Goal: Task Accomplishment & Management: Manage account settings

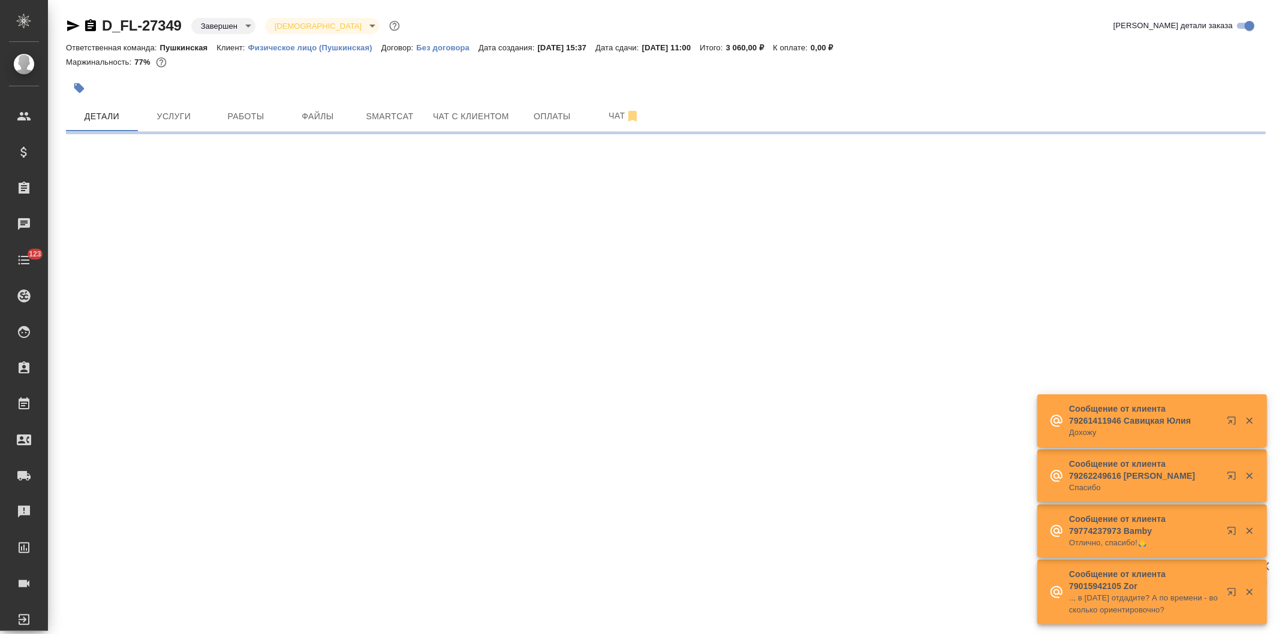
select select "RU"
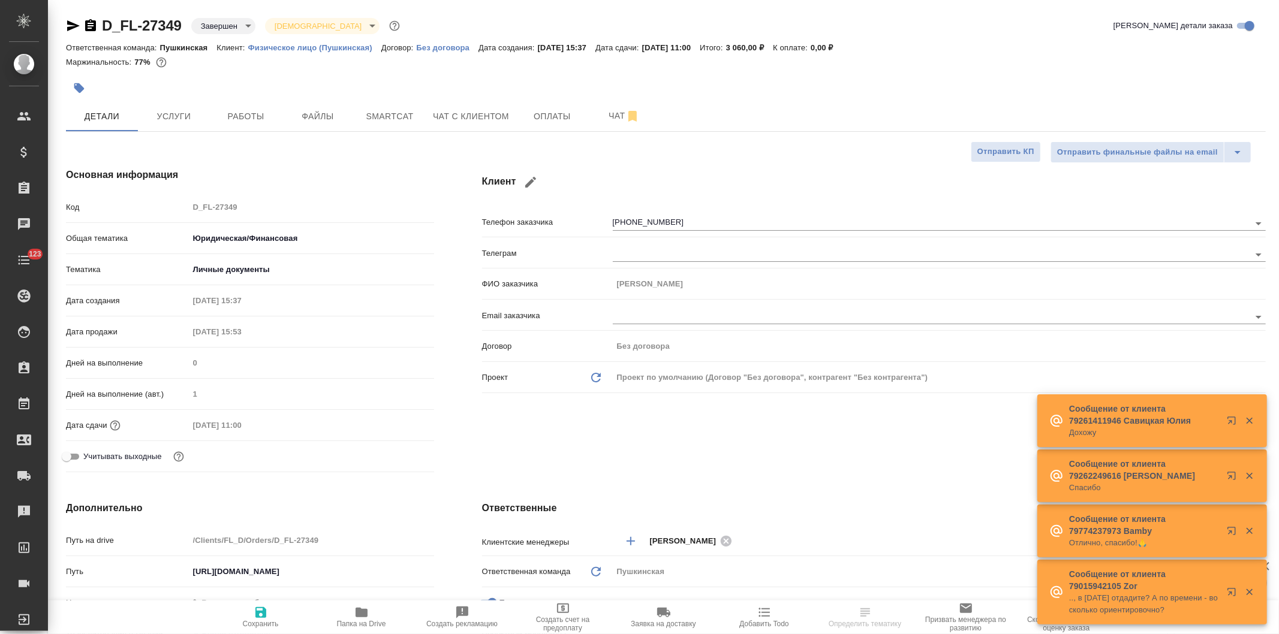
type textarea "x"
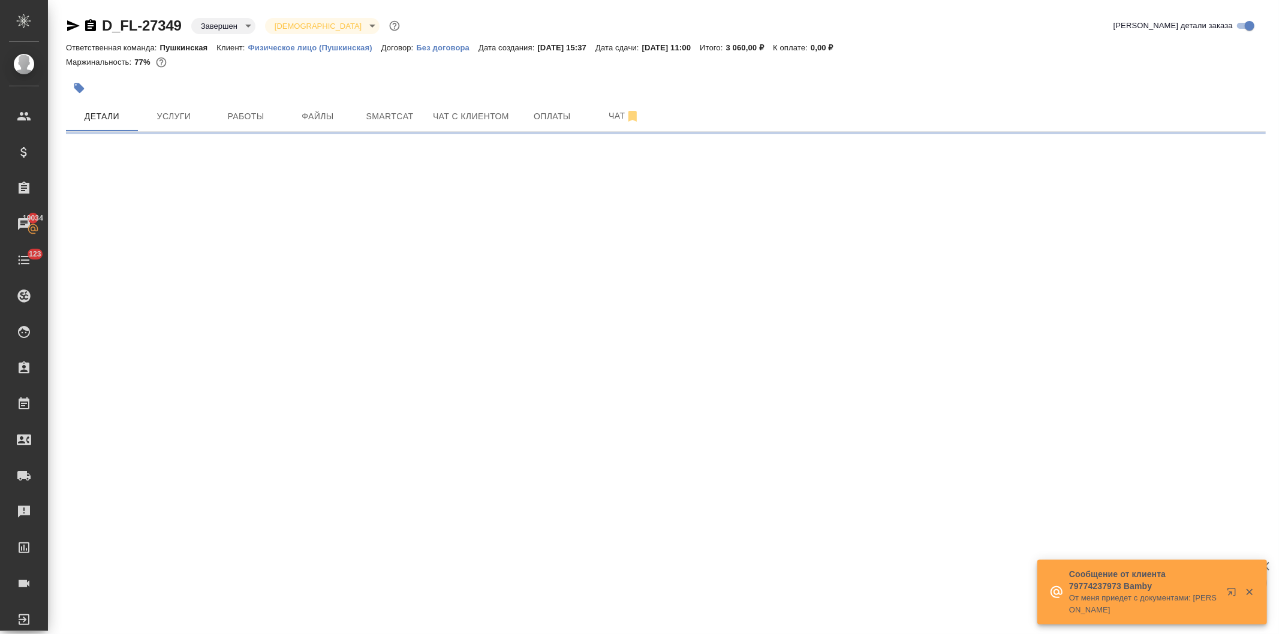
select select "RU"
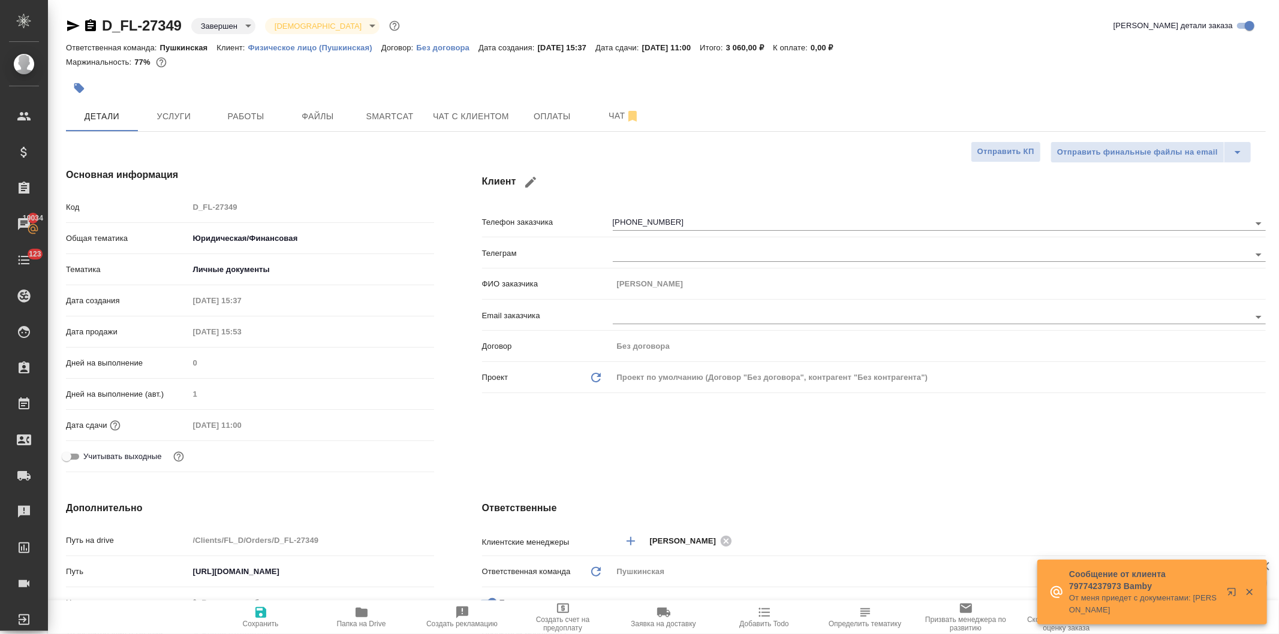
type textarea "x"
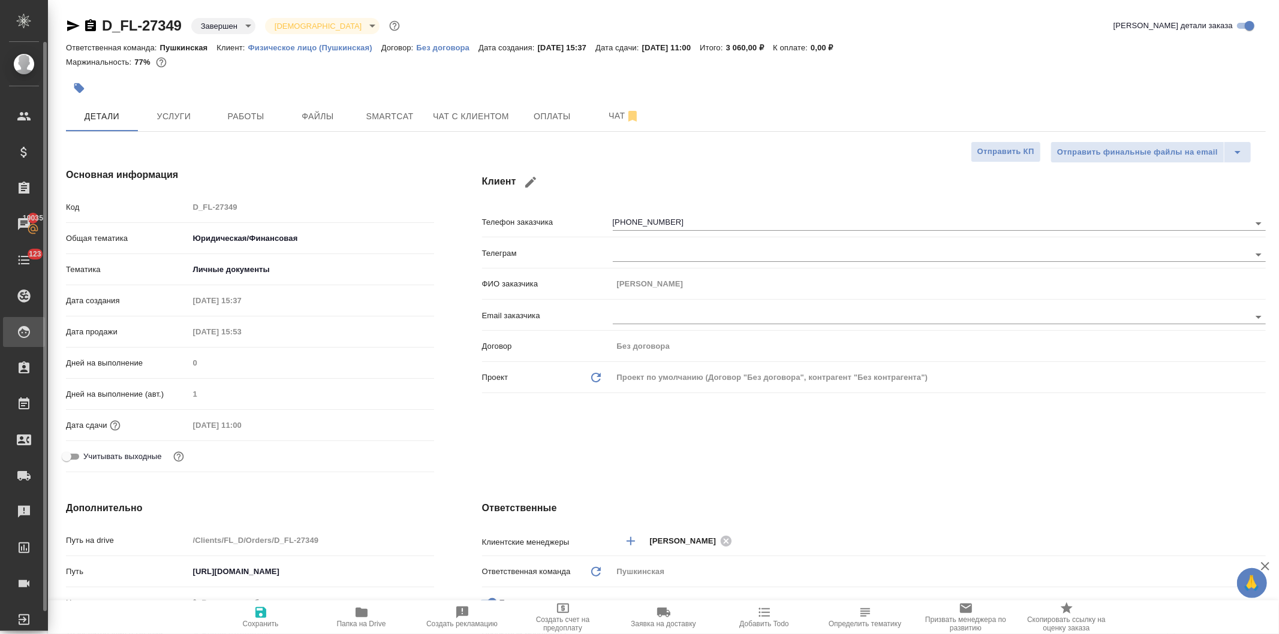
type textarea "x"
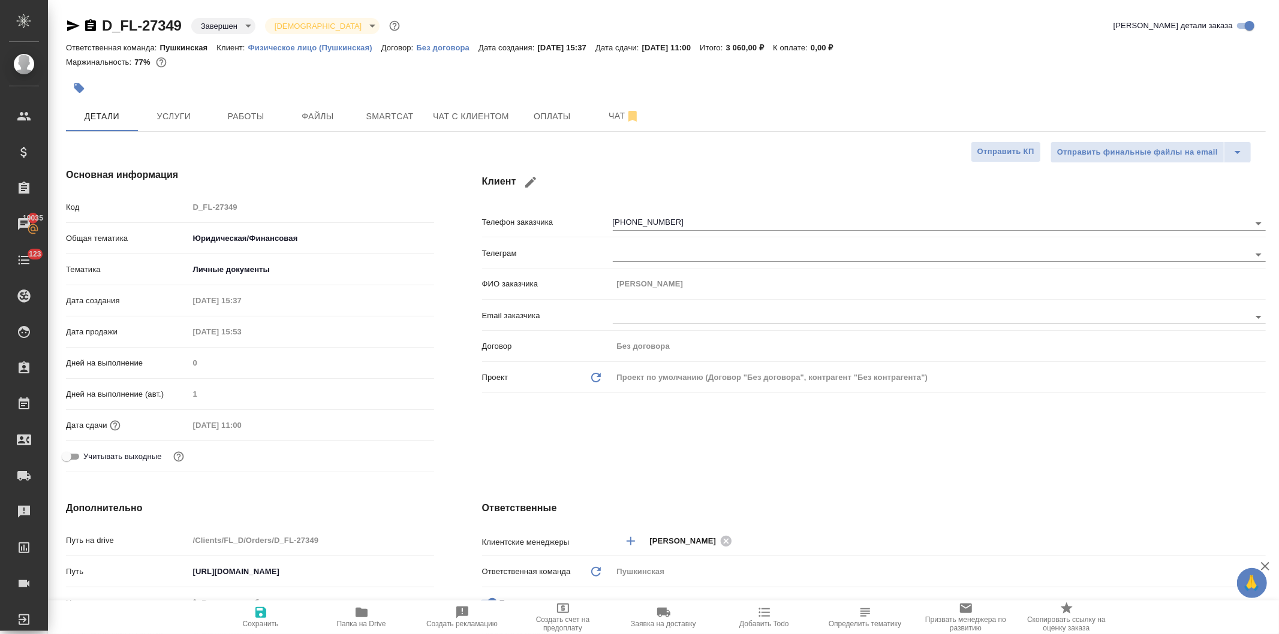
type textarea "x"
click at [622, 424] on div "Клиент Телефон заказчика +7 903 283 47 18 Телеграм ФИО заказчика Юлия Email зак…" at bounding box center [874, 322] width 832 height 357
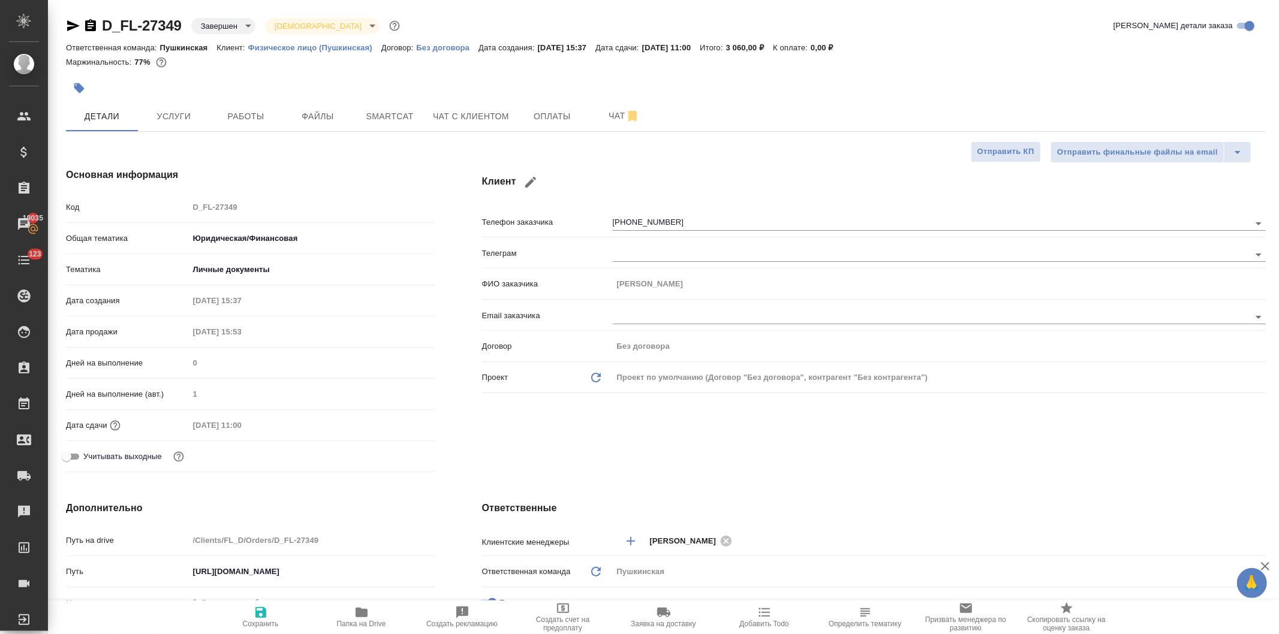
type textarea "x"
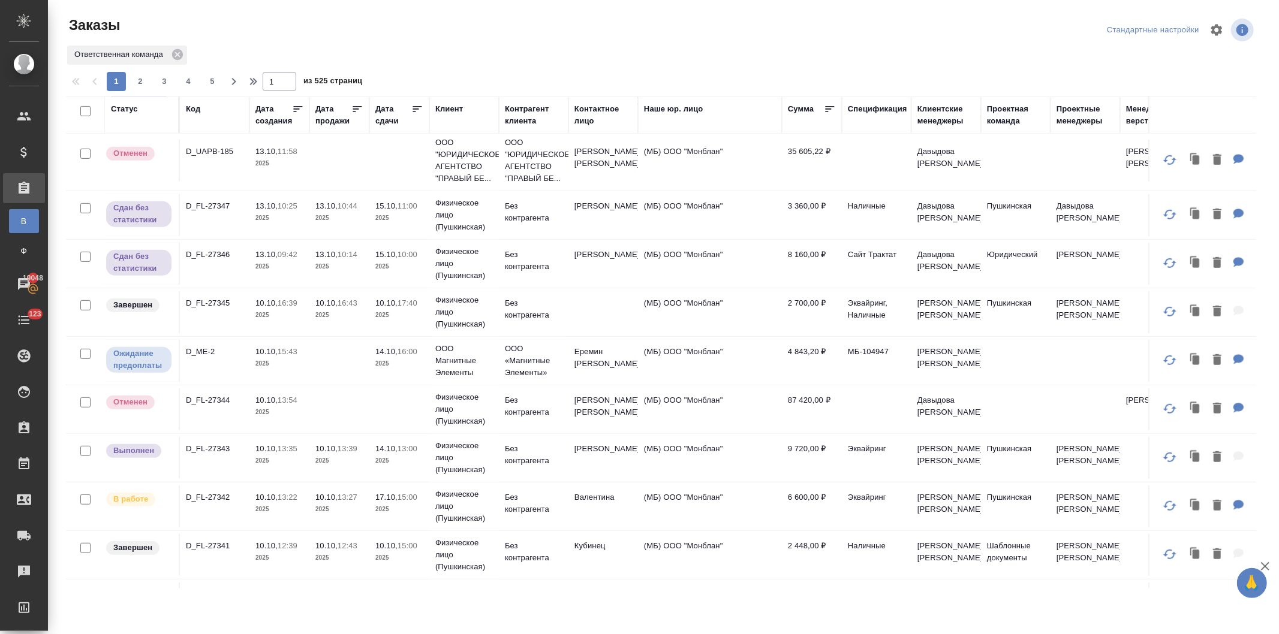
scroll to position [466, 0]
click at [339, 504] on p "2025" at bounding box center [339, 509] width 48 height 12
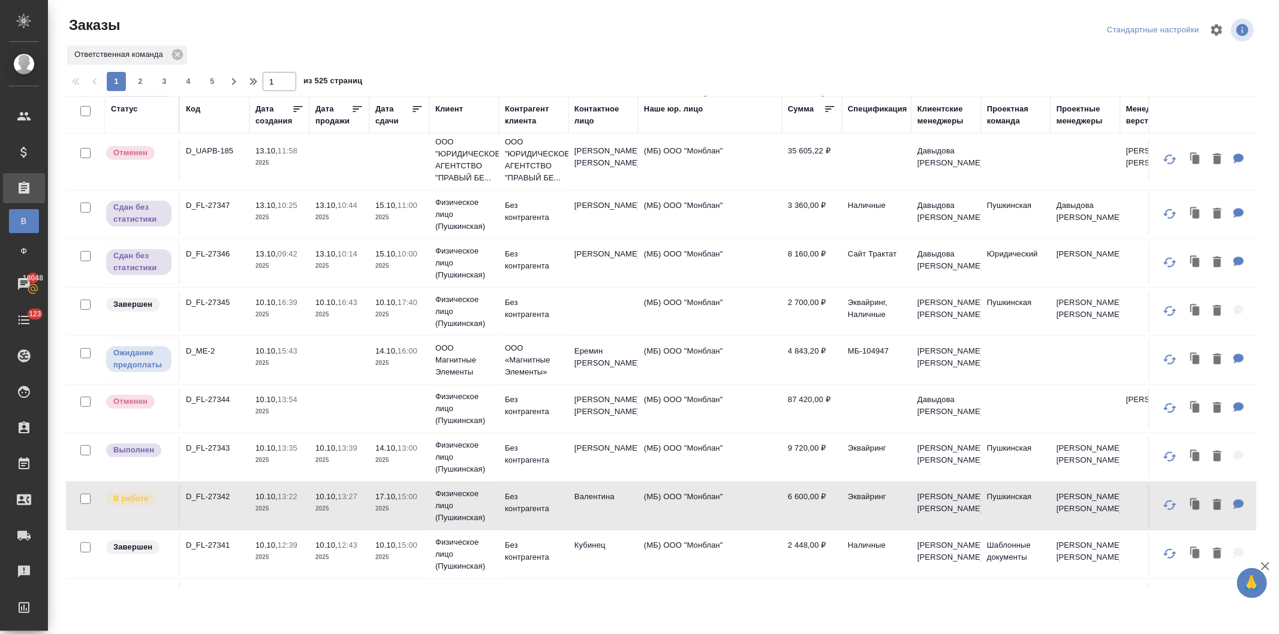
click at [339, 504] on p "2025" at bounding box center [339, 509] width 48 height 12
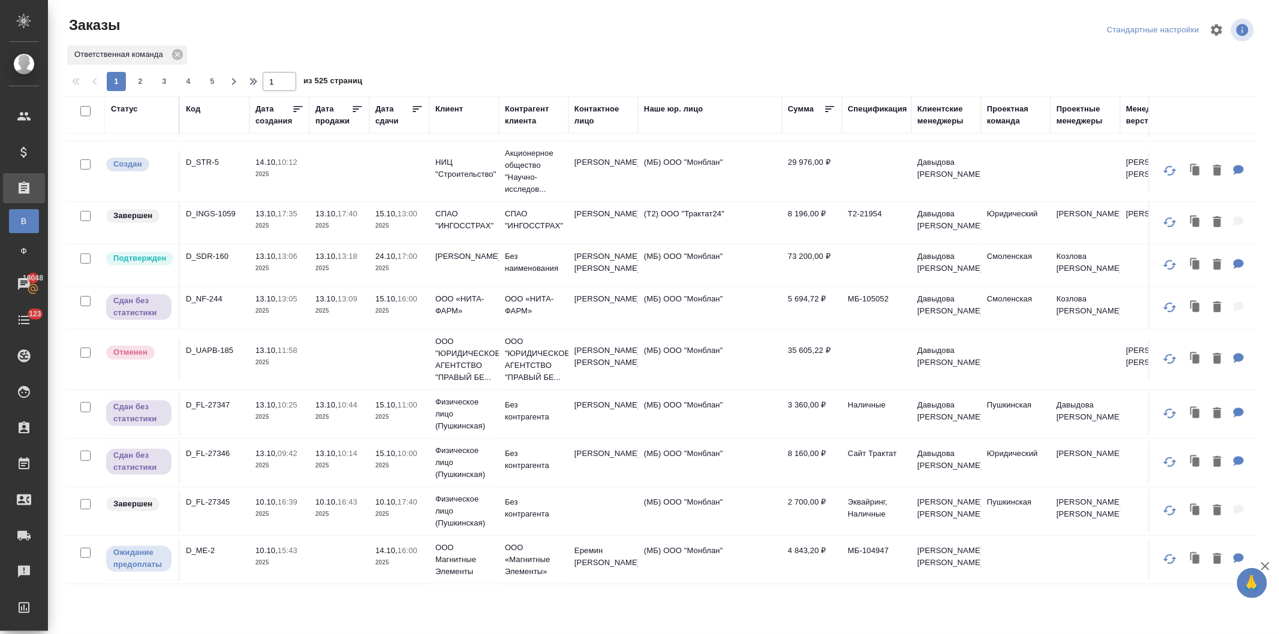
scroll to position [0, 0]
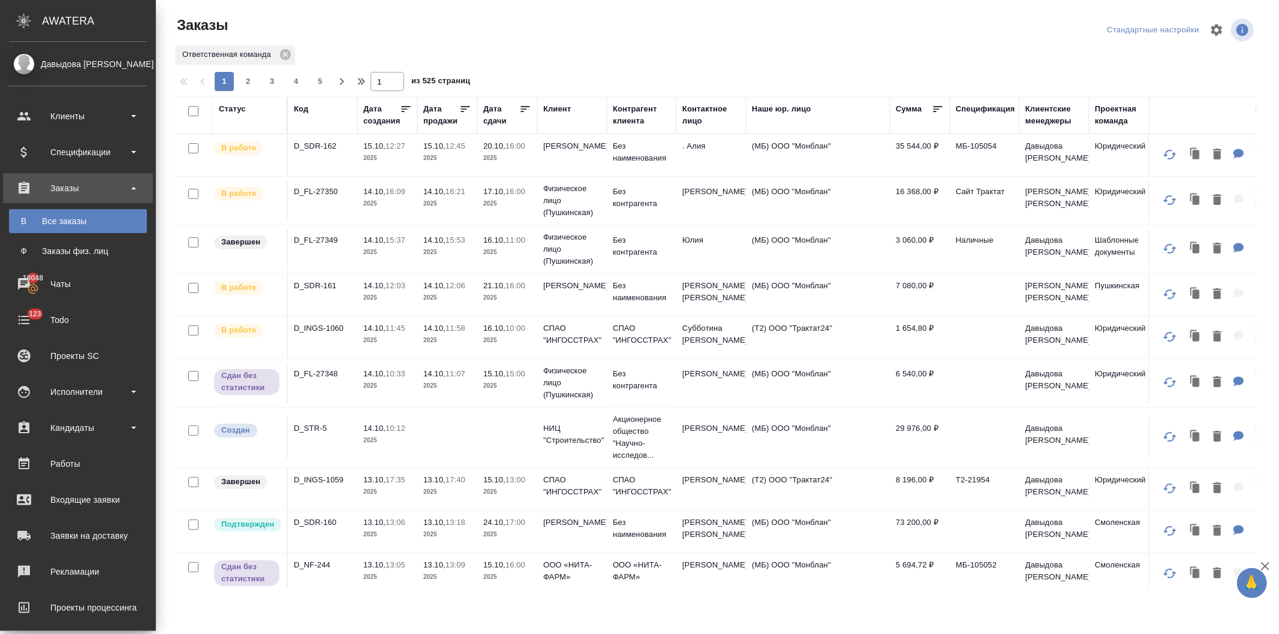
click at [363, 294] on p "2025" at bounding box center [387, 298] width 48 height 12
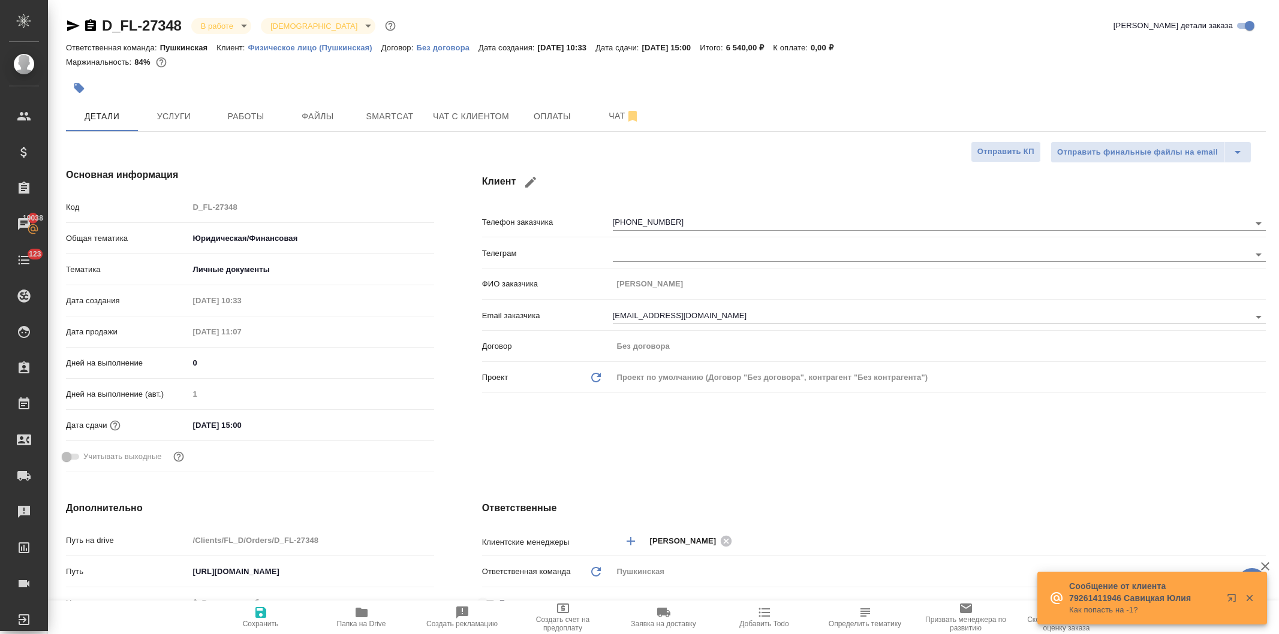
select select "RU"
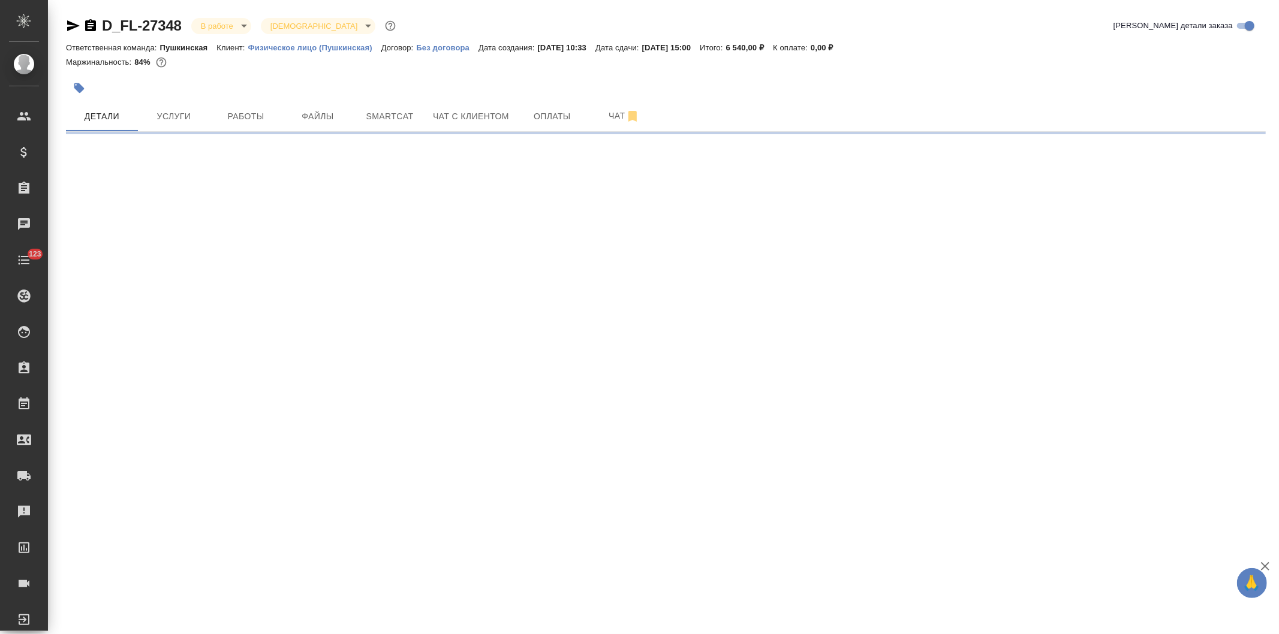
select select "RU"
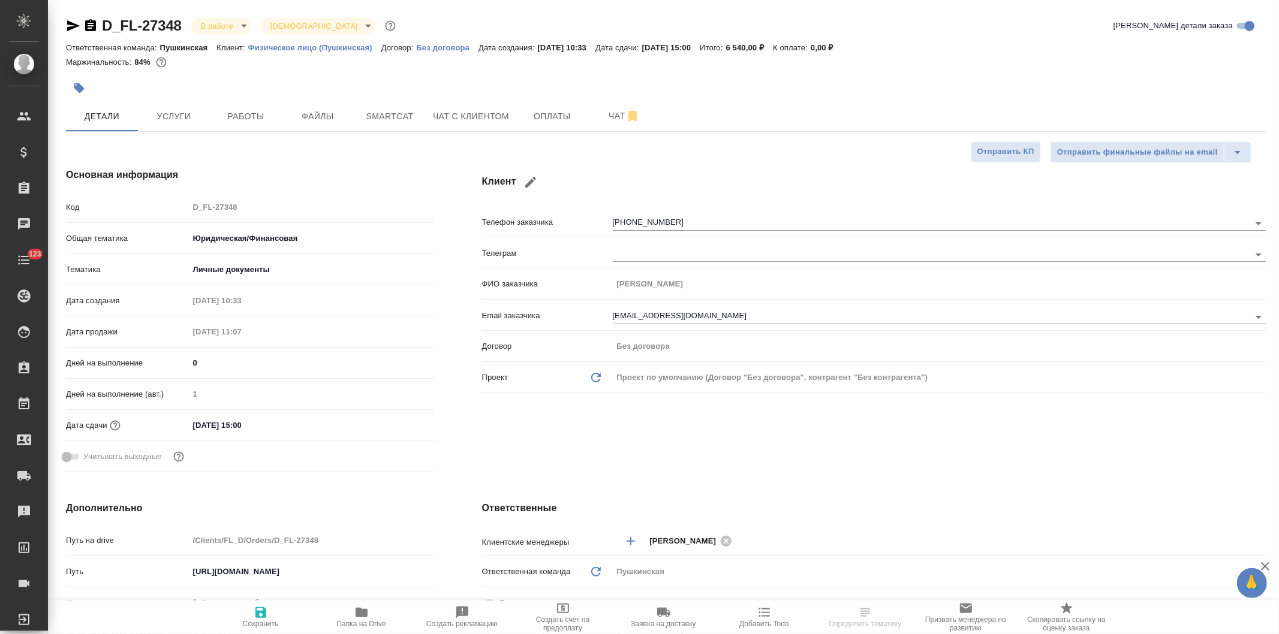
type textarea "x"
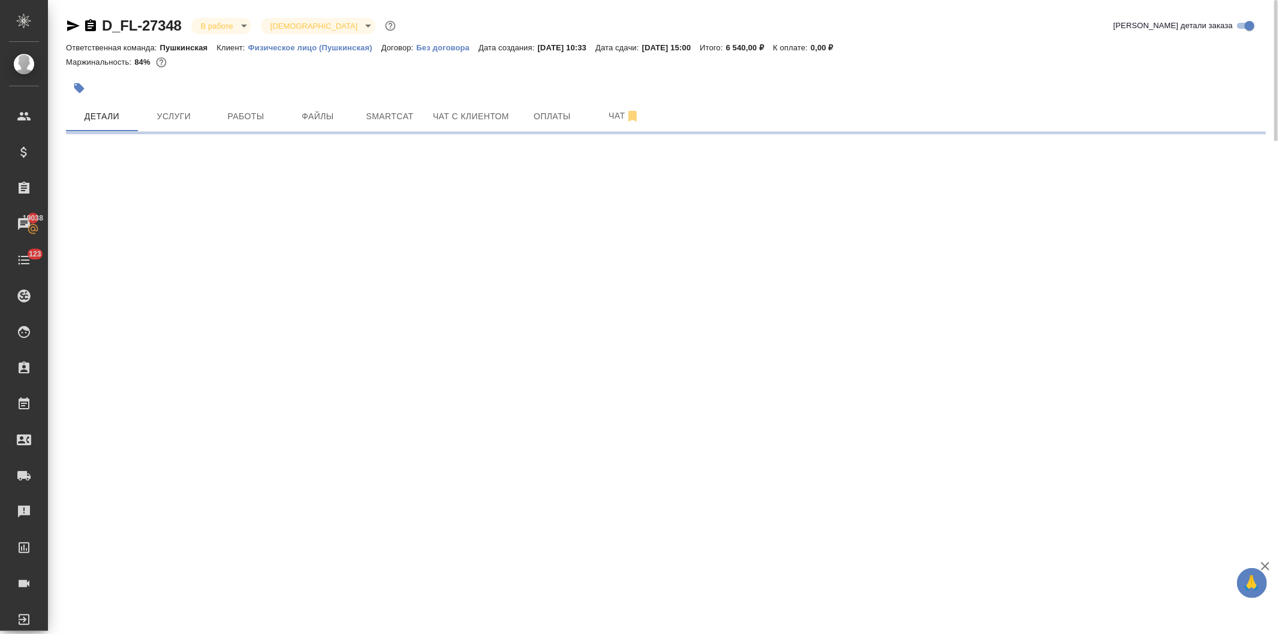
select select "RU"
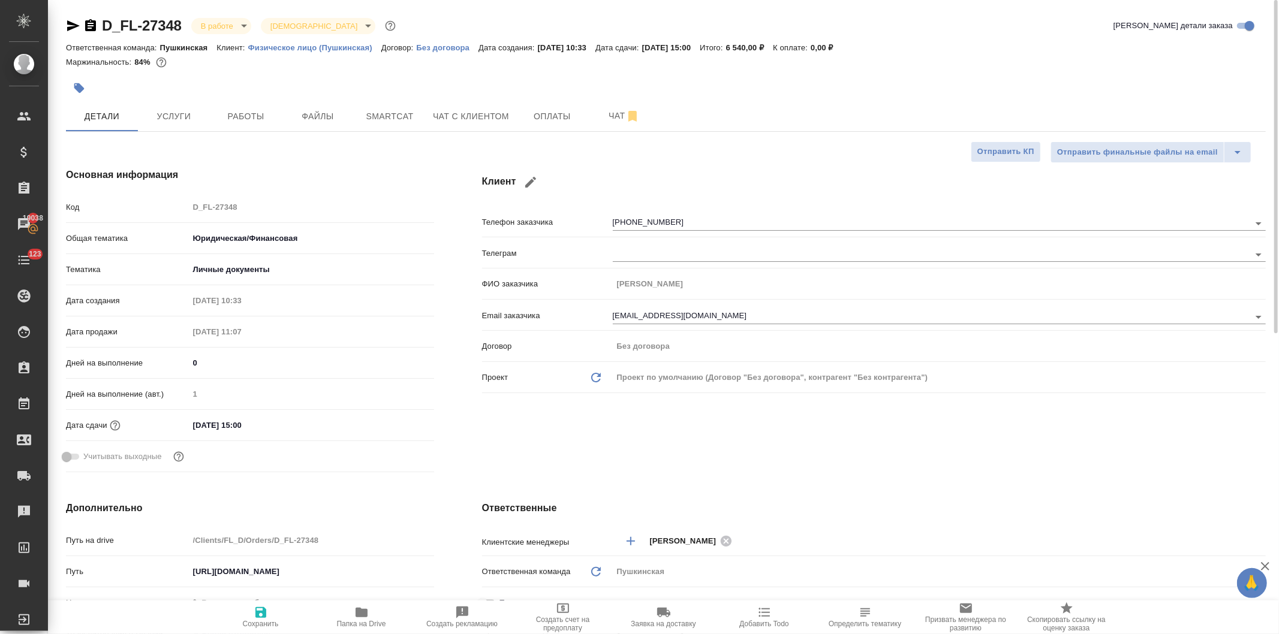
type textarea "x"
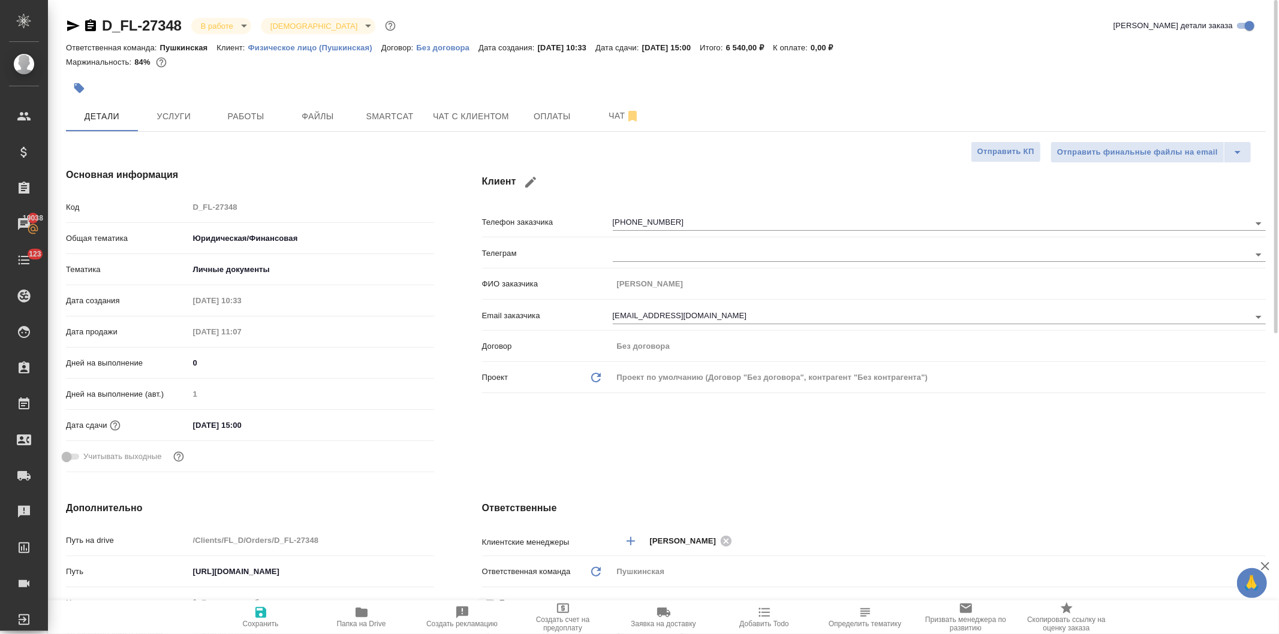
type textarea "x"
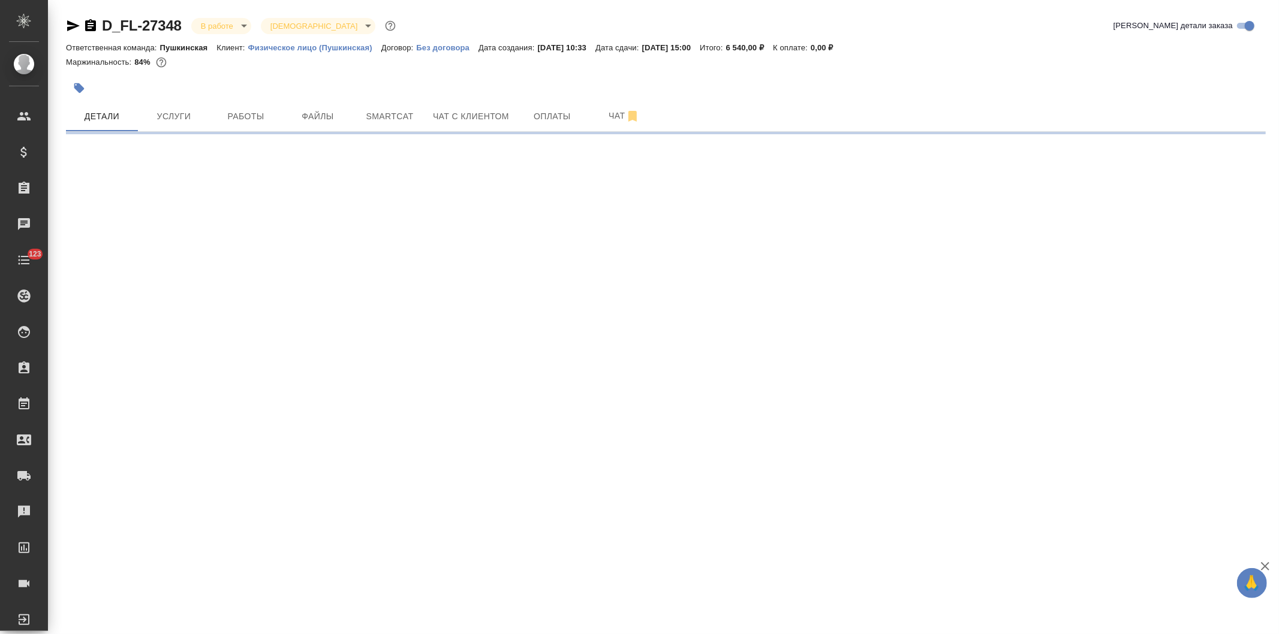
select select "RU"
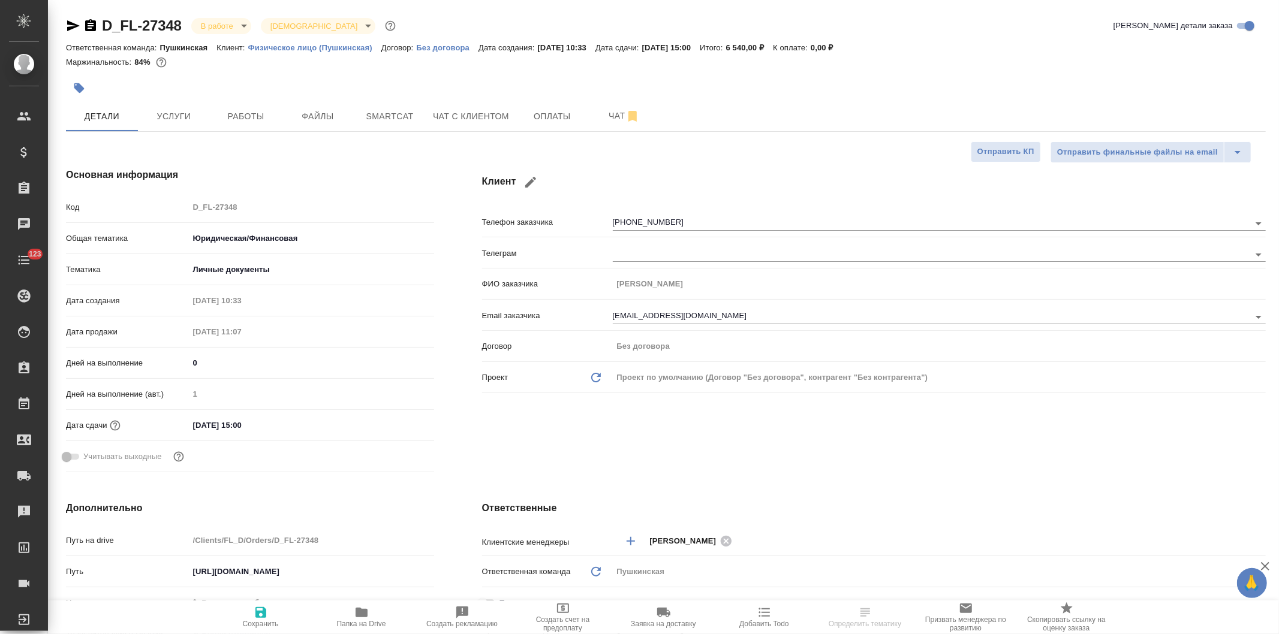
type textarea "x"
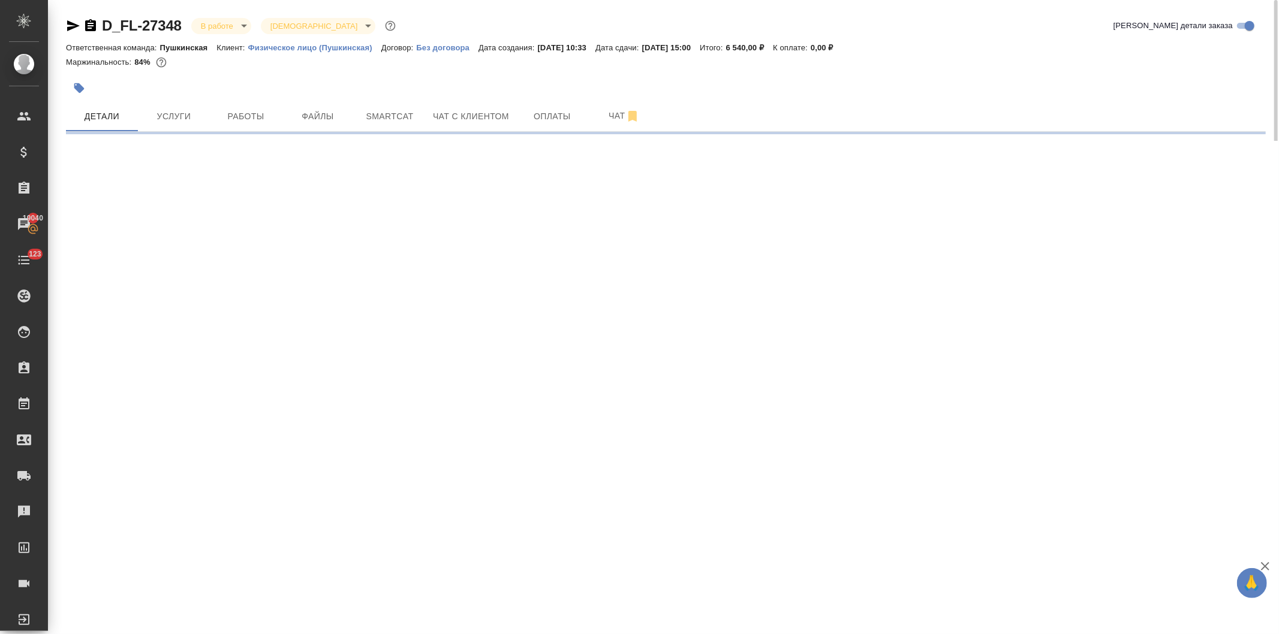
select select "RU"
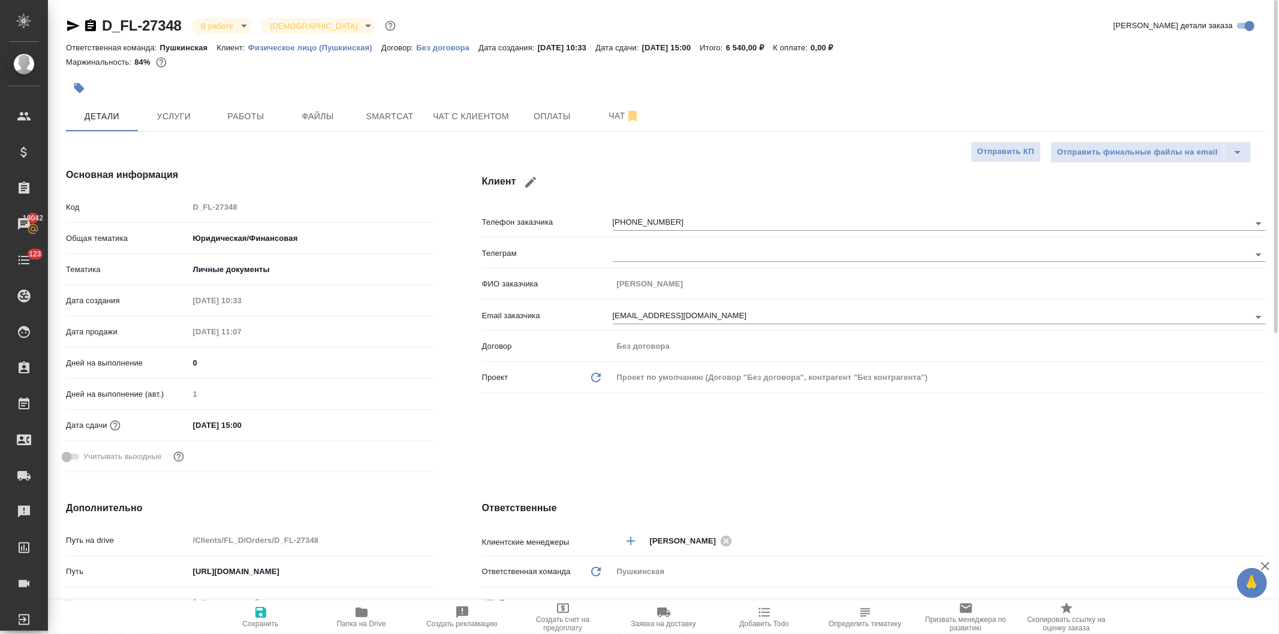
type textarea "x"
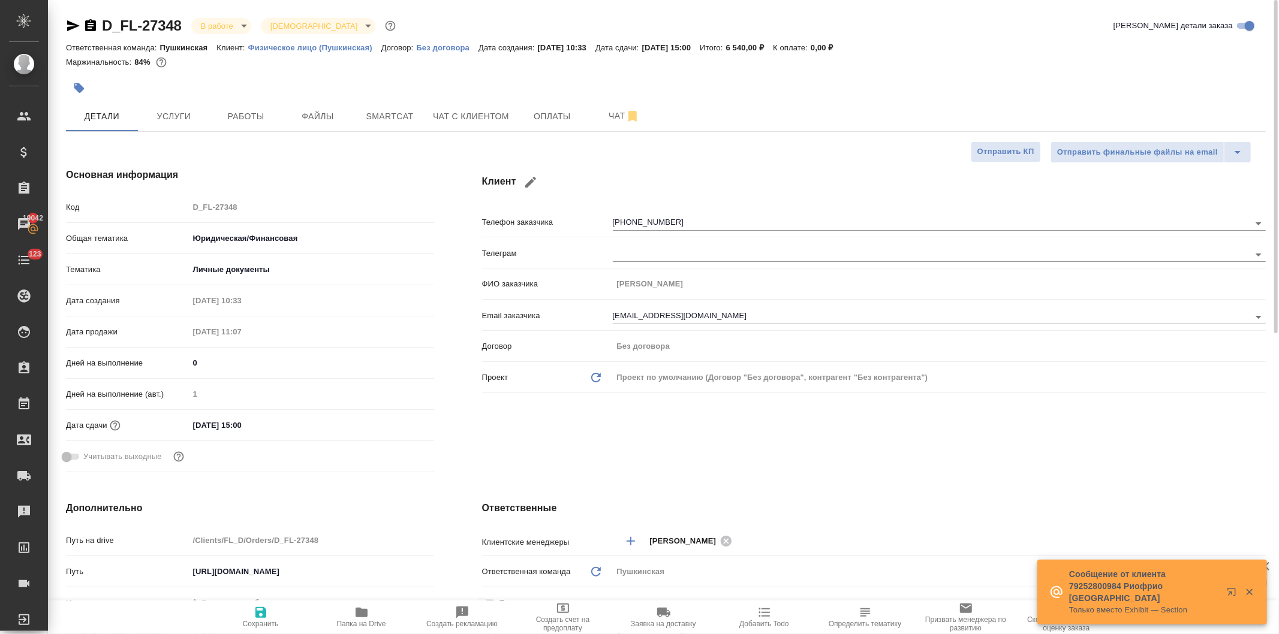
type textarea "x"
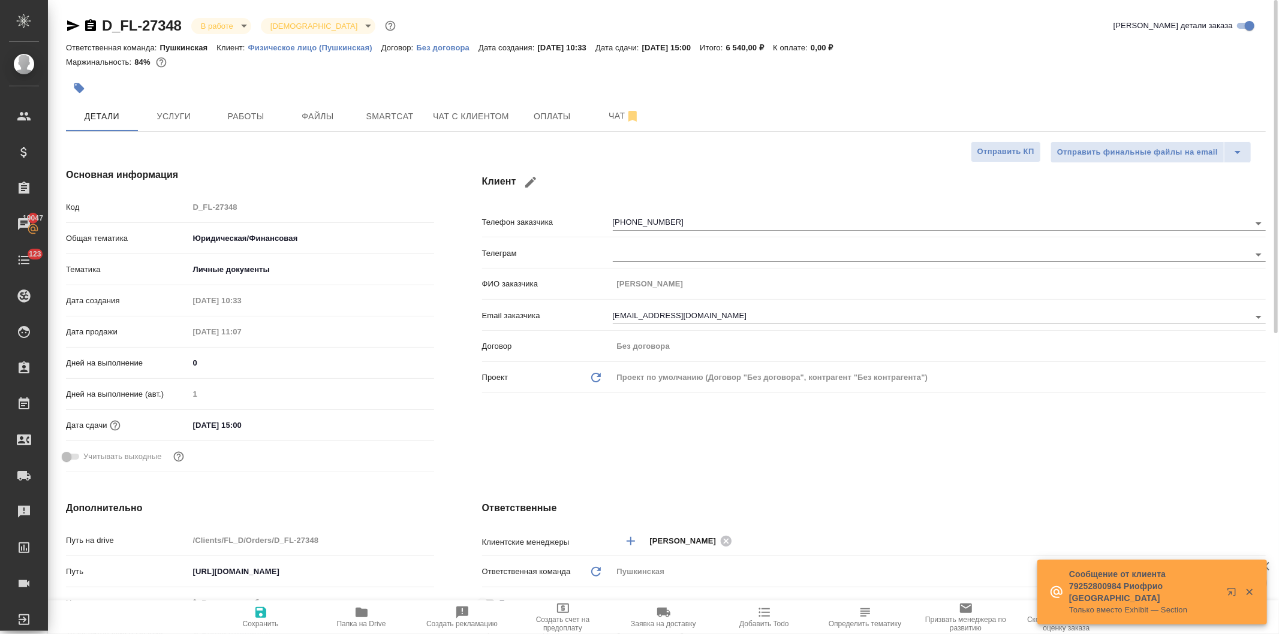
type textarea "x"
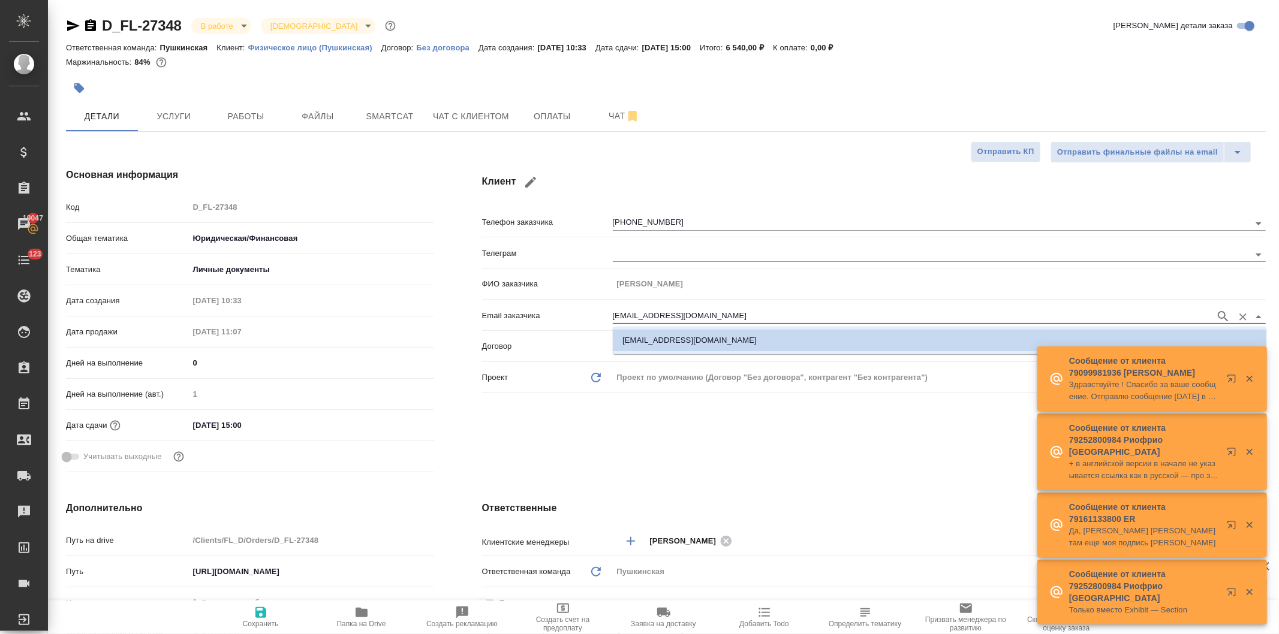
drag, startPoint x: 681, startPoint y: 314, endPoint x: 594, endPoint y: 317, distance: 87.0
click at [594, 317] on div "Email заказчика olegt4ilimskiy@gmail.com" at bounding box center [874, 315] width 784 height 21
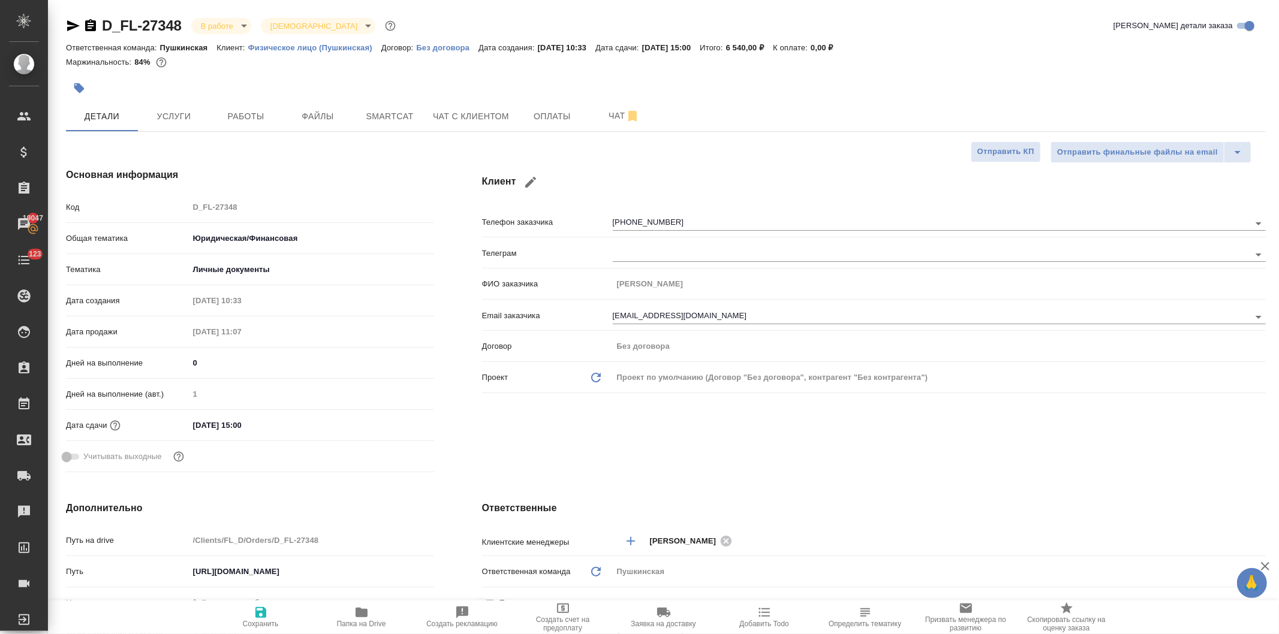
drag, startPoint x: 610, startPoint y: 314, endPoint x: 703, endPoint y: 158, distance: 182.0
click at [709, 139] on div "D_FL-27348 В работе inProgress Святая троица holyTrinity Кратко детали заказа О…" at bounding box center [665, 604] width 1213 height 1208
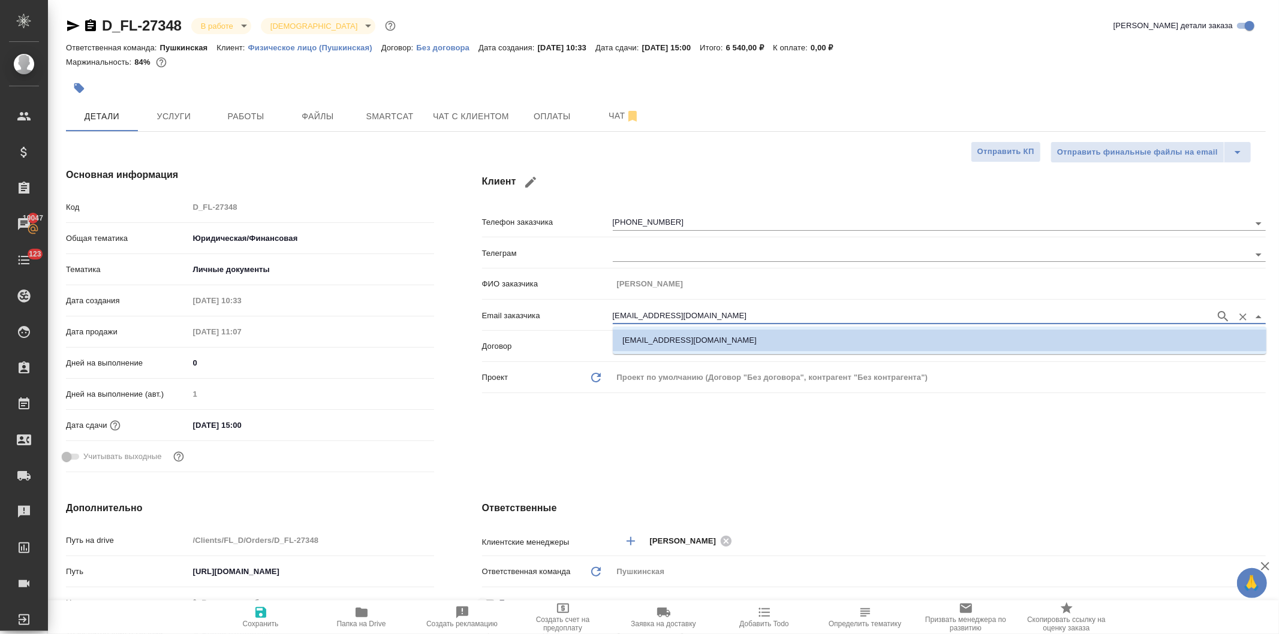
drag, startPoint x: 715, startPoint y: 316, endPoint x: 566, endPoint y: 313, distance: 149.3
click at [566, 313] on div "Email заказчика olegt4ilimskiy@gmail.com" at bounding box center [874, 315] width 784 height 21
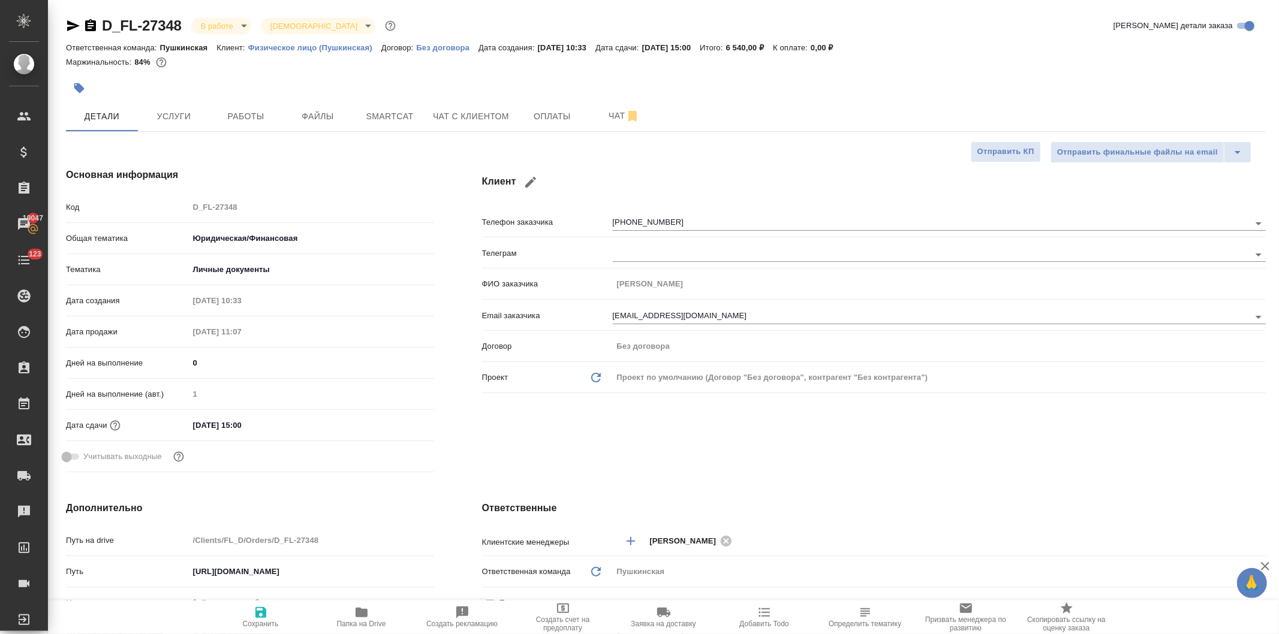
type textarea "x"
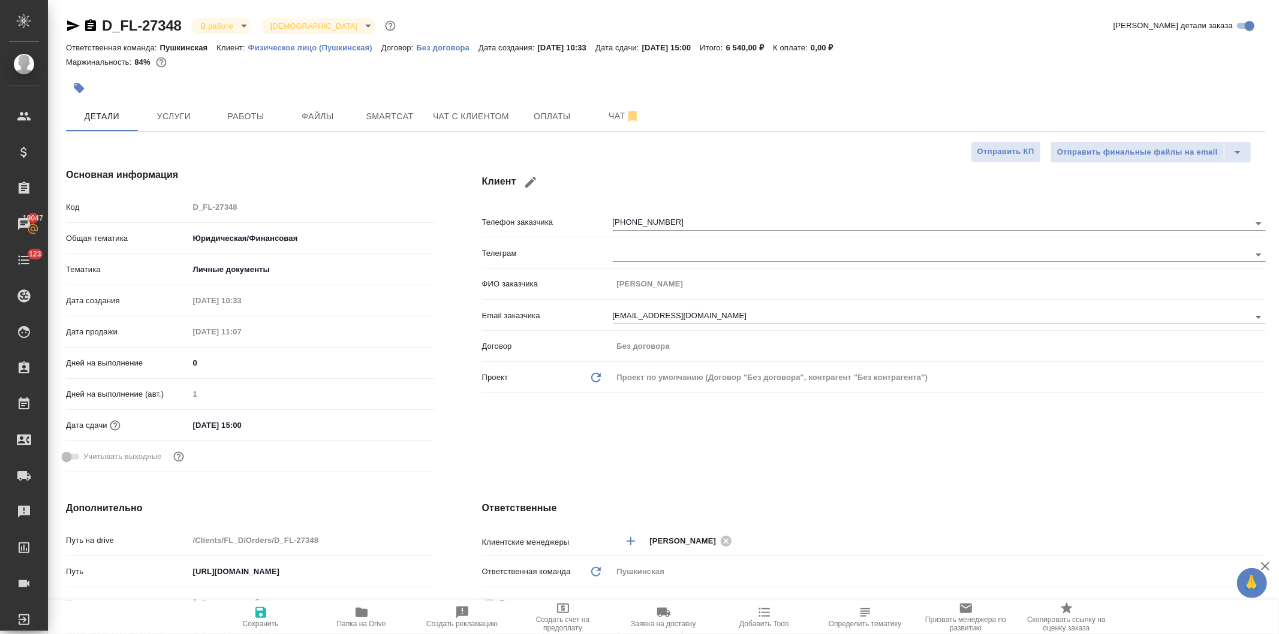
type textarea "x"
click at [170, 117] on span "Услуги" at bounding box center [174, 116] width 58 height 15
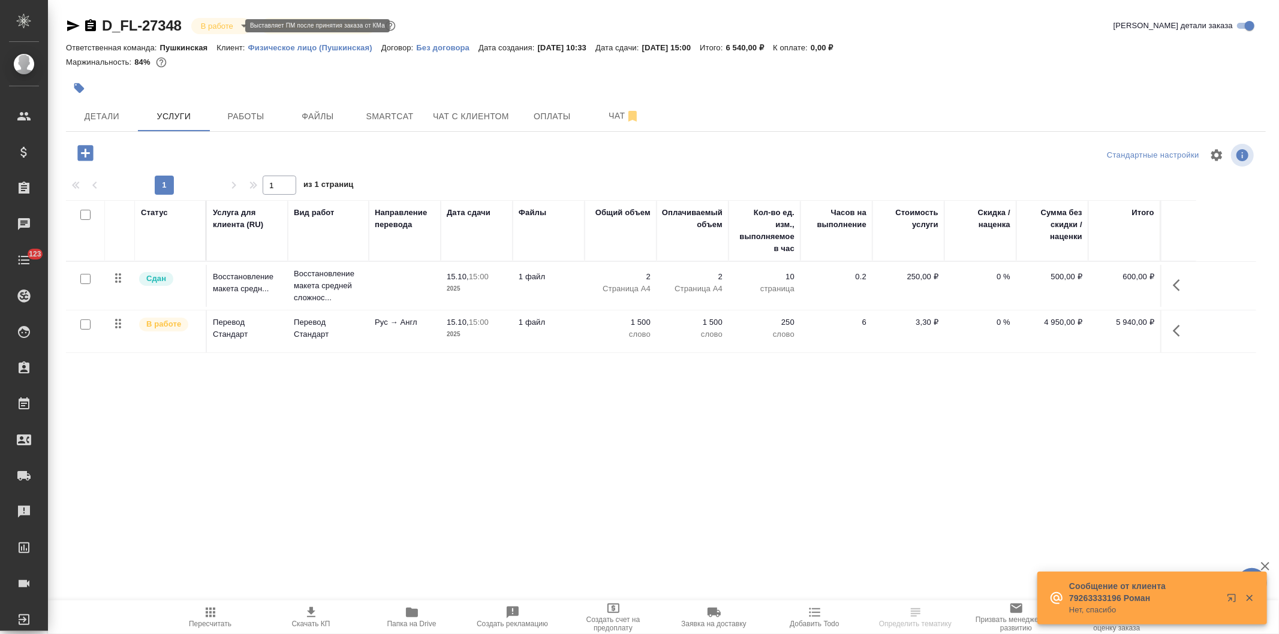
click at [209, 25] on body "🙏 .cls-1 fill:#fff; AWATERA [PERSON_NAME] Спецификации Заказы Чаты 123 Todo Про…" at bounding box center [639, 317] width 1279 height 634
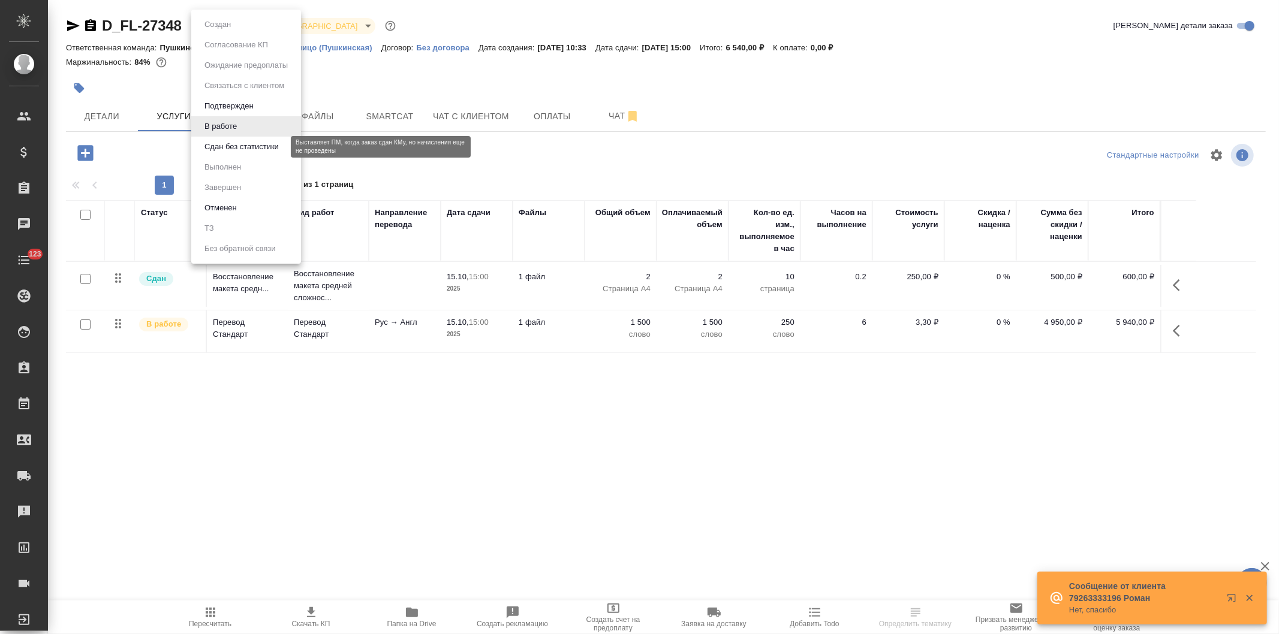
click at [213, 147] on button "Сдан без статистики" at bounding box center [242, 146] width 82 height 13
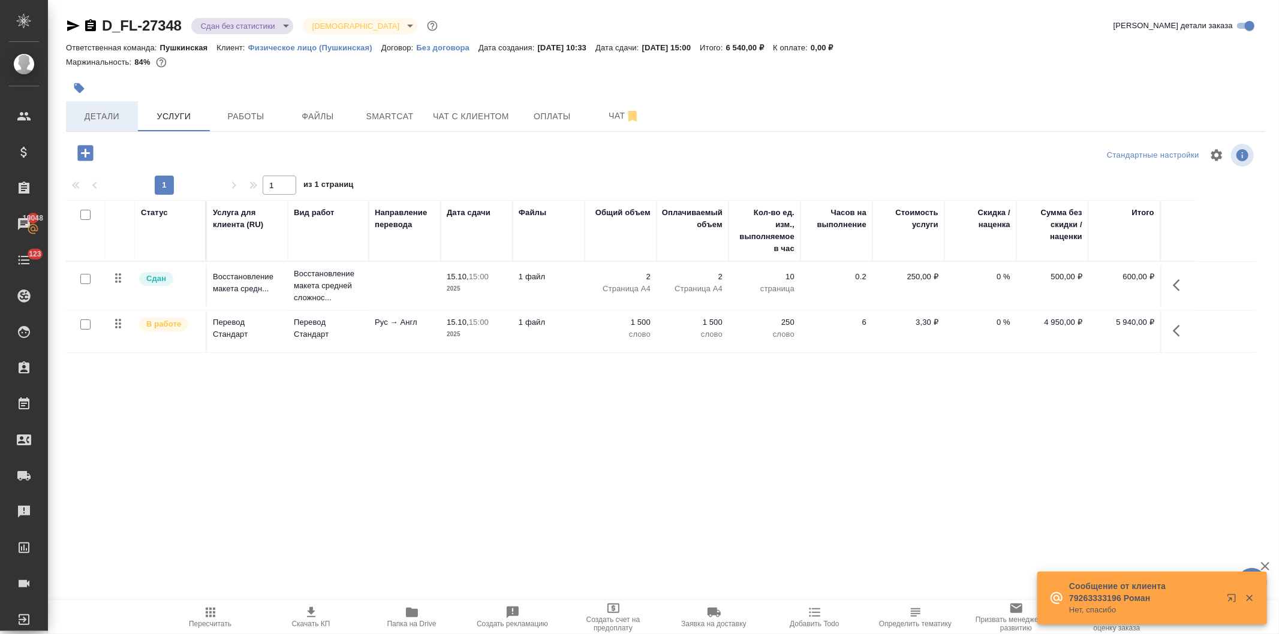
click at [103, 106] on button "Детали" at bounding box center [102, 116] width 72 height 30
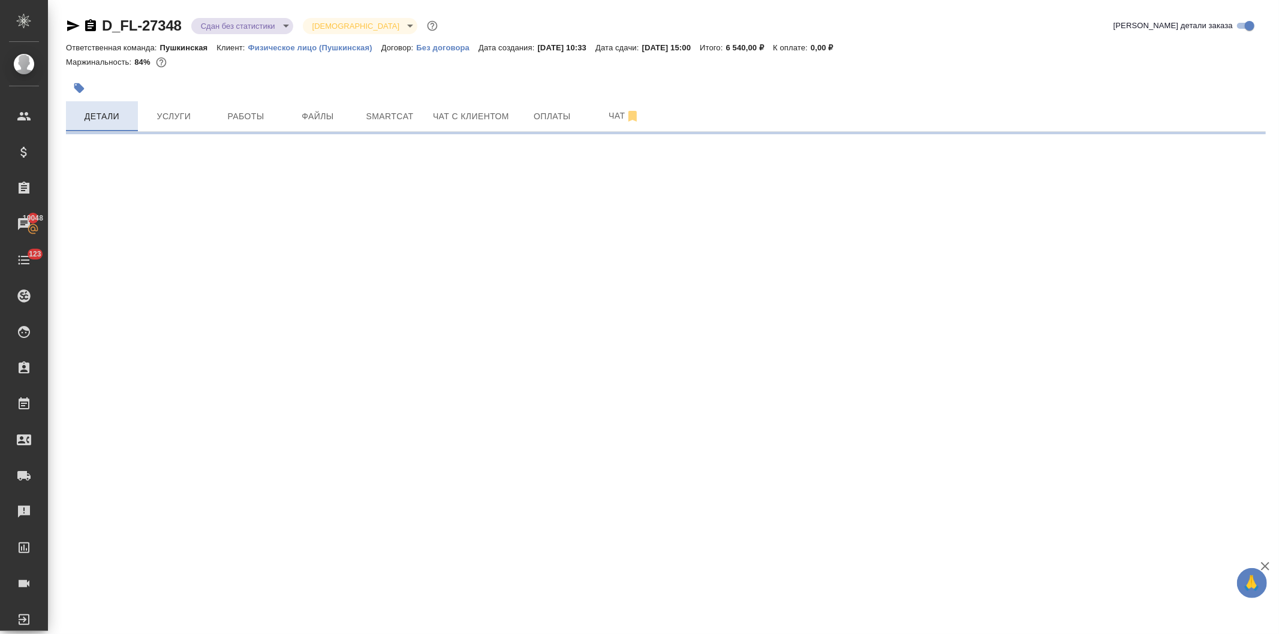
select select "RU"
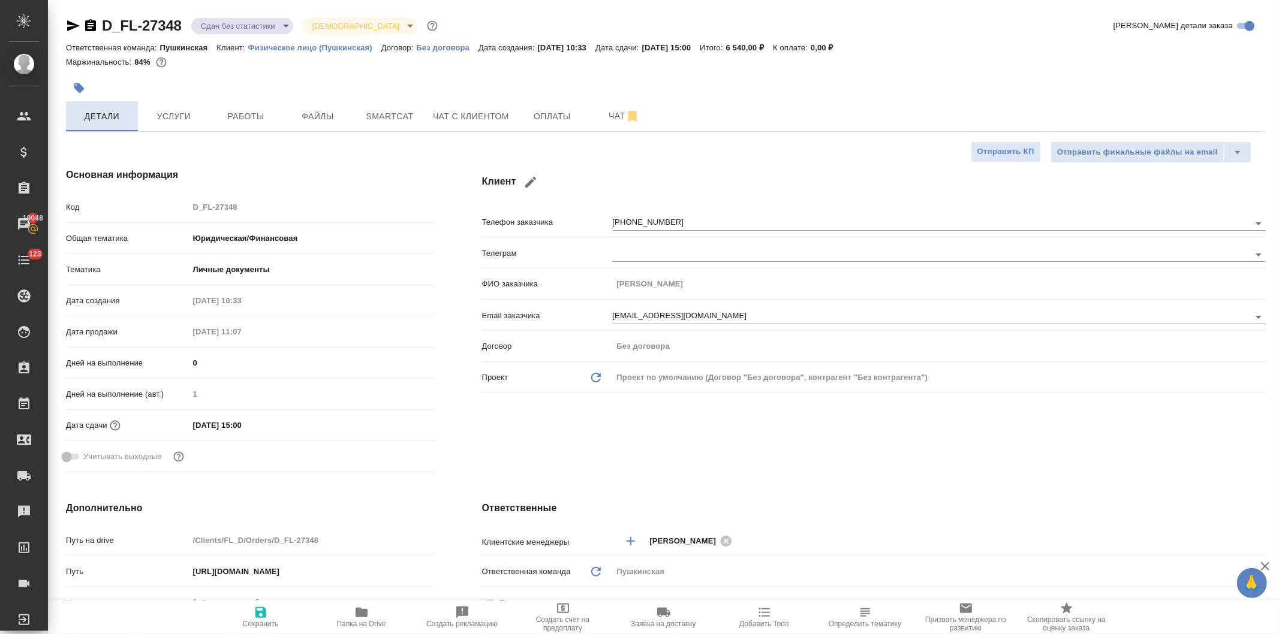
type textarea "x"
click at [260, 116] on span "Работы" at bounding box center [246, 116] width 58 height 15
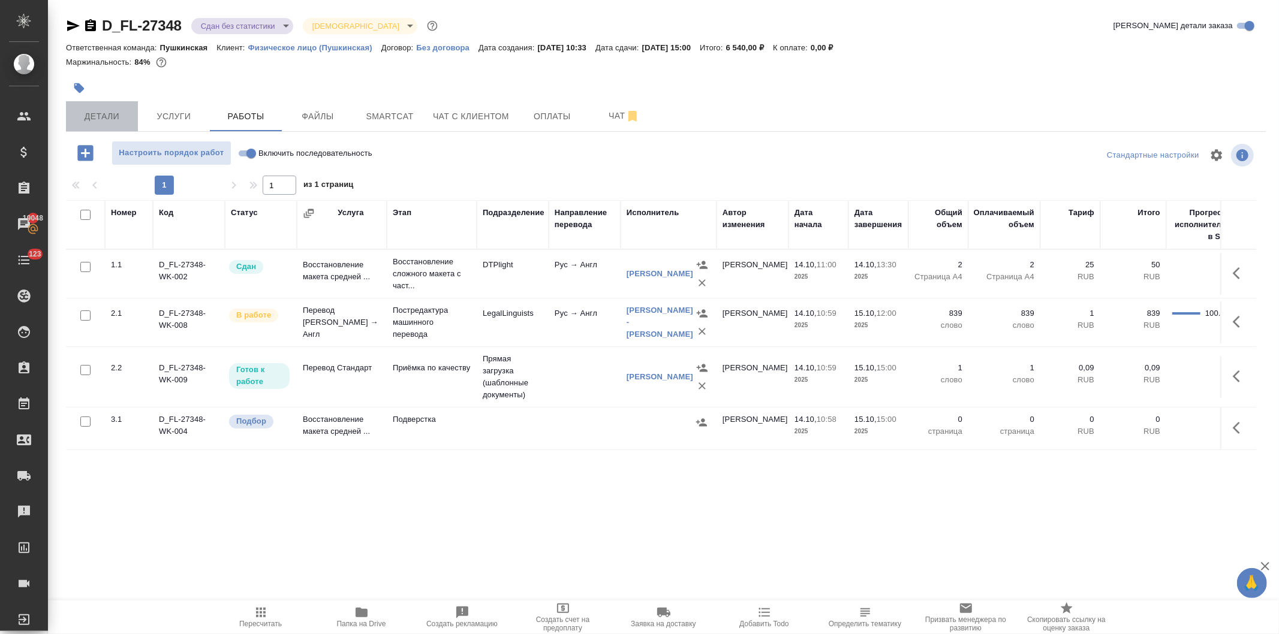
click at [91, 116] on span "Детали" at bounding box center [102, 116] width 58 height 15
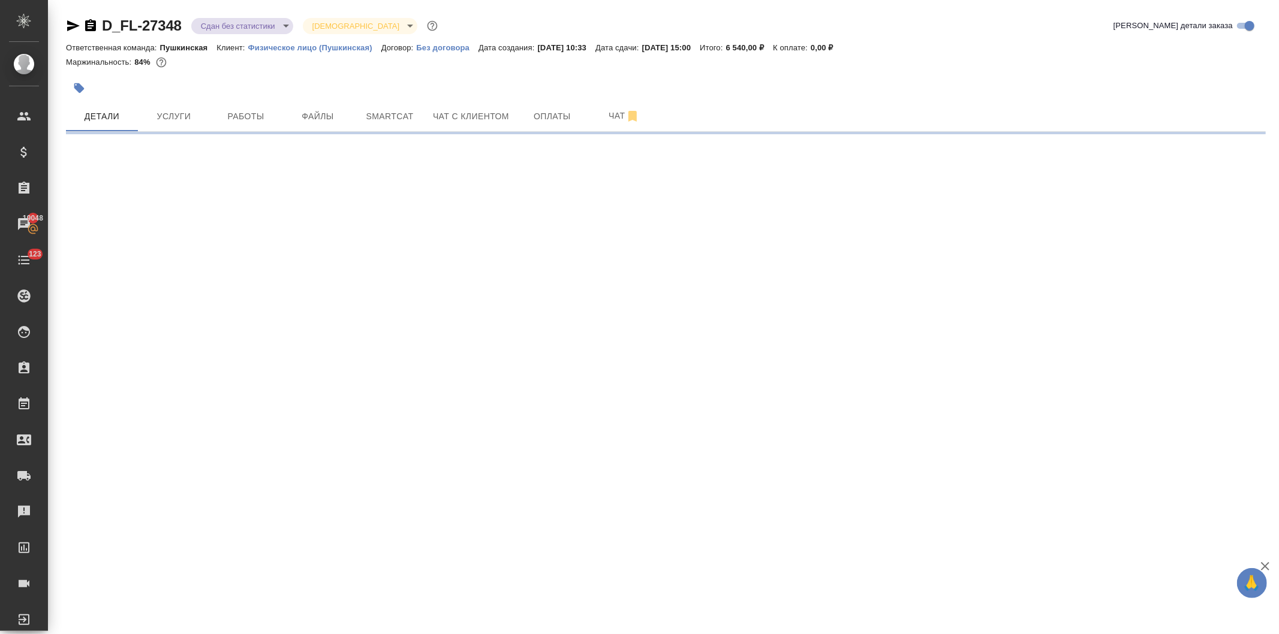
select select "RU"
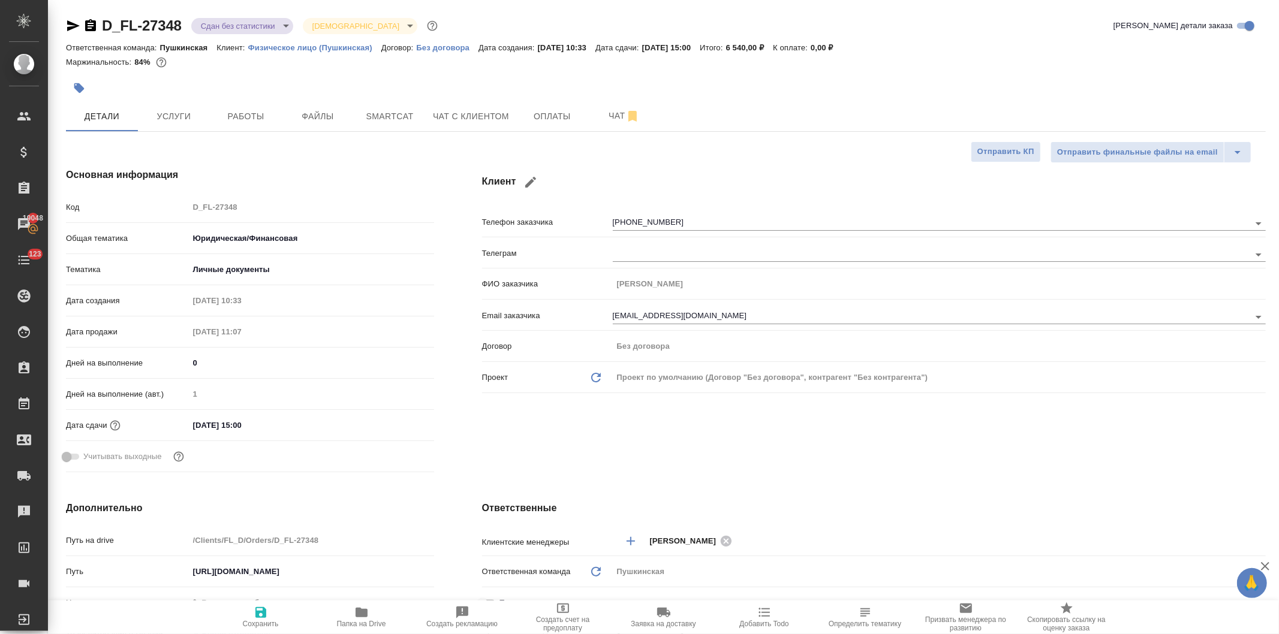
type textarea "x"
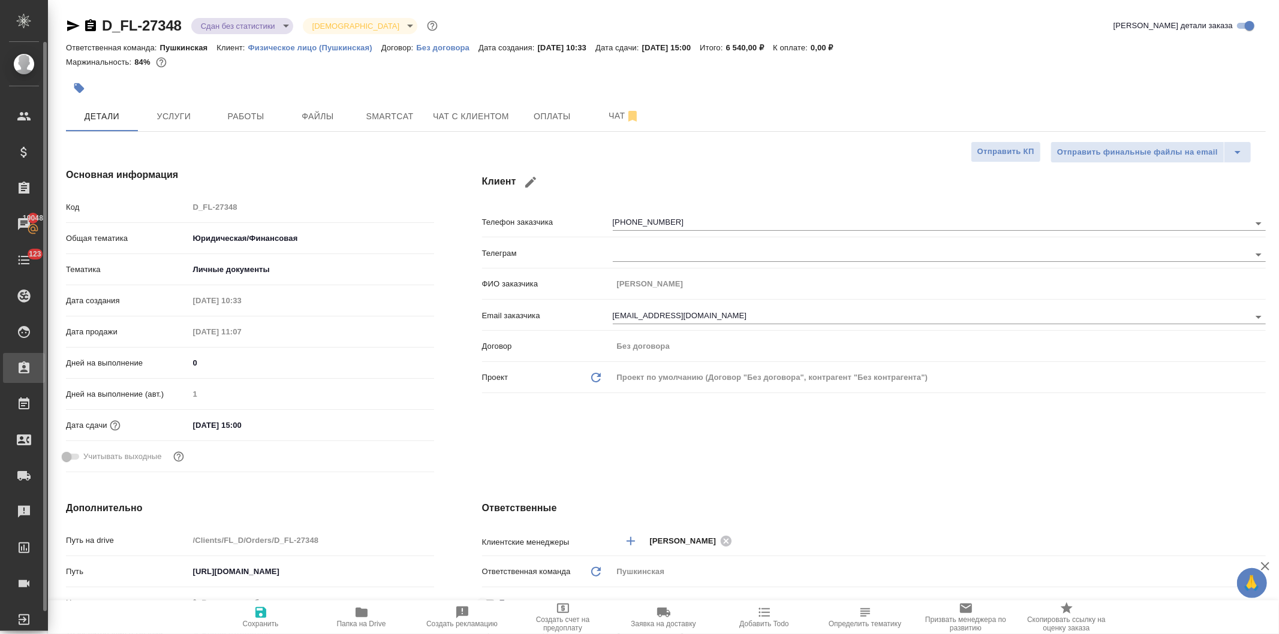
type textarea "x"
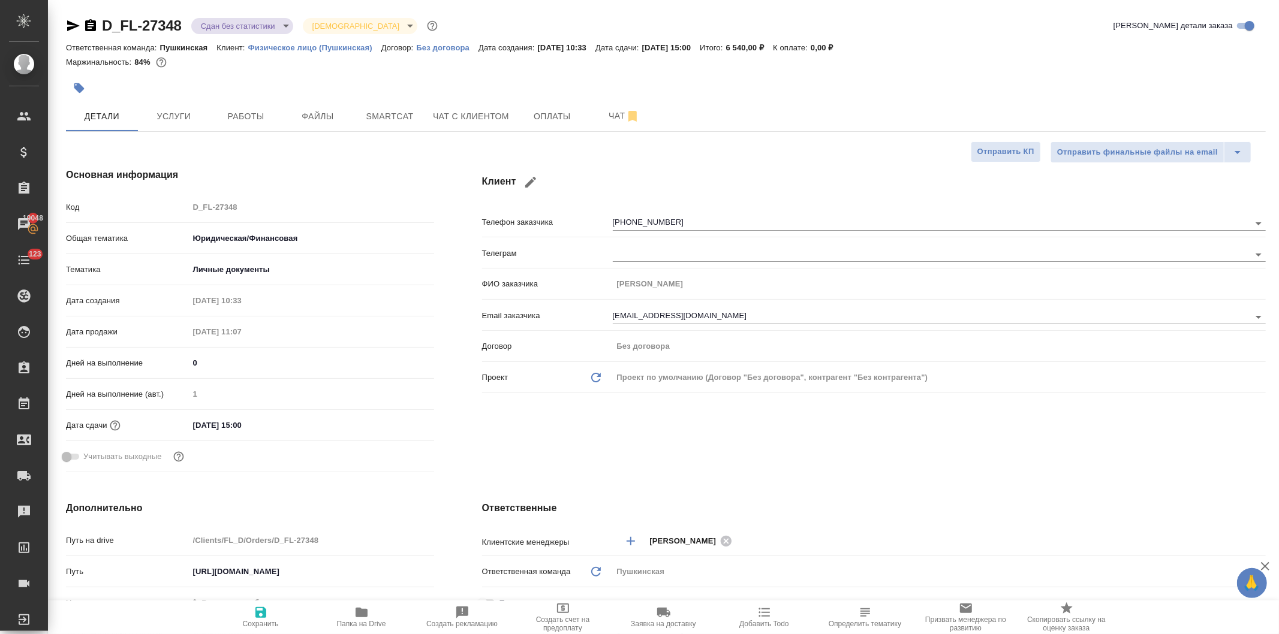
type textarea "x"
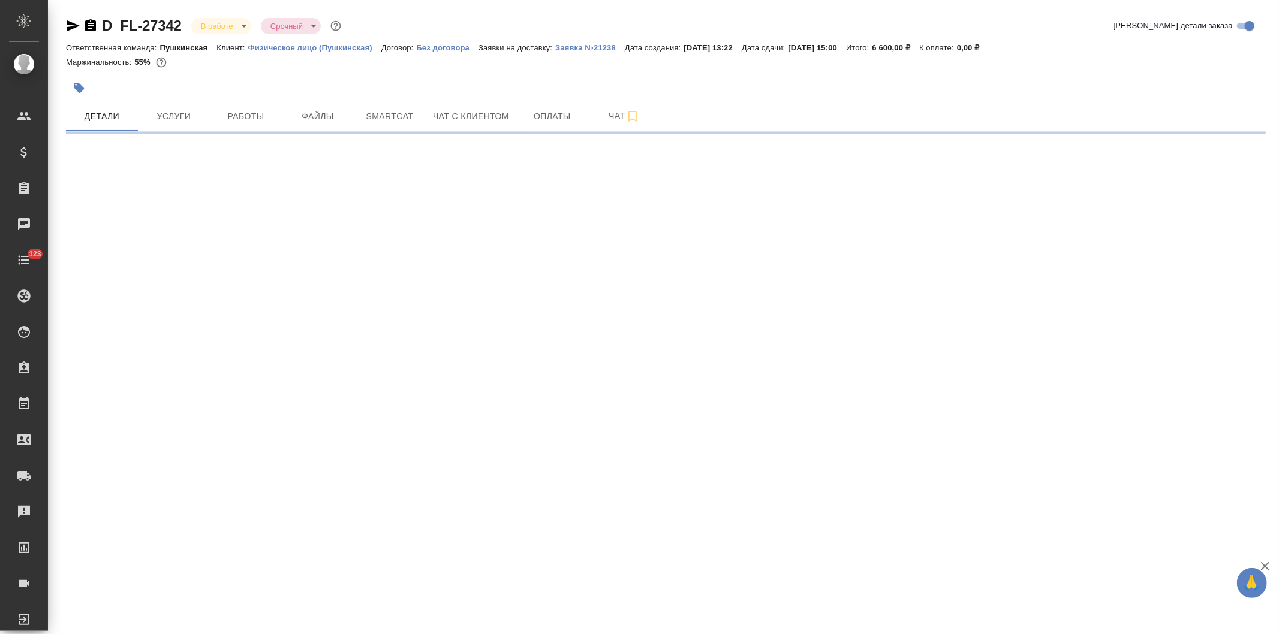
select select "RU"
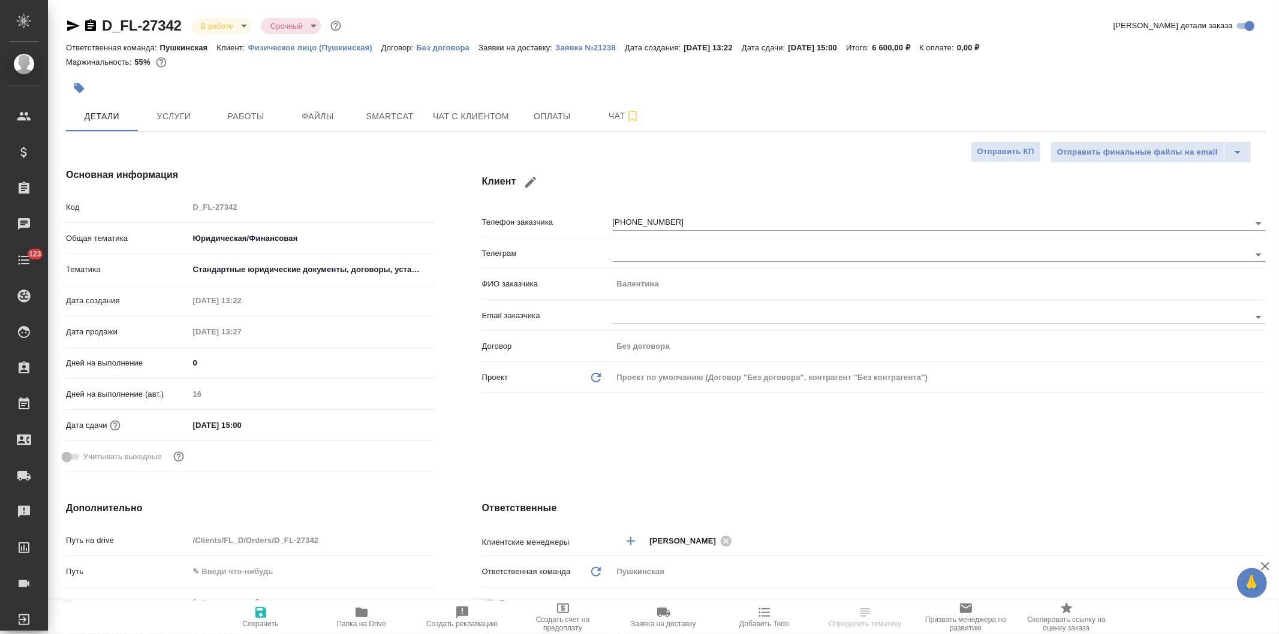
type textarea "x"
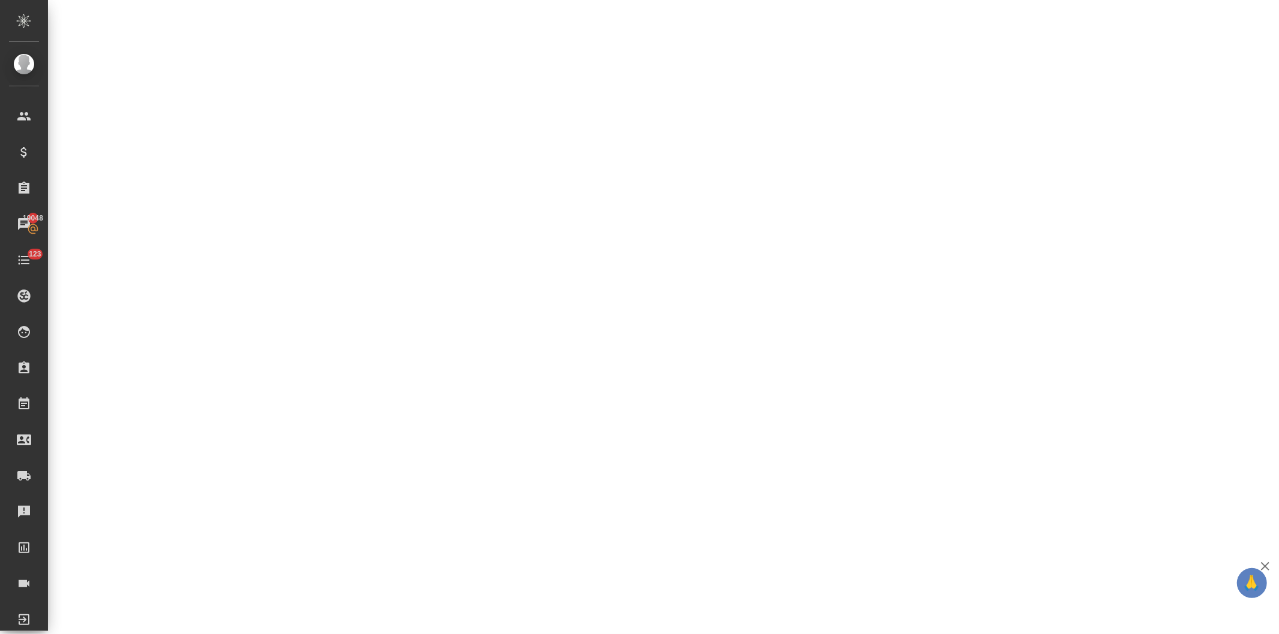
select select "RU"
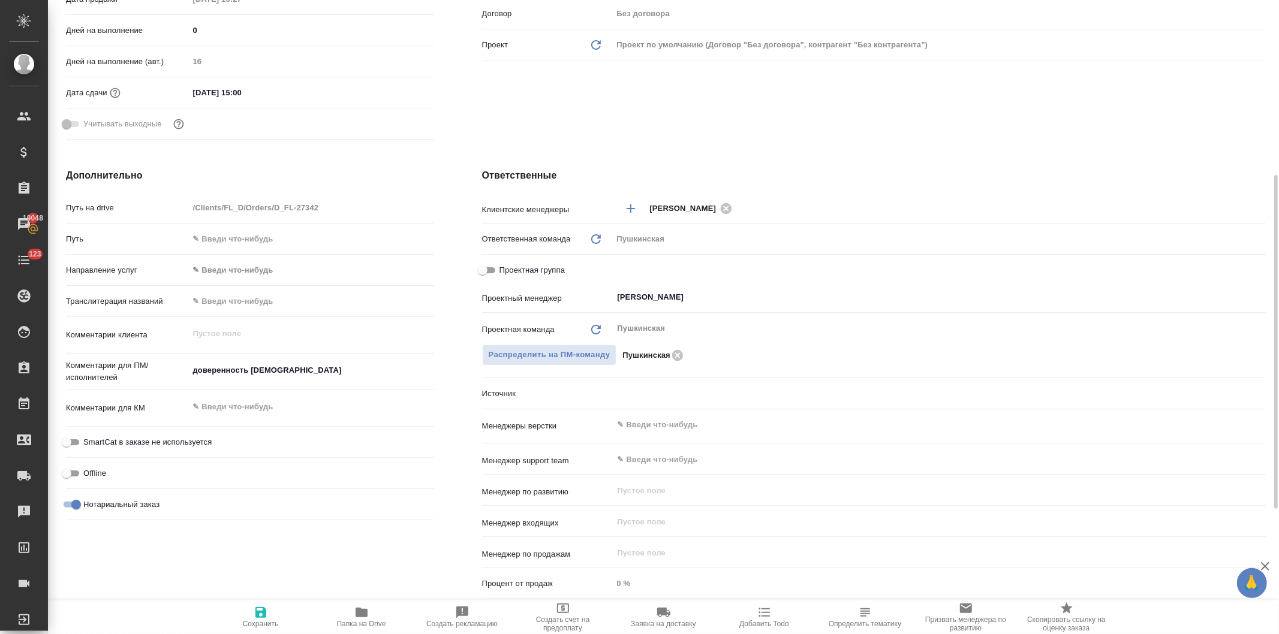
type textarea "x"
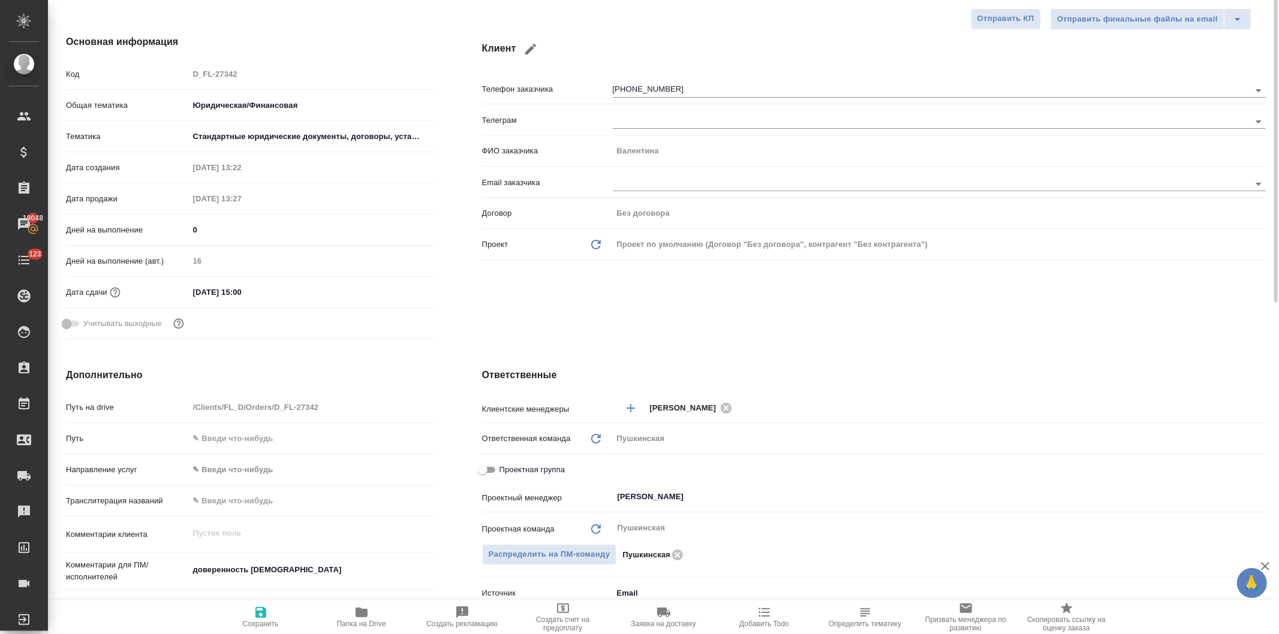
scroll to position [0, 0]
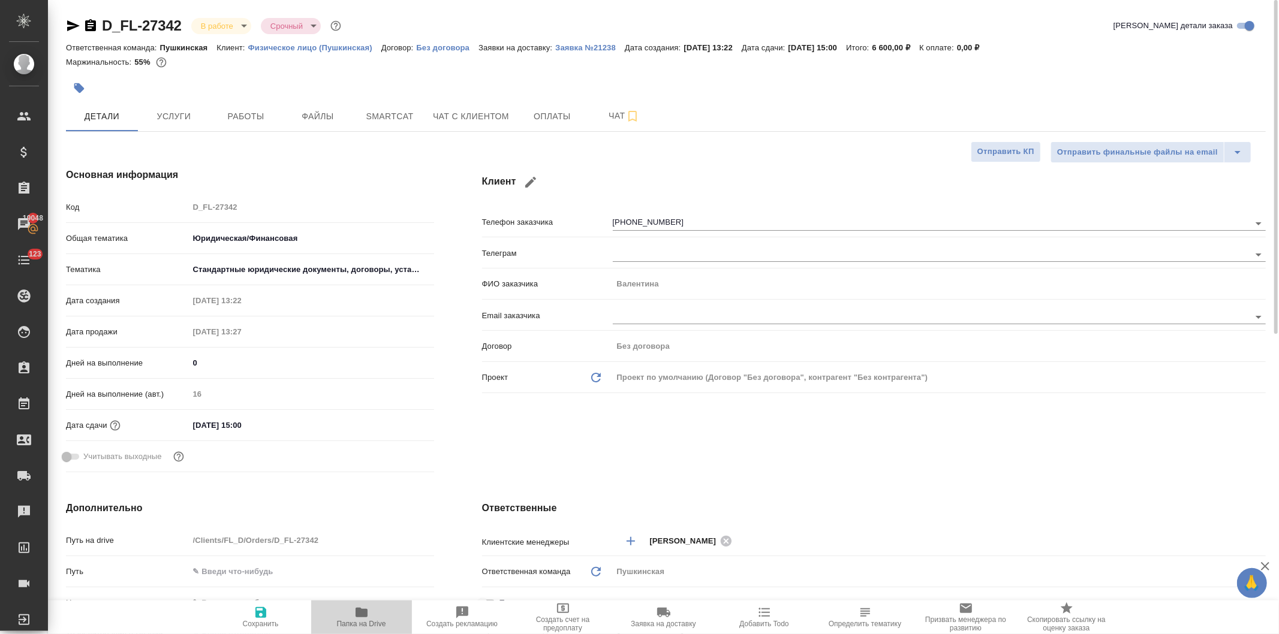
click at [364, 616] on icon "button" at bounding box center [362, 613] width 12 height 10
type textarea "x"
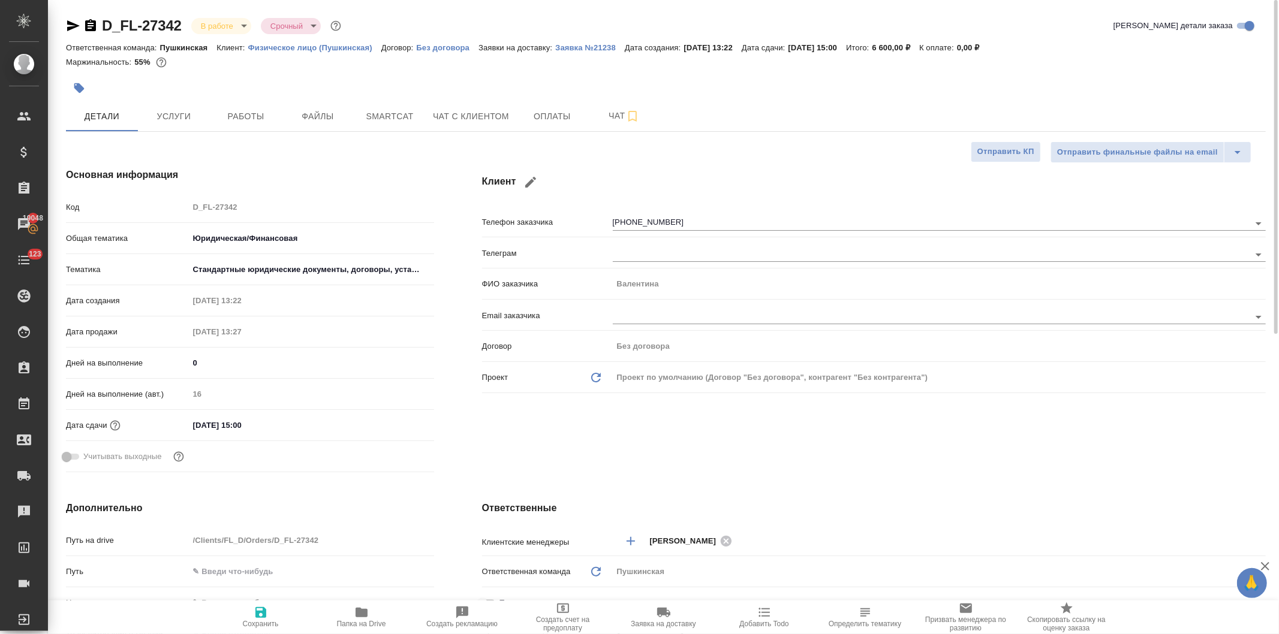
type textarea "x"
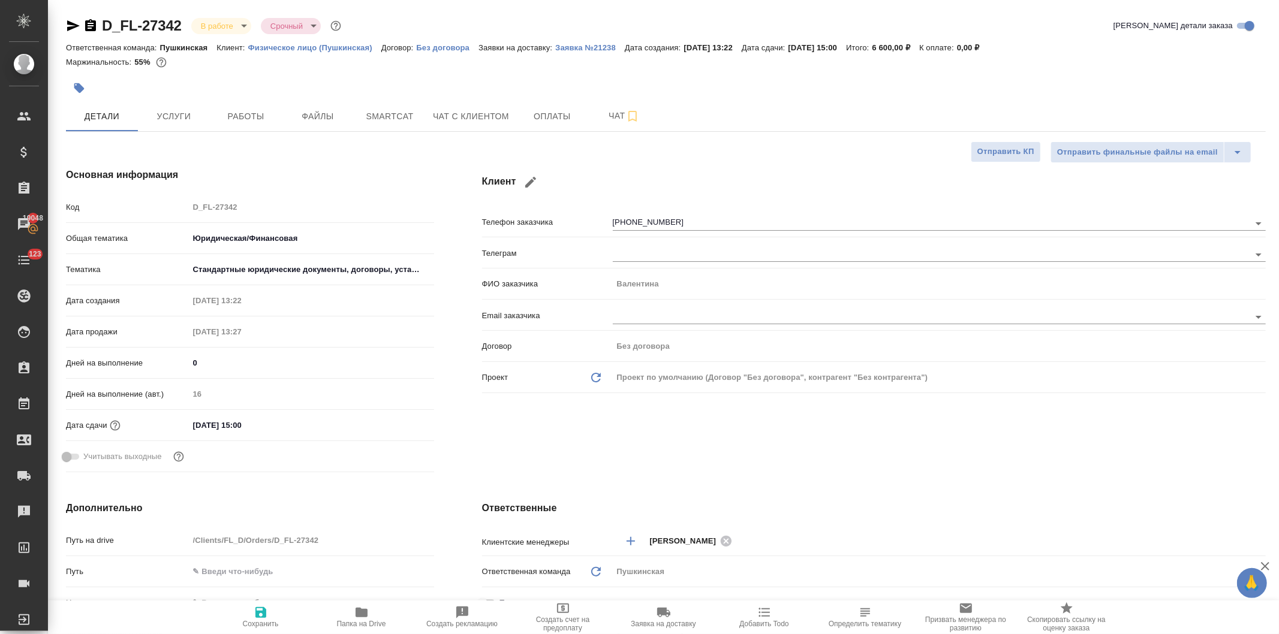
type textarea "x"
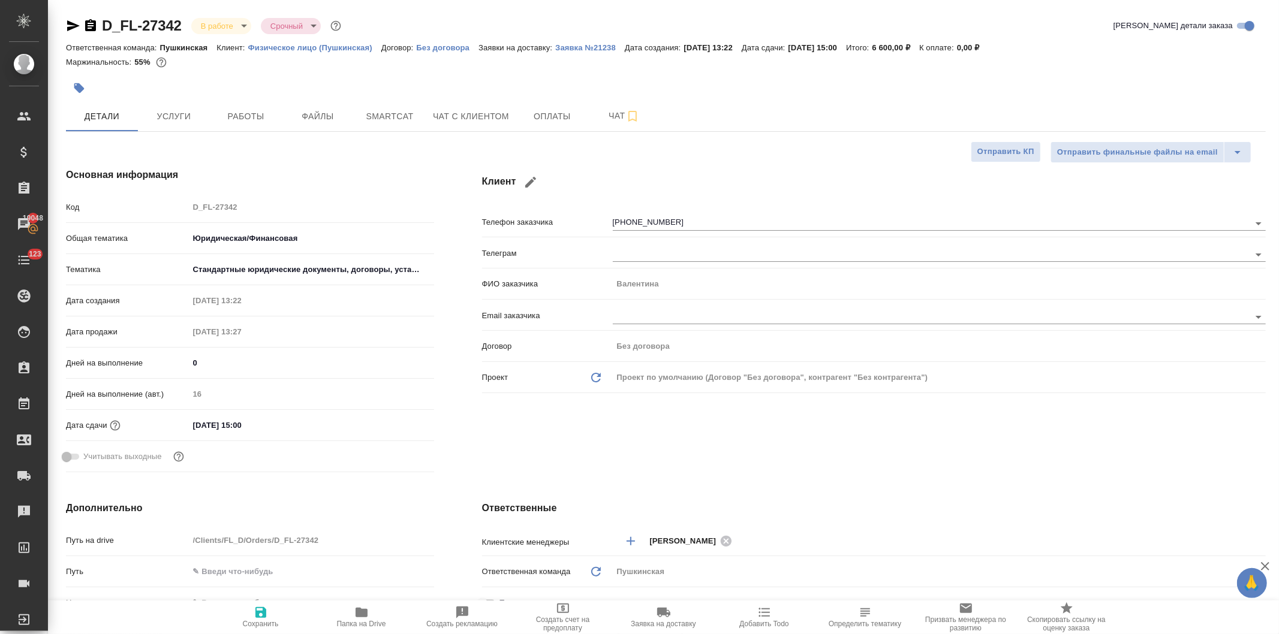
type textarea "x"
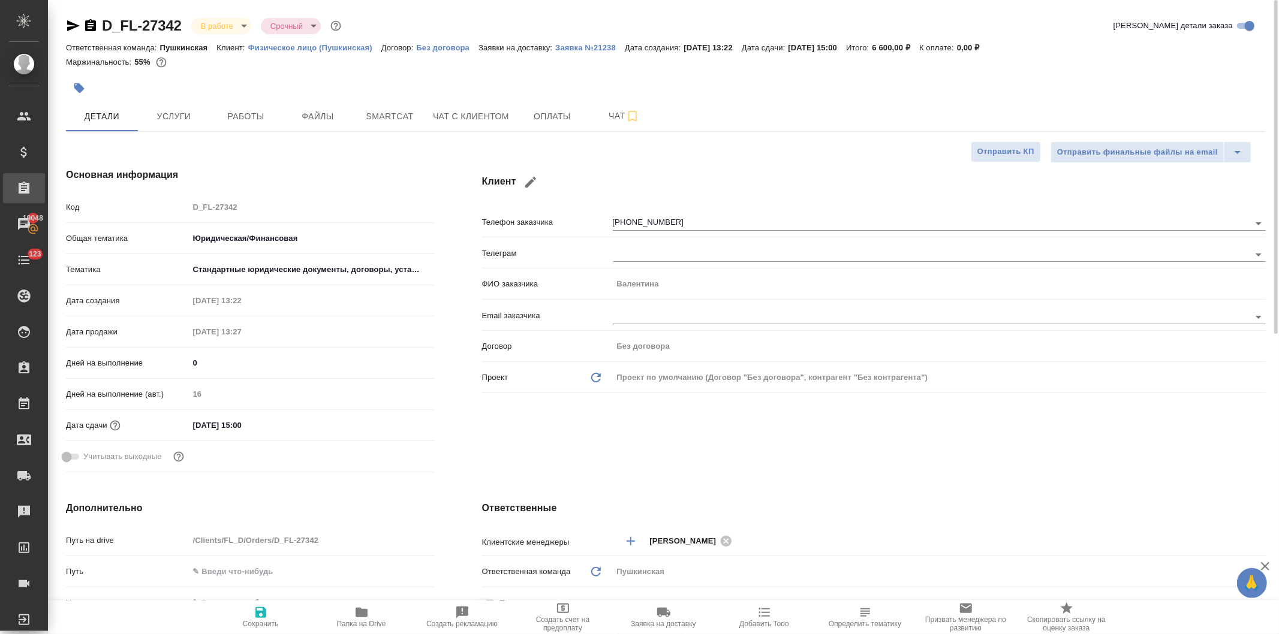
type textarea "x"
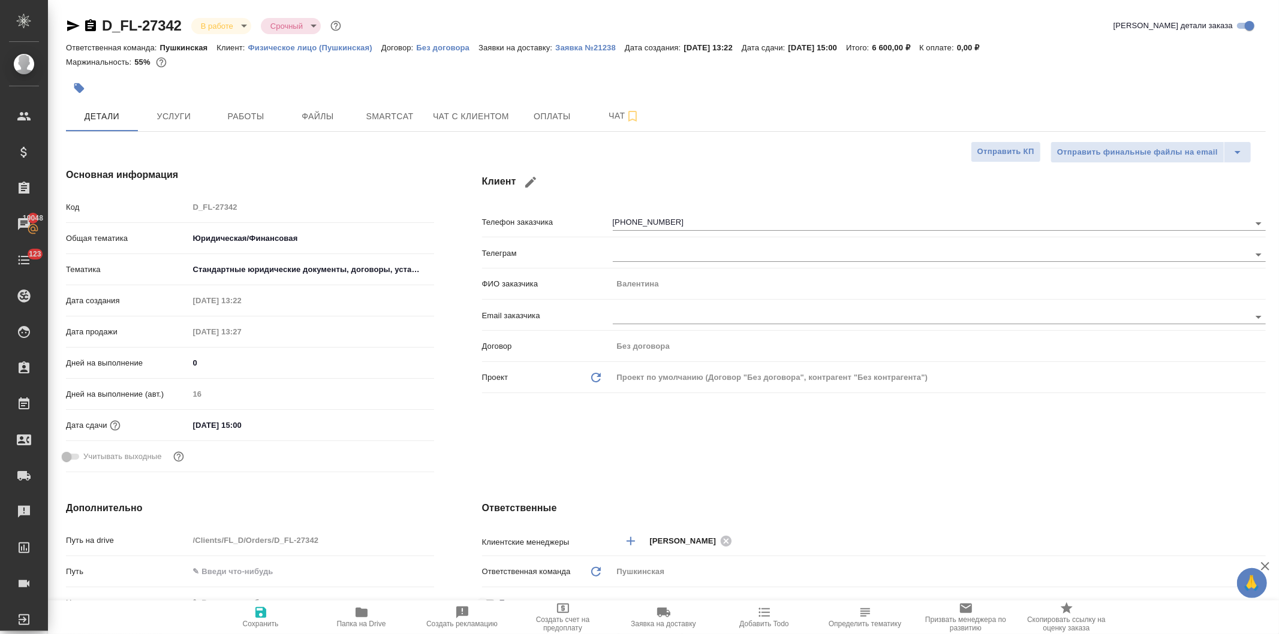
type textarea "x"
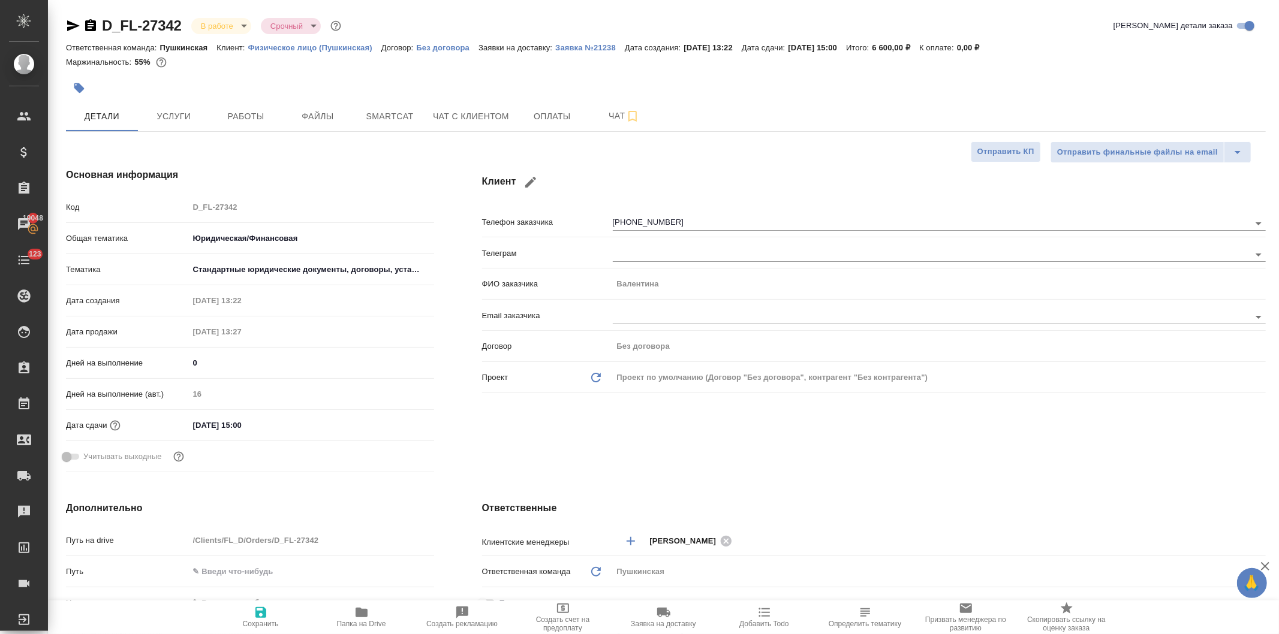
type textarea "x"
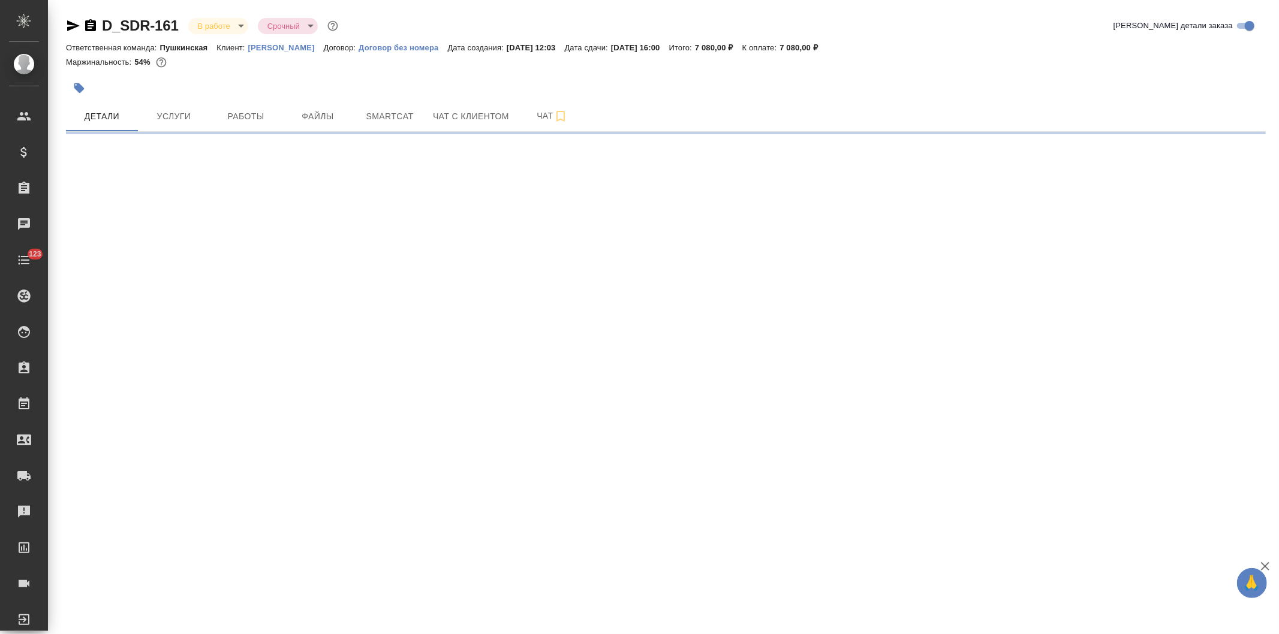
select select "RU"
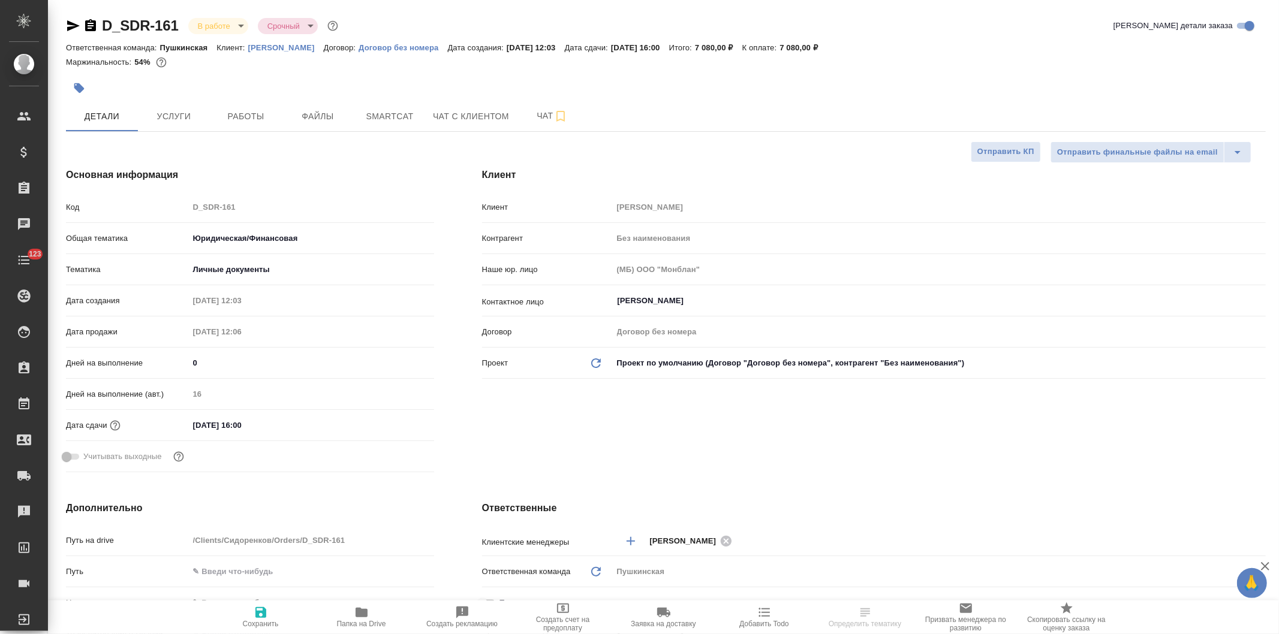
type textarea "x"
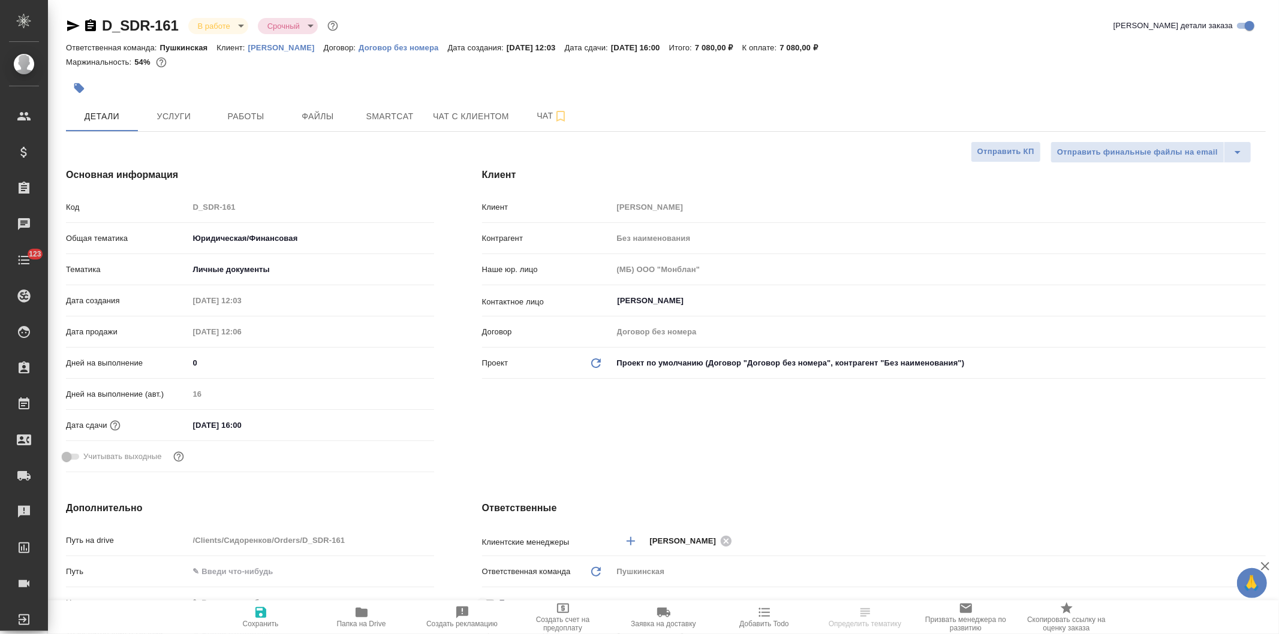
type textarea "x"
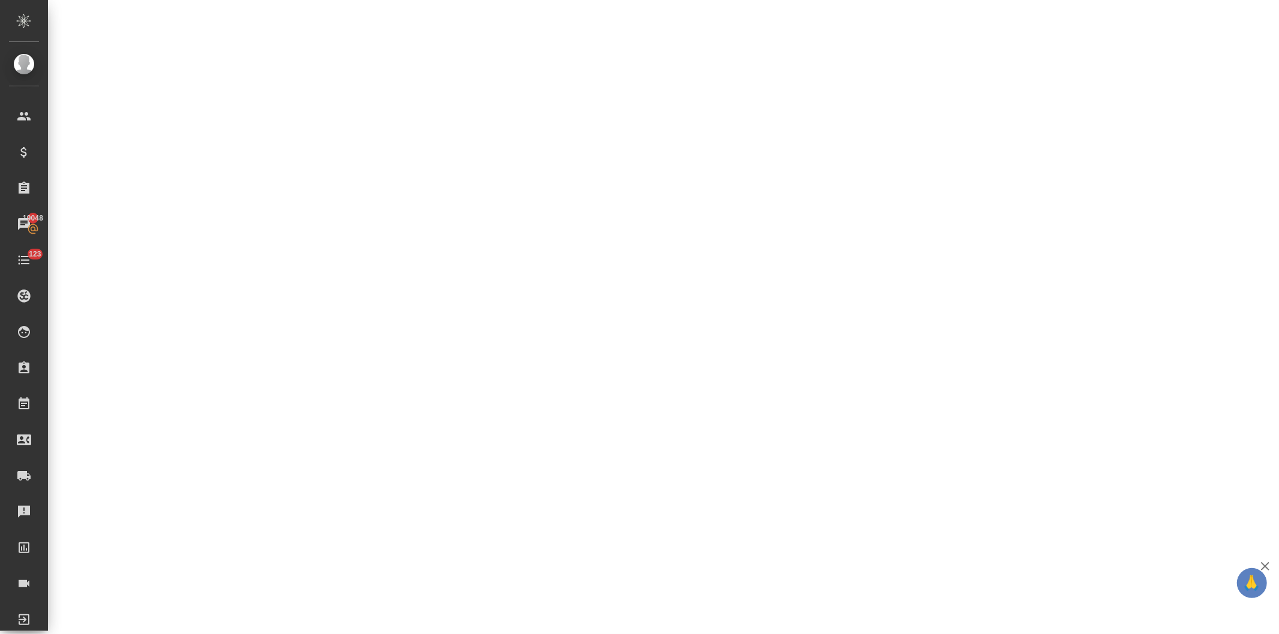
select select "RU"
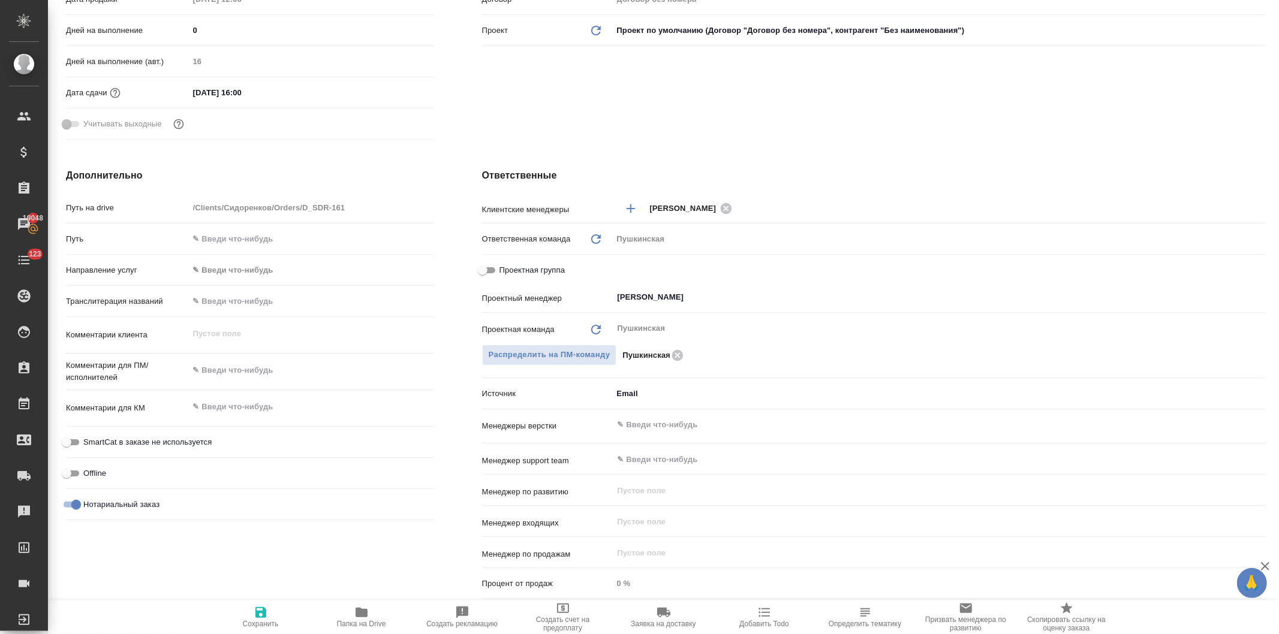
type textarea "x"
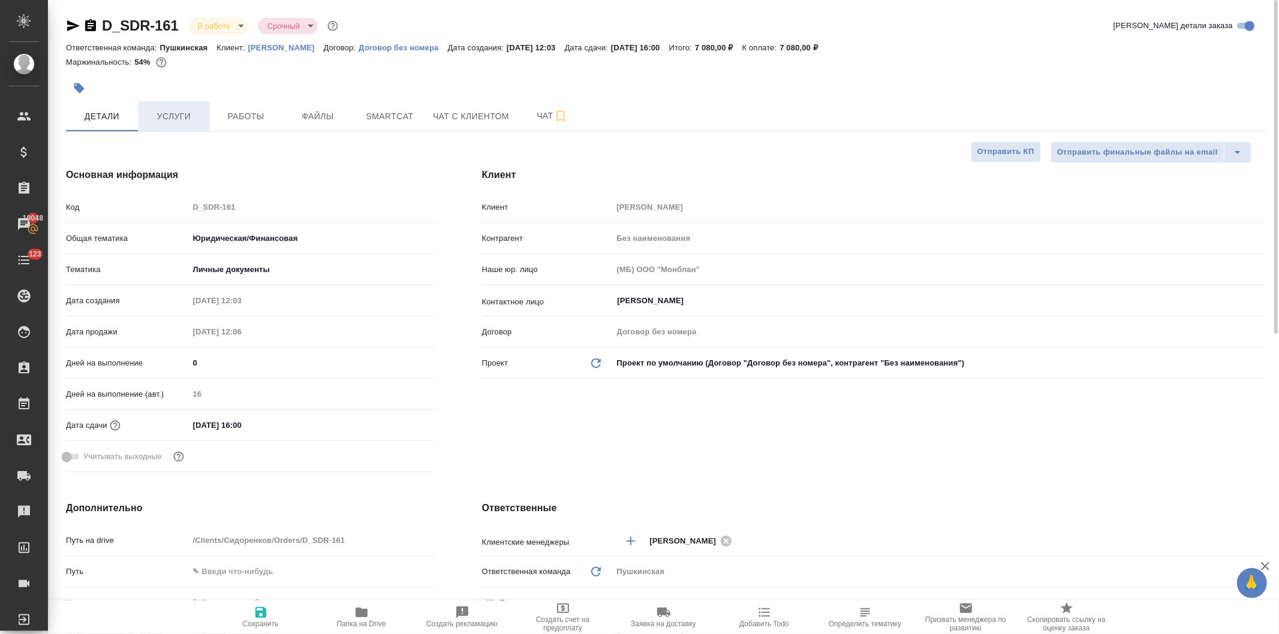
click at [168, 123] on span "Услуги" at bounding box center [174, 116] width 58 height 15
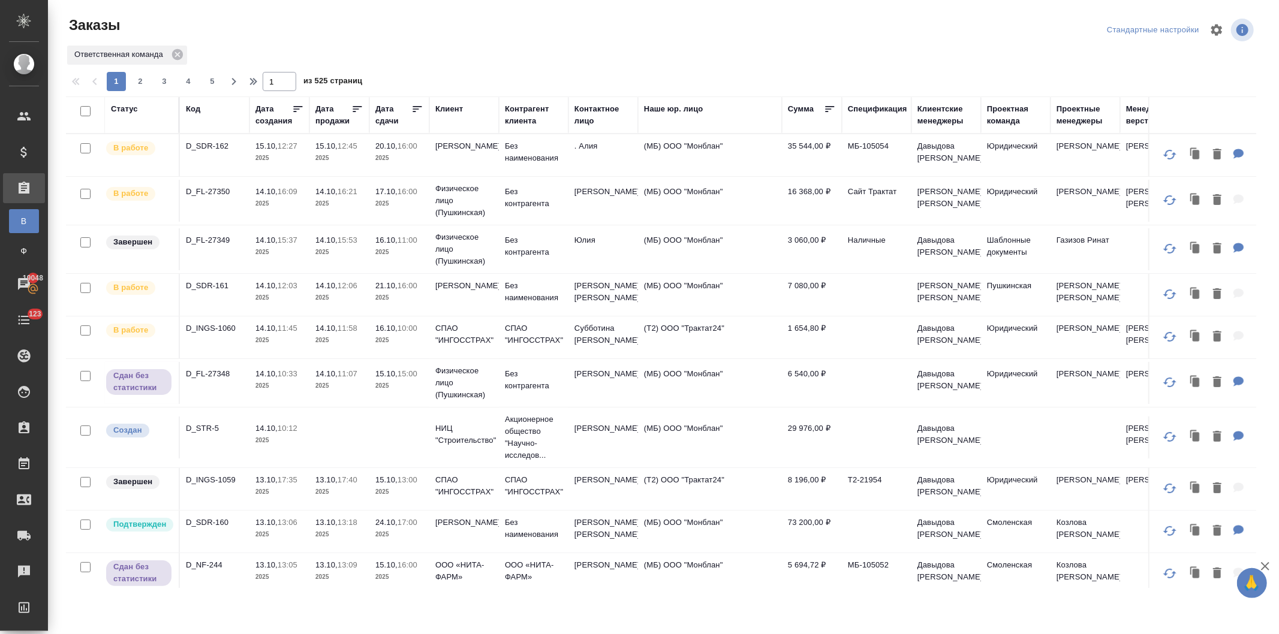
click at [433, 105] on th "Клиент" at bounding box center [464, 115] width 70 height 37
click at [188, 105] on div "Код" at bounding box center [193, 109] width 14 height 12
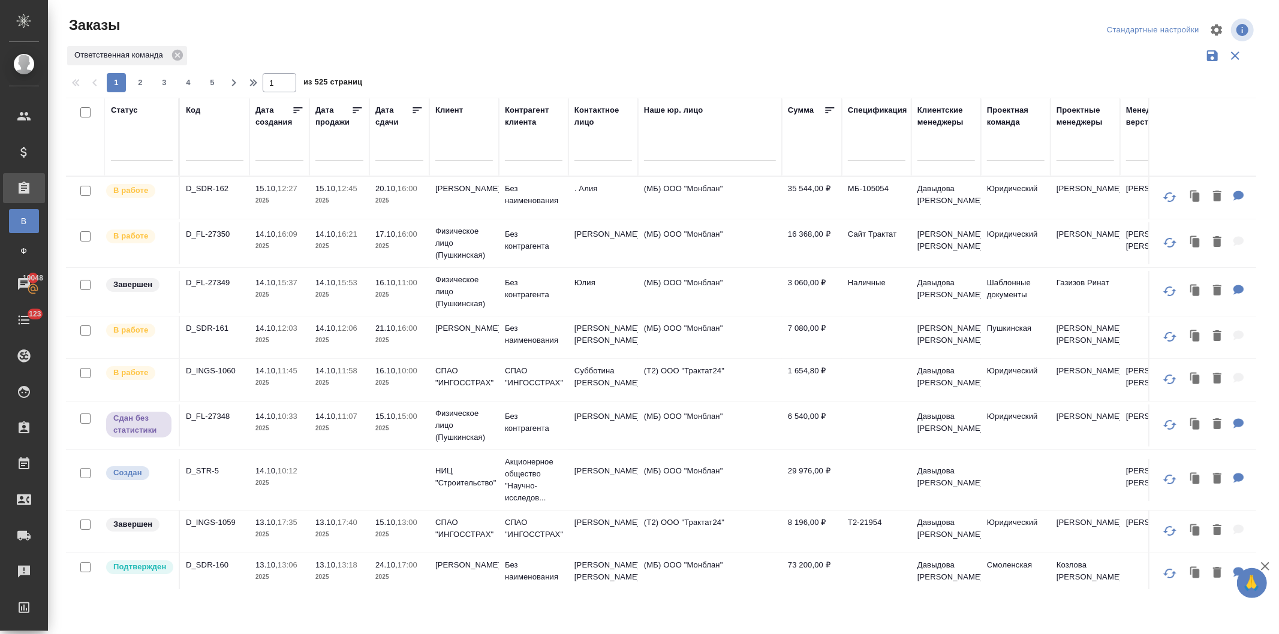
click at [204, 149] on input "text" at bounding box center [215, 153] width 58 height 15
type input "27342"
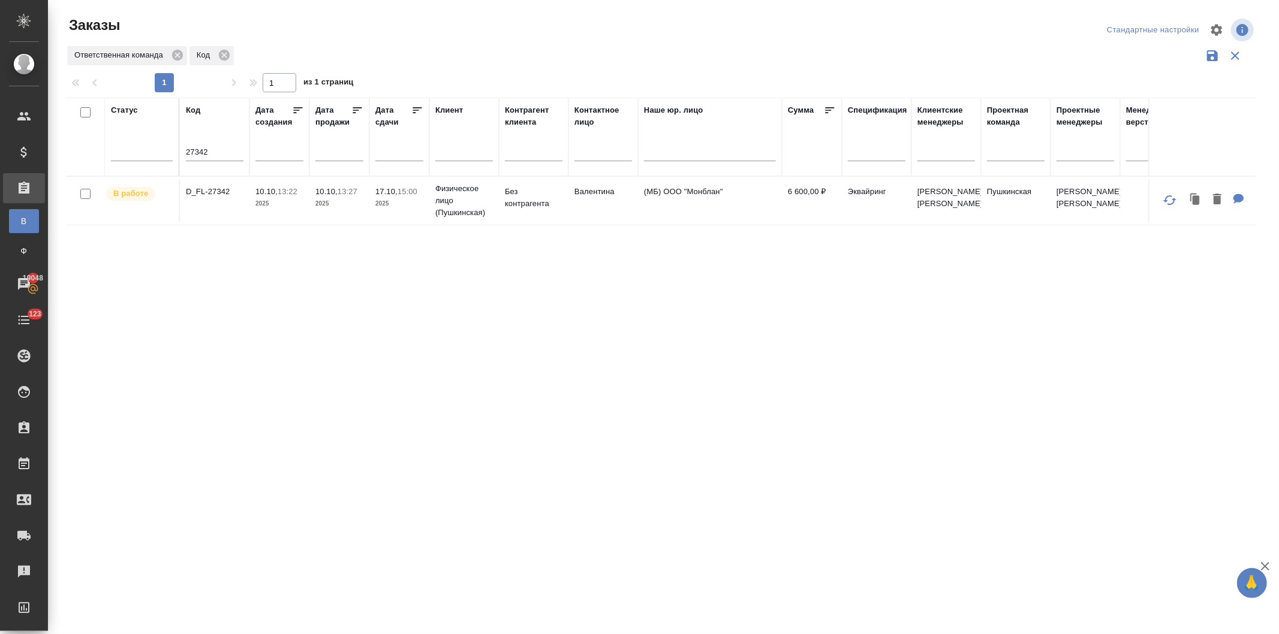
click at [475, 469] on div "Статус Код 27342 Дата создания Дата продажи Дата сдачи Клиент Контрагент клиент…" at bounding box center [661, 344] width 1190 height 492
click at [434, 200] on td "Физическое лицо (Пушкинская)" at bounding box center [464, 201] width 70 height 48
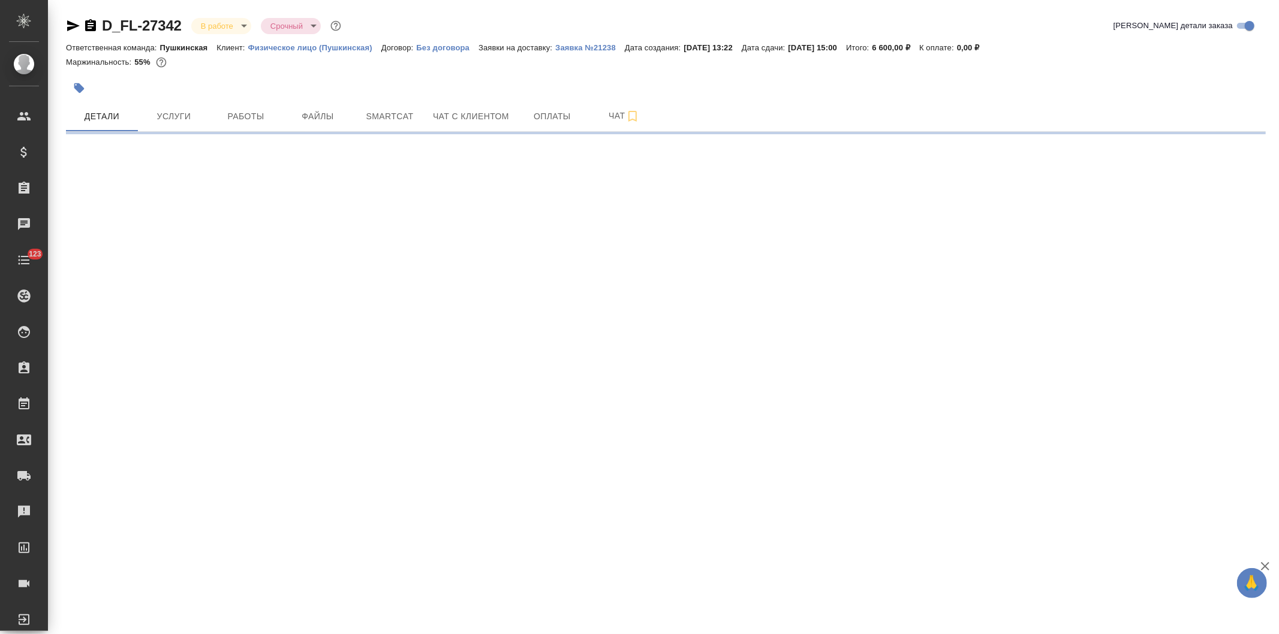
select select "RU"
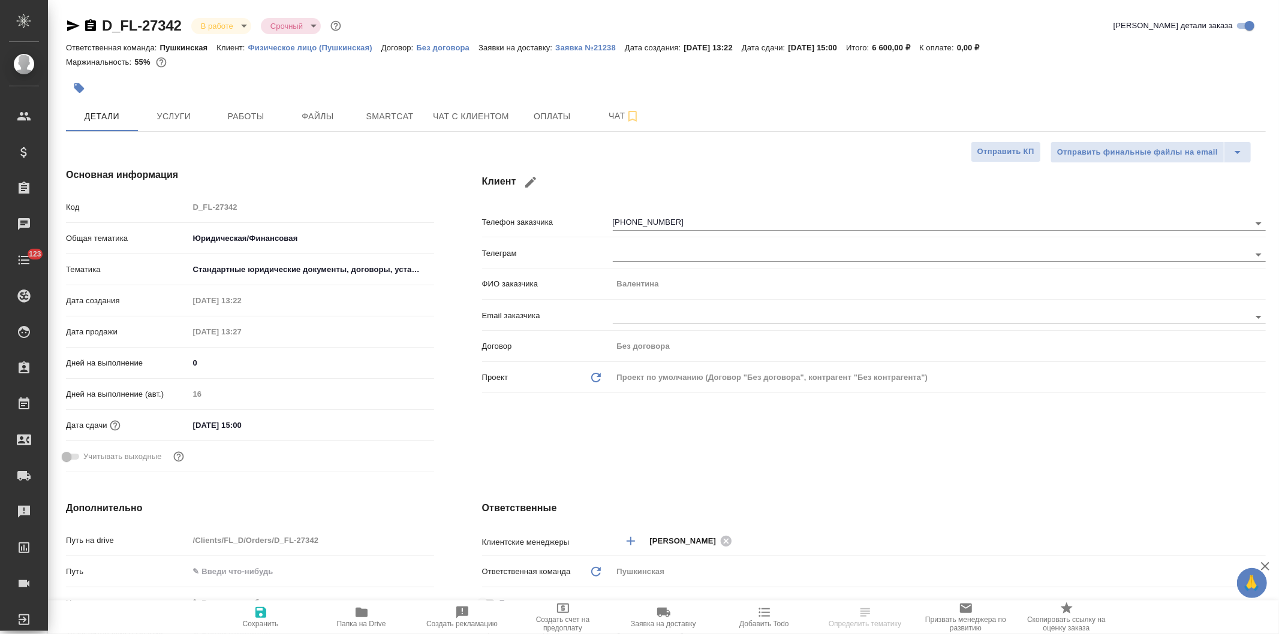
type textarea "x"
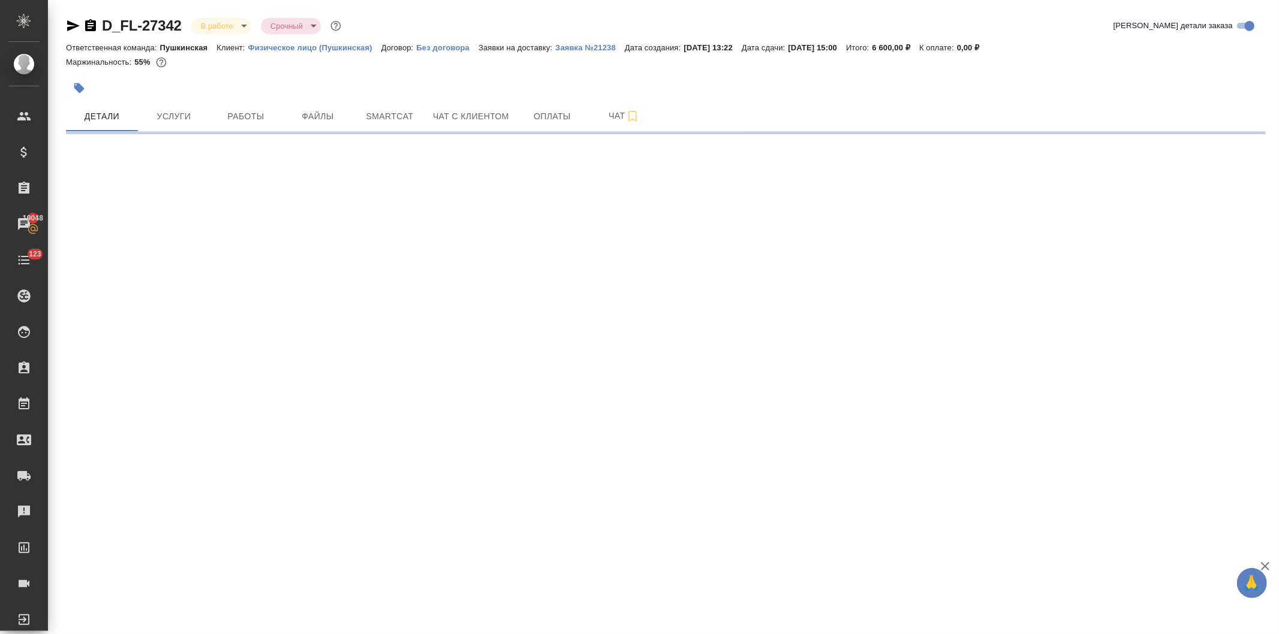
select select "RU"
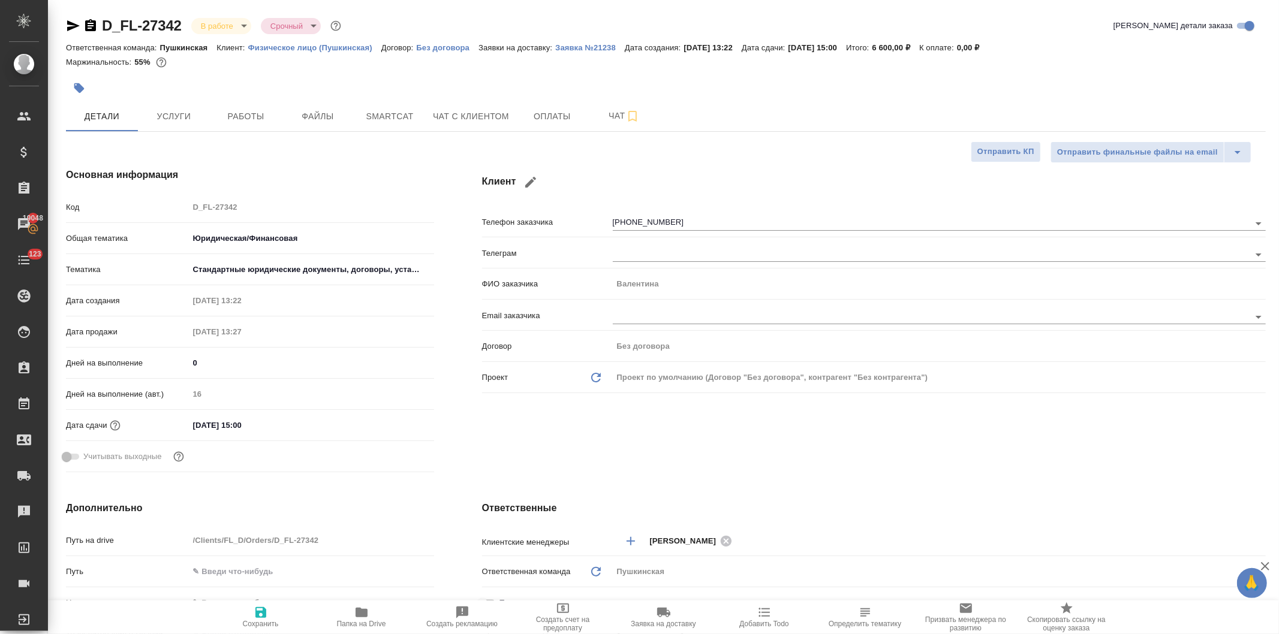
type textarea "x"
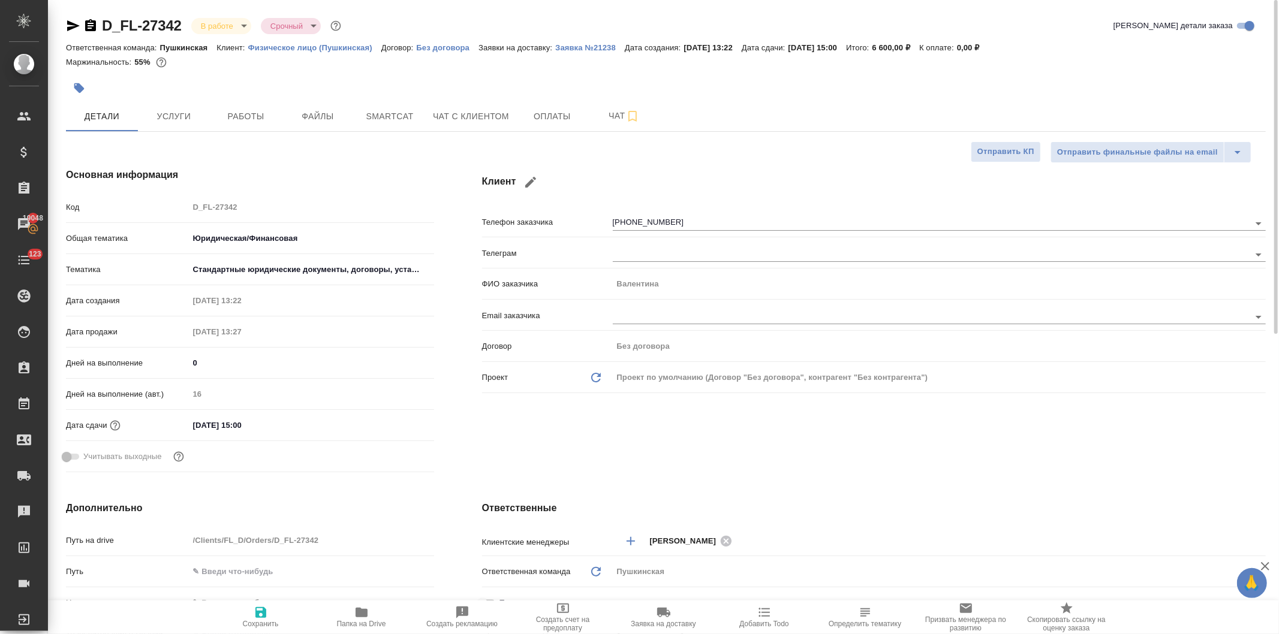
type textarea "x"
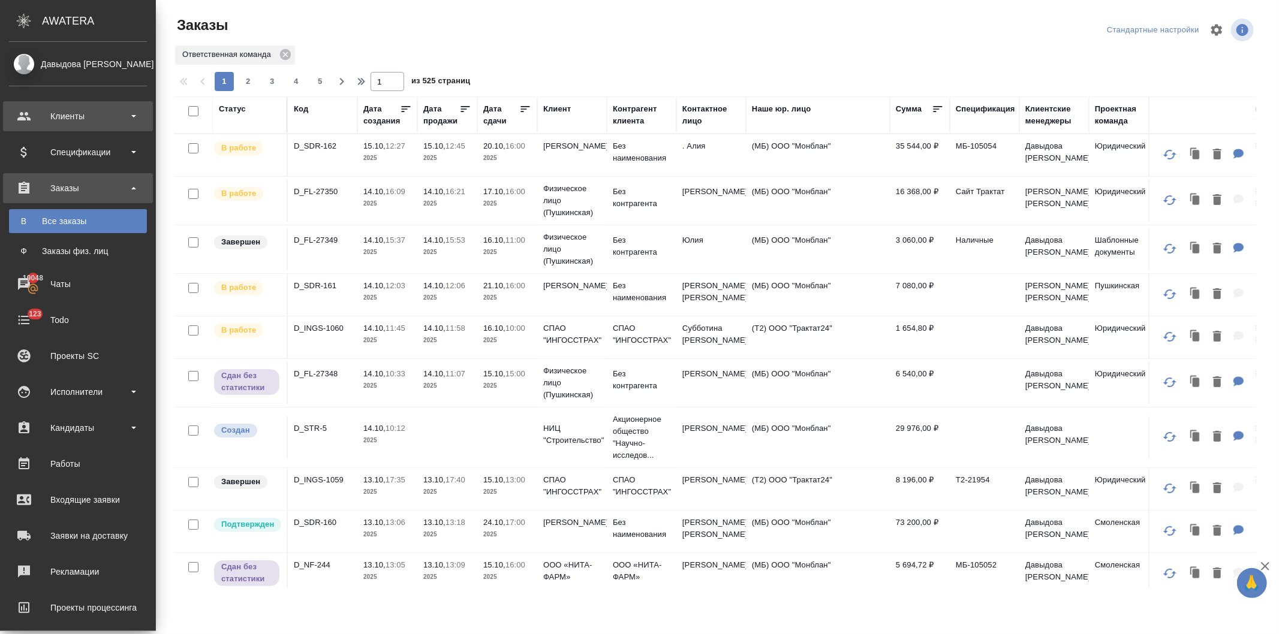
click at [49, 114] on div "Клиенты" at bounding box center [78, 116] width 138 height 18
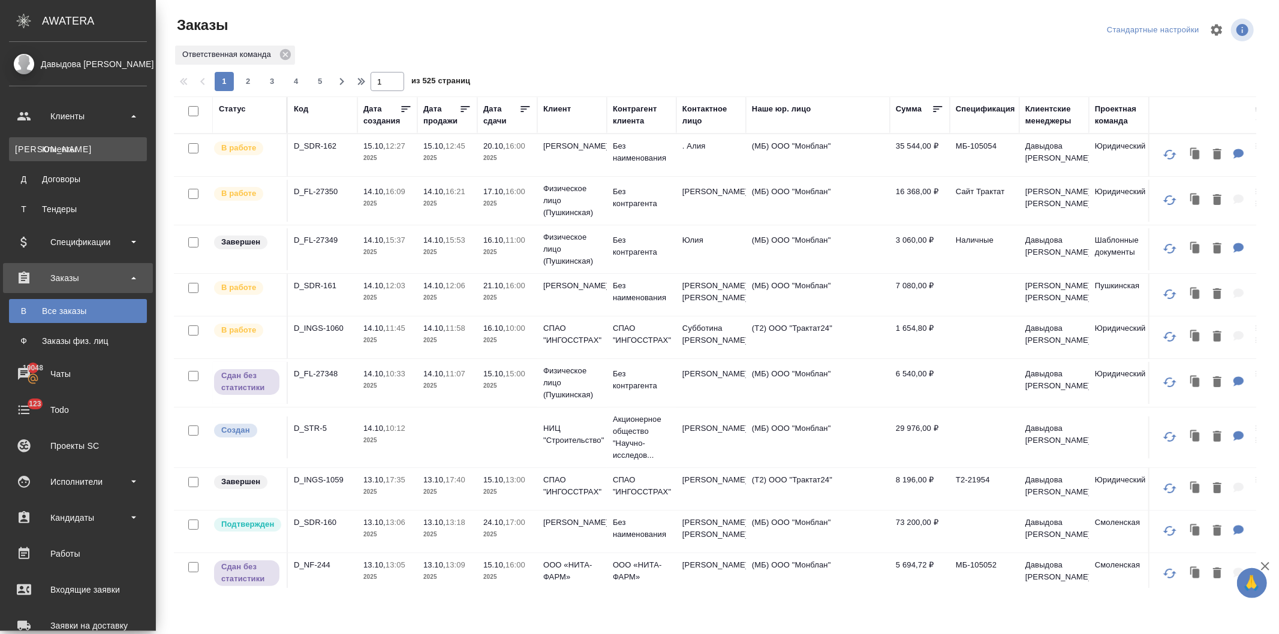
click at [46, 149] on div "Клиенты" at bounding box center [78, 149] width 126 height 12
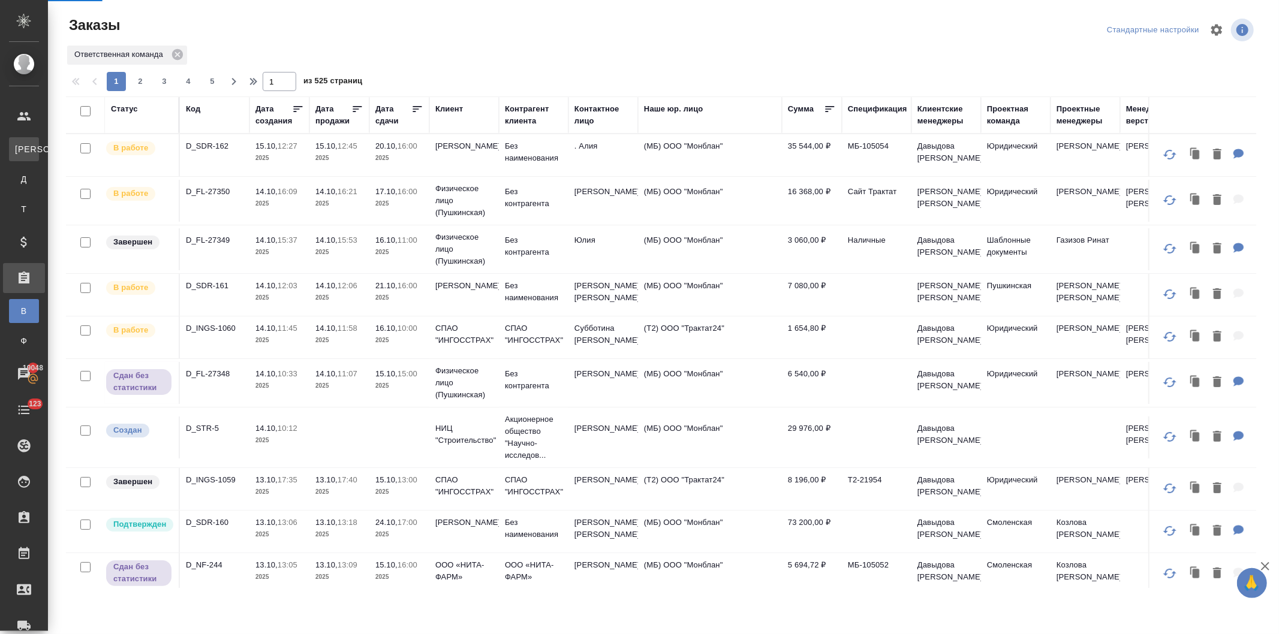
select select "RU"
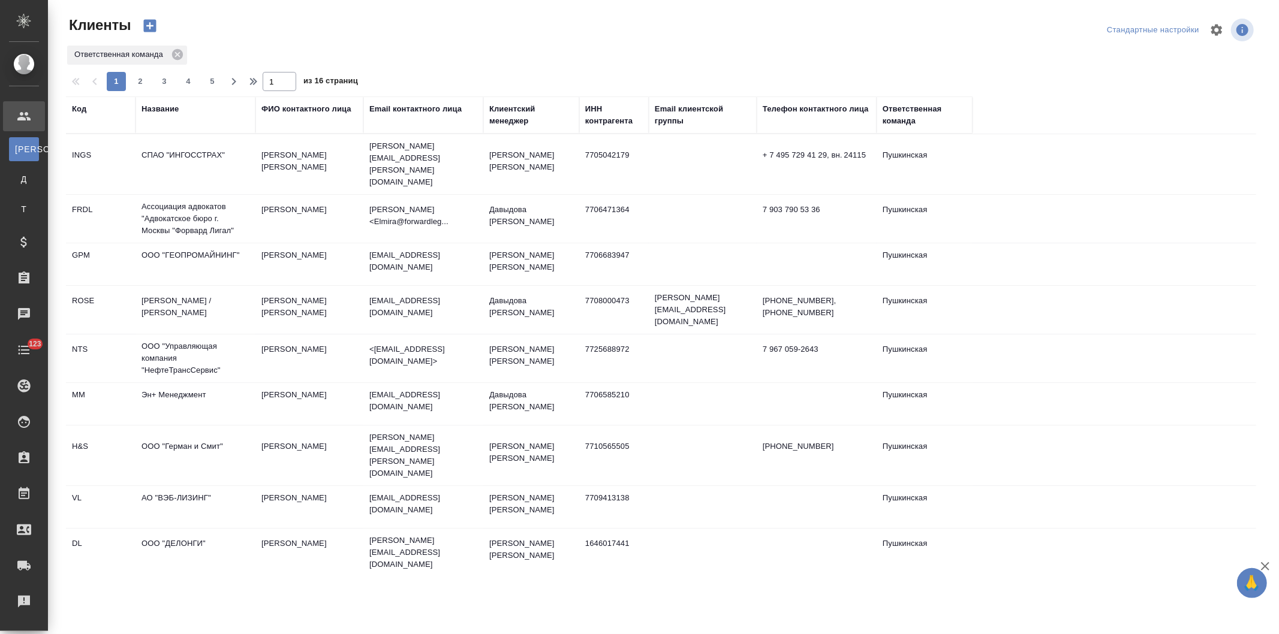
click at [157, 105] on div "Название" at bounding box center [160, 109] width 37 height 12
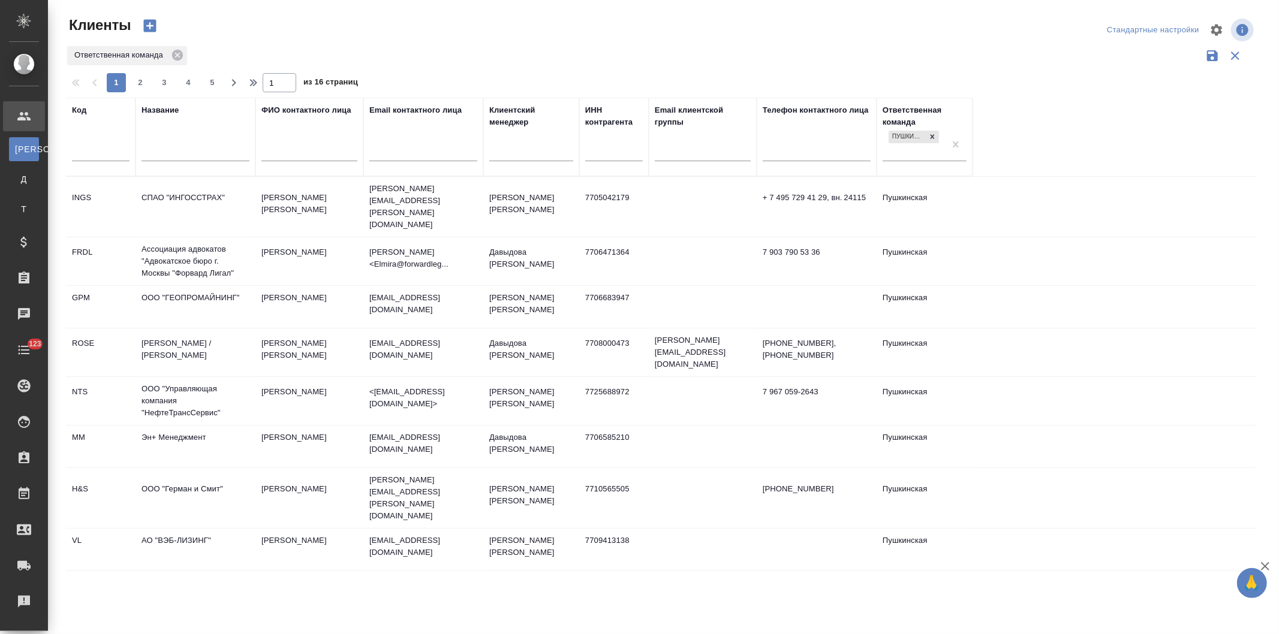
click at [159, 152] on input "text" at bounding box center [196, 153] width 108 height 15
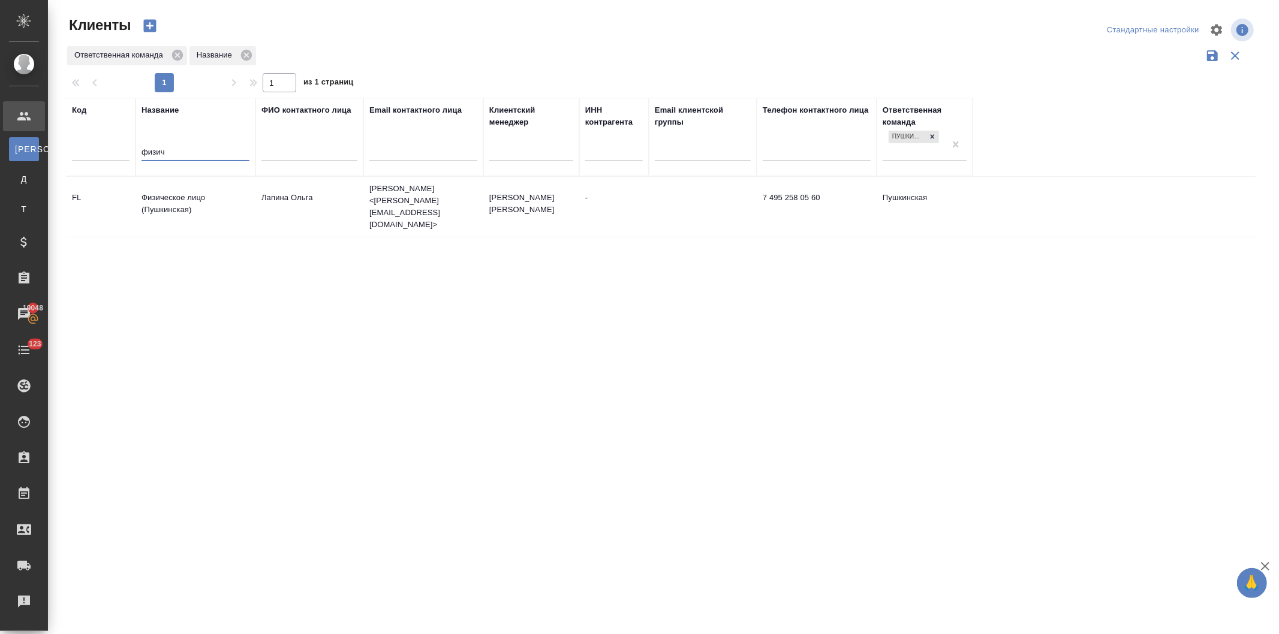
type input "физич"
click at [196, 193] on td "Физическое лицо (Пушкинская)" at bounding box center [196, 207] width 120 height 42
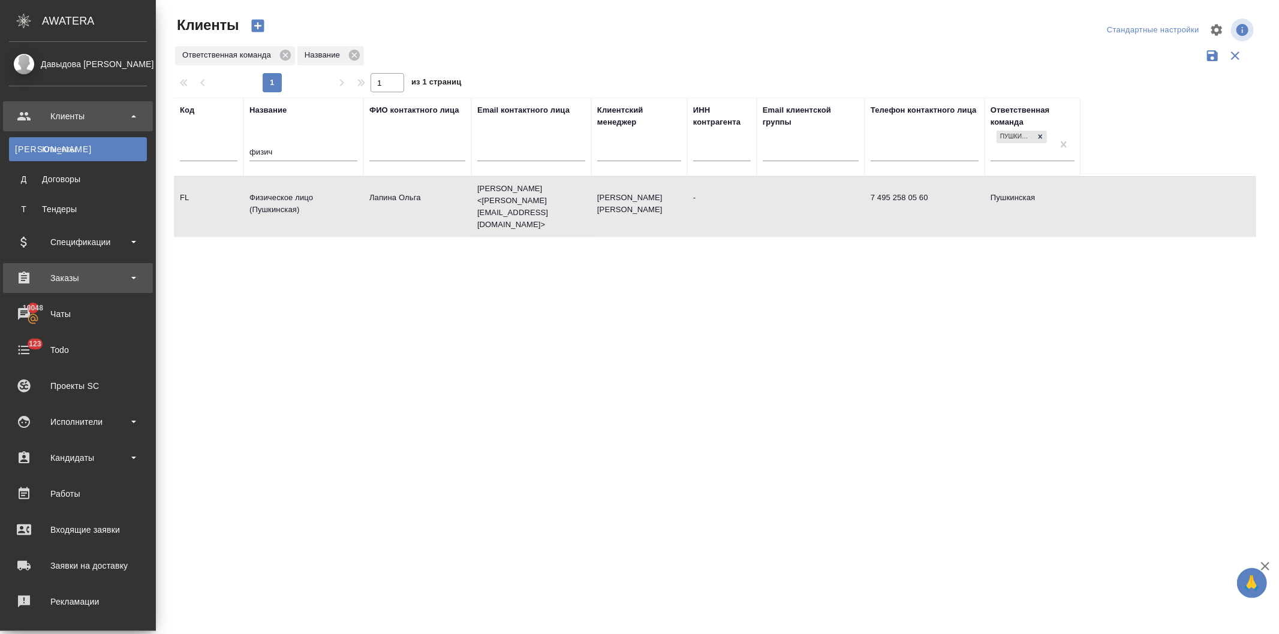
click at [59, 282] on div "Заказы" at bounding box center [78, 278] width 138 height 18
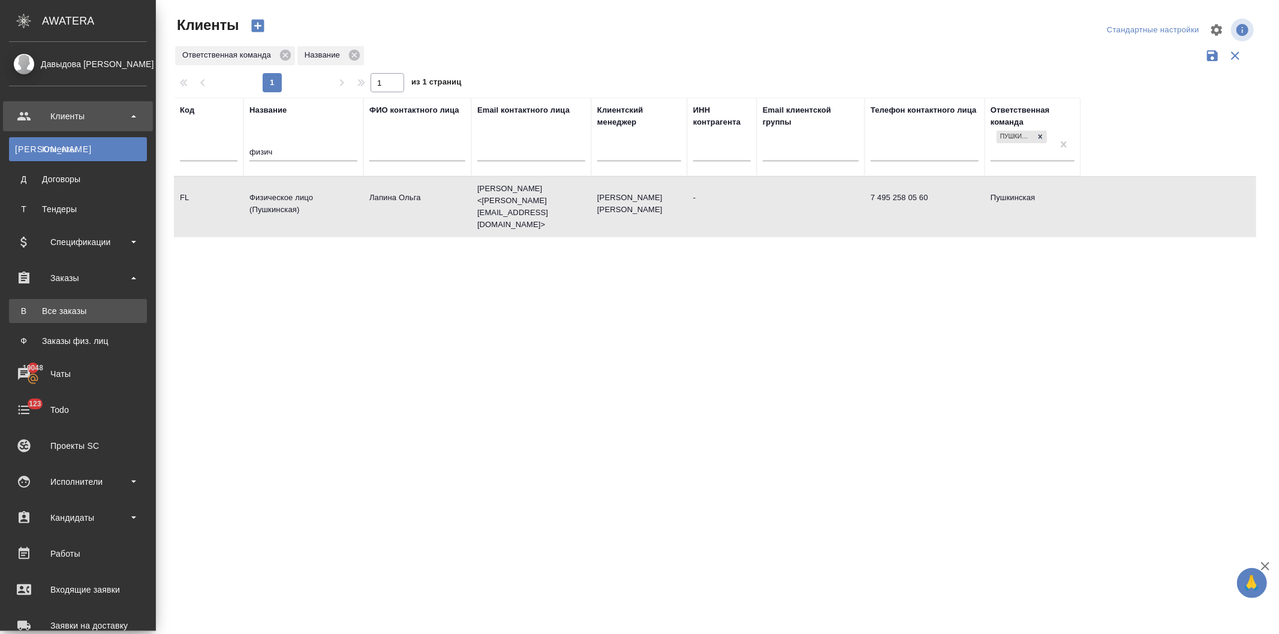
click at [59, 312] on div "Все заказы" at bounding box center [78, 311] width 126 height 12
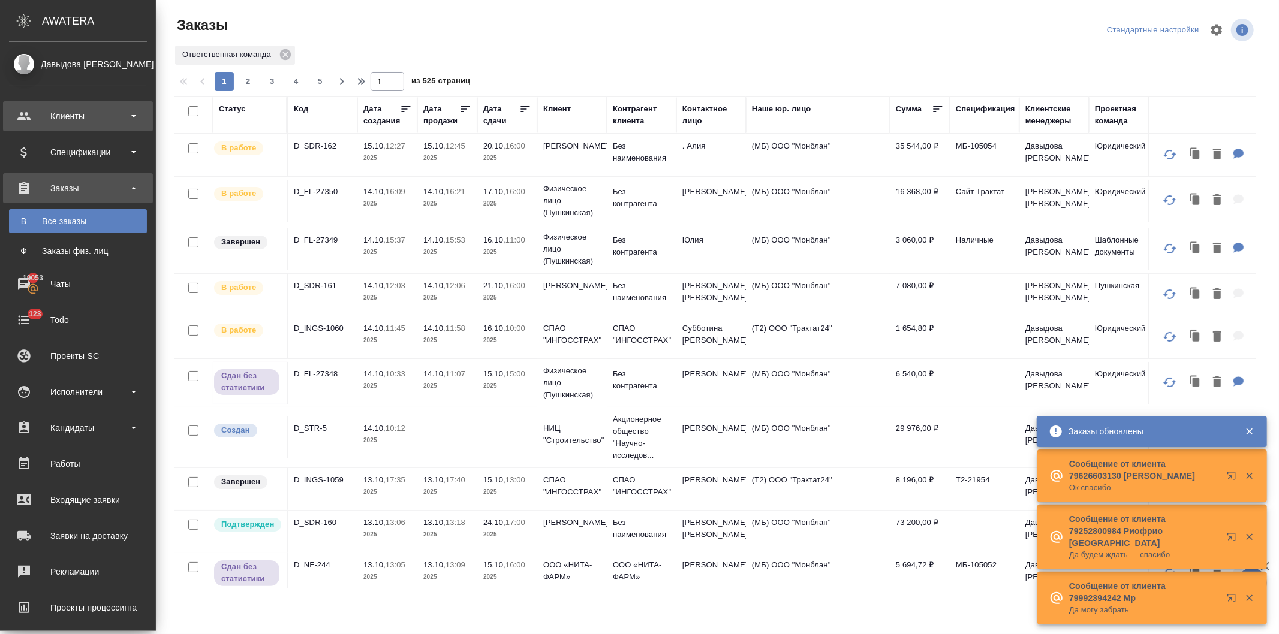
click at [16, 116] on div "Клиенты" at bounding box center [78, 116] width 138 height 18
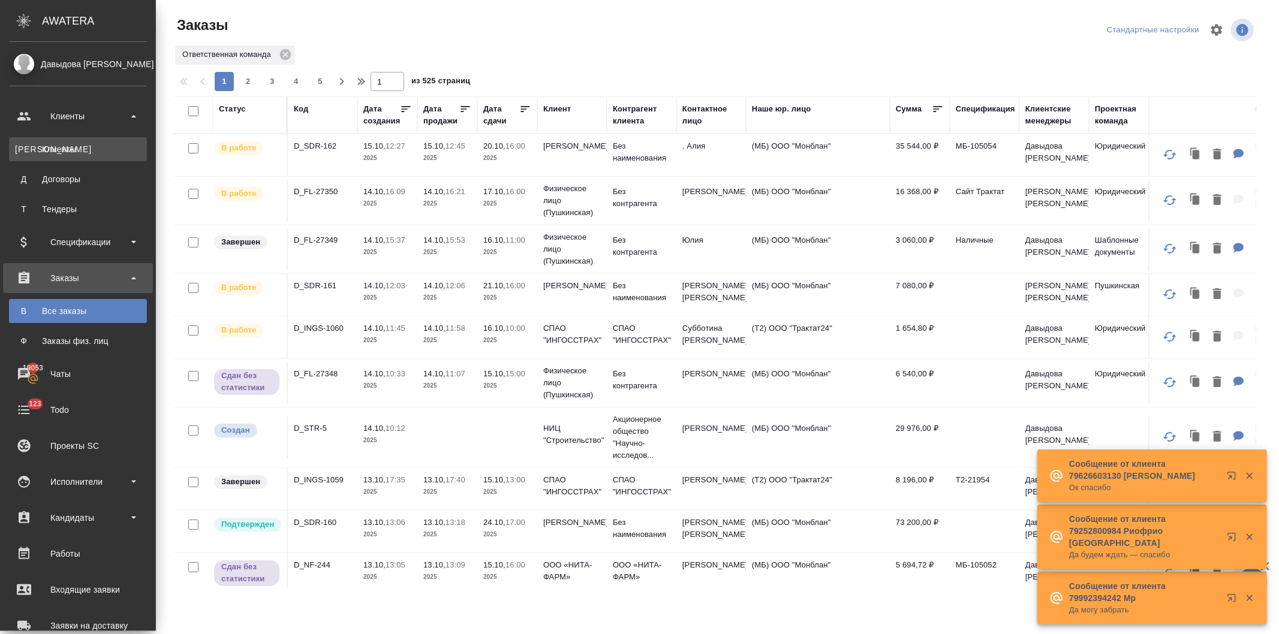
click at [53, 147] on div "Клиенты" at bounding box center [78, 149] width 126 height 12
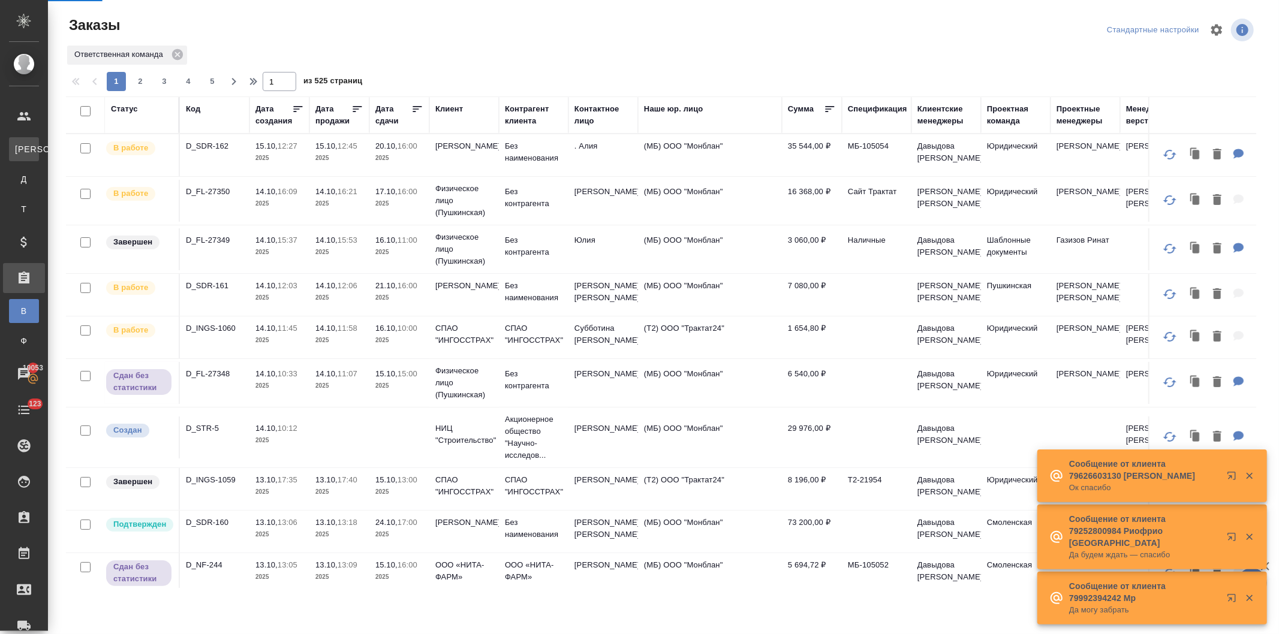
select select "RU"
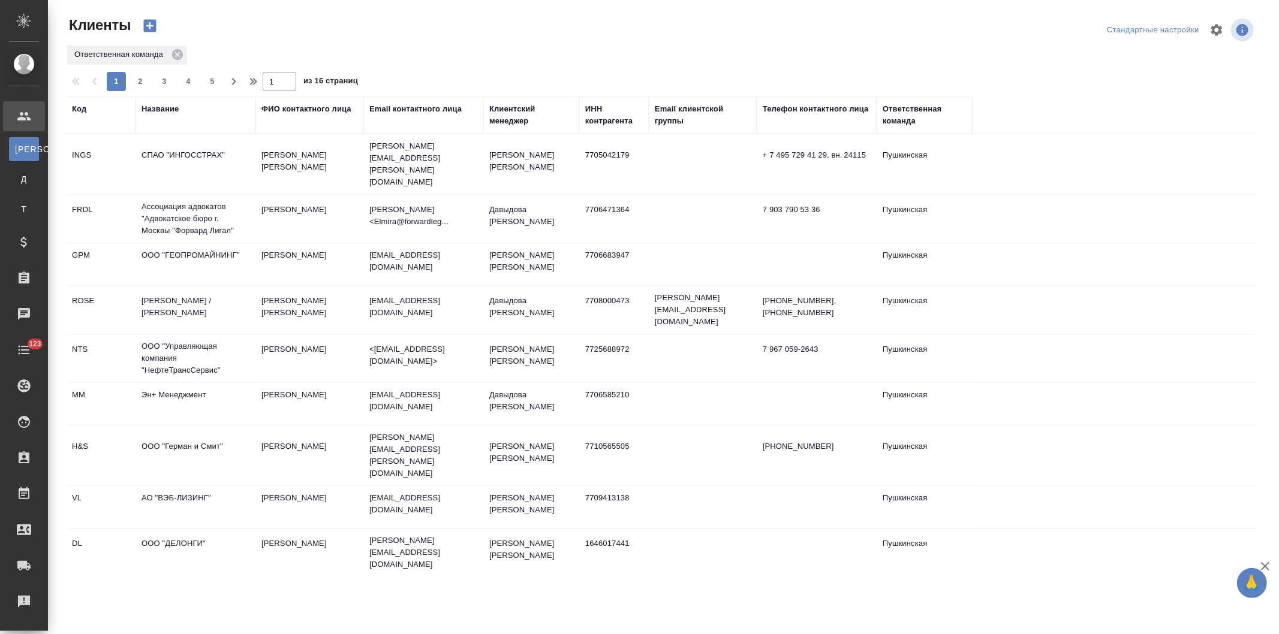
click at [160, 106] on div "Название" at bounding box center [160, 109] width 37 height 12
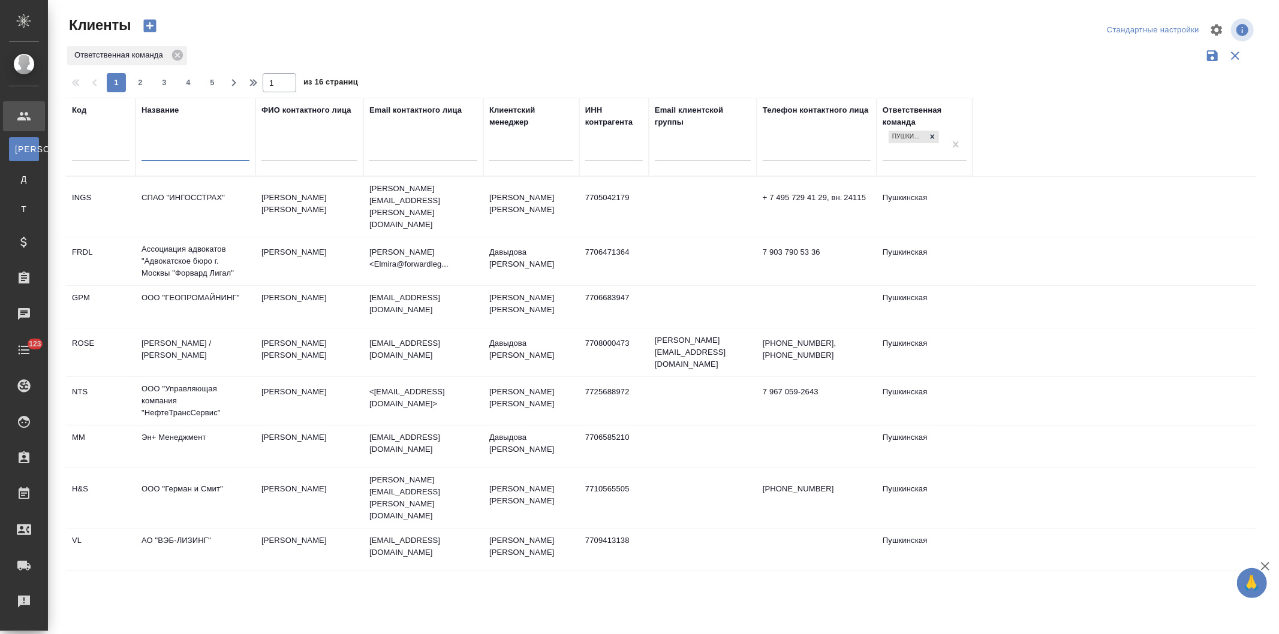
click at [167, 154] on input "text" at bounding box center [196, 153] width 108 height 15
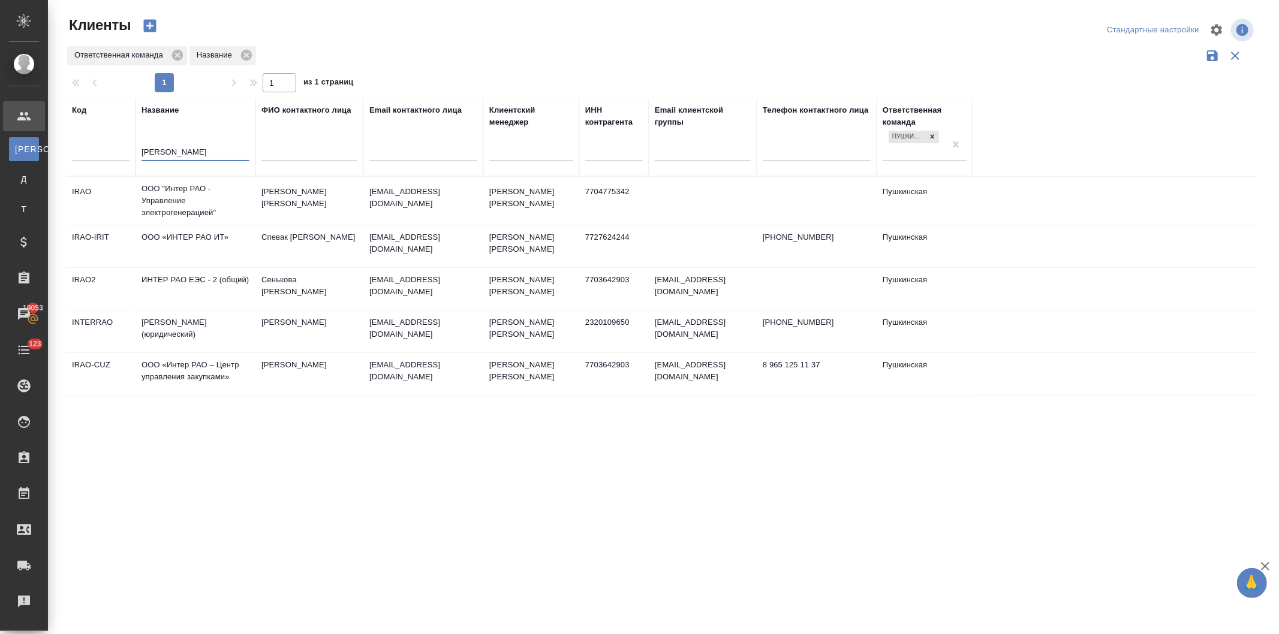
type input "интер рао"
click at [314, 280] on td "Сенькова Анна" at bounding box center [309, 289] width 108 height 42
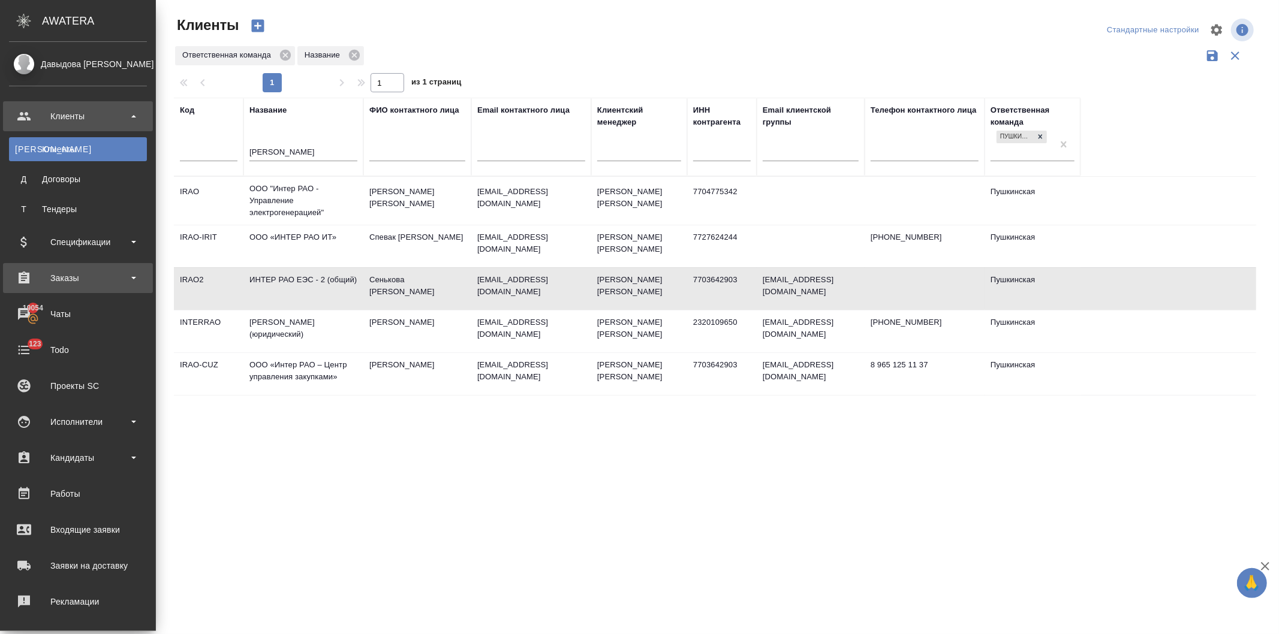
click at [62, 272] on div "Заказы" at bounding box center [78, 278] width 138 height 18
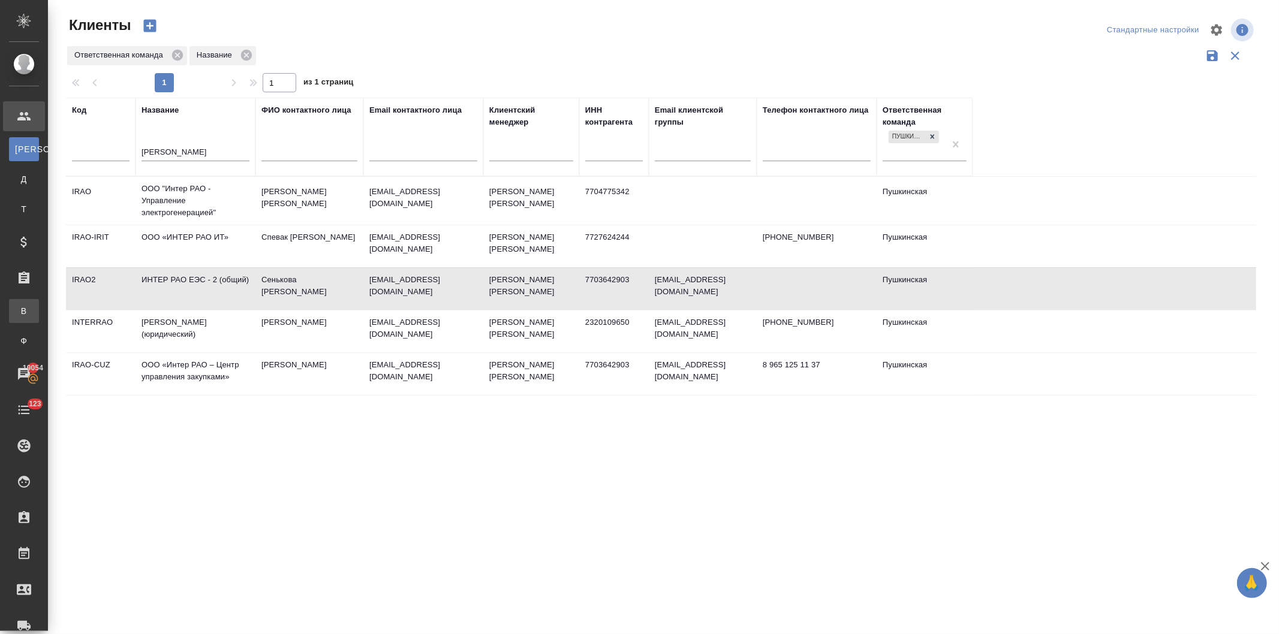
click at [18, 314] on div "Все заказы" at bounding box center [9, 311] width 18 height 12
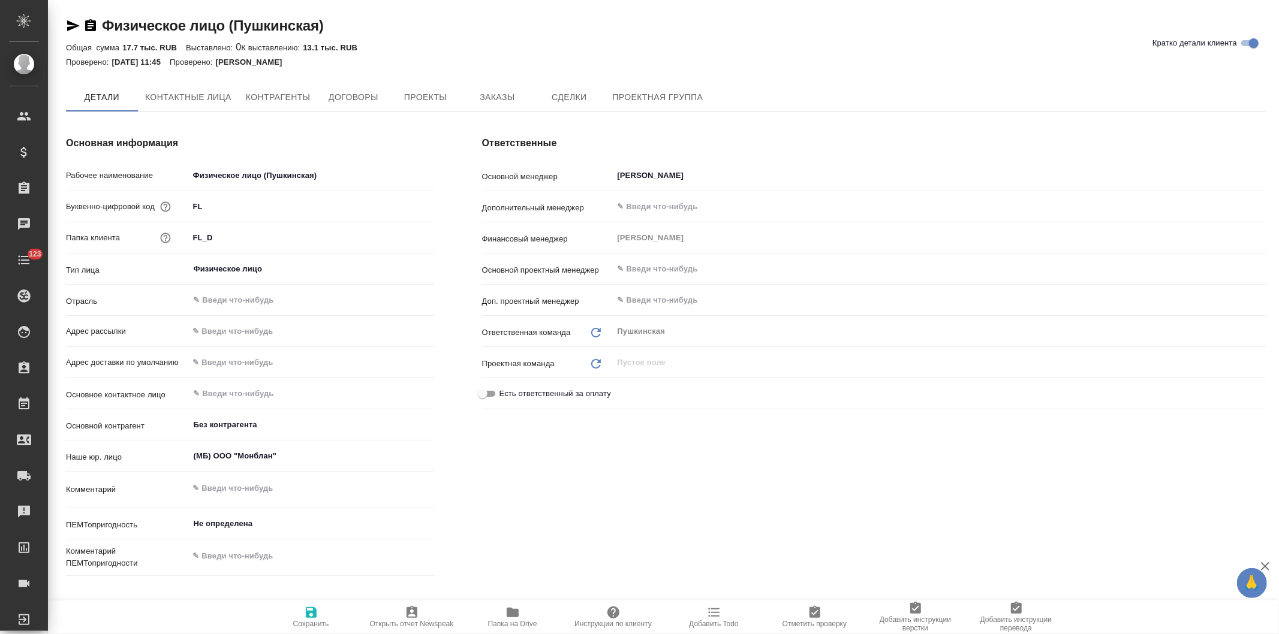
type textarea "x"
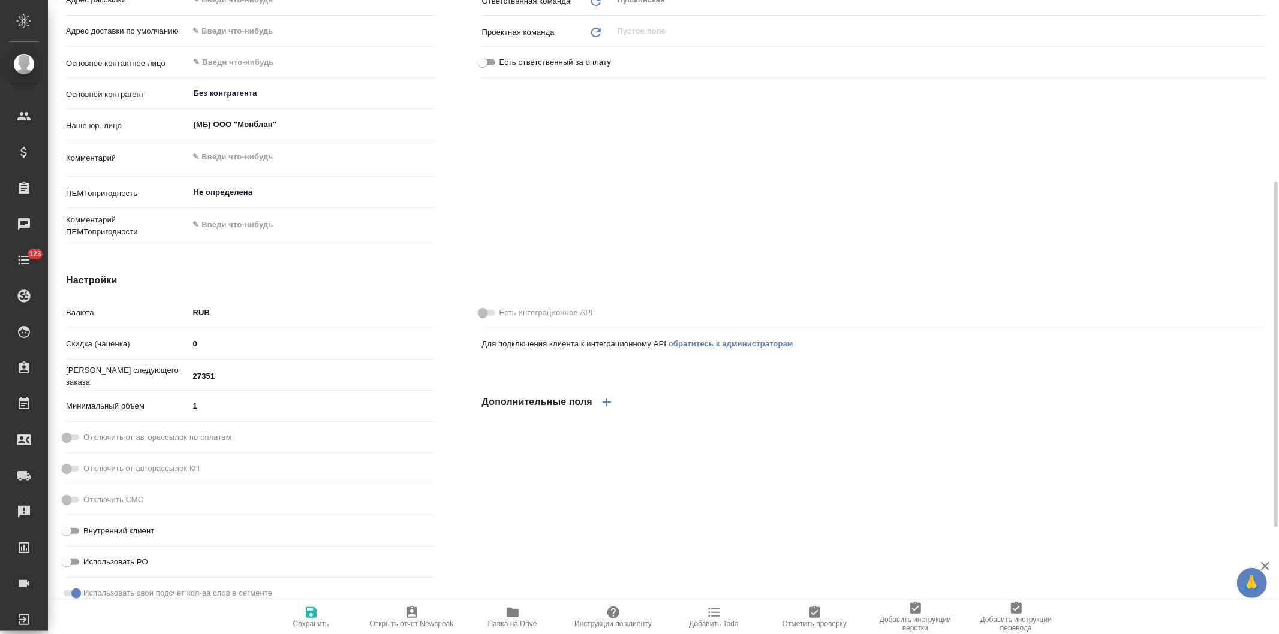
type textarea "x"
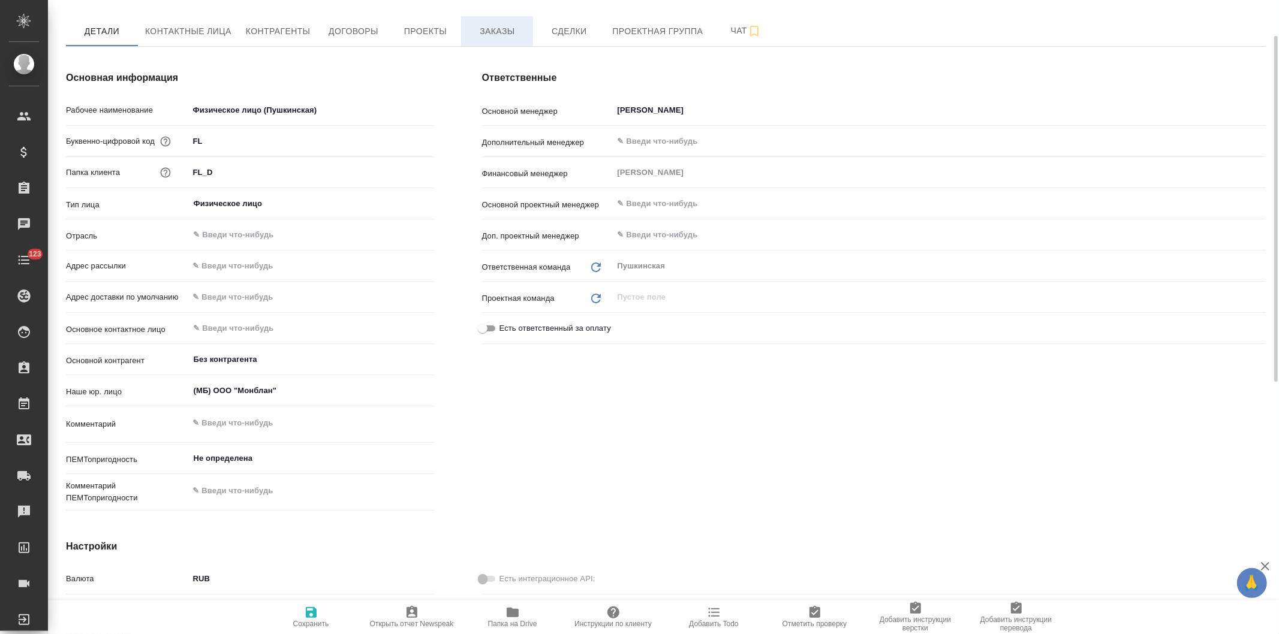
type textarea "x"
click at [496, 32] on span "Заказы" at bounding box center [497, 31] width 58 height 15
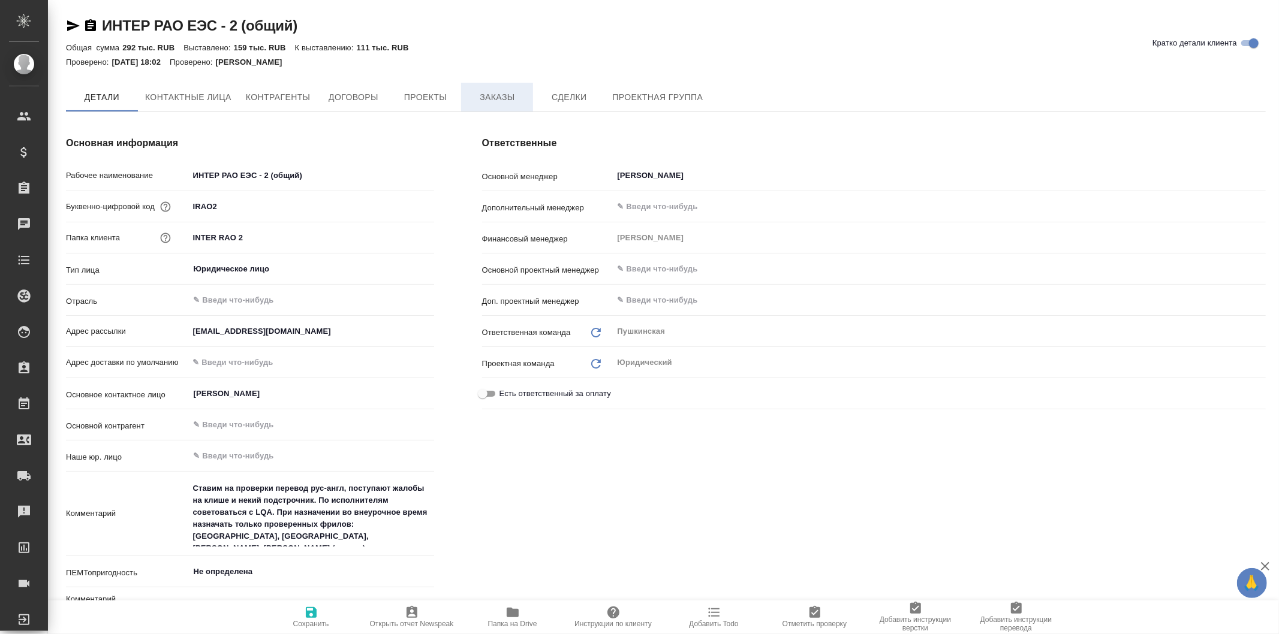
click at [496, 98] on span "Заказы" at bounding box center [497, 97] width 58 height 15
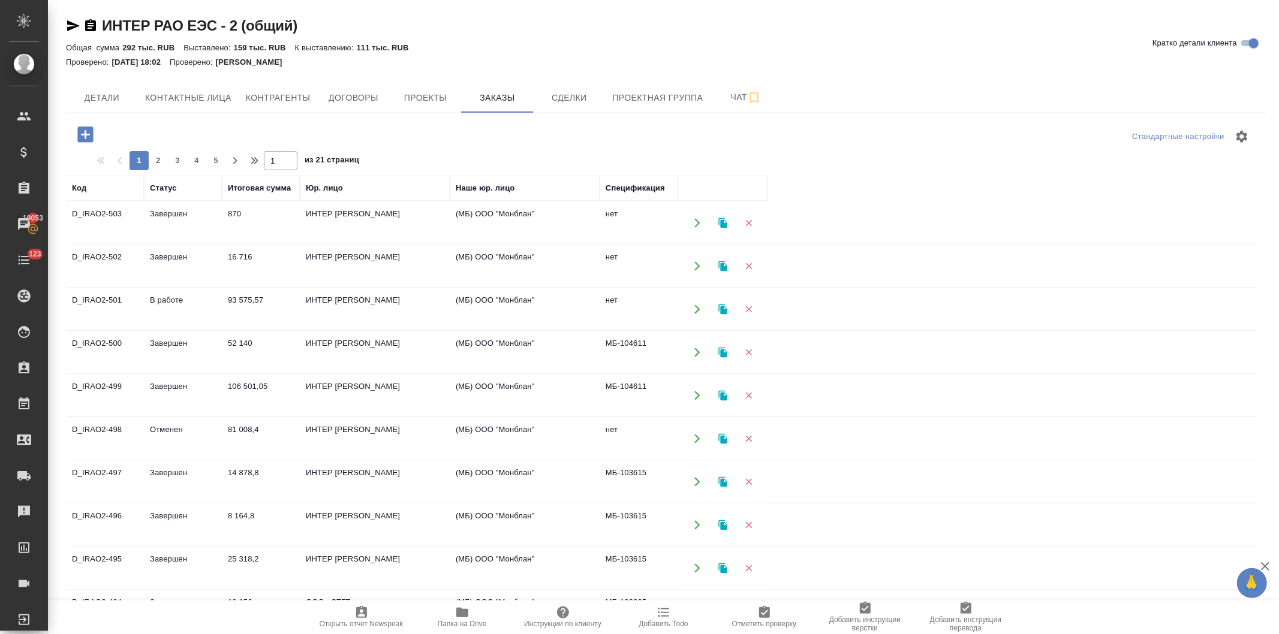
click at [82, 130] on icon "button" at bounding box center [85, 135] width 16 height 16
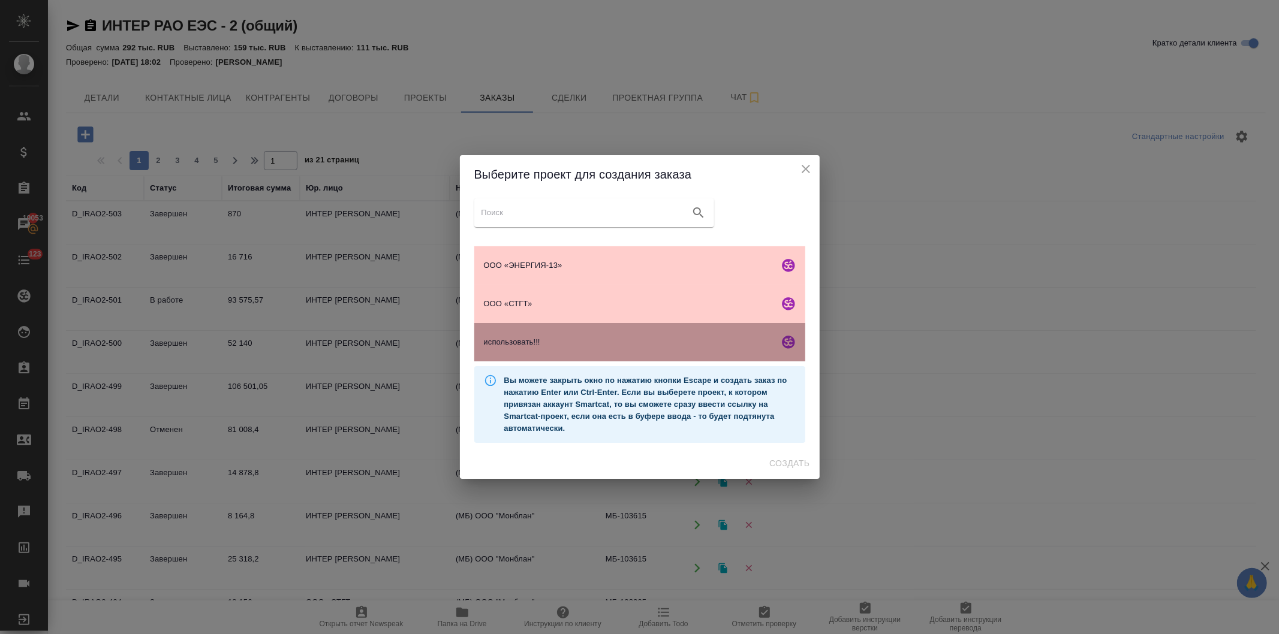
click at [516, 338] on span "использовать!!!" at bounding box center [629, 342] width 290 height 12
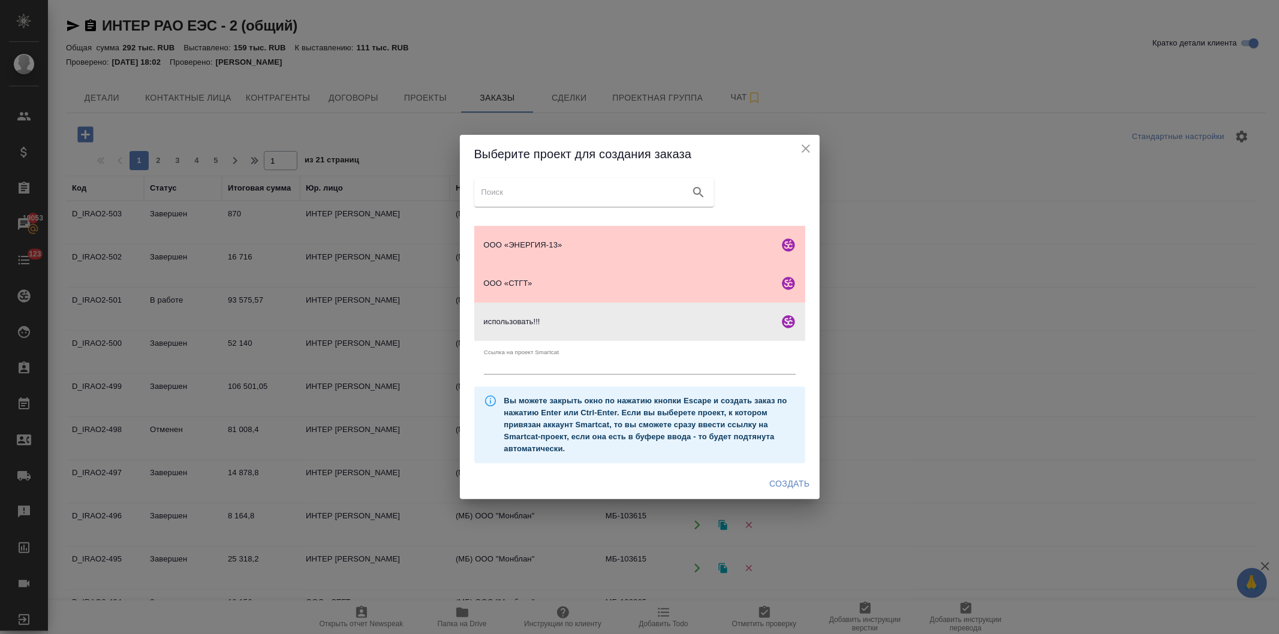
click at [779, 480] on span "Создать" at bounding box center [789, 484] width 40 height 15
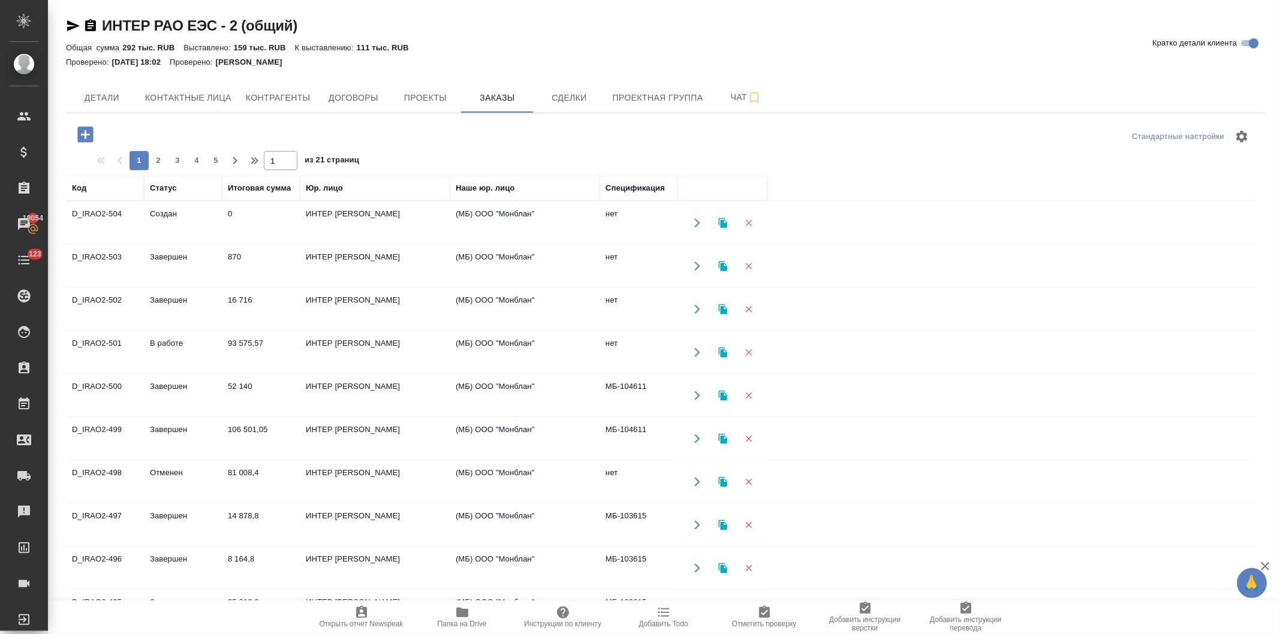
click at [460, 616] on icon "button" at bounding box center [462, 613] width 12 height 10
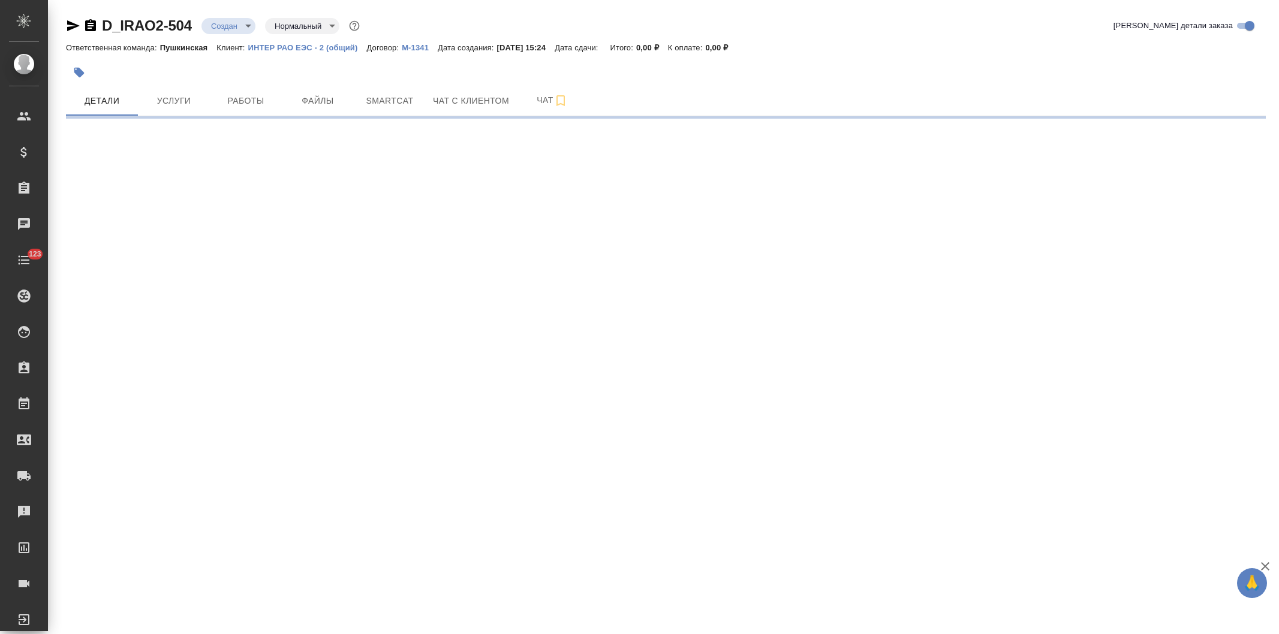
select select "RU"
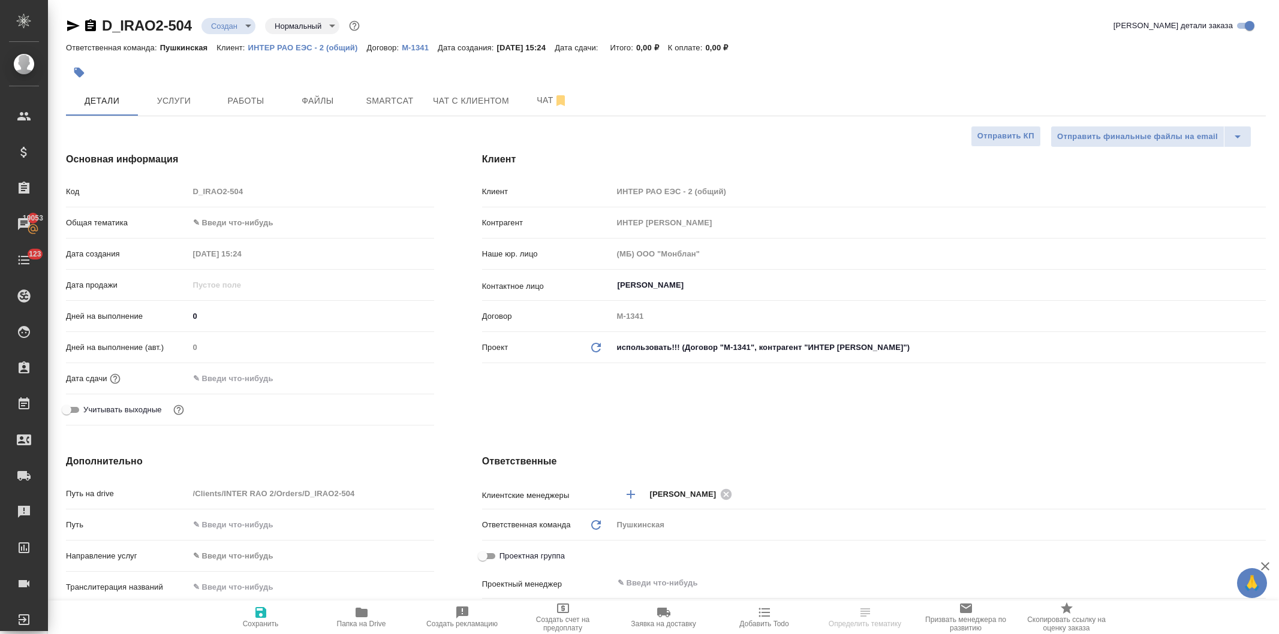
select select "RU"
type textarea "x"
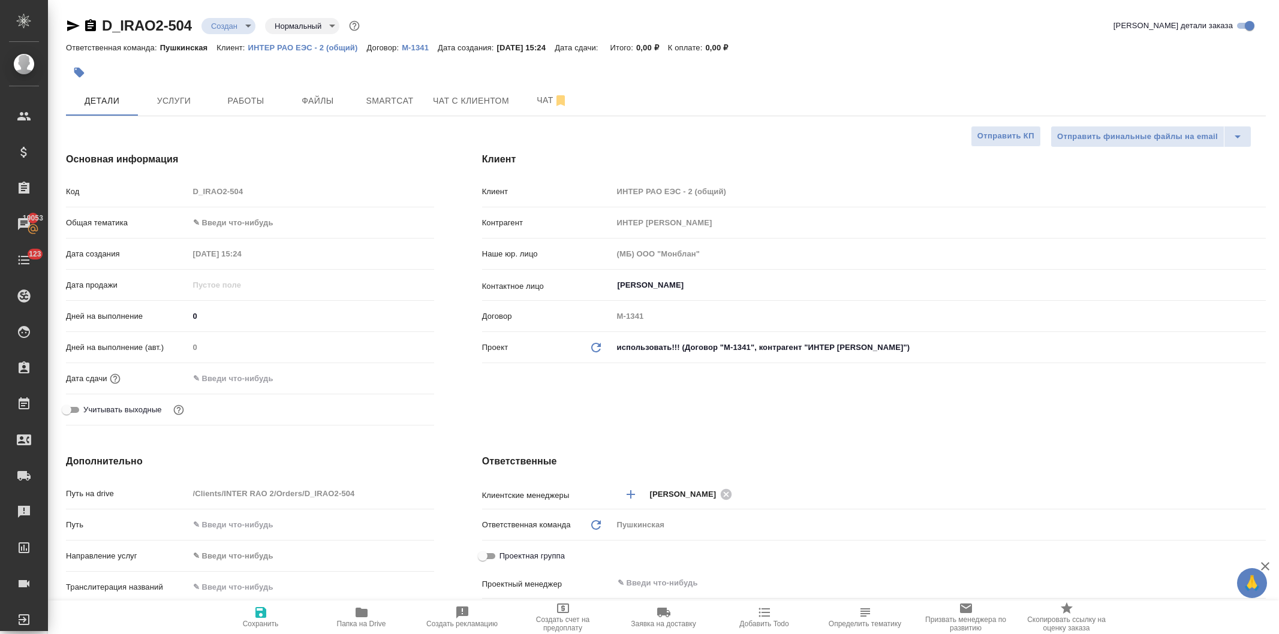
type textarea "x"
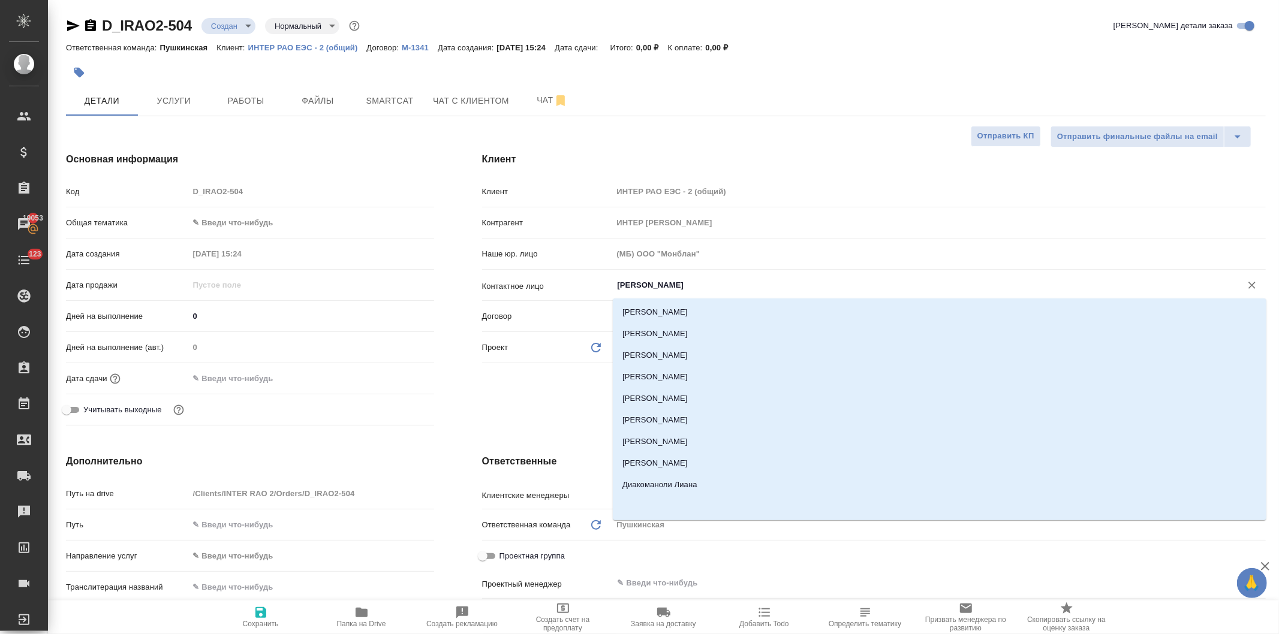
click at [656, 288] on input "[PERSON_NAME]" at bounding box center [919, 285] width 606 height 14
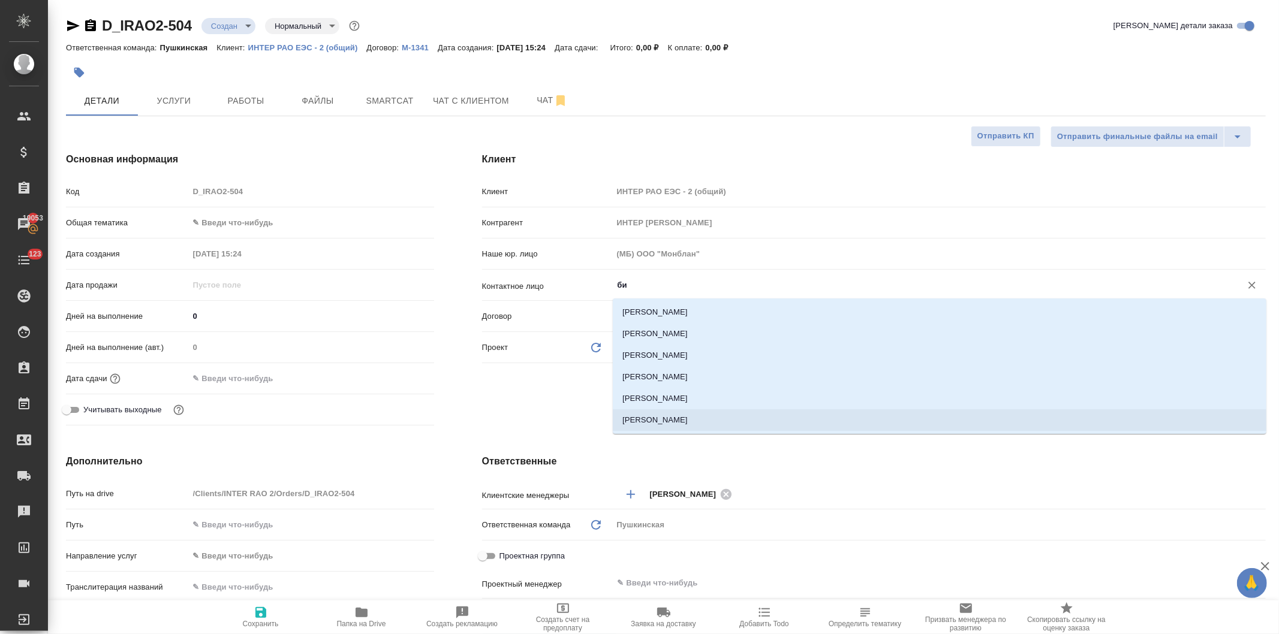
click at [658, 414] on li "[PERSON_NAME]" at bounding box center [940, 421] width 654 height 22
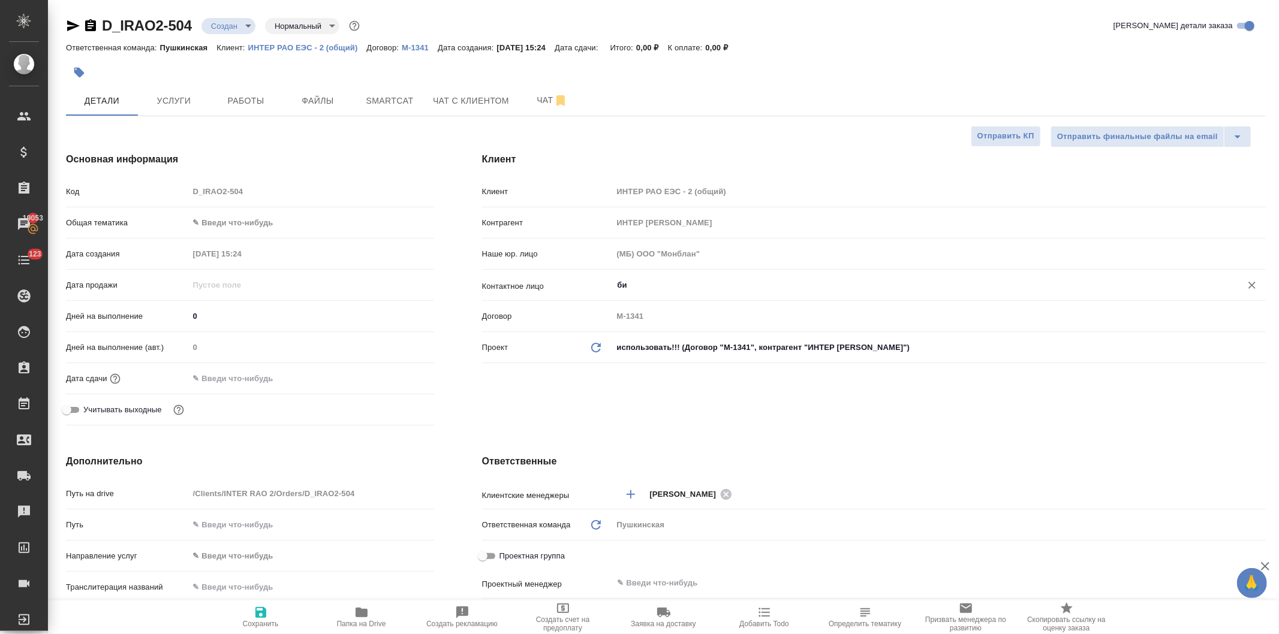
type input "[PERSON_NAME]"
type textarea "x"
type input "[PERSON_NAME]"
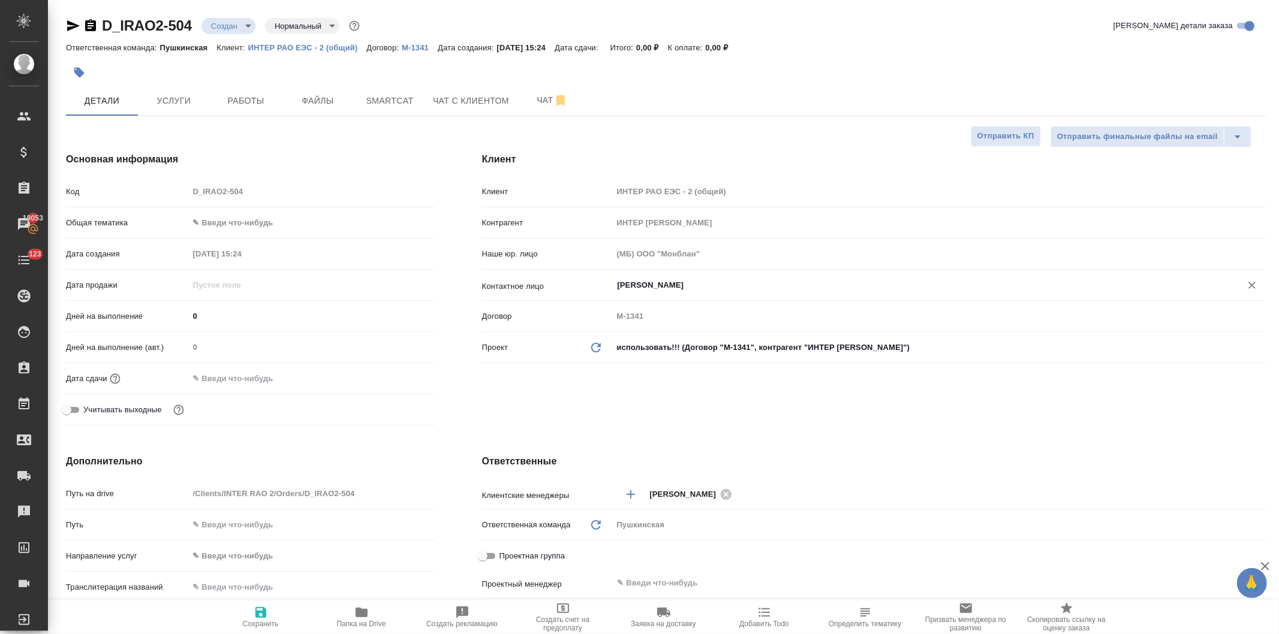
click at [262, 615] on icon "button" at bounding box center [260, 612] width 11 height 11
type textarea "x"
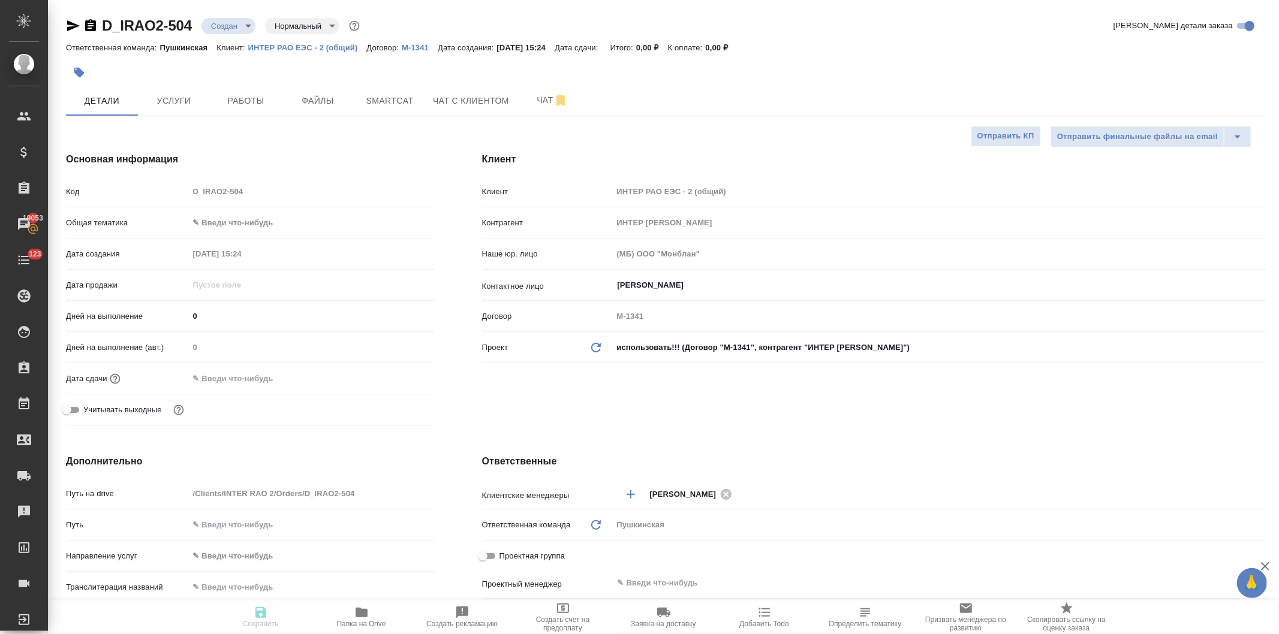
type textarea "x"
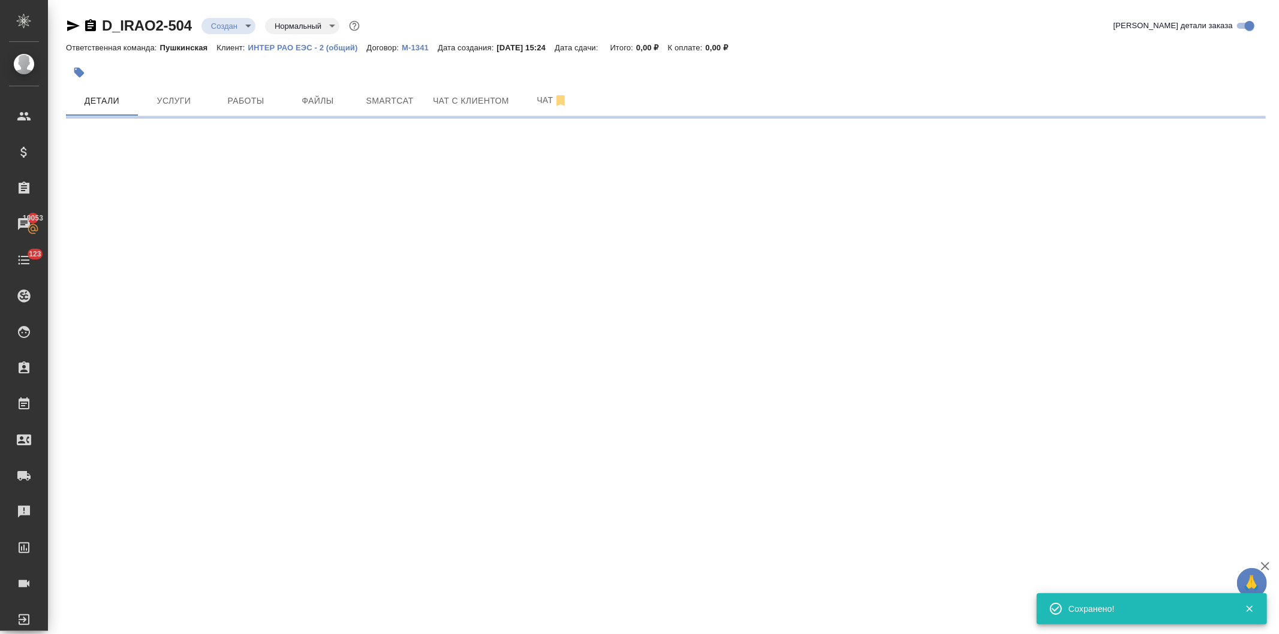
select select "RU"
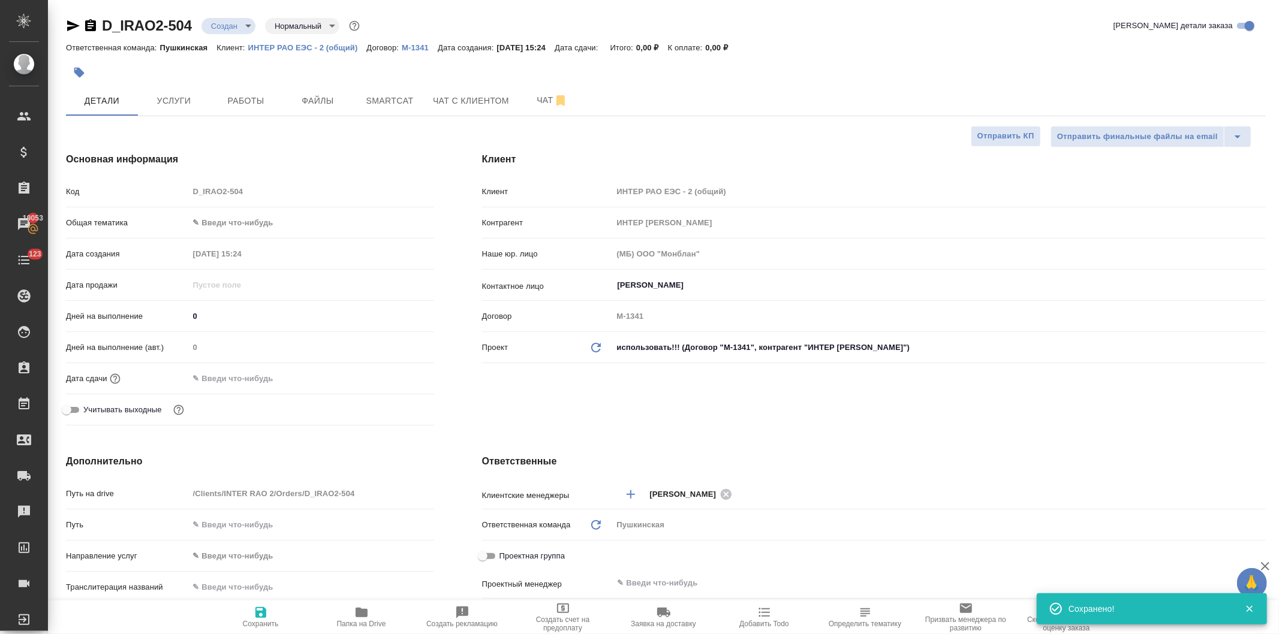
type textarea "x"
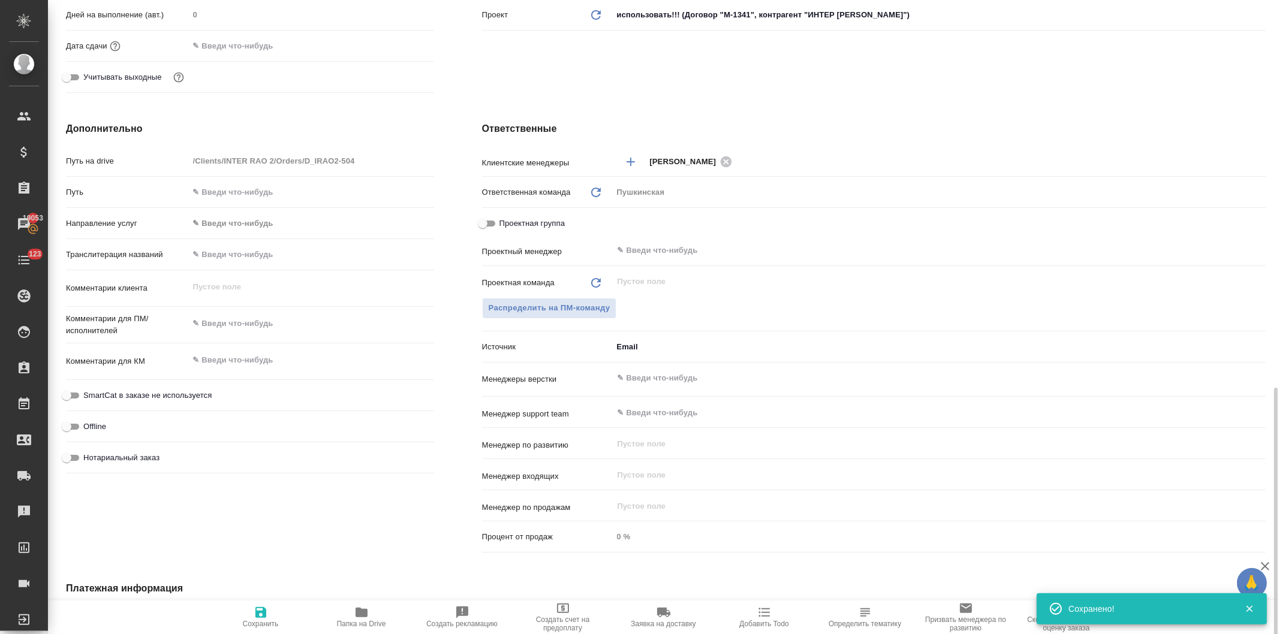
scroll to position [525, 0]
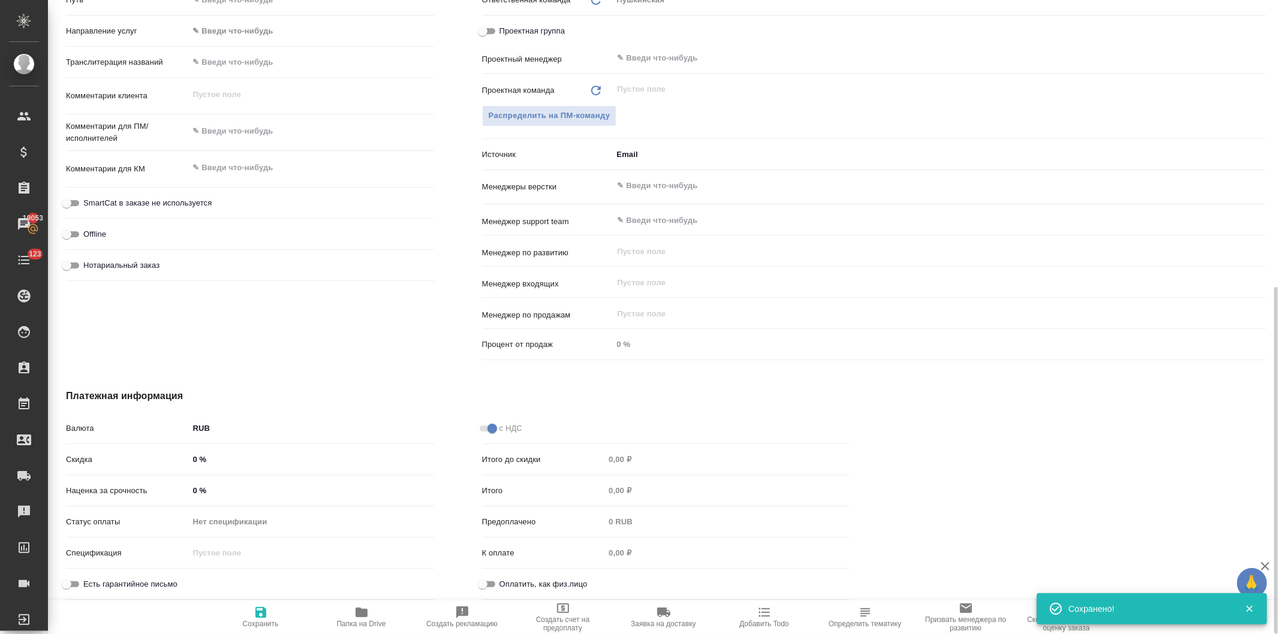
click at [68, 261] on input "Нотариальный заказ" at bounding box center [66, 265] width 43 height 14
checkbox input "true"
type textarea "x"
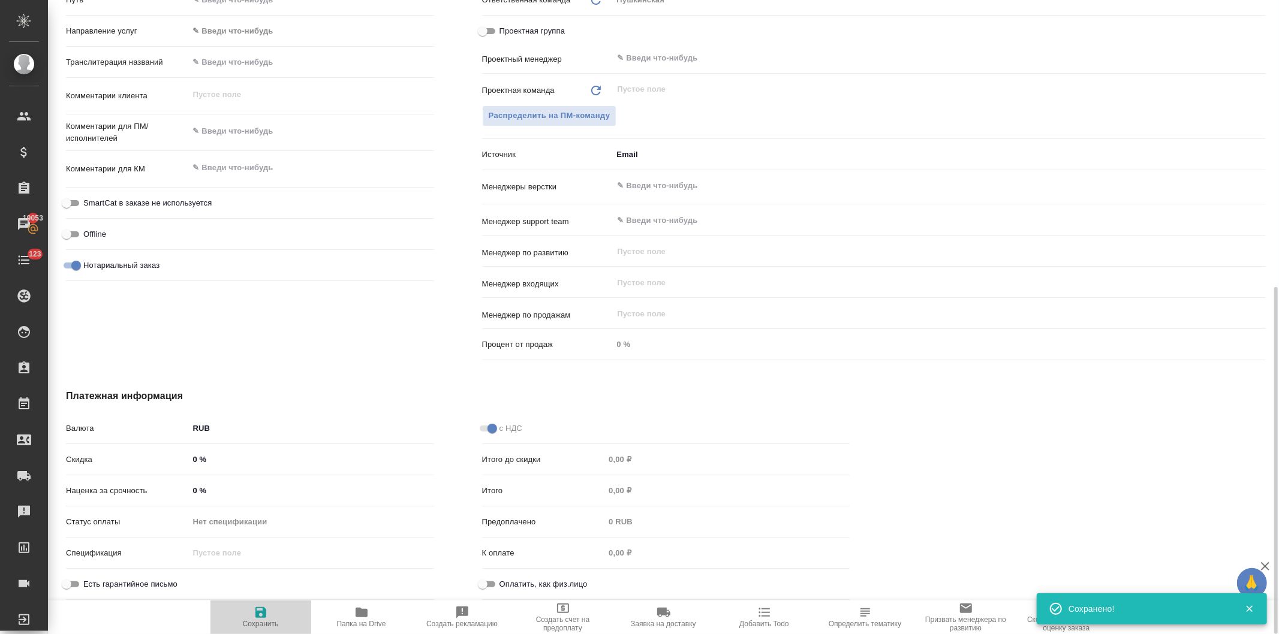
click at [261, 619] on icon "button" at bounding box center [261, 613] width 14 height 14
type textarea "x"
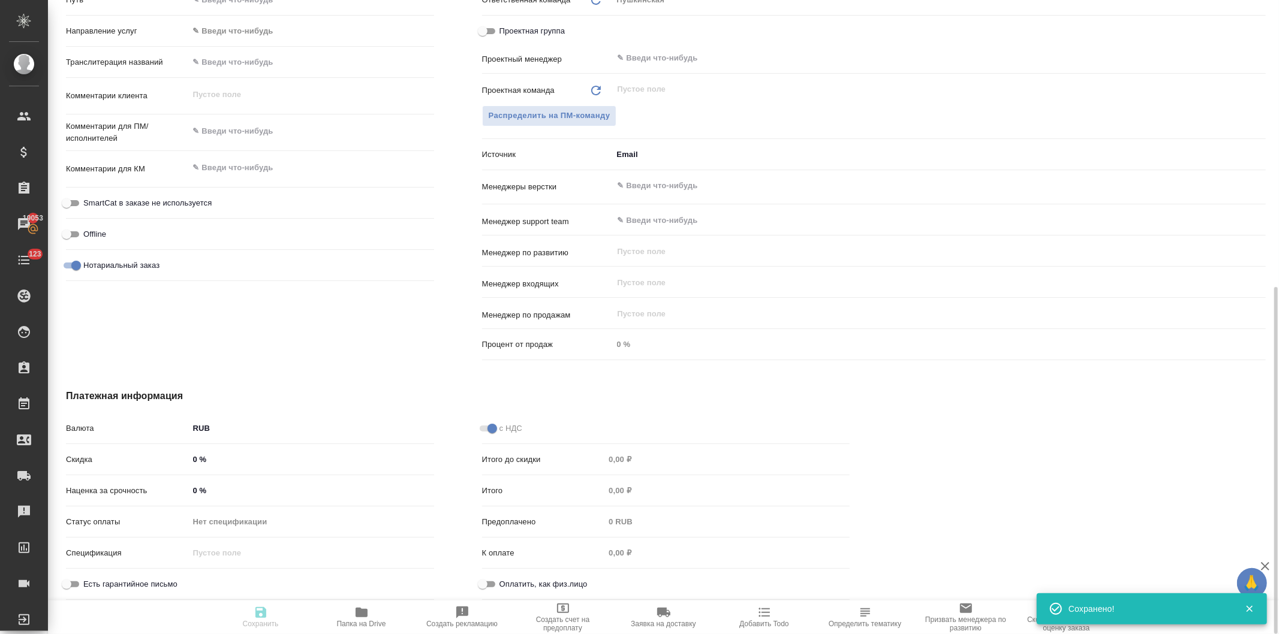
type textarea "x"
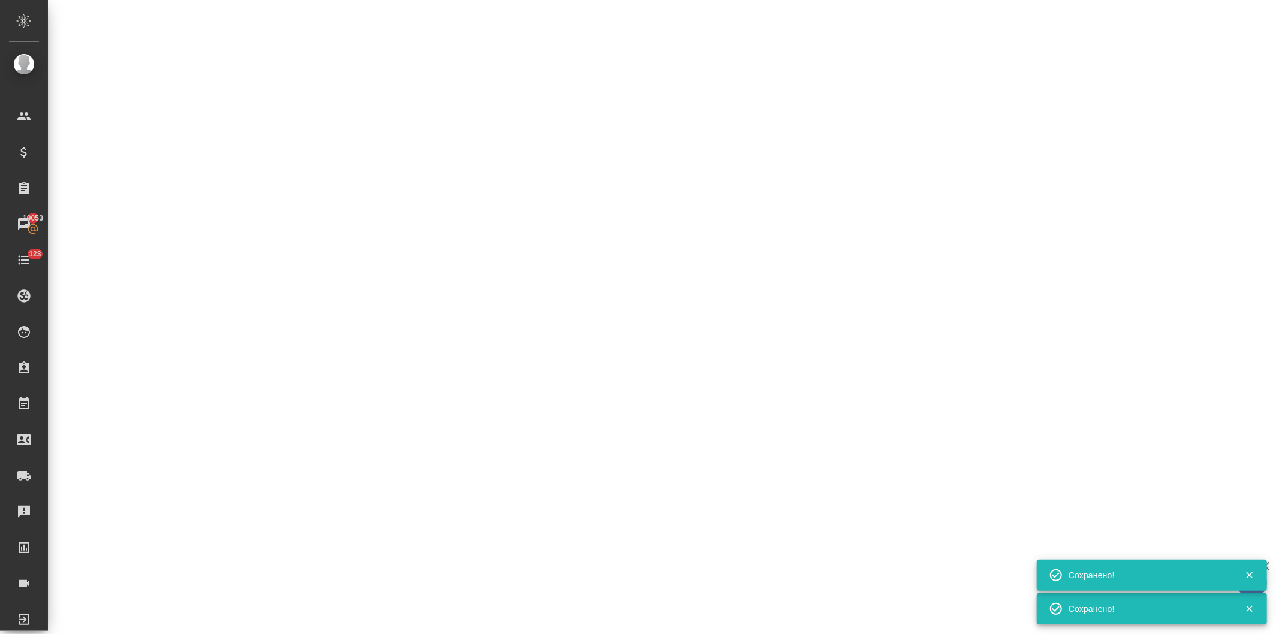
select select "RU"
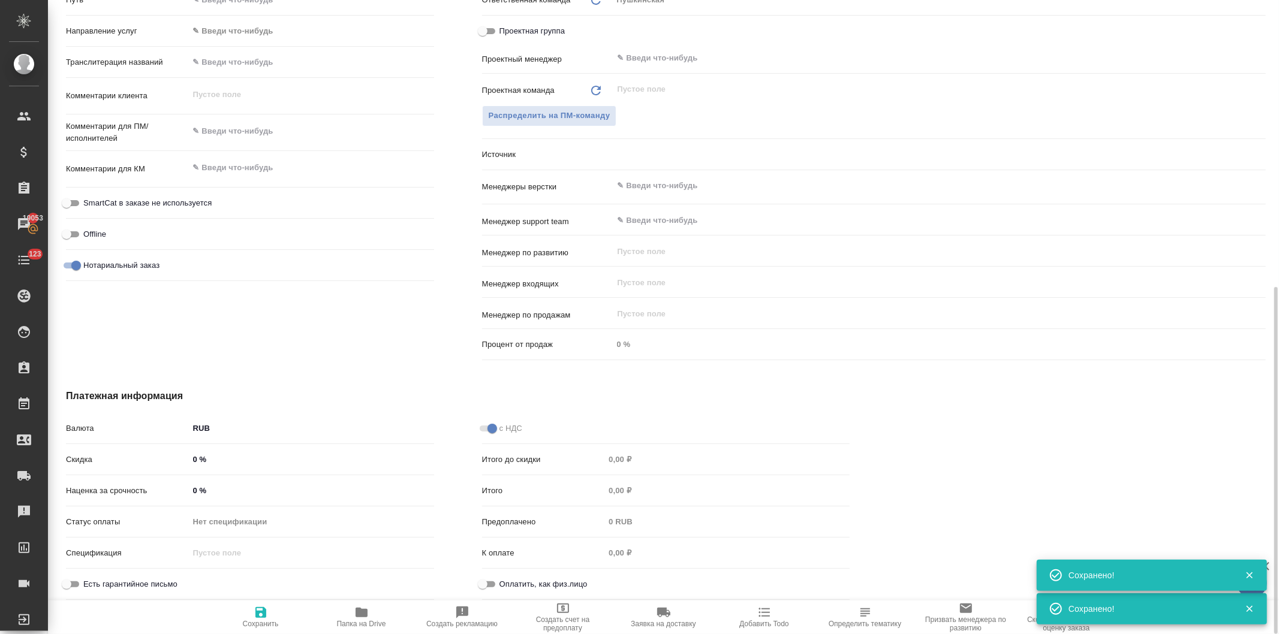
type textarea "x"
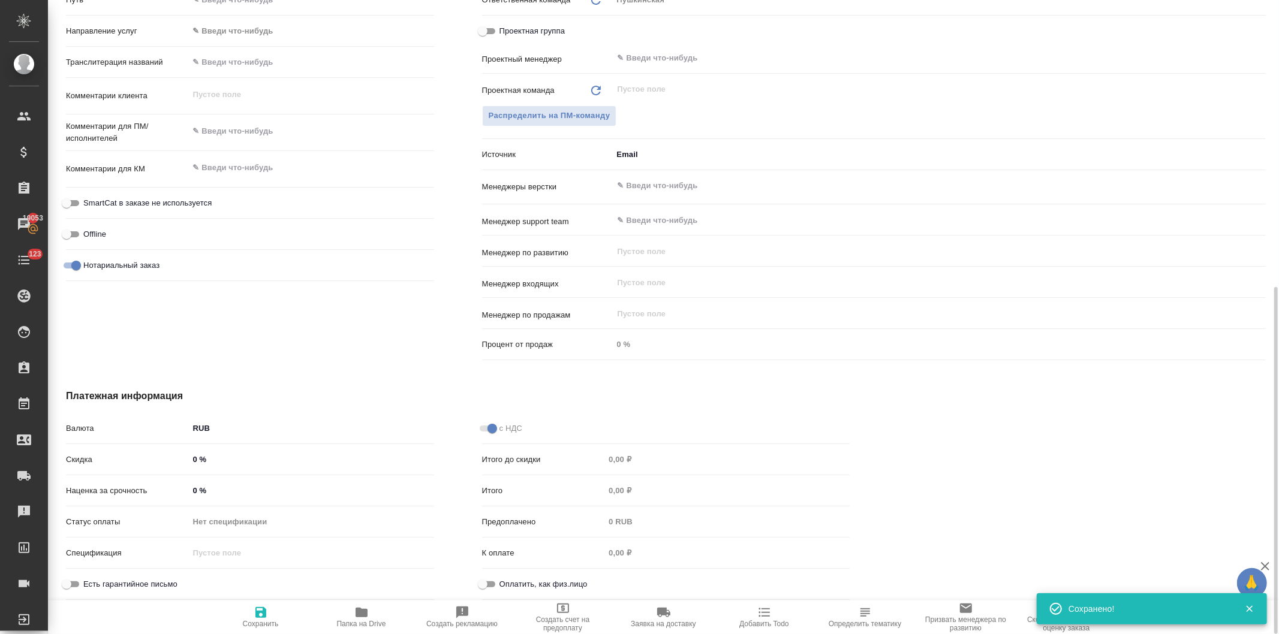
click at [361, 616] on icon "button" at bounding box center [362, 613] width 12 height 10
type textarea "x"
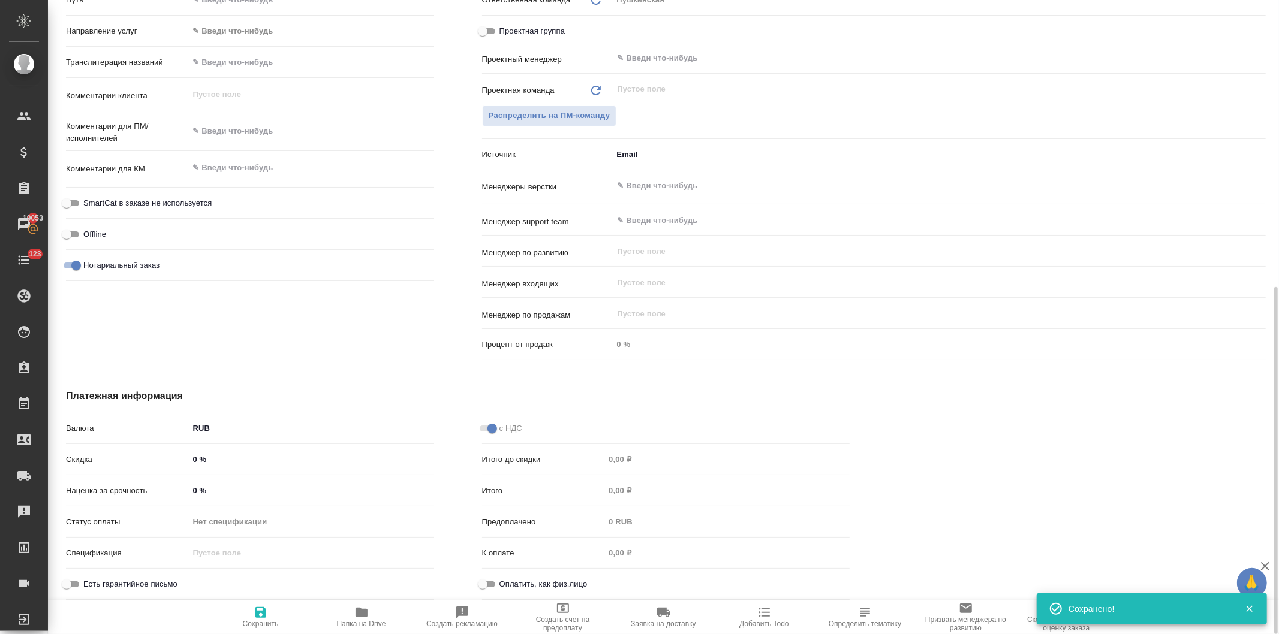
type textarea "x"
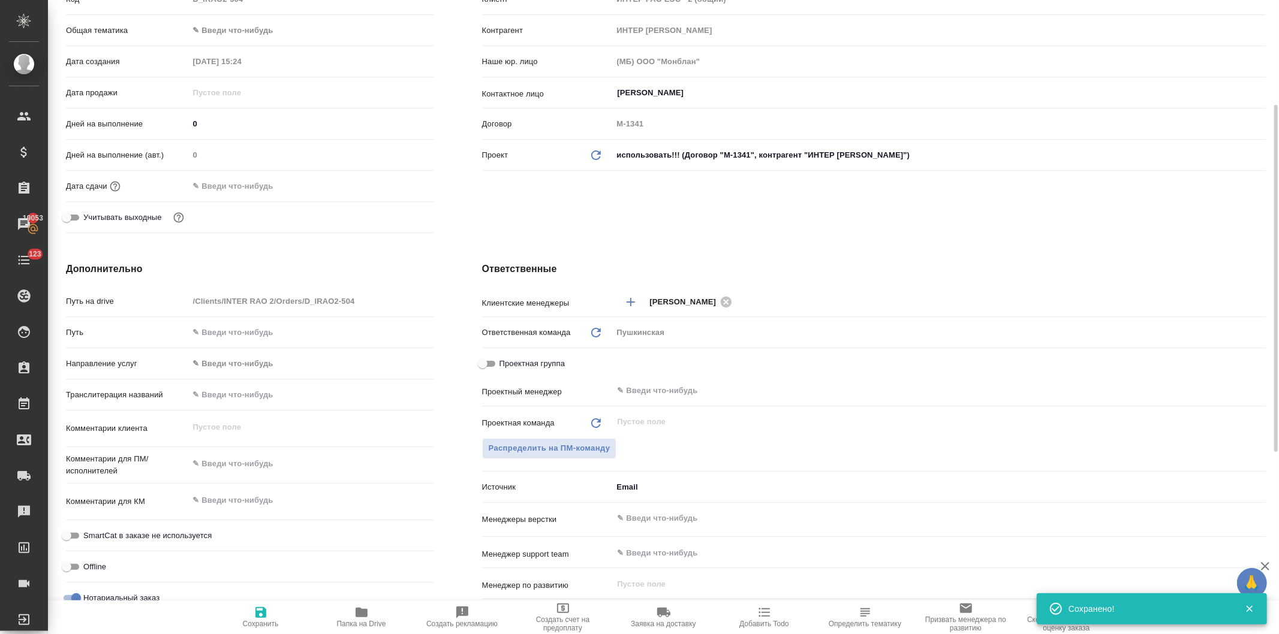
scroll to position [59, 0]
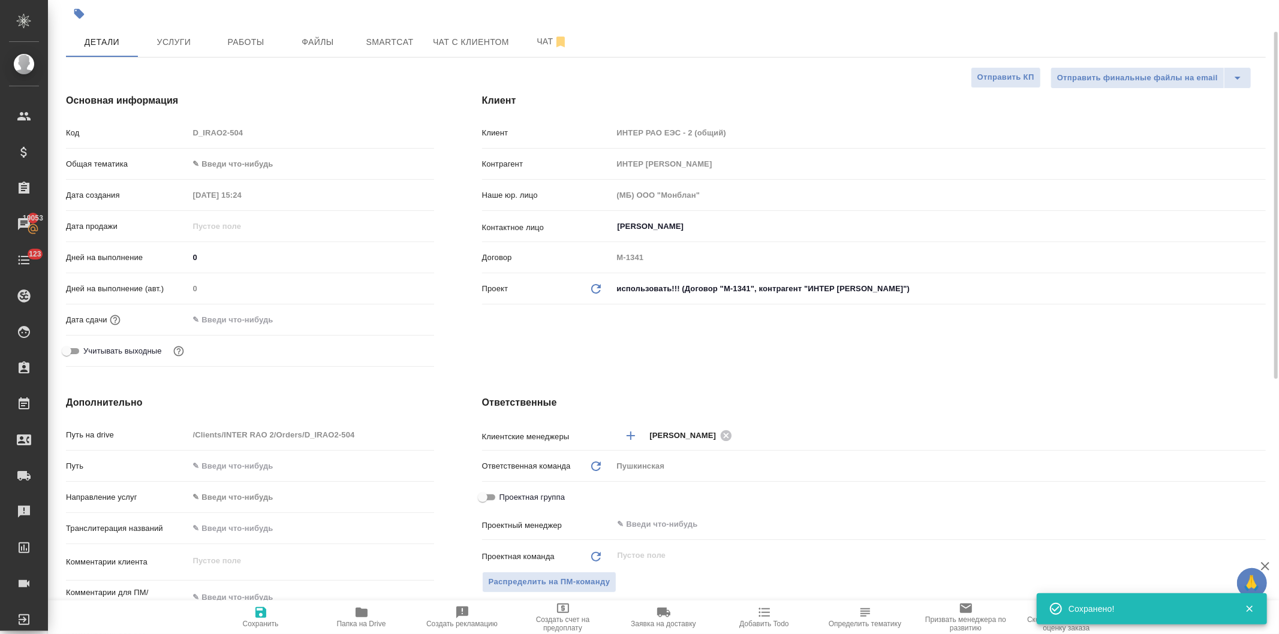
click at [251, 463] on input "text" at bounding box center [311, 465] width 245 height 17
paste input "https://drive.awatera.com/s/eiCWTfmgZ5QL2e9"
type input "https://drive.awatera.com/s/eiCWTfmgZ5QL2e9"
type textarea "x"
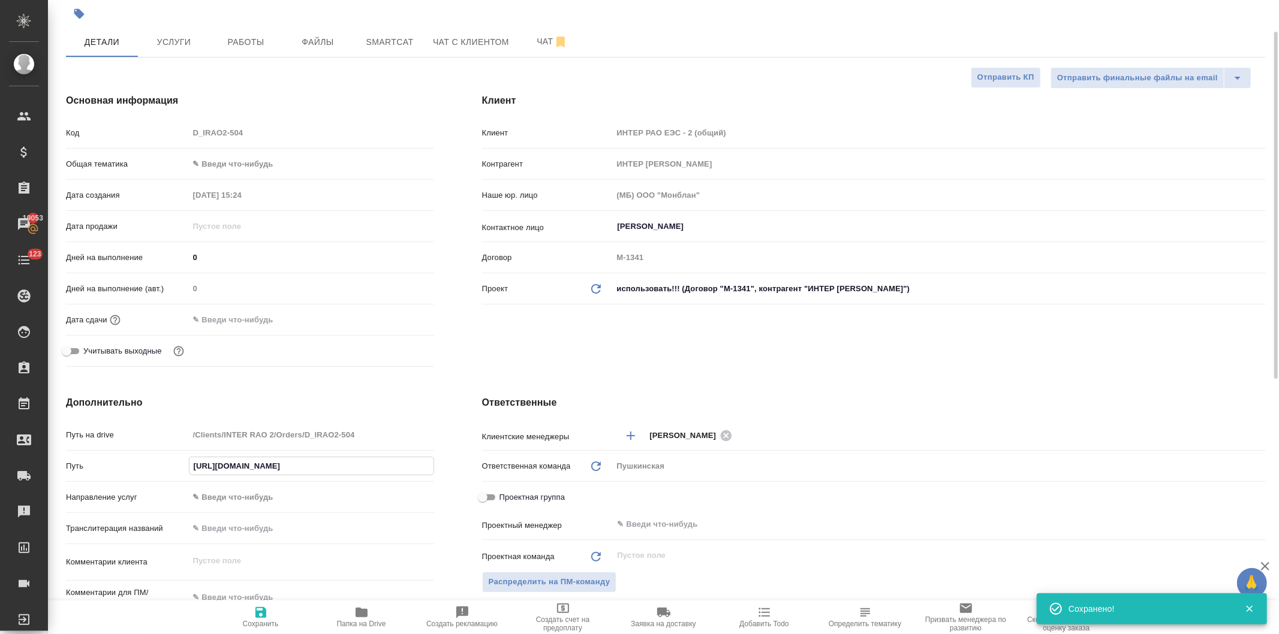
type textarea "x"
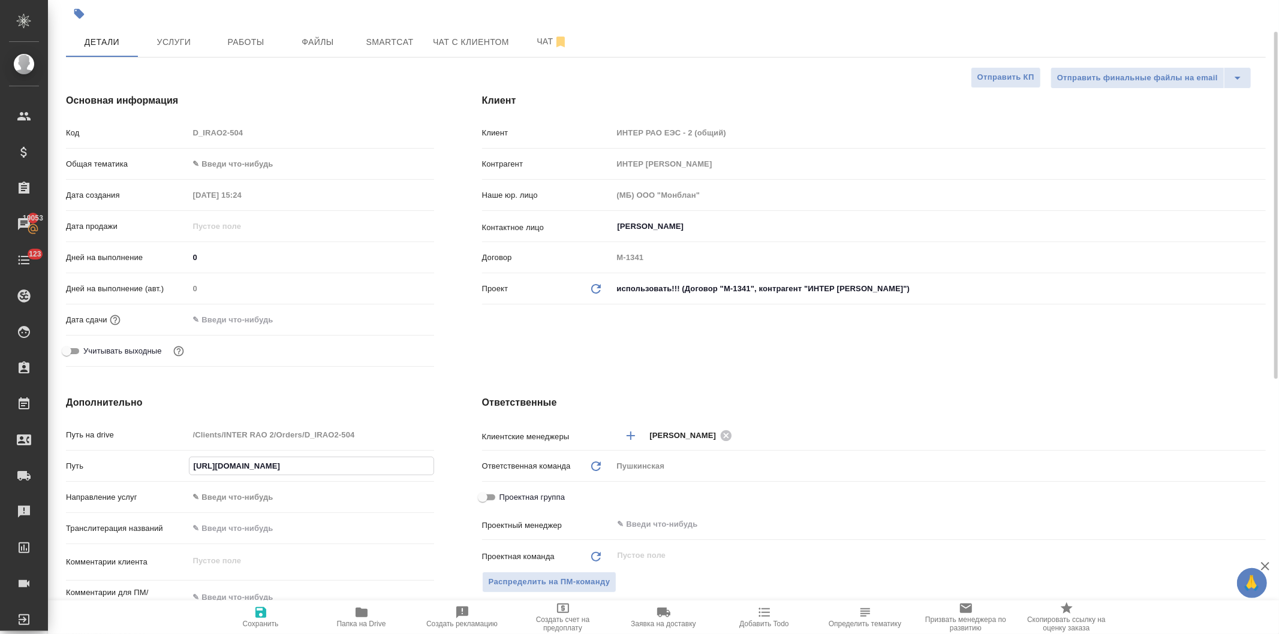
type input "https://drive.awatera.com/s/eiCWTfmgZ5QL2e9"
click at [213, 164] on body "🙏 .cls-1 fill:#fff; AWATERA Давыдова Елена Клиенты Спецификации Заказы 19053 Ча…" at bounding box center [639, 317] width 1279 height 634
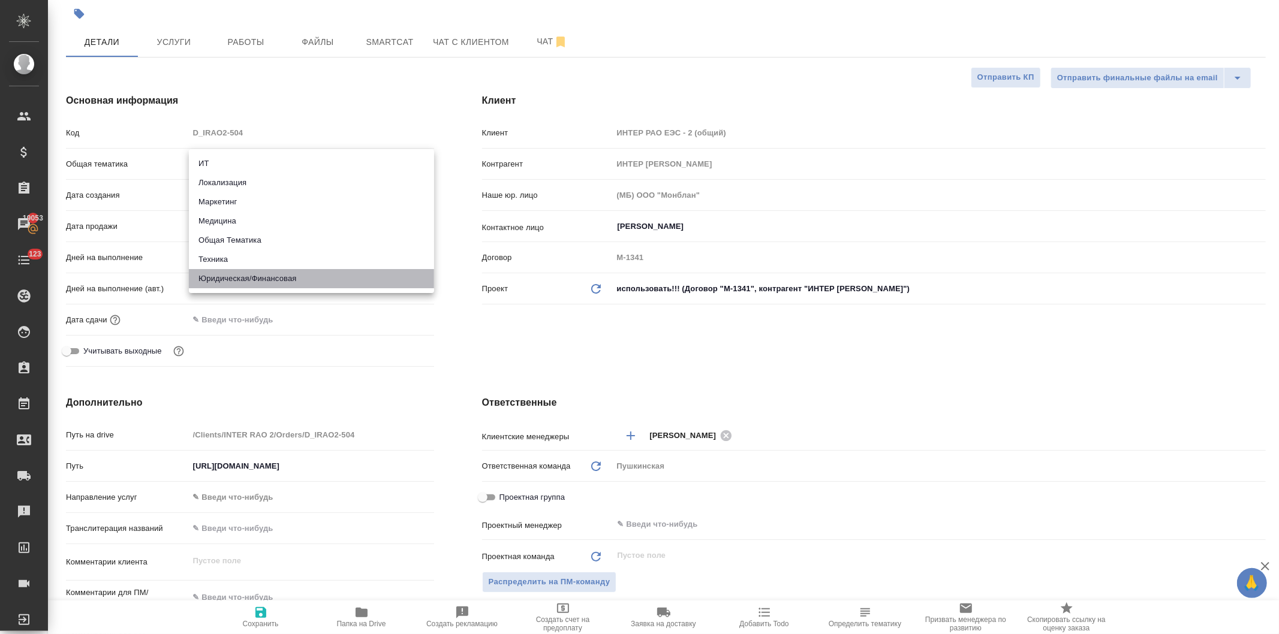
click at [225, 278] on li "Юридическая/Финансовая" at bounding box center [311, 278] width 245 height 19
type input "yr-fn"
type textarea "x"
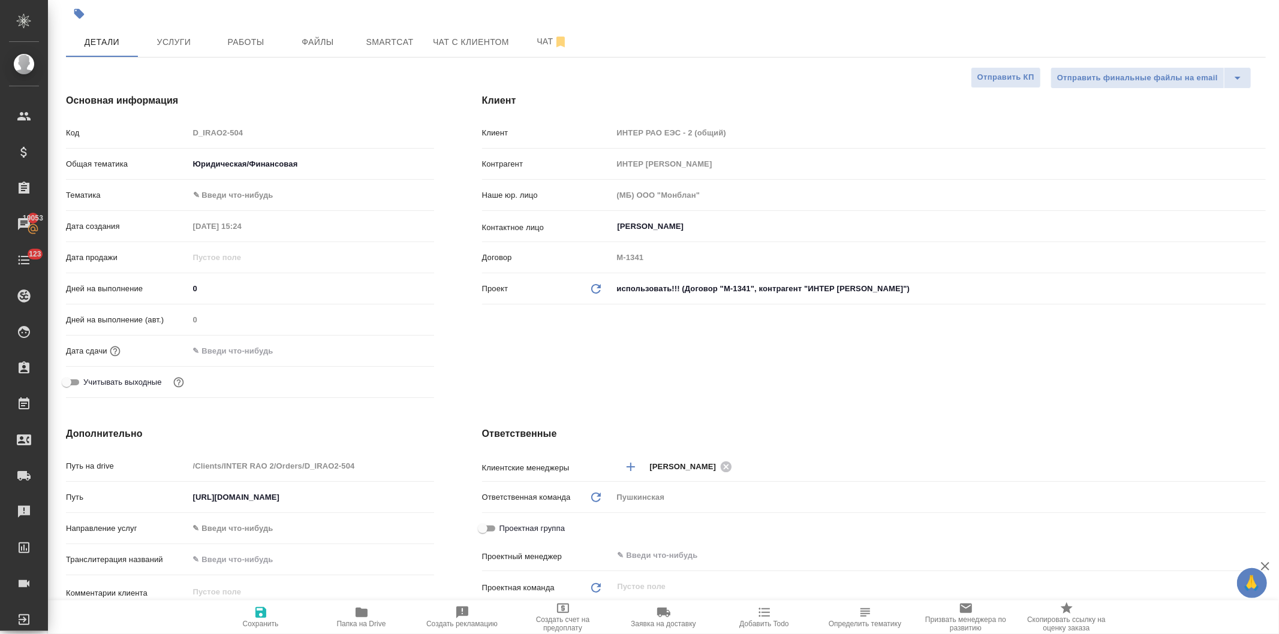
click at [220, 189] on body "🙏 .cls-1 fill:#fff; AWATERA Давыдова Елена Клиенты Спецификации Заказы 19053 Ча…" at bounding box center [639, 317] width 1279 height 634
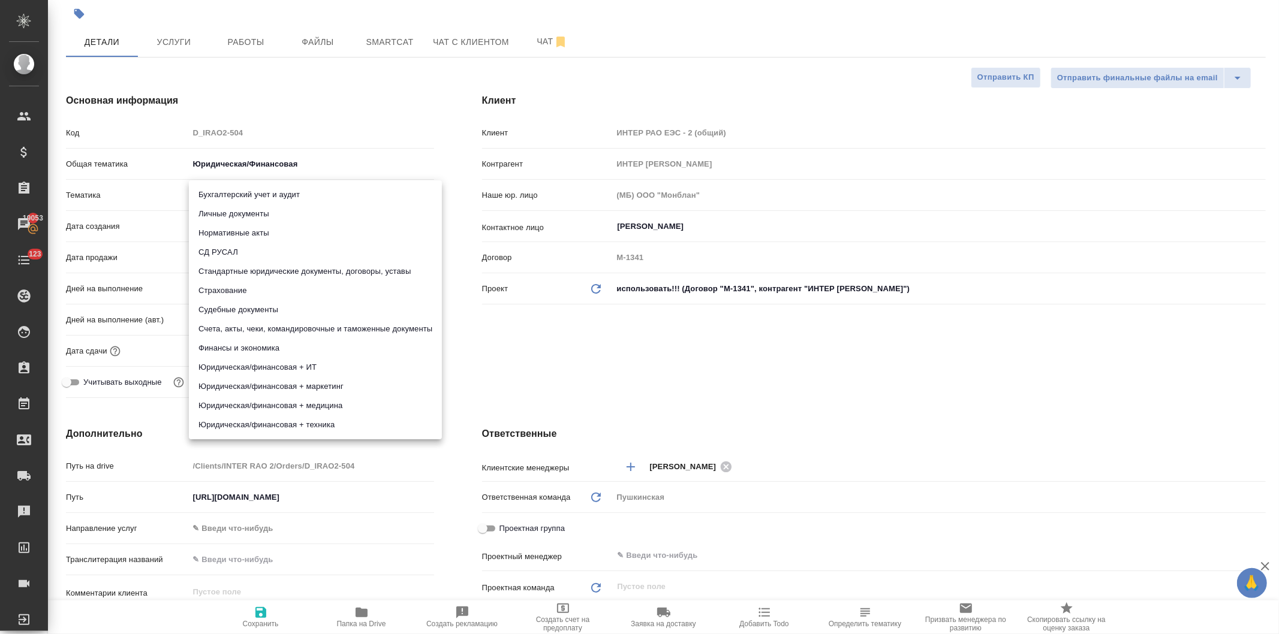
click at [234, 268] on li "Стандартные юридические документы, договоры, уставы" at bounding box center [315, 271] width 253 height 19
type textarea "x"
type input "5f647205b73bc97568ca66bf"
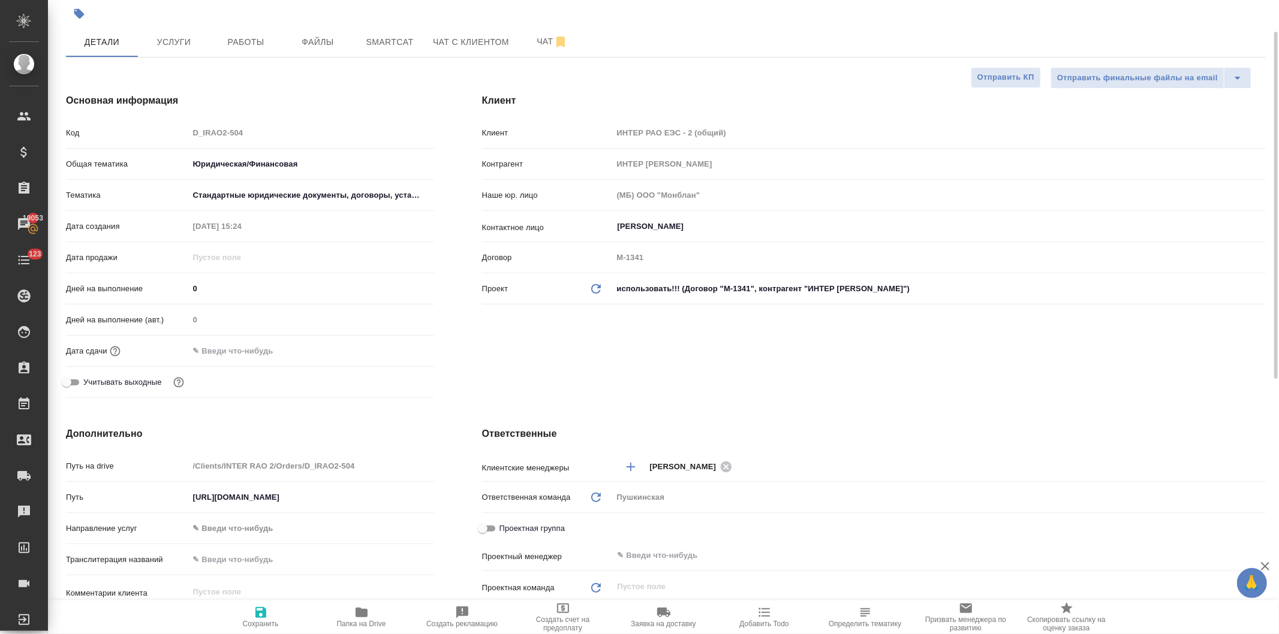
click at [259, 615] on icon "button" at bounding box center [261, 613] width 14 height 14
type textarea "x"
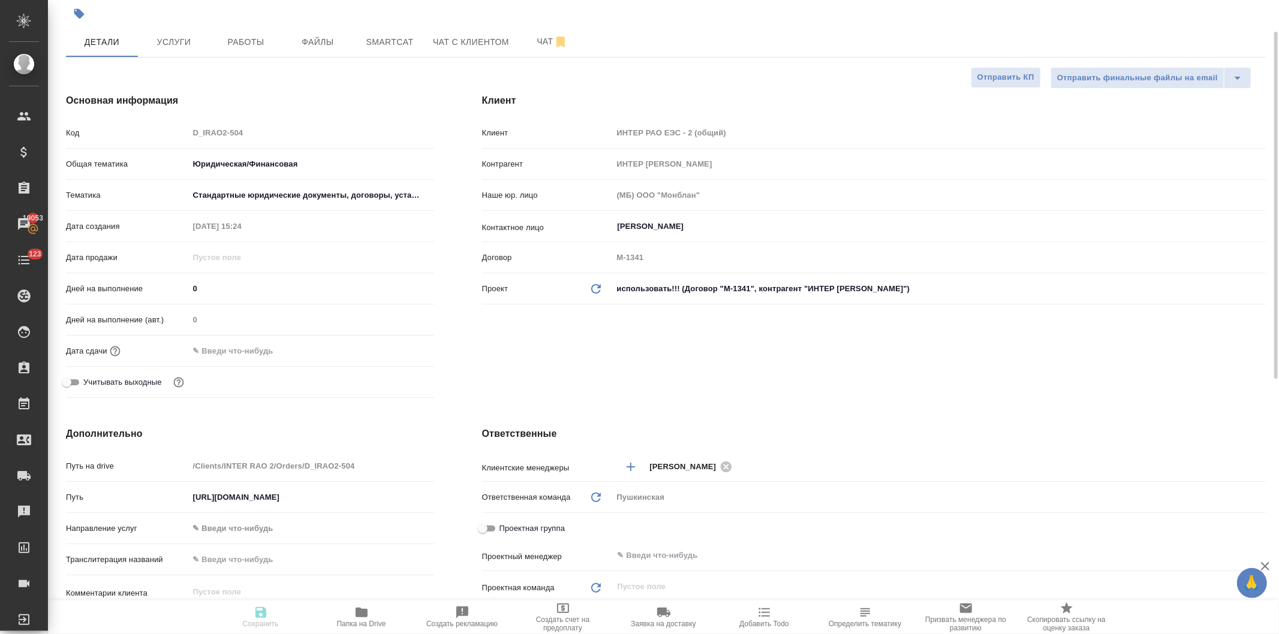
type textarea "x"
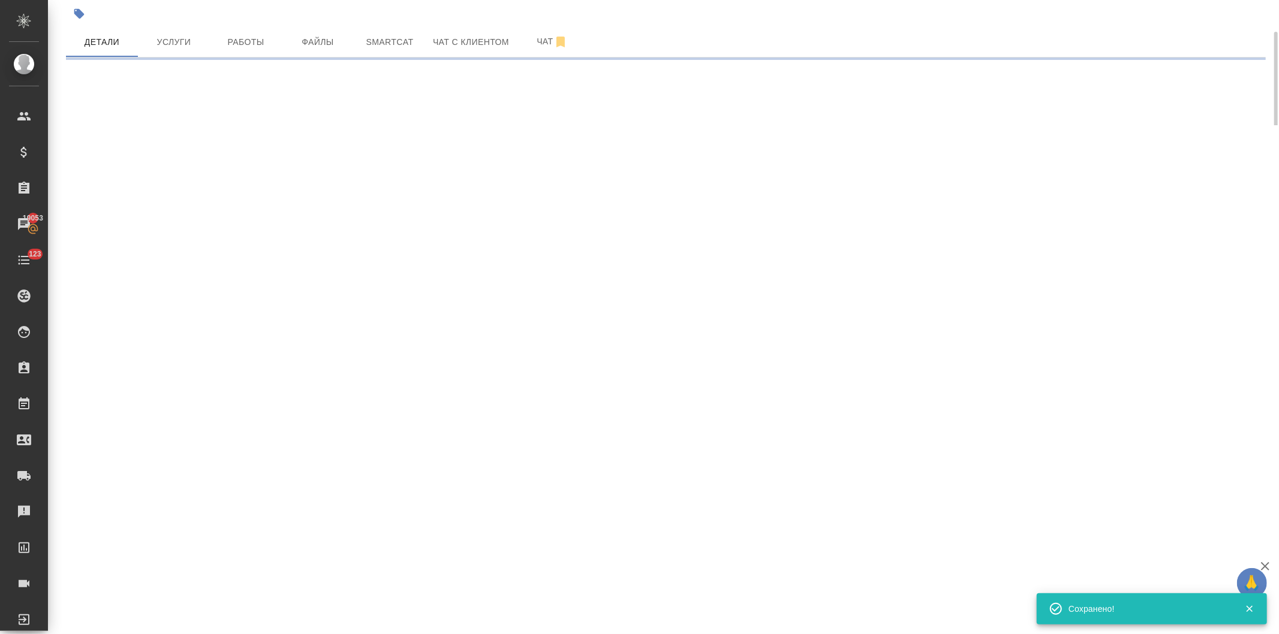
select select "RU"
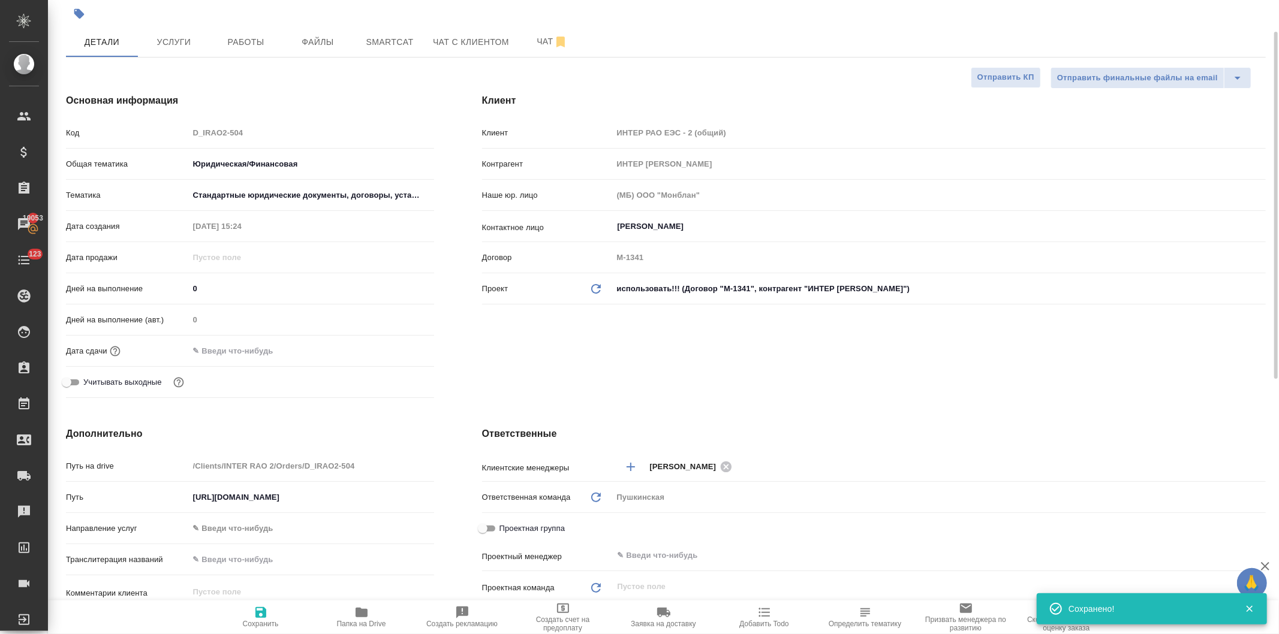
type textarea "x"
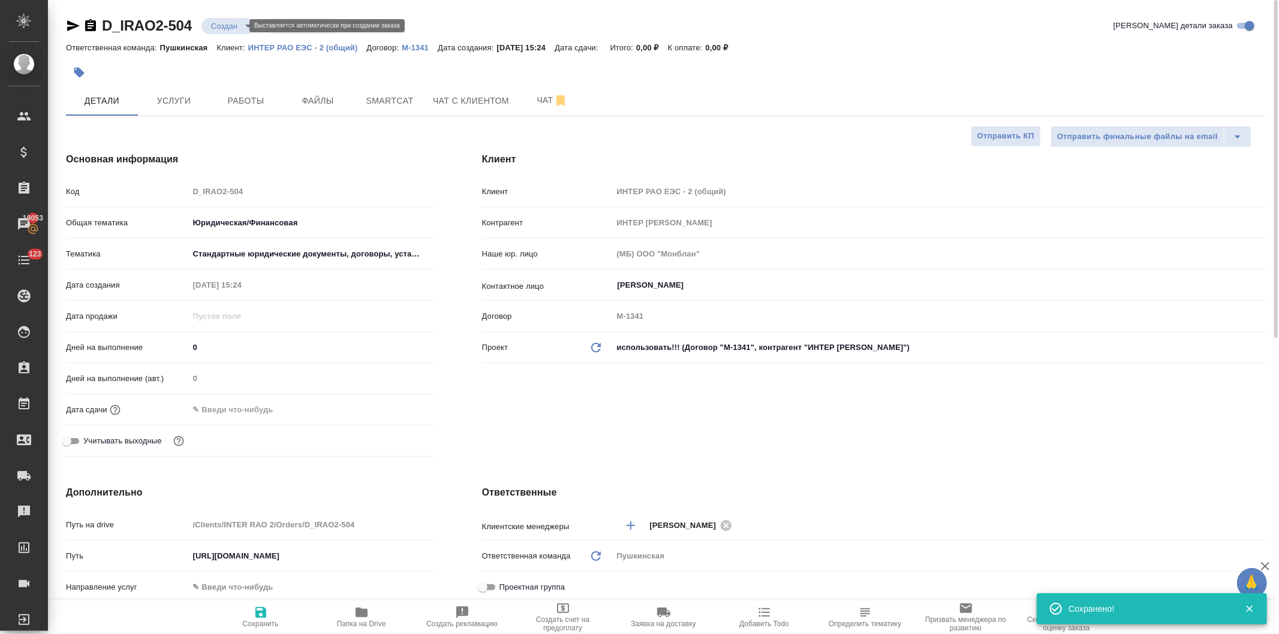
click at [224, 26] on body "🙏 .cls-1 fill:#fff; AWATERA Давыдова Елена Клиенты Спецификации Заказы 19053 Ча…" at bounding box center [639, 317] width 1279 height 634
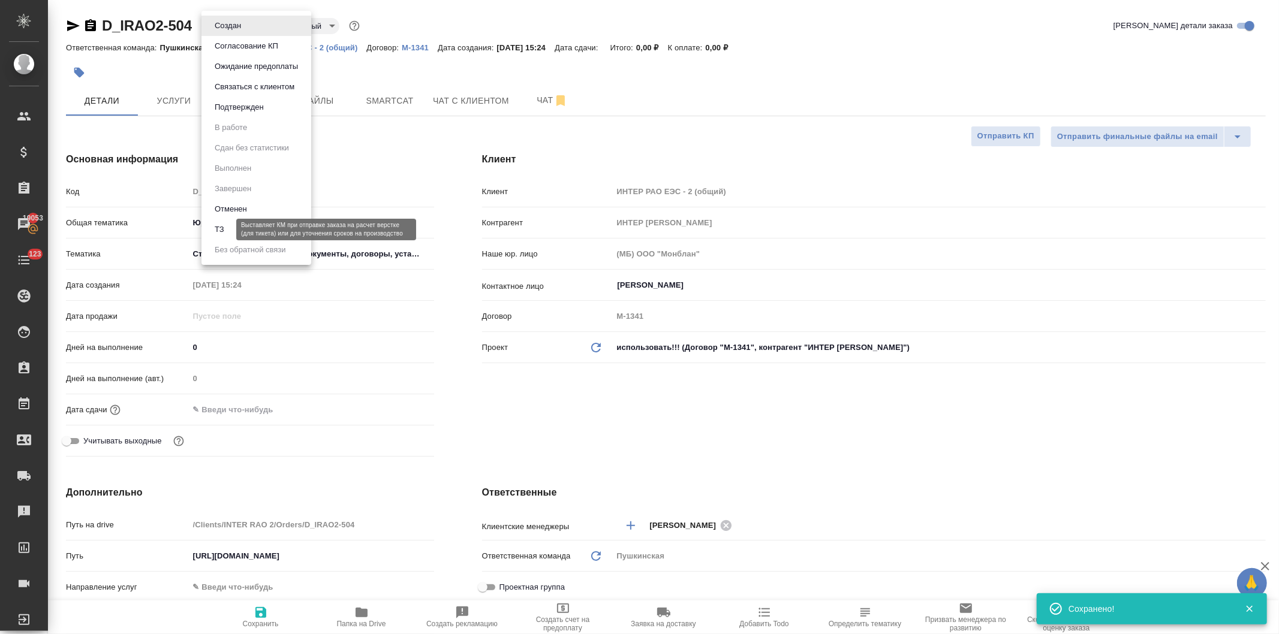
click at [225, 229] on button "ТЗ" at bounding box center [219, 229] width 17 height 13
type textarea "x"
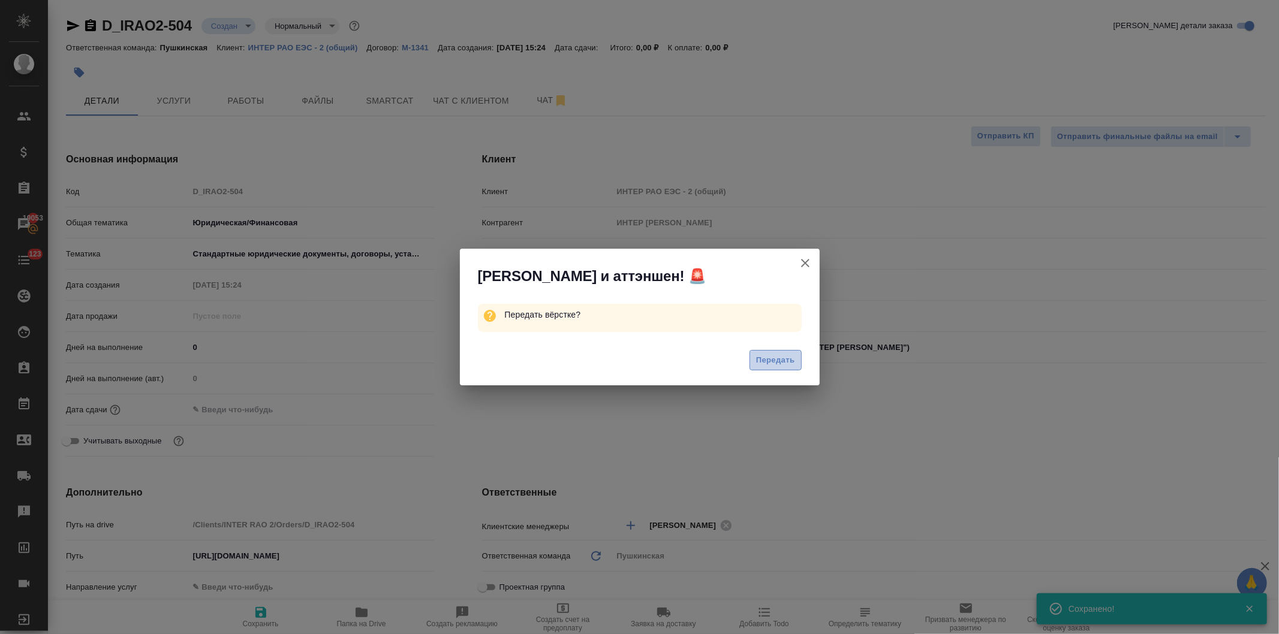
click at [761, 357] on span "Передать" at bounding box center [775, 361] width 39 height 14
type textarea "x"
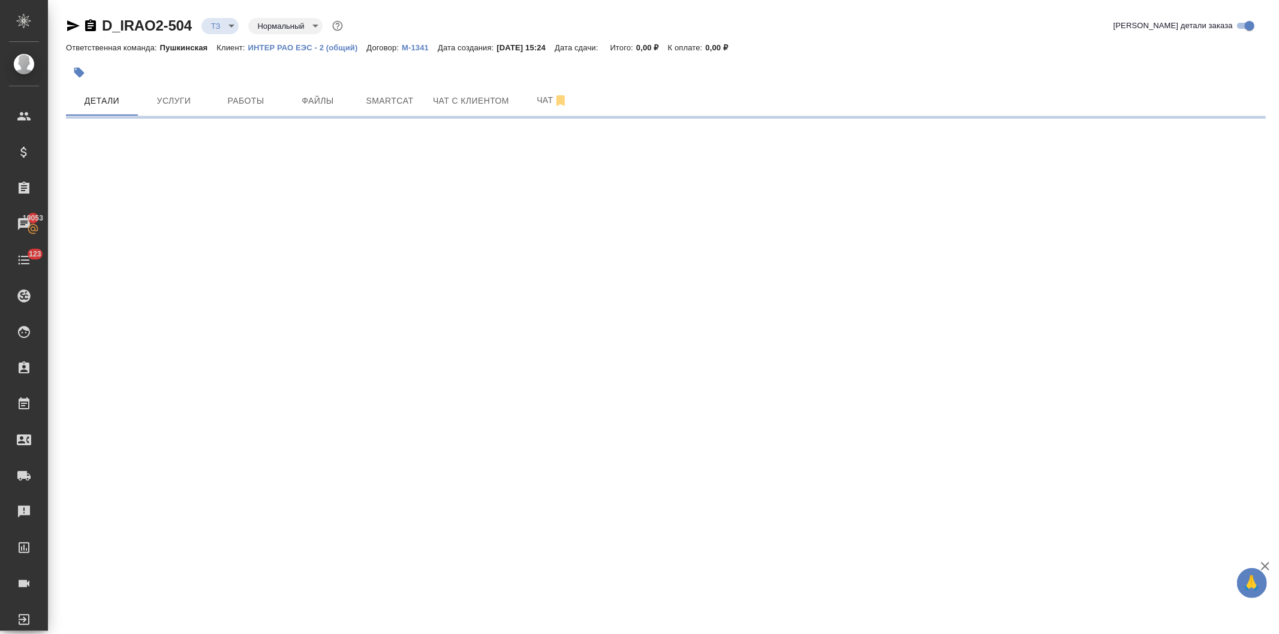
select select "RU"
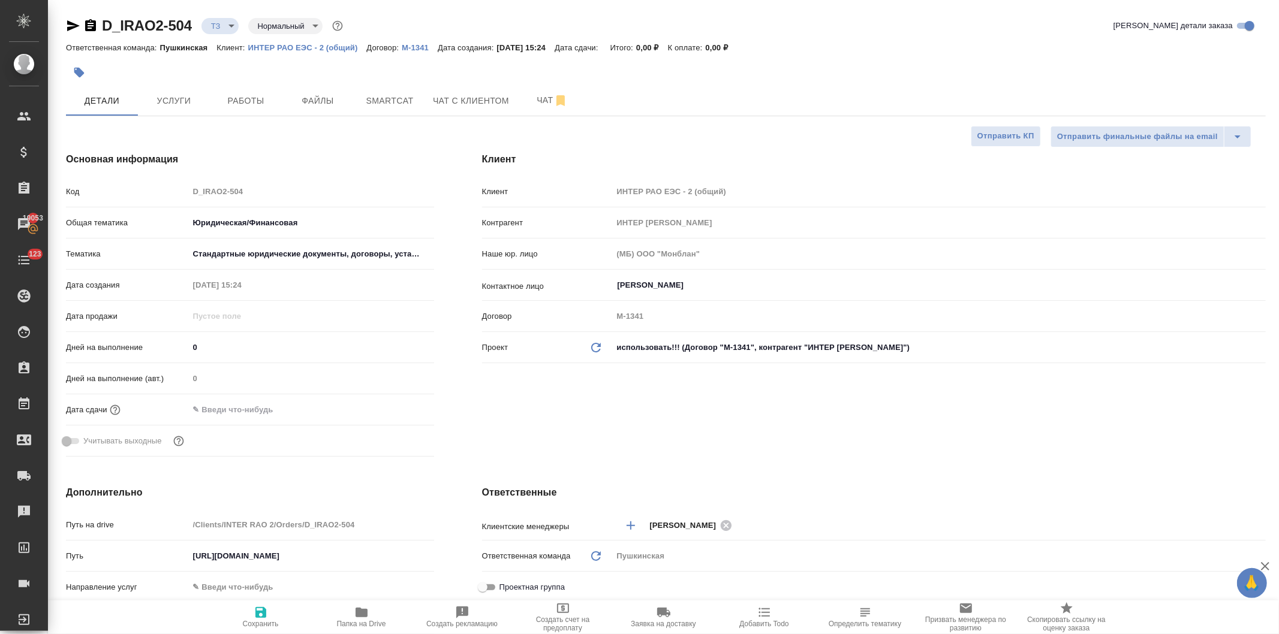
type textarea "x"
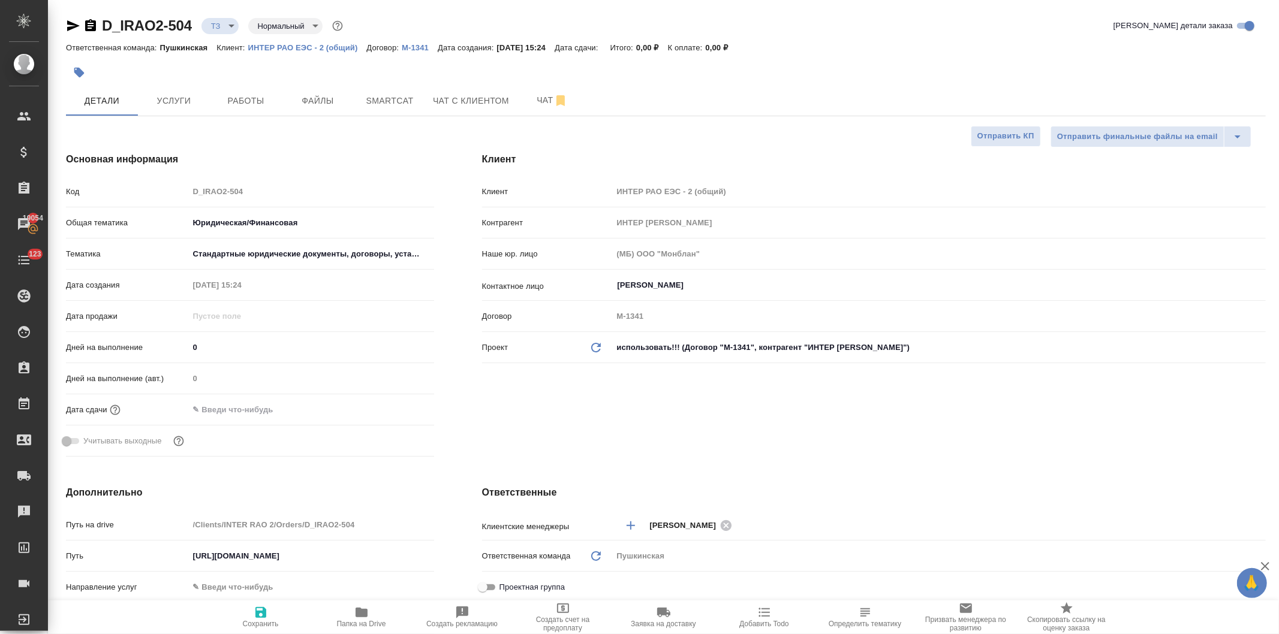
type textarea "x"
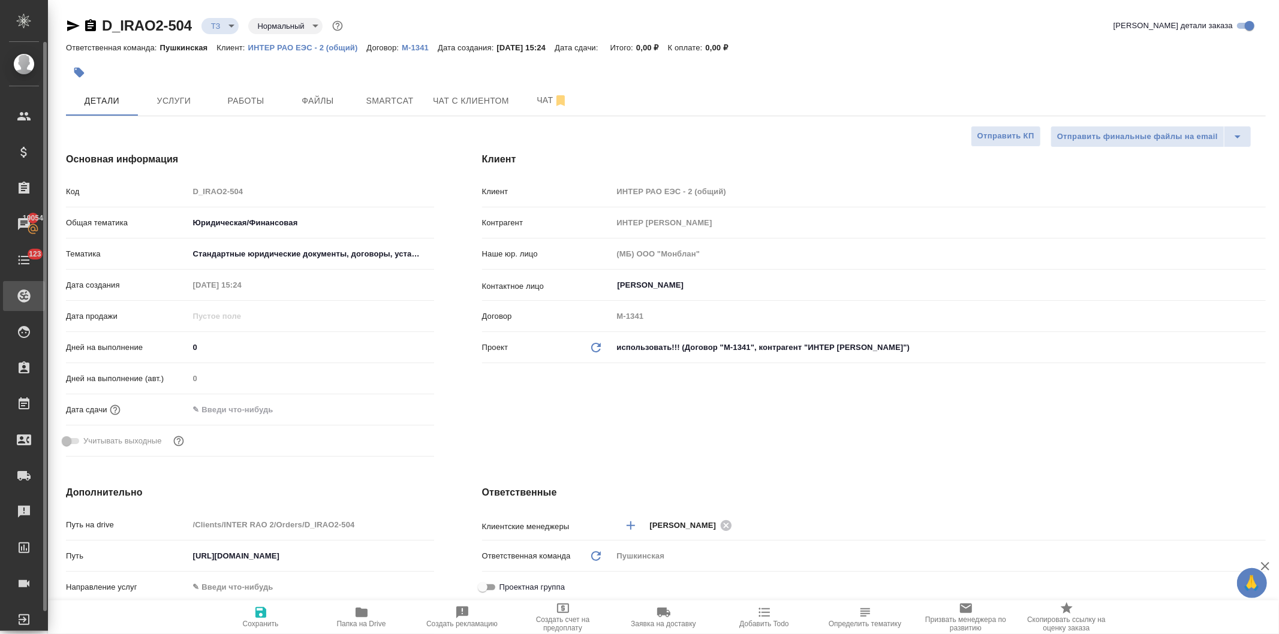
type textarea "x"
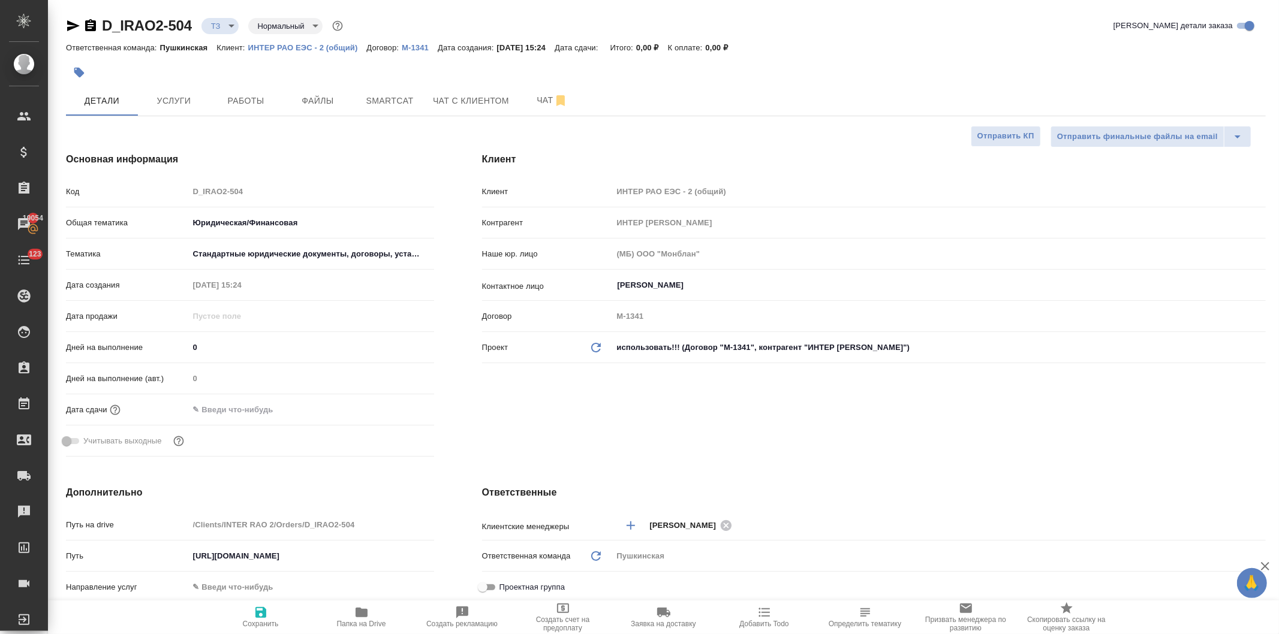
type textarea "x"
click at [258, 96] on span "Работы" at bounding box center [246, 101] width 58 height 15
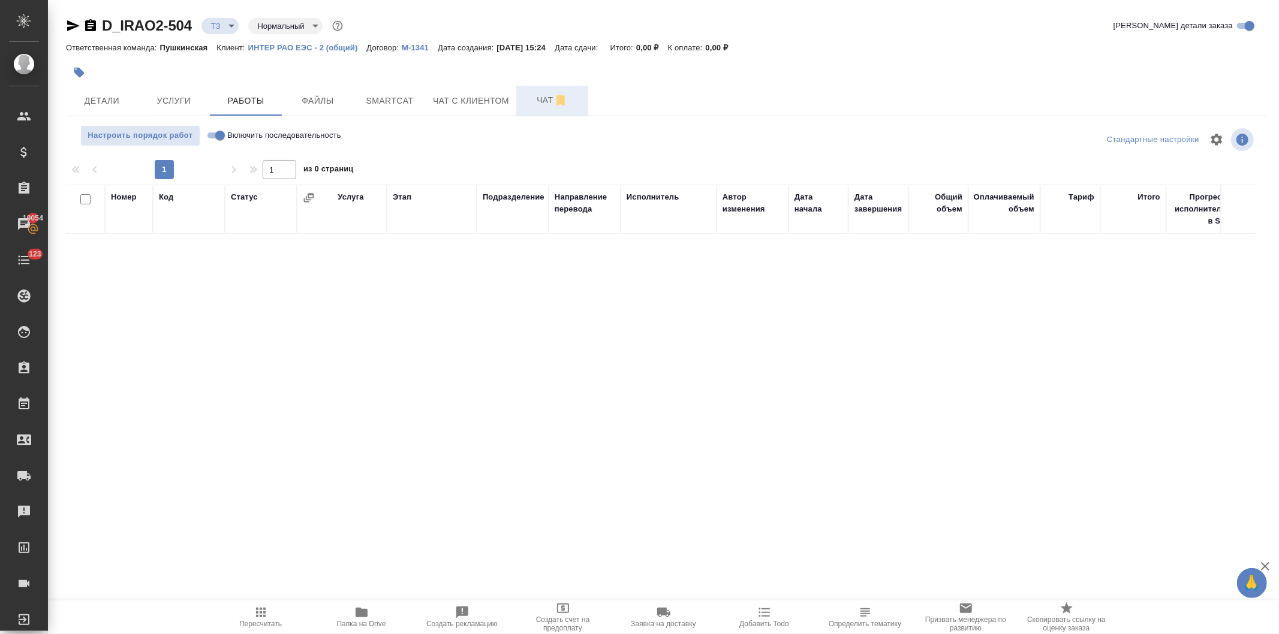
click at [538, 98] on span "Чат" at bounding box center [552, 100] width 58 height 15
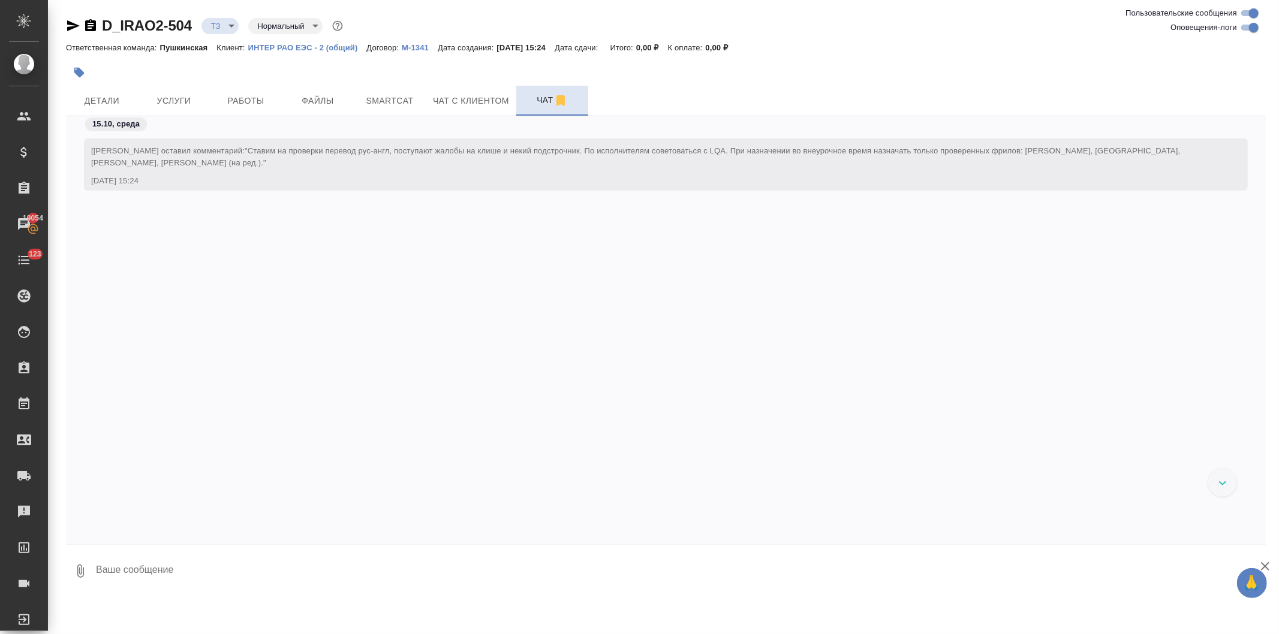
scroll to position [11, 0]
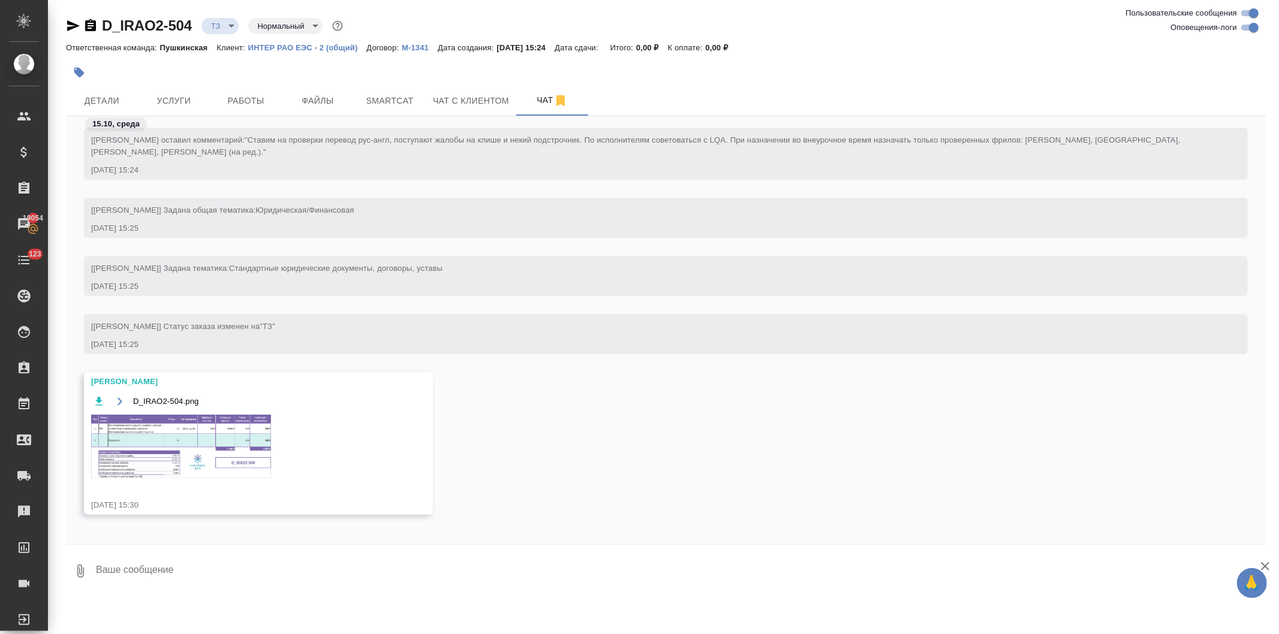
click at [189, 447] on img at bounding box center [181, 447] width 180 height 64
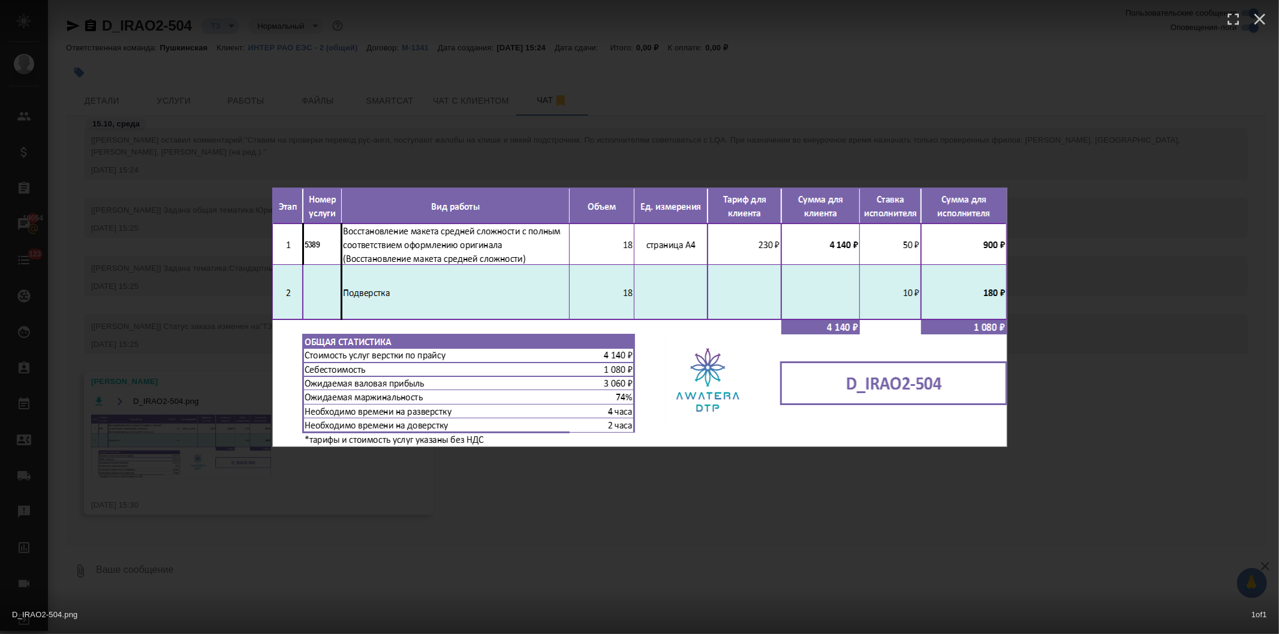
click at [174, 100] on div "D_IRAO2-504.png 1 of 1" at bounding box center [639, 317] width 1279 height 634
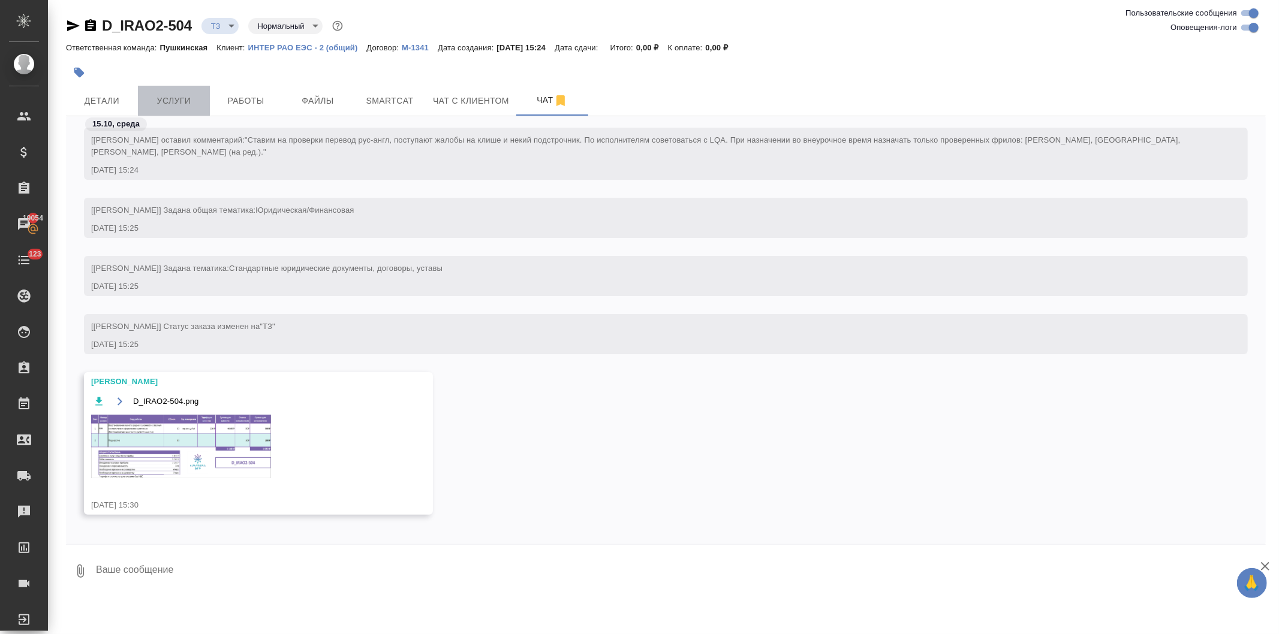
click at [182, 97] on span "Услуги" at bounding box center [174, 101] width 58 height 15
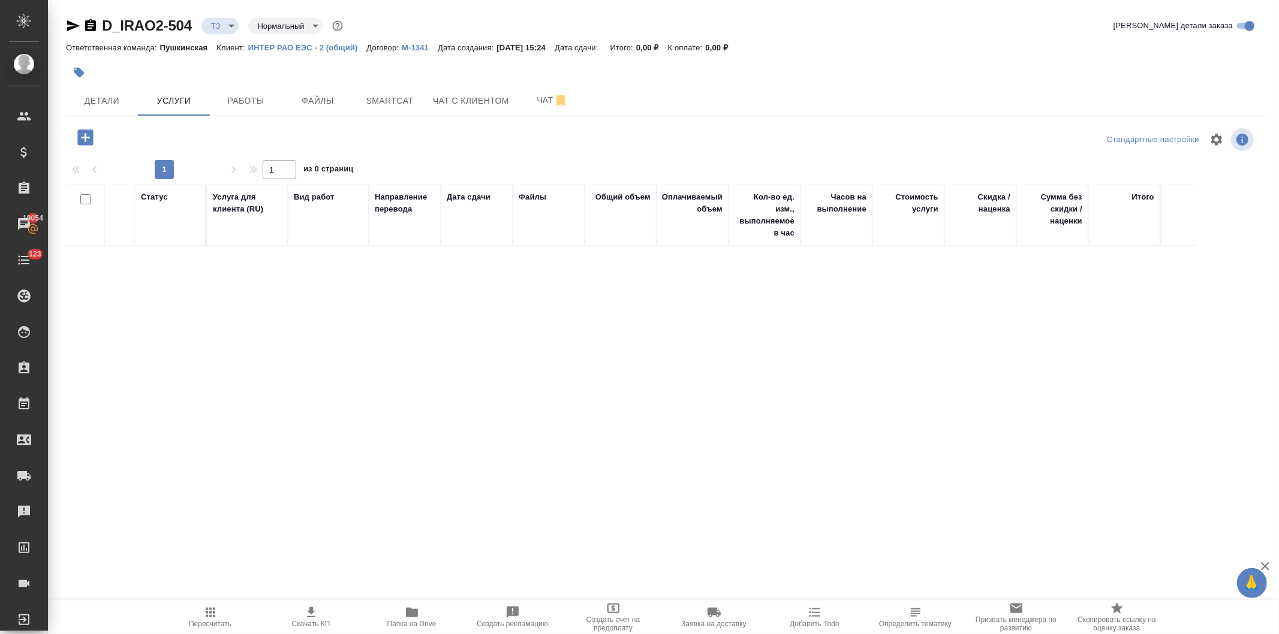
click at [80, 133] on icon "button" at bounding box center [85, 138] width 16 height 16
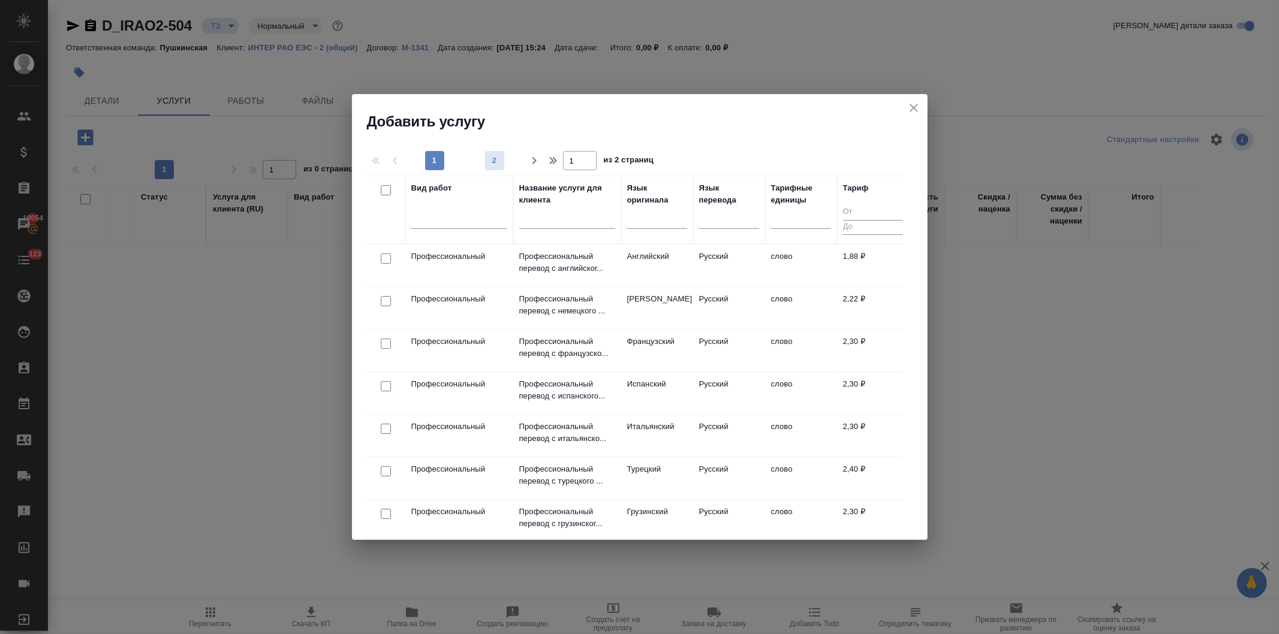
click at [486, 162] on span "2" at bounding box center [494, 161] width 19 height 12
type input "2"
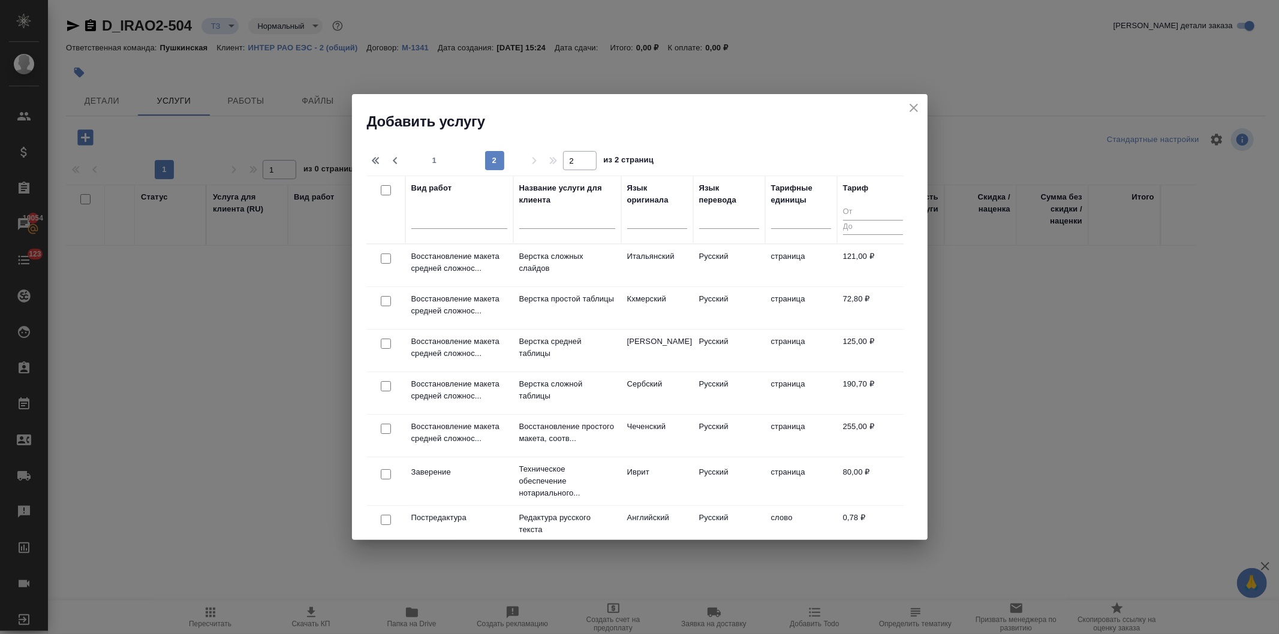
click at [384, 423] on div at bounding box center [385, 429] width 27 height 17
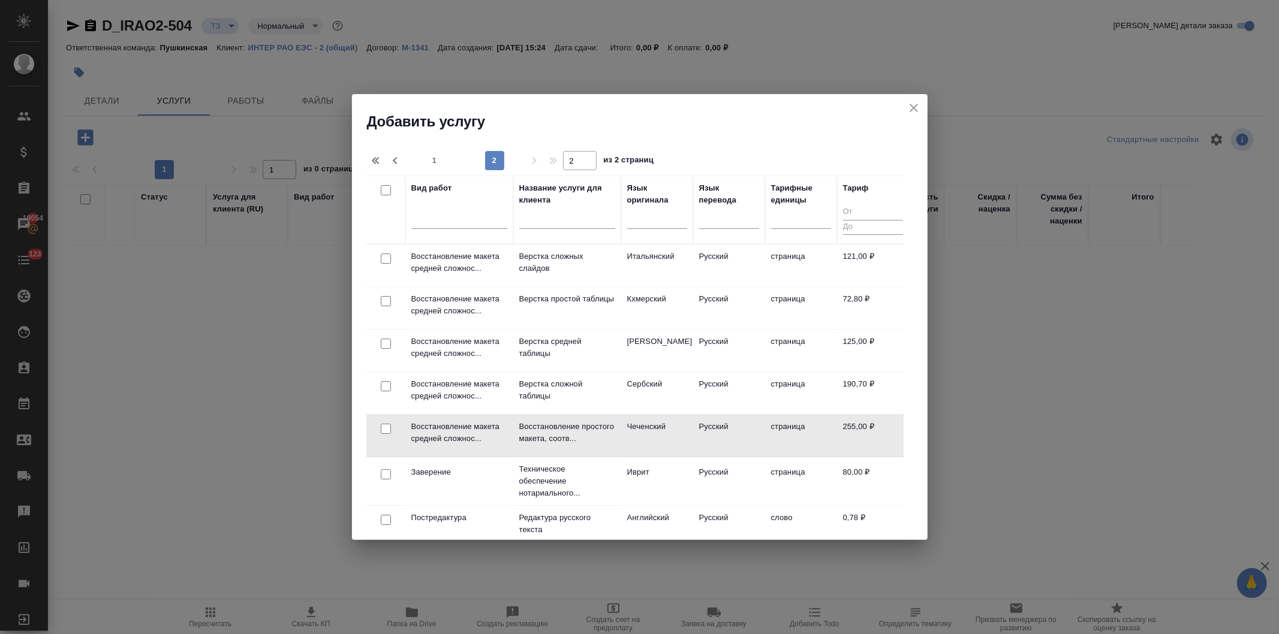
click at [379, 427] on div at bounding box center [385, 429] width 27 height 17
click at [381, 426] on input "checkbox" at bounding box center [386, 429] width 10 height 10
checkbox input "true"
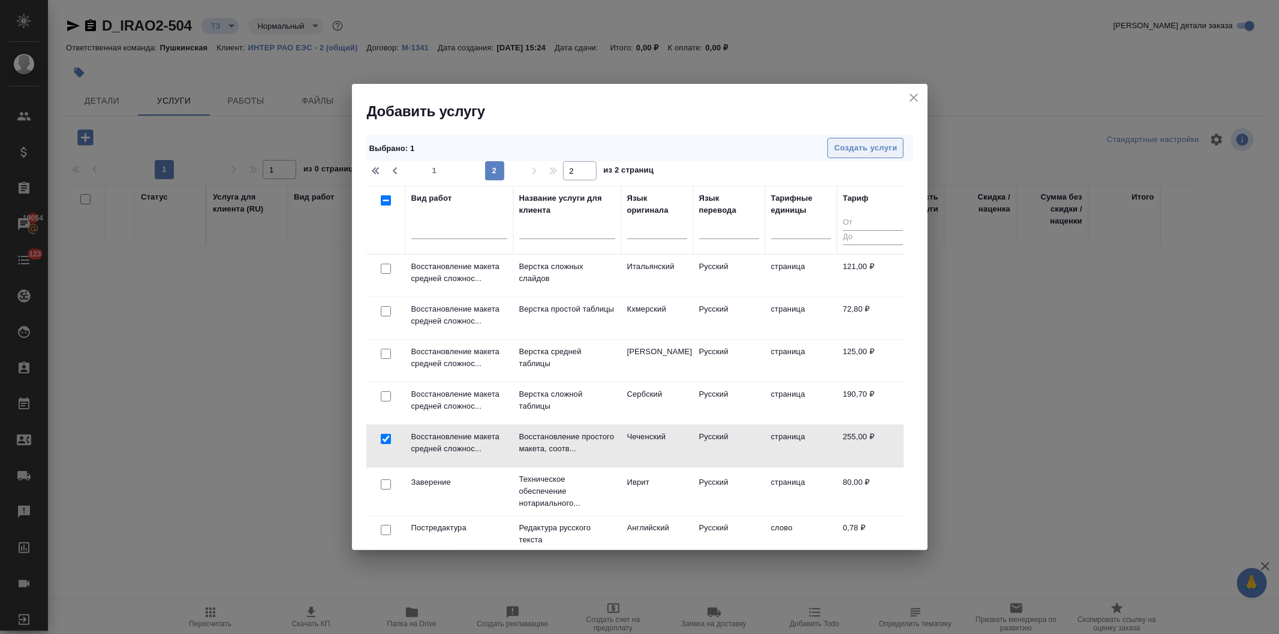
click at [854, 147] on span "Создать услуги" at bounding box center [865, 149] width 63 height 14
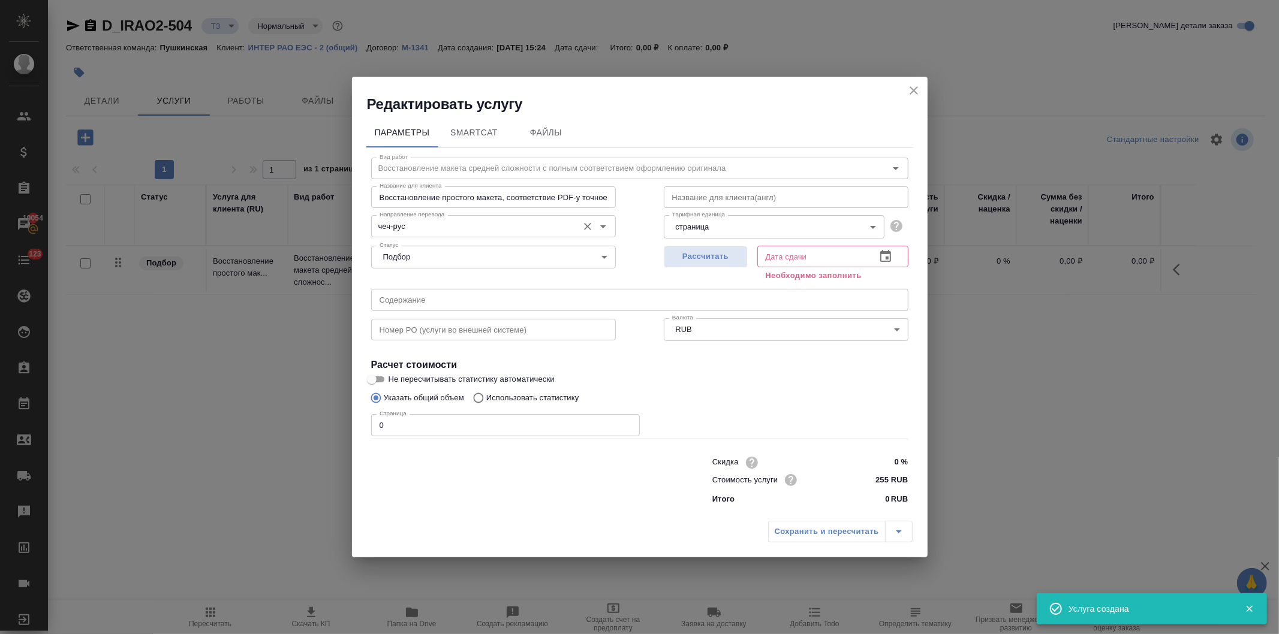
click at [427, 224] on input "чеч-рус" at bounding box center [473, 226] width 197 height 14
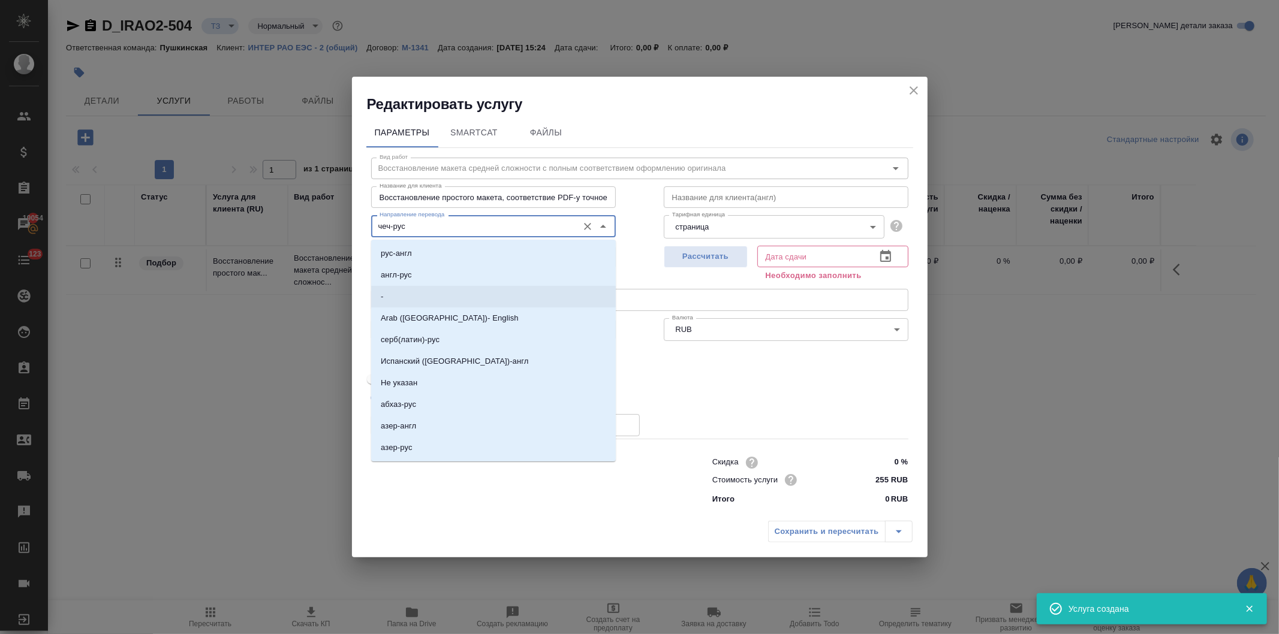
click at [402, 290] on li "-" at bounding box center [493, 297] width 245 height 22
type input "-"
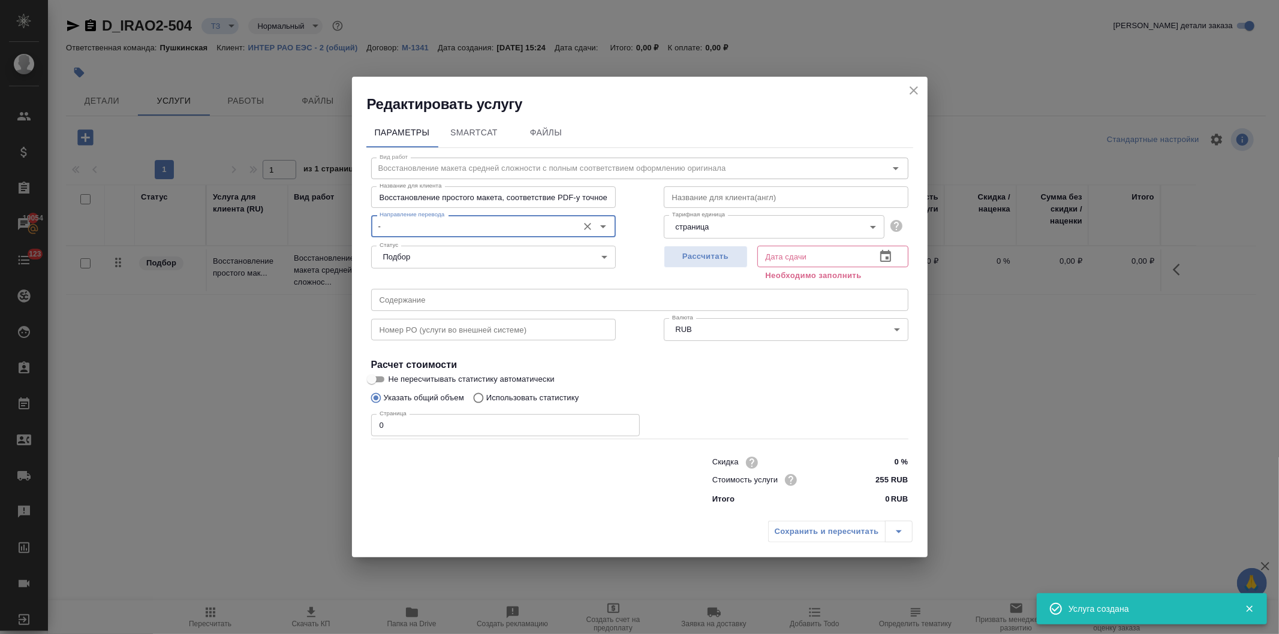
click at [728, 224] on body "🙏 .cls-1 fill:#fff; AWATERA Давыдова Елена Клиенты Спецификации Заказы 19054 Ча…" at bounding box center [639, 317] width 1279 height 634
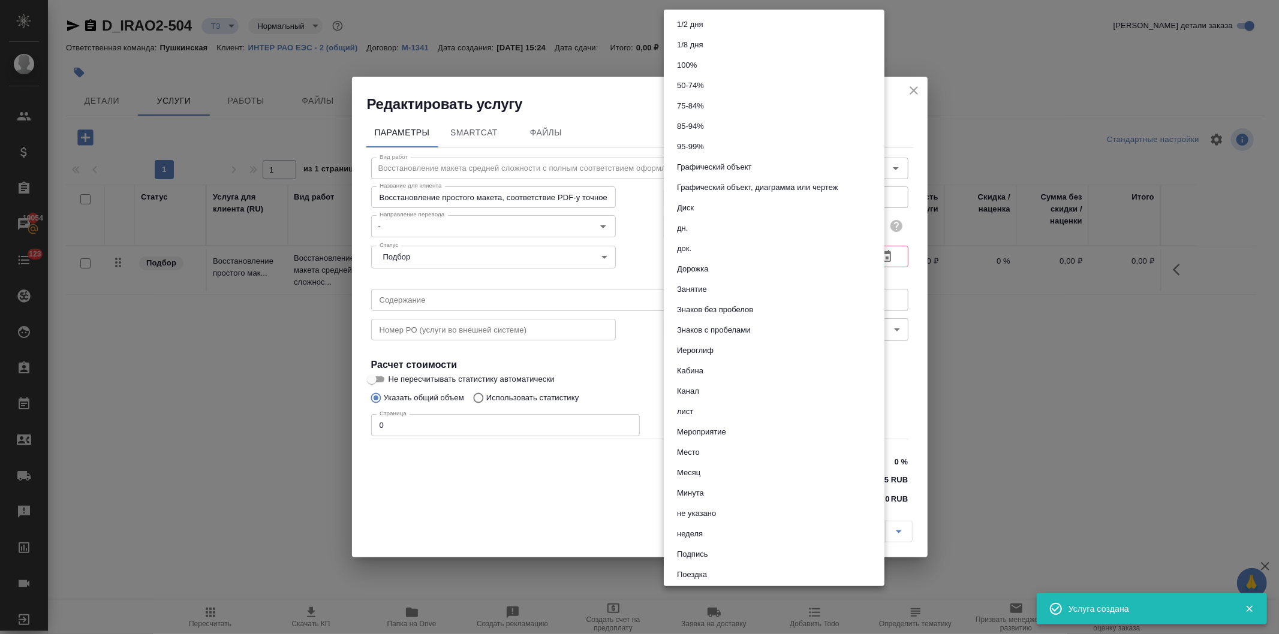
scroll to position [450, 0]
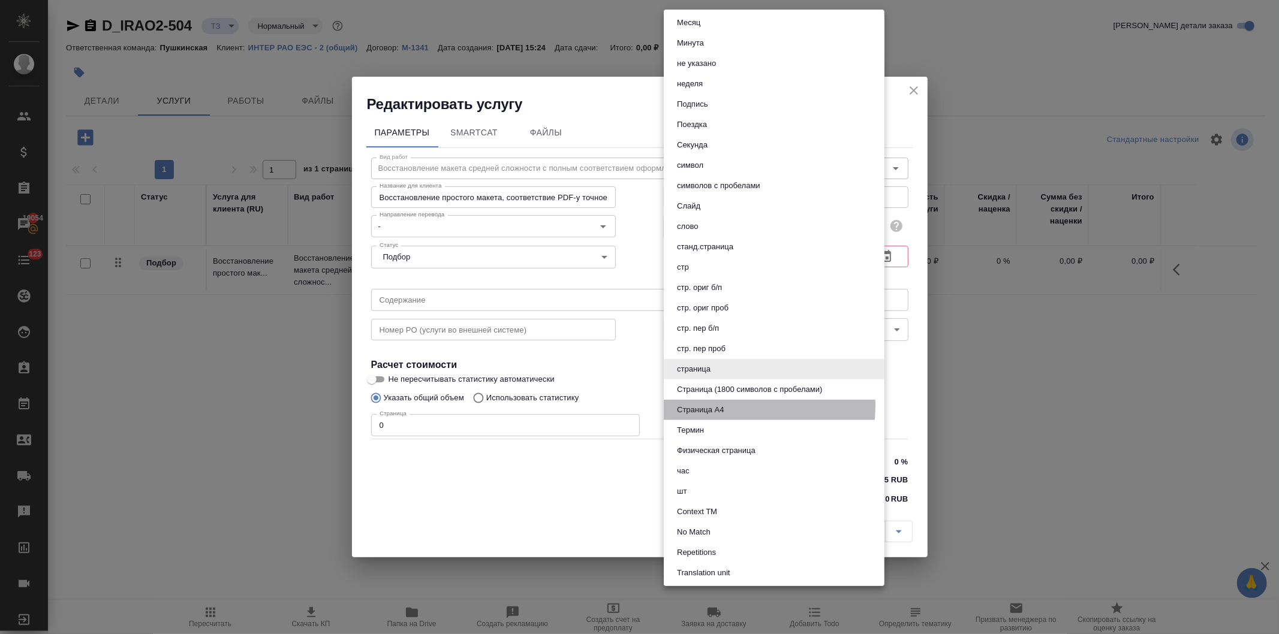
click at [715, 404] on button "Страница А4" at bounding box center [700, 410] width 54 height 13
type input "5f036ec4e16dec2d6b59c8ff"
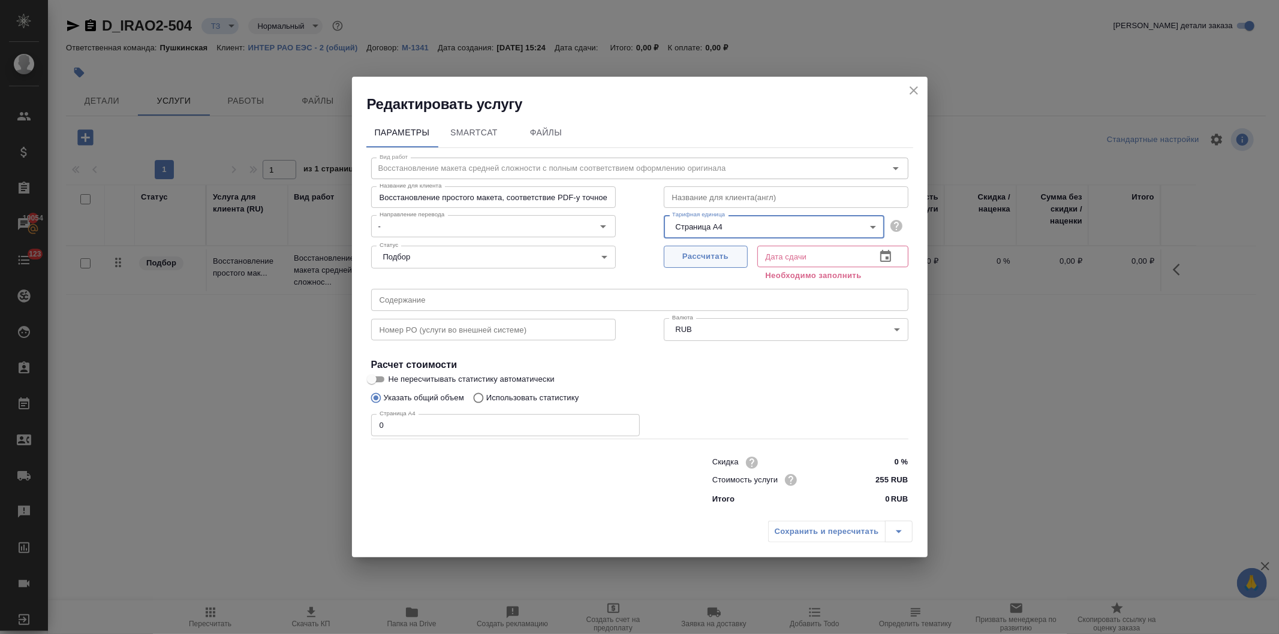
click at [720, 260] on span "Рассчитать" at bounding box center [705, 257] width 71 height 14
type input "15.10.2025 15:37"
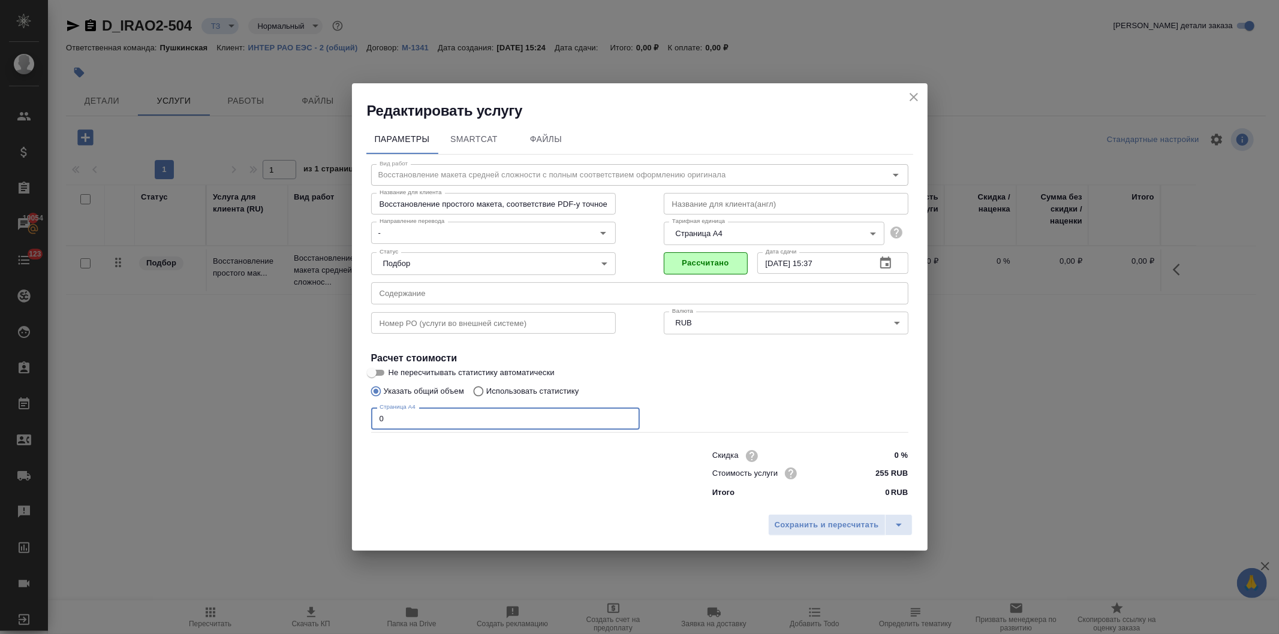
drag, startPoint x: 373, startPoint y: 420, endPoint x: 300, endPoint y: 416, distance: 72.7
click at [302, 415] on div "Редактировать услугу Параметры SmartCat Файлы Вид работ Восстановление макета с…" at bounding box center [639, 317] width 1279 height 634
type input "18"
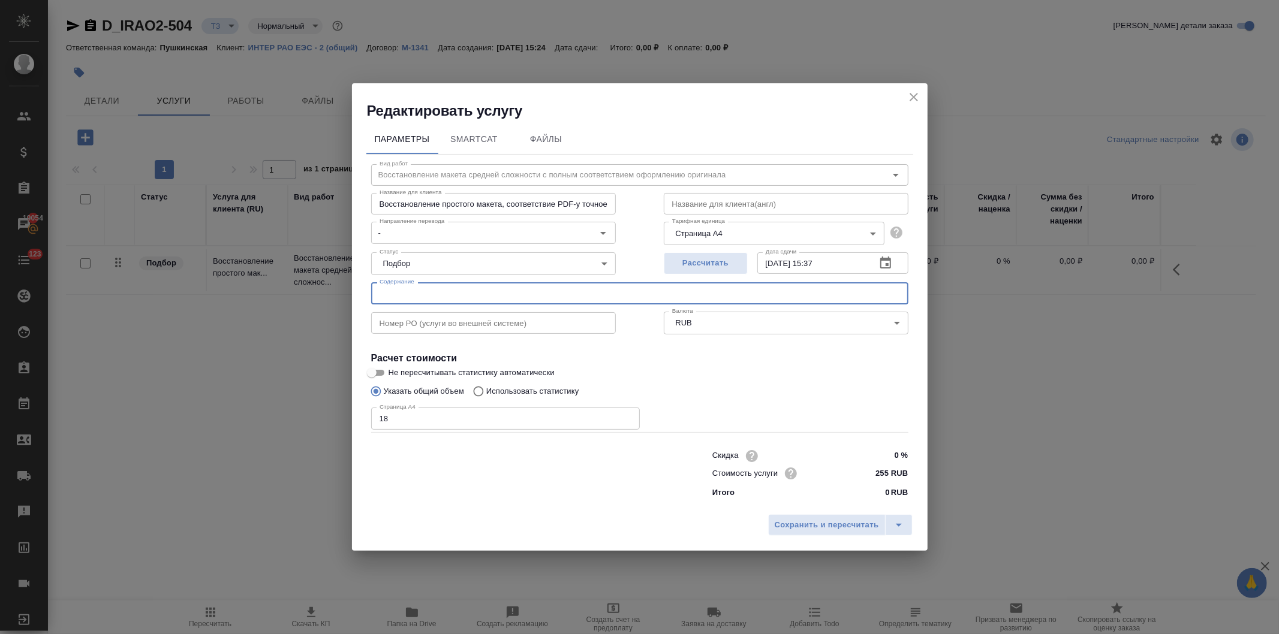
click at [464, 297] on input "text" at bounding box center [639, 293] width 537 height 22
paste input "АЗ Уралын эрчим ГХОХХК-ийн 2024 оны аудитын тайлан"
type input "АЗ Уралын эрчим ГХОХХК-ийн 2024 оны аудитын тайлан"
click at [801, 525] on span "Сохранить и пересчитать" at bounding box center [827, 526] width 104 height 14
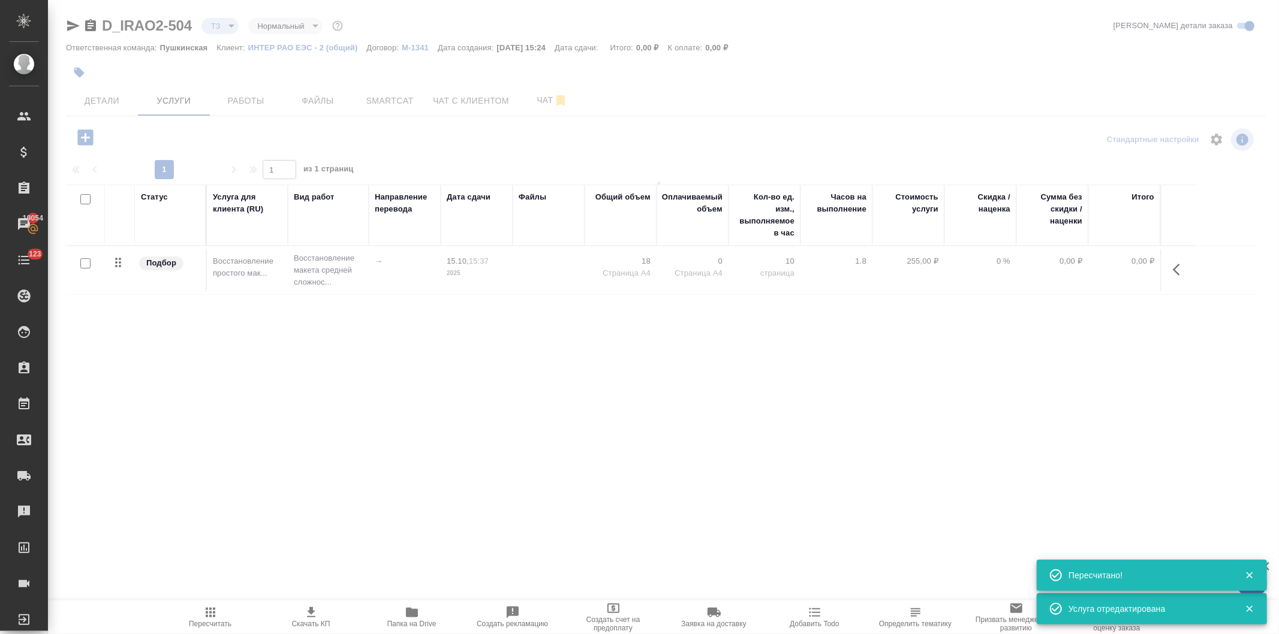
type input "new"
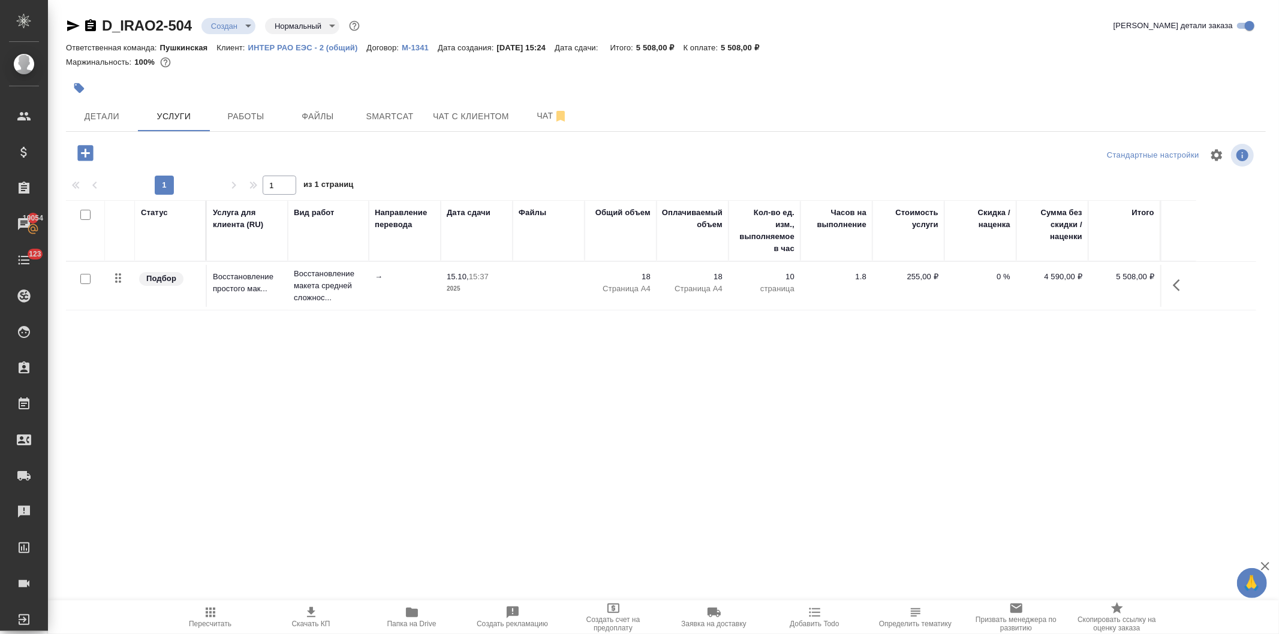
click at [80, 152] on icon "button" at bounding box center [85, 153] width 16 height 16
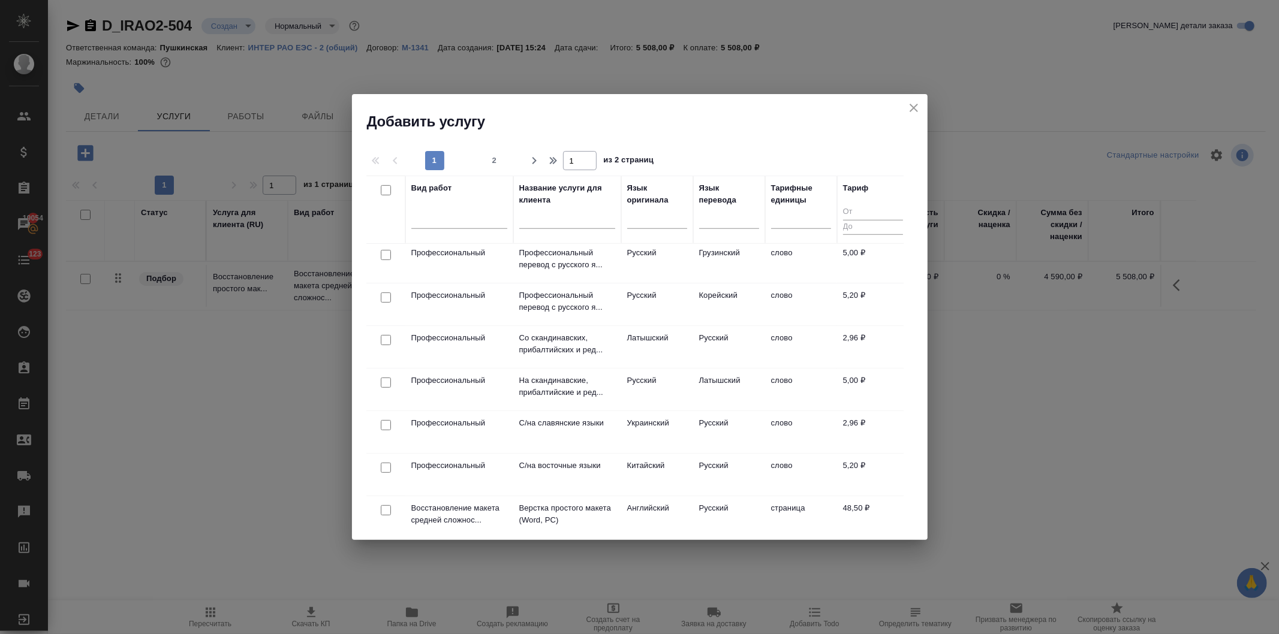
scroll to position [666, 0]
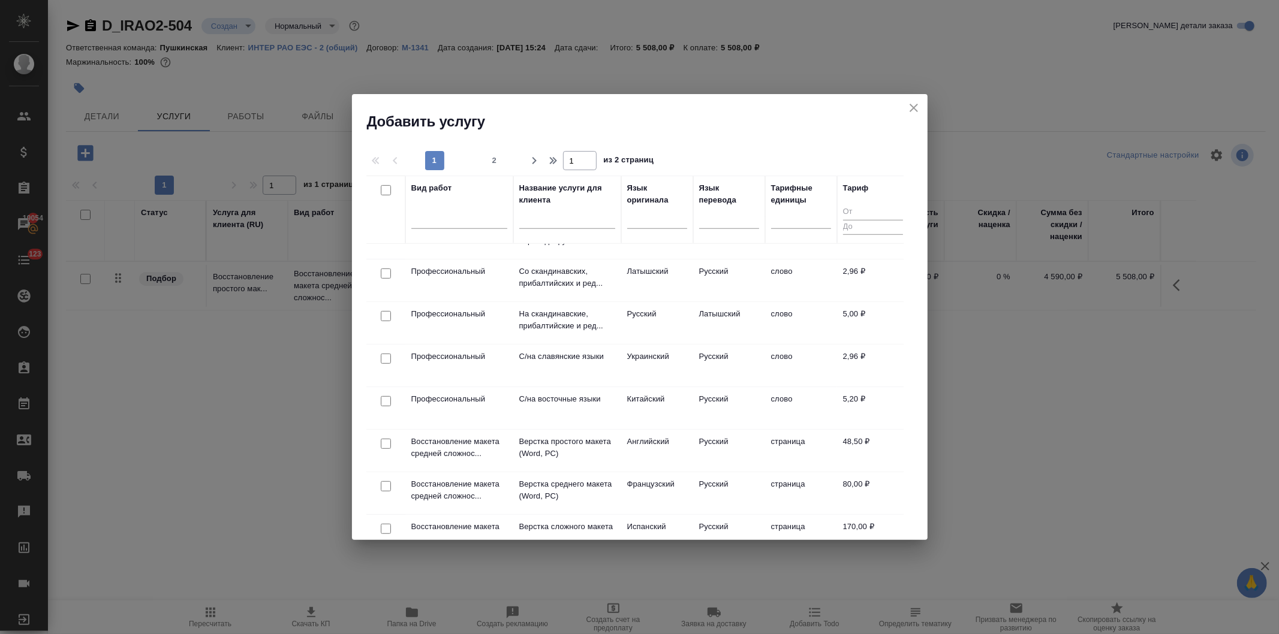
click at [381, 400] on input "checkbox" at bounding box center [386, 401] width 10 height 10
checkbox input "true"
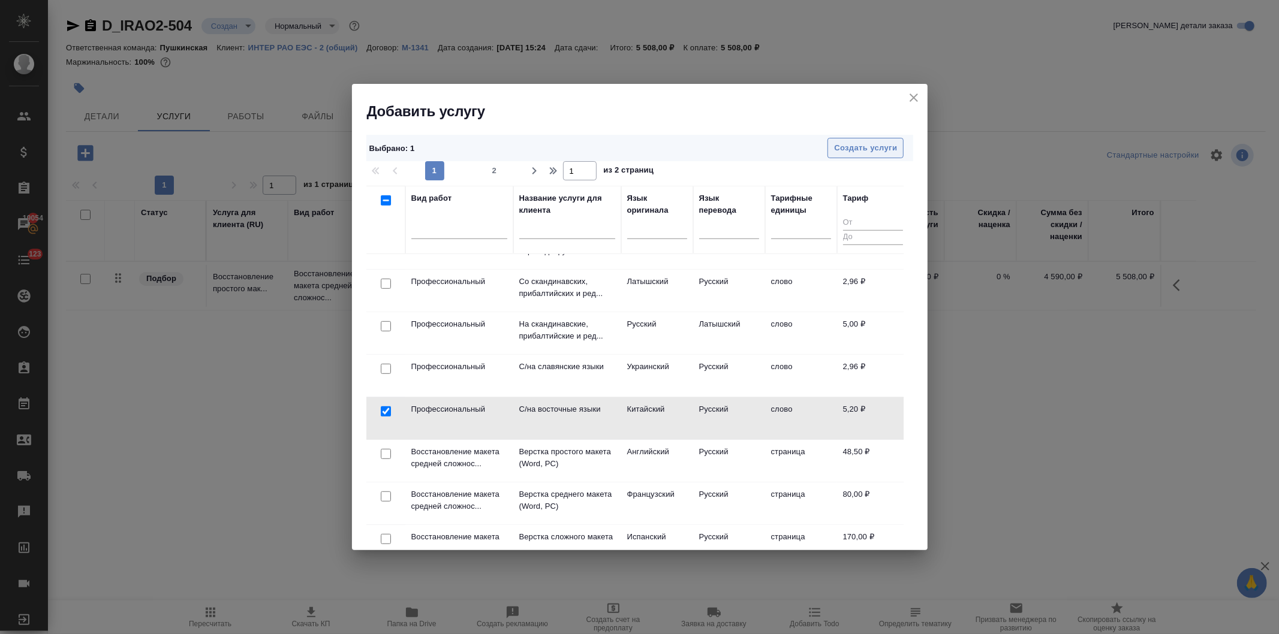
click at [859, 147] on span "Создать услуги" at bounding box center [865, 149] width 63 height 14
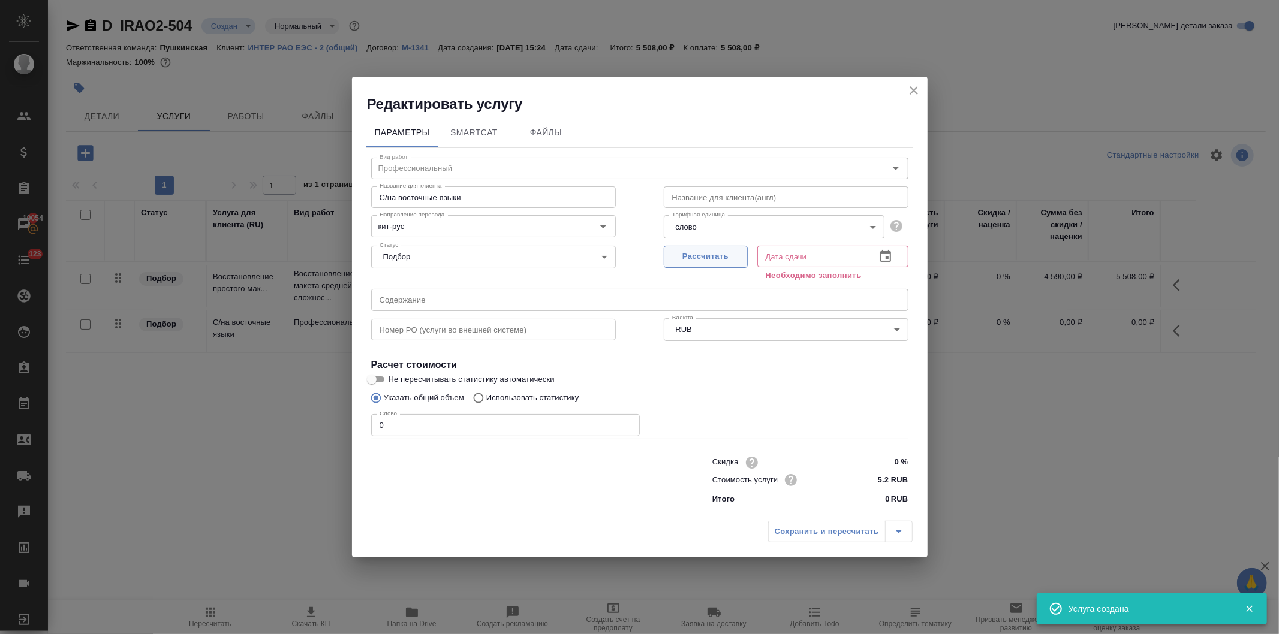
click at [699, 256] on span "Рассчитать" at bounding box center [705, 257] width 71 height 14
type input "15.10.2025 15:42"
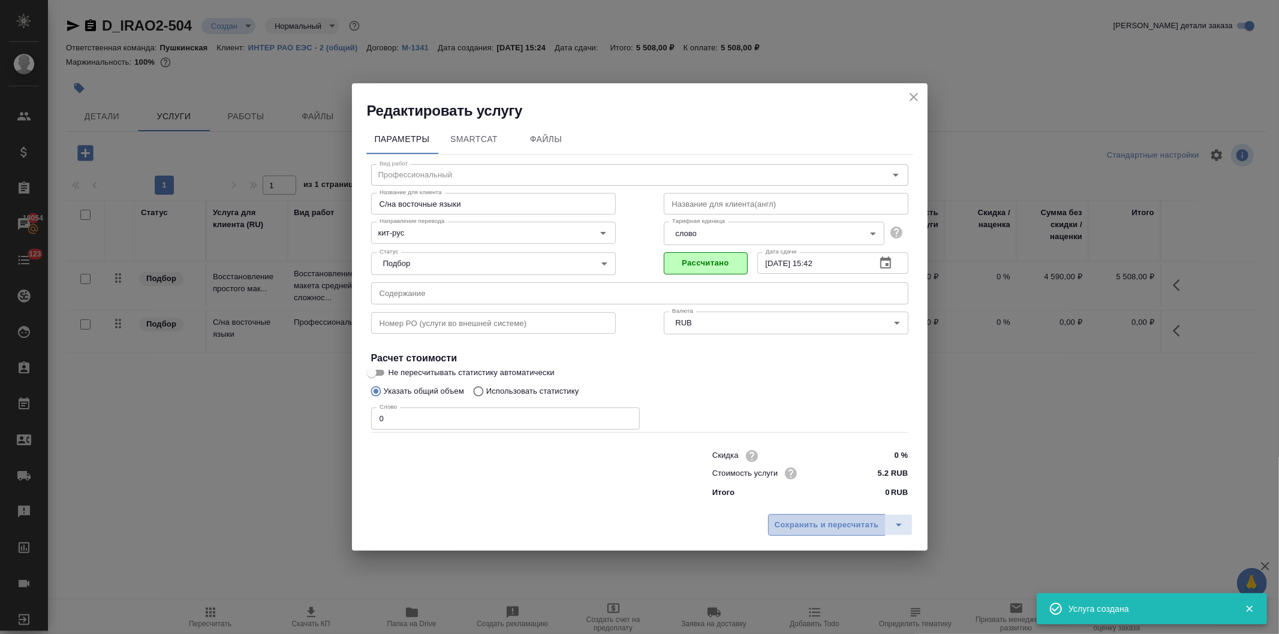
click at [802, 526] on span "Сохранить и пересчитать" at bounding box center [827, 526] width 104 height 14
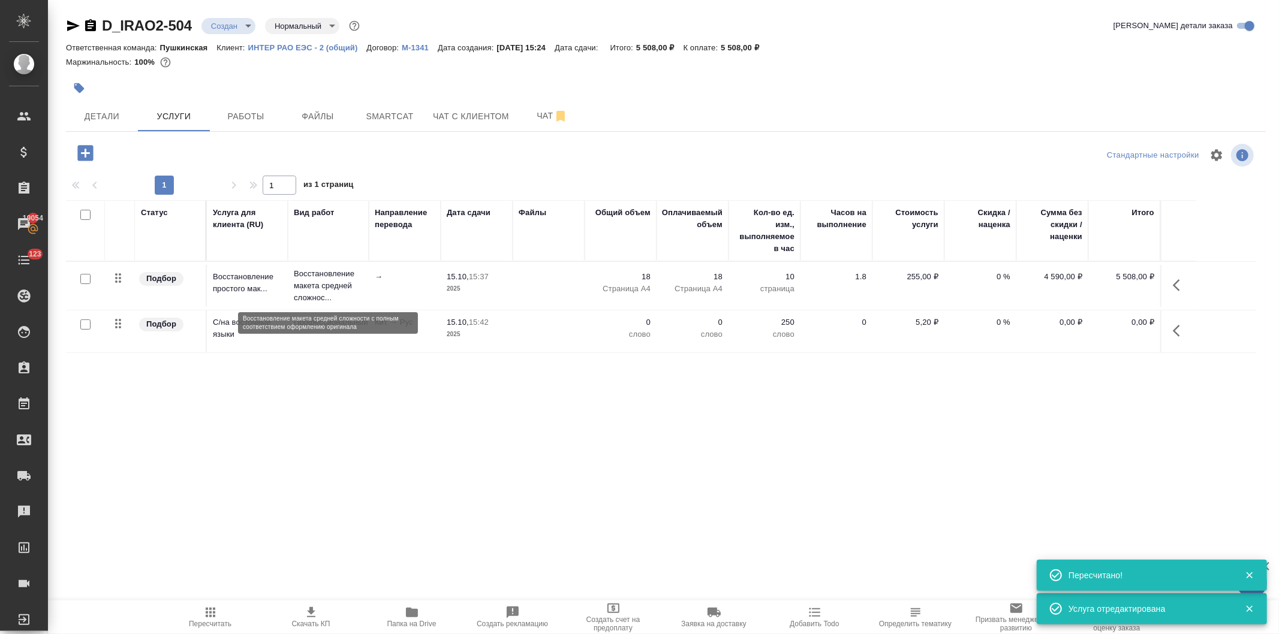
click at [302, 273] on p "Восстановление макета средней сложнос..." at bounding box center [328, 286] width 69 height 36
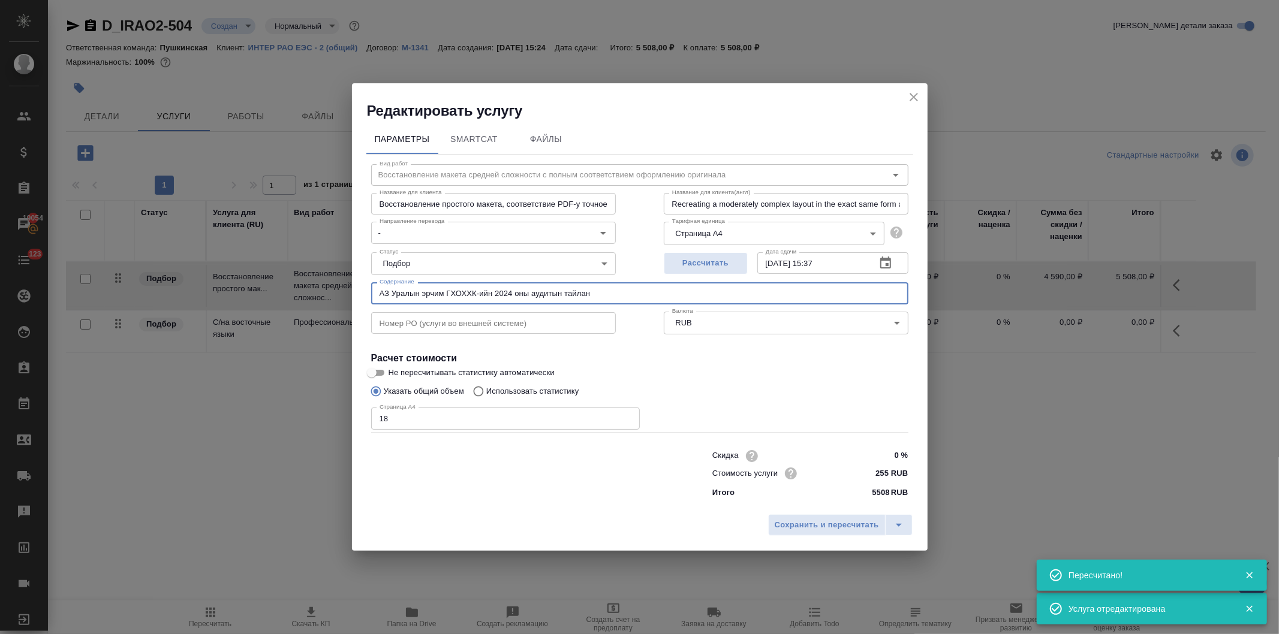
drag, startPoint x: 618, startPoint y: 290, endPoint x: 361, endPoint y: 296, distance: 256.7
click at [361, 296] on div "Параметры SmartCat Файлы Вид работ Восстановление макета средней сложности с по…" at bounding box center [640, 315] width 576 height 389
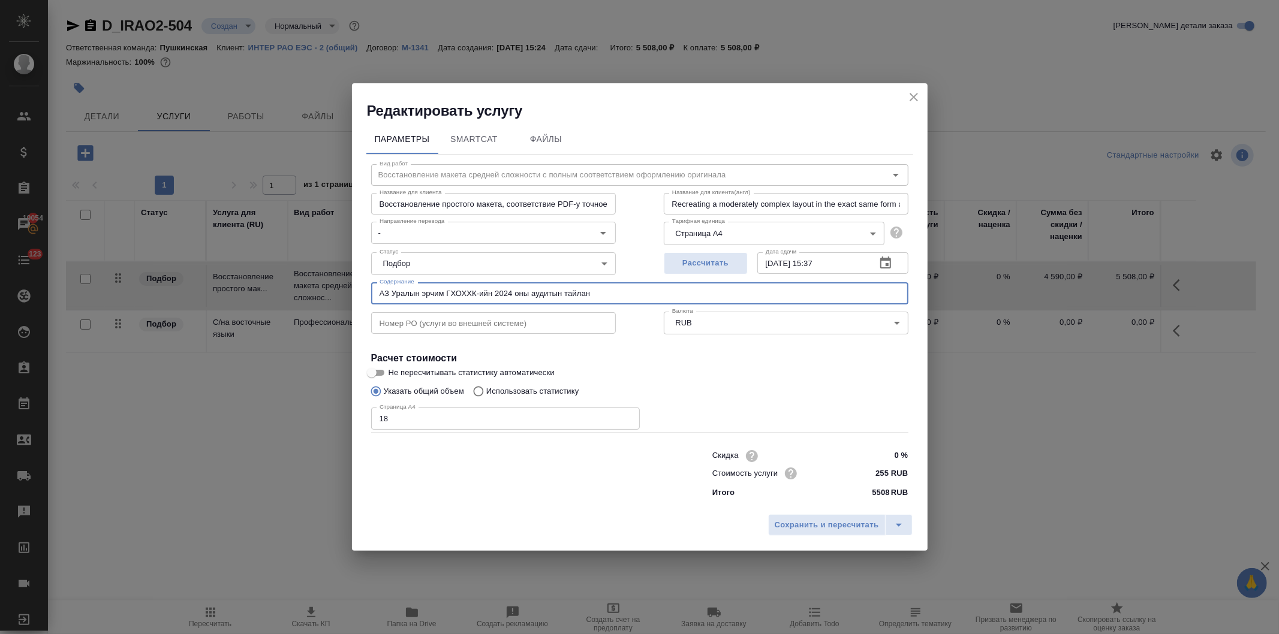
click at [910, 99] on icon "close" at bounding box center [914, 97] width 8 height 8
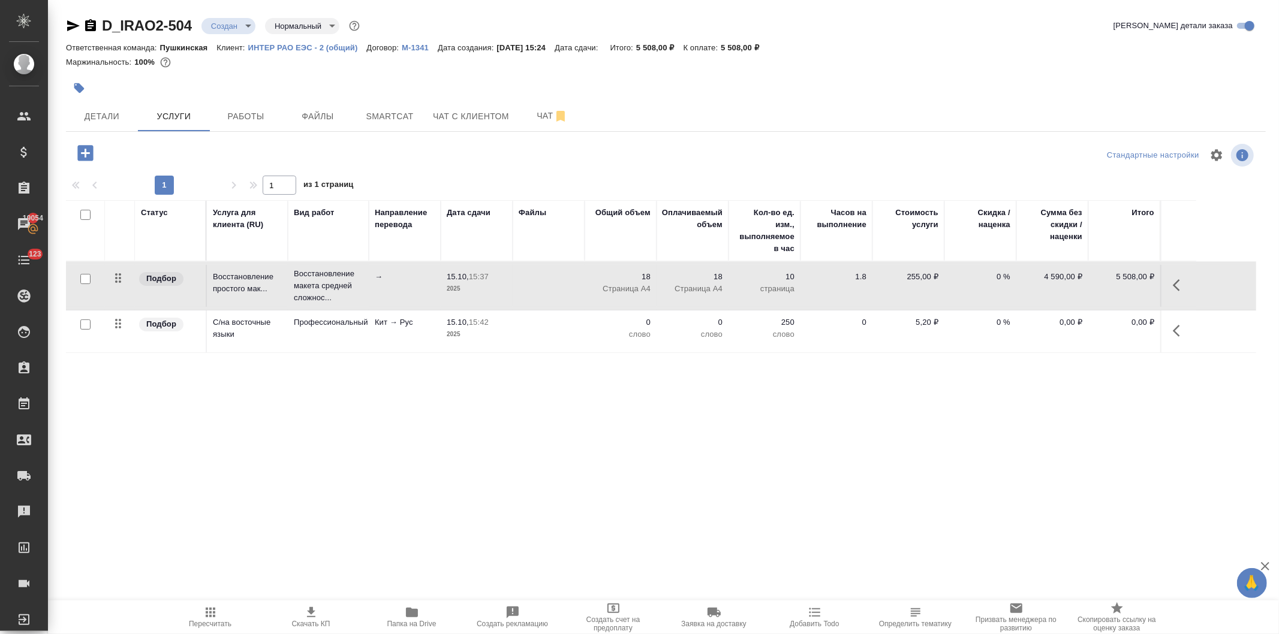
click at [448, 337] on p "2025" at bounding box center [477, 335] width 60 height 12
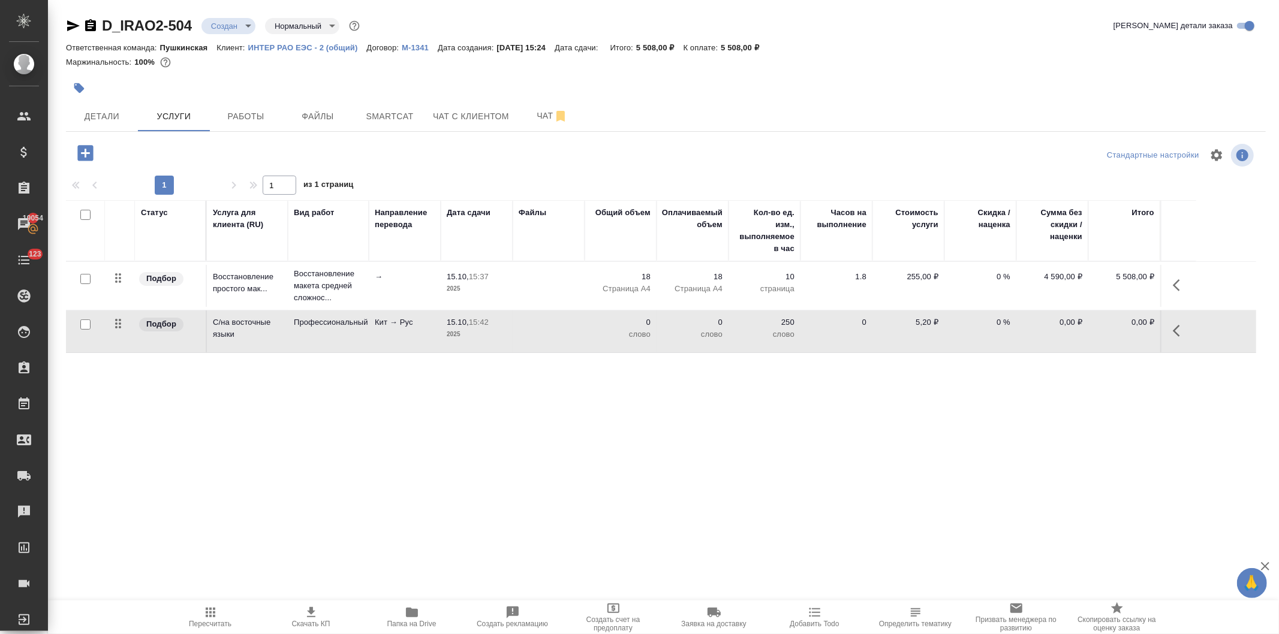
click at [448, 337] on p "2025" at bounding box center [477, 335] width 60 height 12
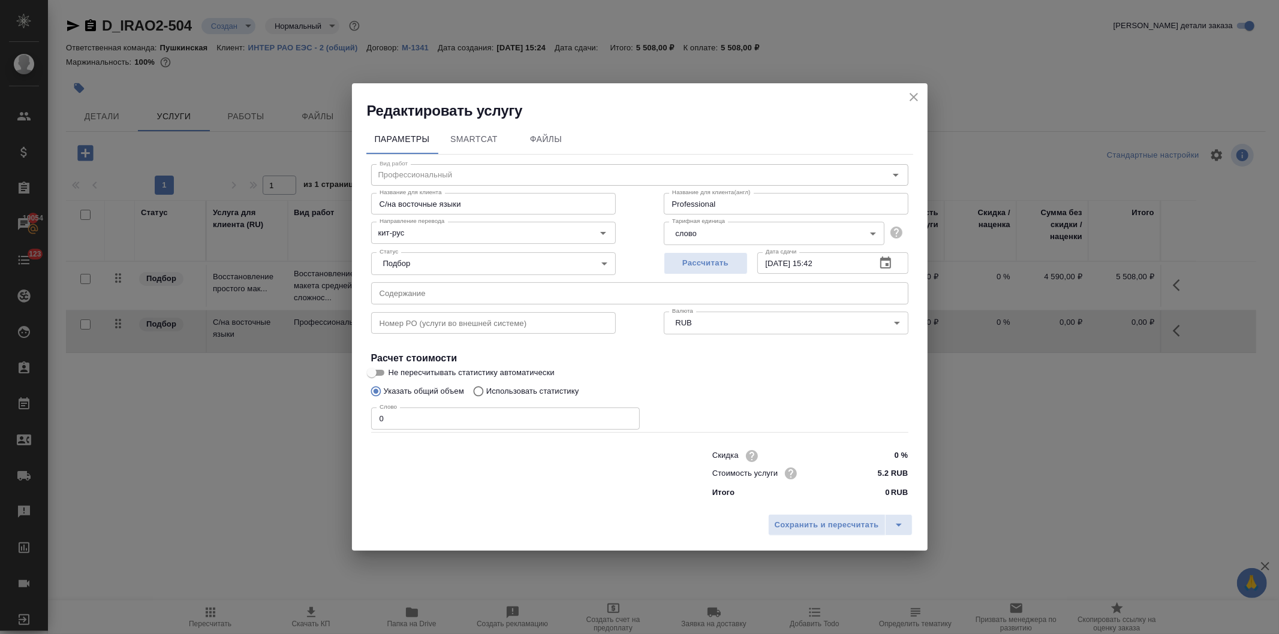
click at [417, 295] on input "text" at bounding box center [639, 293] width 537 height 22
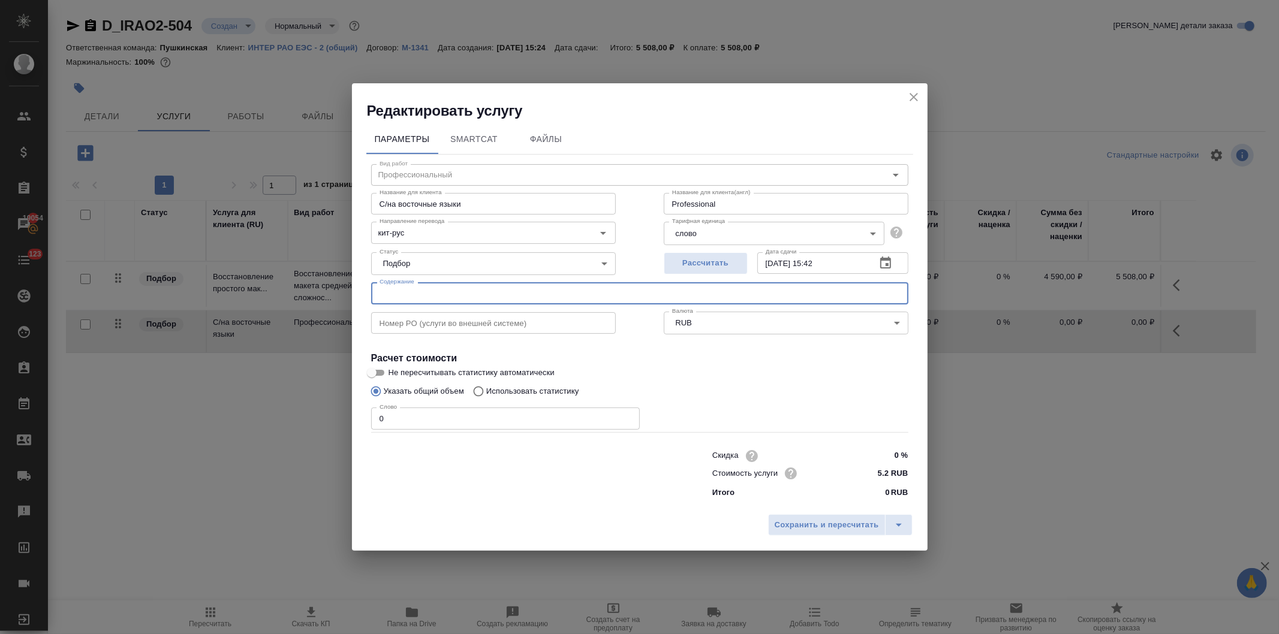
paste input "АЗ Уралын эрчим ГХОХХК-ийн 2024 оны аудитын тайлан"
type input "АЗ Уралын эрчим ГХОХХК-ийн 2024 оны аудитын тайлан"
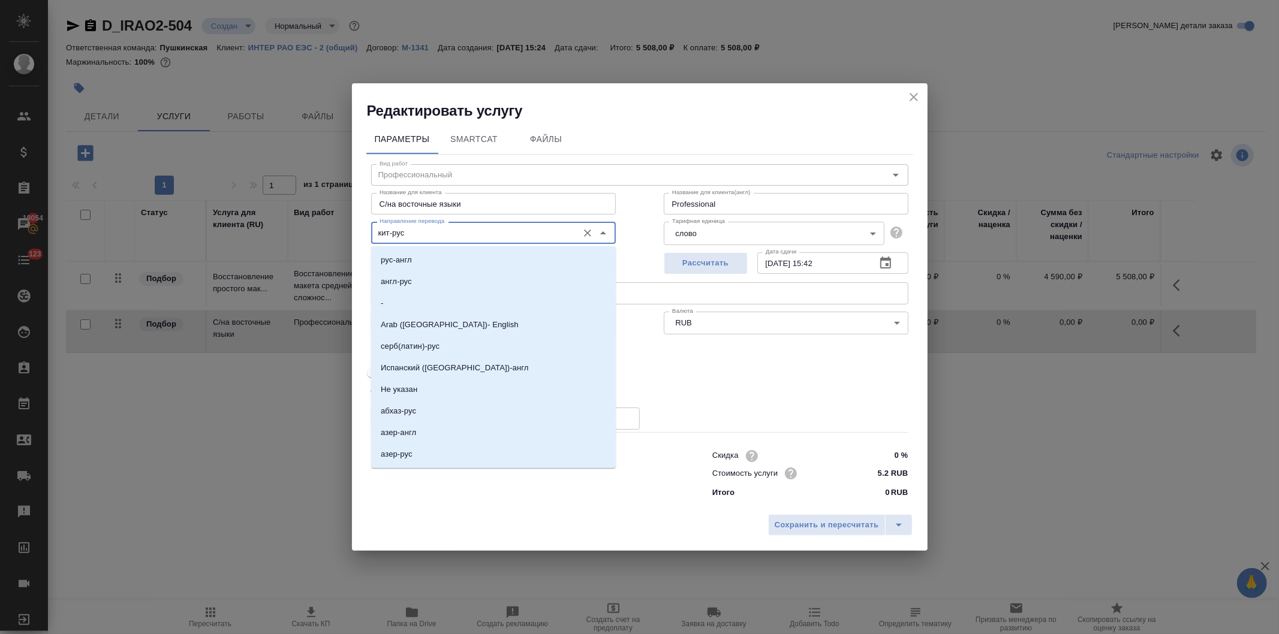
drag, startPoint x: 378, startPoint y: 230, endPoint x: 282, endPoint y: 226, distance: 95.4
click at [282, 226] on div "Редактировать услугу Параметры SmartCat Файлы Вид работ Профессиональный Вид ра…" at bounding box center [639, 317] width 1279 height 634
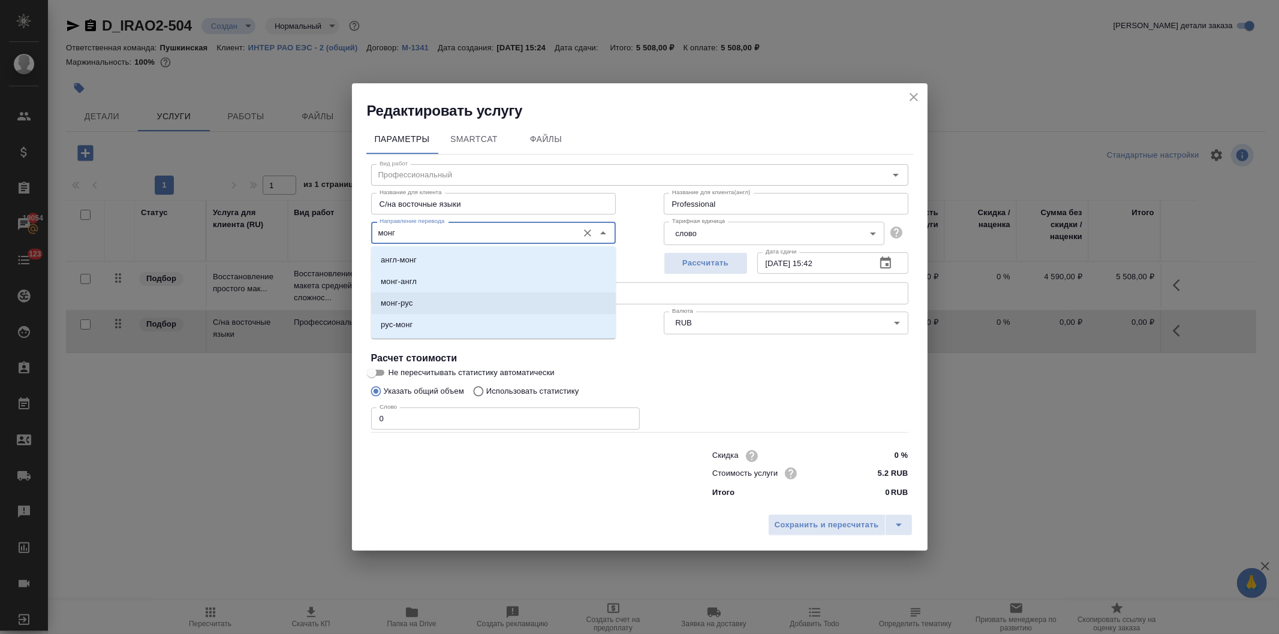
click at [388, 302] on p "монг-рус" at bounding box center [397, 303] width 32 height 12
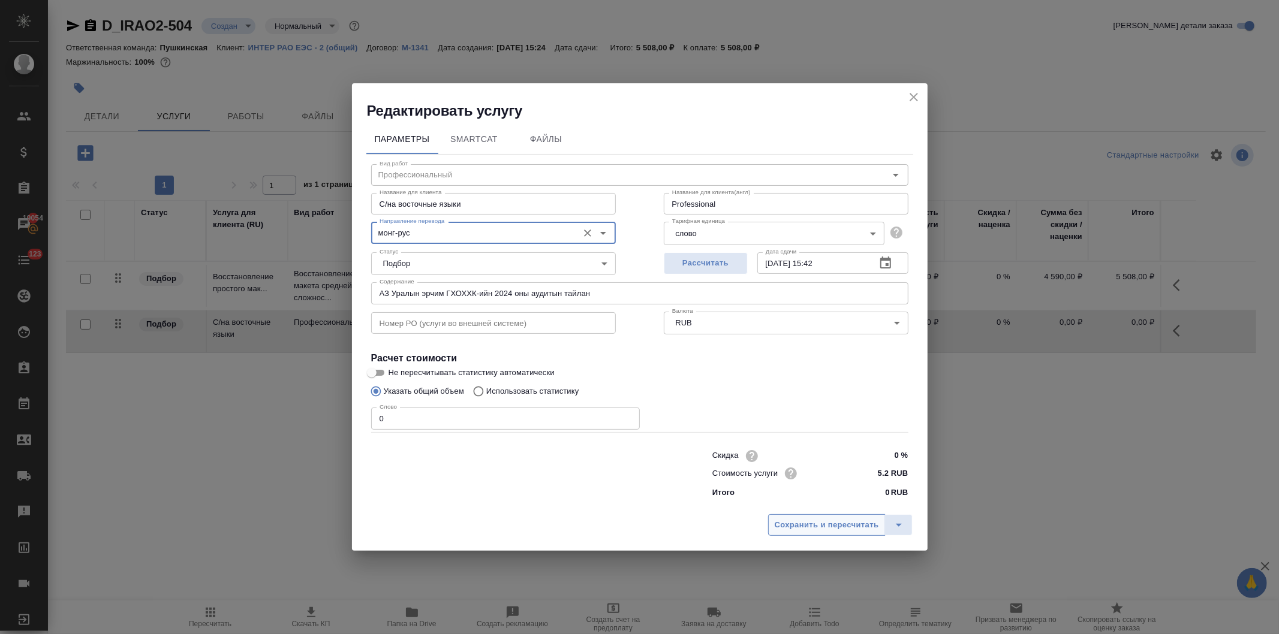
type input "монг-рус"
click at [808, 523] on span "Сохранить и пересчитать" at bounding box center [827, 526] width 104 height 14
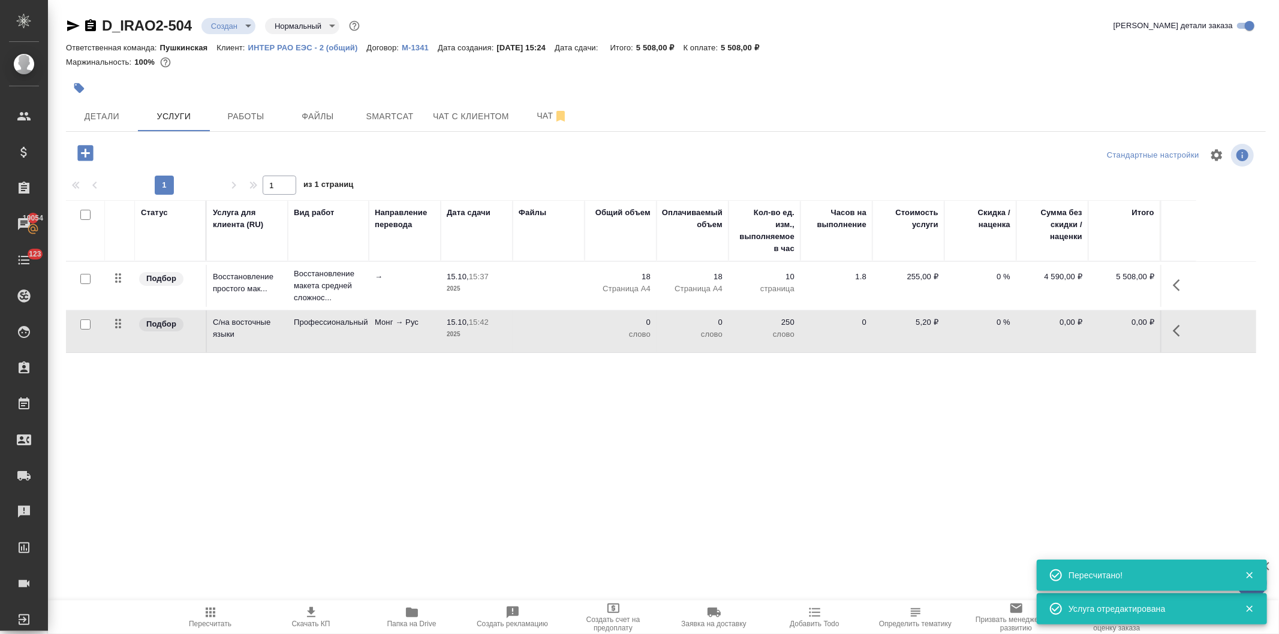
click at [383, 323] on p "Монг → Рус" at bounding box center [405, 323] width 60 height 12
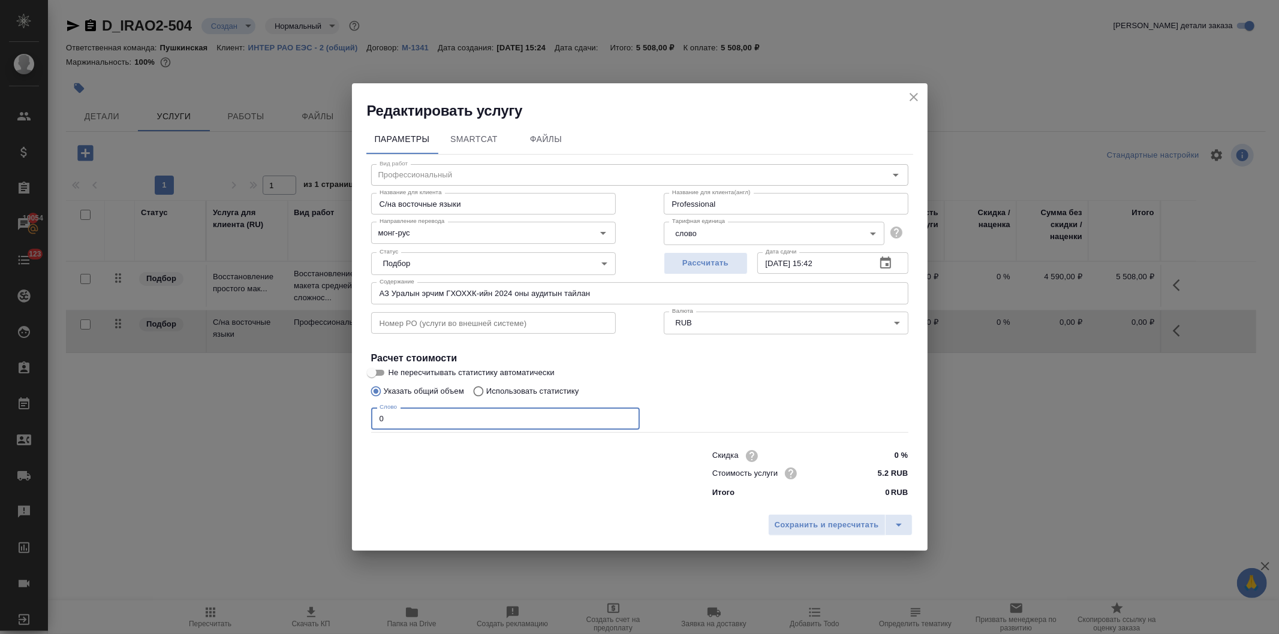
drag, startPoint x: 424, startPoint y: 413, endPoint x: 307, endPoint y: 420, distance: 117.2
click at [307, 420] on div "Редактировать услугу Параметры SmartCat Файлы Вид работ Профессиональный Вид ра…" at bounding box center [639, 317] width 1279 height 634
type input "3500"
click at [818, 528] on span "Сохранить и пересчитать" at bounding box center [827, 526] width 104 height 14
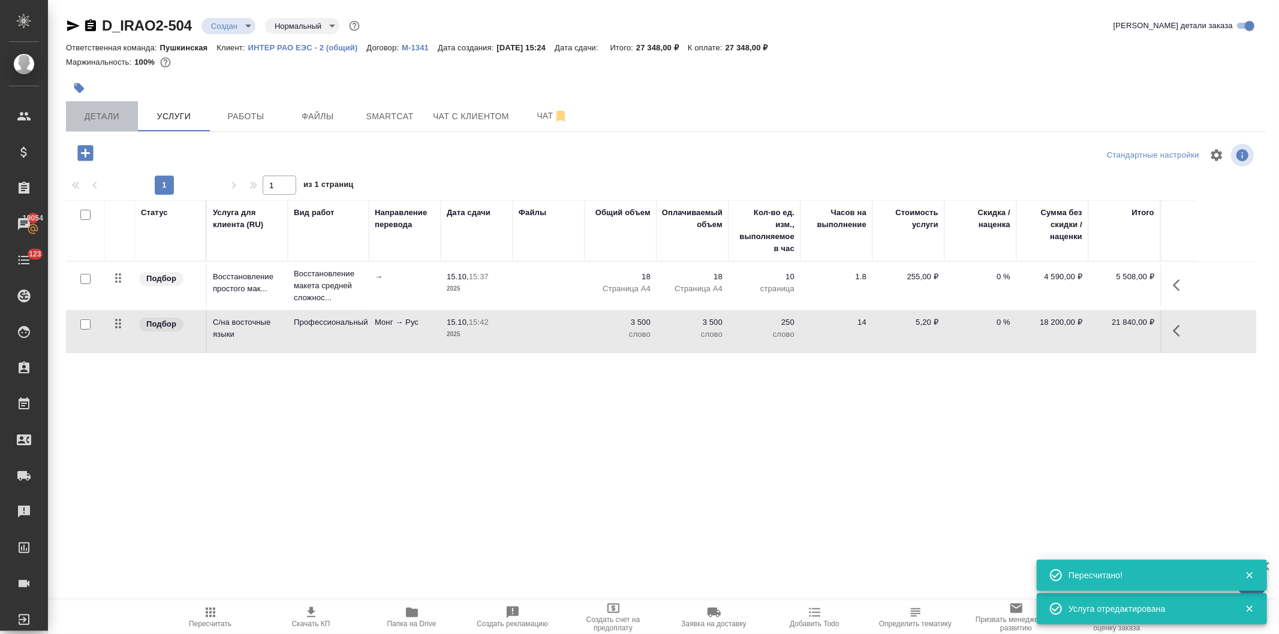
click at [105, 119] on span "Детали" at bounding box center [102, 116] width 58 height 15
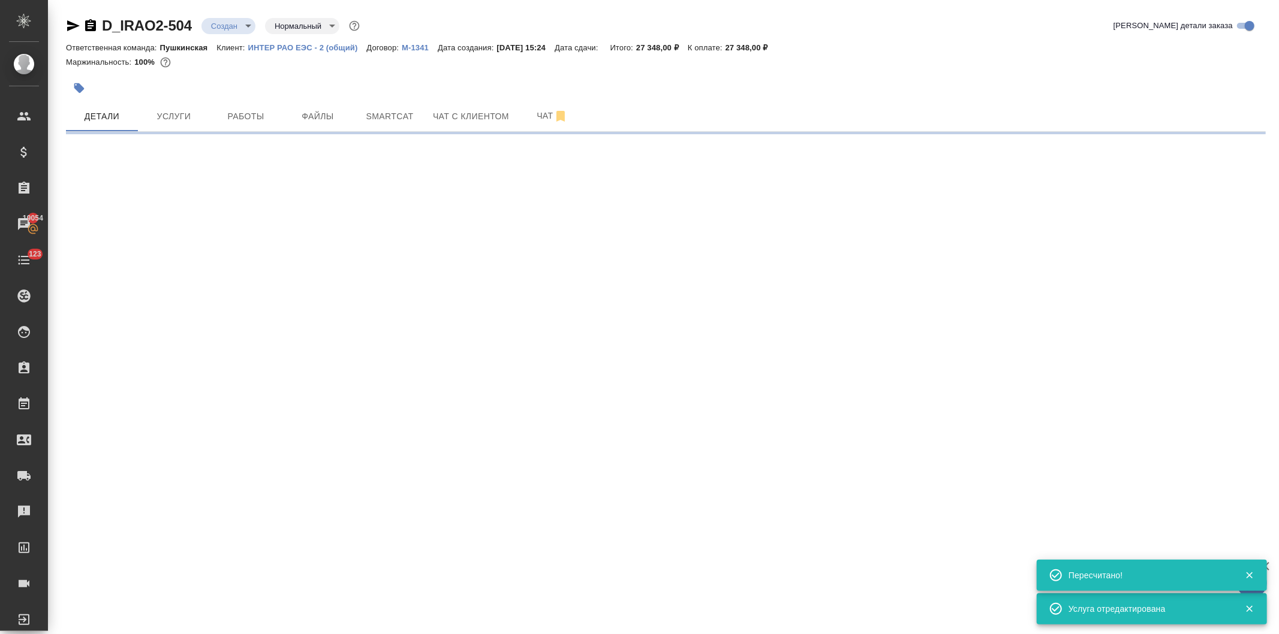
select select "RU"
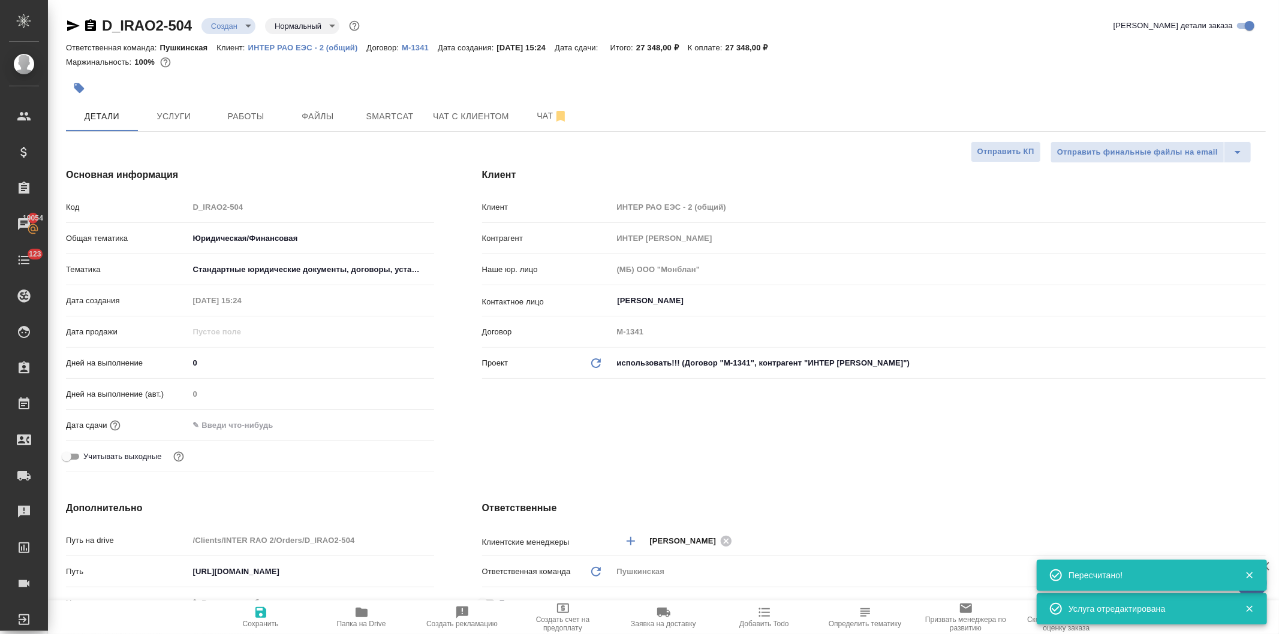
type textarea "x"
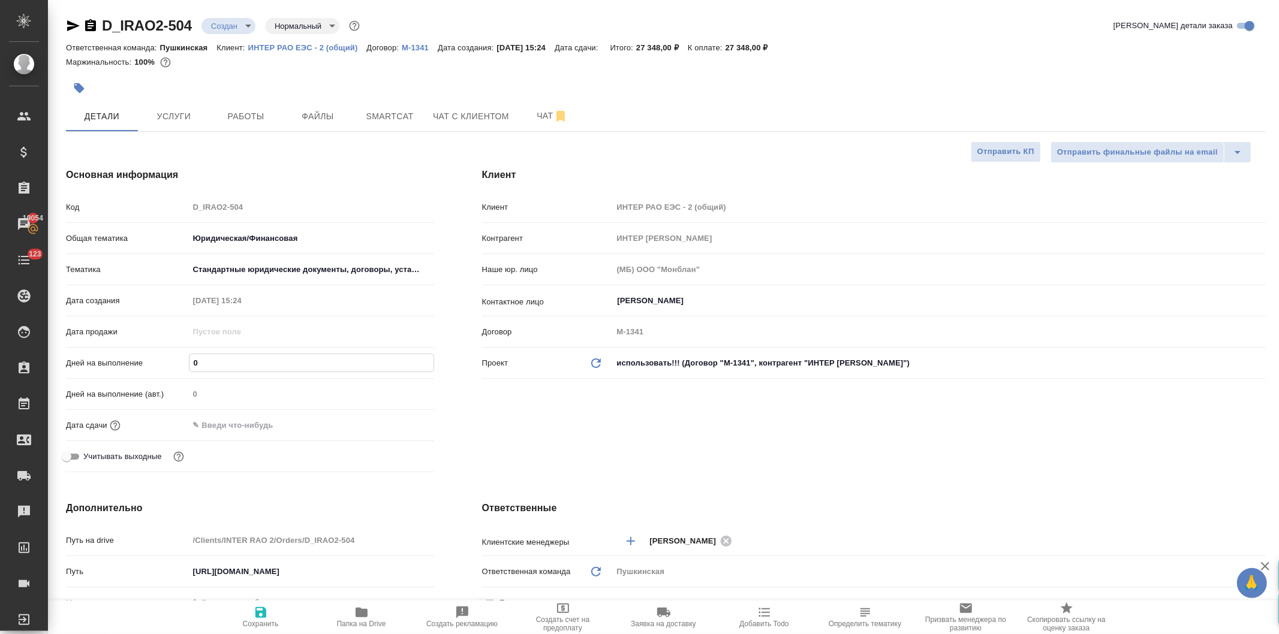
drag, startPoint x: 219, startPoint y: 363, endPoint x: 168, endPoint y: 365, distance: 51.6
click at [168, 365] on div "Дней на выполнение 0" at bounding box center [250, 363] width 368 height 21
type input "3"
type textarea "x"
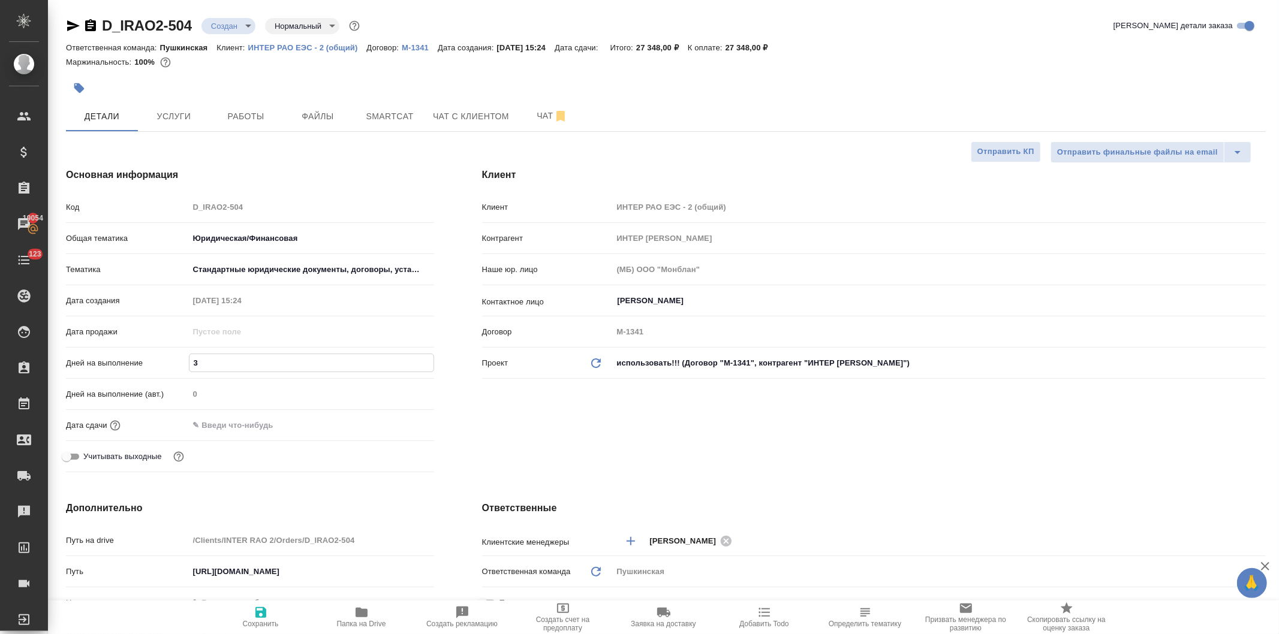
type textarea "x"
type input "3"
click at [594, 433] on div "Клиент Клиент ИНТЕР РАО ЕЭС - 2 (общий) Контрагент ИНТЕР РАО ЕЭС Наше юр. лицо …" at bounding box center [874, 322] width 832 height 357
click at [256, 616] on icon "button" at bounding box center [260, 612] width 11 height 11
type textarea "x"
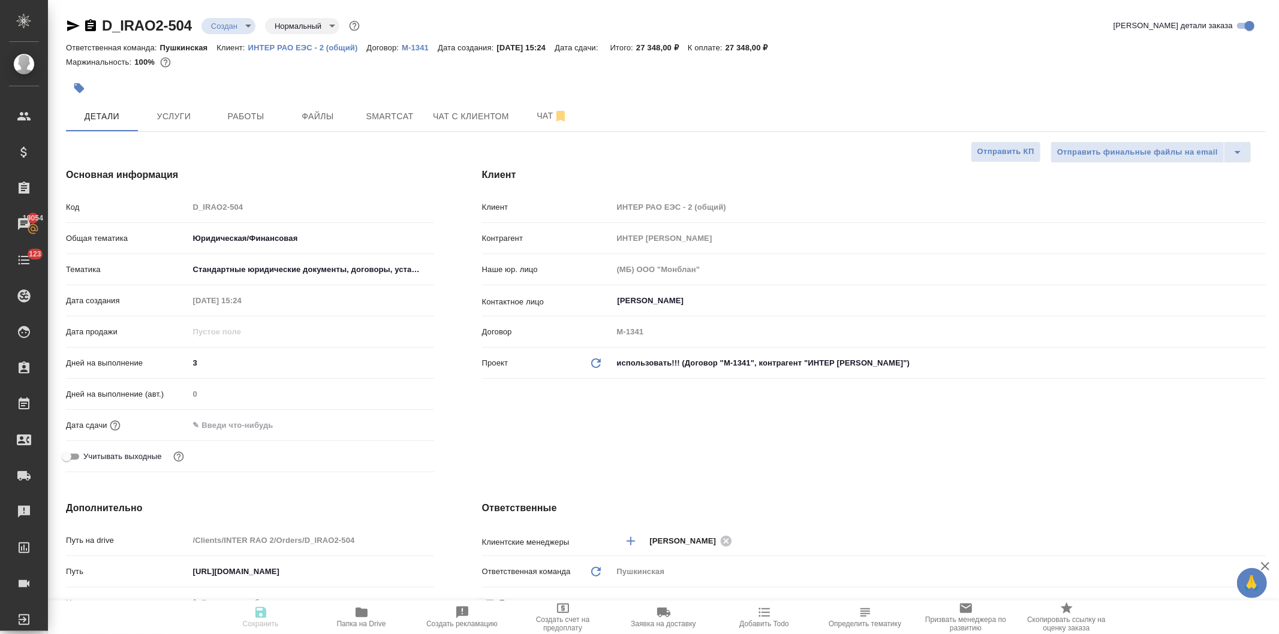
type textarea "x"
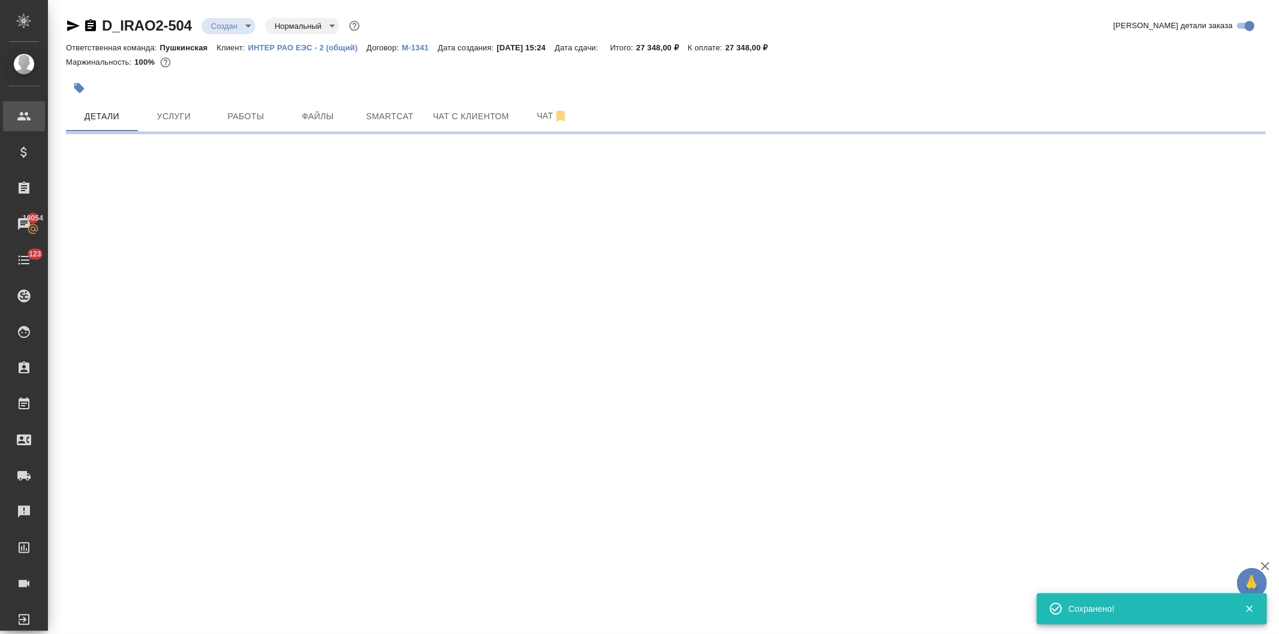
select select "RU"
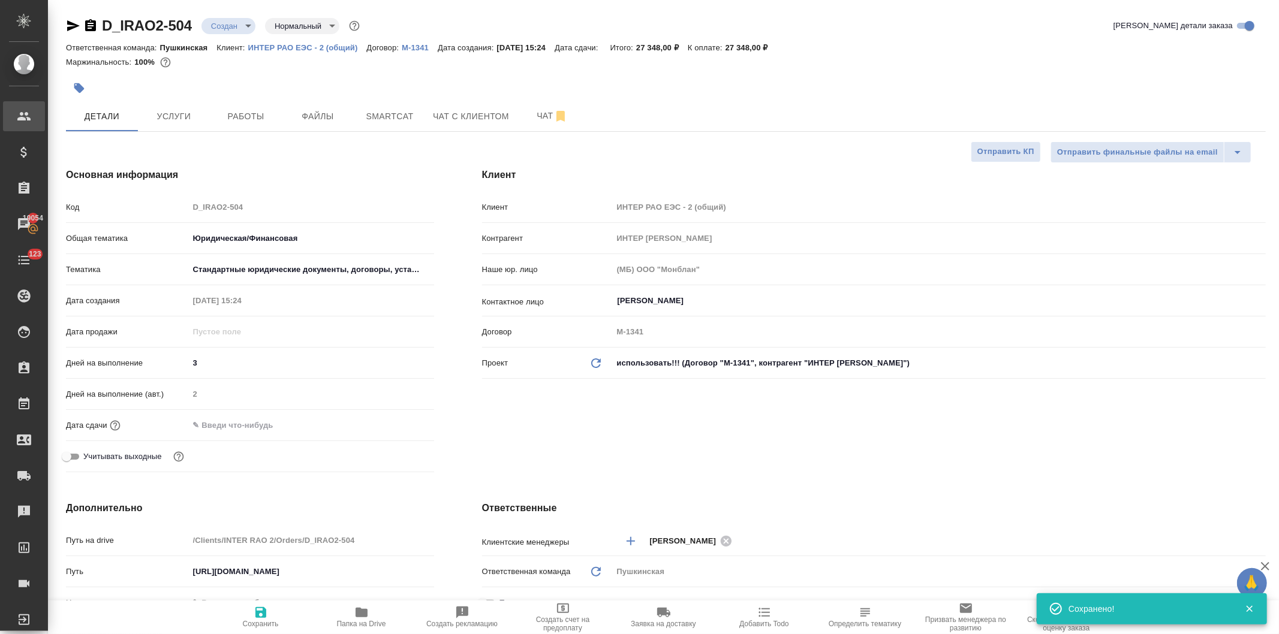
type textarea "x"
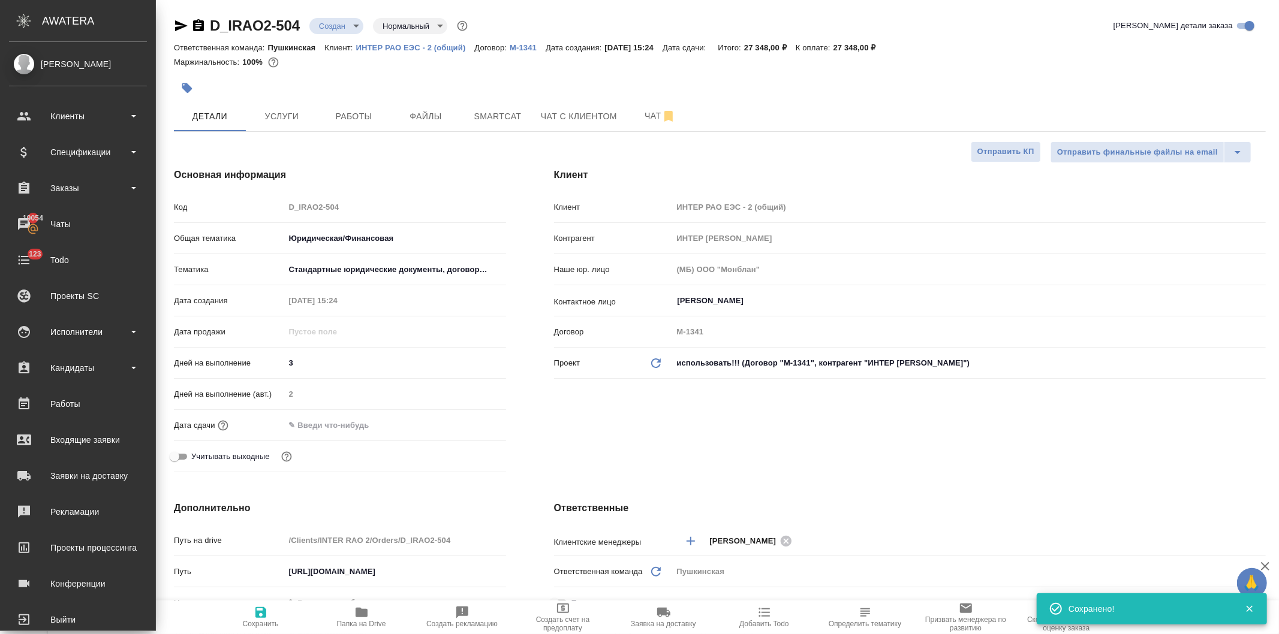
type textarea "x"
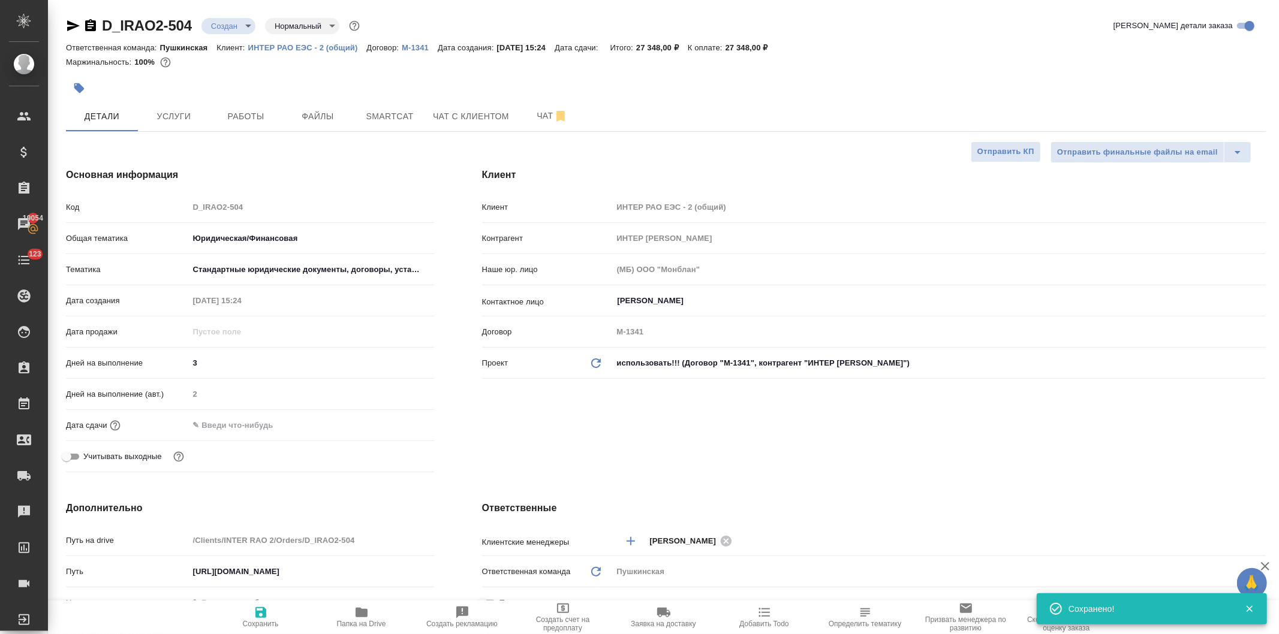
type textarea "x"
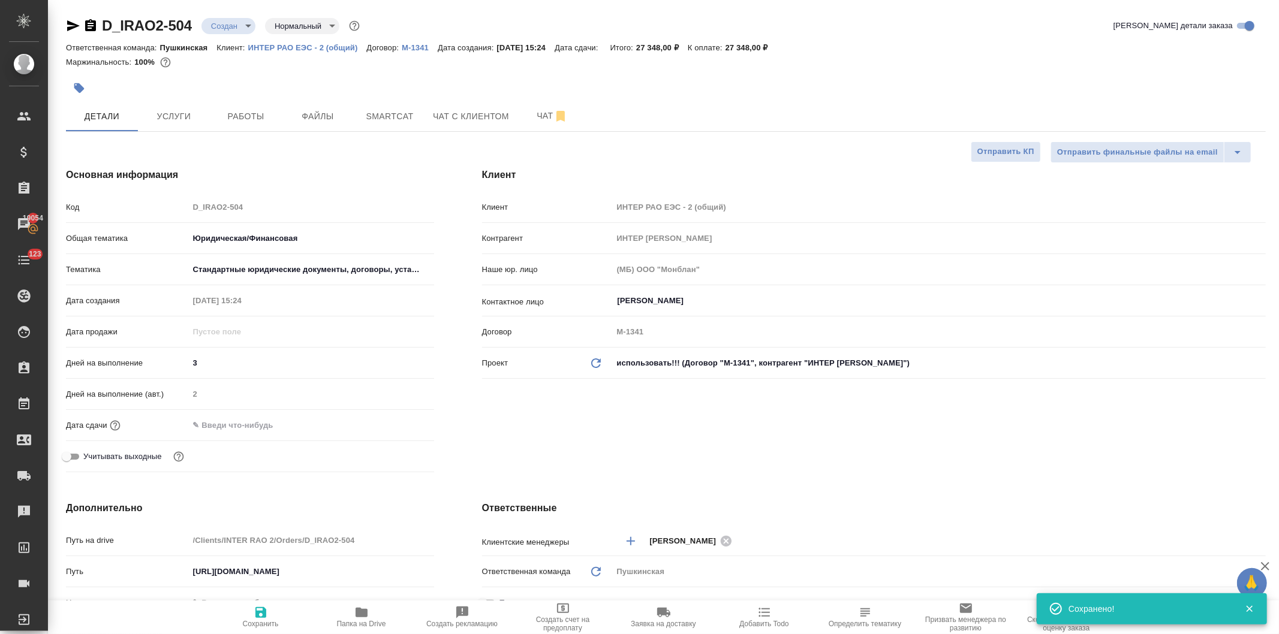
type textarea "x"
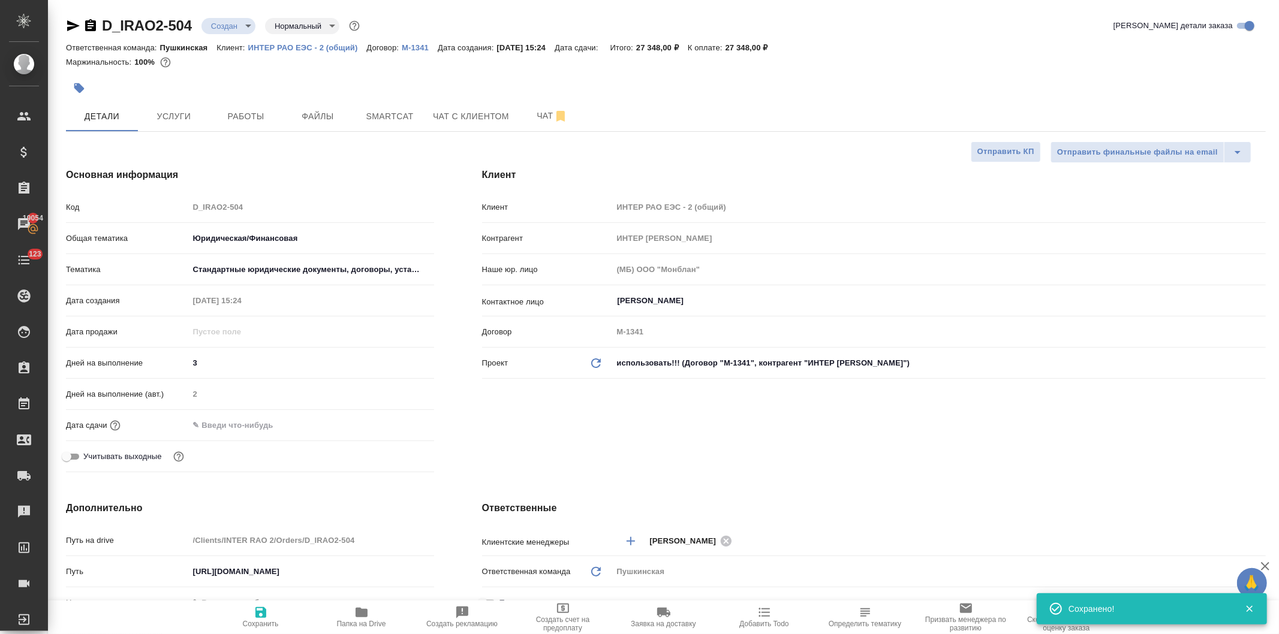
type textarea "x"
click at [176, 118] on span "Услуги" at bounding box center [174, 116] width 58 height 15
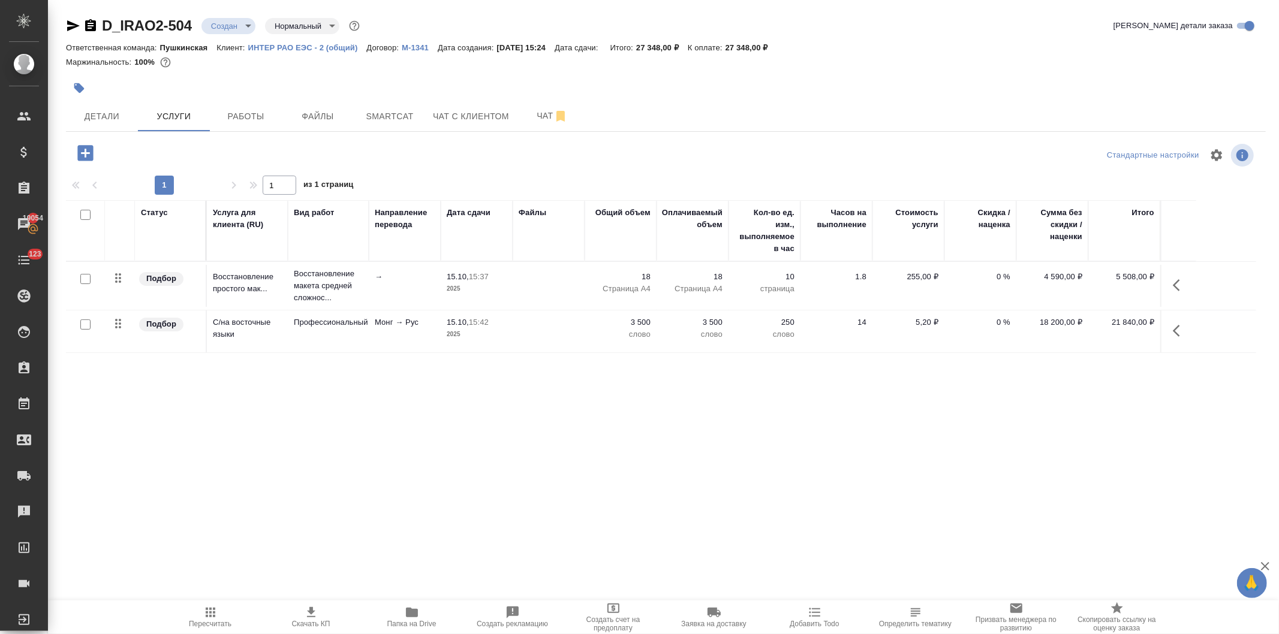
click at [311, 613] on icon "button" at bounding box center [311, 612] width 8 height 10
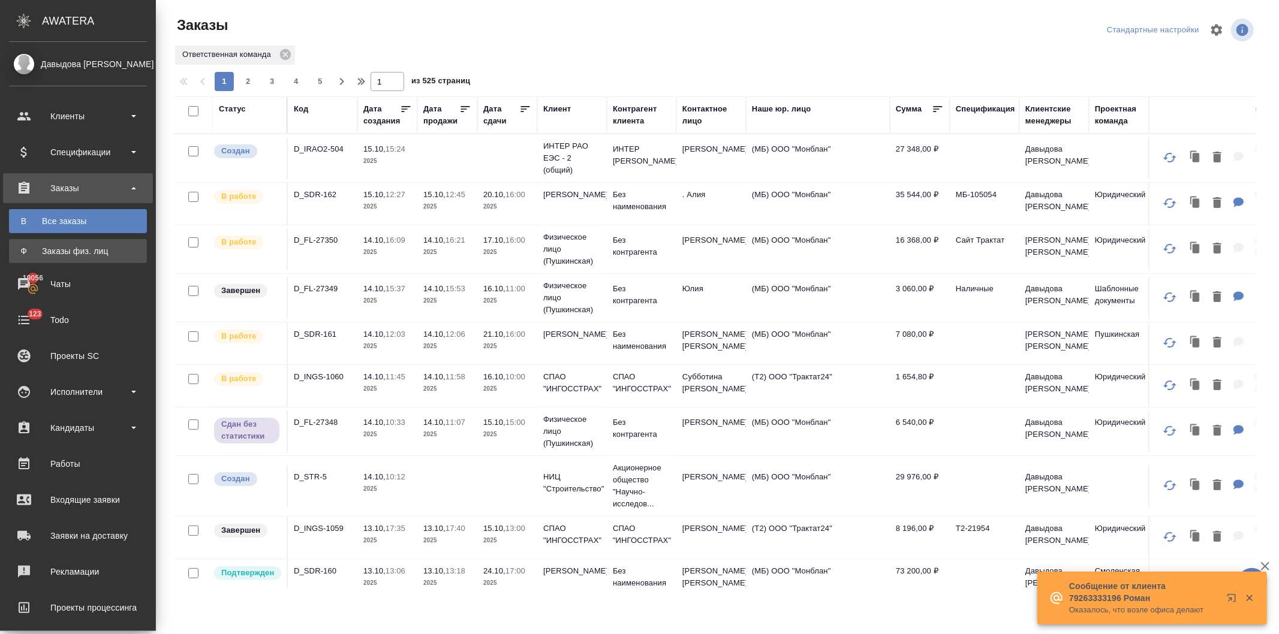
click at [62, 249] on div "Заказы физ. лиц" at bounding box center [78, 251] width 126 height 12
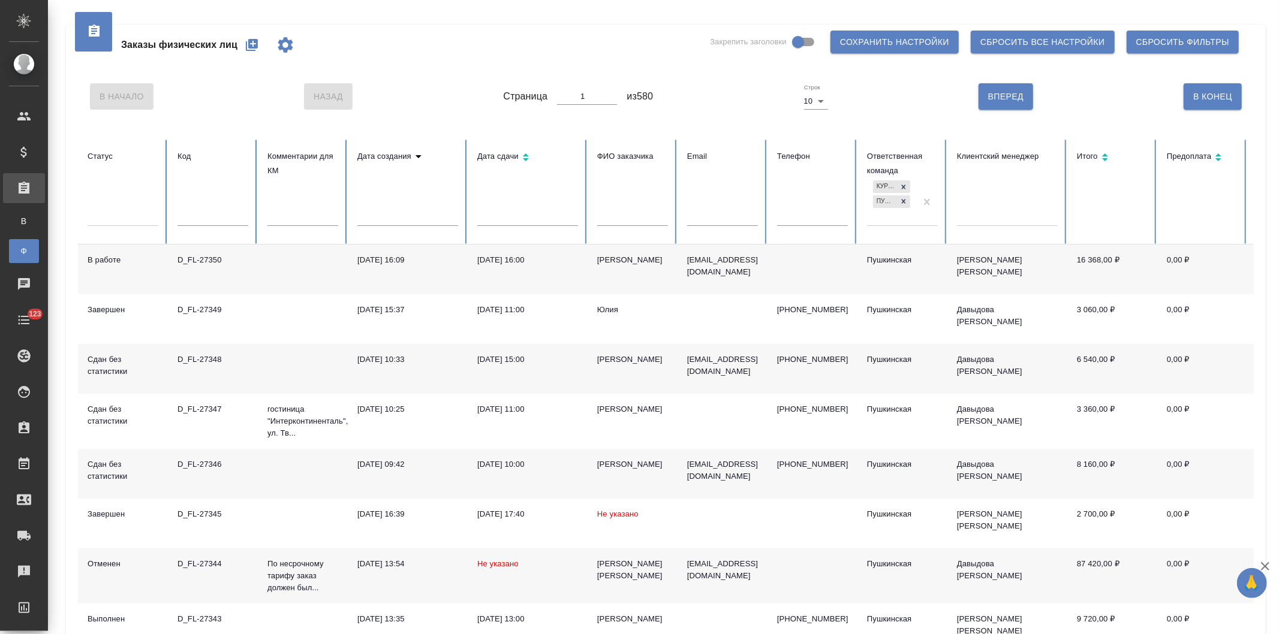
click at [249, 42] on icon "button" at bounding box center [252, 45] width 12 height 12
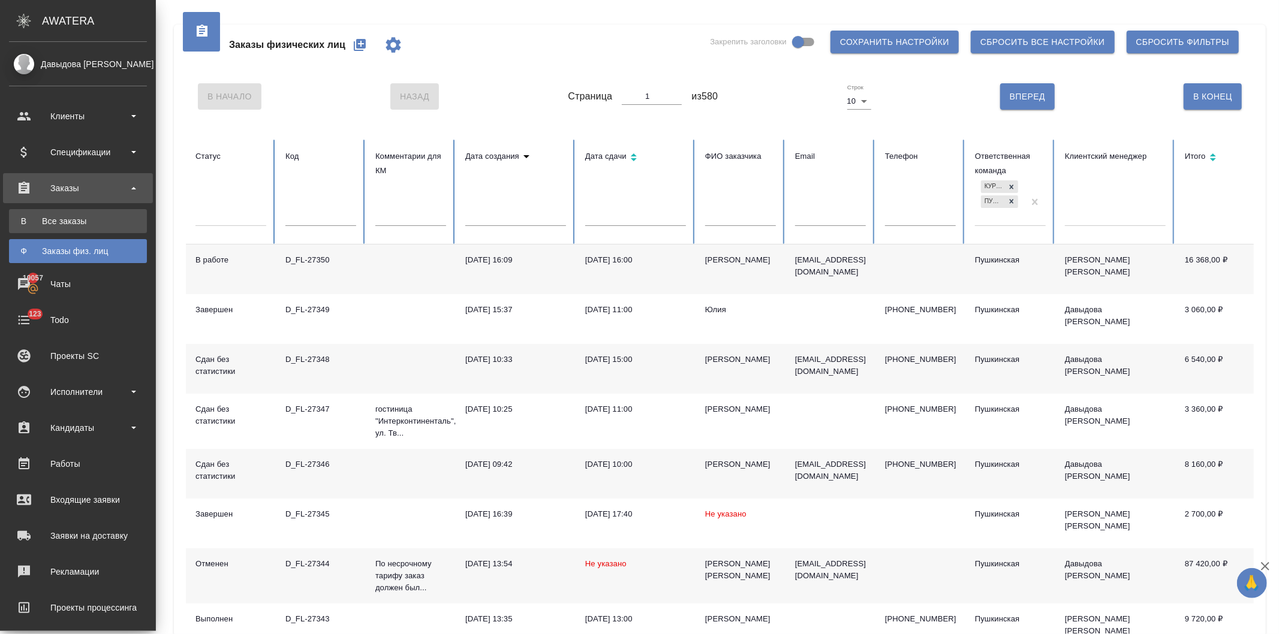
click at [56, 221] on div "Все заказы" at bounding box center [78, 221] width 126 height 12
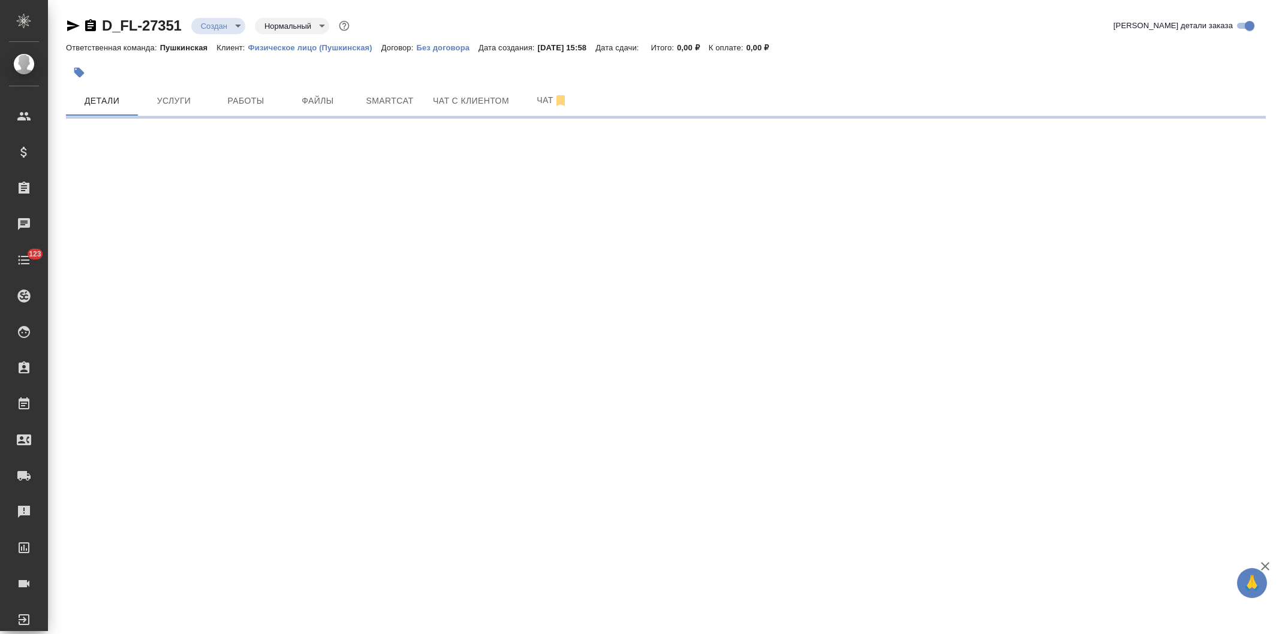
select select "RU"
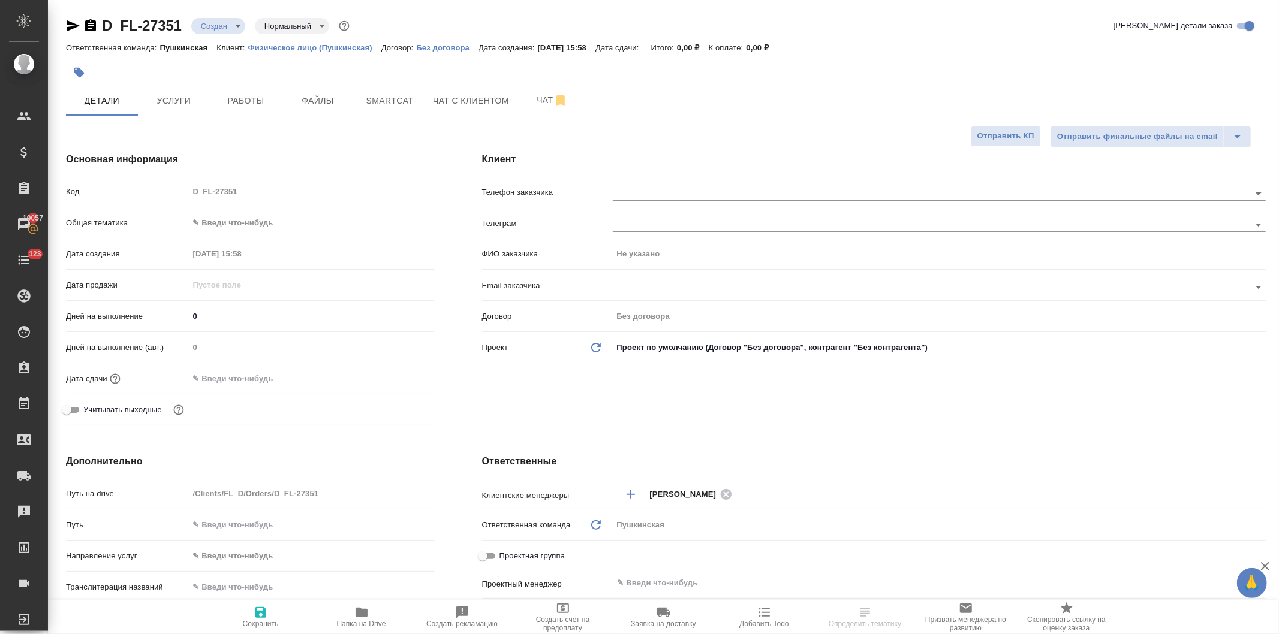
type textarea "x"
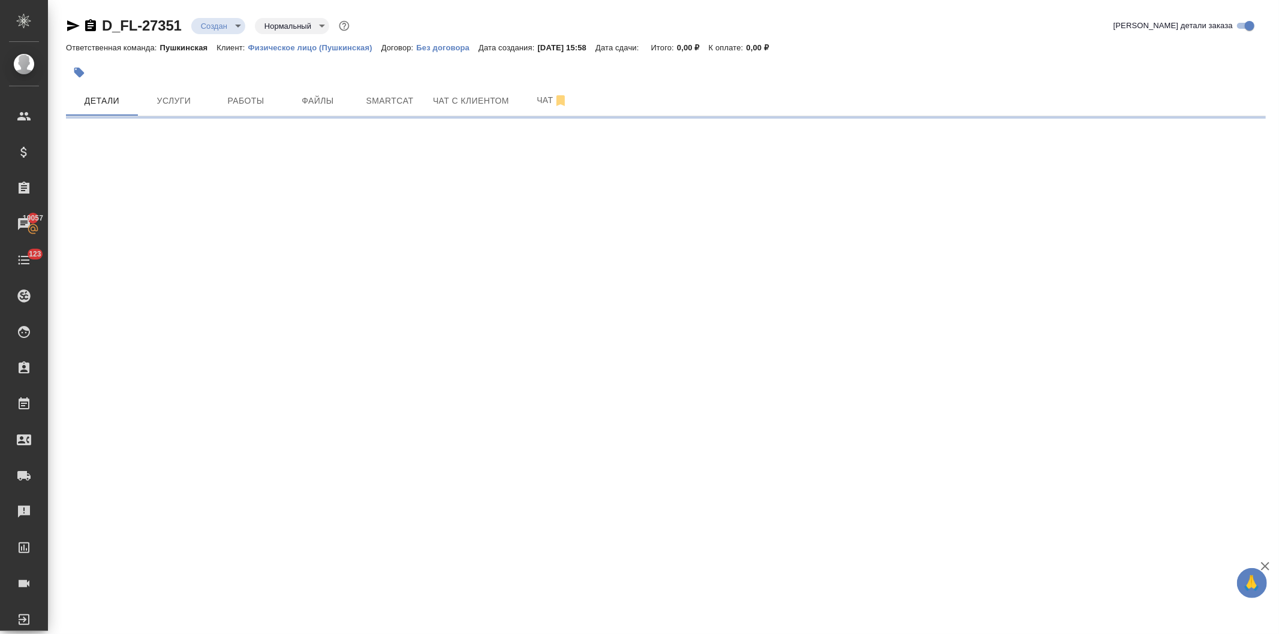
select select "RU"
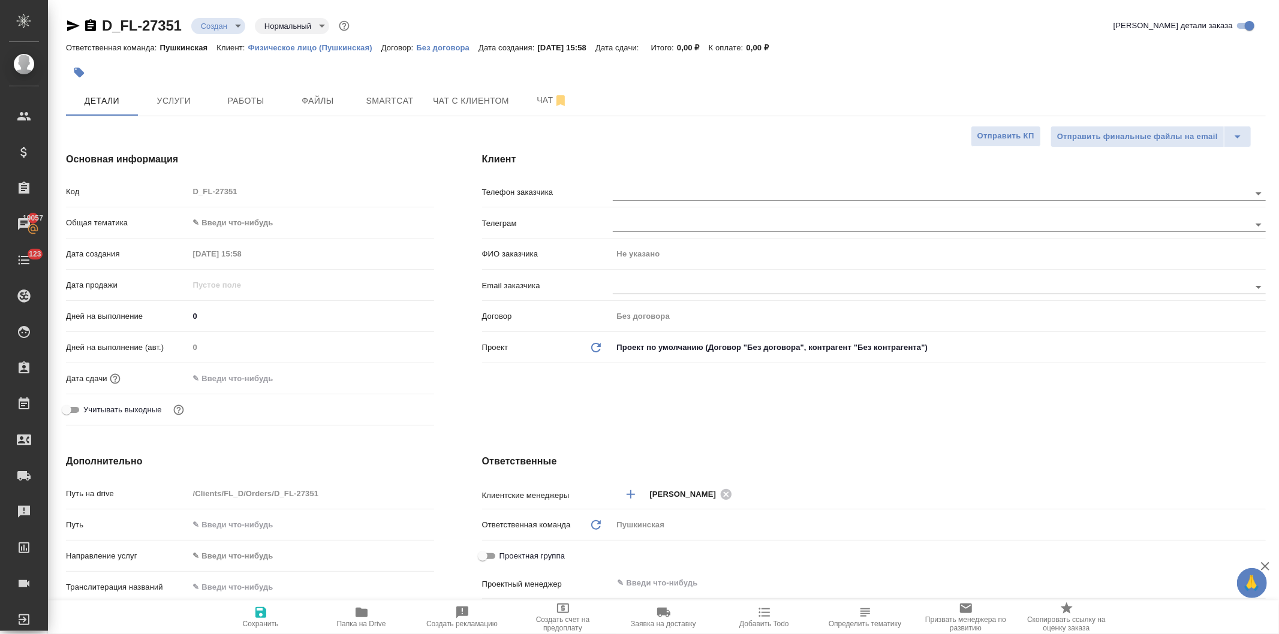
type textarea "x"
click at [646, 183] on div at bounding box center [939, 192] width 653 height 22
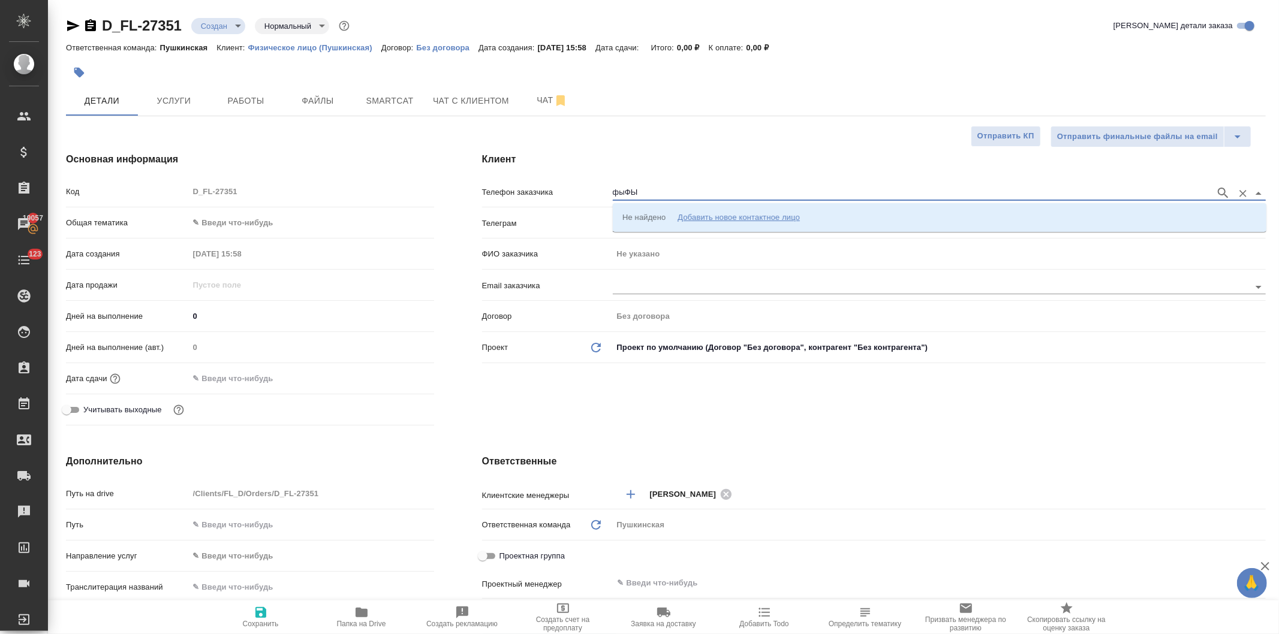
type input "фыФЫ"
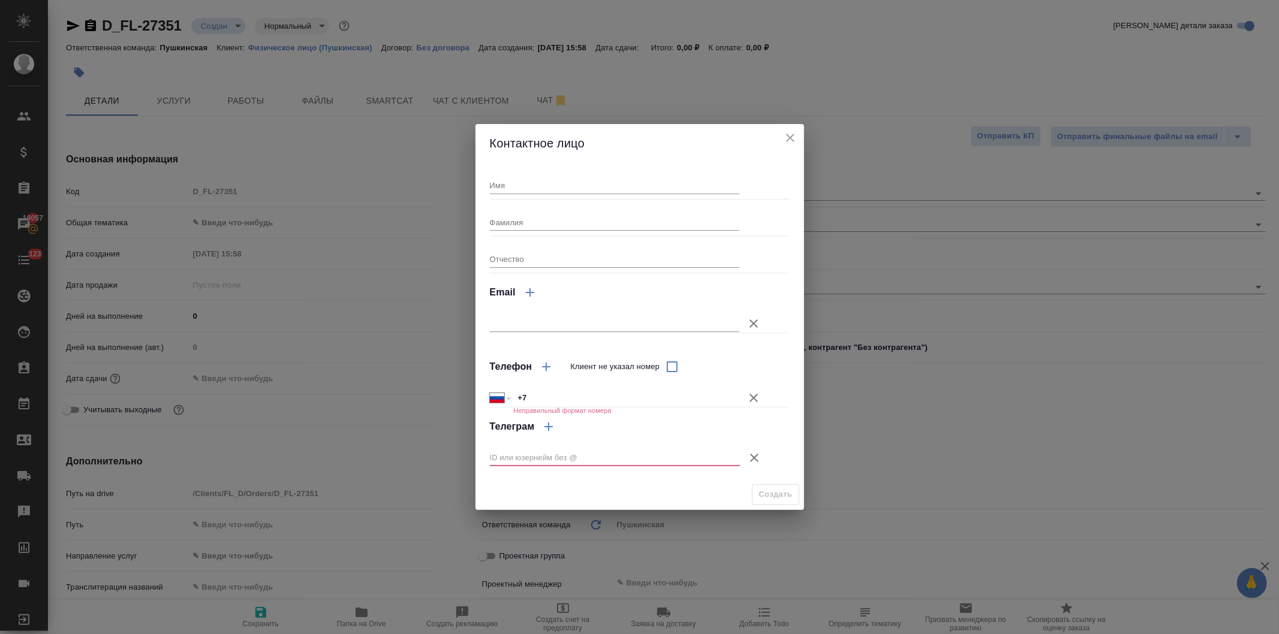
click at [544, 188] on input "Имя" at bounding box center [615, 185] width 250 height 17
type input "д"
type input "[PERSON_NAME]"
click at [552, 397] on input "+7" at bounding box center [626, 397] width 225 height 17
type input "+7 915 310 36 44"
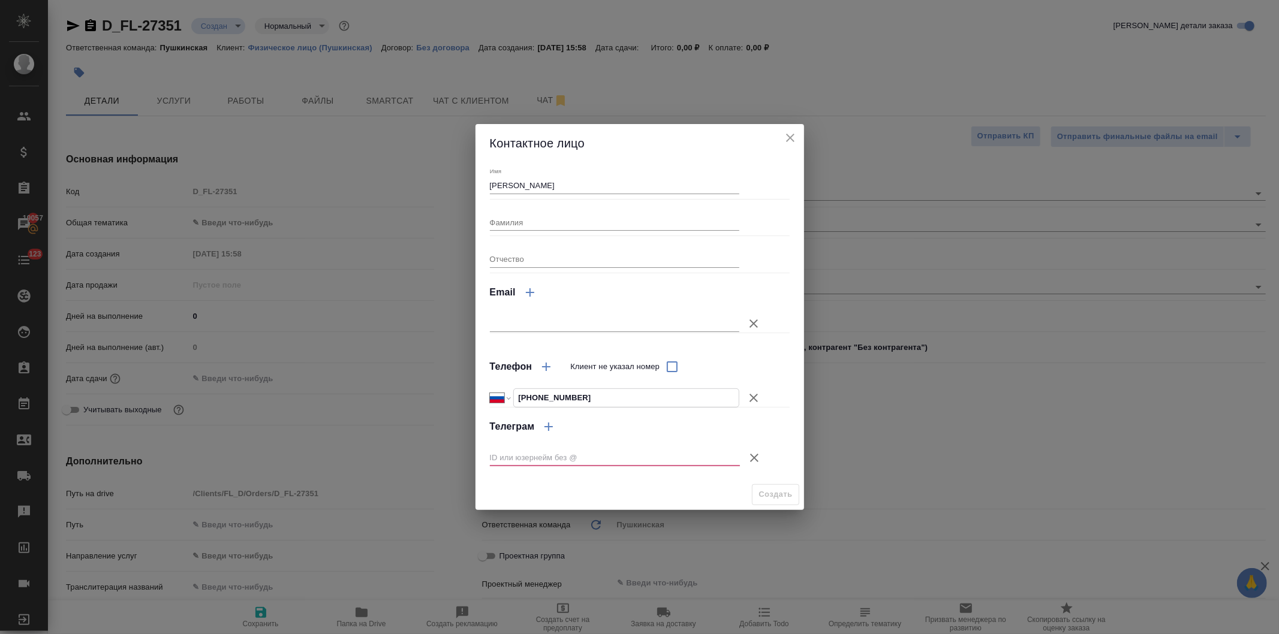
click at [751, 456] on icon "button" at bounding box center [754, 458] width 14 height 14
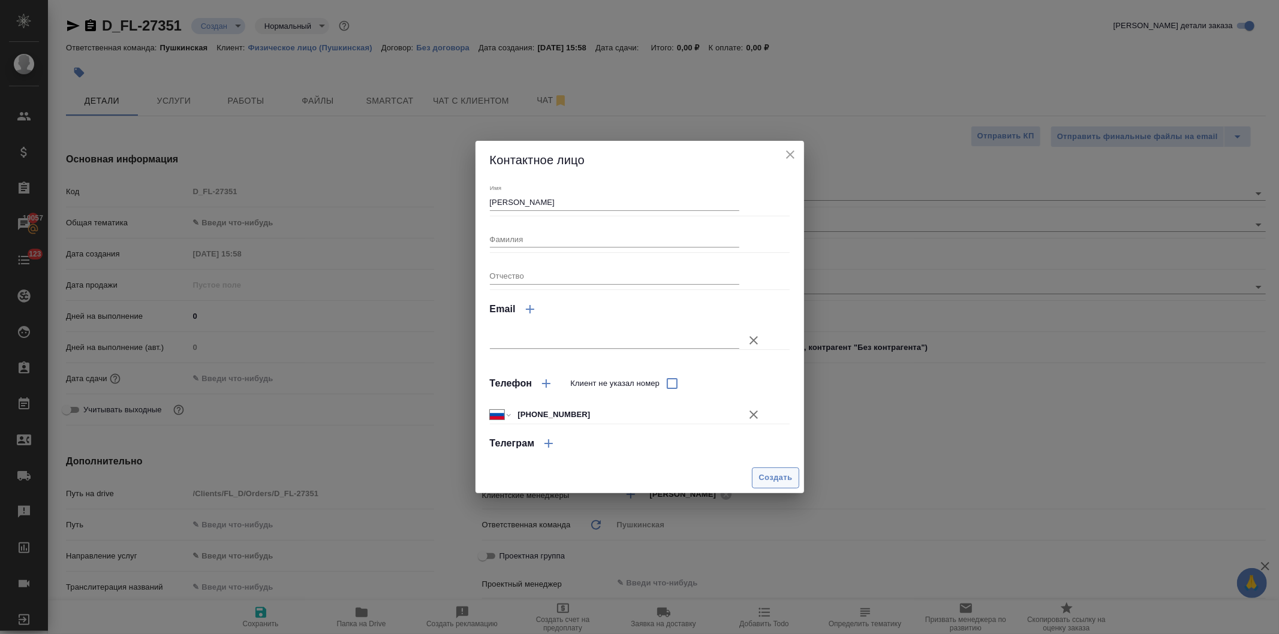
click at [769, 476] on span "Создать" at bounding box center [775, 478] width 34 height 14
type input "[PERSON_NAME]"
type textarea "x"
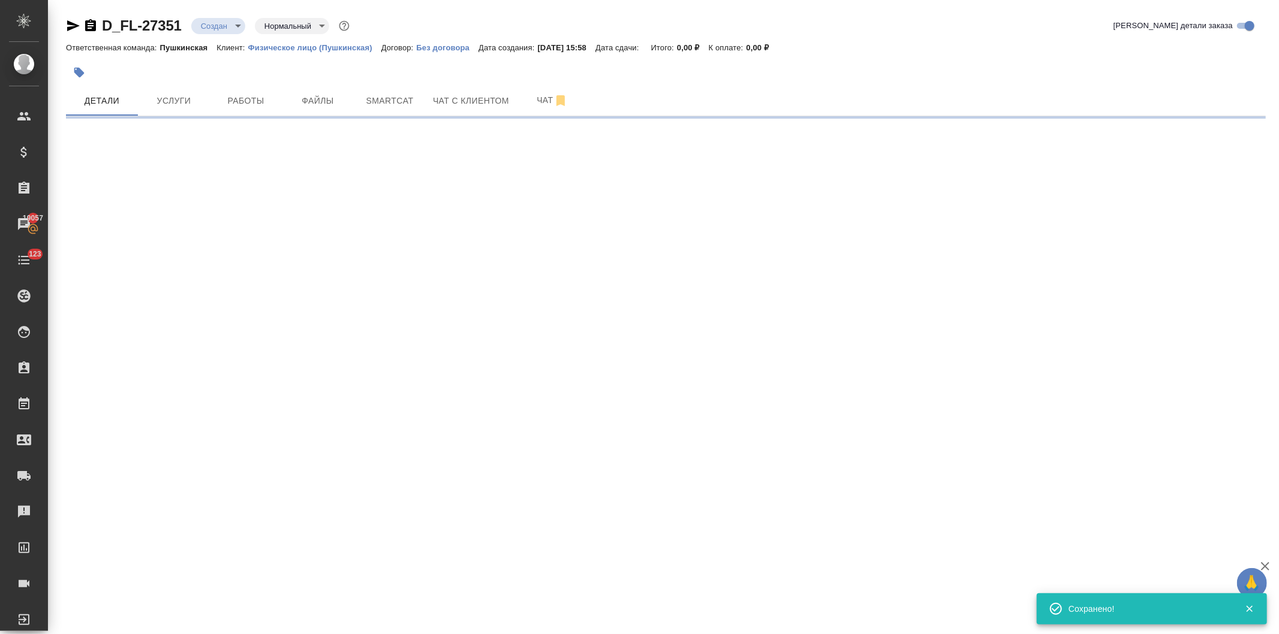
type input "holyTrinity"
select select "RU"
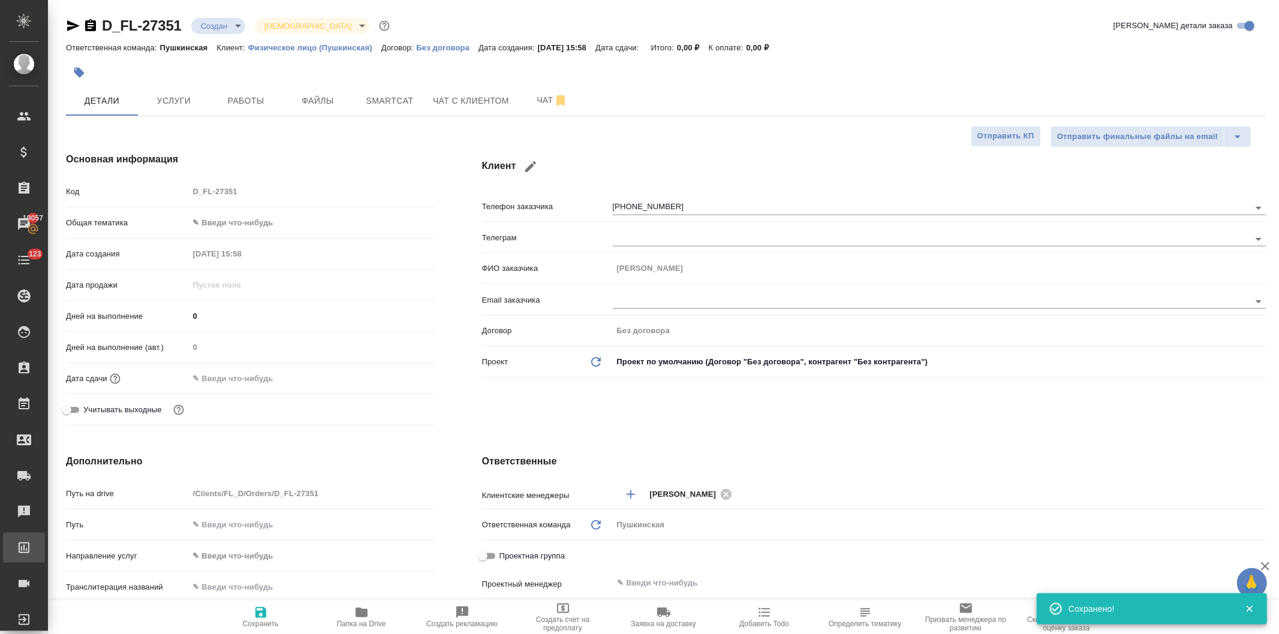
type textarea "x"
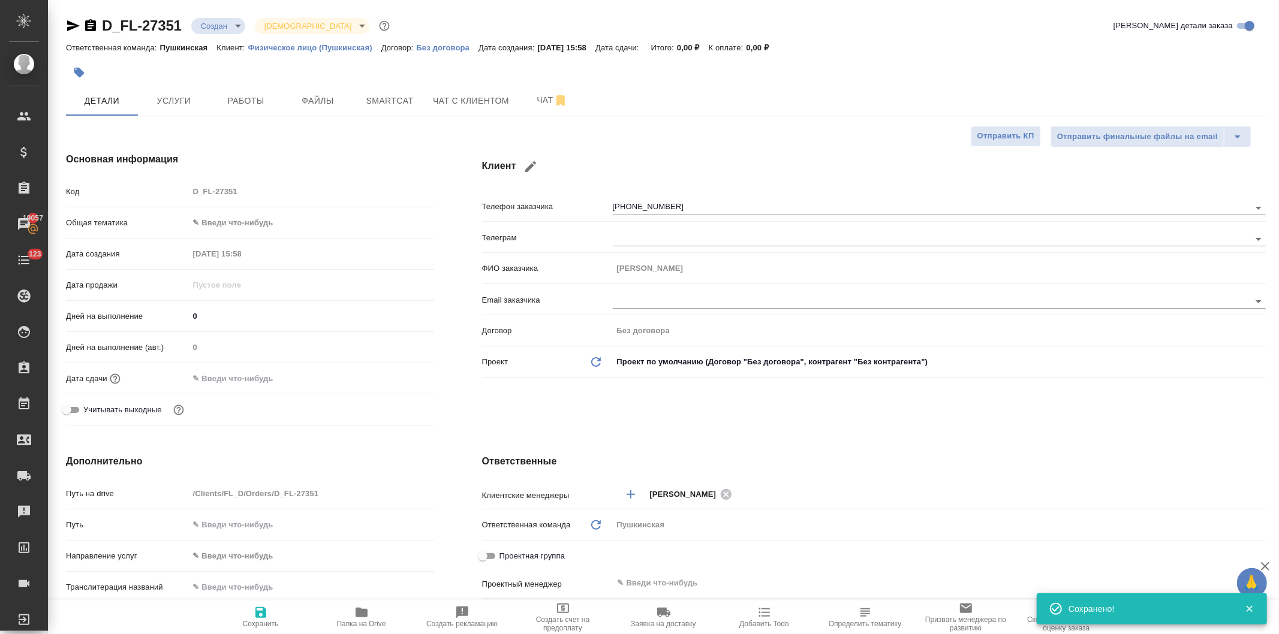
type textarea "x"
click at [724, 423] on div "Клиент Телефон заказчика +79153103644 Телеграм ФИО заказчика Денис Email заказч…" at bounding box center [874, 291] width 832 height 326
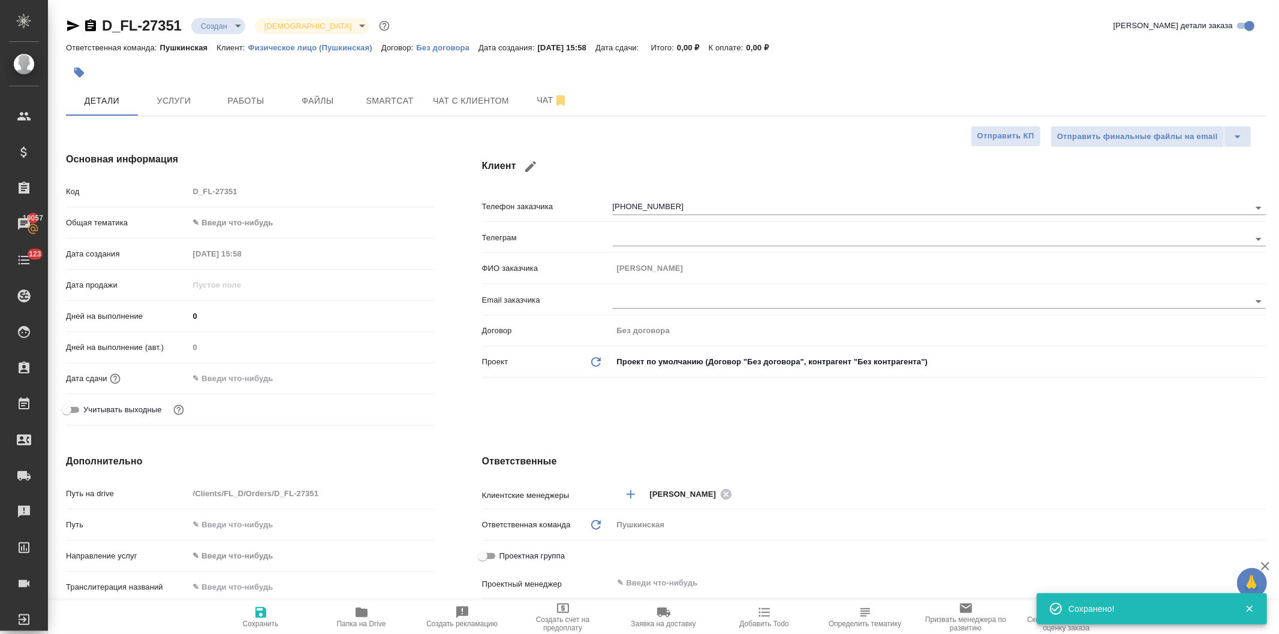
click at [237, 219] on body "🙏 .cls-1 fill:#fff; AWATERA Давыдова Елена Клиенты Спецификации Заказы 19057 Ча…" at bounding box center [639, 317] width 1279 height 634
click at [236, 334] on li "Юридическая/Финансовая" at bounding box center [309, 338] width 243 height 19
type input "yr-fn"
type textarea "x"
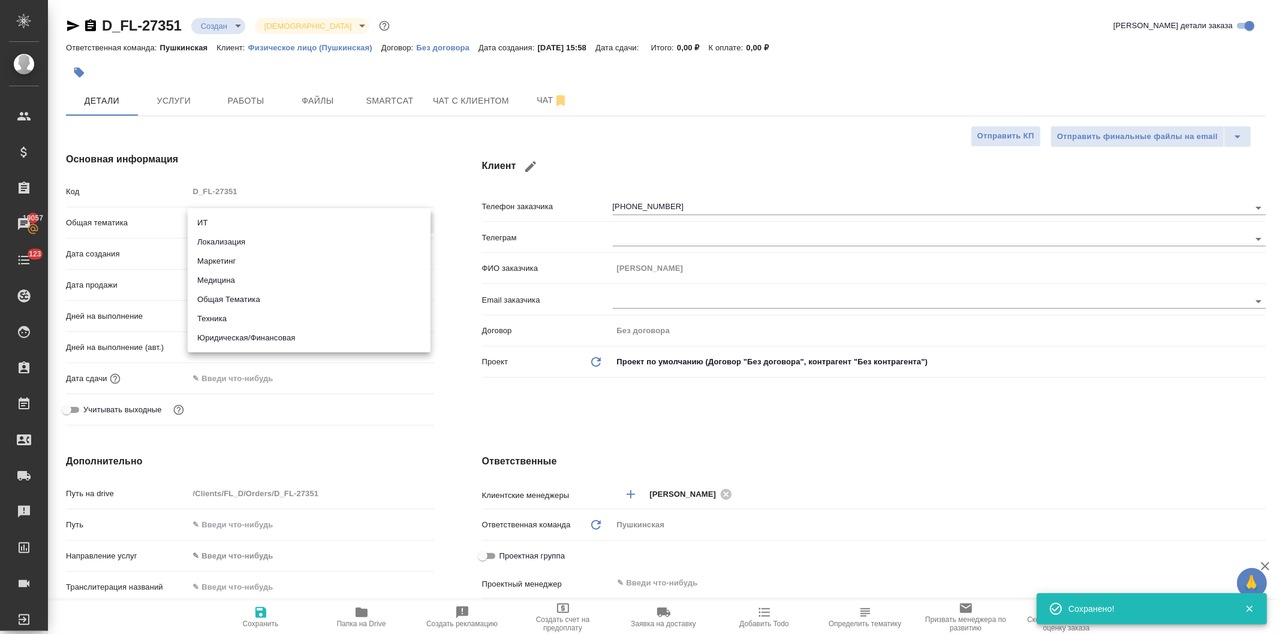
type textarea "x"
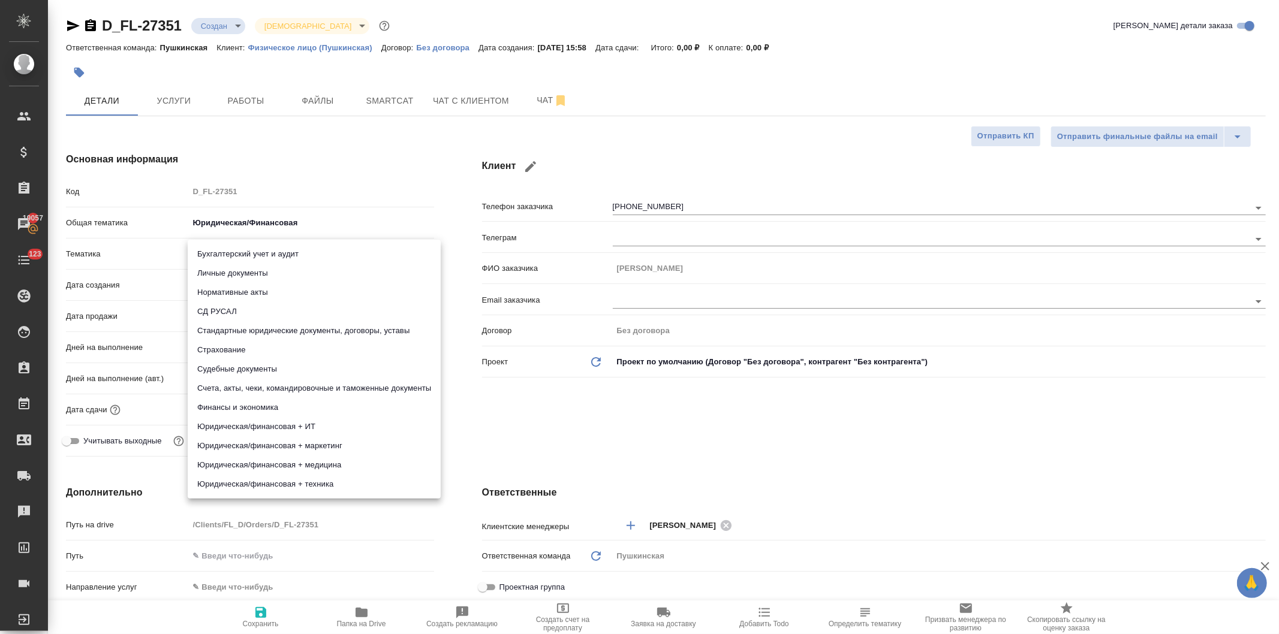
click at [230, 251] on body "🙏 .cls-1 fill:#fff; AWATERA Давыдова Елена Клиенты Спецификации Заказы 19057 Ча…" at bounding box center [639, 317] width 1279 height 634
drag, startPoint x: 254, startPoint y: 271, endPoint x: 313, endPoint y: 373, distance: 118.0
click at [254, 270] on li "Личные документы" at bounding box center [314, 273] width 253 height 19
type textarea "x"
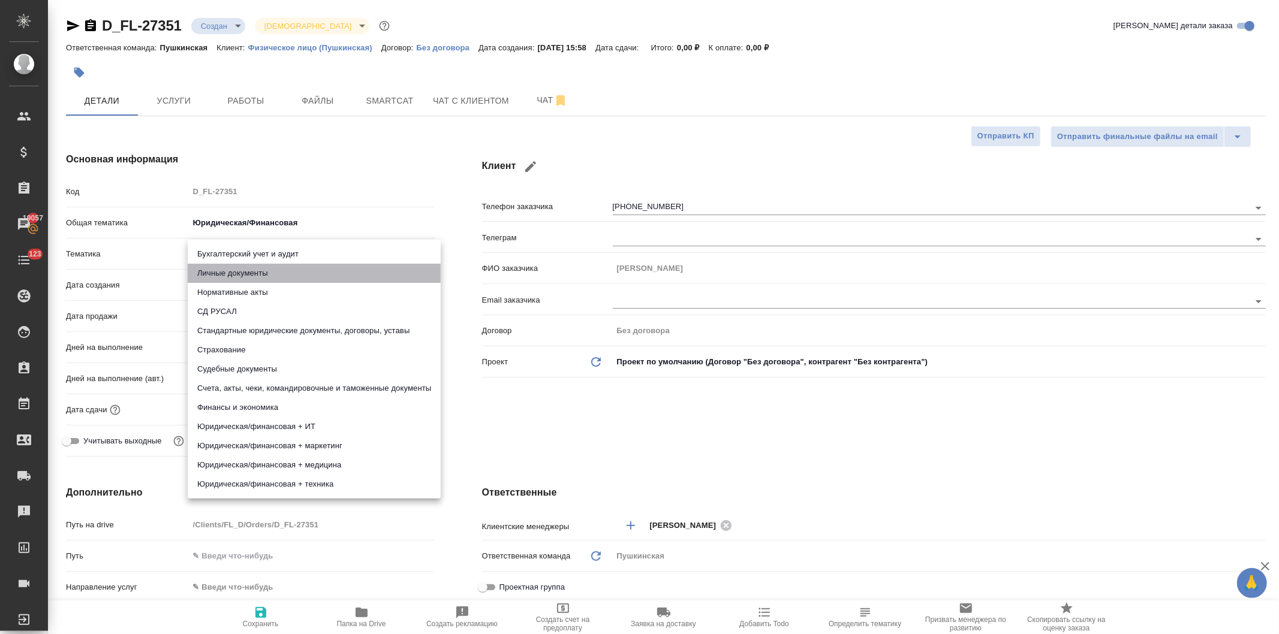
type textarea "x"
type input "5a8b8b956a9677013d343cfe"
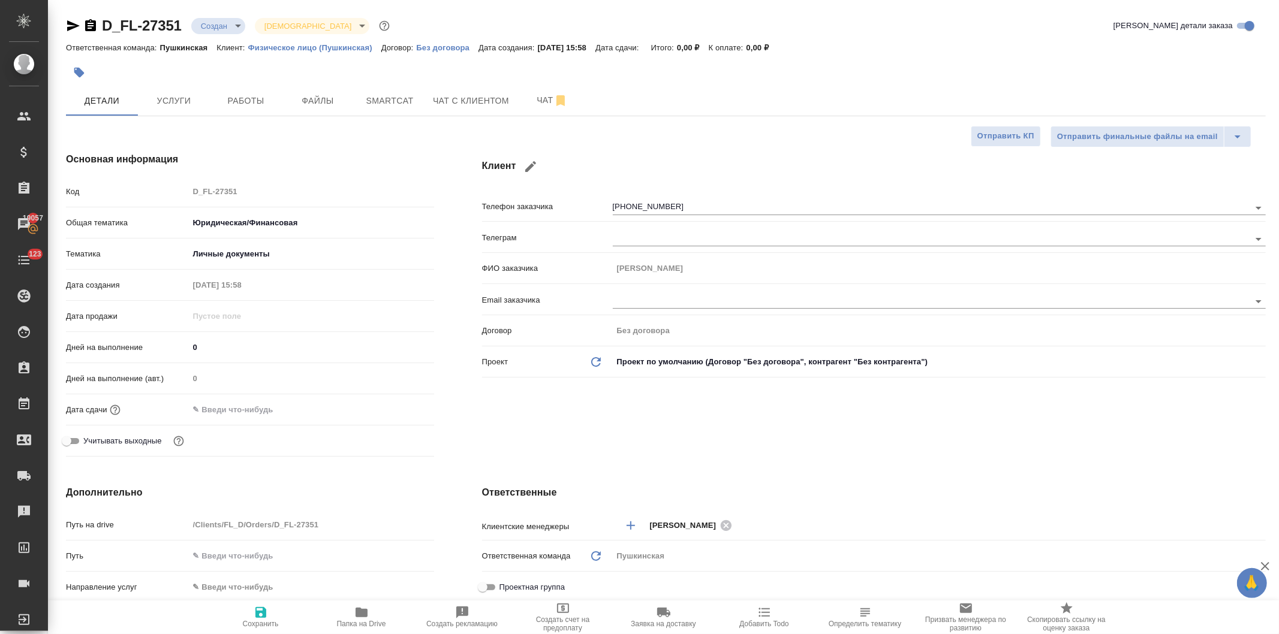
click at [477, 433] on div "Клиент Телефон заказчика +79153103644 Телеграм ФИО заказчика Денис Email заказч…" at bounding box center [874, 306] width 832 height 357
click at [264, 616] on icon "button" at bounding box center [260, 612] width 11 height 11
type textarea "x"
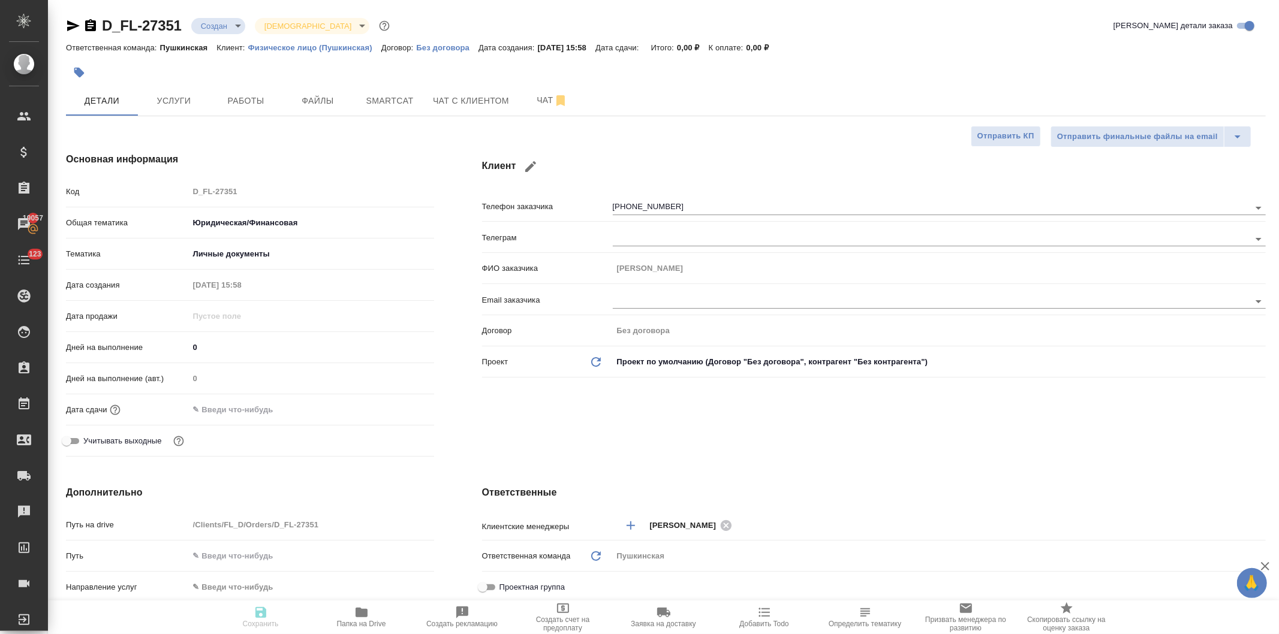
type textarea "x"
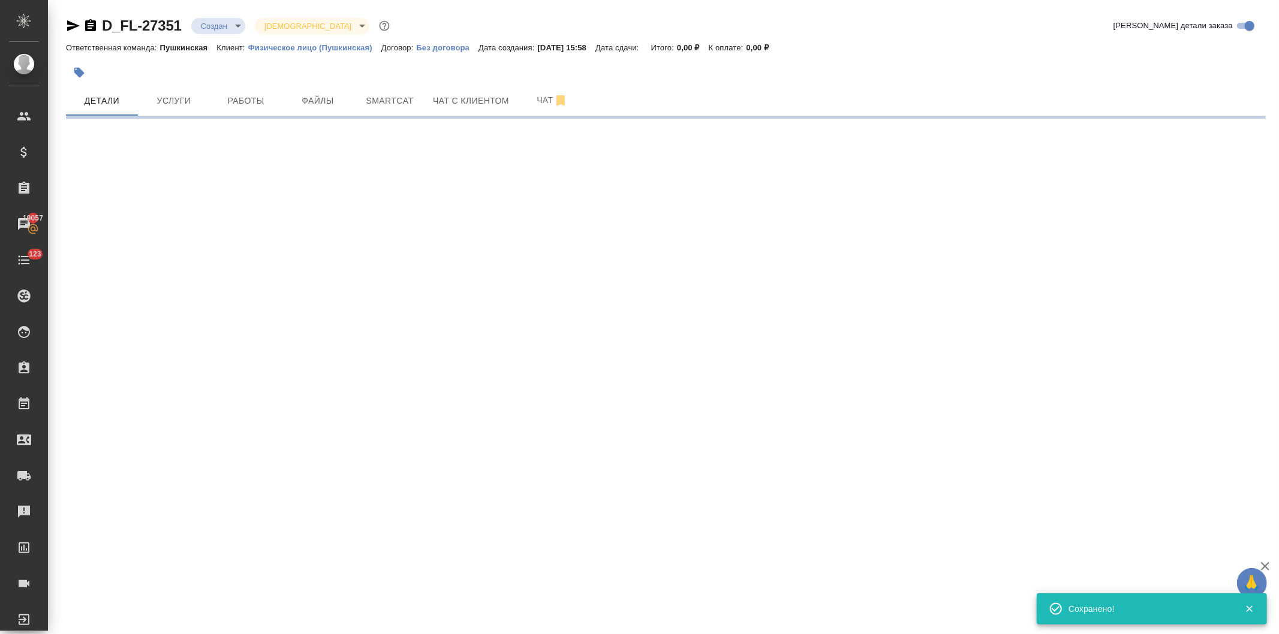
select select "RU"
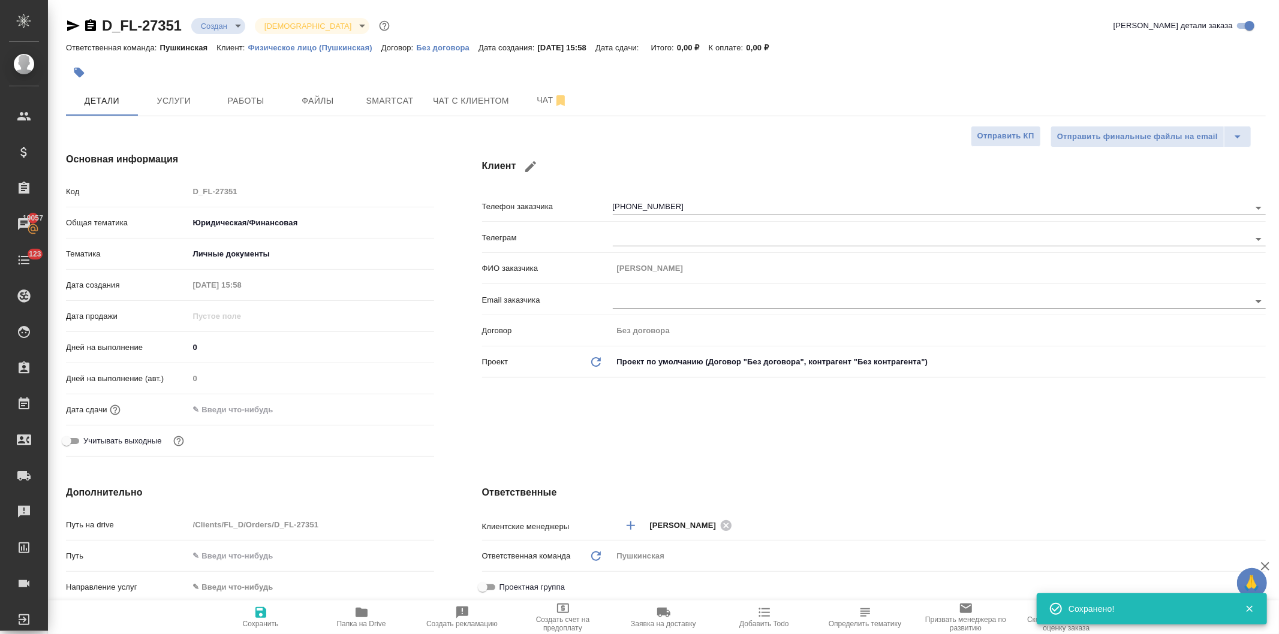
type textarea "x"
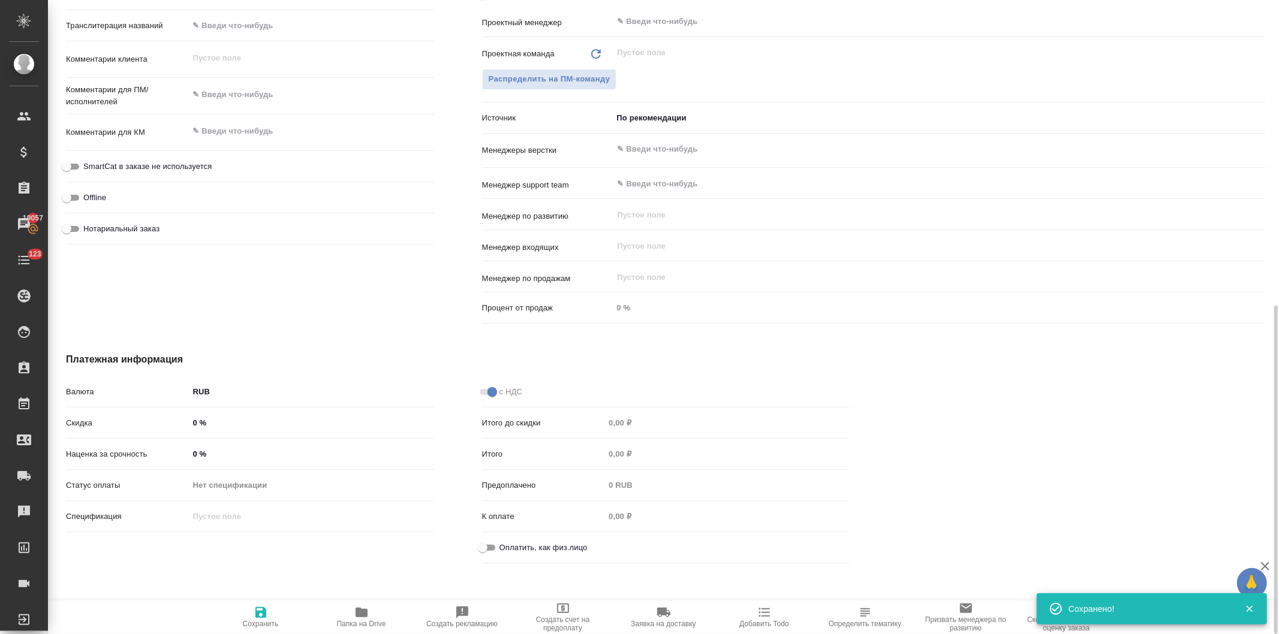
scroll to position [596, 0]
click at [71, 223] on input "Нотариальный заказ" at bounding box center [66, 226] width 43 height 14
checkbox input "true"
type textarea "x"
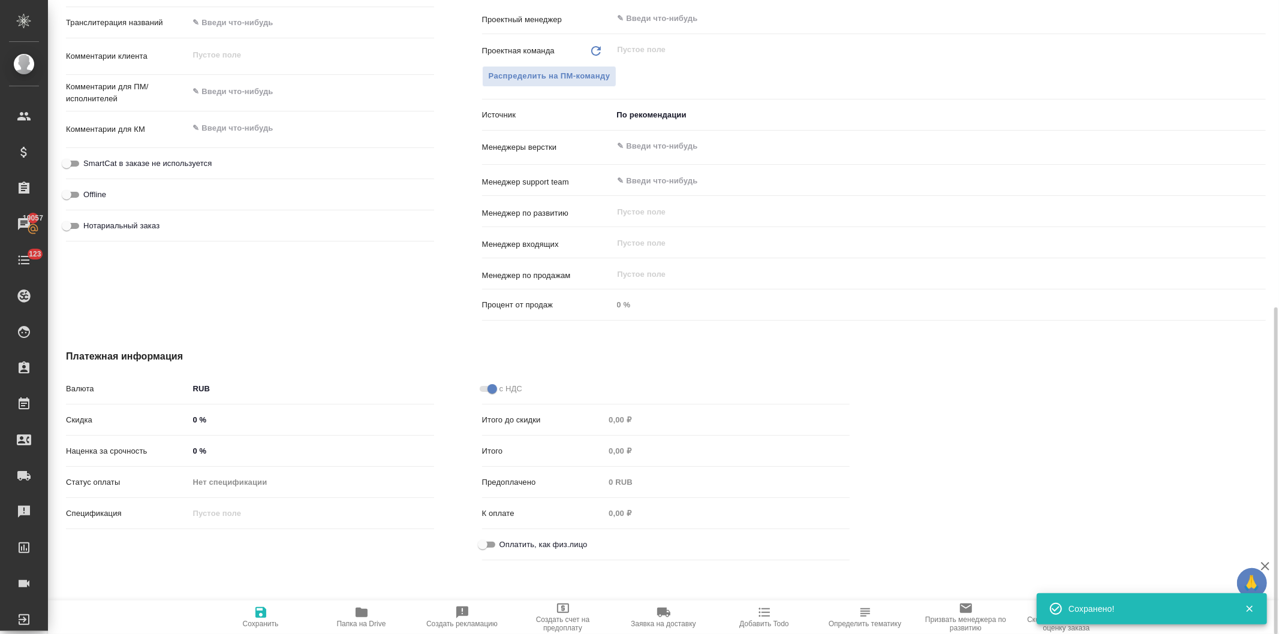
type textarea "x"
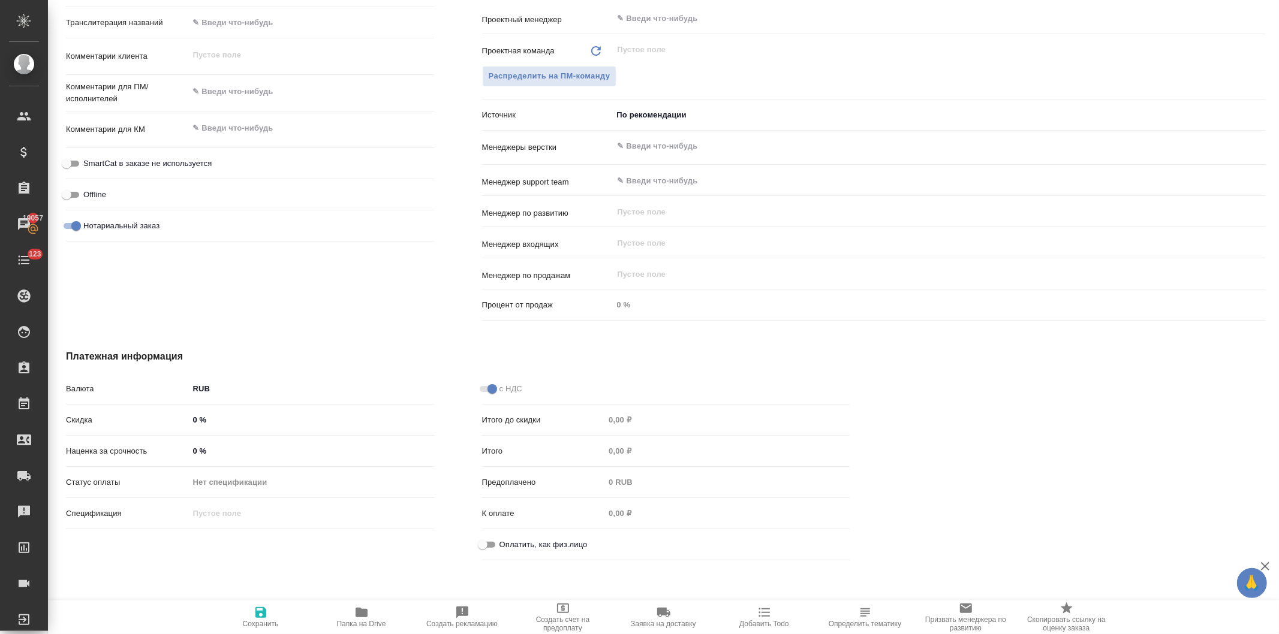
click at [480, 541] on input "Оплатить, как физ.лицо" at bounding box center [482, 545] width 43 height 14
checkbox input "true"
type textarea "x"
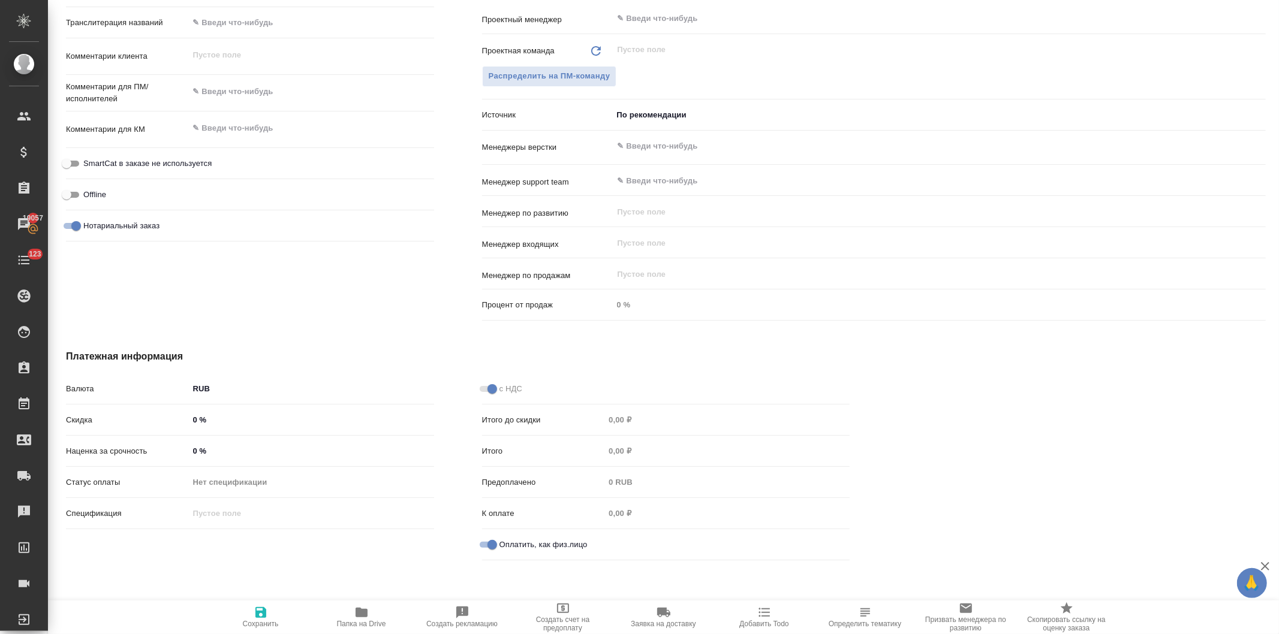
click at [260, 616] on icon "button" at bounding box center [261, 613] width 14 height 14
type textarea "x"
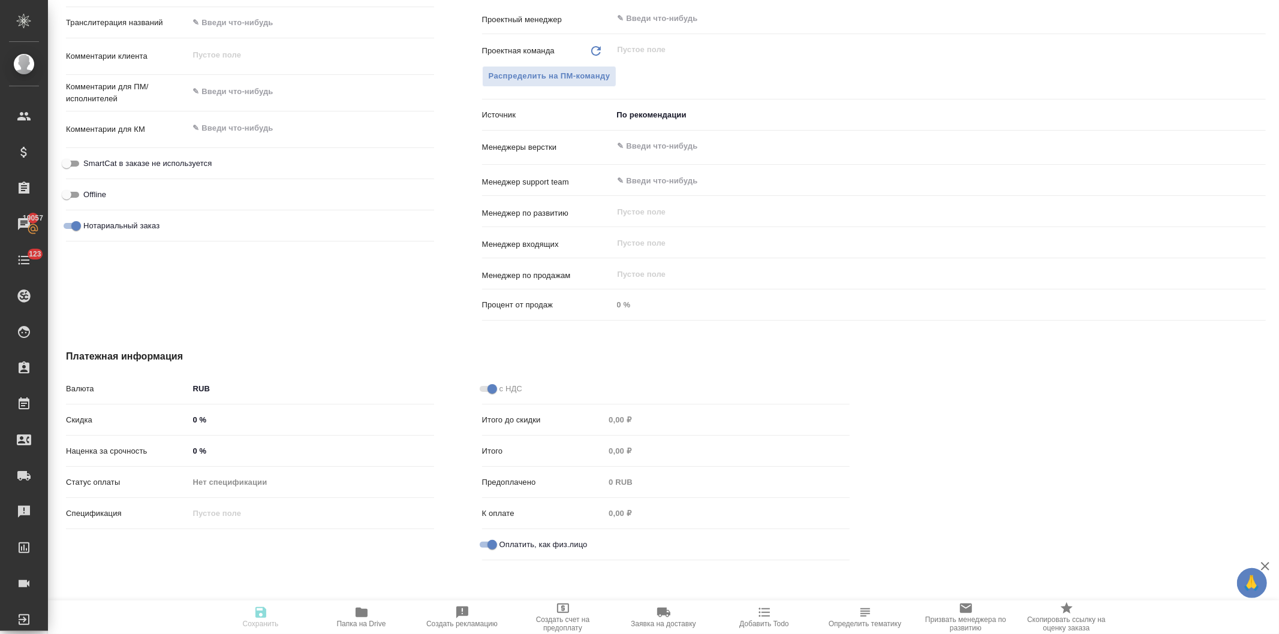
type textarea "x"
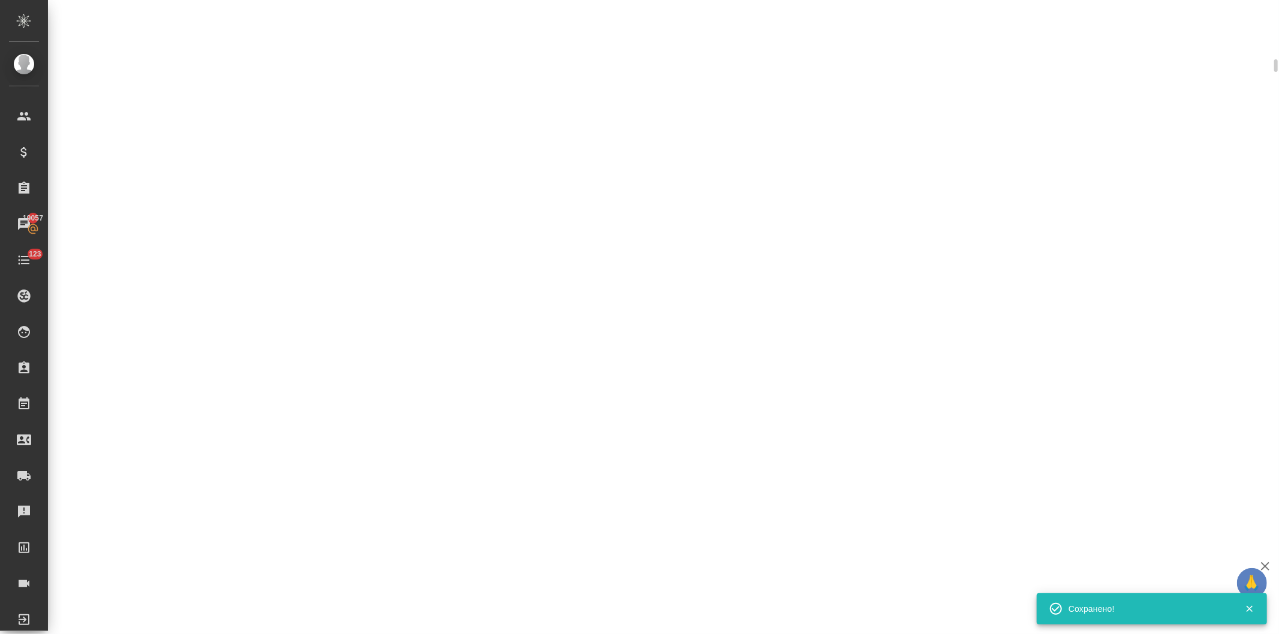
scroll to position [585, 0]
select select "RU"
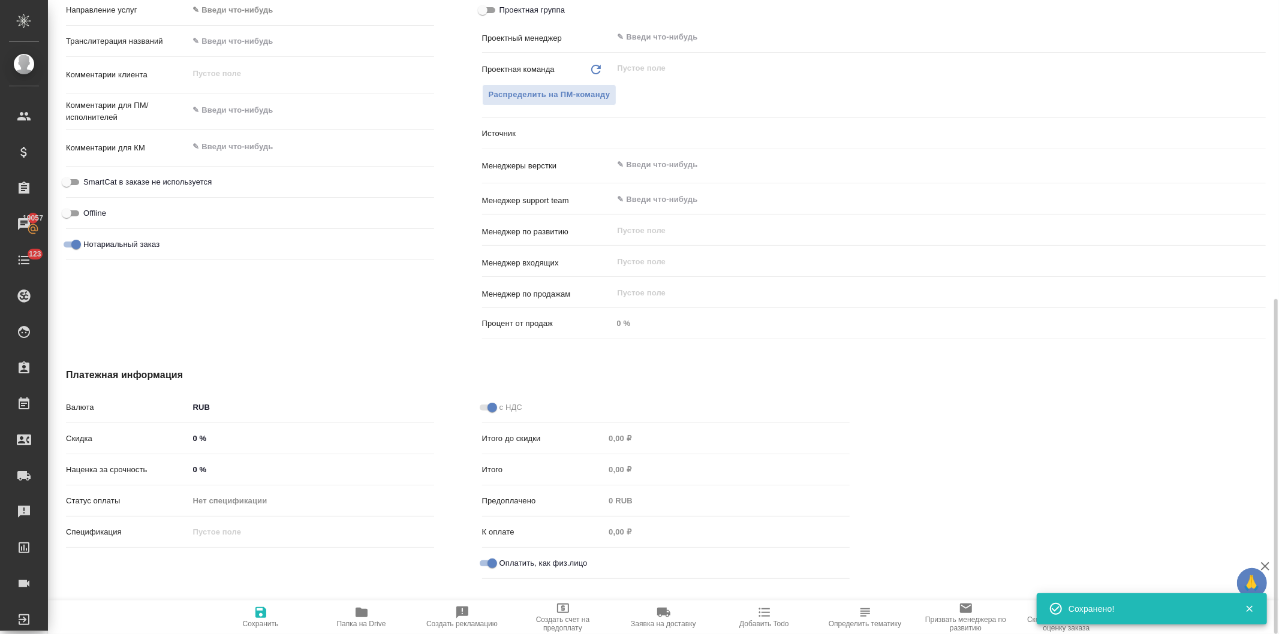
scroll to position [596, 0]
type textarea "x"
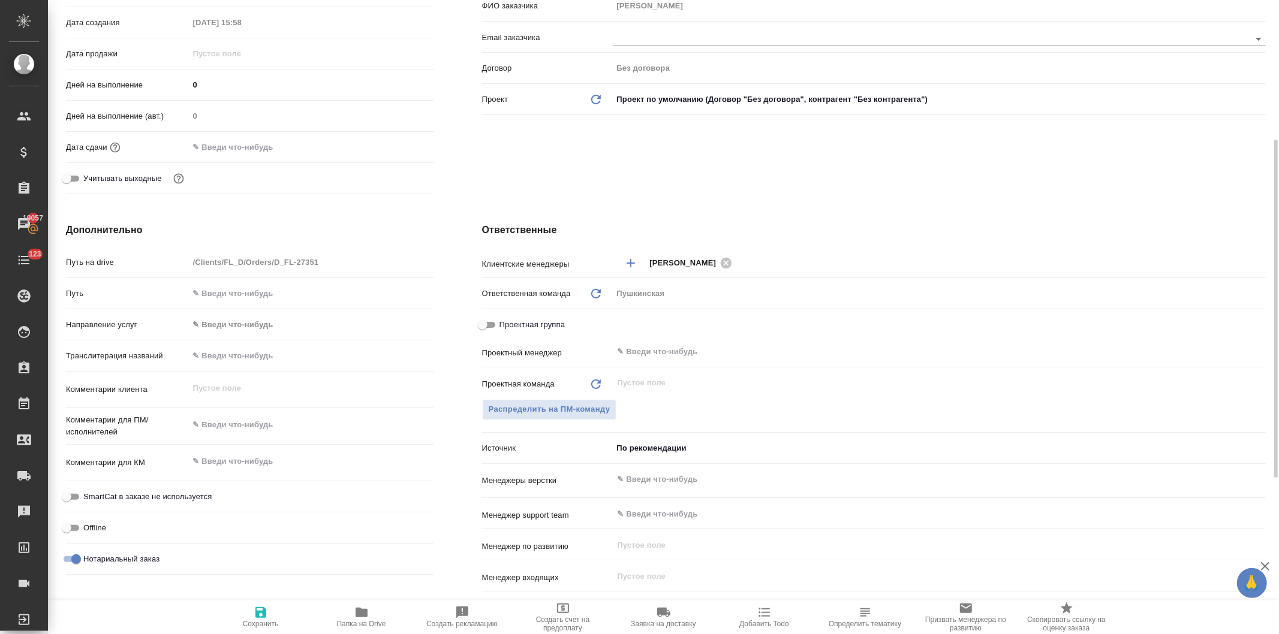
scroll to position [0, 0]
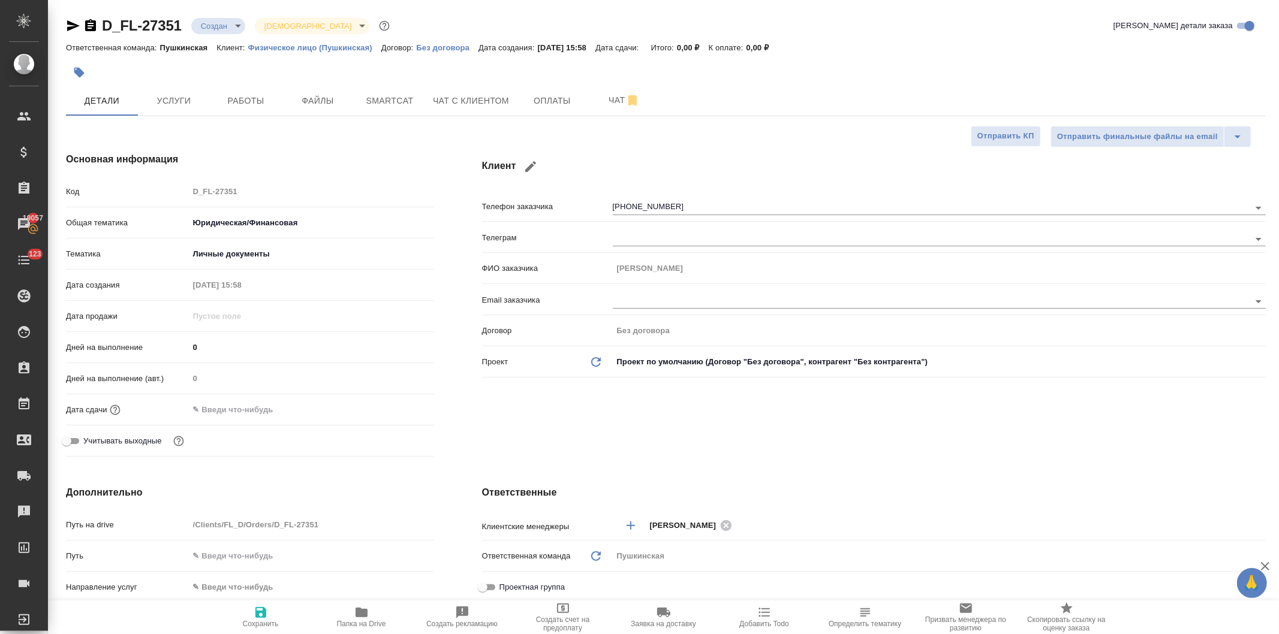
type textarea "x"
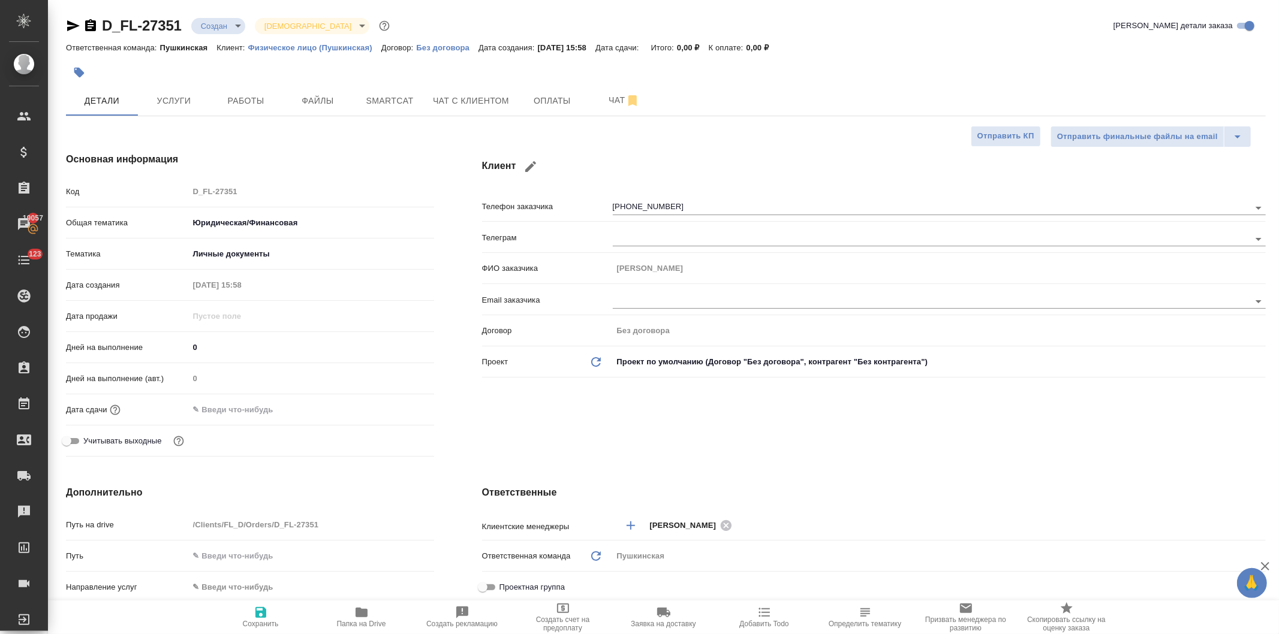
type textarea "x"
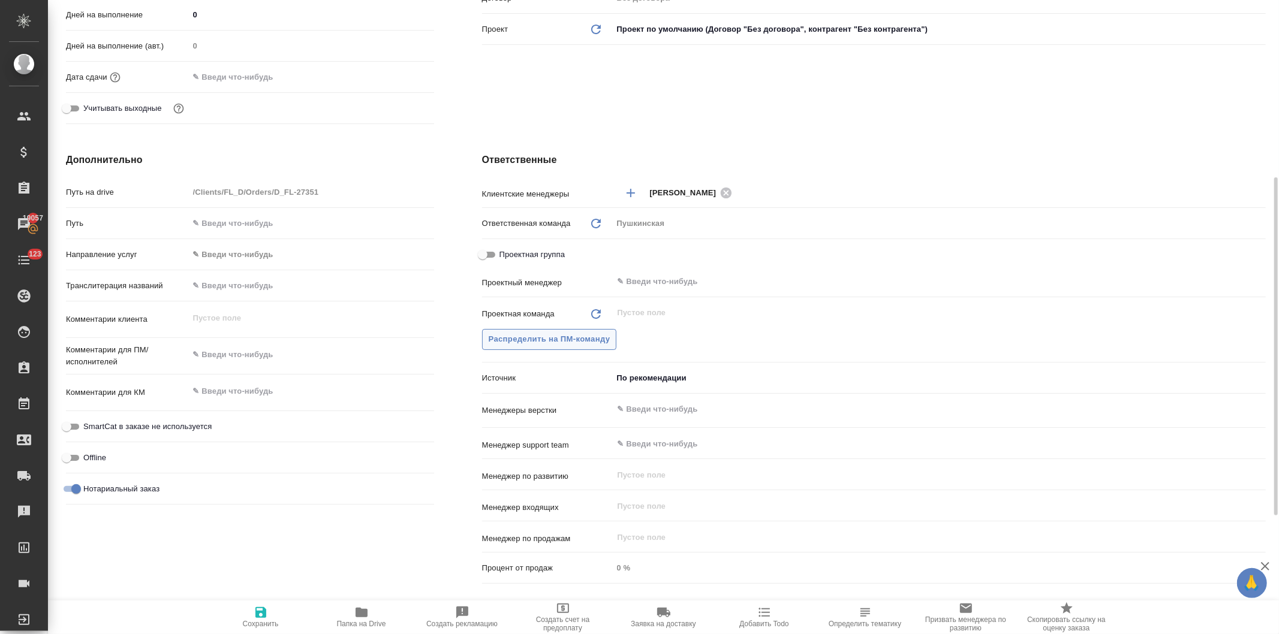
click at [525, 342] on span "Распределить на ПМ-команду" at bounding box center [550, 340] width 122 height 14
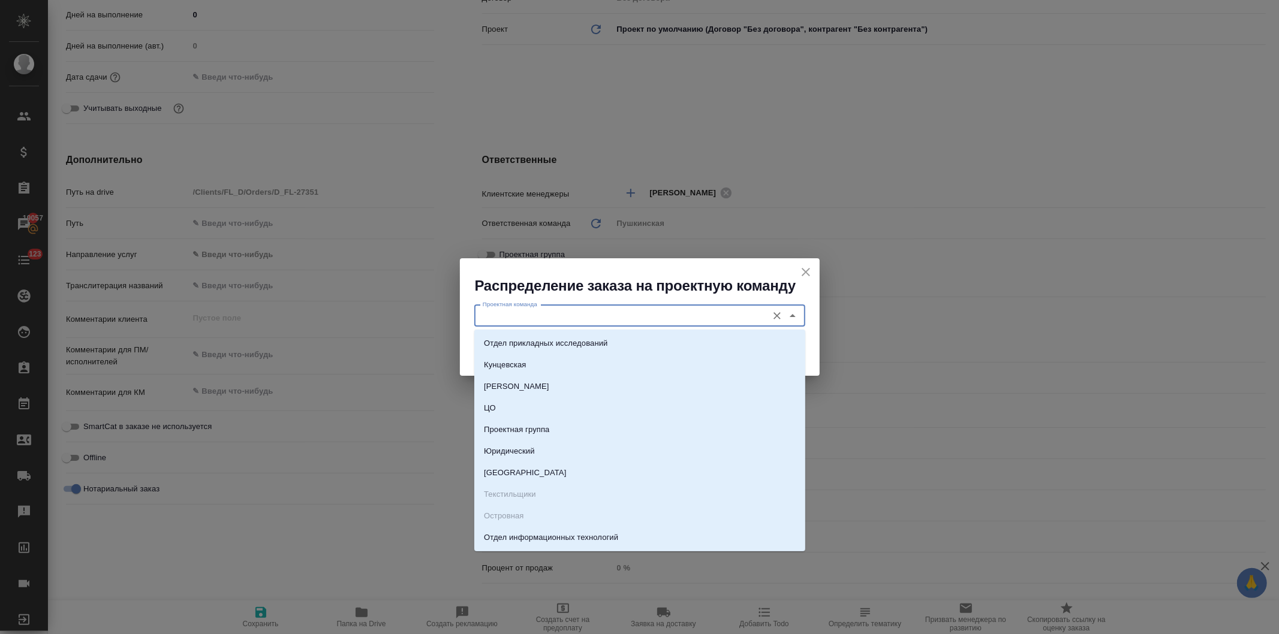
click at [532, 315] on input "Проектная команда" at bounding box center [620, 316] width 284 height 14
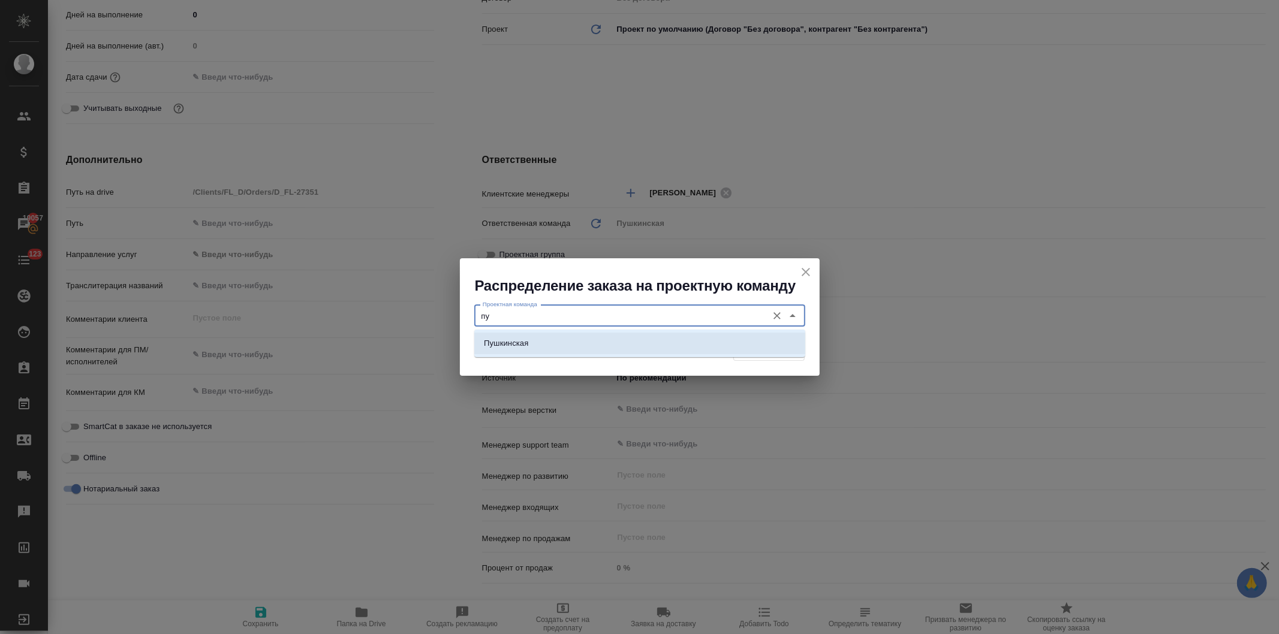
click at [528, 342] on p "Пушкинская" at bounding box center [506, 344] width 44 height 12
type input "Пушкинская"
click at [758, 351] on span "Распределить" at bounding box center [769, 351] width 58 height 14
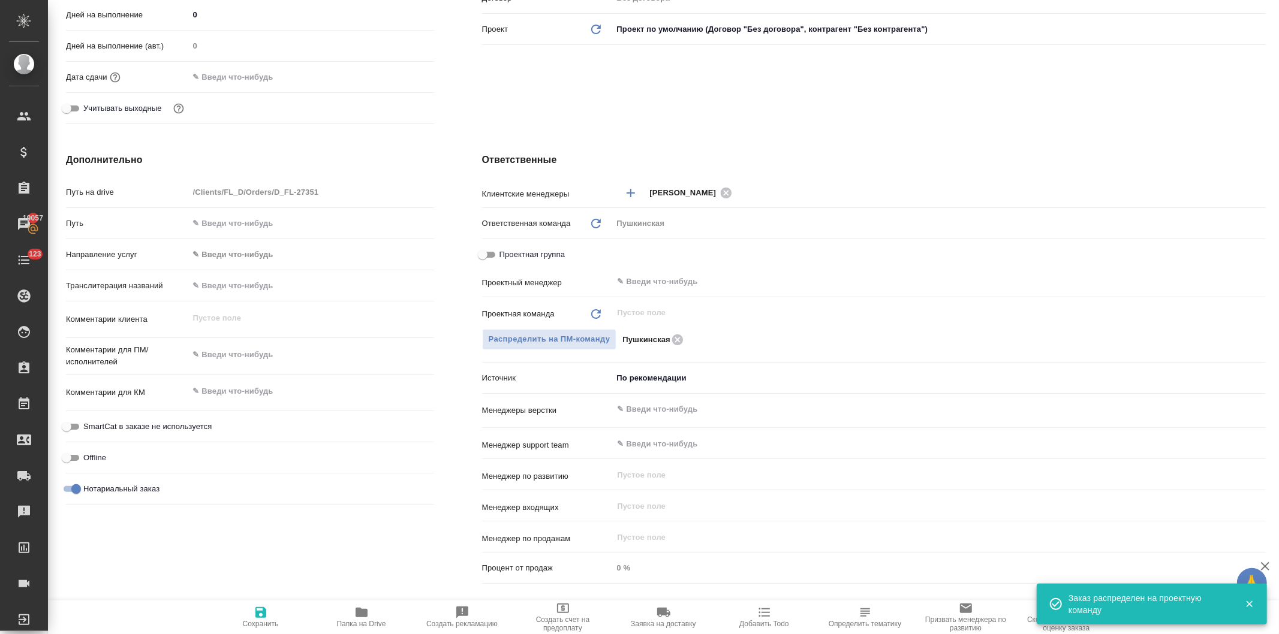
type textarea "x"
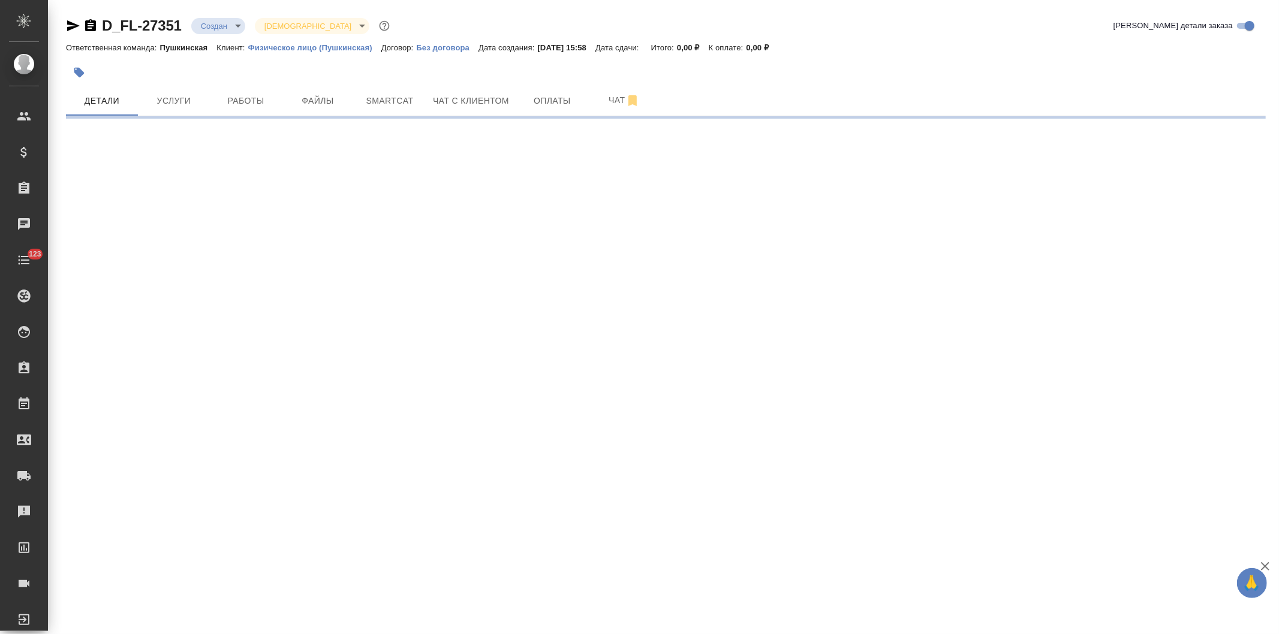
select select "RU"
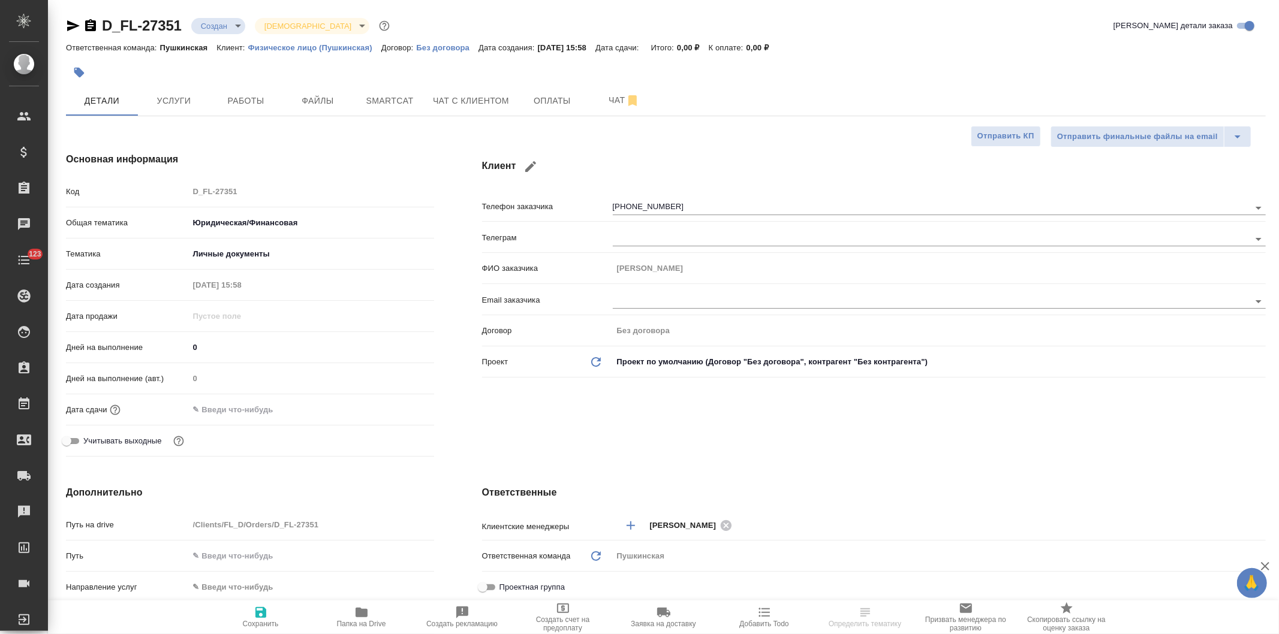
type textarea "x"
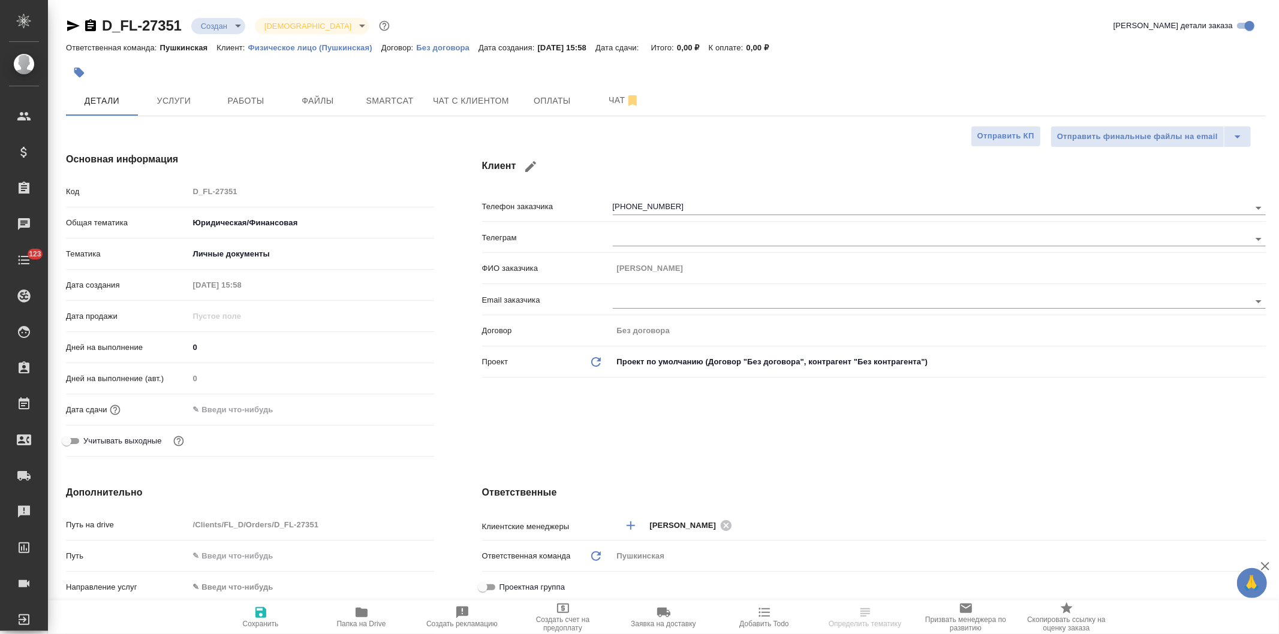
type textarea "x"
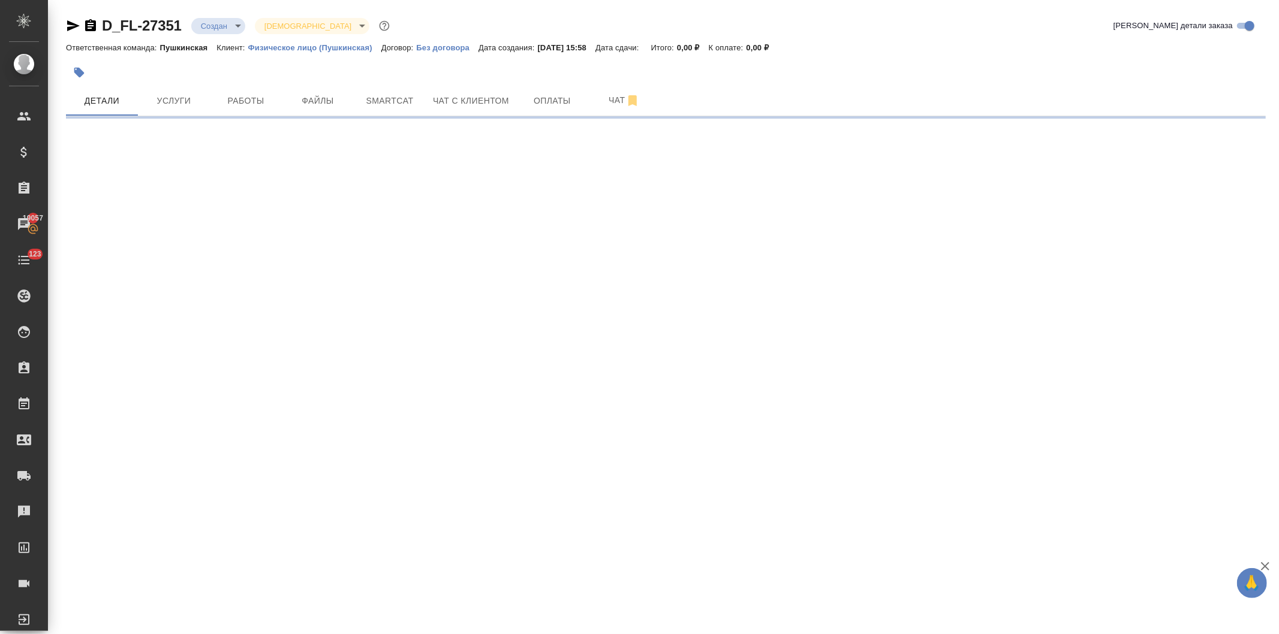
select select "RU"
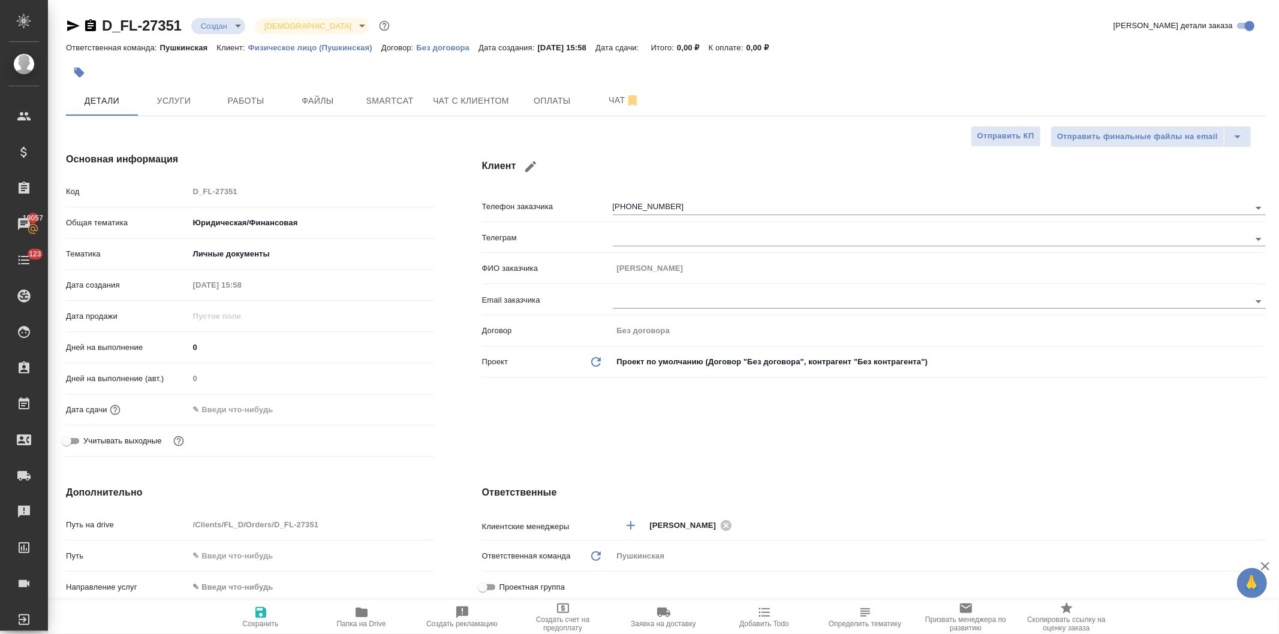
type textarea "x"
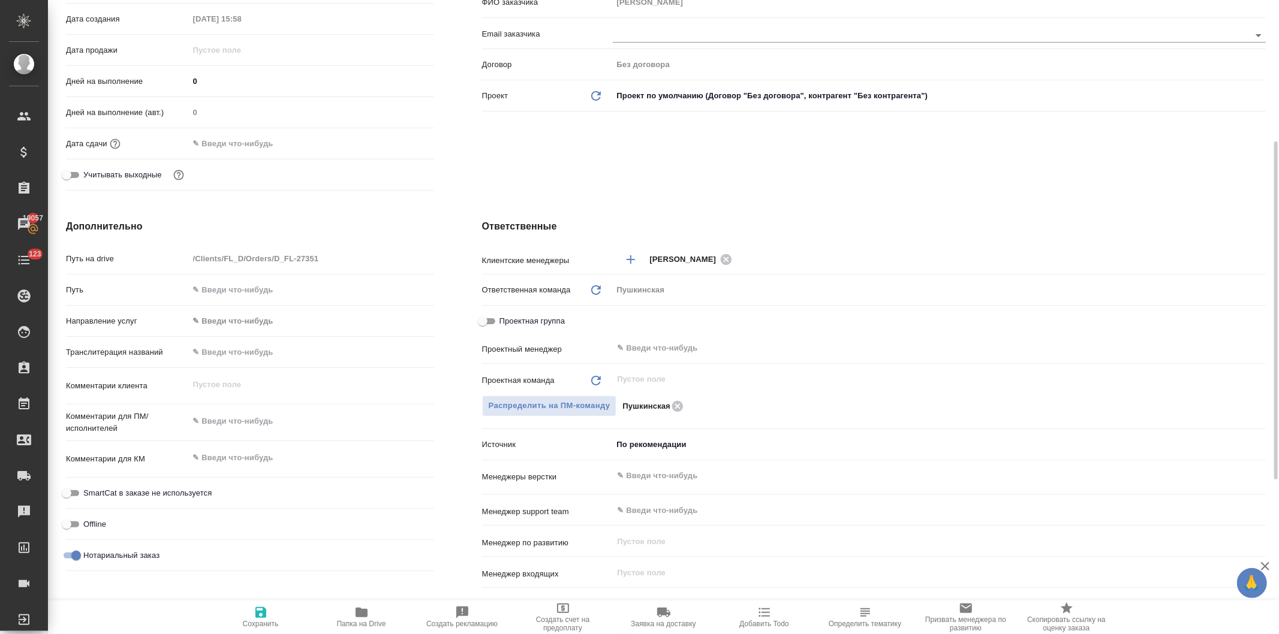
scroll to position [466, 0]
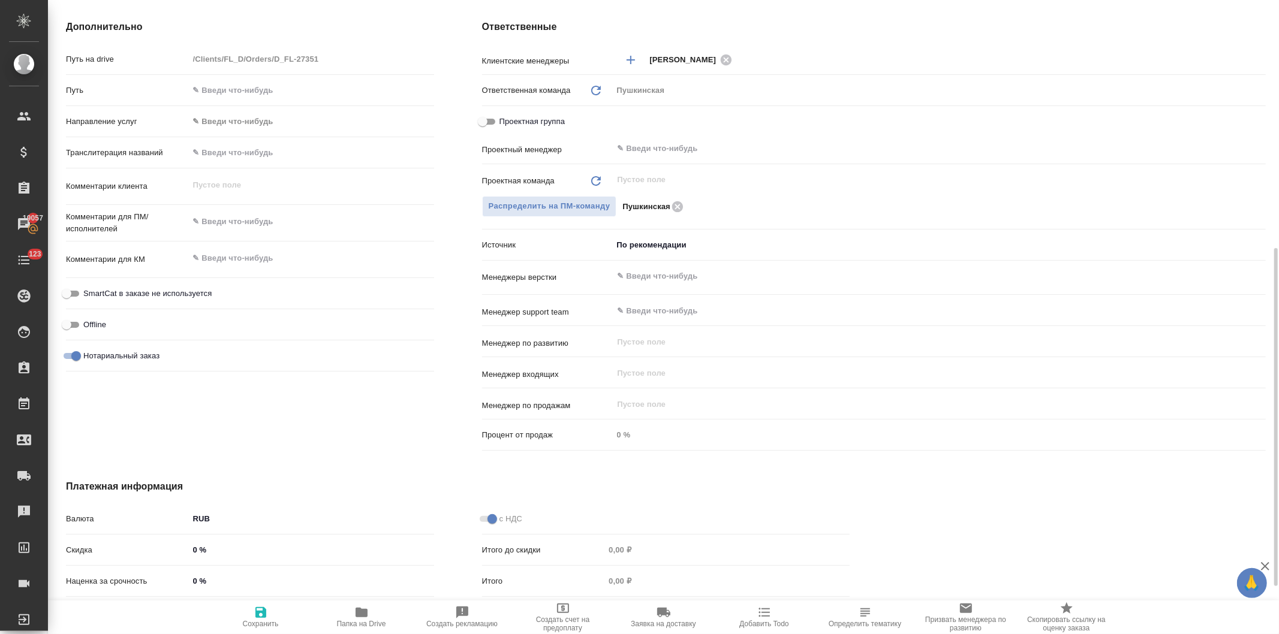
type textarea "x"
click at [271, 264] on textarea at bounding box center [311, 258] width 245 height 20
type textarea "Д"
type textarea "x"
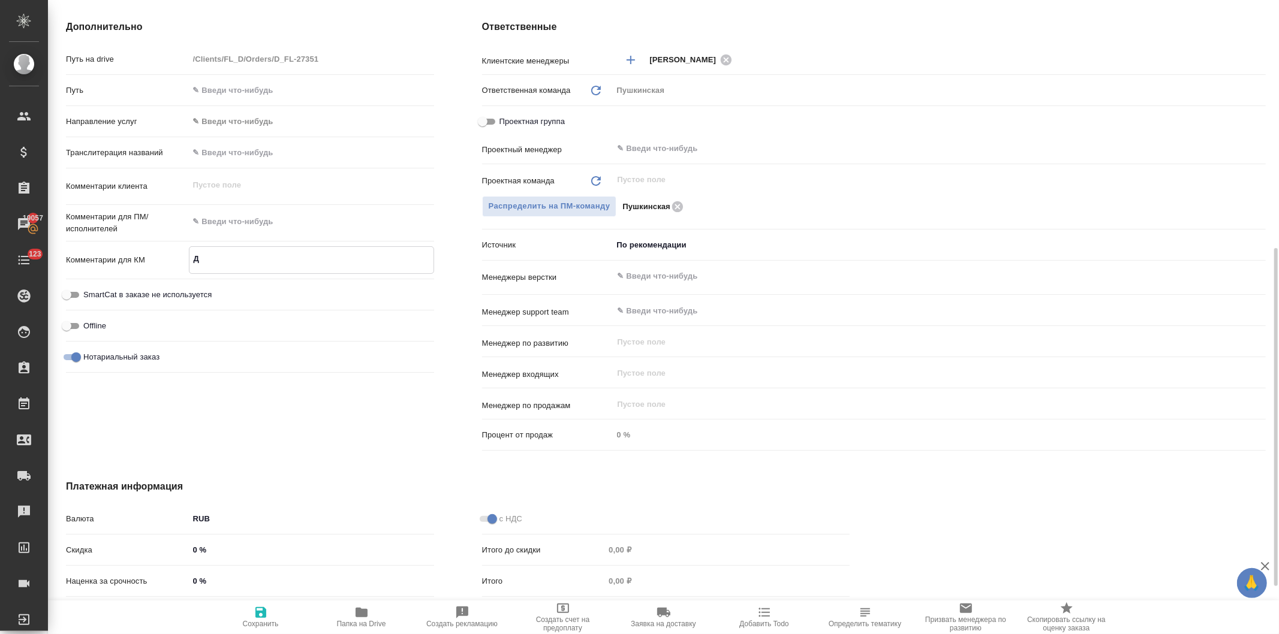
type textarea "x"
type textarea "До"
type textarea "x"
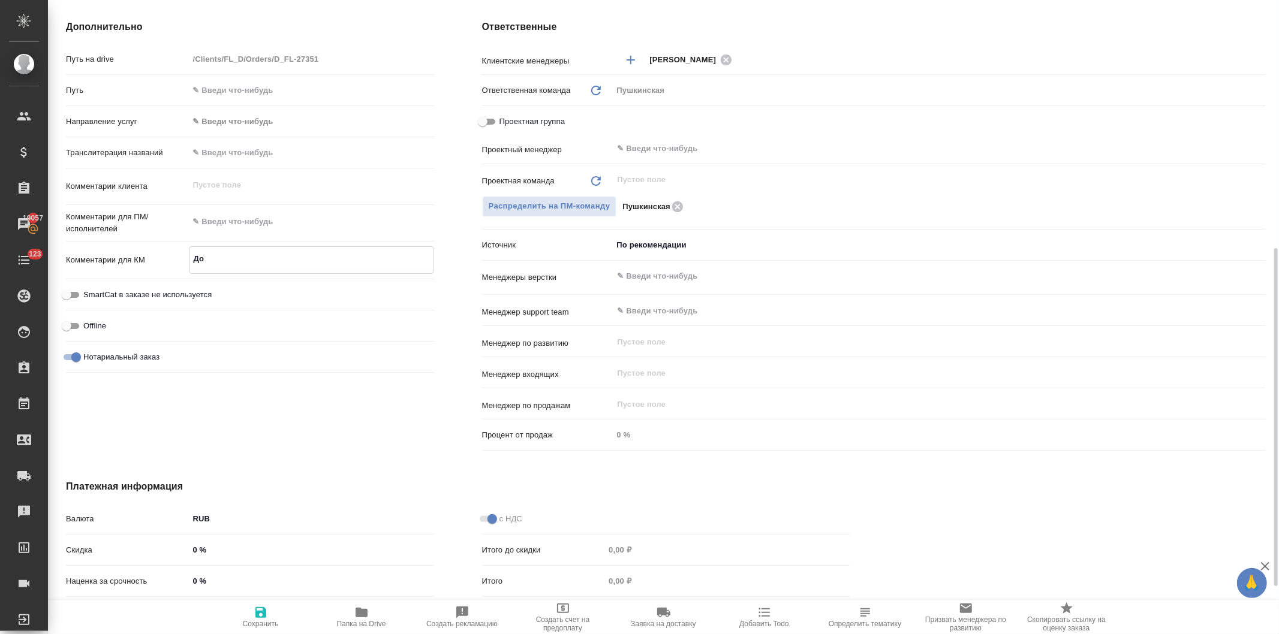
type textarea "Дов"
type textarea "x"
type textarea "Дове"
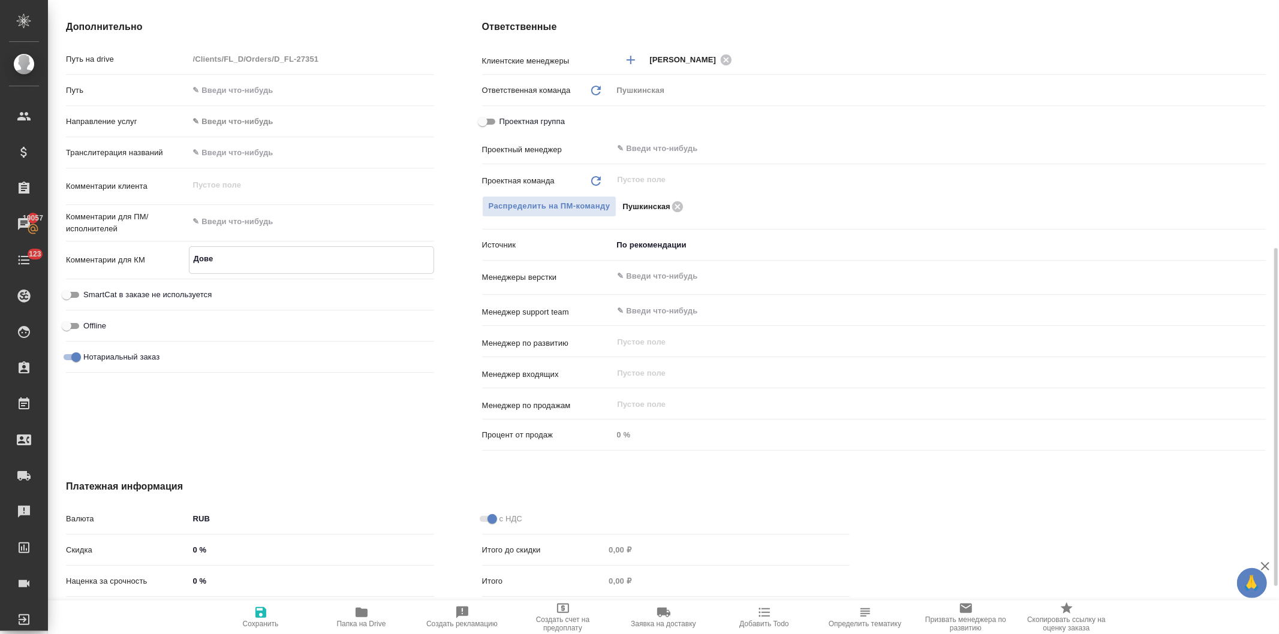
type textarea "x"
type textarea "Довер"
type textarea "x"
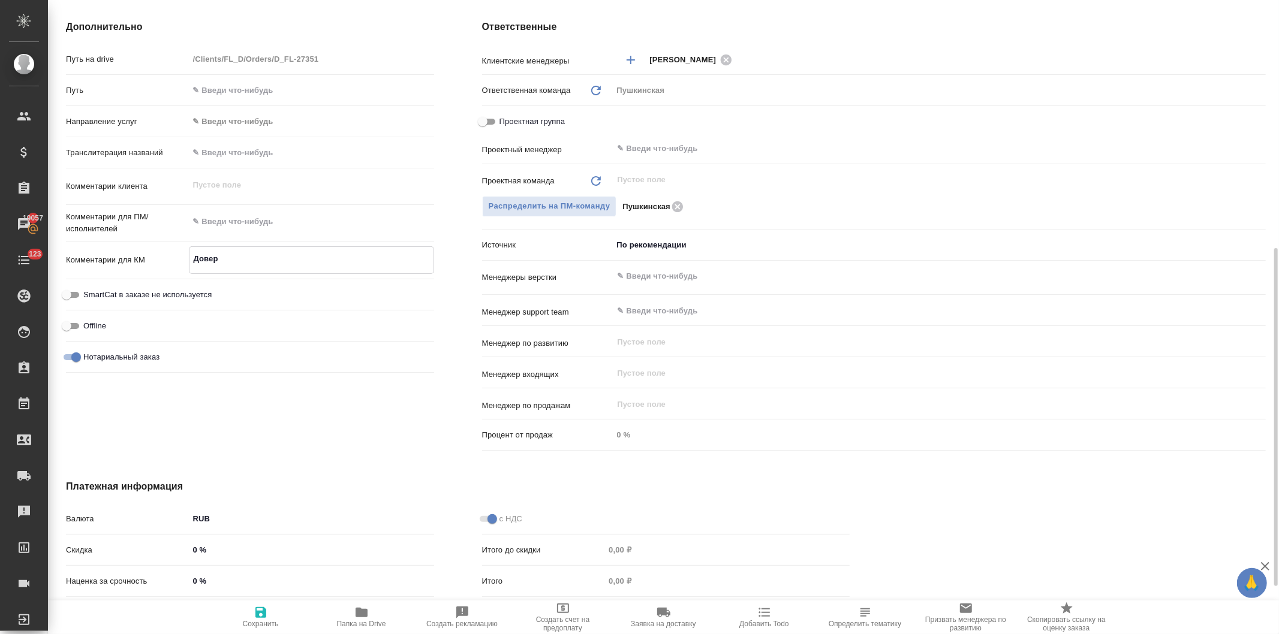
type textarea "x"
type textarea "Довере"
type textarea "x"
type textarea "Доверенн"
type textarea "x"
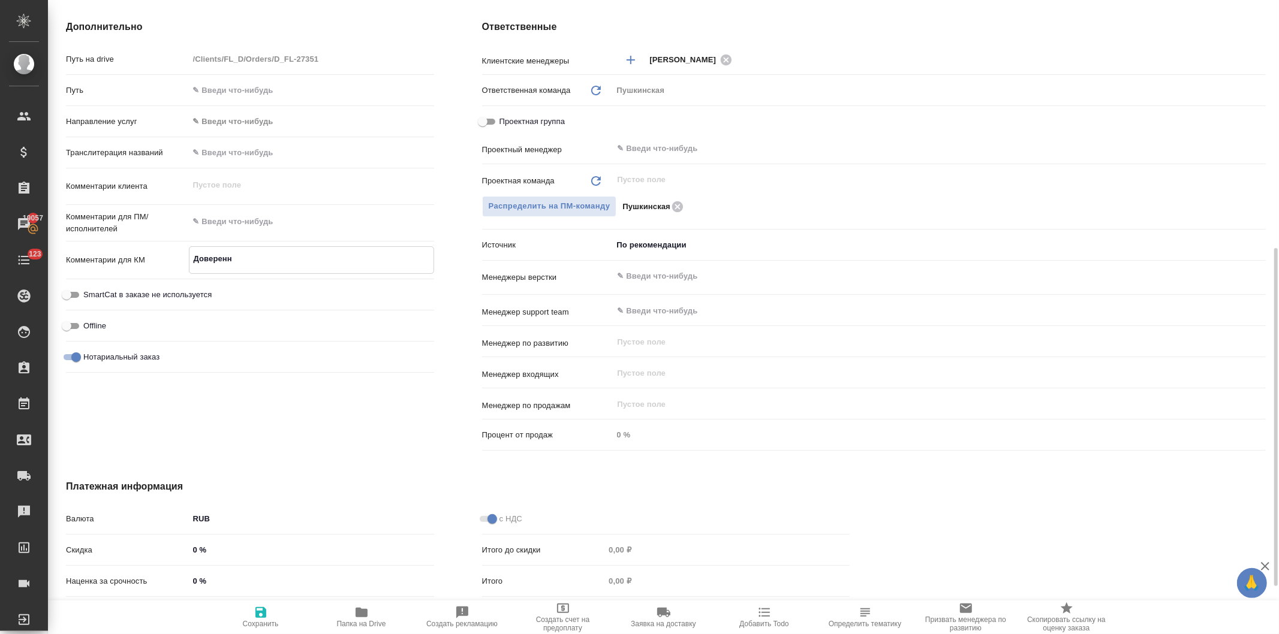
type textarea "x"
type textarea "Доверенно"
type textarea "x"
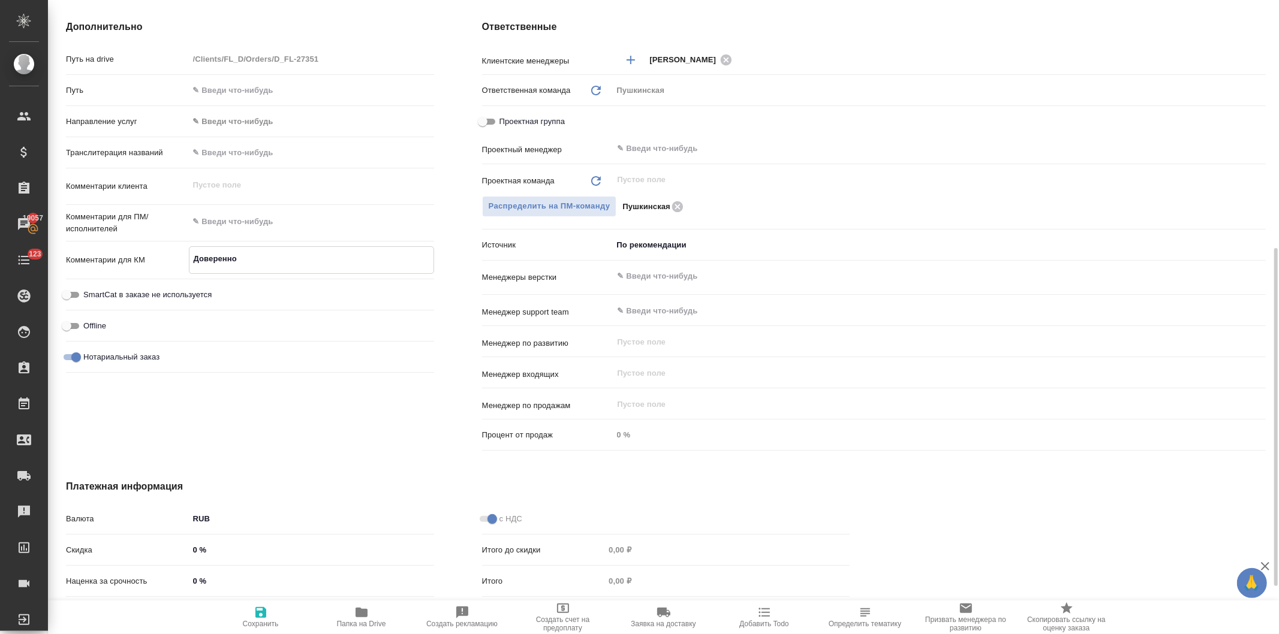
type textarea "x"
type textarea "Довереннос"
type textarea "x"
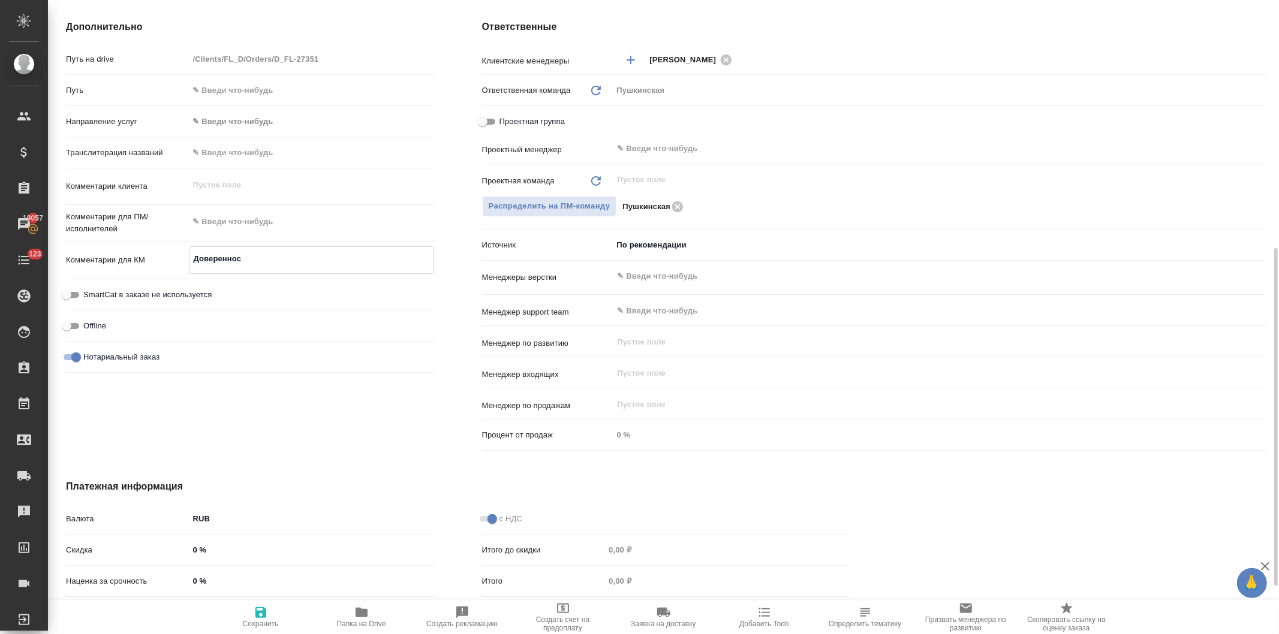
type textarea "Доверенност"
type textarea "x"
type textarea "Доверенность"
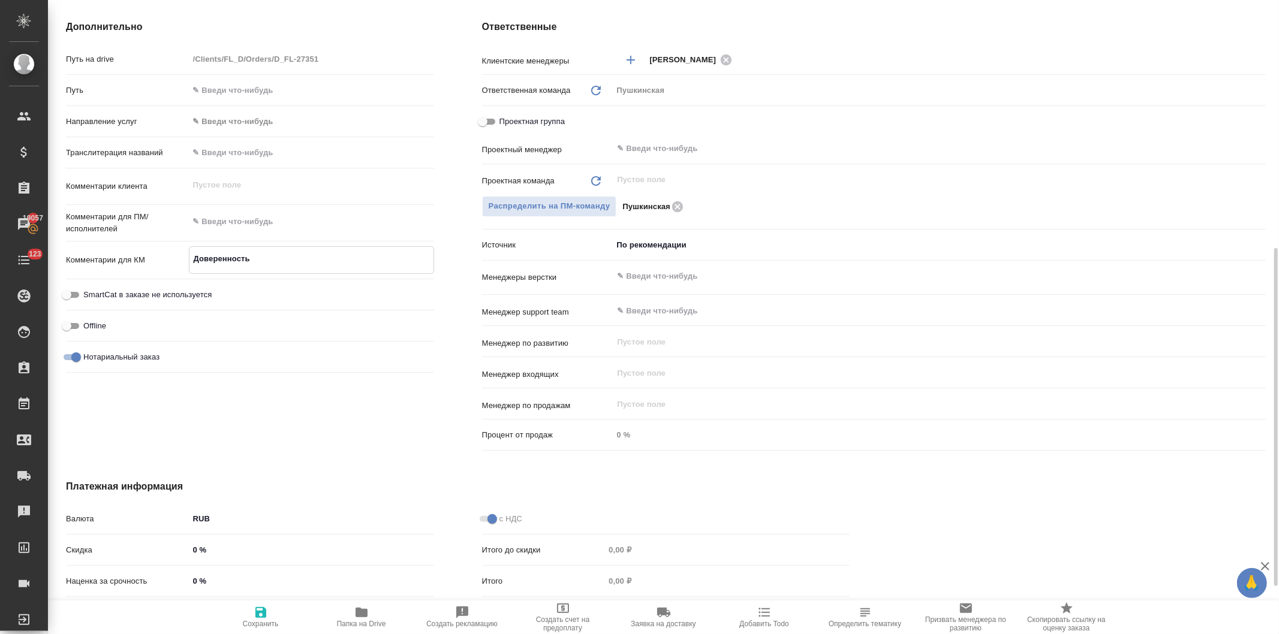
type textarea "x"
type textarea "Доверенность_"
type textarea "x"
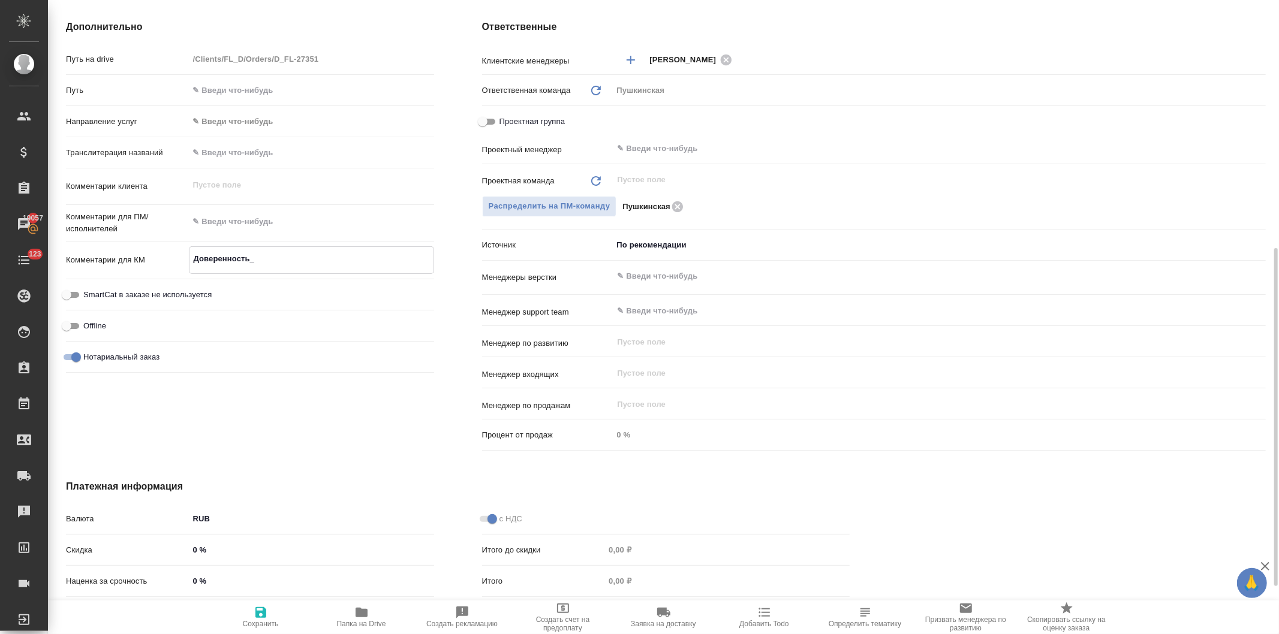
type textarea "x"
type textarea "Доверенность_А"
type textarea "x"
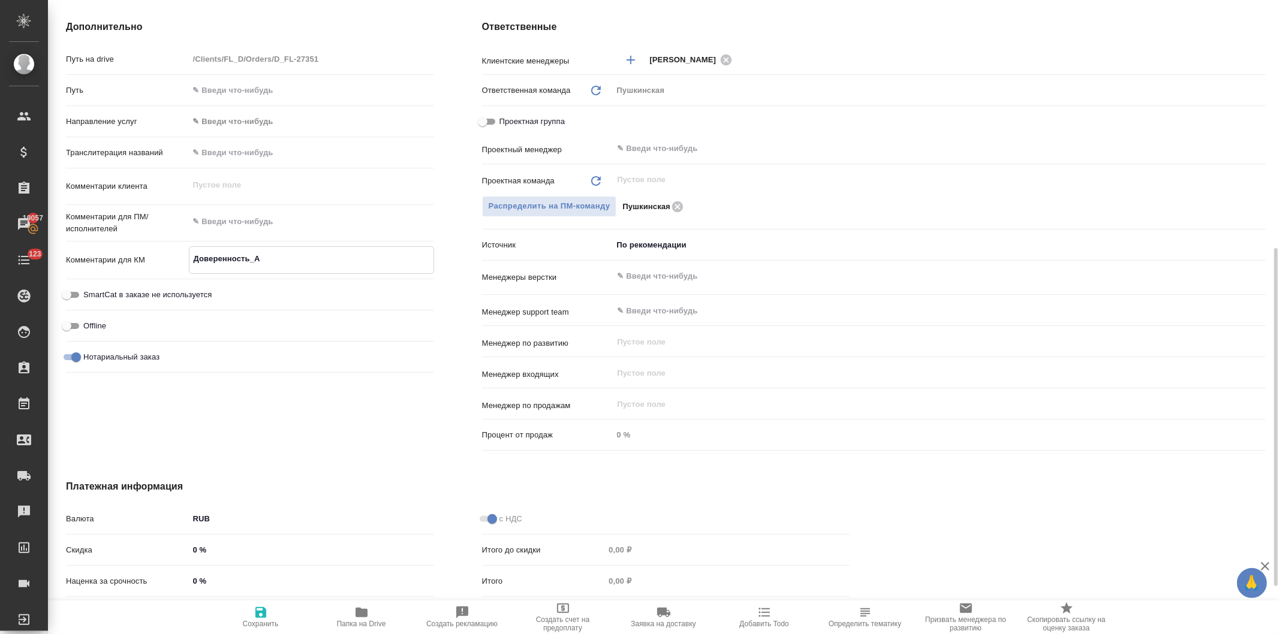
type textarea "x"
type textarea "Доверенность_Ас"
type textarea "x"
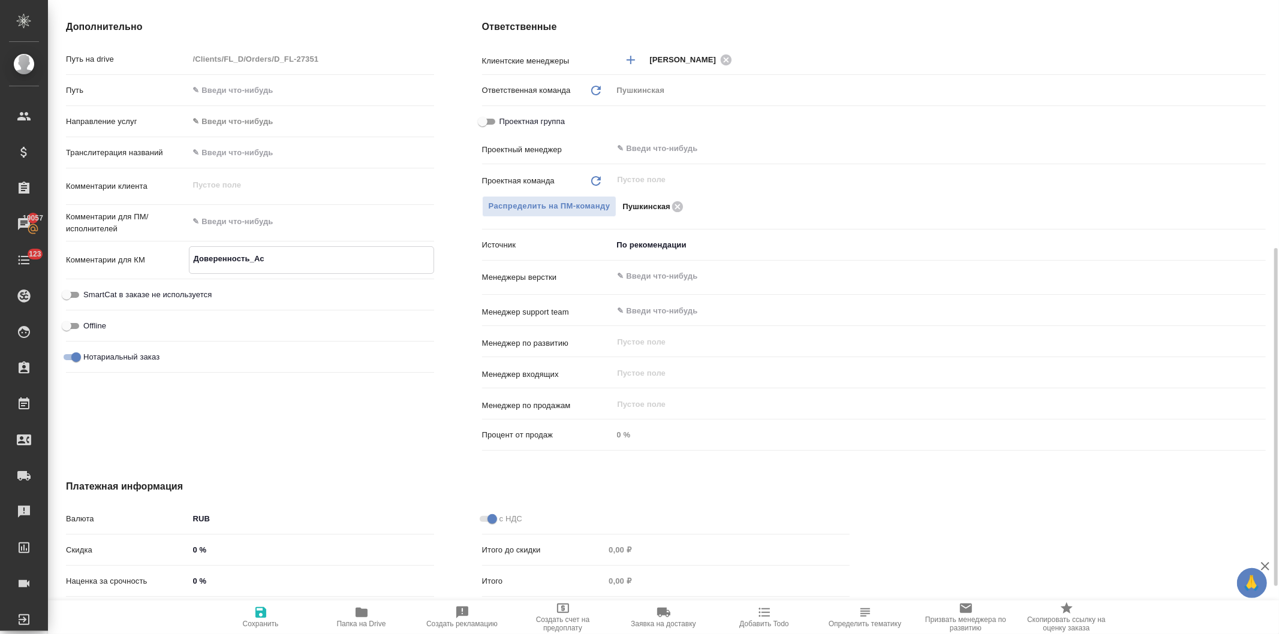
type textarea "Доверенность_Аст"
type textarea "x"
type textarea "Доверенность_Астр"
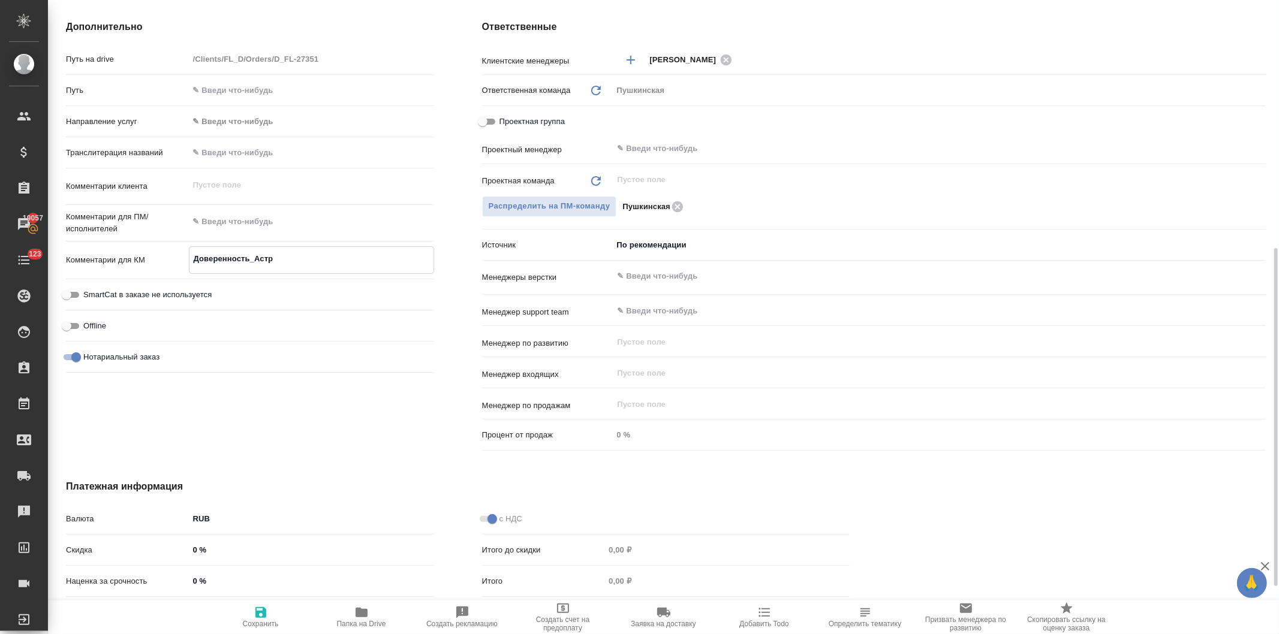
type textarea "x"
type textarea "Доверенность_Астра"
type textarea "x"
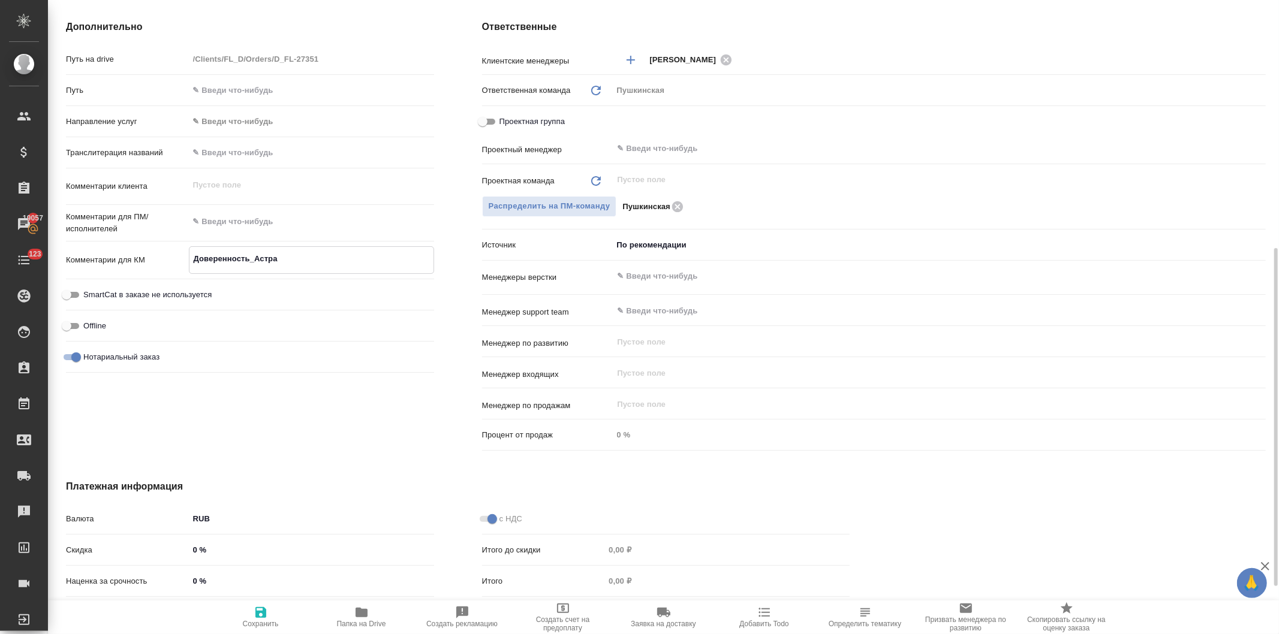
type textarea "x"
type textarea "Доверенность_Астрах"
type textarea "x"
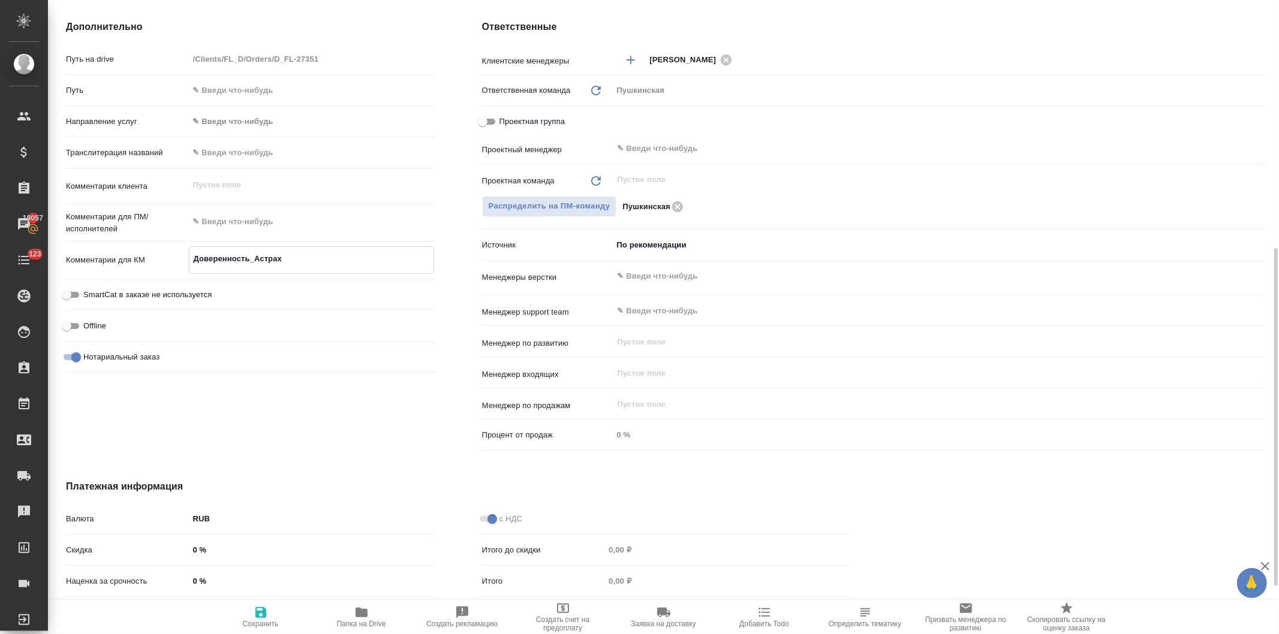
type textarea "x"
type textarea "Доверенность_Астраха"
type textarea "x"
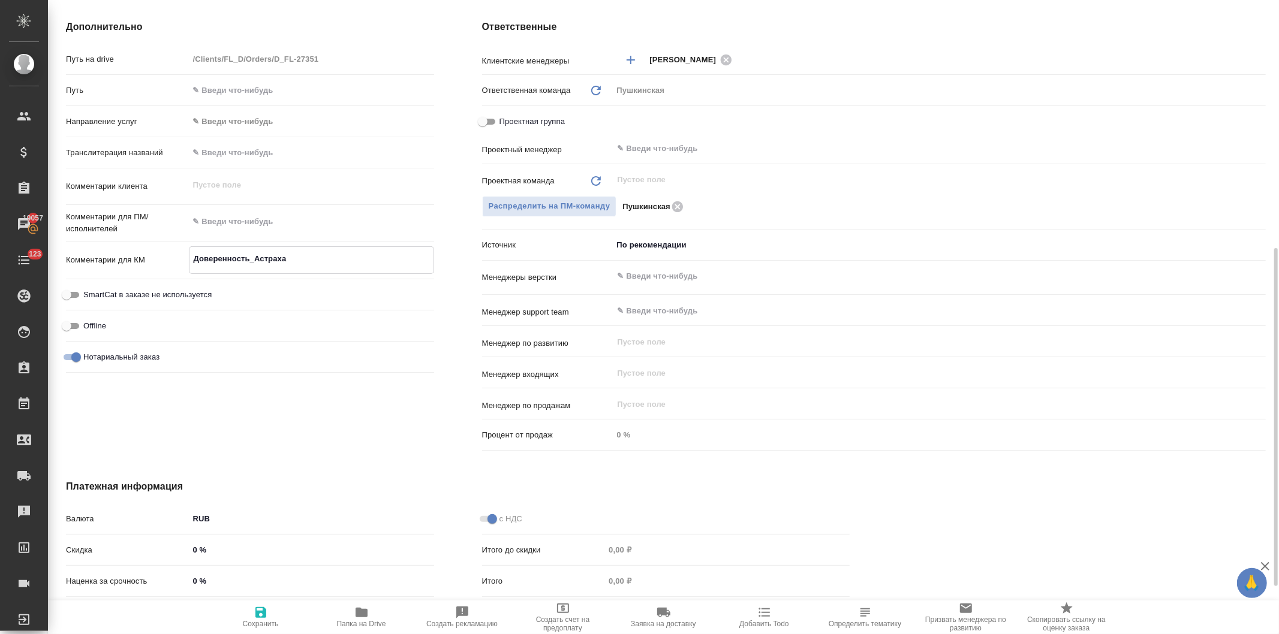
type textarea "Доверенность_Астрахан"
type textarea "x"
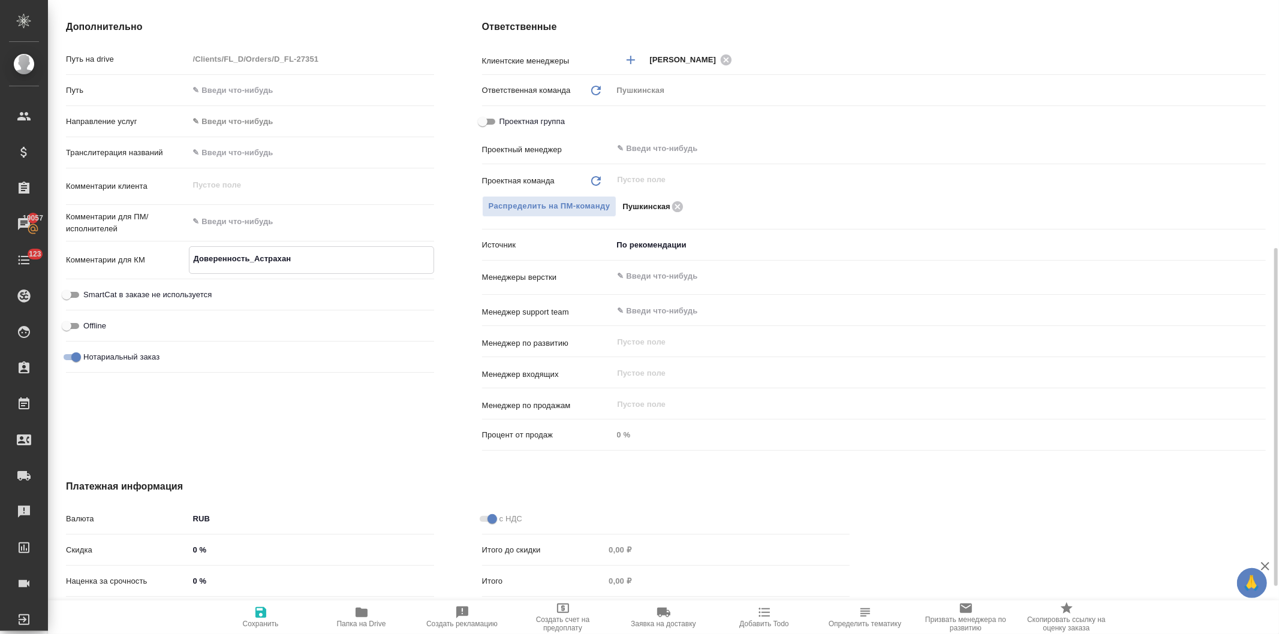
type textarea "x"
type textarea "Доверенность_Астраханц"
type textarea "x"
type textarea "Доверенность_Астраханце"
type textarea "x"
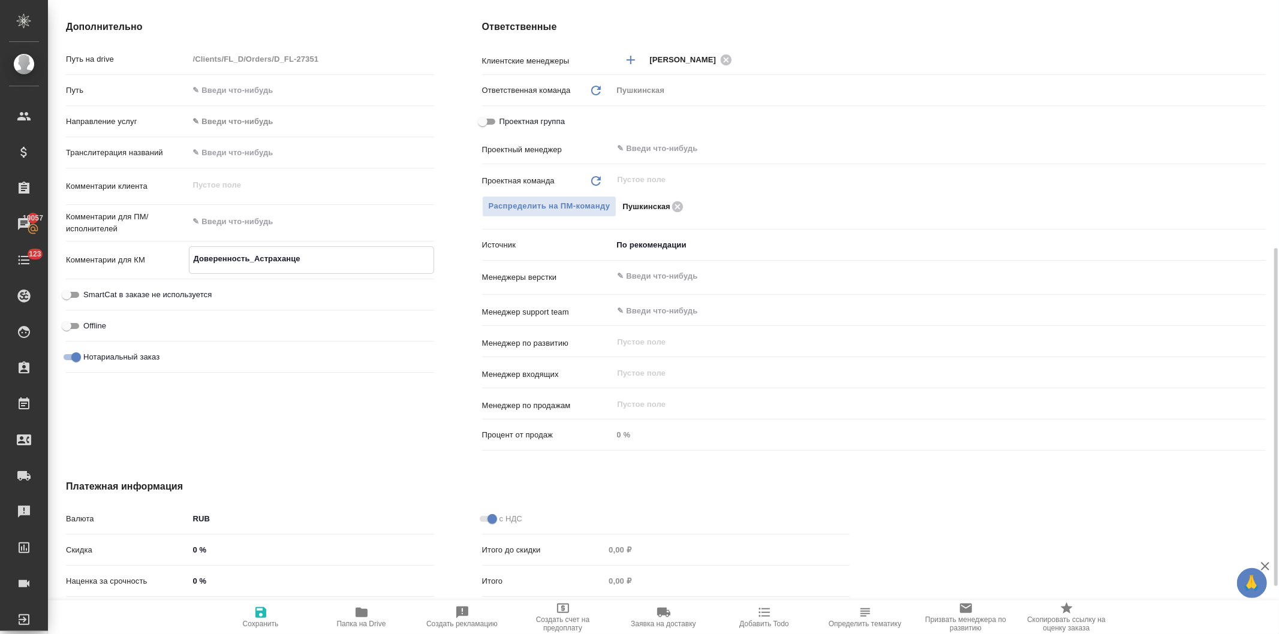
type textarea "x"
type textarea "Доверенность_Астраханцев"
type textarea "x"
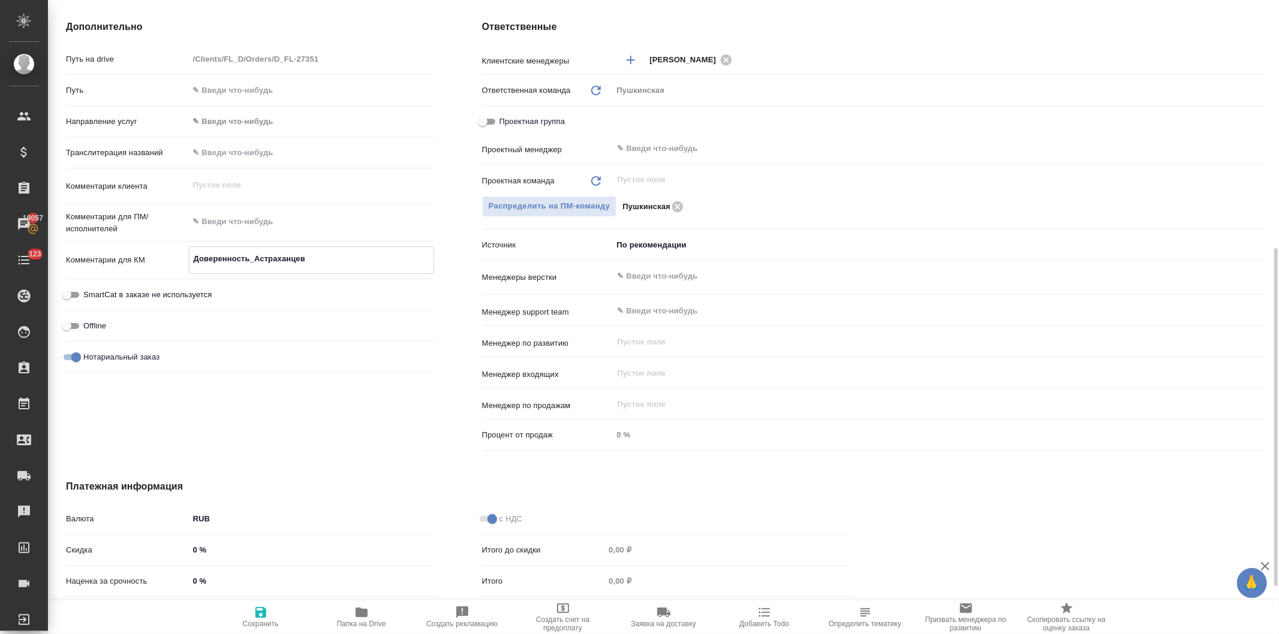
type textarea "x"
type textarea "Доверенность_Астраханцев"
type textarea "x"
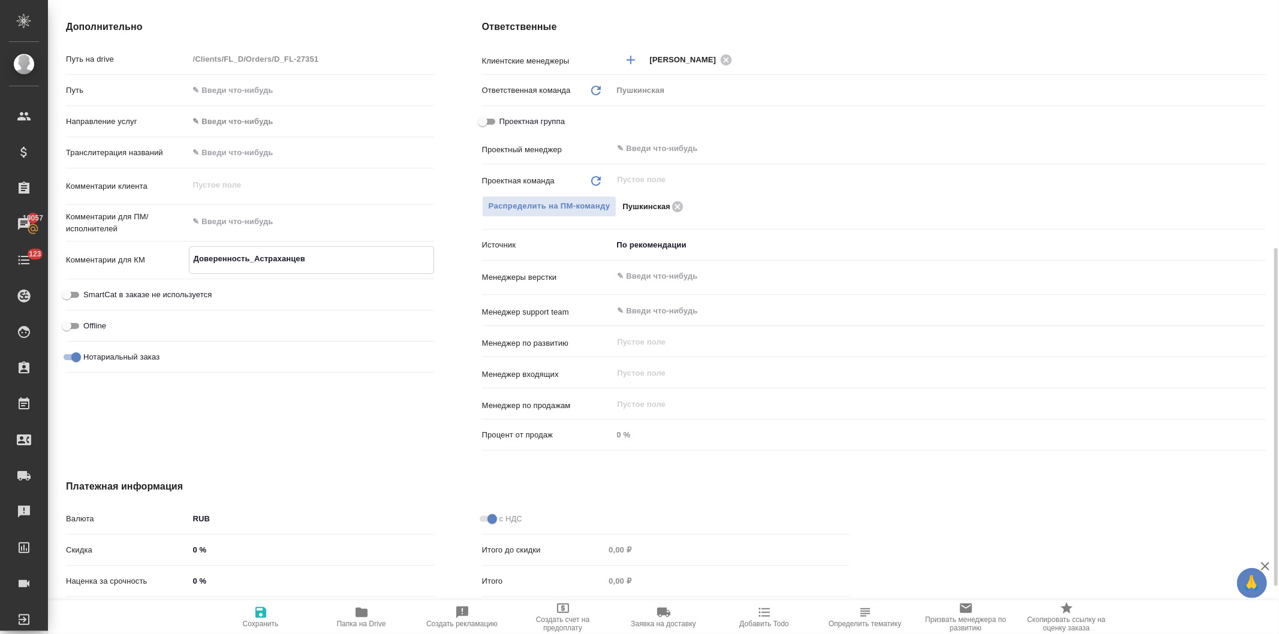
type textarea "Доверенность_Астраханцев Д"
type textarea "x"
type textarea "Доверенность_Астраханцев Д."
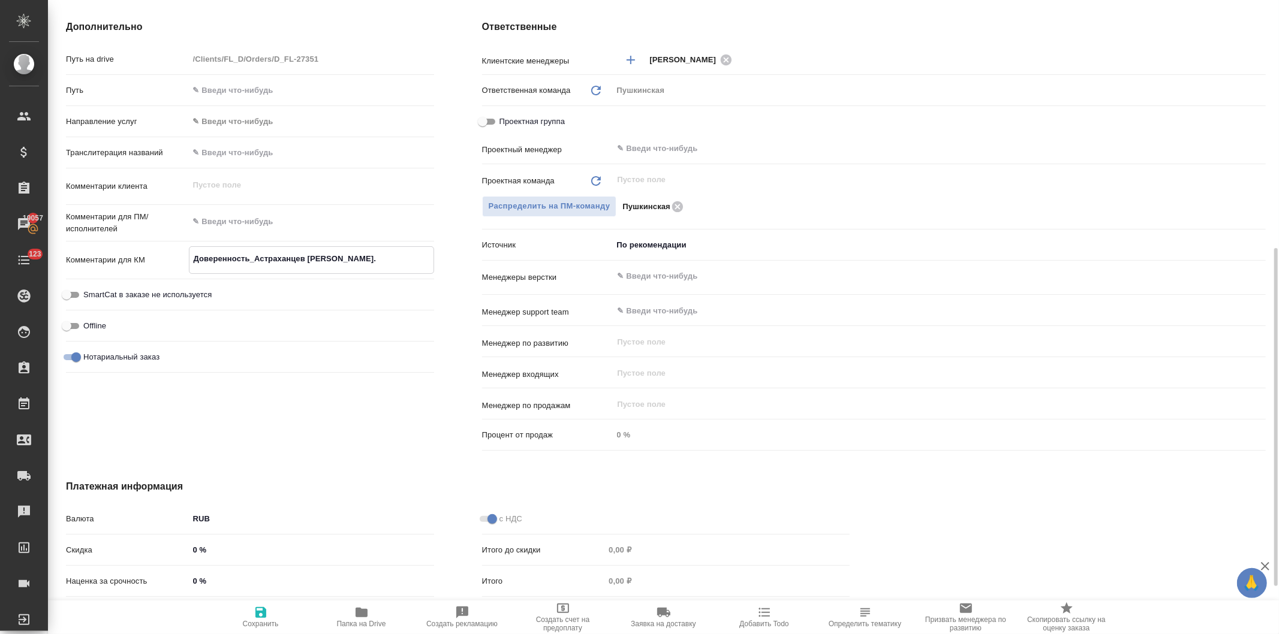
type textarea "x"
type textarea "Доверенность_Астраханцев Д.А"
type textarea "x"
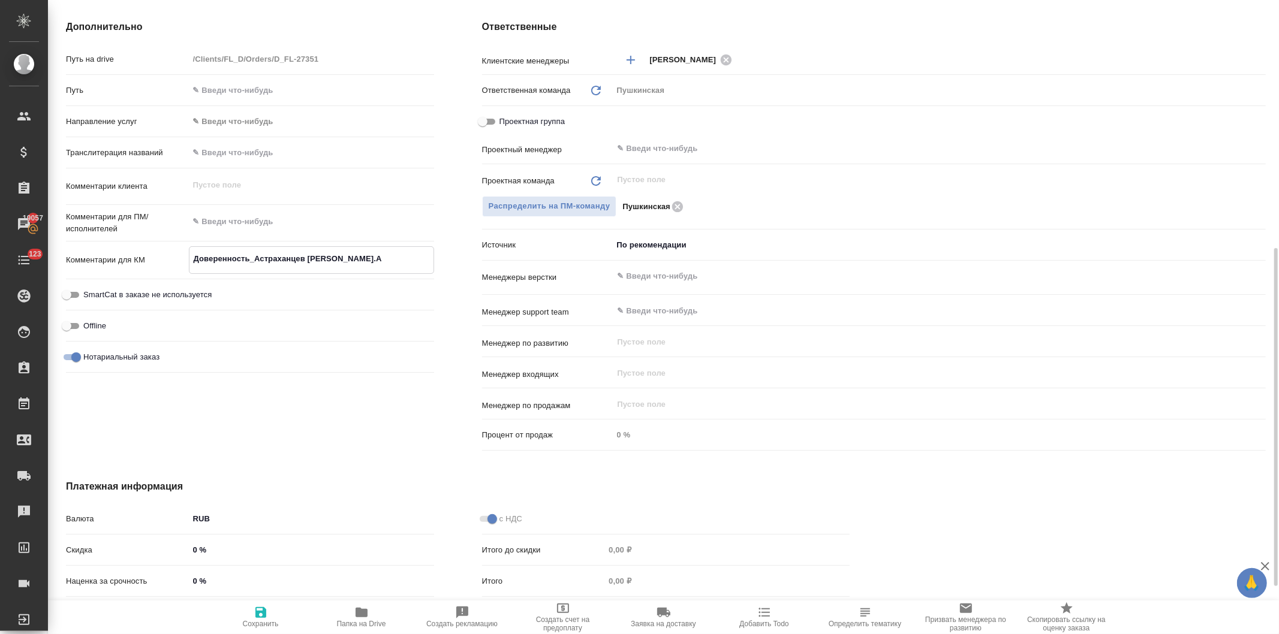
type textarea "x"
type textarea "Доверенность_Астраханцев [PERSON_NAME].А."
type textarea "x"
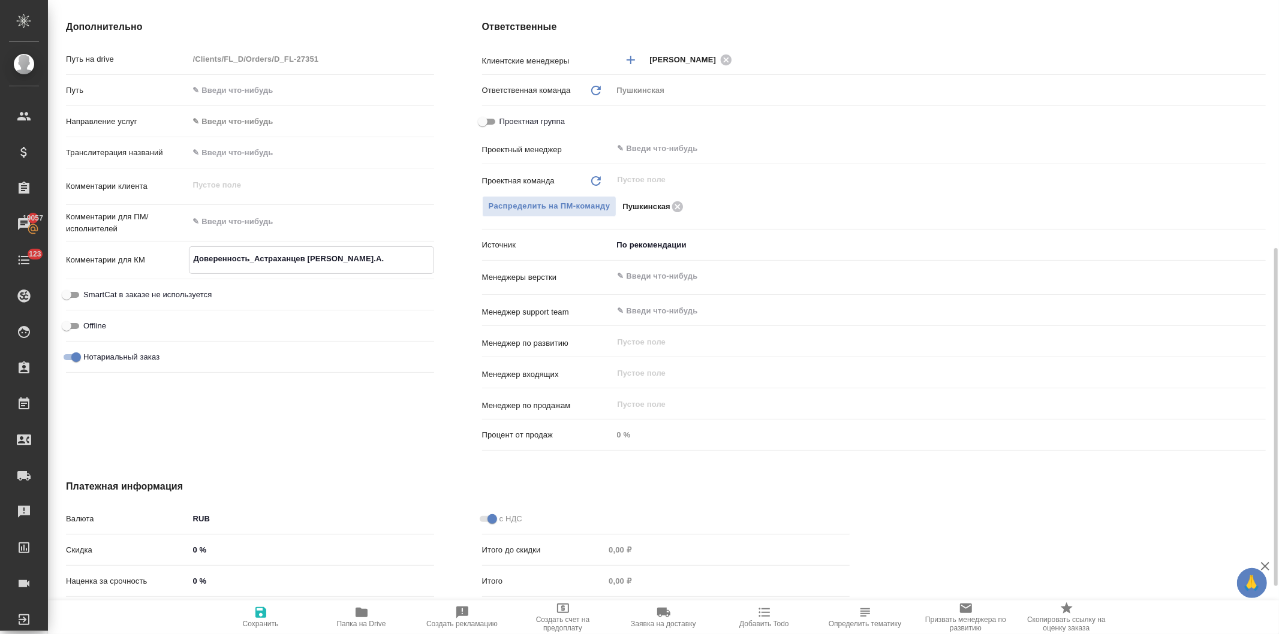
type textarea "x"
type textarea "Доверенность_Астраханцев [PERSON_NAME].А."
type textarea "x"
click at [340, 411] on div "Дополнительно Путь на drive /Clients/FL_D/Orders/D_FL-27351 Путь Направление ус…" at bounding box center [250, 238] width 416 height 484
click at [262, 614] on icon "button" at bounding box center [260, 612] width 11 height 11
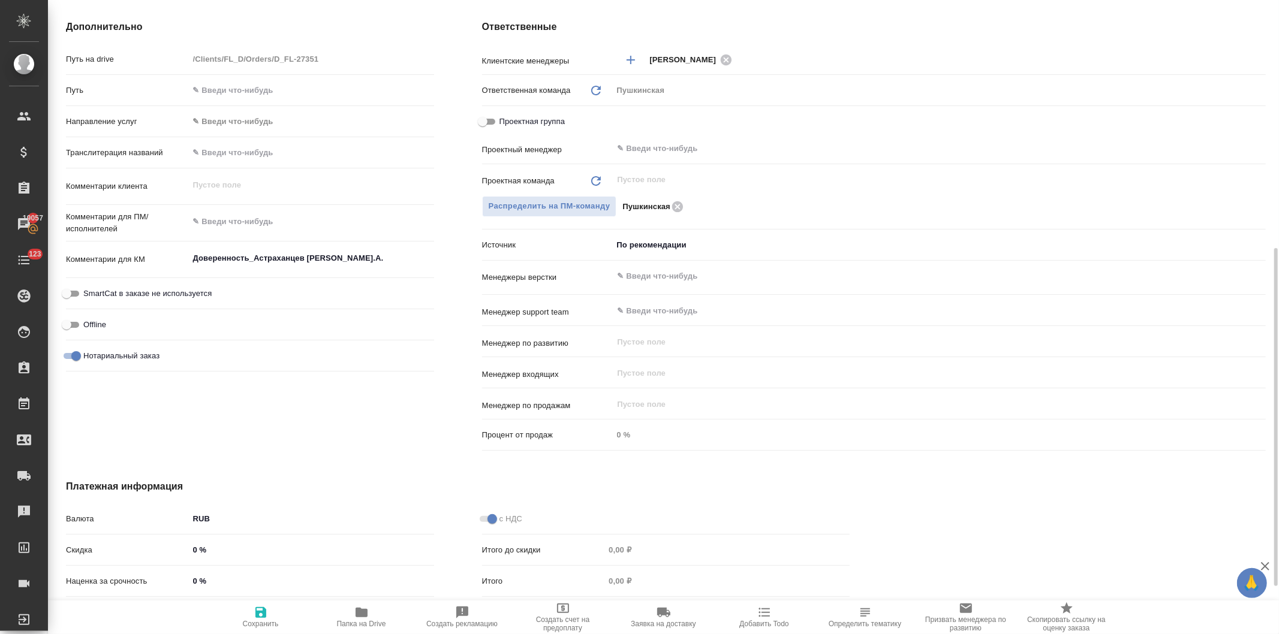
type textarea "x"
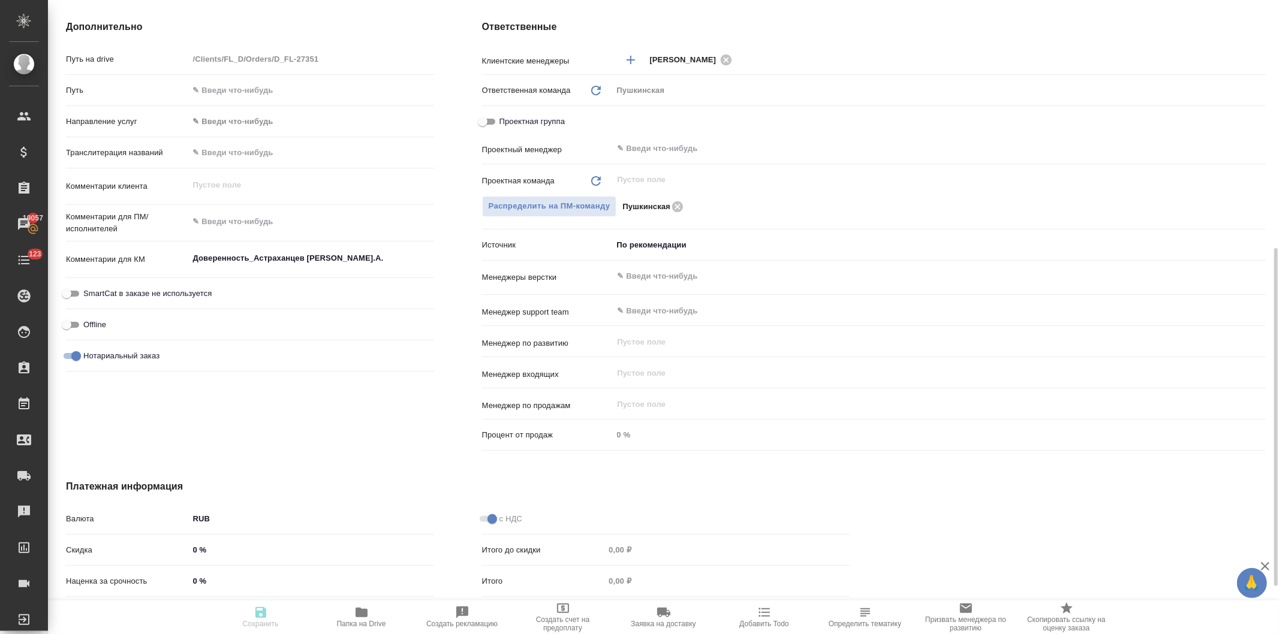
type textarea "x"
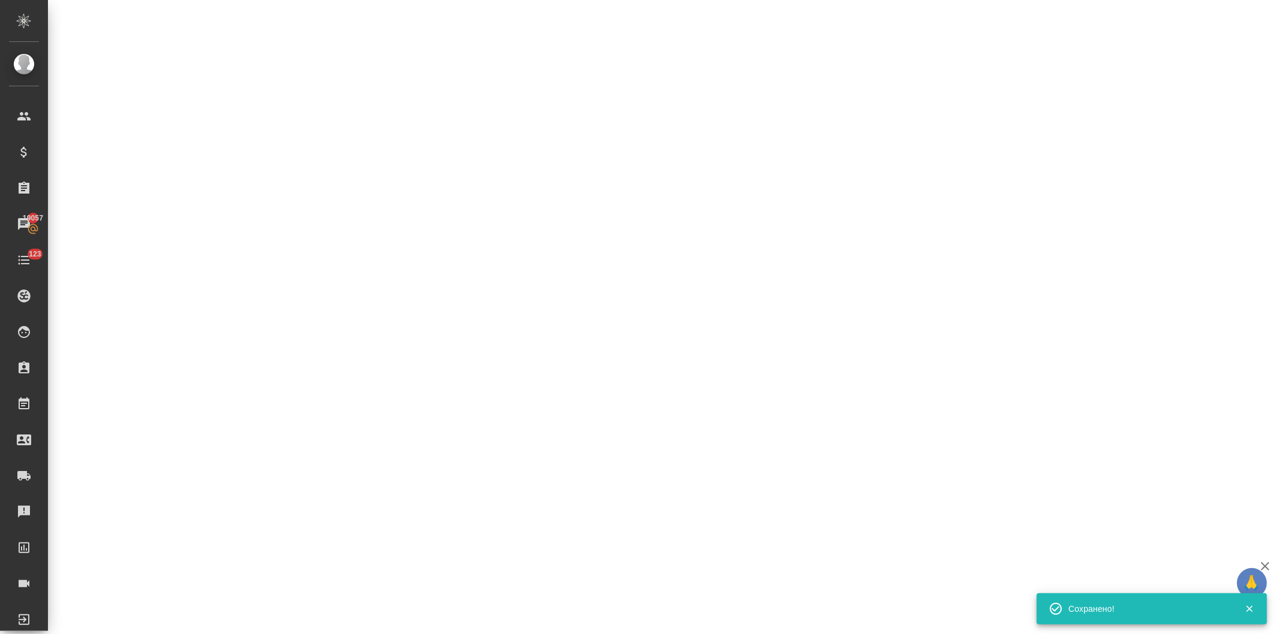
select select "RU"
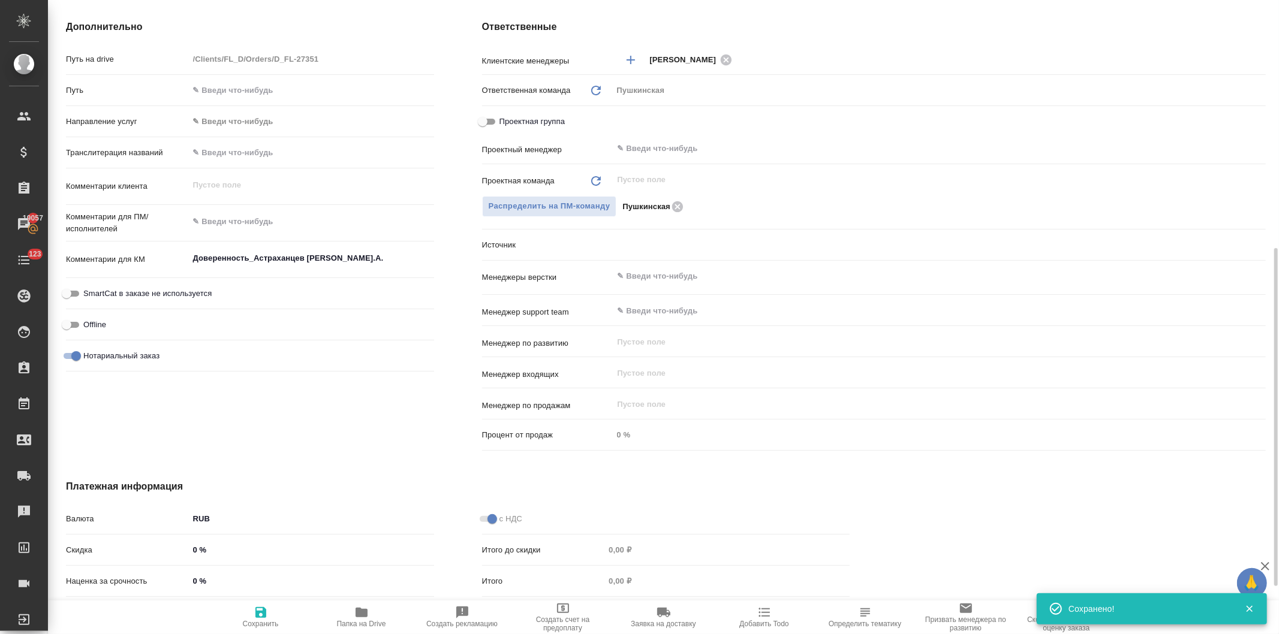
type textarea "x"
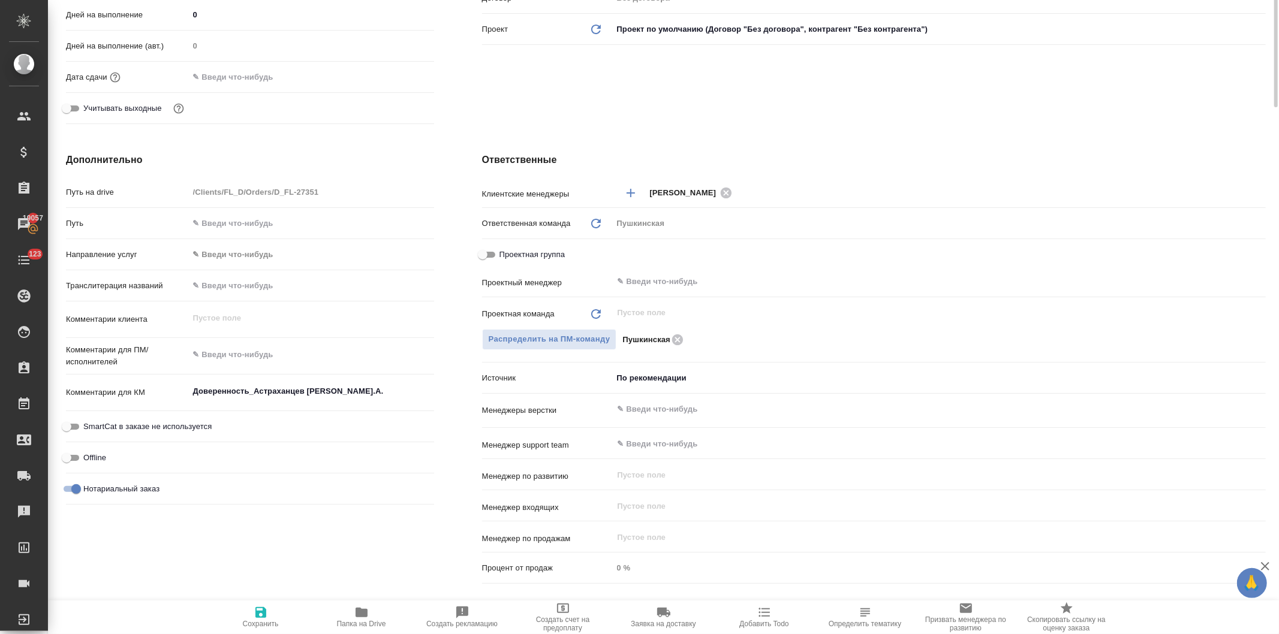
scroll to position [0, 0]
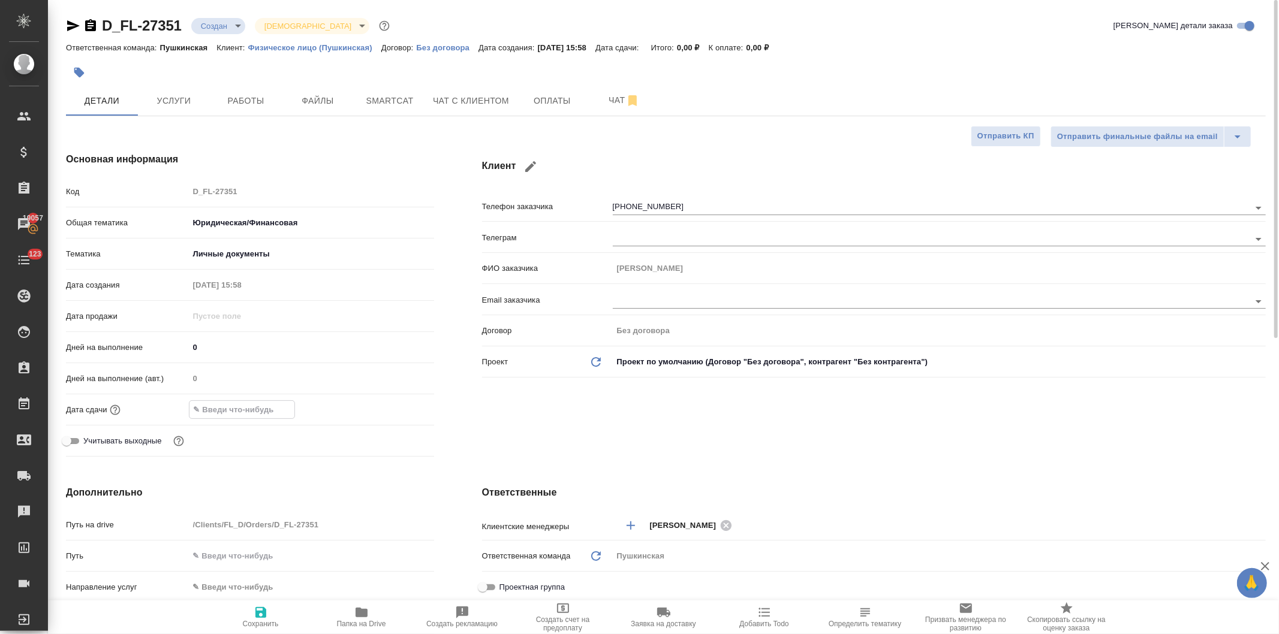
click at [229, 412] on input "text" at bounding box center [241, 409] width 105 height 17
click at [396, 406] on icon "button" at bounding box center [399, 409] width 14 height 14
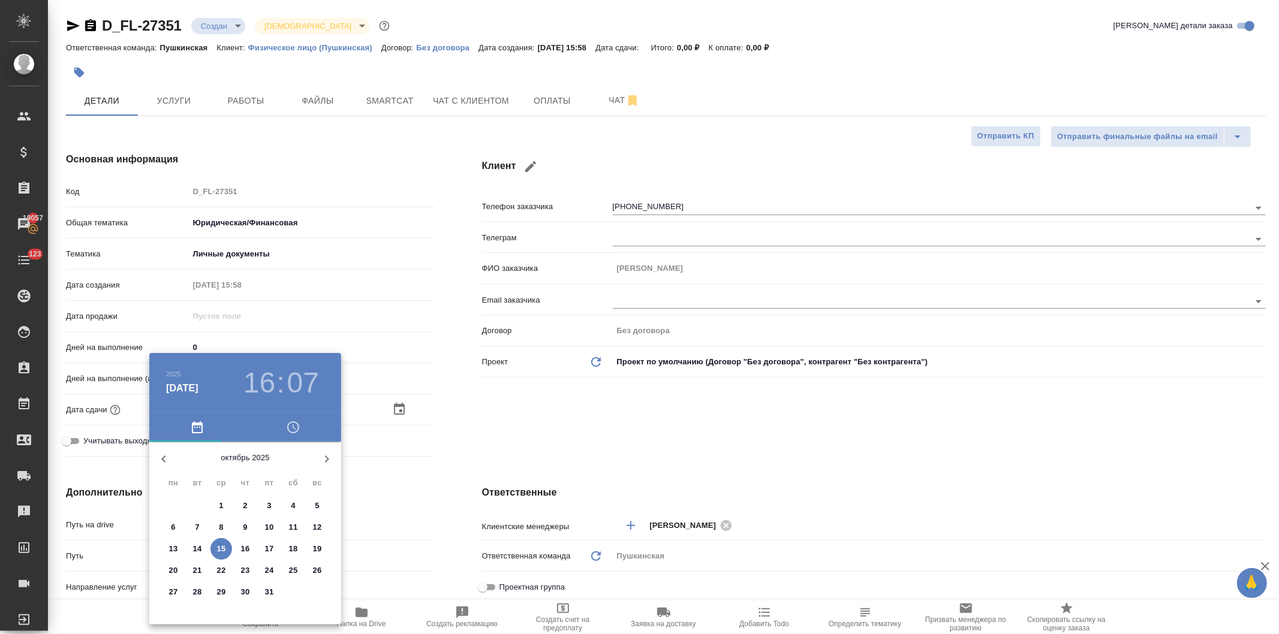
type textarea "x"
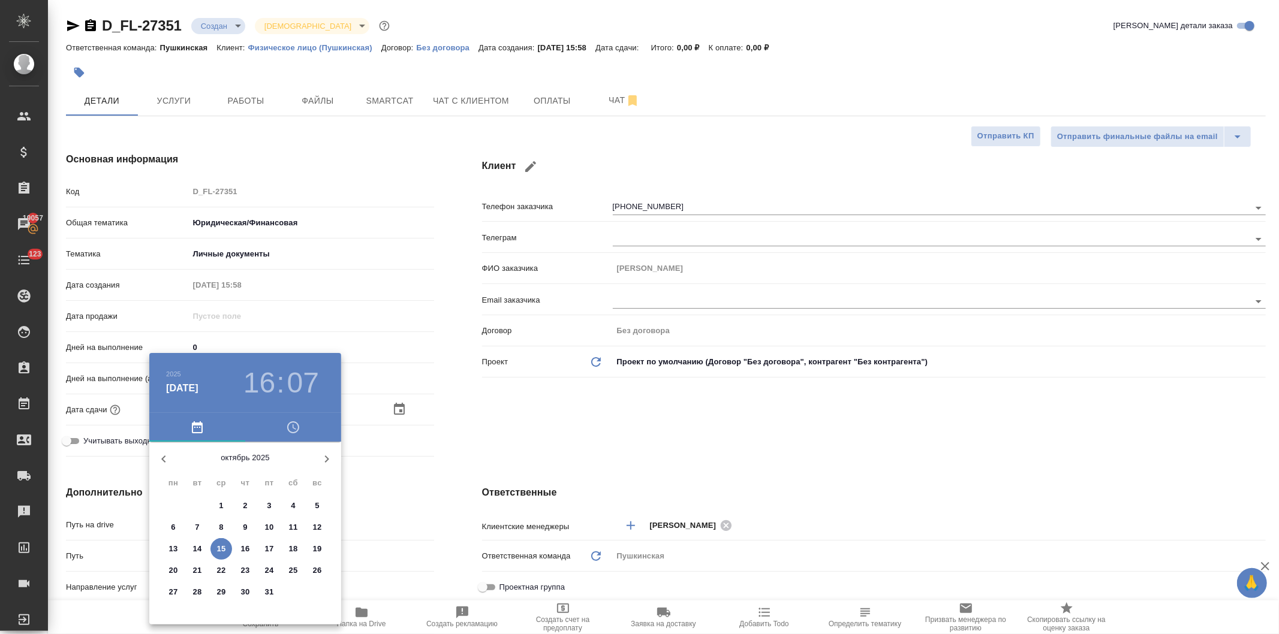
type textarea "x"
click at [265, 567] on p "24" at bounding box center [269, 571] width 9 height 12
type input "24.10.2025 16:07"
type textarea "x"
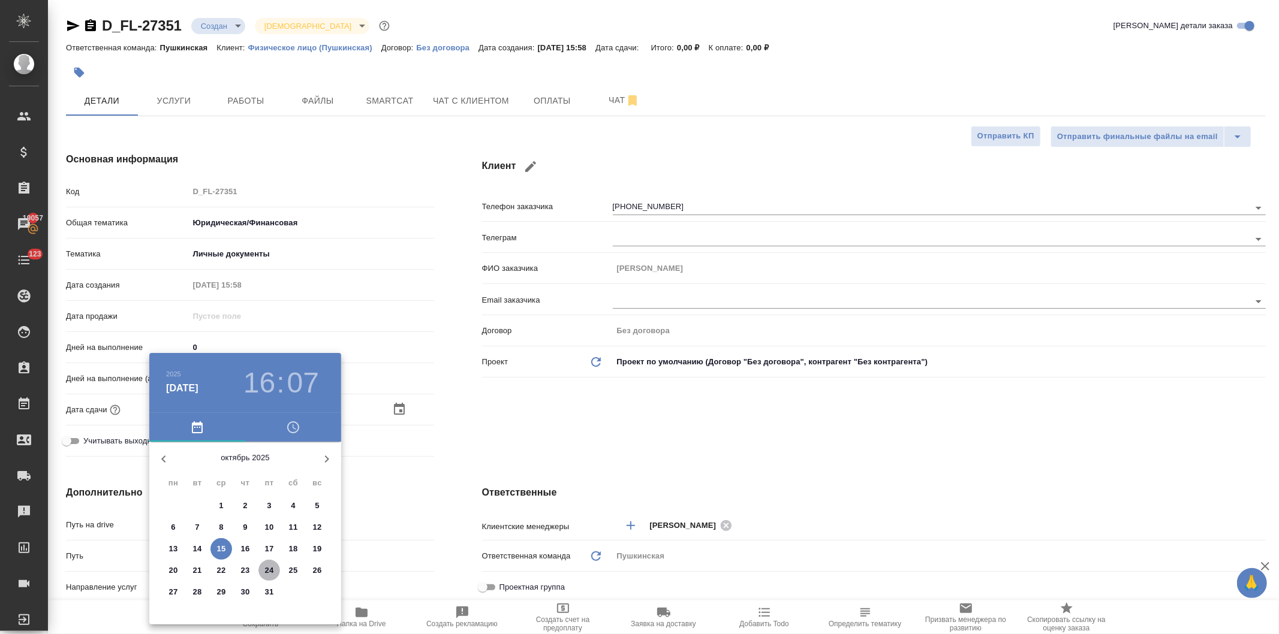
type textarea "x"
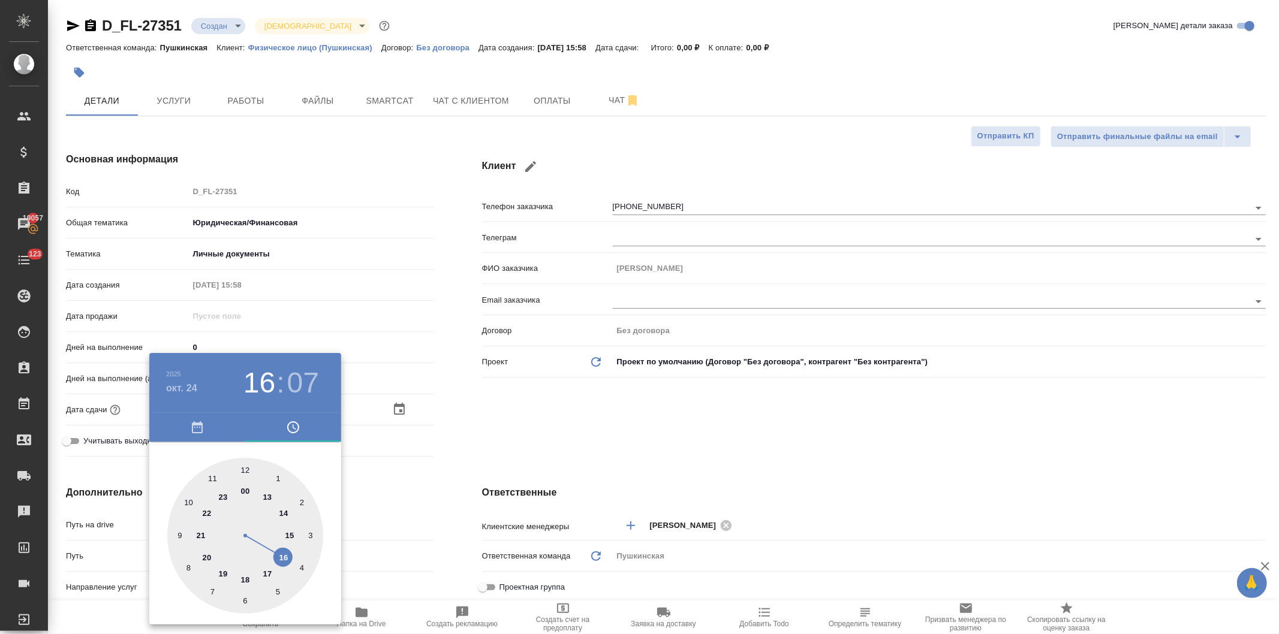
click at [267, 571] on div at bounding box center [245, 536] width 156 height 156
type input "24.10.2025 17:07"
type textarea "x"
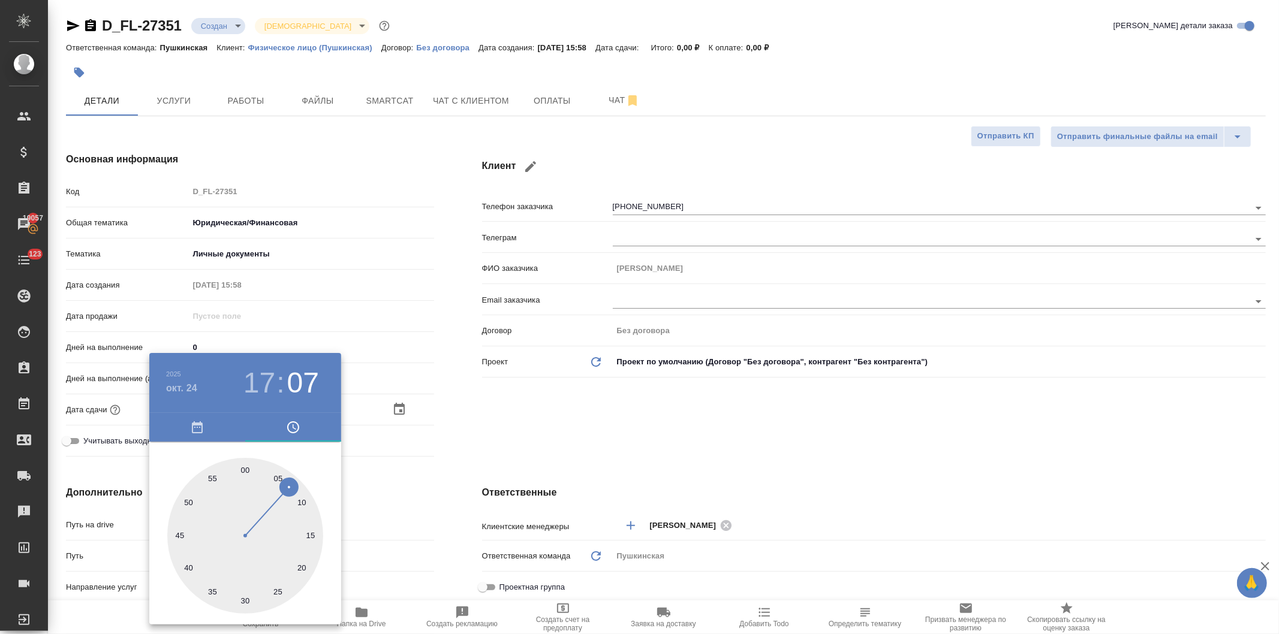
click at [244, 470] on div at bounding box center [245, 536] width 156 height 156
type input "[DATE] 17:00"
type textarea "x"
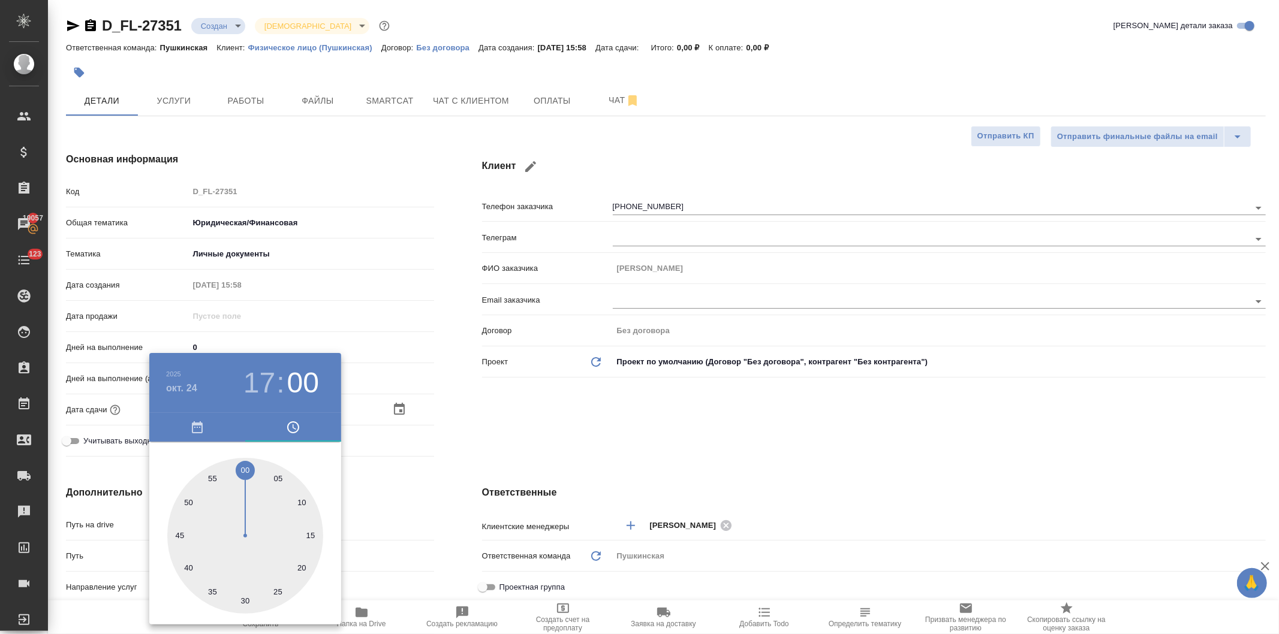
click at [499, 447] on div at bounding box center [639, 317] width 1279 height 634
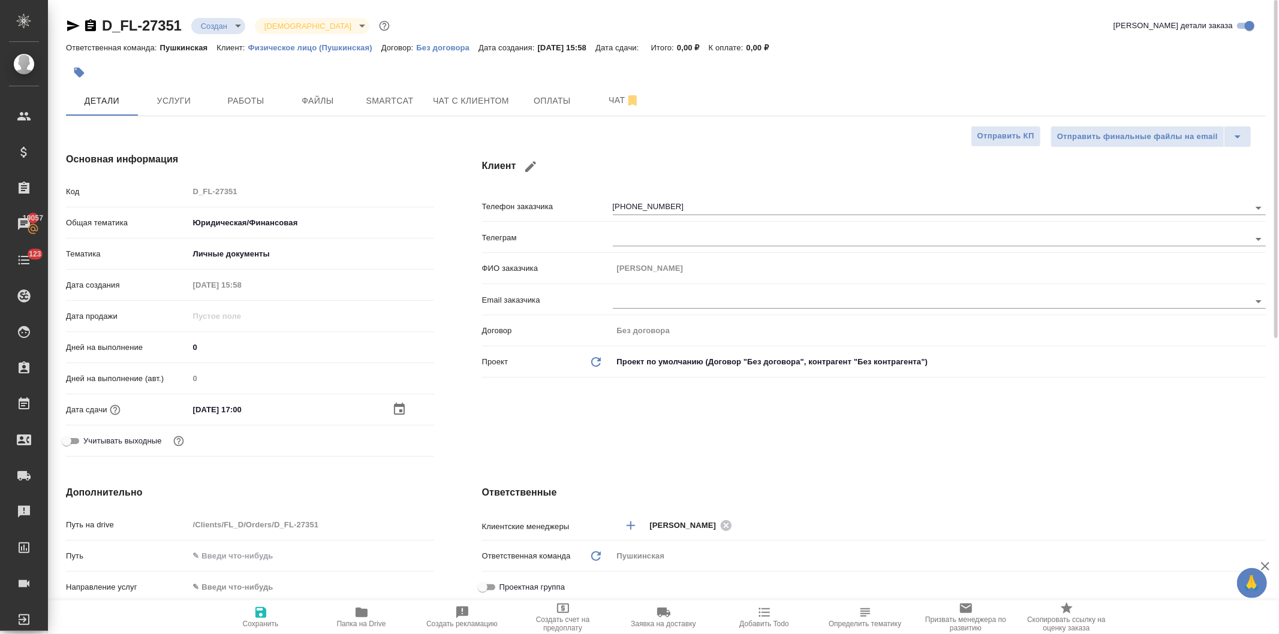
click at [261, 616] on icon "button" at bounding box center [261, 613] width 14 height 14
type textarea "x"
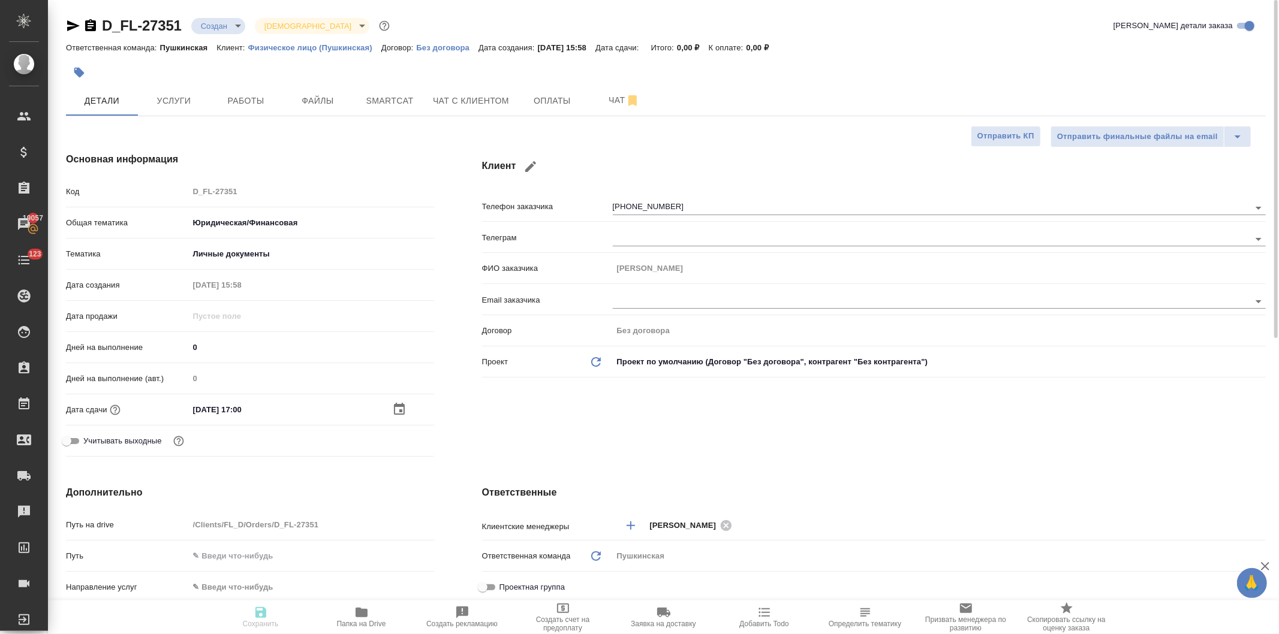
type textarea "x"
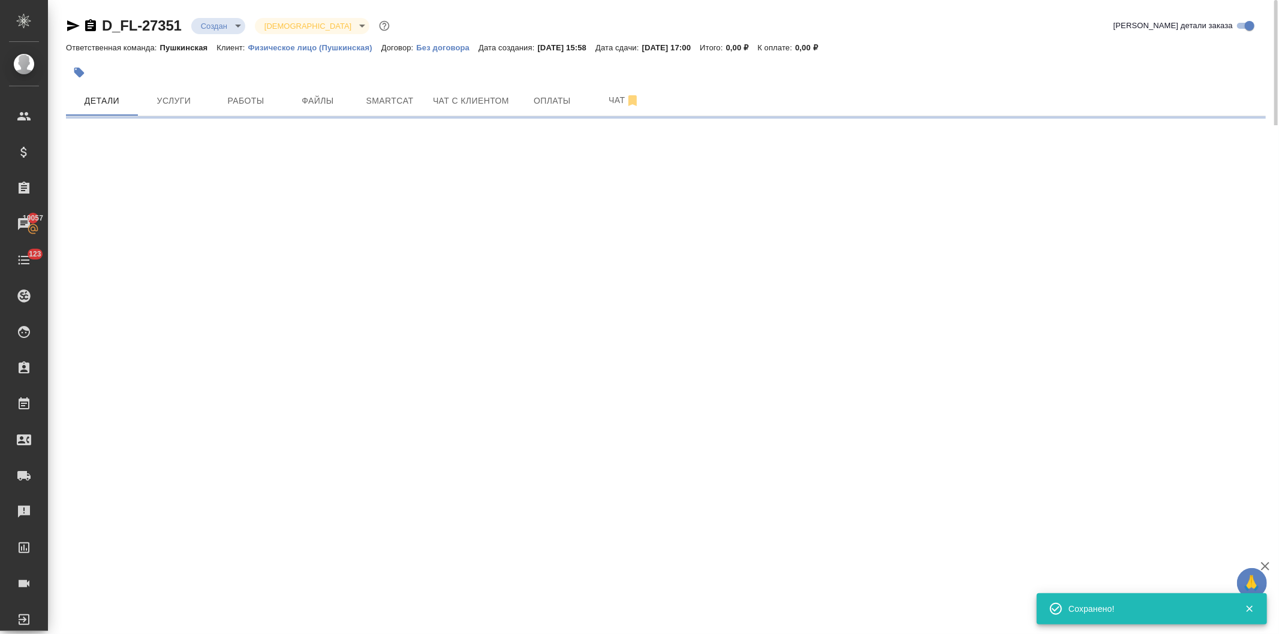
select select "RU"
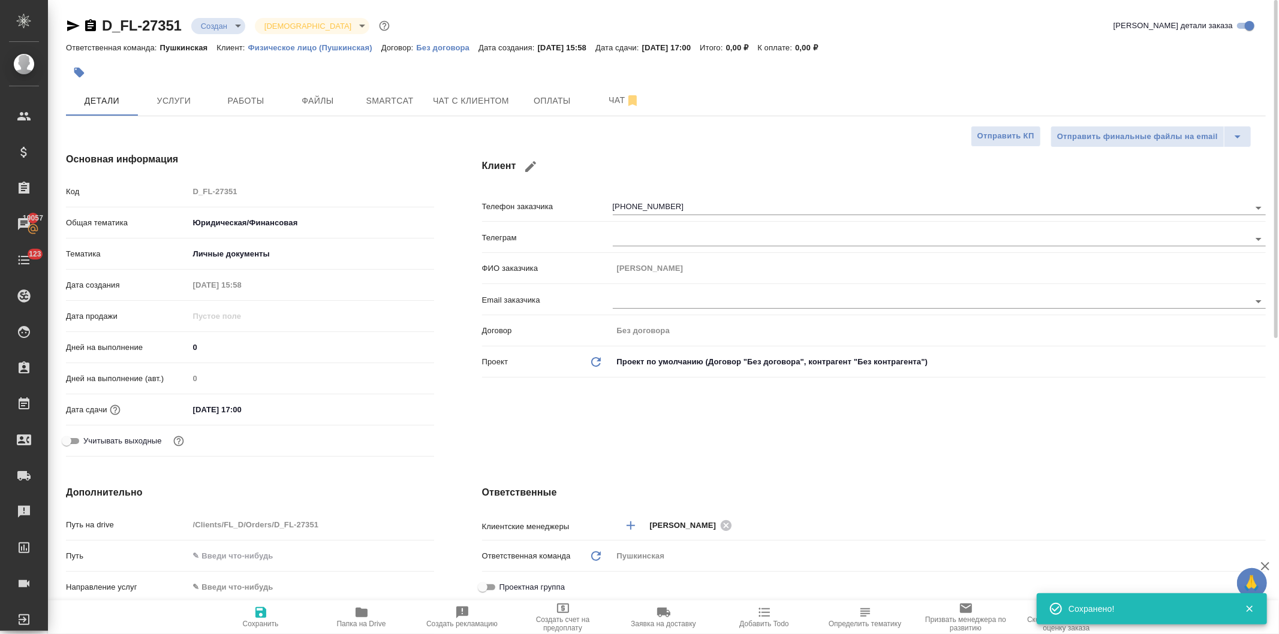
type textarea "x"
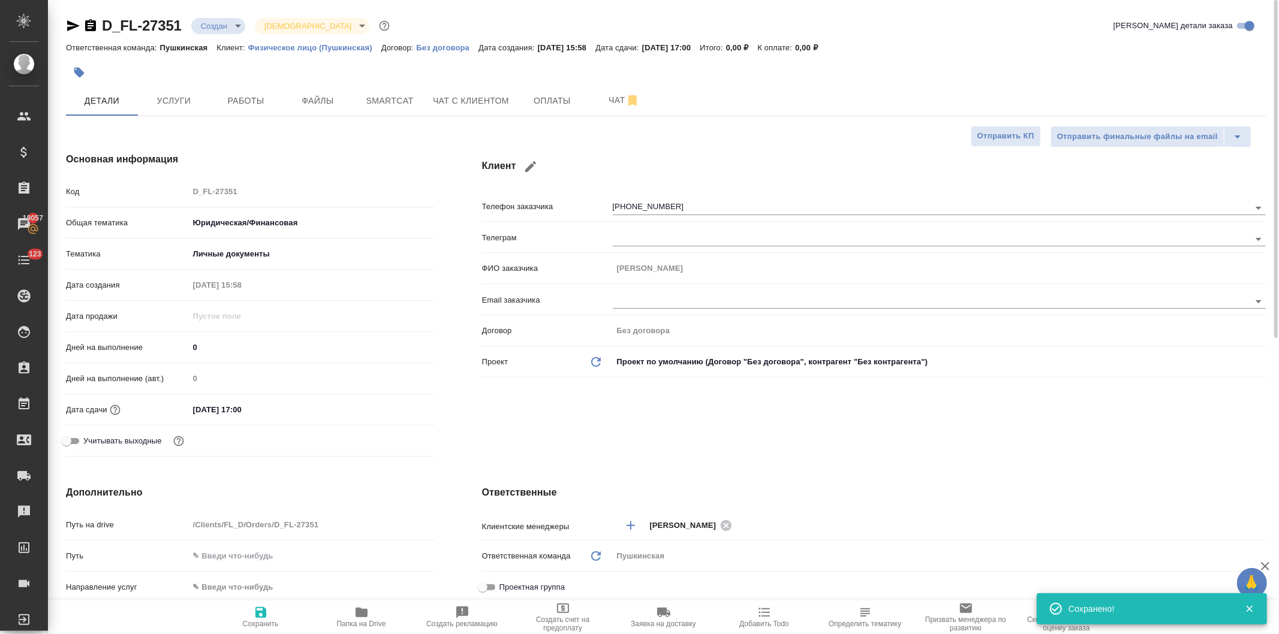
type textarea "x"
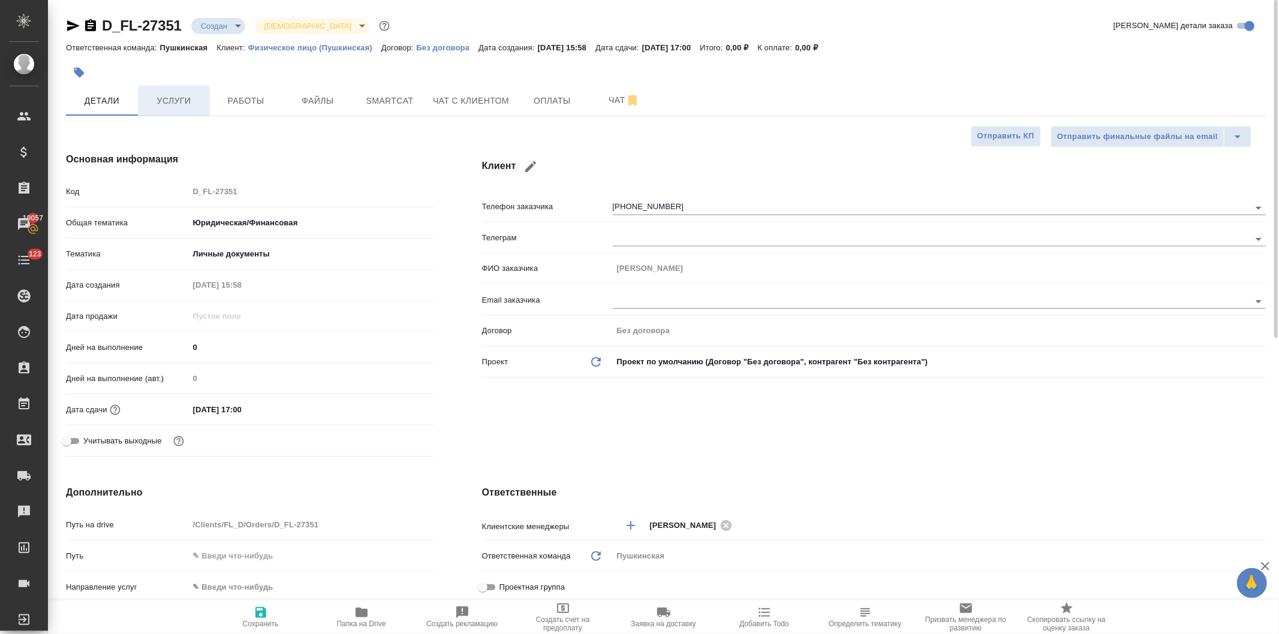
click at [180, 98] on span "Услуги" at bounding box center [174, 101] width 58 height 15
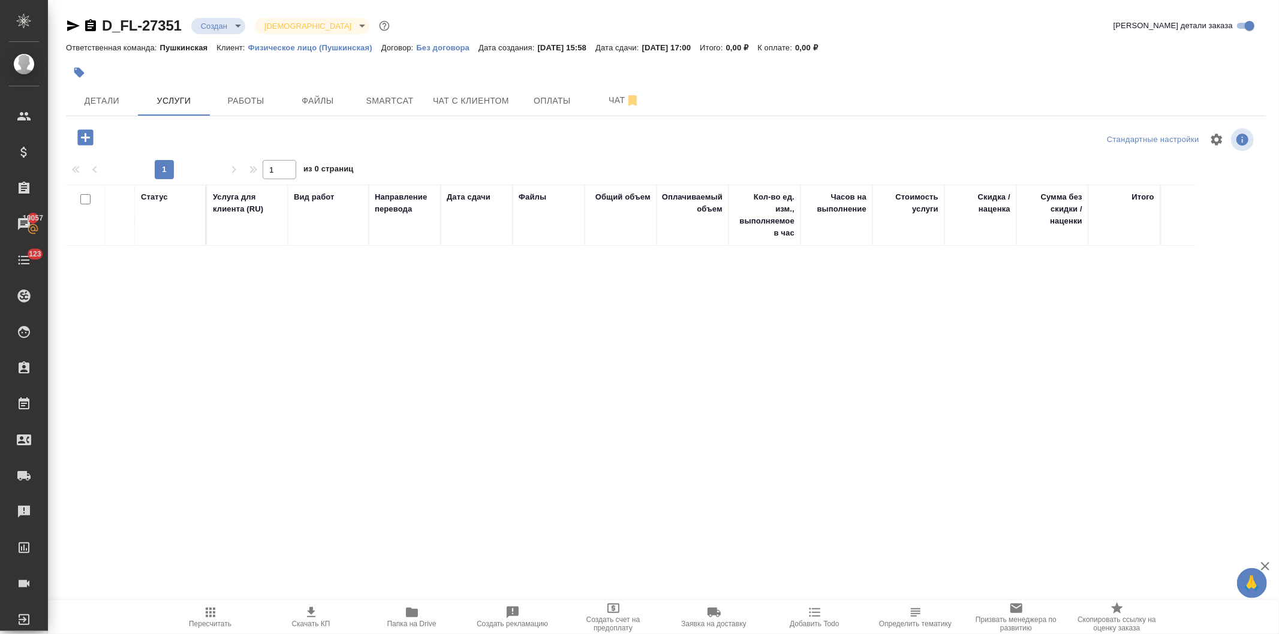
click at [84, 138] on icon "button" at bounding box center [85, 137] width 21 height 21
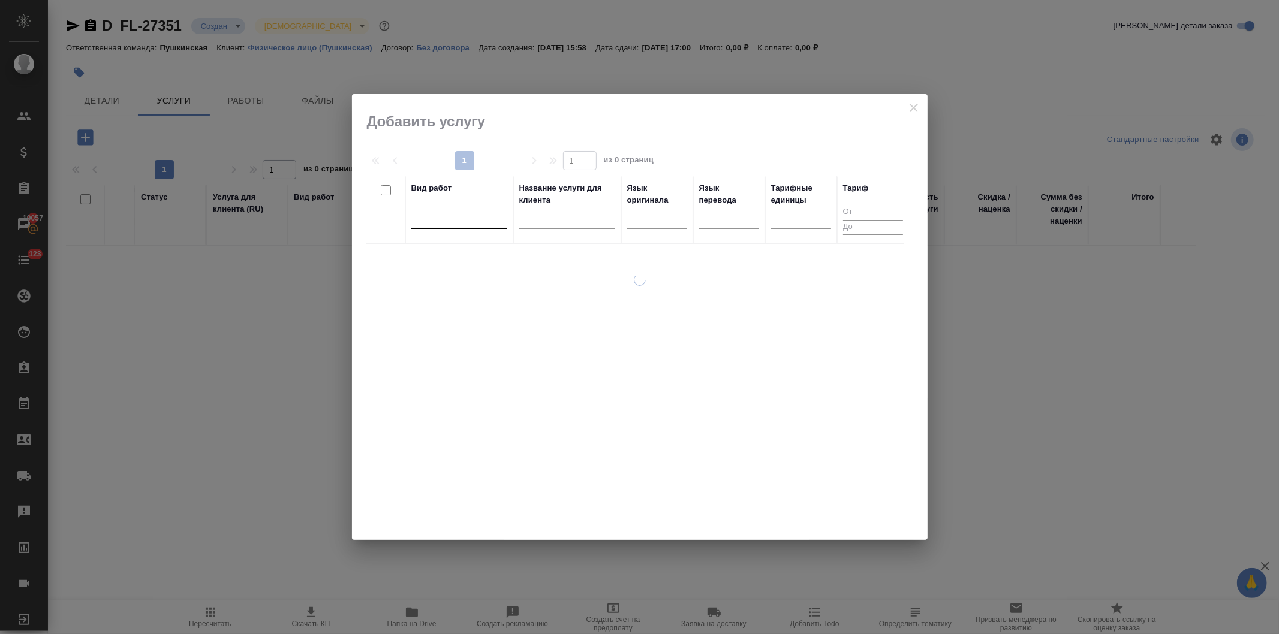
click at [436, 225] on div at bounding box center [459, 216] width 96 height 17
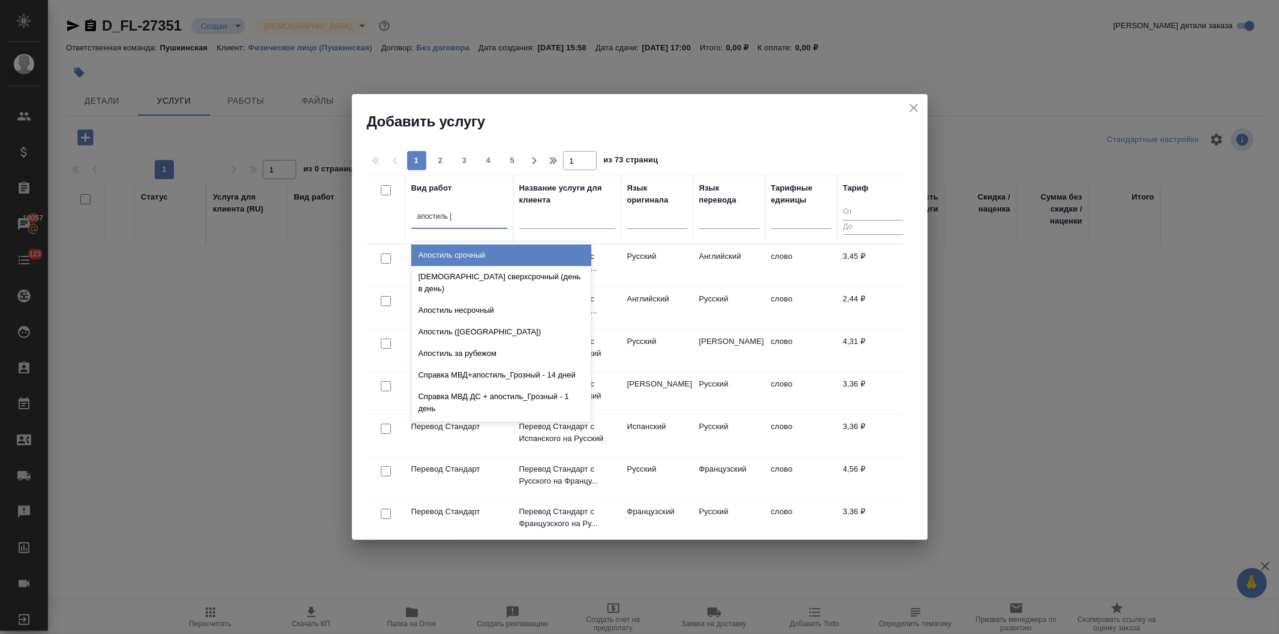
type input "апостиль не"
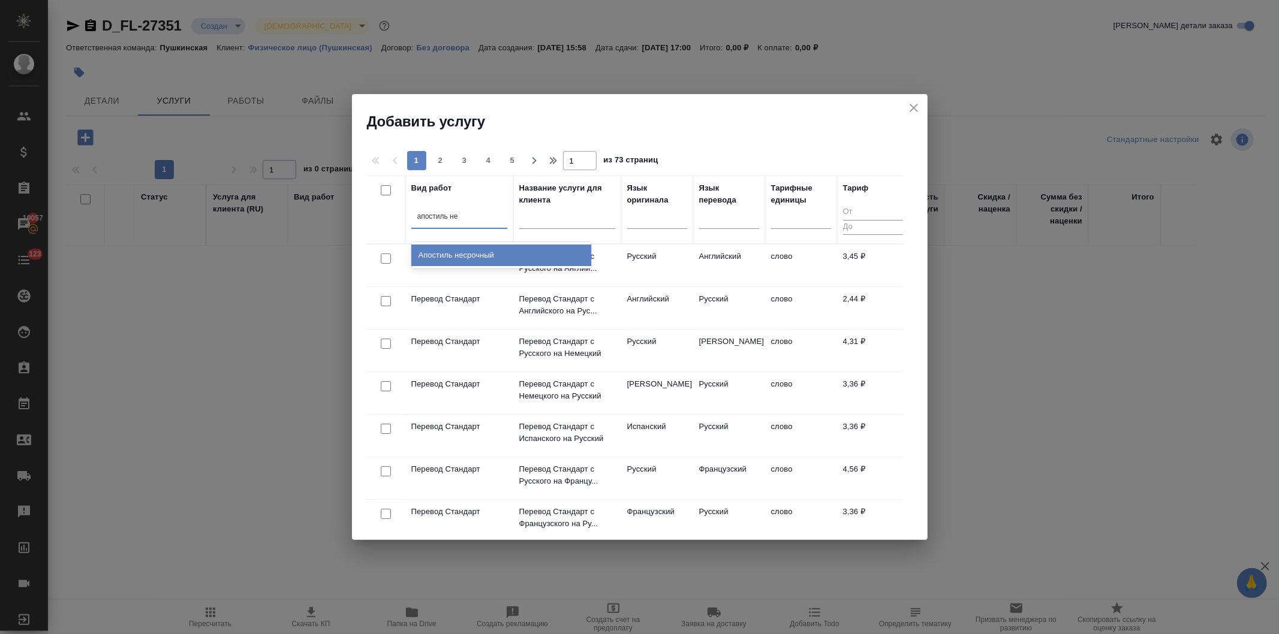
click at [457, 250] on div "Апостиль несрочный" at bounding box center [501, 256] width 180 height 22
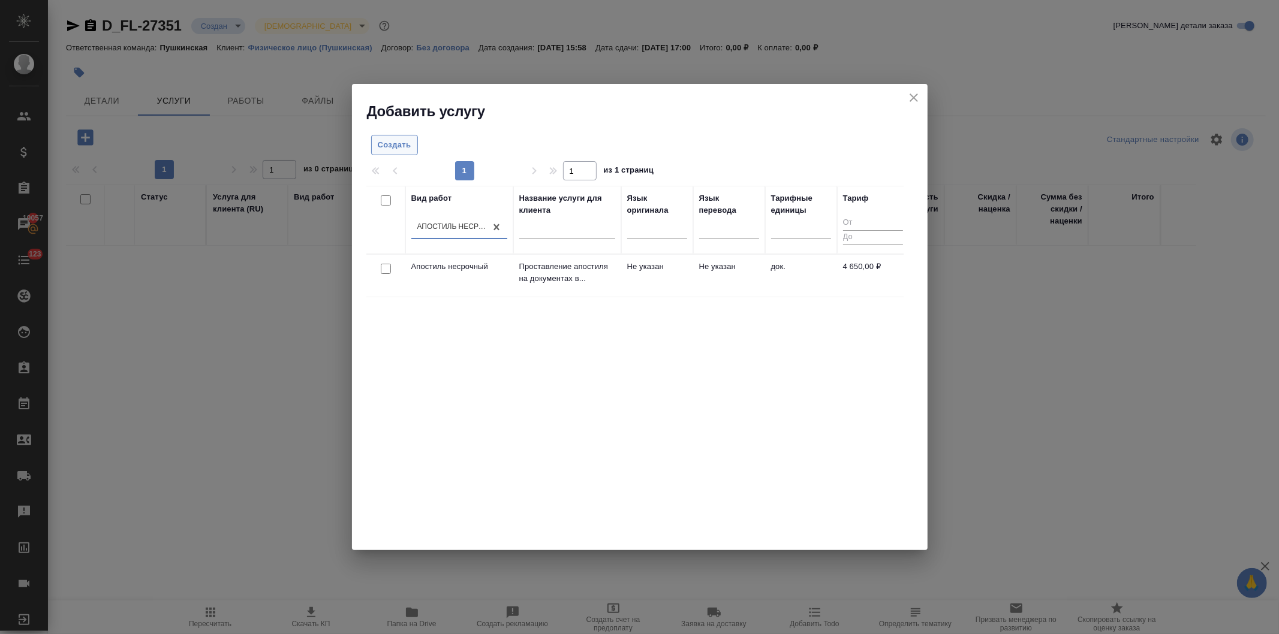
click at [396, 147] on span "Создать" at bounding box center [395, 146] width 34 height 14
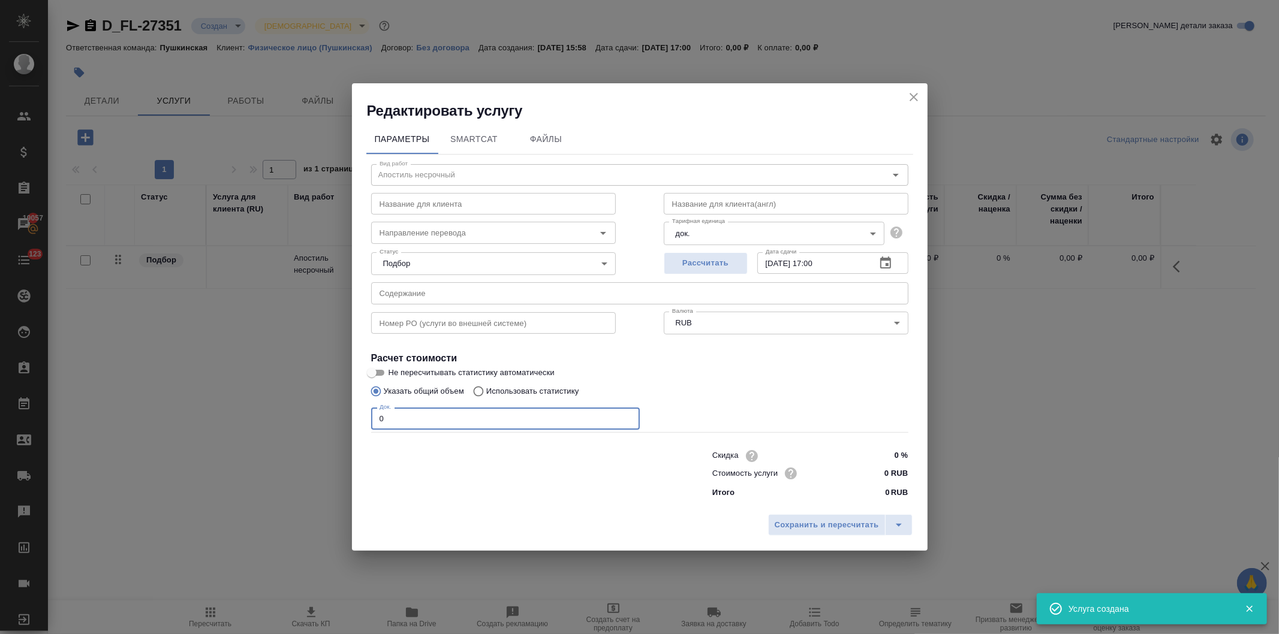
drag, startPoint x: 306, startPoint y: 441, endPoint x: 324, endPoint y: 457, distance: 23.8
click at [305, 444] on div "Редактировать услугу Параметры SmartCat Файлы Вид работ Апостиль несрочный Вид …" at bounding box center [639, 317] width 1279 height 634
type input "1"
click at [880, 471] on input "0 RUB" at bounding box center [885, 473] width 45 height 17
type input "5500 RUB"
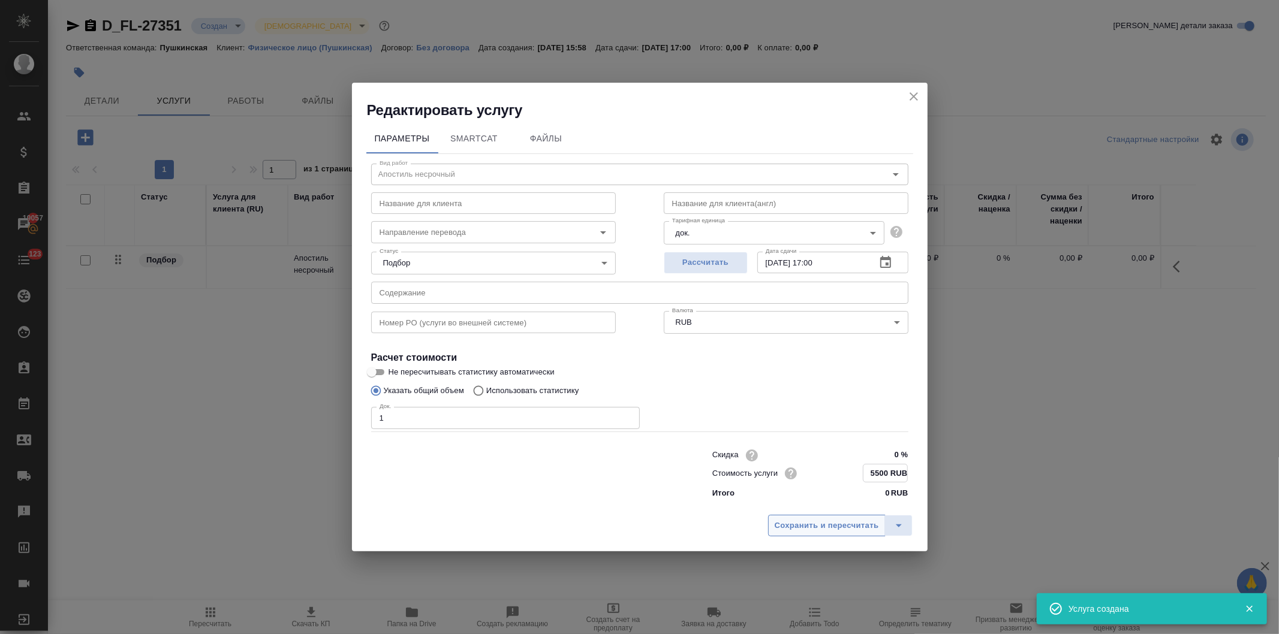
click at [837, 529] on span "Сохранить и пересчитать" at bounding box center [827, 526] width 104 height 14
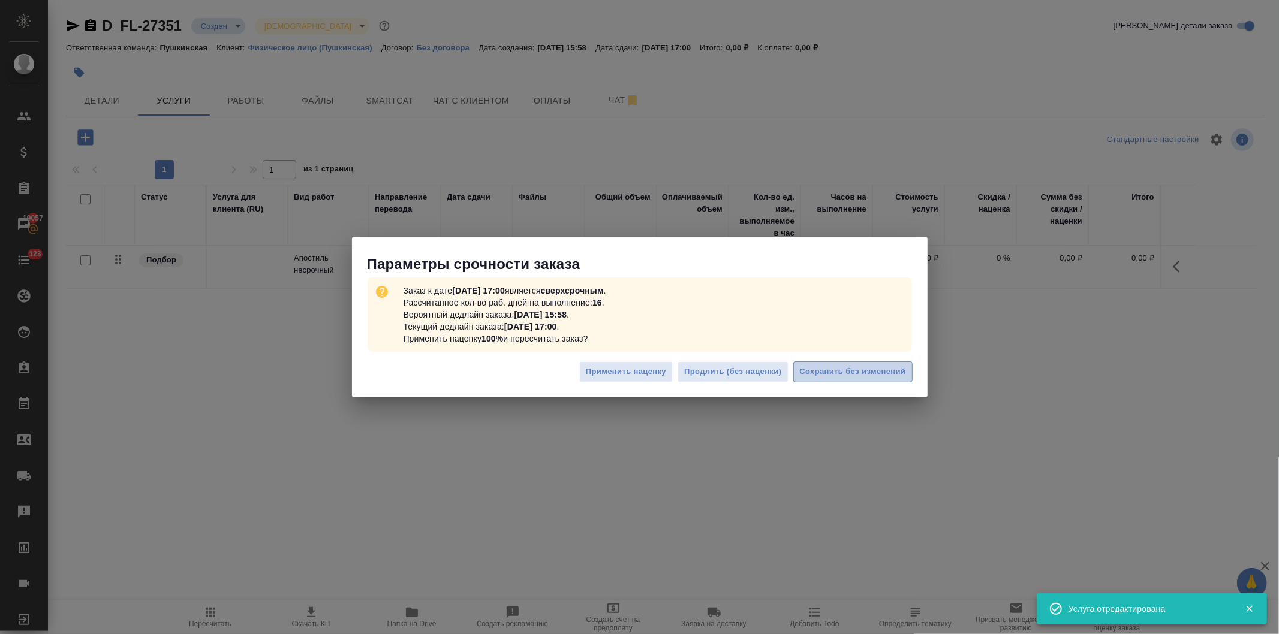
click at [851, 368] on span "Сохранить без изменений" at bounding box center [853, 372] width 106 height 14
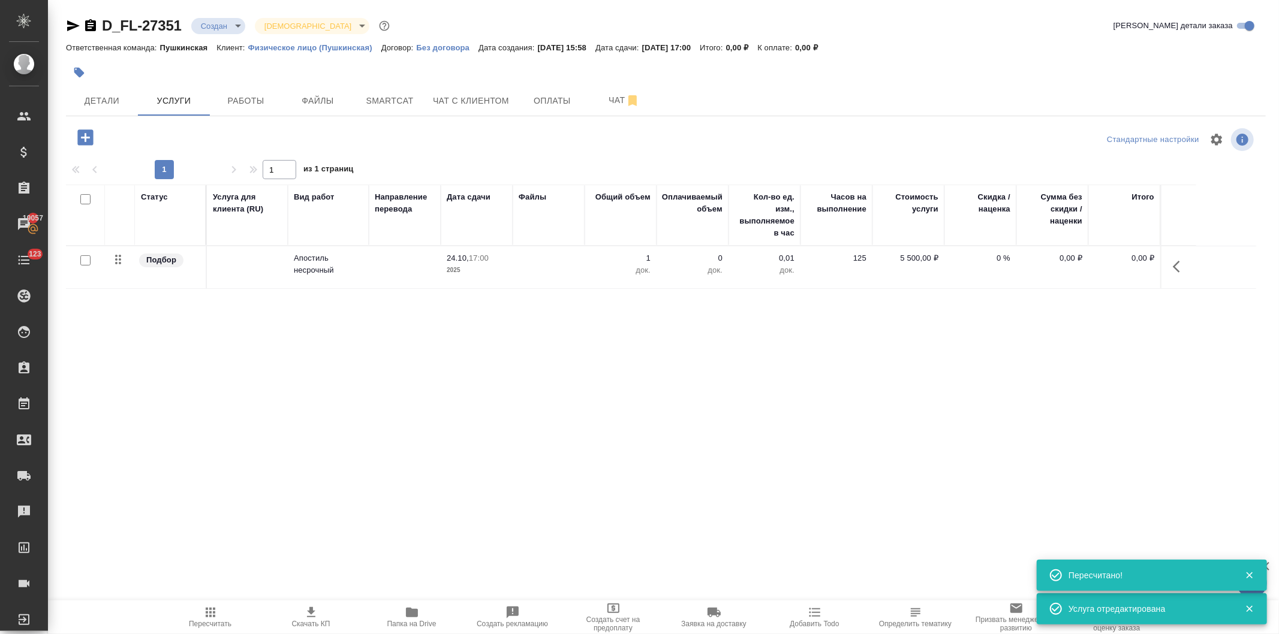
type input "urgent"
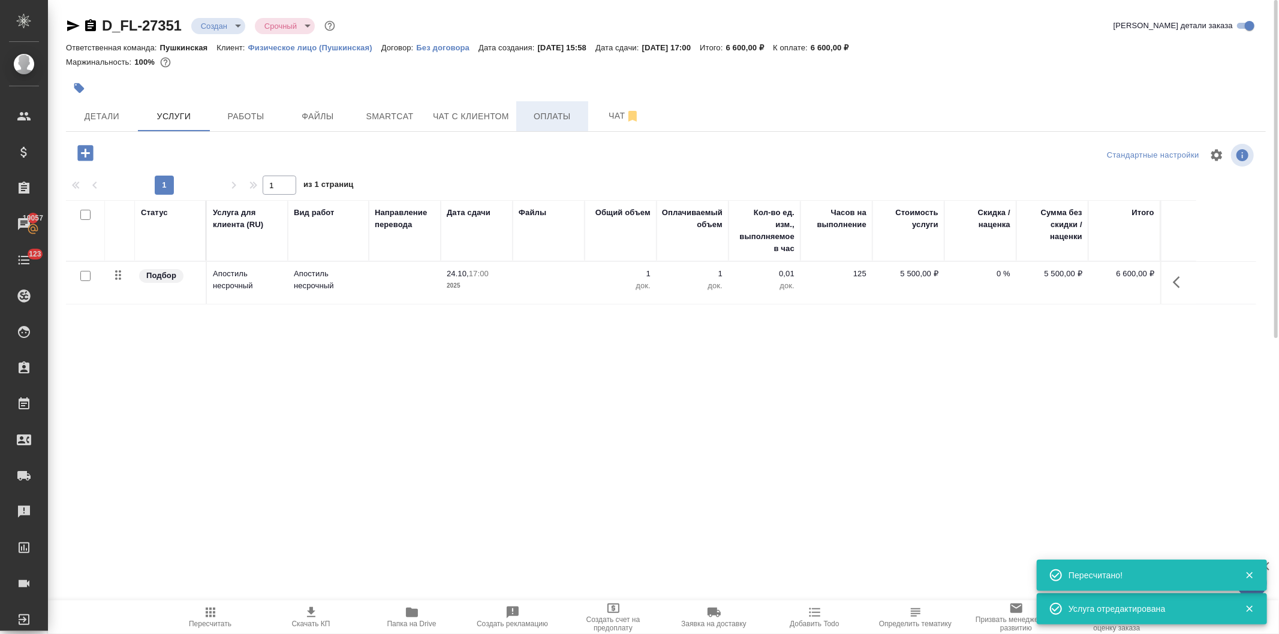
click at [552, 116] on span "Оплаты" at bounding box center [552, 116] width 58 height 15
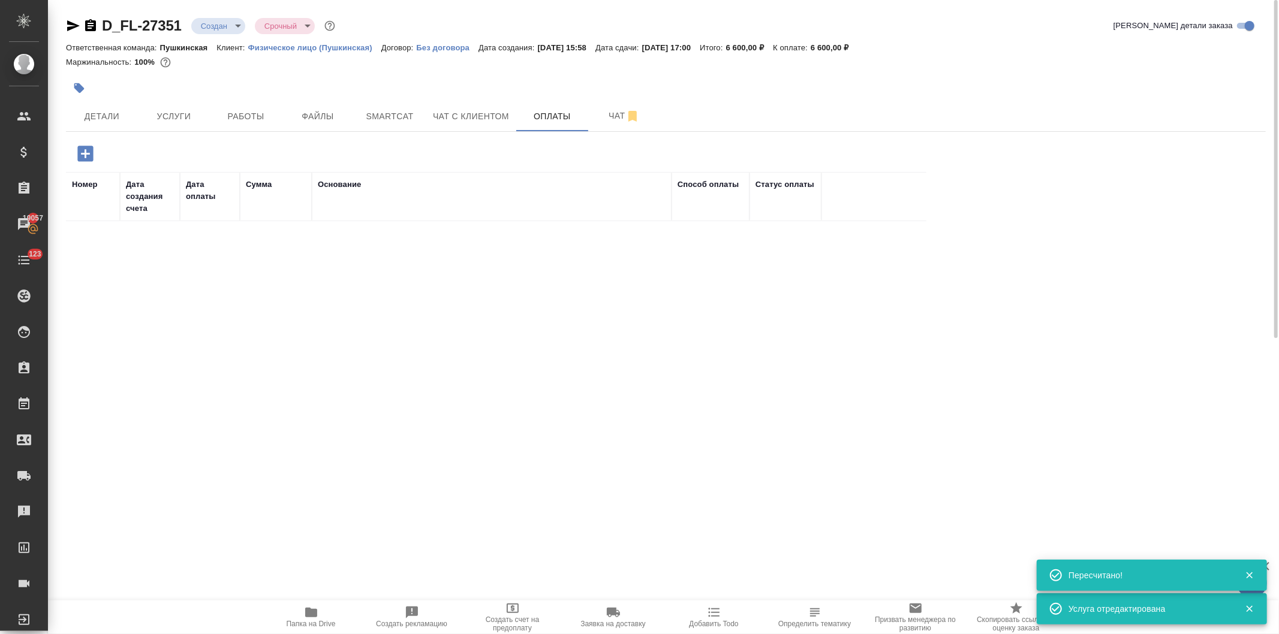
click at [79, 150] on icon "button" at bounding box center [85, 154] width 16 height 16
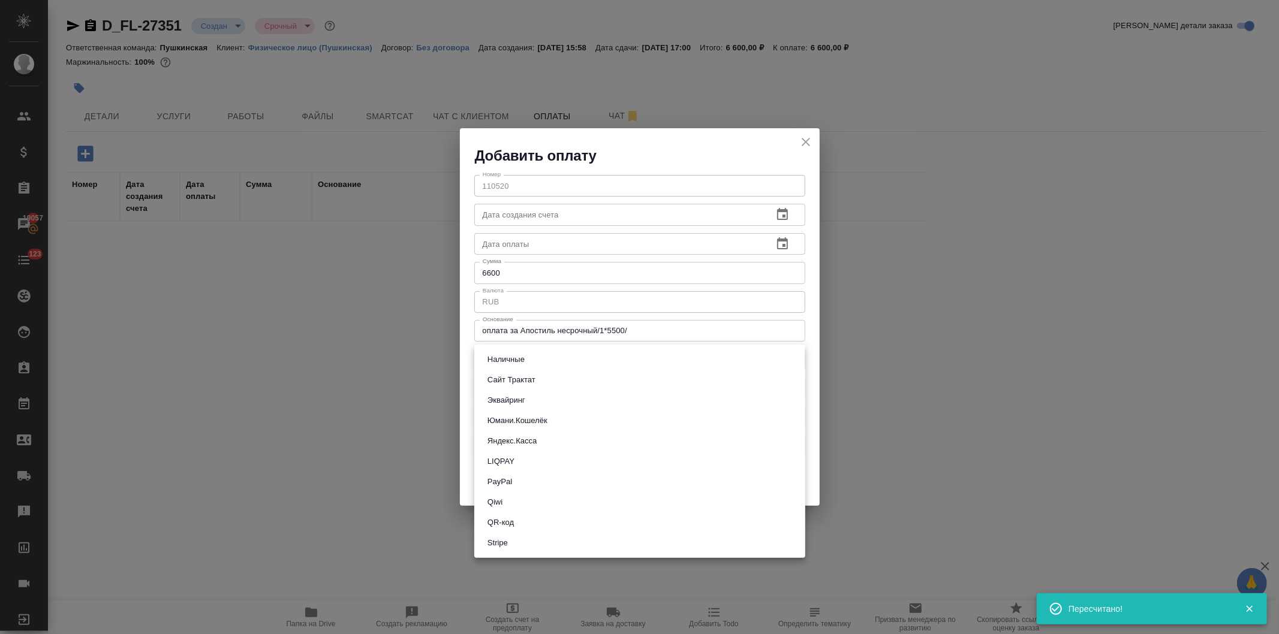
click at [520, 357] on body "🙏 .cls-1 fill:#fff; AWATERA Давыдова Елена Клиенты Спецификации Заказы 19057 Ча…" at bounding box center [639, 317] width 1279 height 634
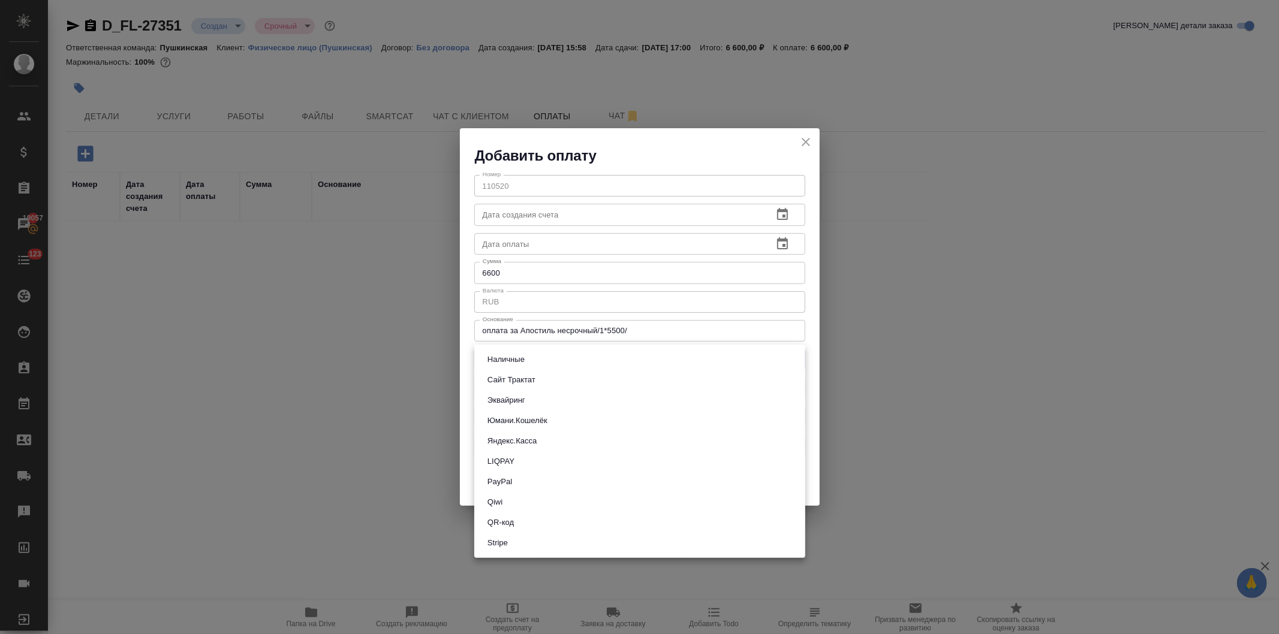
click at [519, 402] on button "Эквайринг" at bounding box center [506, 400] width 45 height 13
type input "acquiring"
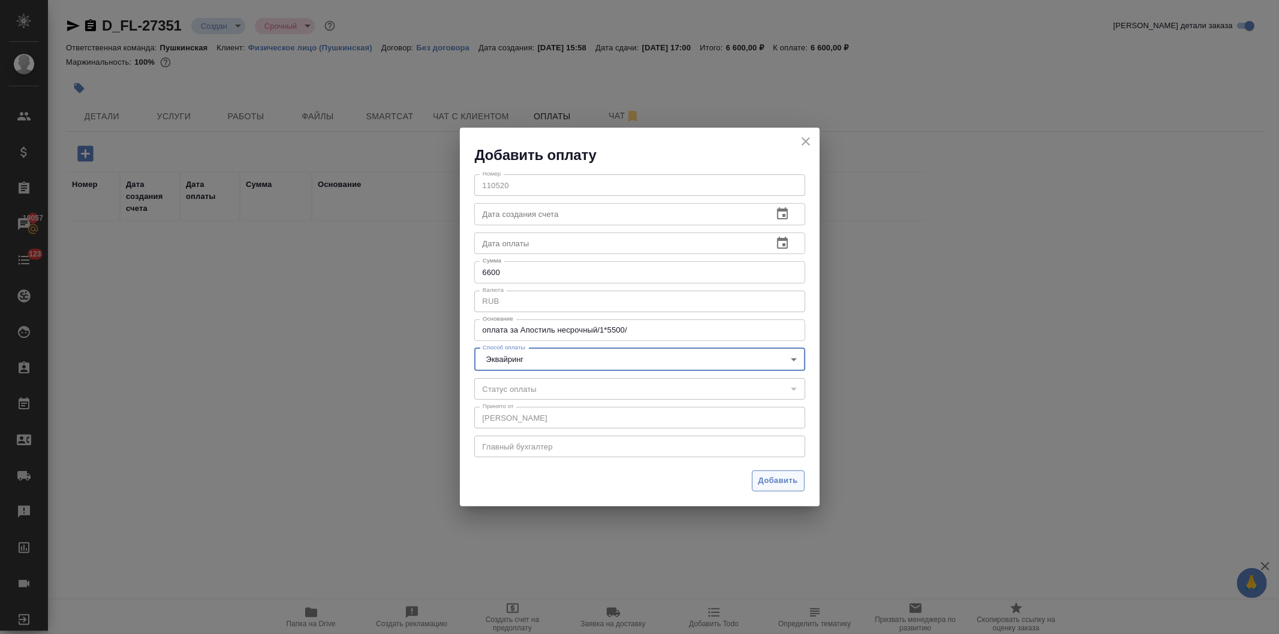
click at [764, 480] on span "Добавить" at bounding box center [778, 481] width 40 height 14
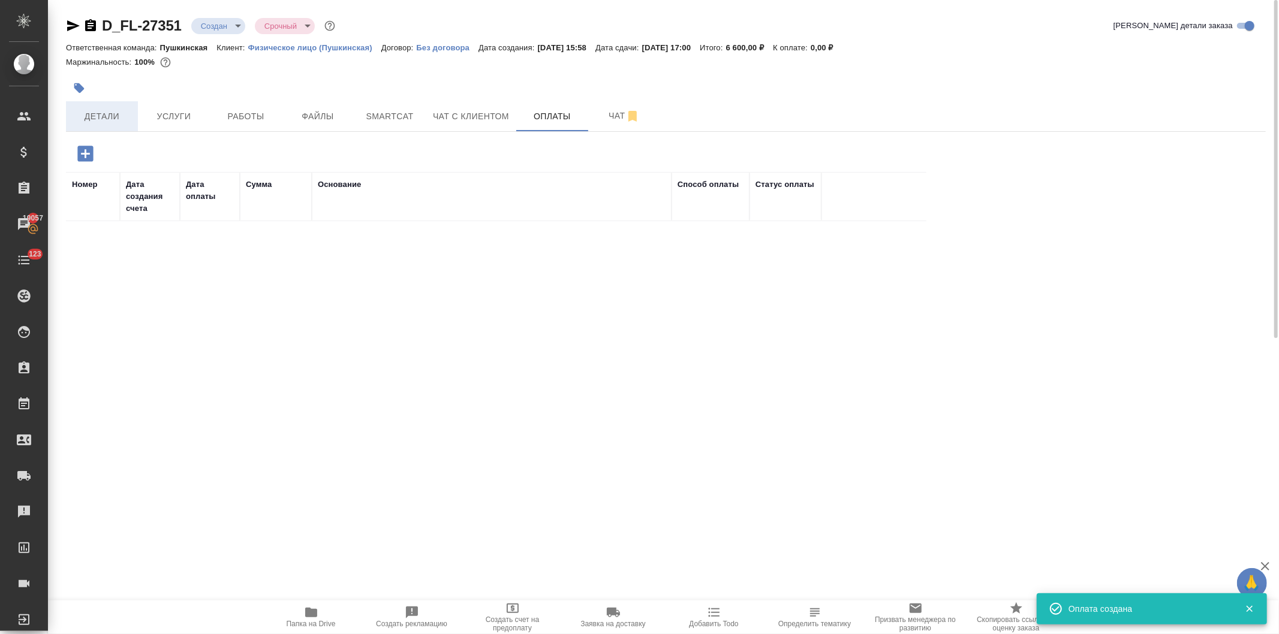
click at [102, 124] on button "Детали" at bounding box center [102, 116] width 72 height 30
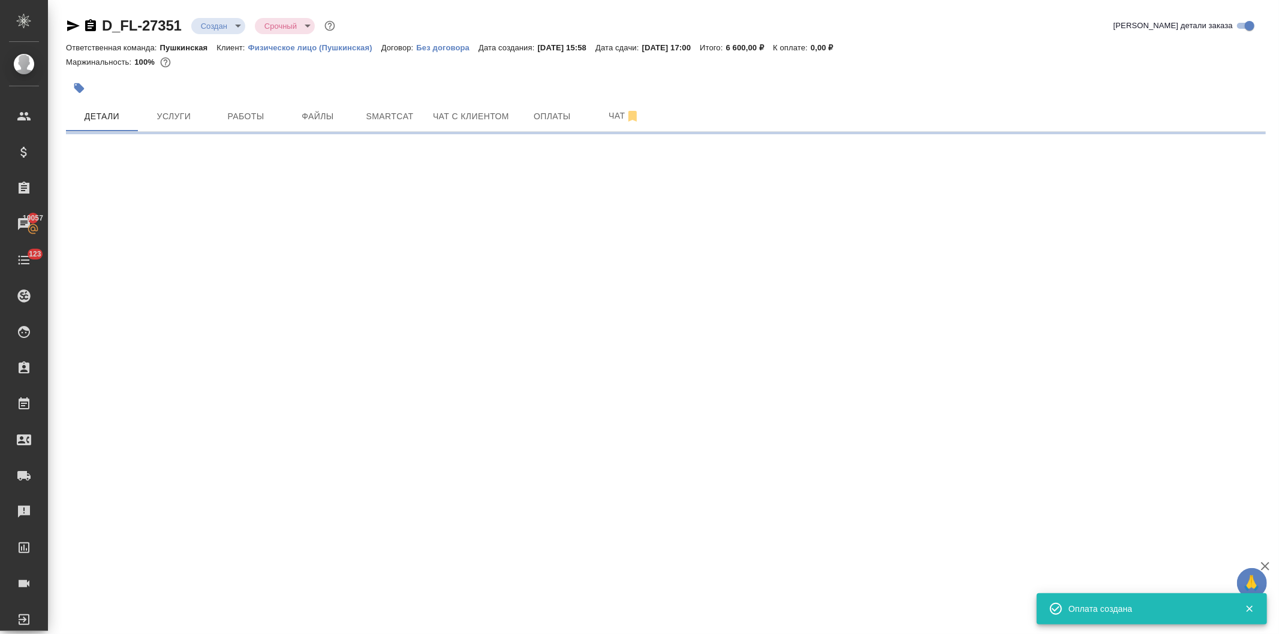
select select "RU"
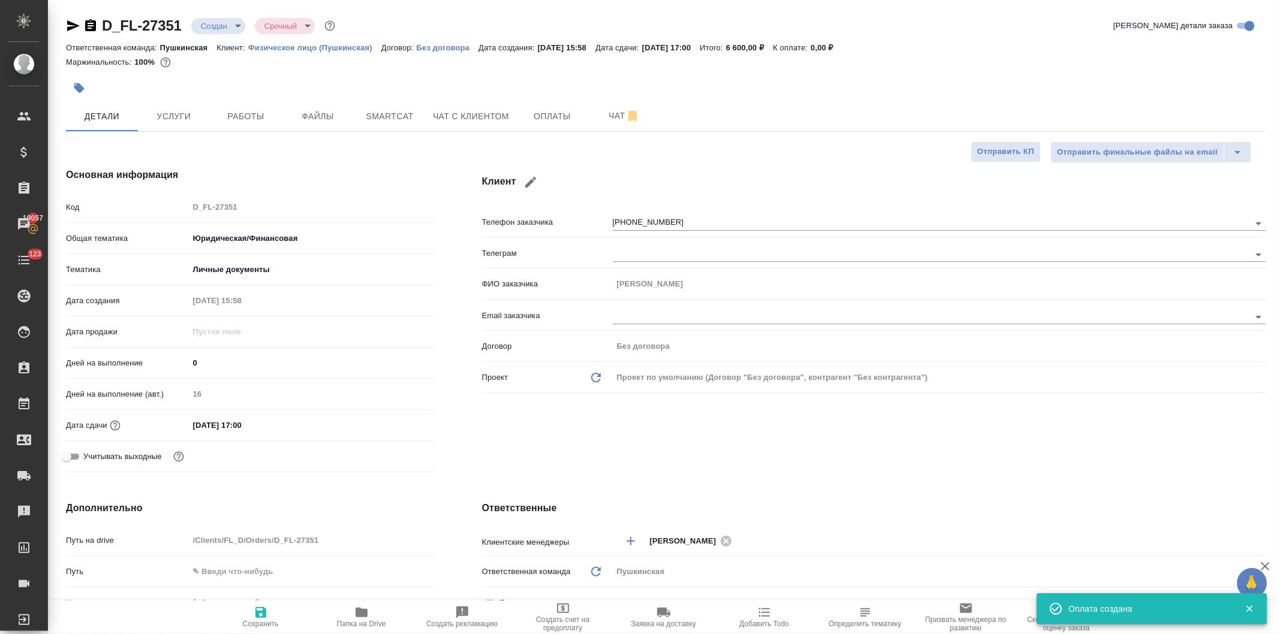
type textarea "x"
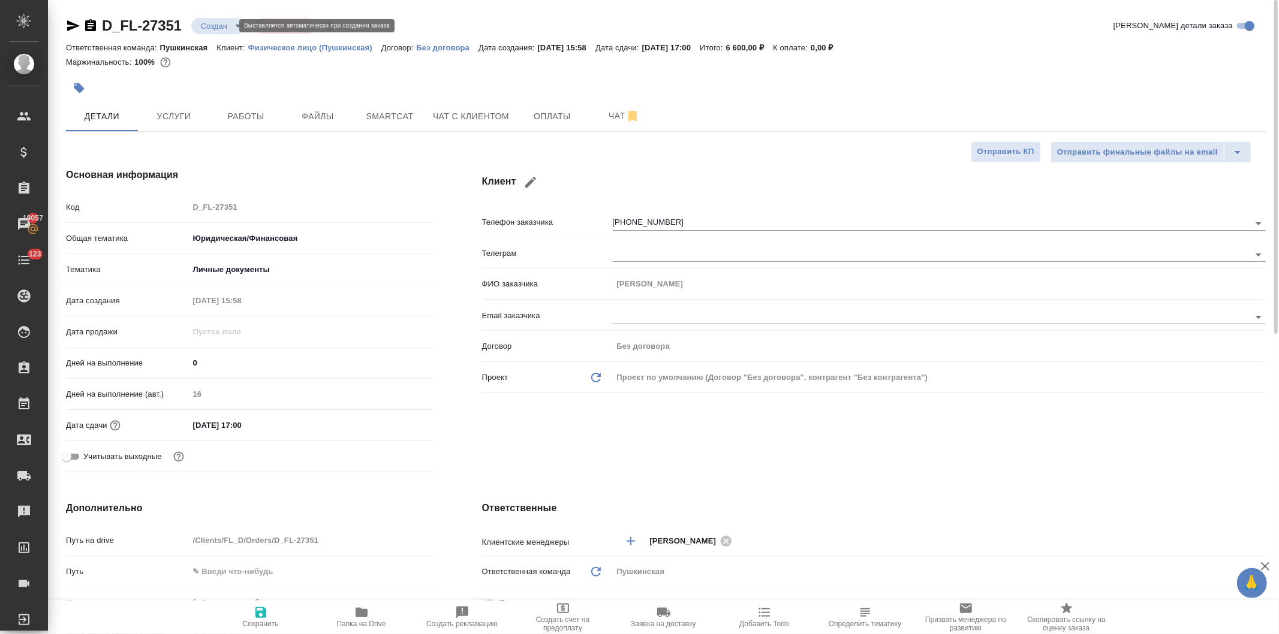
click at [213, 20] on body "🙏 .cls-1 fill:#fff; AWATERA Давыдова Елена Клиенты Спецификации Заказы 19057 Ча…" at bounding box center [639, 317] width 1279 height 634
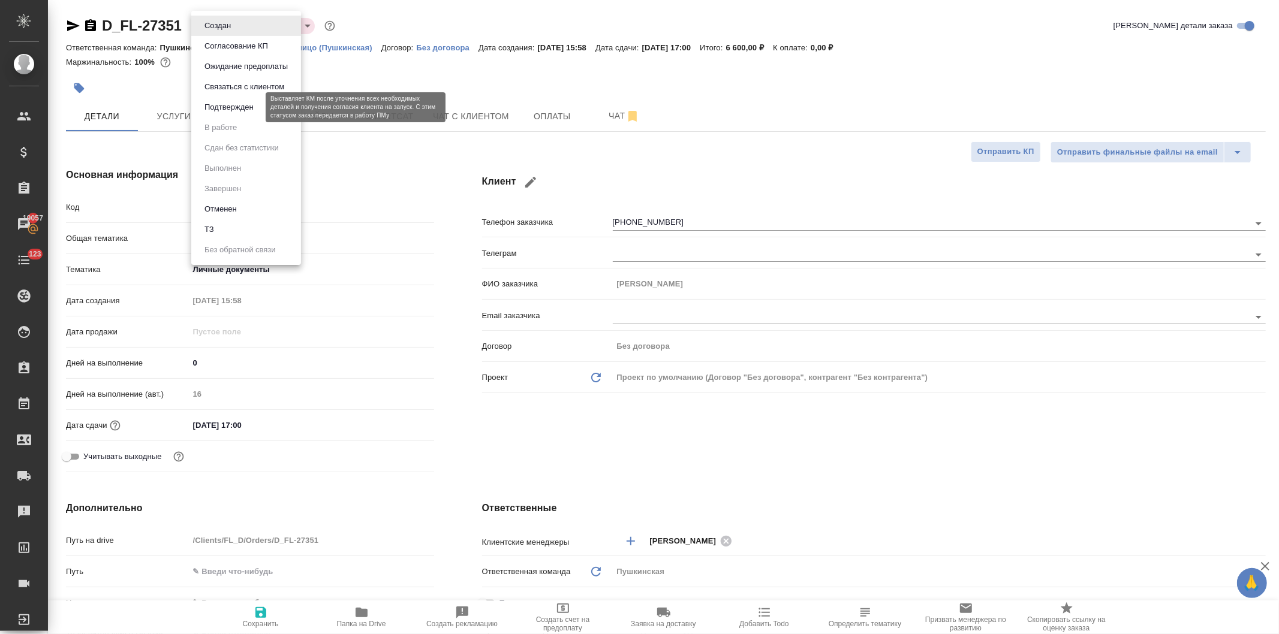
click at [219, 108] on button "Подтвержден" at bounding box center [229, 107] width 56 height 13
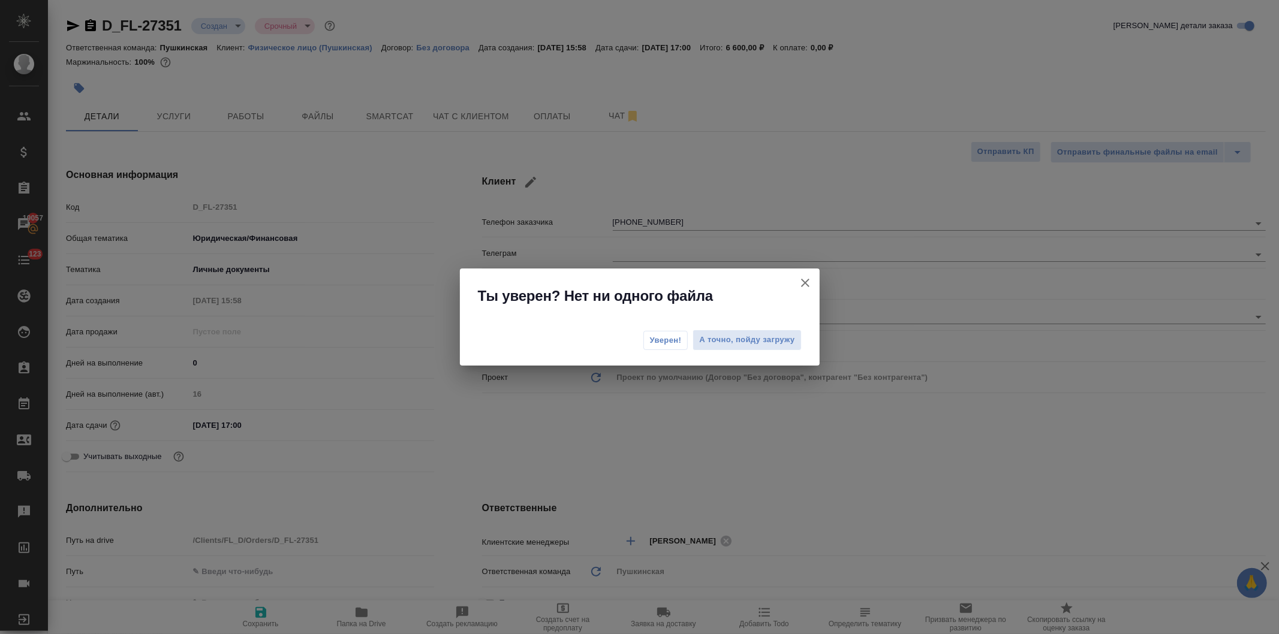
click at [652, 337] on span "Уверен!" at bounding box center [666, 341] width 32 height 12
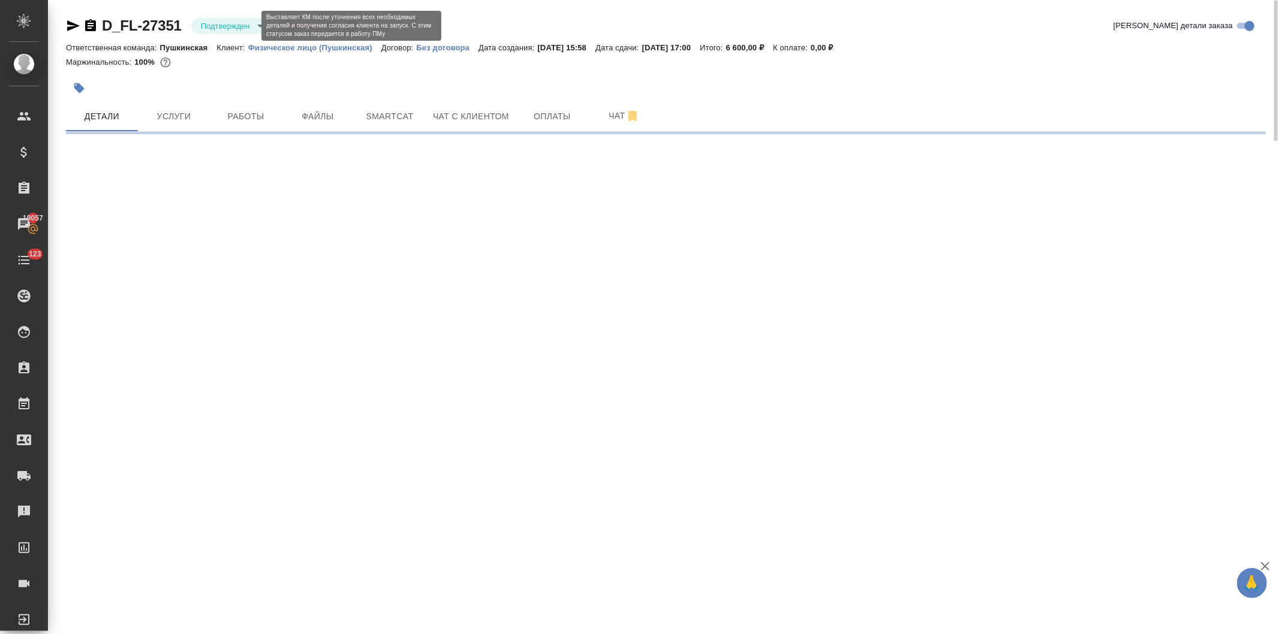
click at [218, 23] on body "🙏 .cls-1 fill:#fff; AWATERA Давыдова Елена Клиенты Спецификации Заказы 19057 Ча…" at bounding box center [639, 317] width 1279 height 634
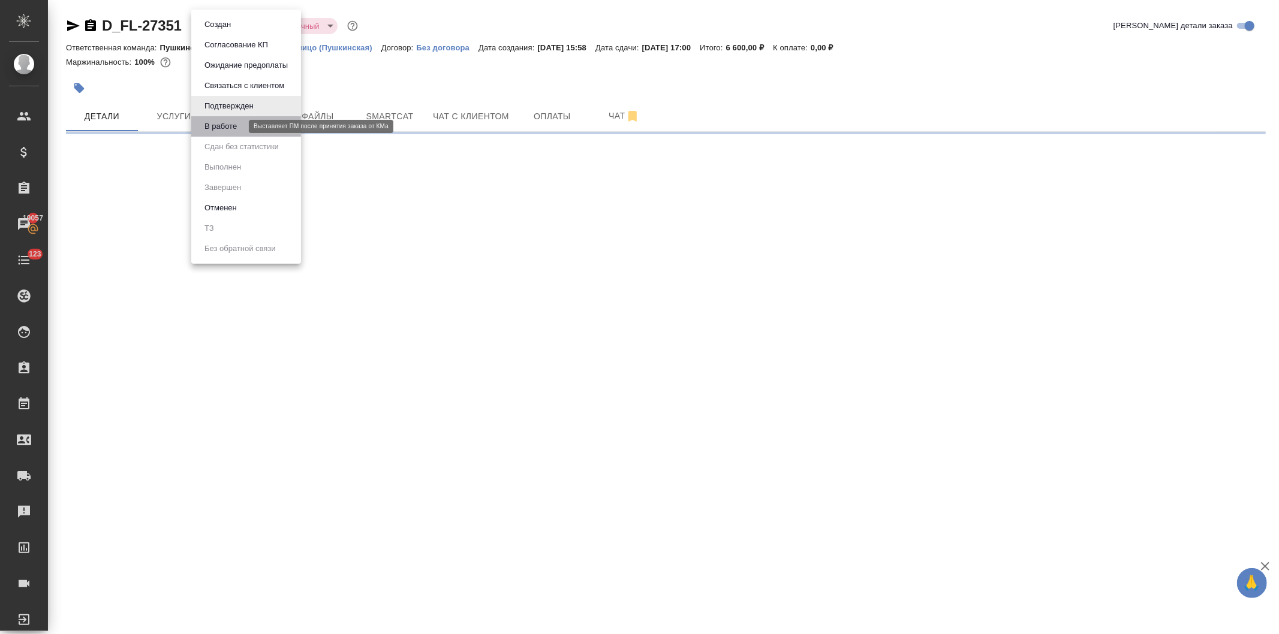
click at [227, 124] on button "В работе" at bounding box center [221, 126] width 40 height 13
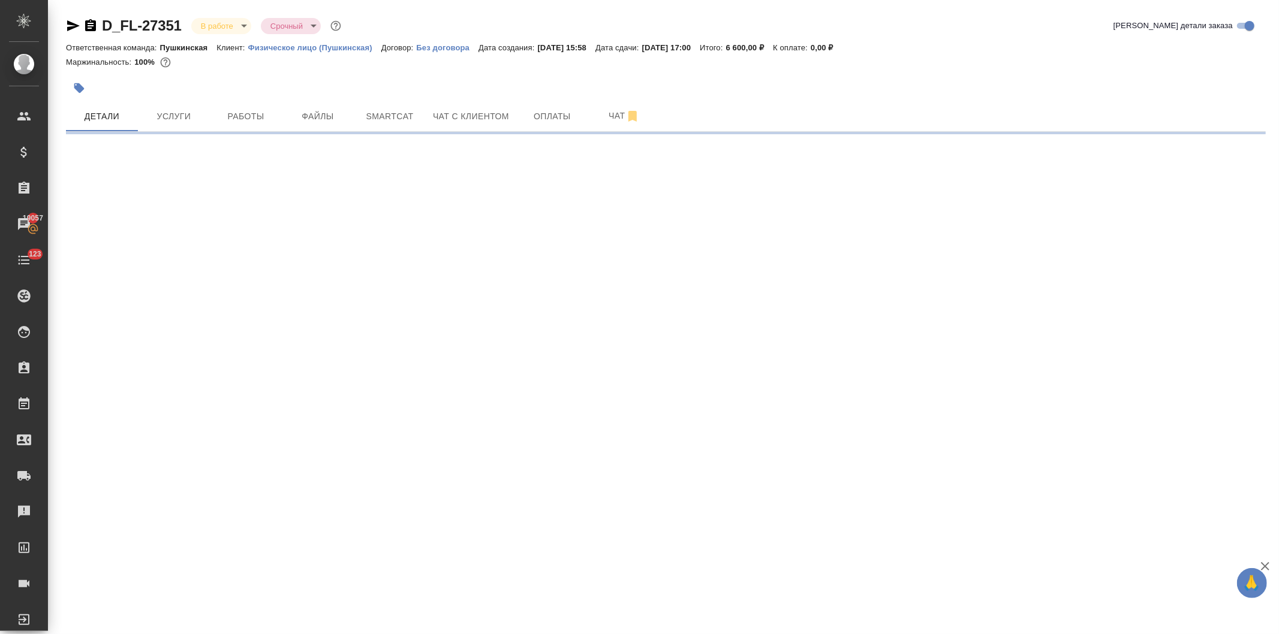
select select "RU"
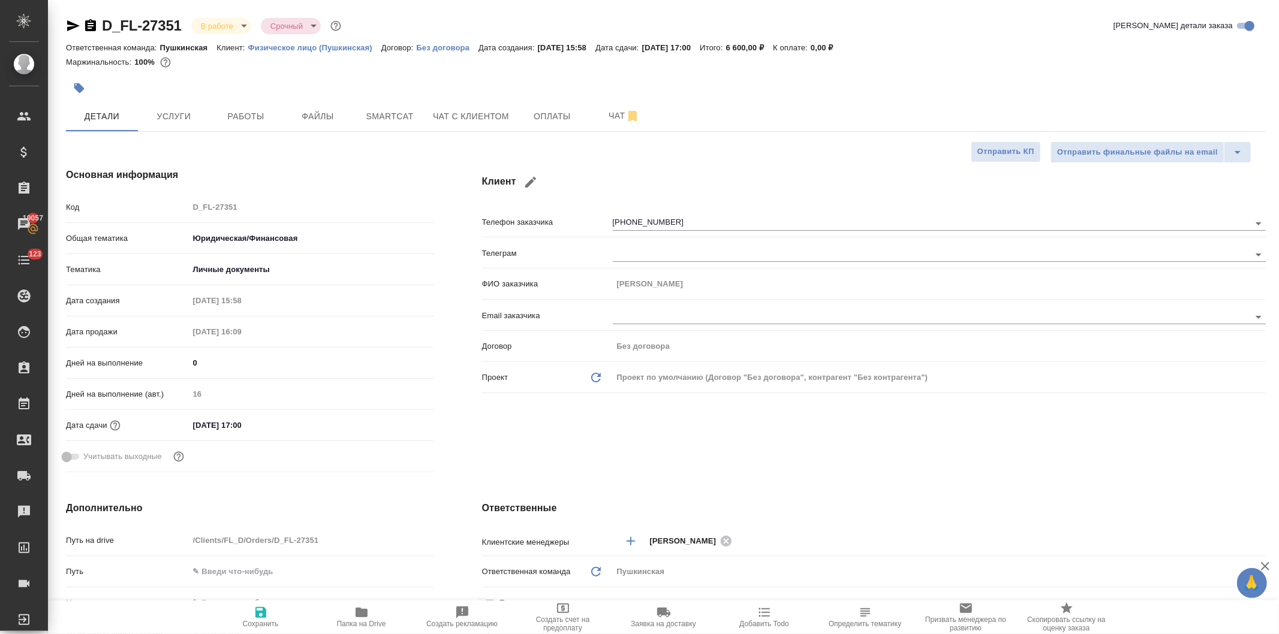
type textarea "x"
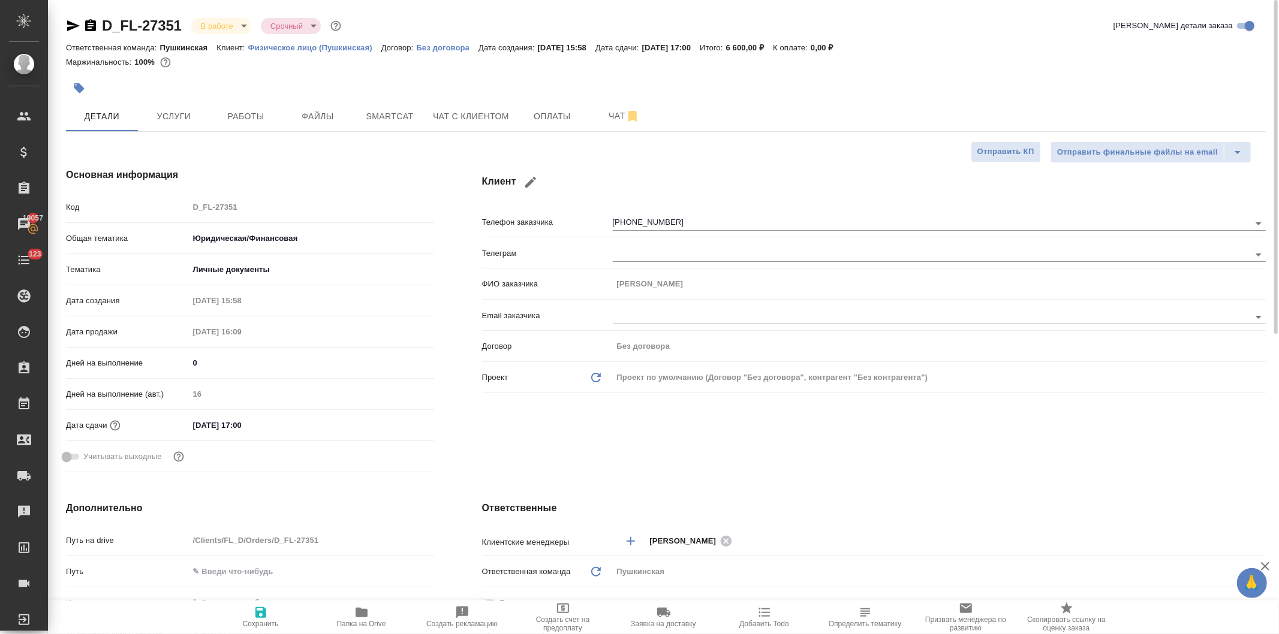
type textarea "x"
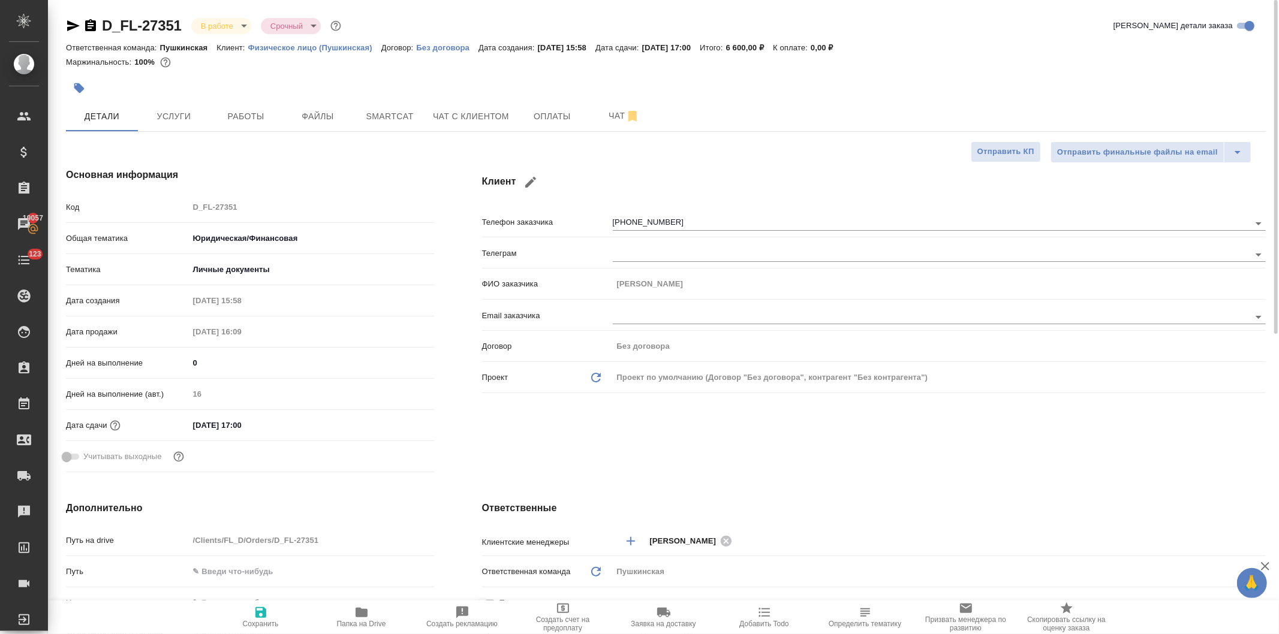
type textarea "x"
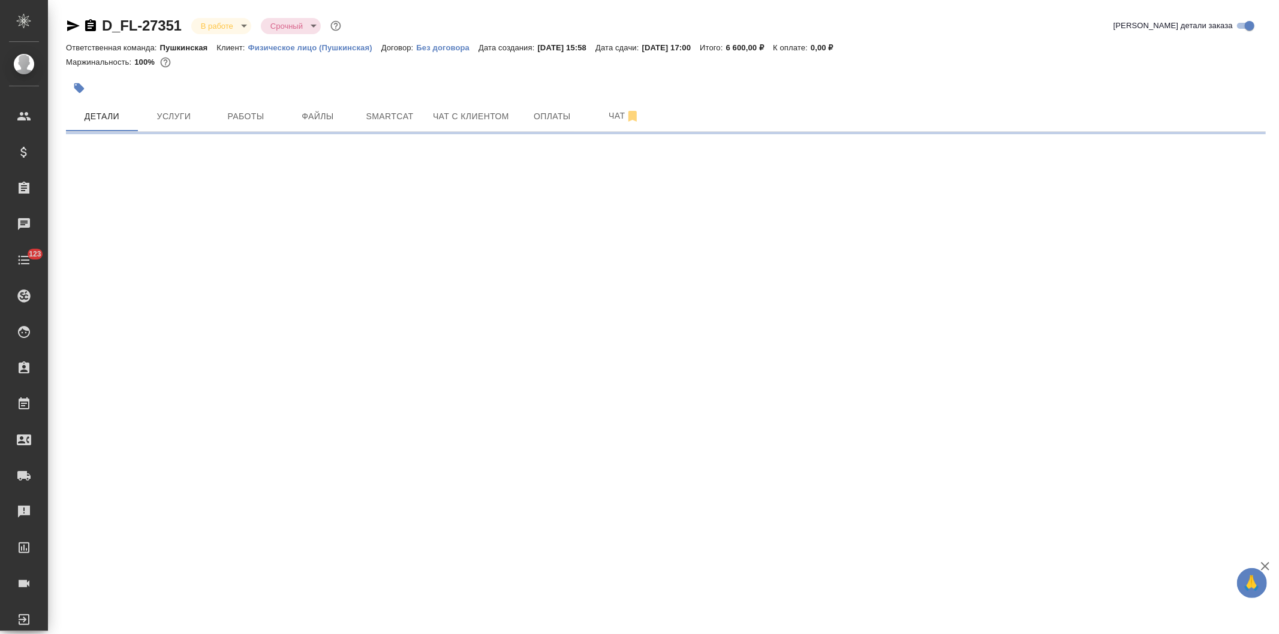
select select "RU"
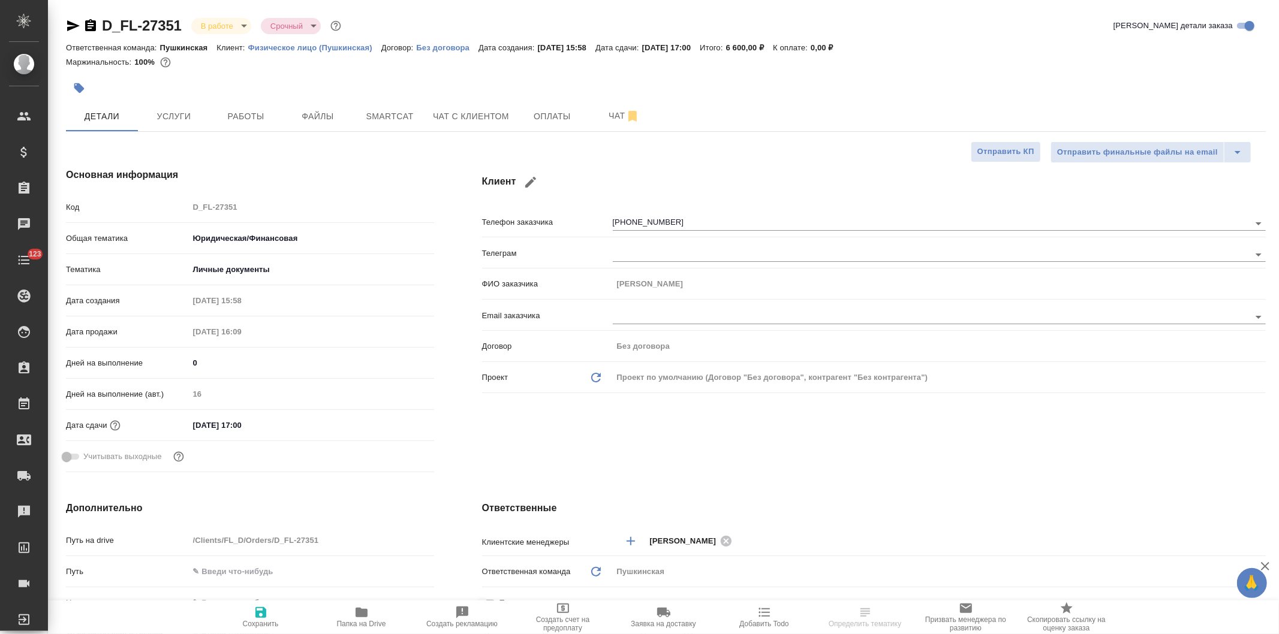
type textarea "x"
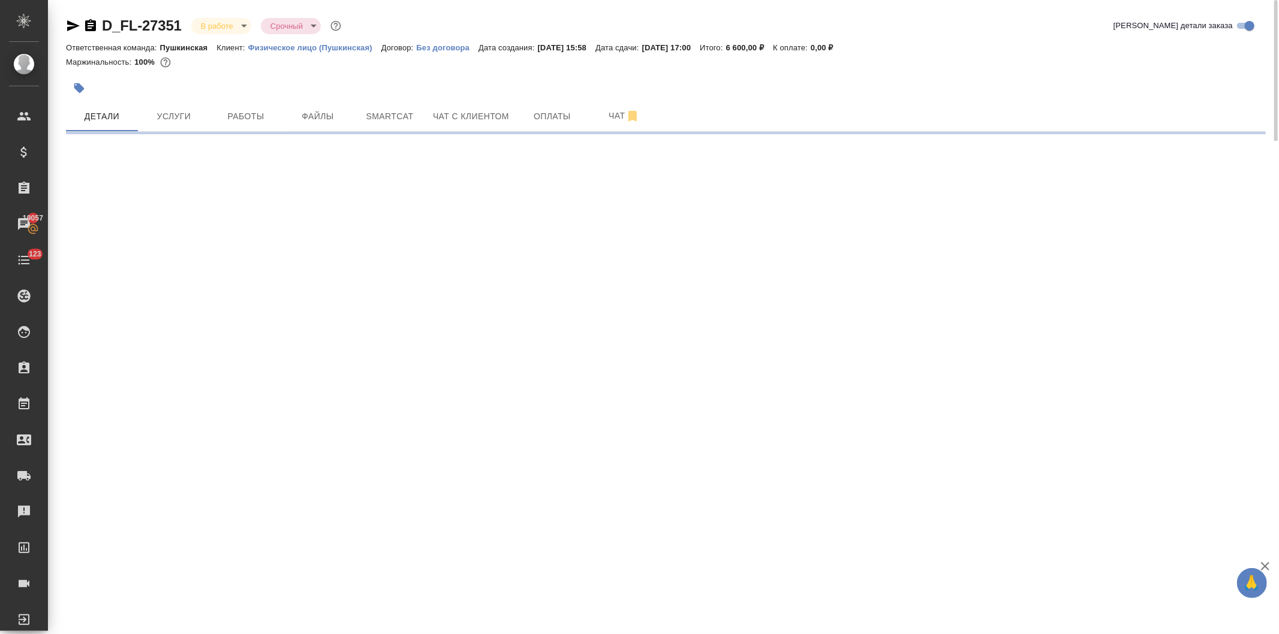
select select "RU"
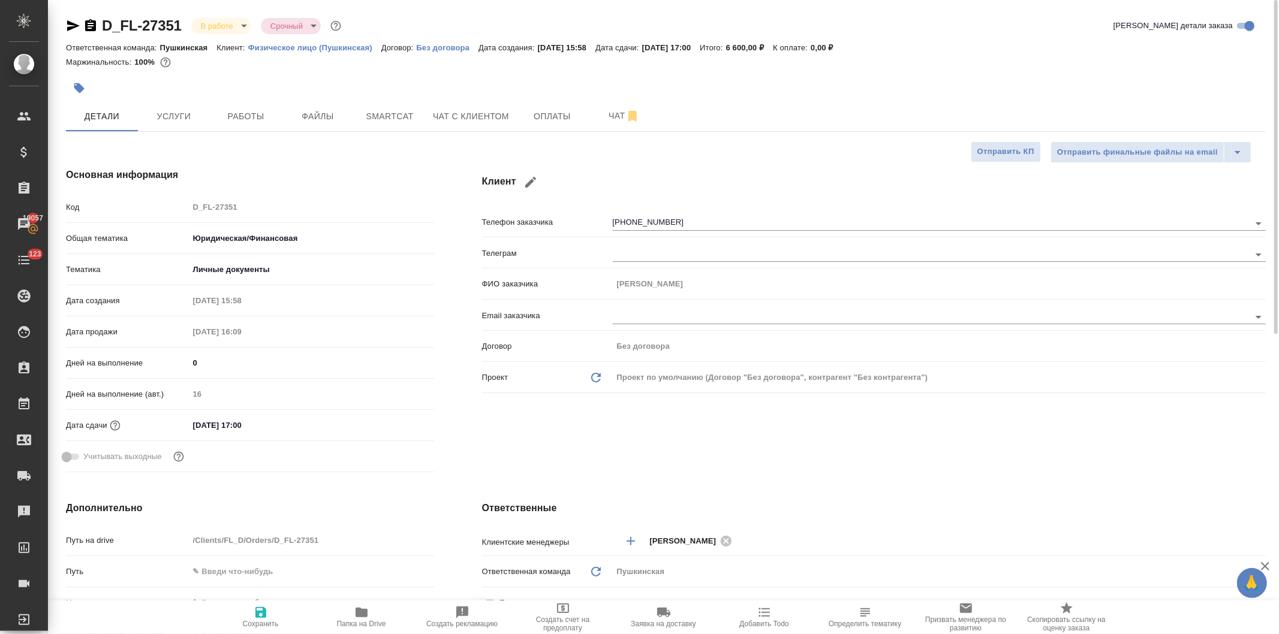
type textarea "x"
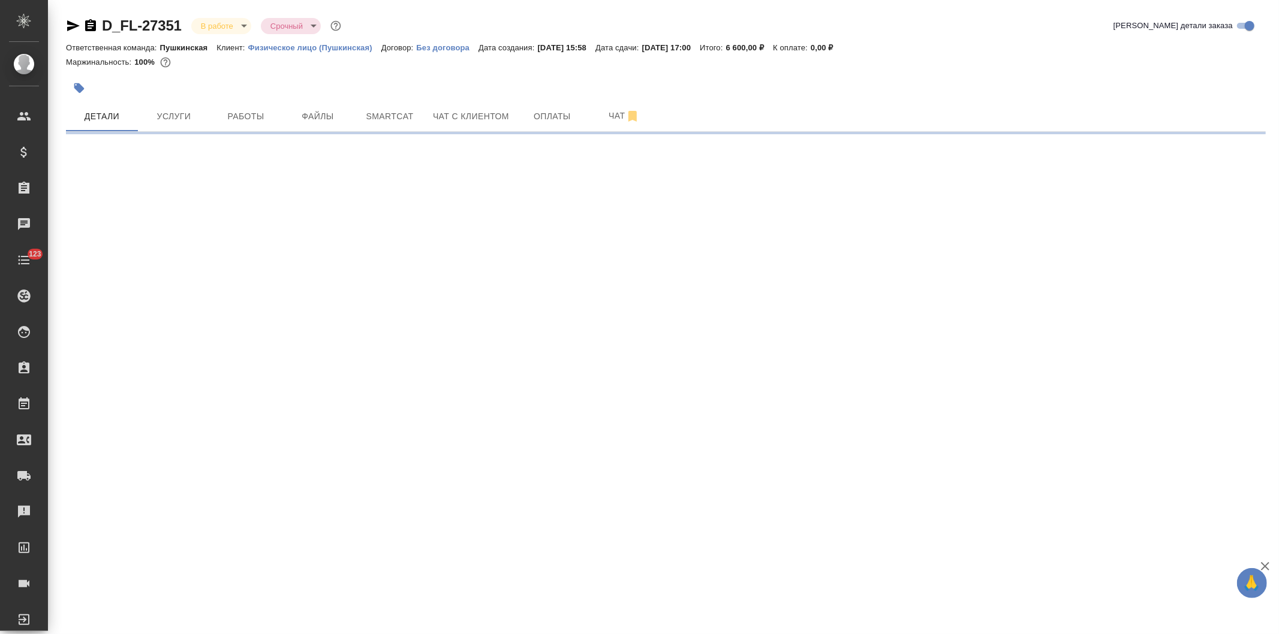
select select "RU"
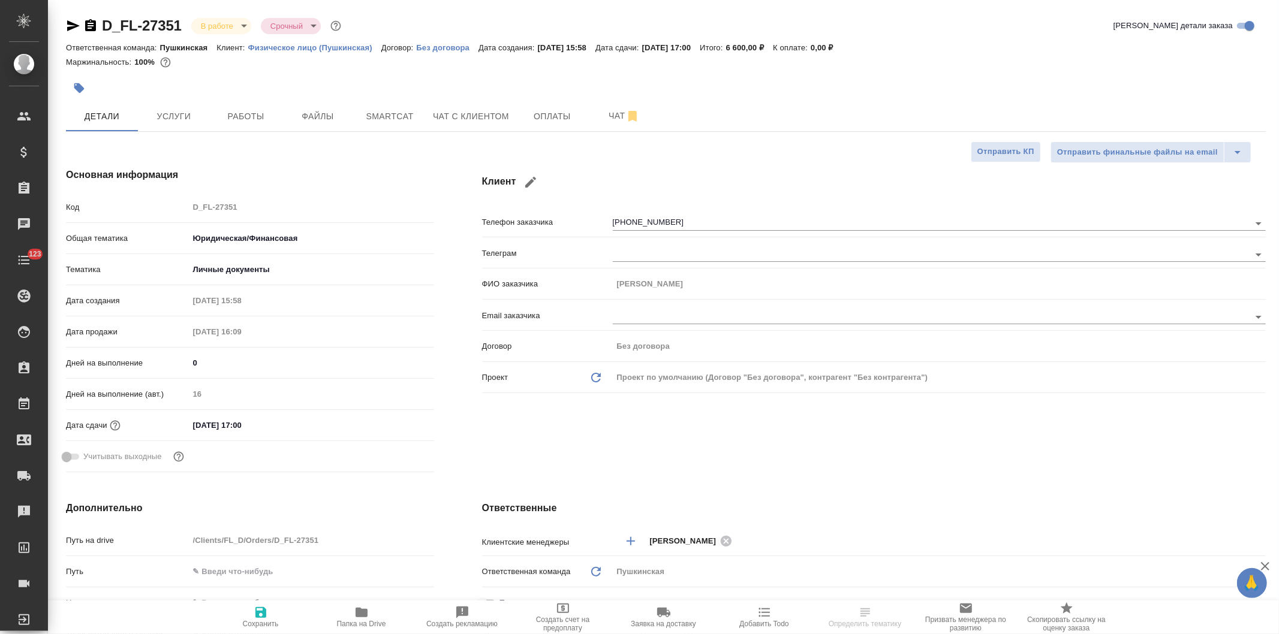
type textarea "x"
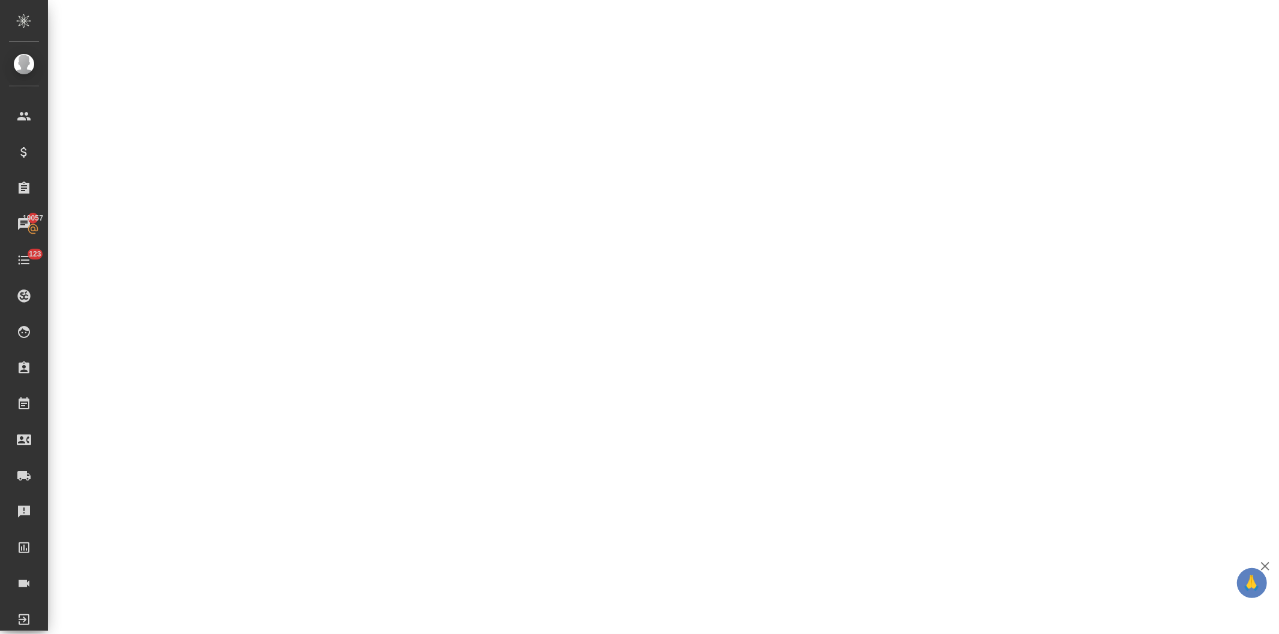
select select "RU"
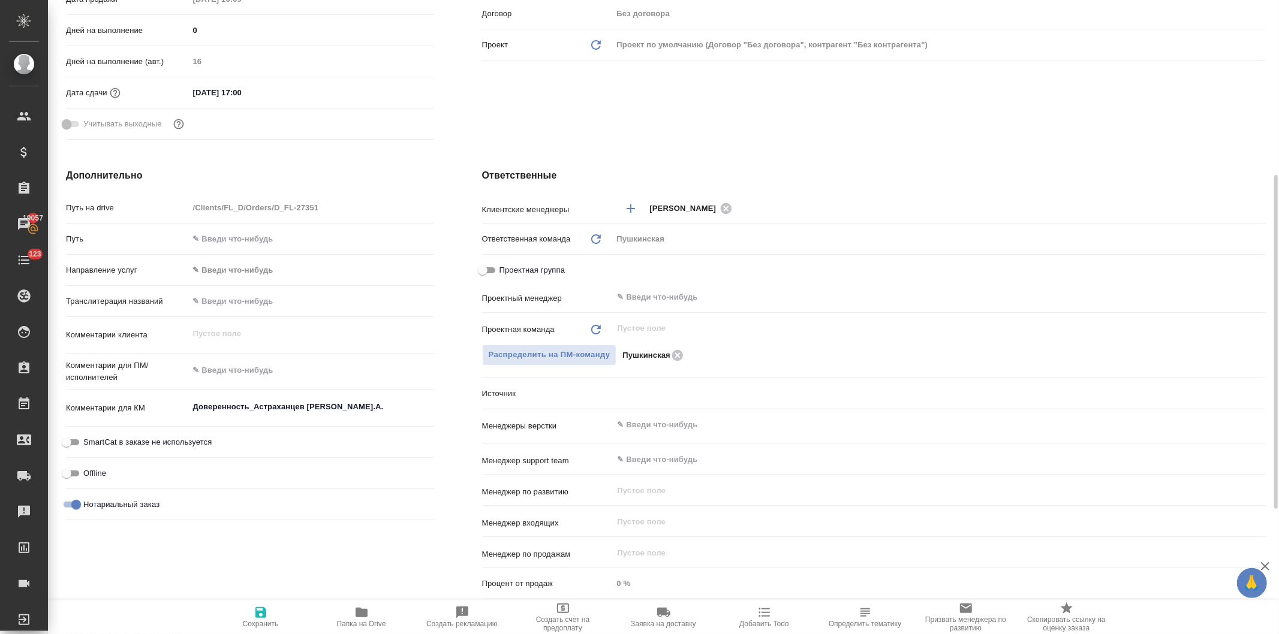
type textarea "x"
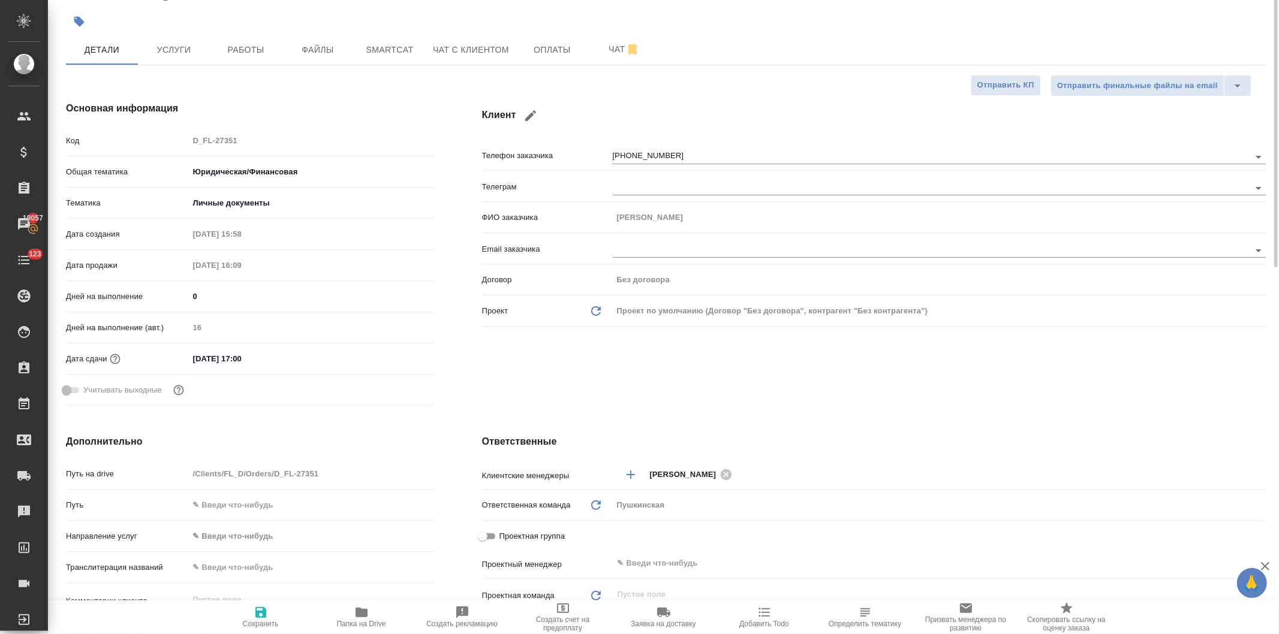
scroll to position [0, 0]
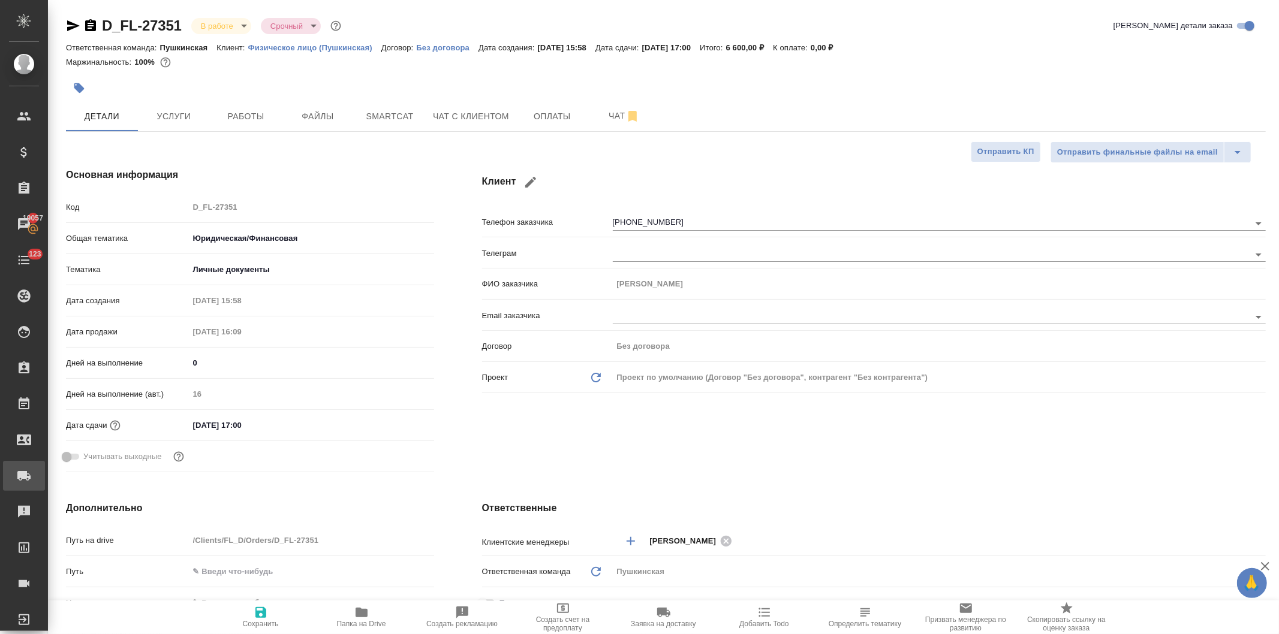
type textarea "x"
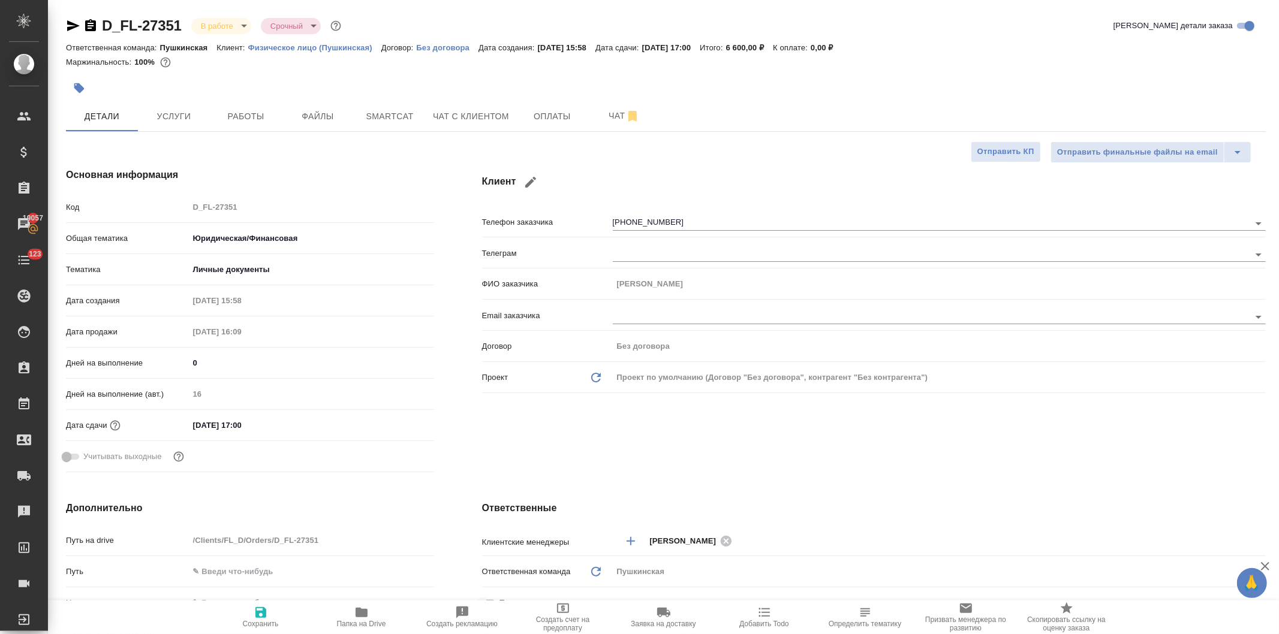
type textarea "x"
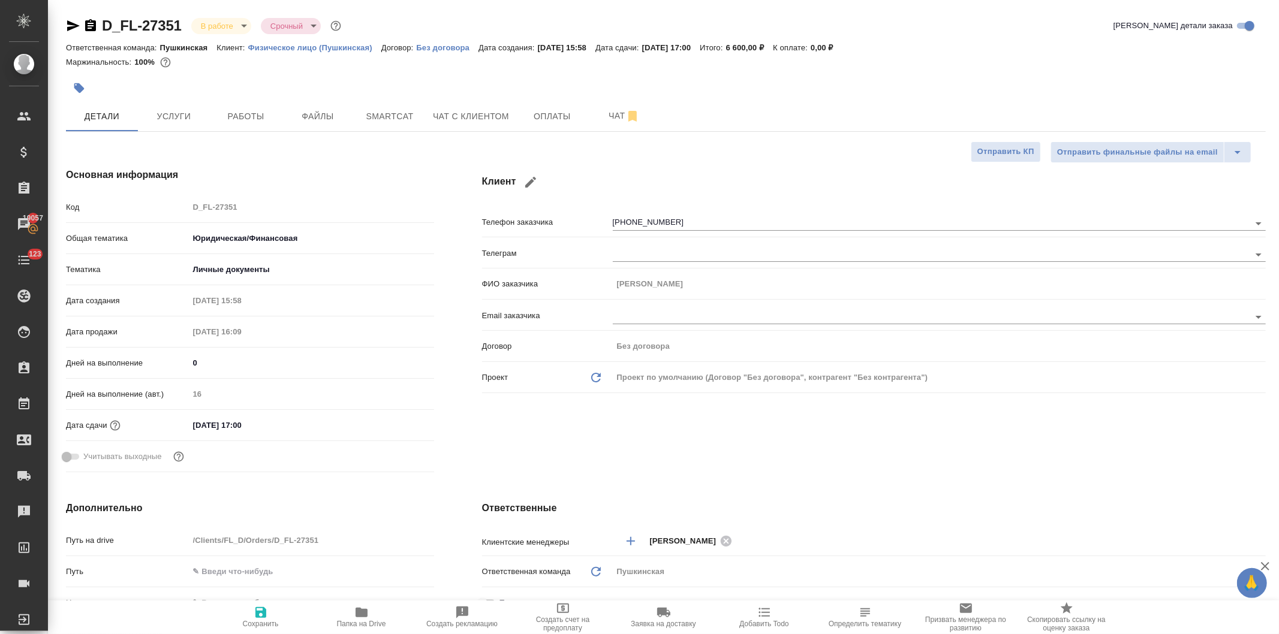
type textarea "x"
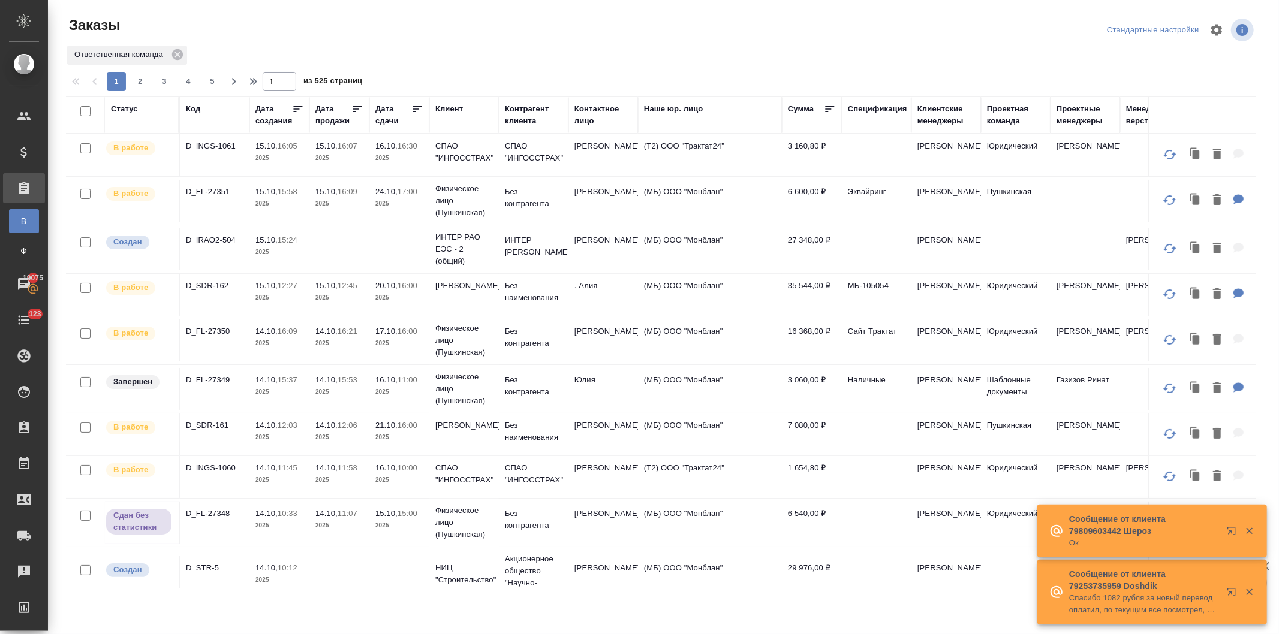
click at [382, 242] on td at bounding box center [399, 249] width 60 height 42
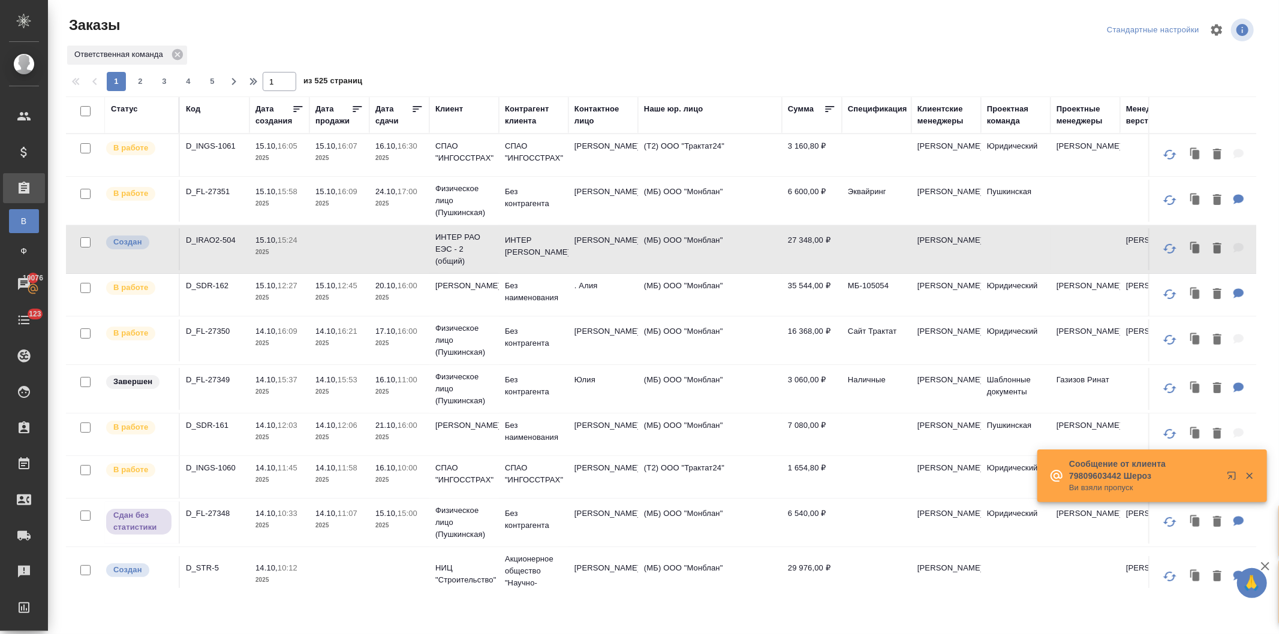
click at [399, 248] on td at bounding box center [399, 249] width 60 height 42
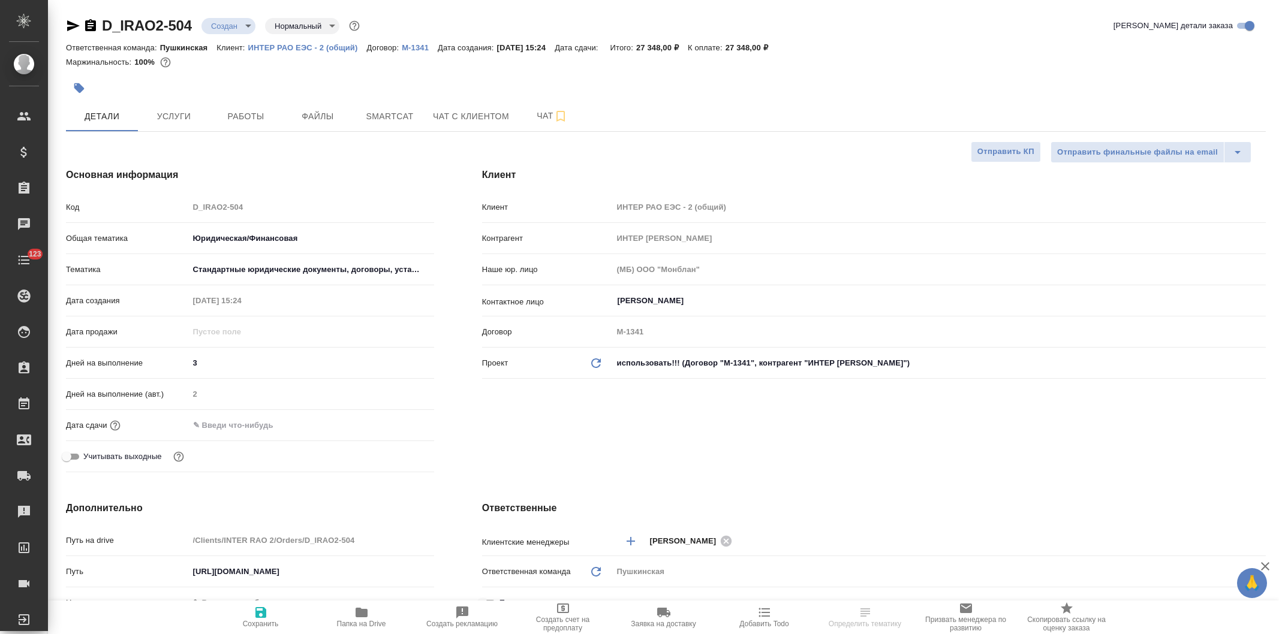
select select "RU"
click at [163, 200] on div "Код D_IRAO2-504" at bounding box center [250, 207] width 368 height 21
select select "RU"
type textarea "x"
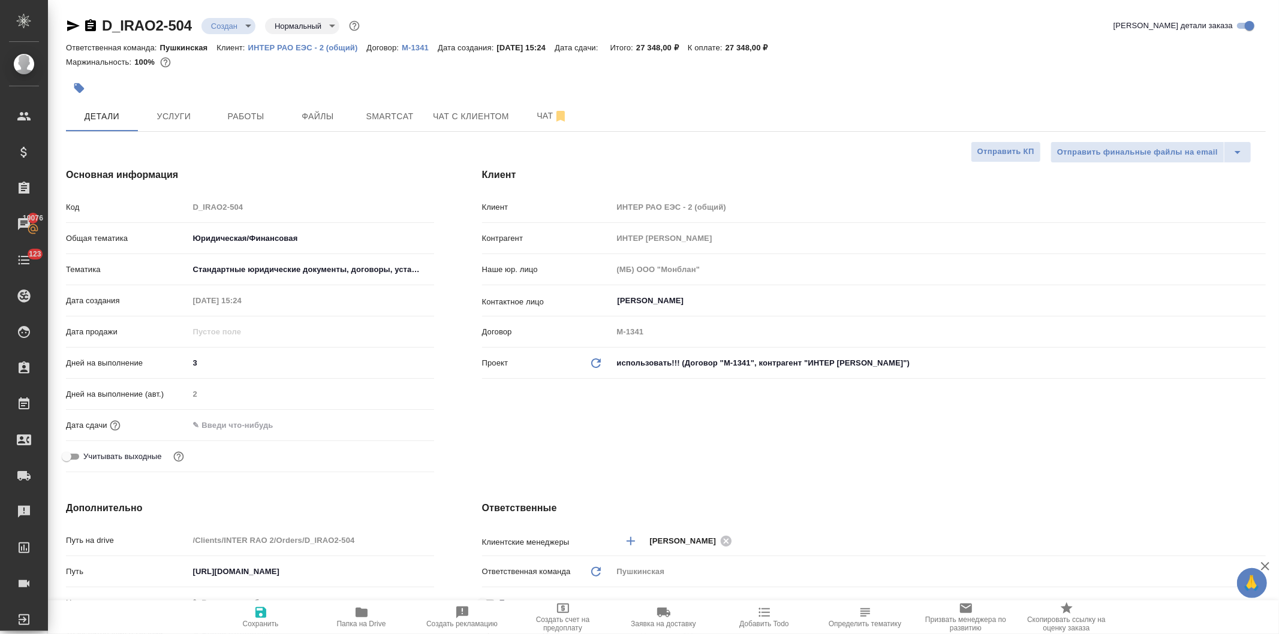
type textarea "x"
click at [390, 116] on span "Smartcat" at bounding box center [390, 116] width 58 height 15
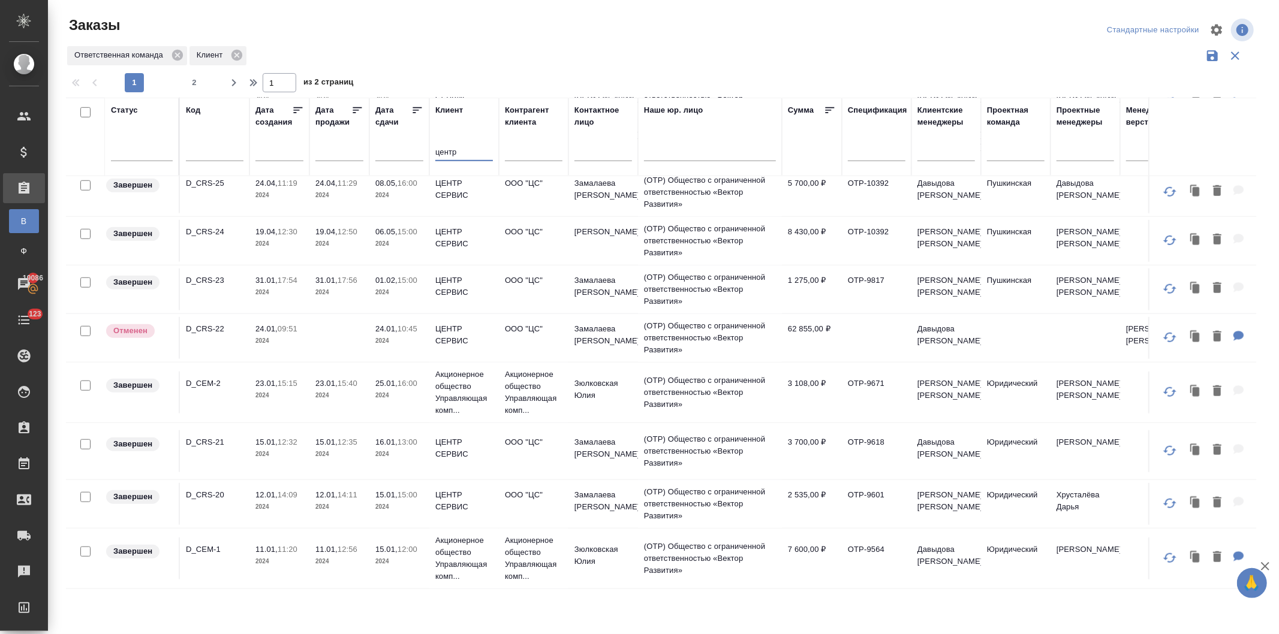
scroll to position [833, 0]
type input "центр"
click at [186, 80] on span "2" at bounding box center [194, 83] width 19 height 12
type input "2"
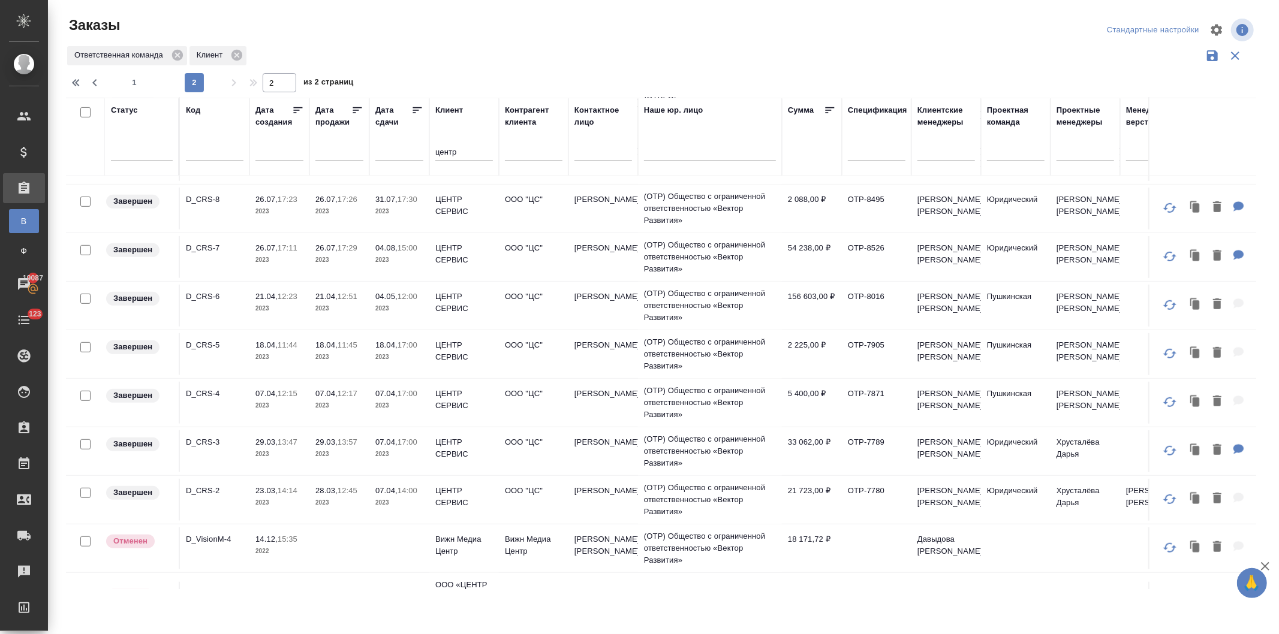
scroll to position [516, 0]
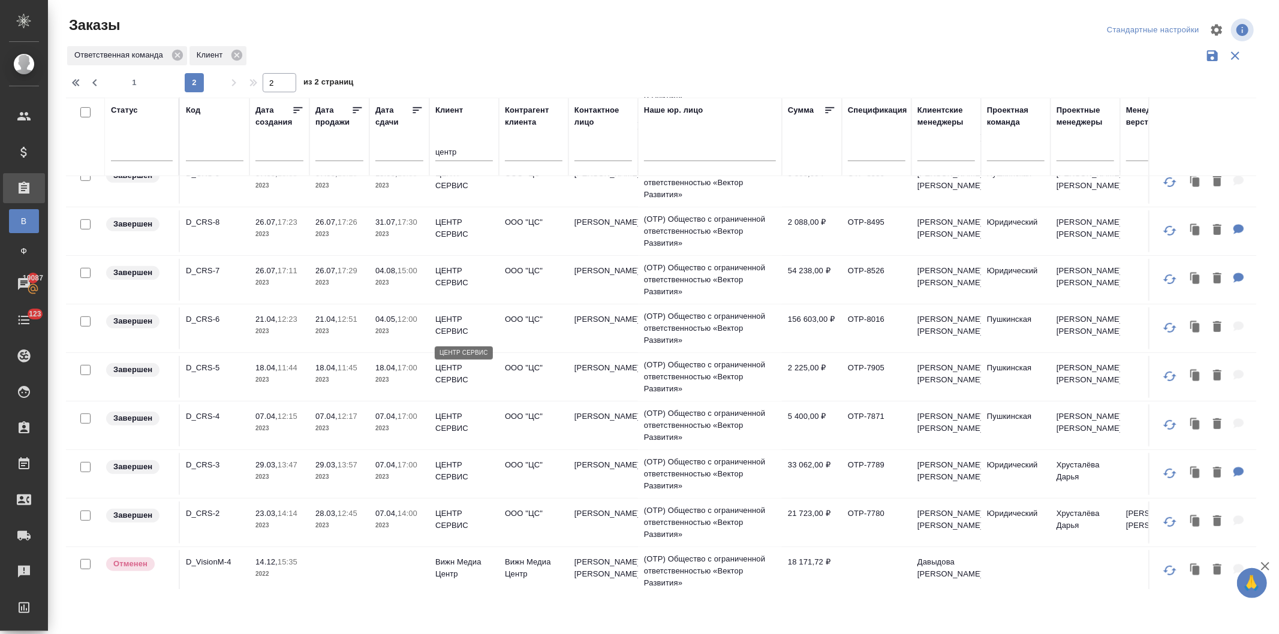
click at [438, 318] on p "ЦЕНТР СЕРВИС" at bounding box center [464, 326] width 58 height 24
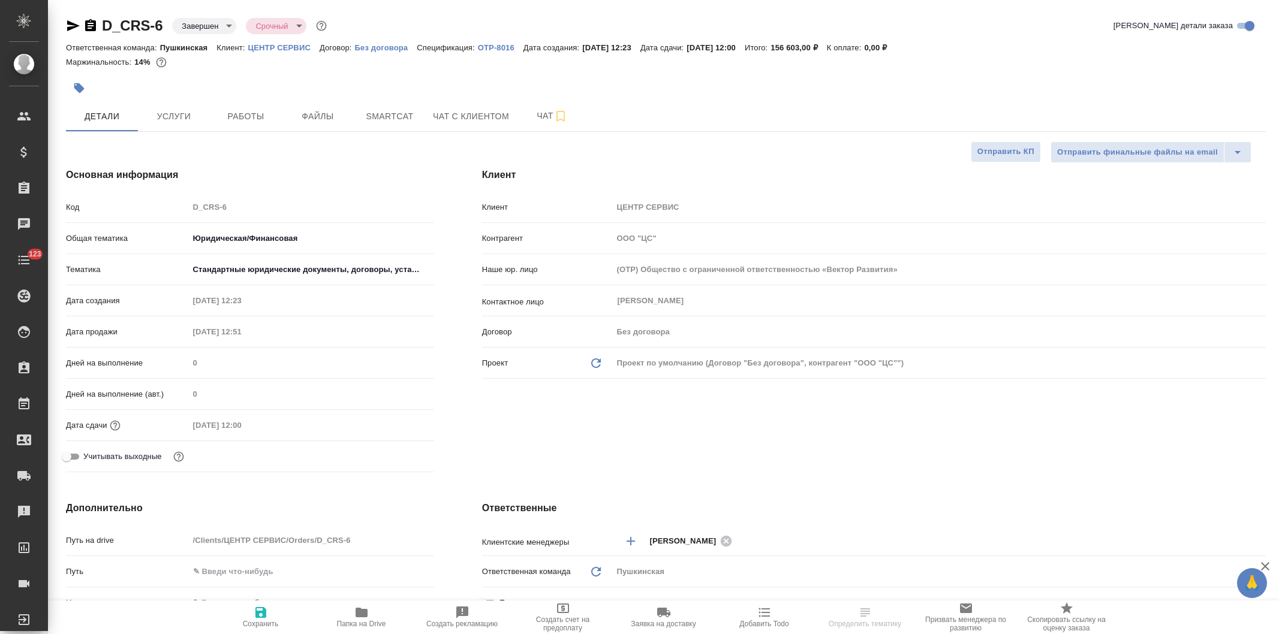
select select "RU"
click at [170, 104] on button "Услуги" at bounding box center [174, 116] width 72 height 30
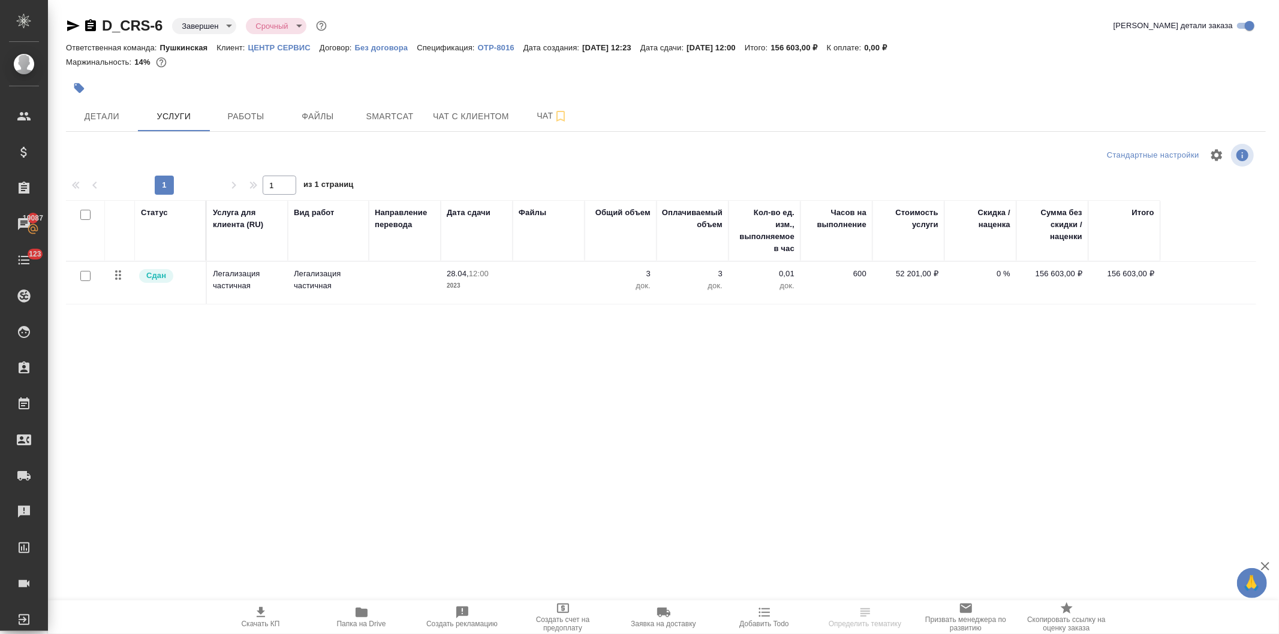
click at [360, 616] on icon "button" at bounding box center [362, 613] width 12 height 10
click at [247, 116] on span "Работы" at bounding box center [246, 116] width 58 height 15
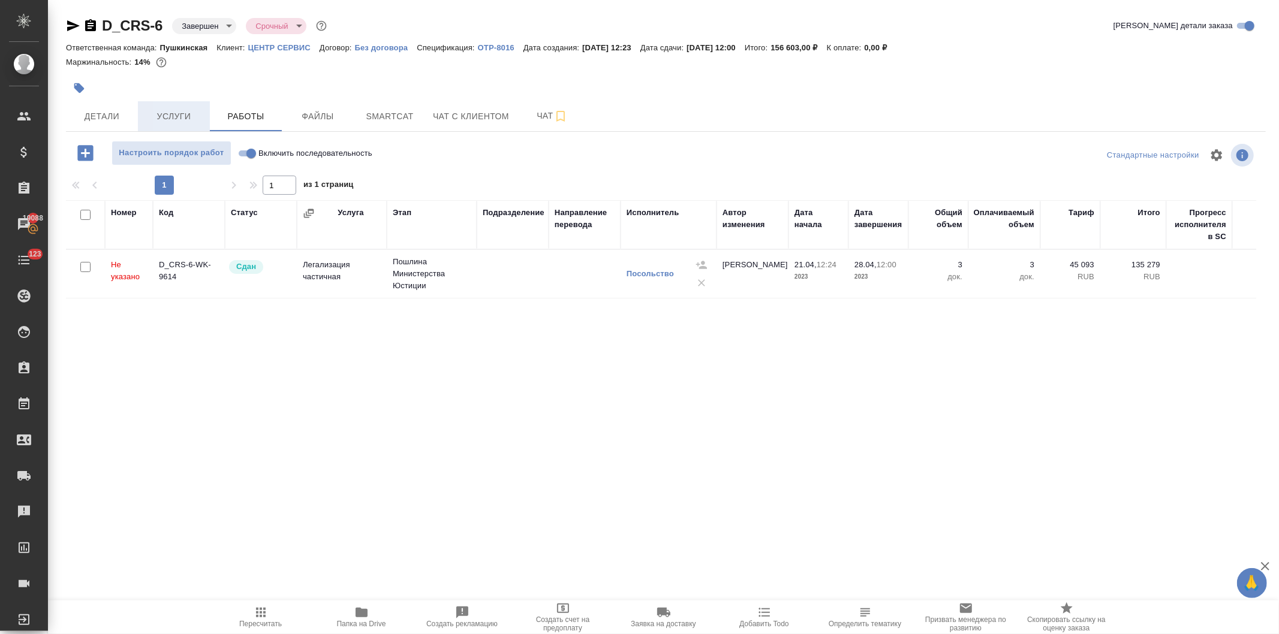
click at [177, 110] on span "Услуги" at bounding box center [174, 116] width 58 height 15
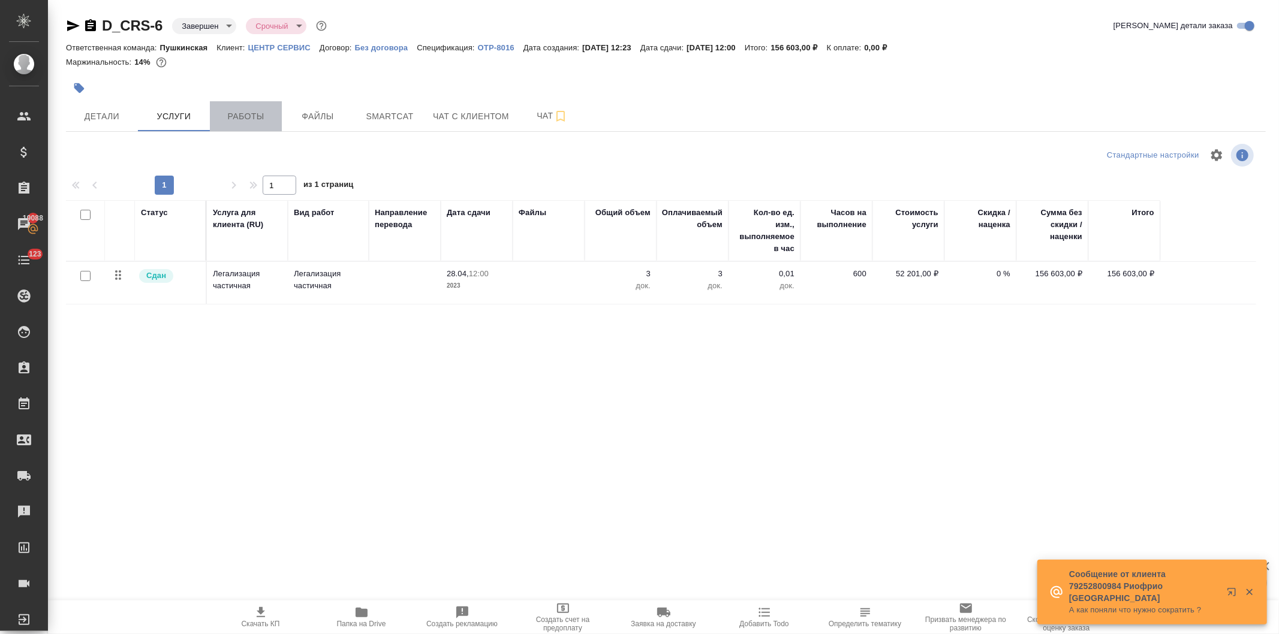
click at [242, 109] on span "Работы" at bounding box center [246, 116] width 58 height 15
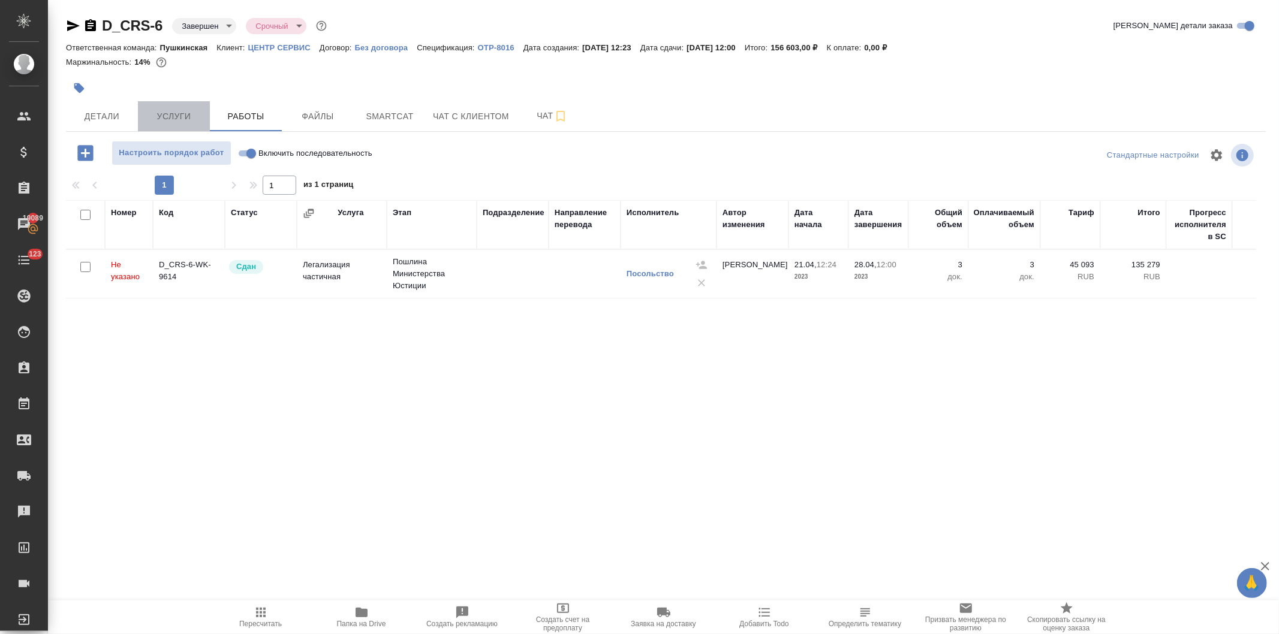
click at [167, 109] on span "Услуги" at bounding box center [174, 116] width 58 height 15
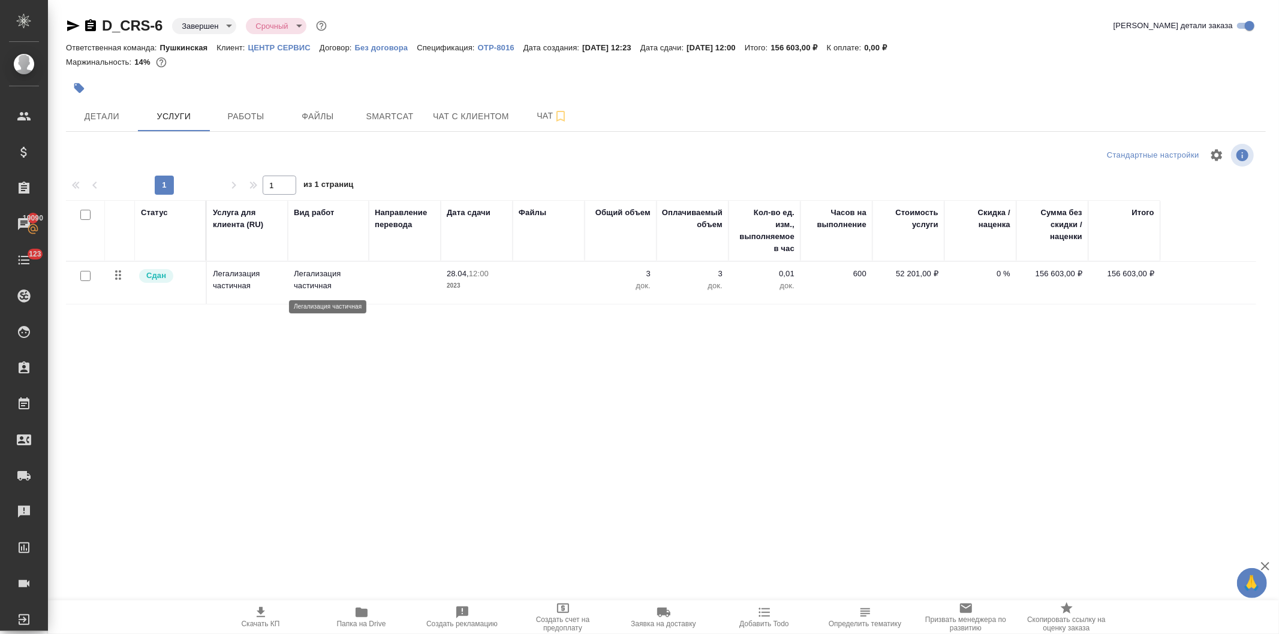
click at [313, 284] on p "Легализация частичная" at bounding box center [328, 280] width 69 height 24
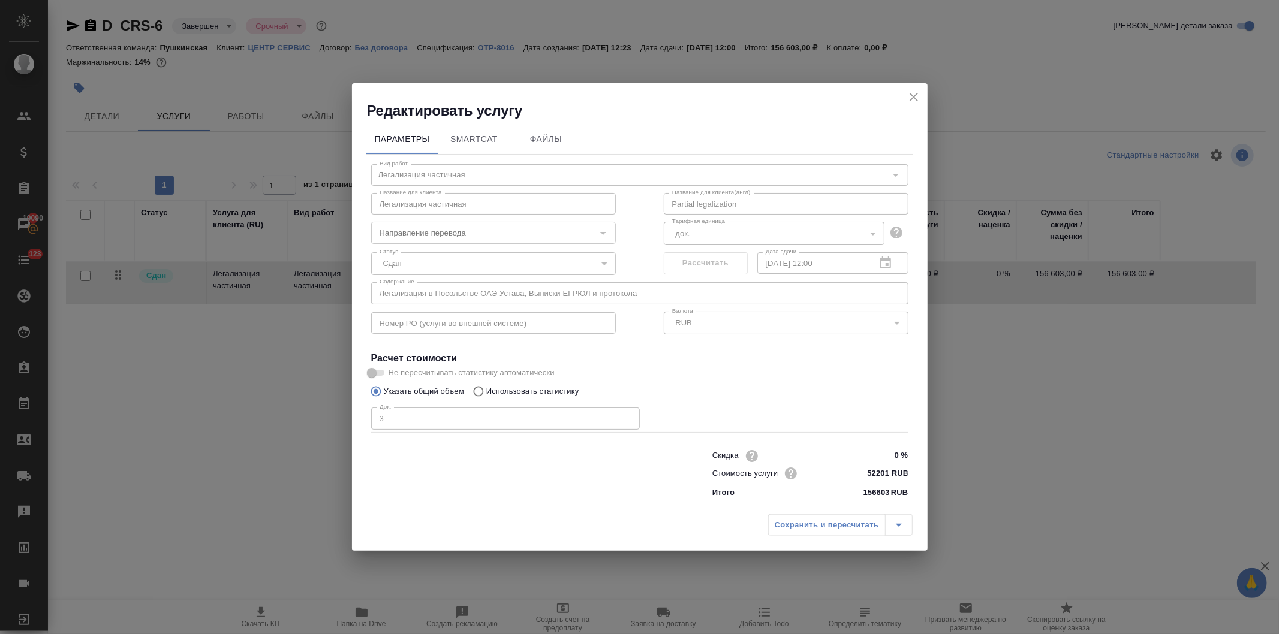
click at [910, 97] on icon "close" at bounding box center [914, 97] width 14 height 14
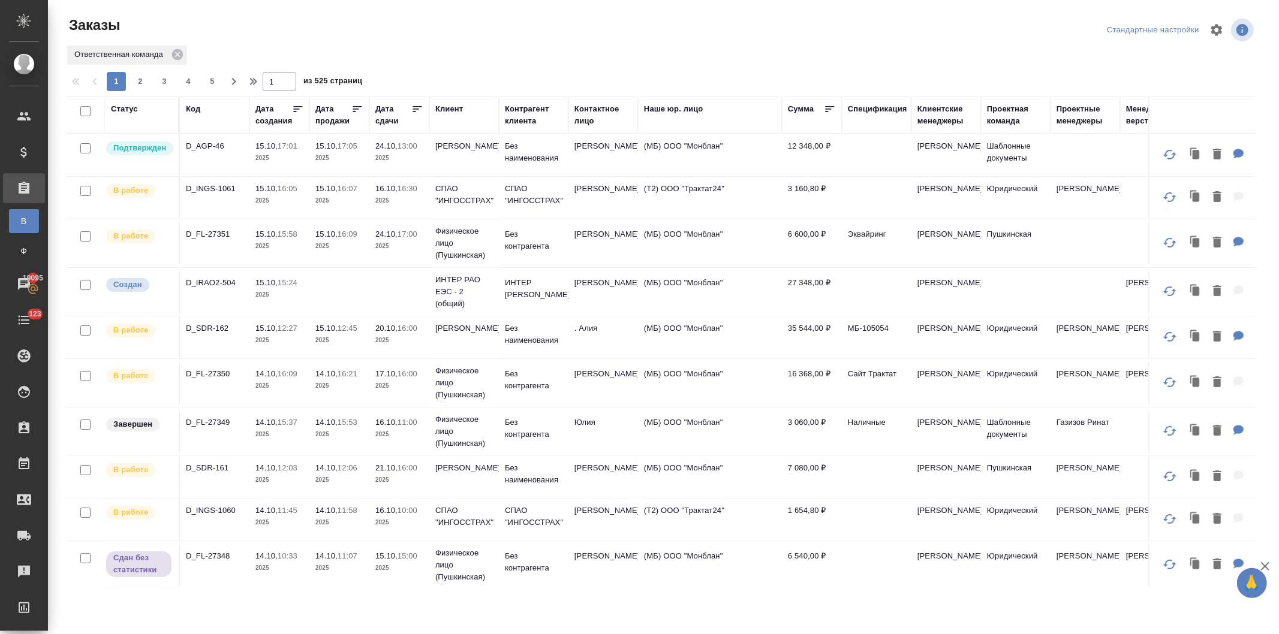
click at [336, 146] on p "15.10," at bounding box center [326, 146] width 22 height 9
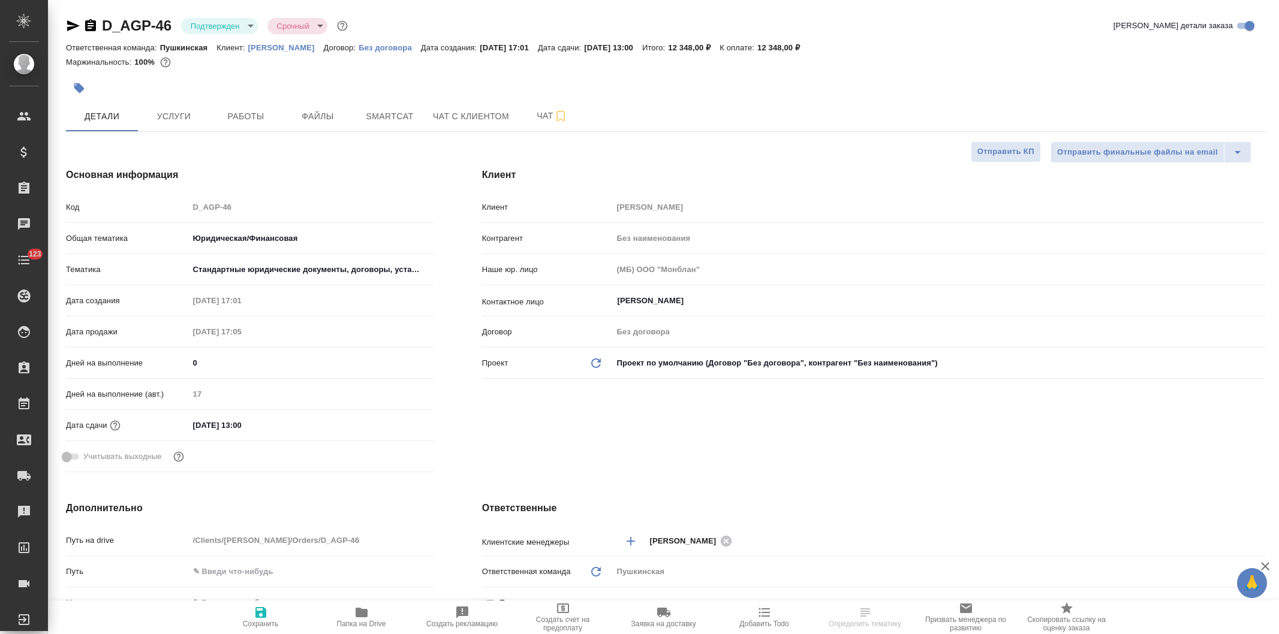
select select "RU"
click at [170, 110] on span "Услуги" at bounding box center [174, 116] width 58 height 15
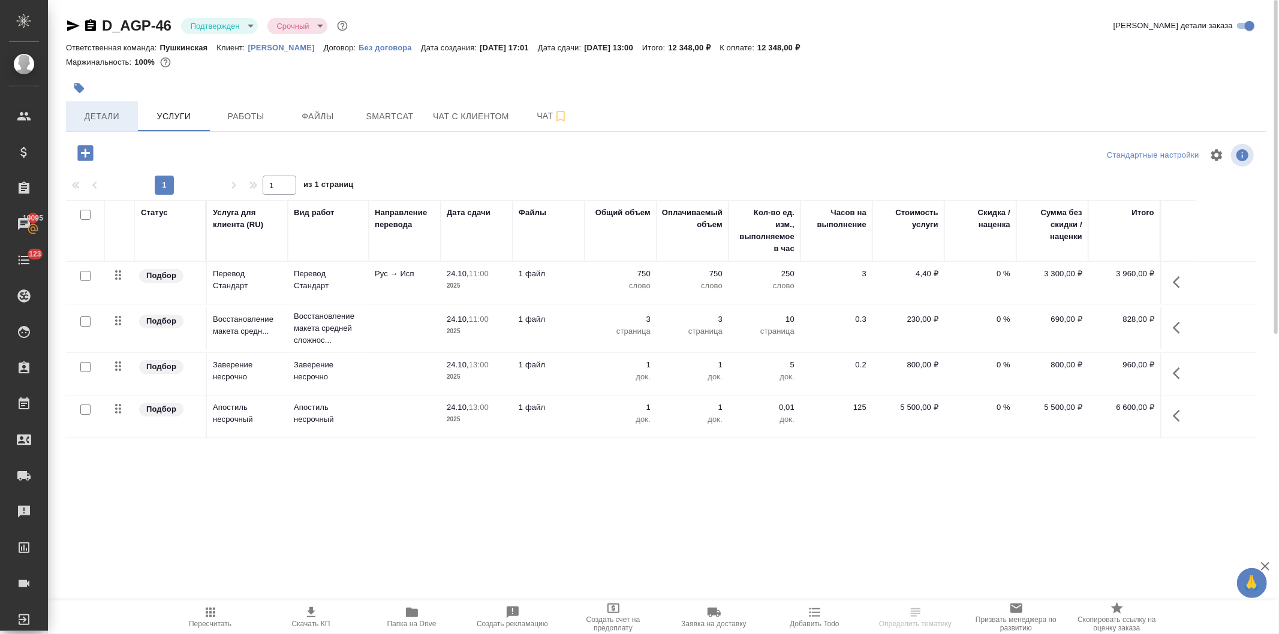
click at [103, 121] on span "Детали" at bounding box center [102, 116] width 58 height 15
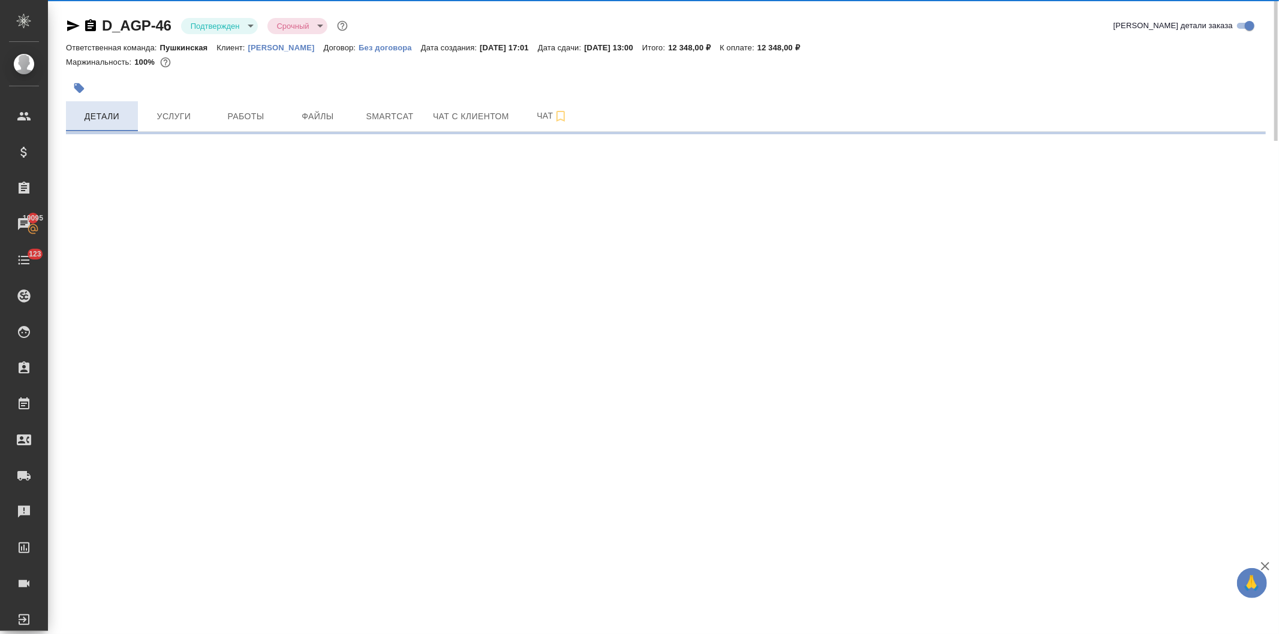
select select "RU"
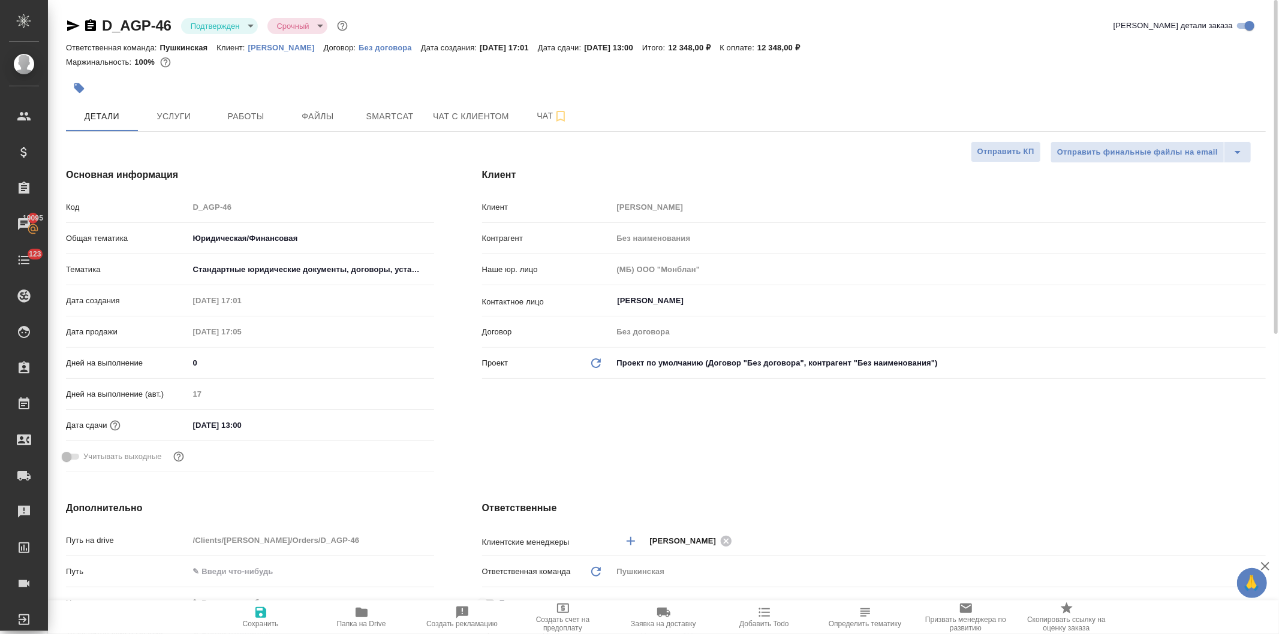
type textarea "x"
click at [161, 202] on div "Код D_AGP-46" at bounding box center [250, 207] width 368 height 21
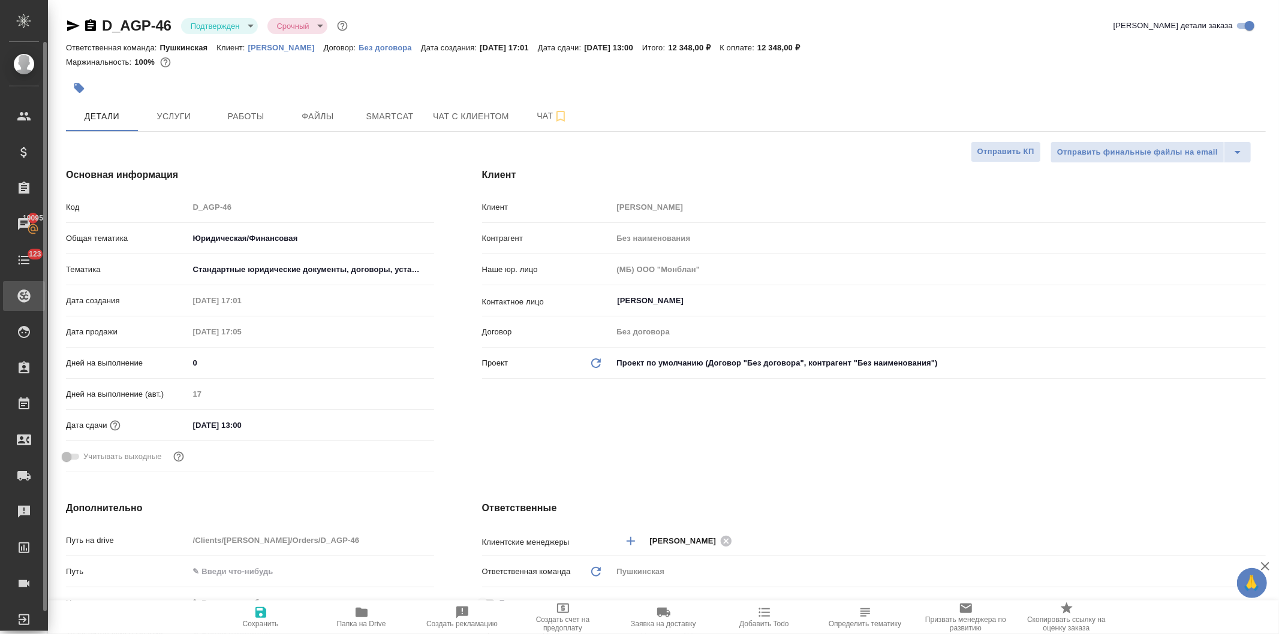
type textarea "x"
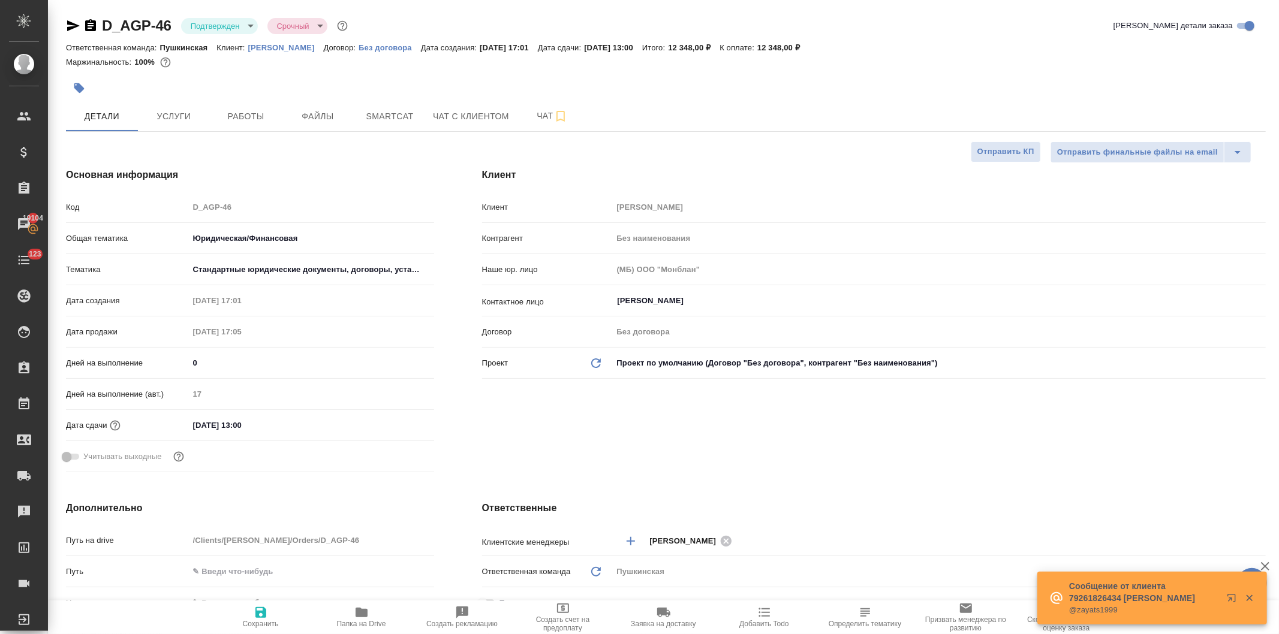
type textarea "x"
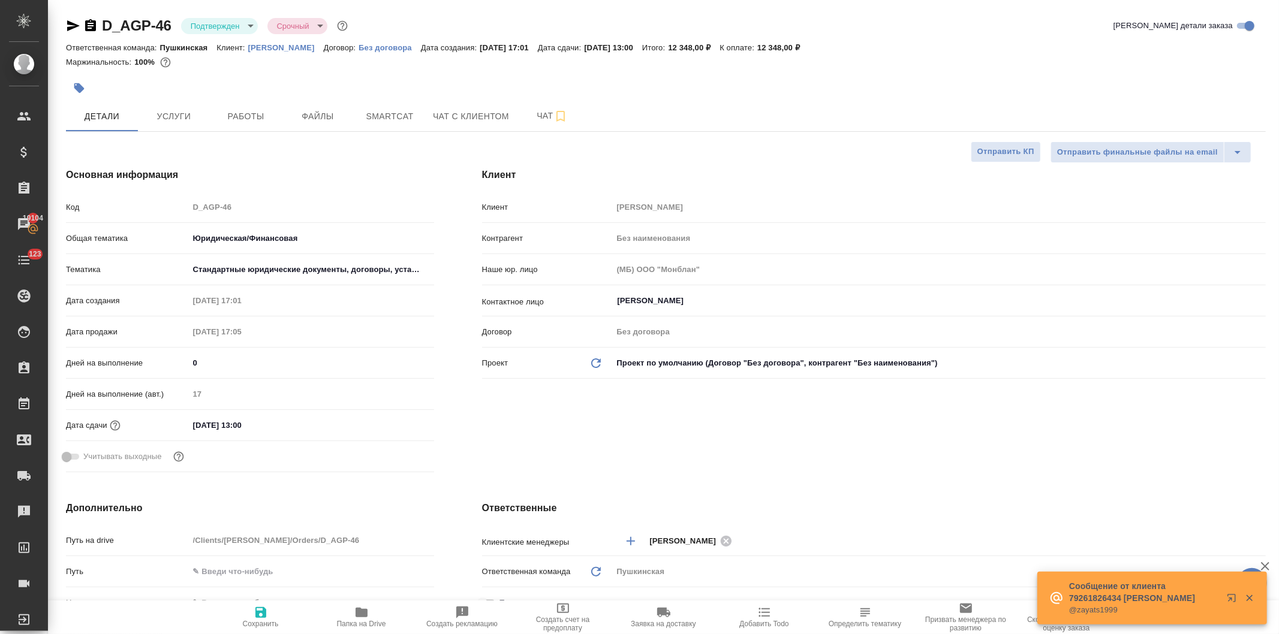
type textarea "x"
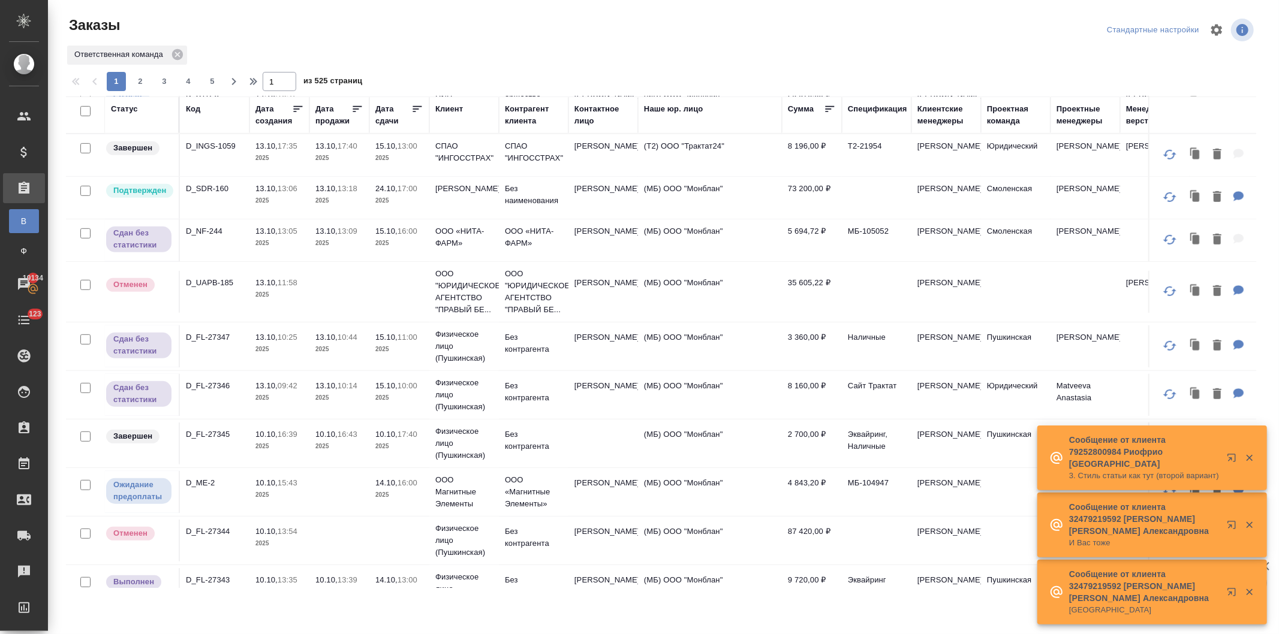
scroll to position [532, 0]
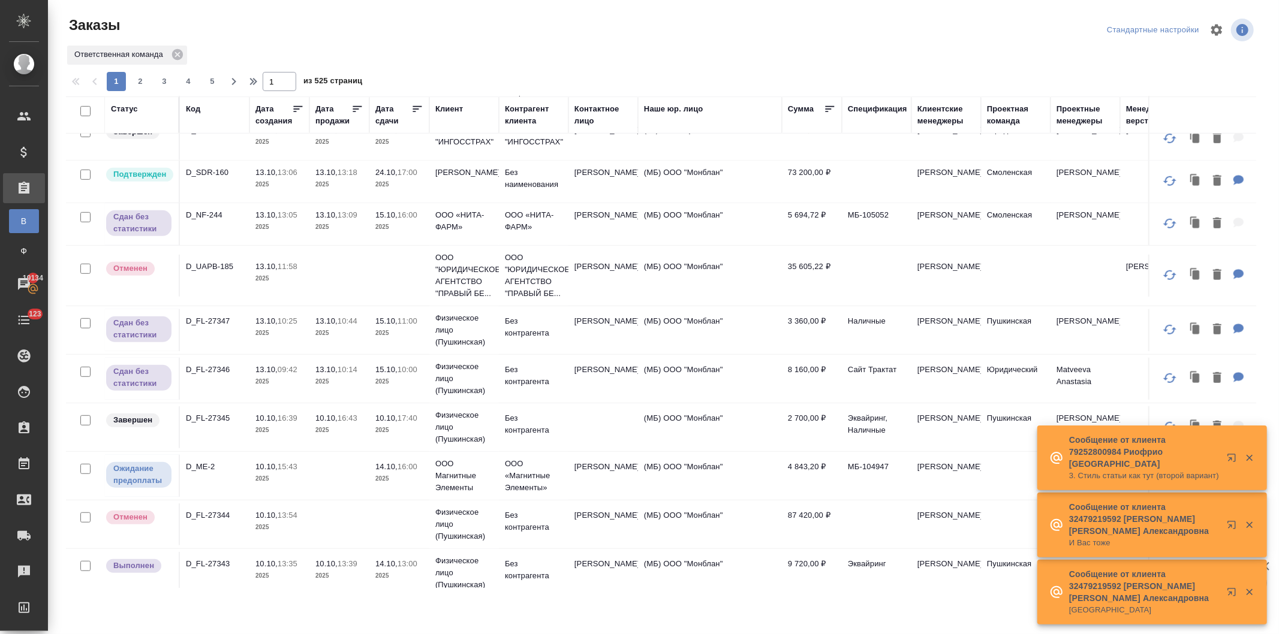
click at [294, 374] on p "09:42" at bounding box center [288, 369] width 20 height 9
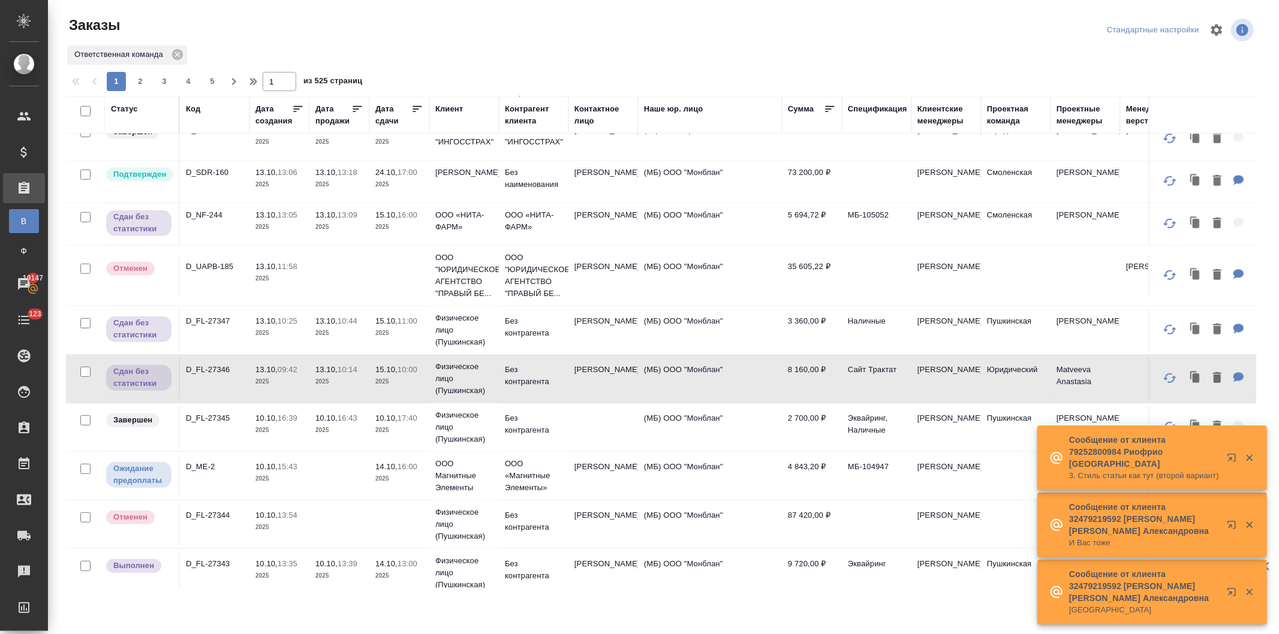
click at [583, 107] on div "Контактное лицо" at bounding box center [603, 115] width 58 height 24
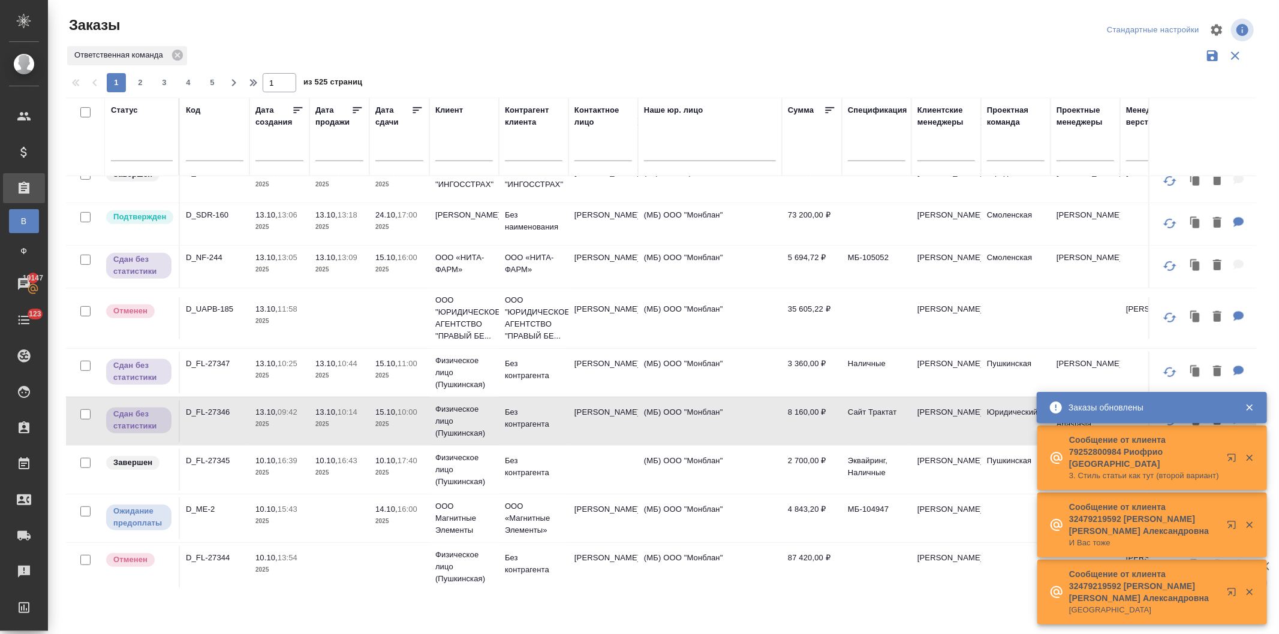
scroll to position [573, 0]
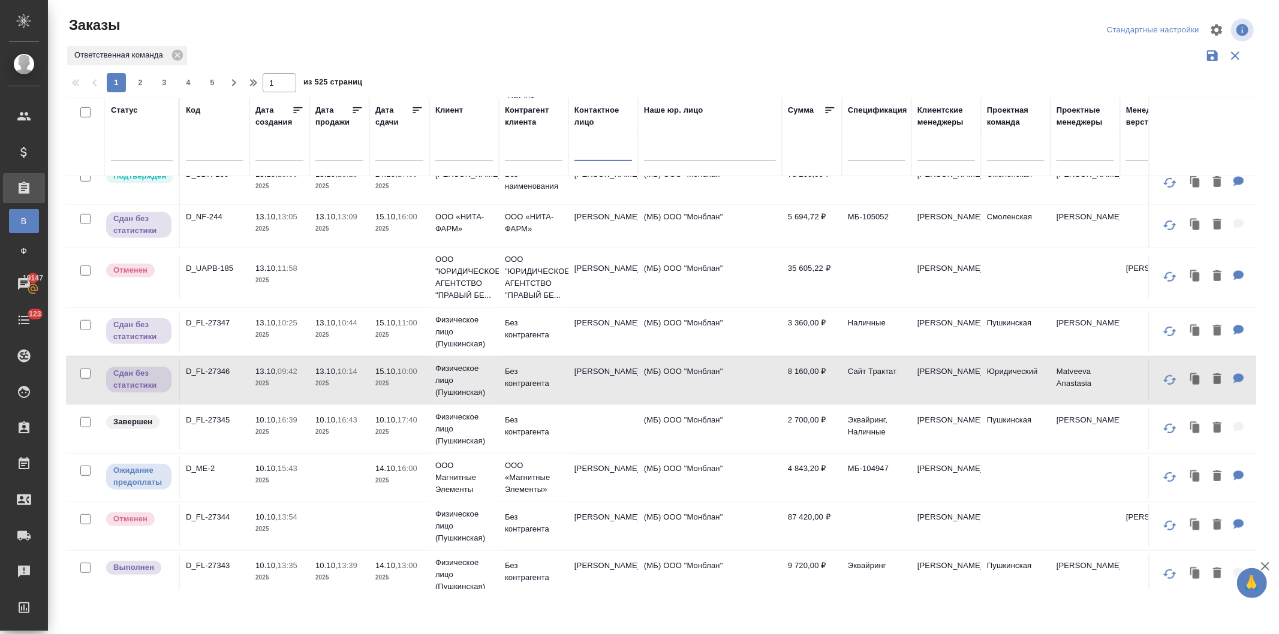
click at [586, 156] on input "text" at bounding box center [603, 153] width 58 height 15
type input "зименс"
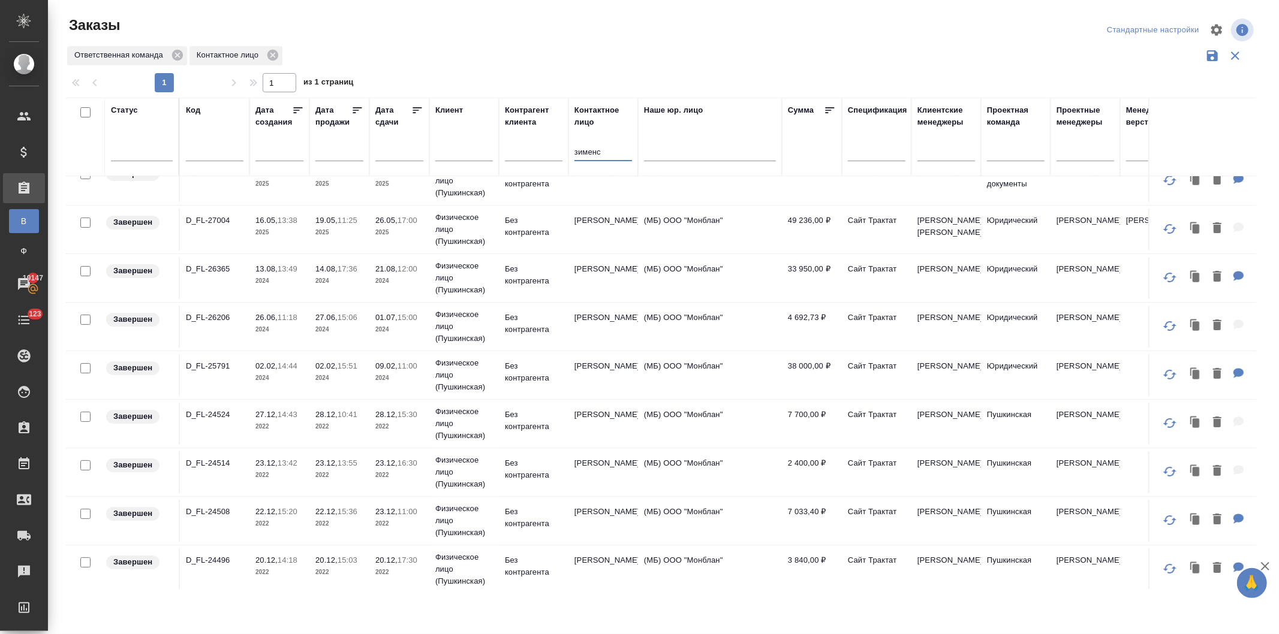
scroll to position [0, 0]
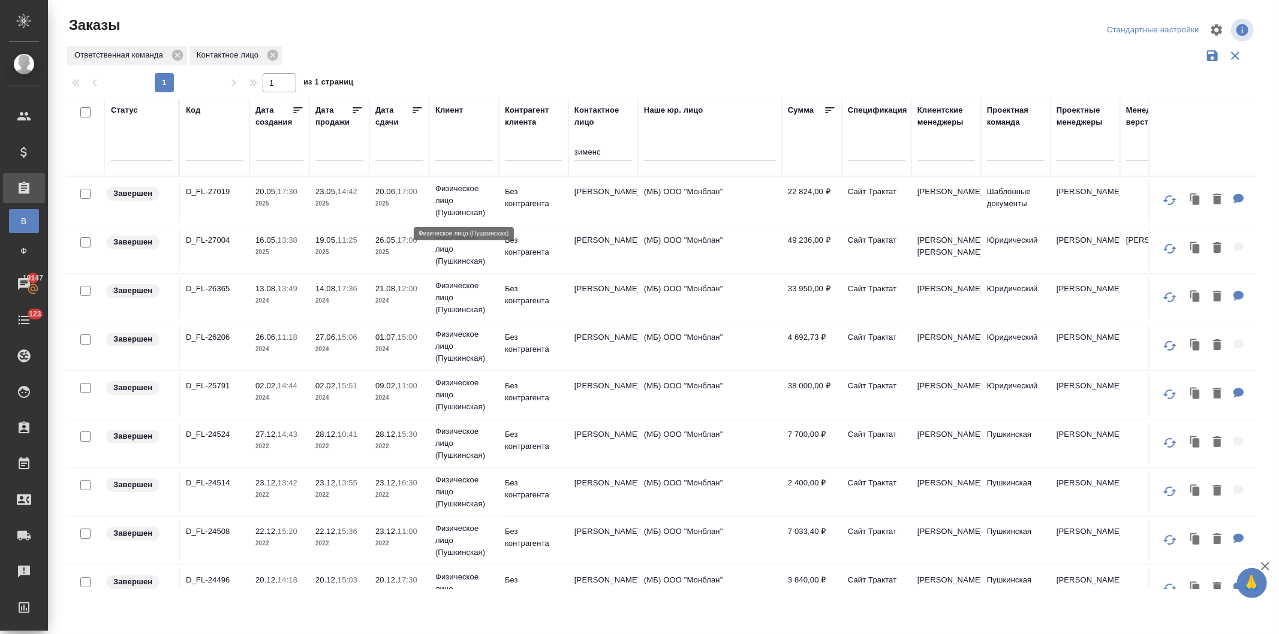
click at [436, 201] on p "Физическое лицо (Пушкинская)" at bounding box center [464, 201] width 58 height 36
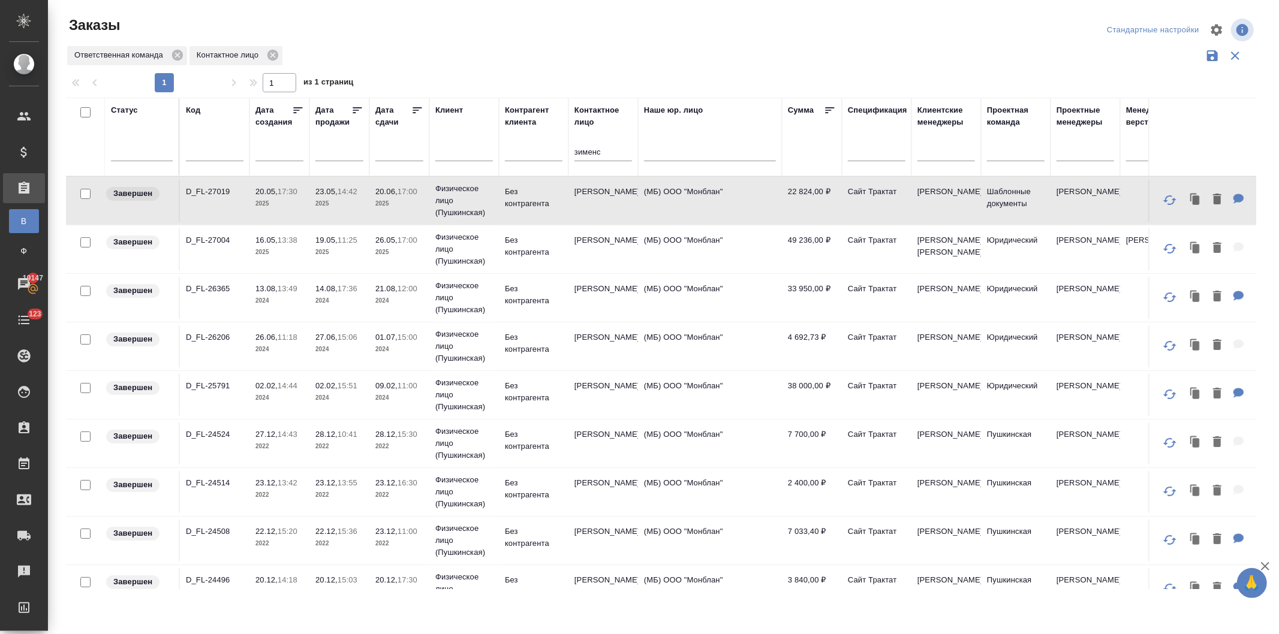
click at [420, 258] on p "2025" at bounding box center [399, 252] width 48 height 12
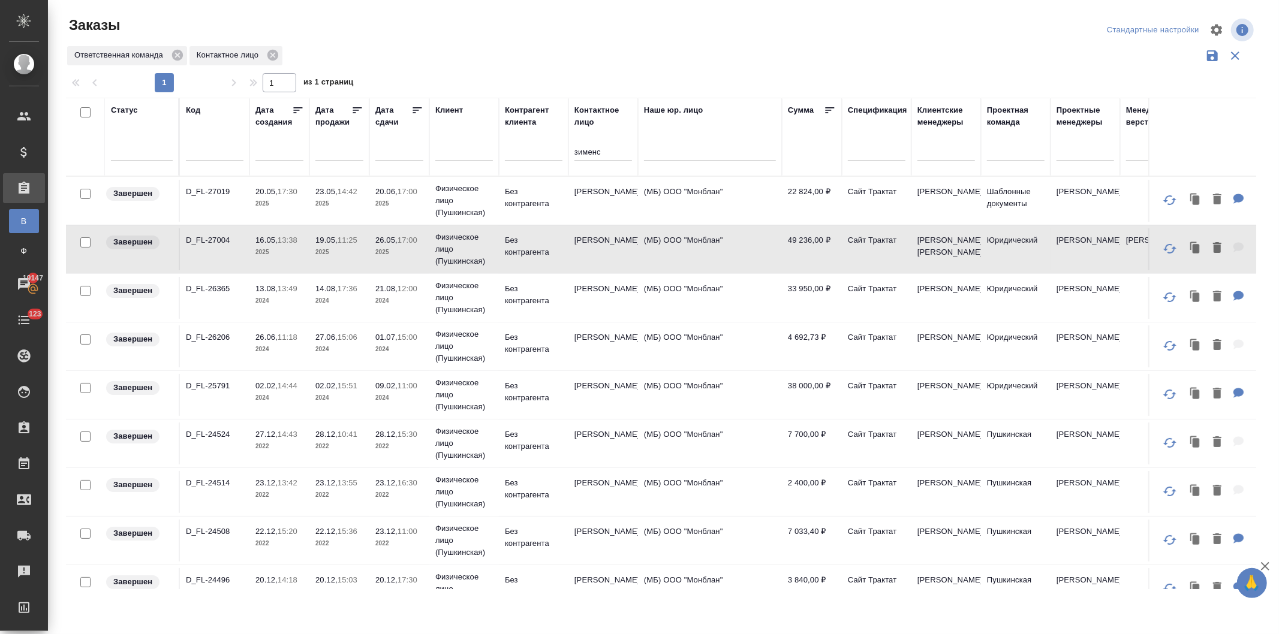
click at [422, 307] on p "2024" at bounding box center [399, 301] width 48 height 12
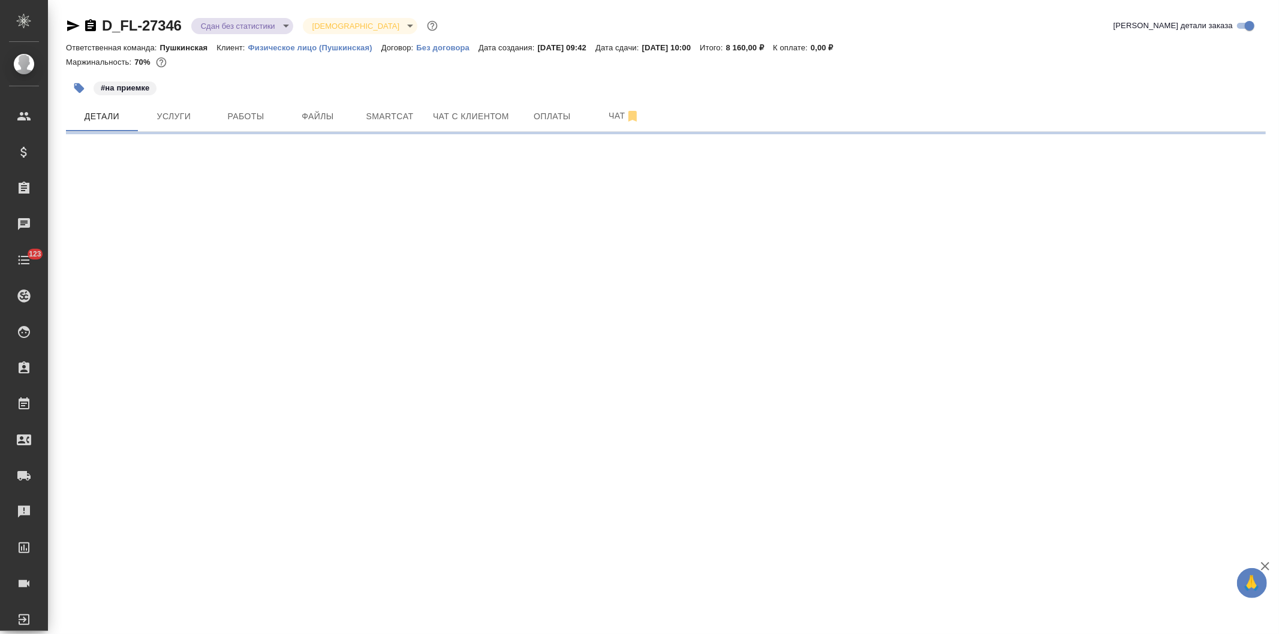
select select "RU"
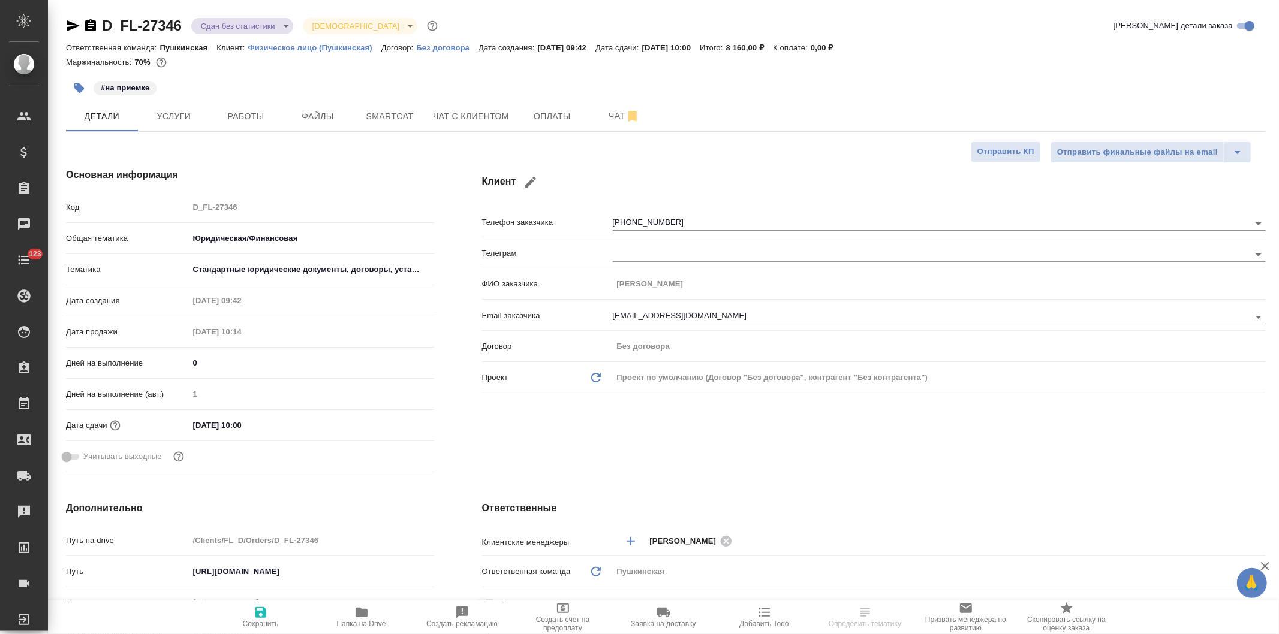
type textarea "x"
click at [362, 615] on icon "button" at bounding box center [362, 613] width 12 height 10
type textarea "x"
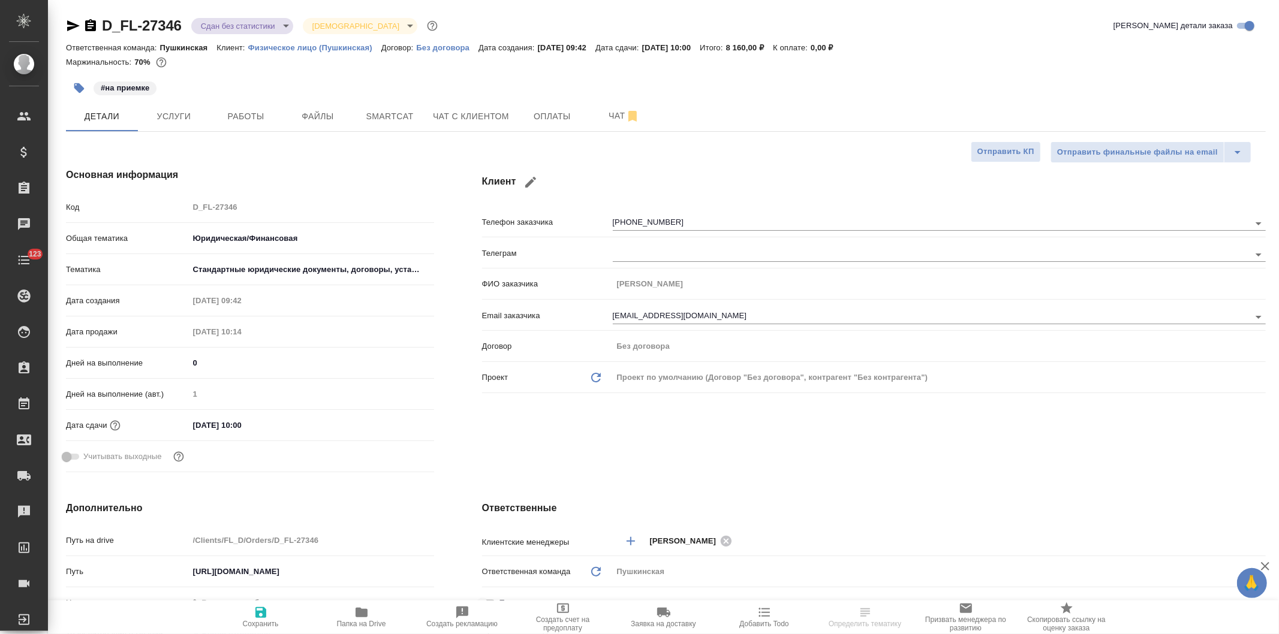
type textarea "x"
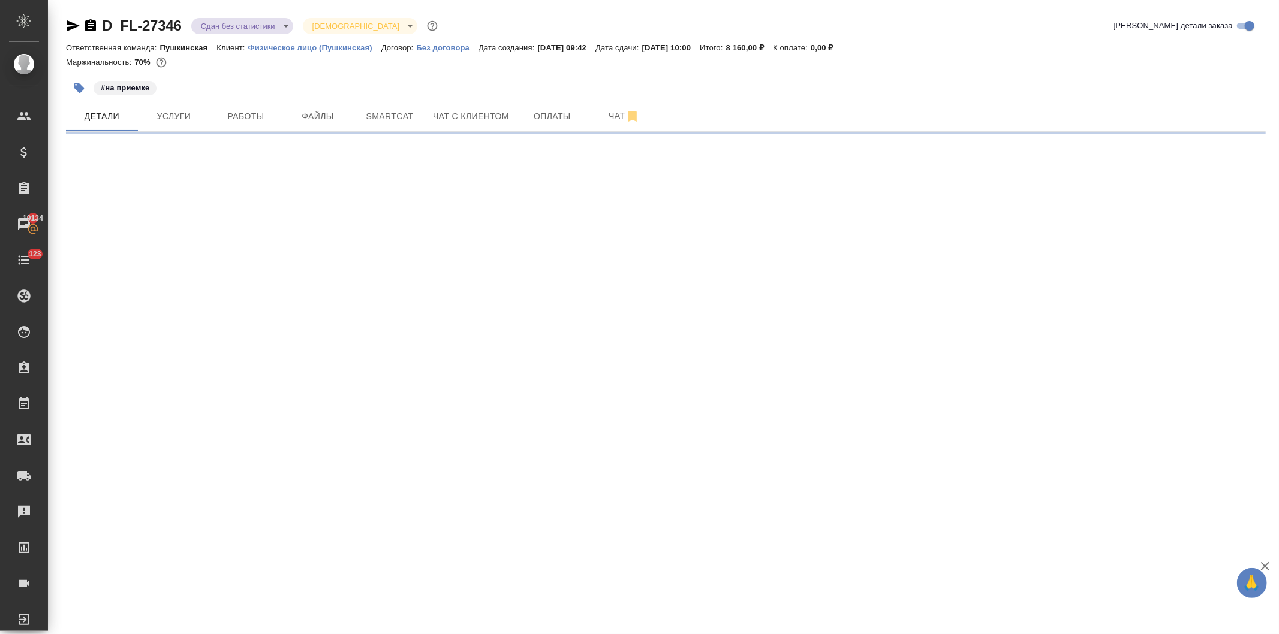
select select "RU"
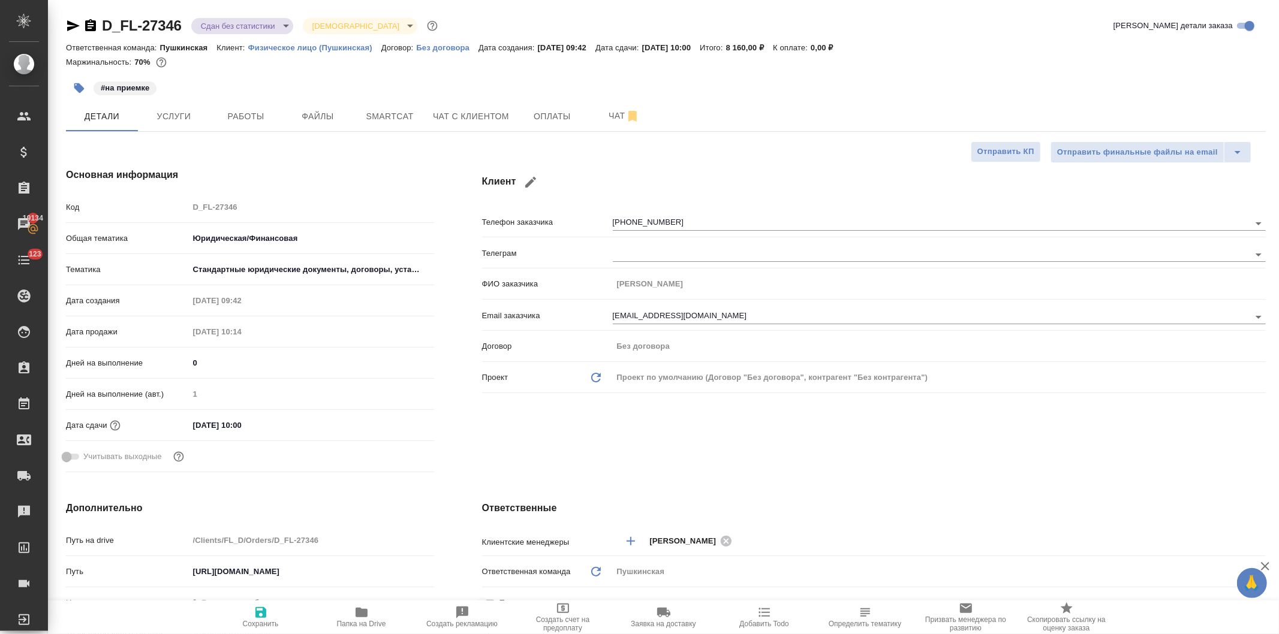
type textarea "x"
click at [360, 616] on icon "button" at bounding box center [362, 613] width 12 height 10
type textarea "x"
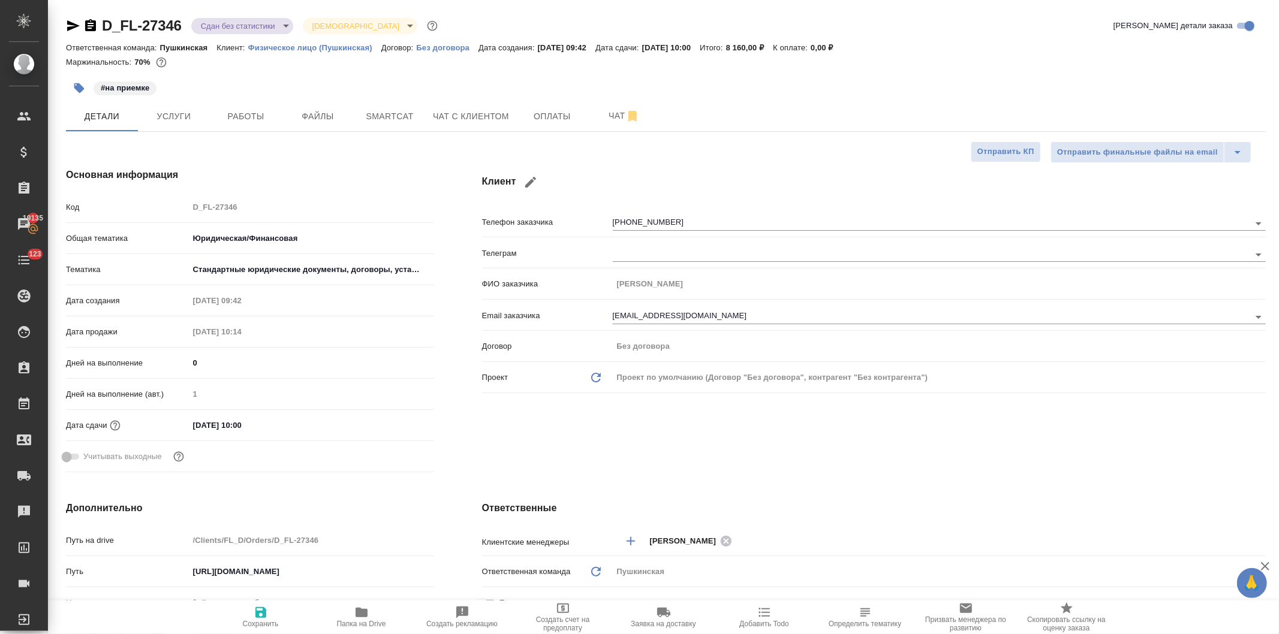
type textarea "x"
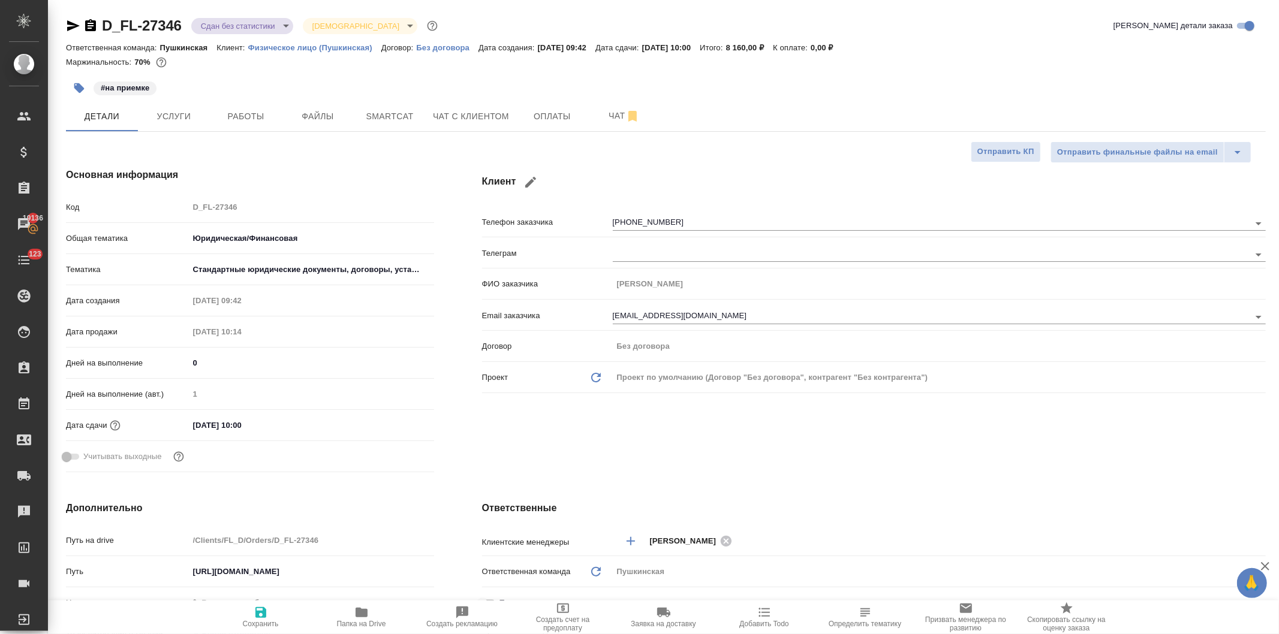
scroll to position [266, 0]
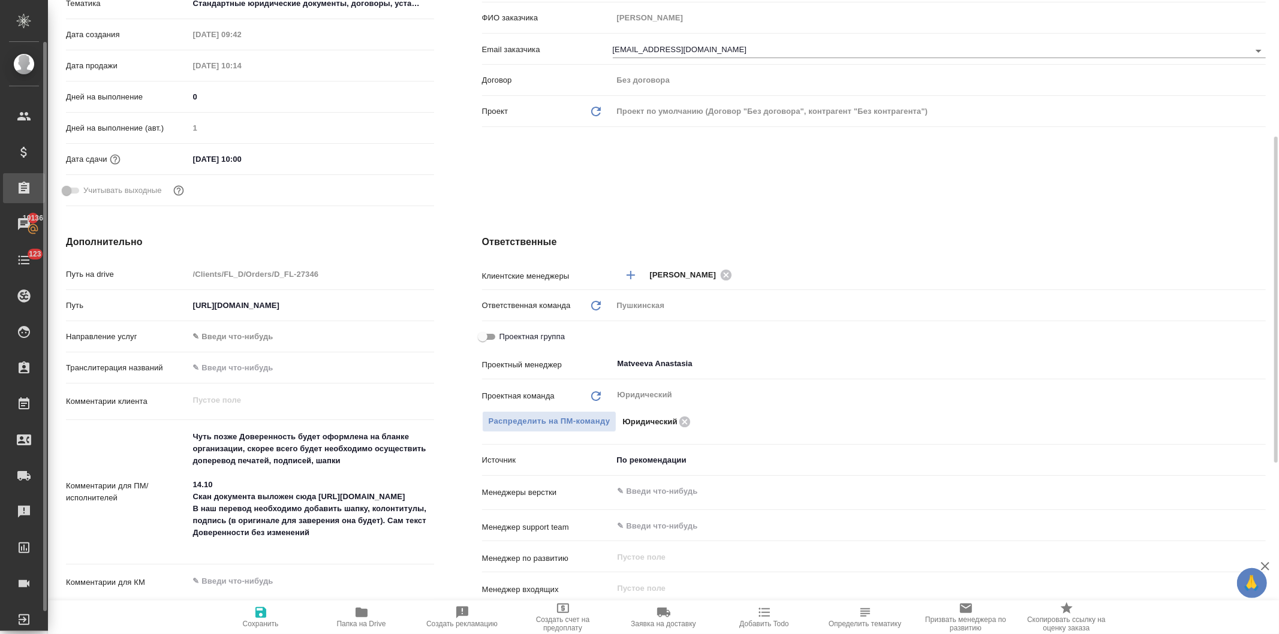
type textarea "x"
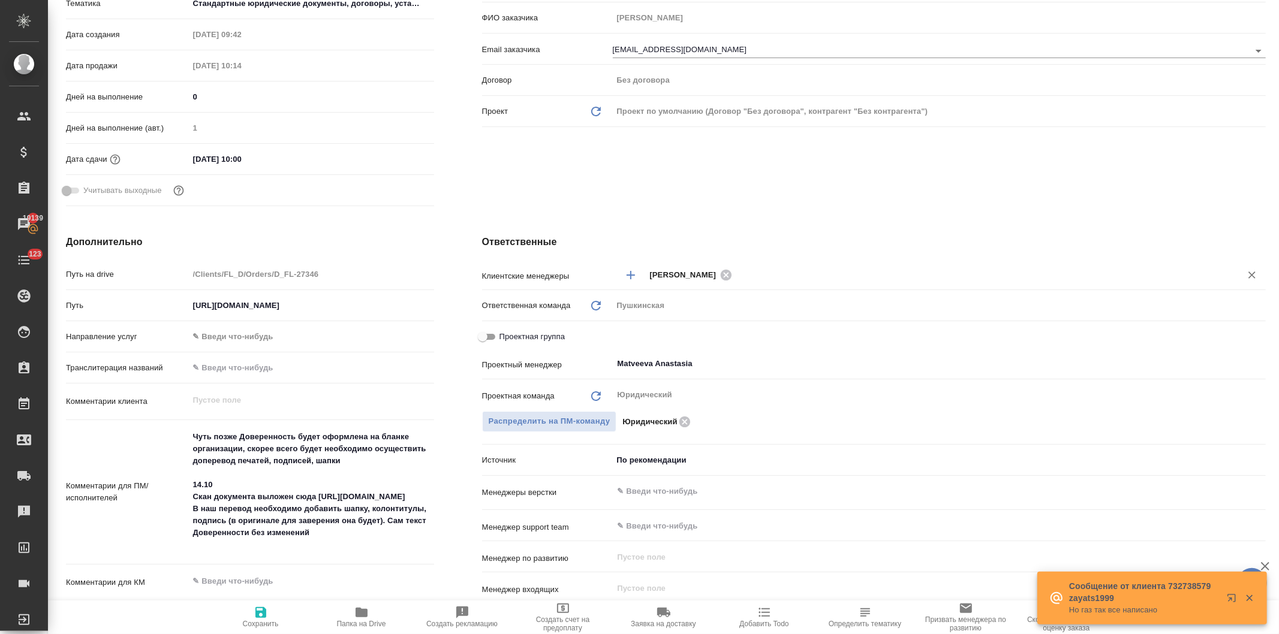
type textarea "x"
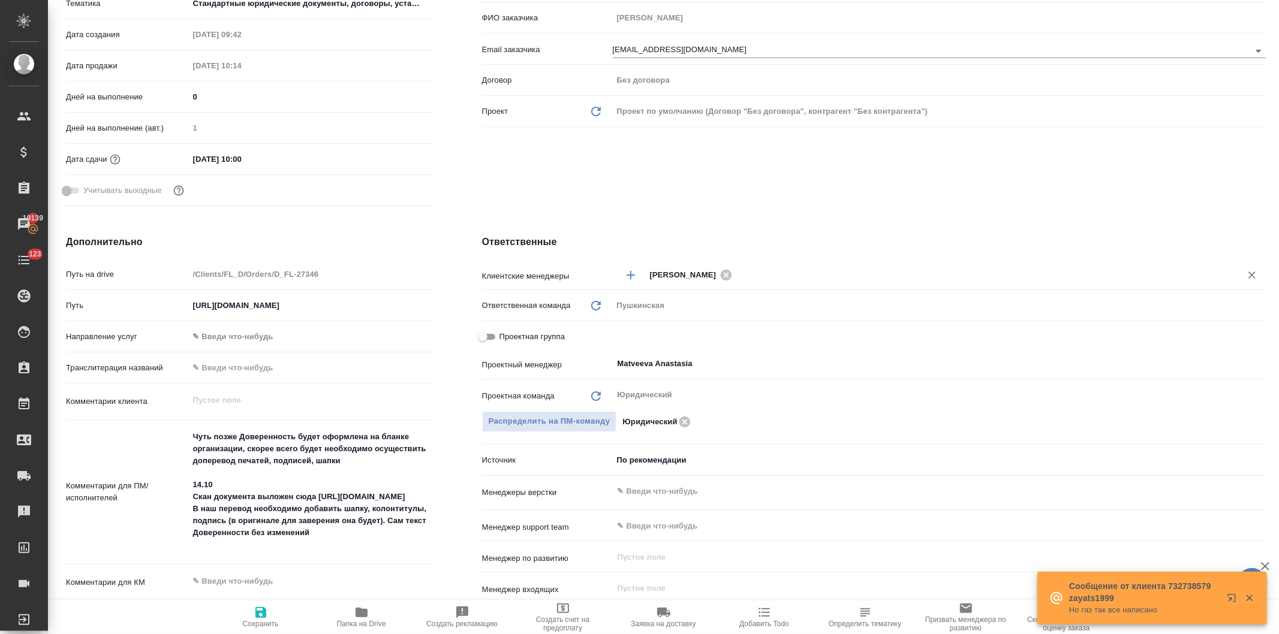
type textarea "x"
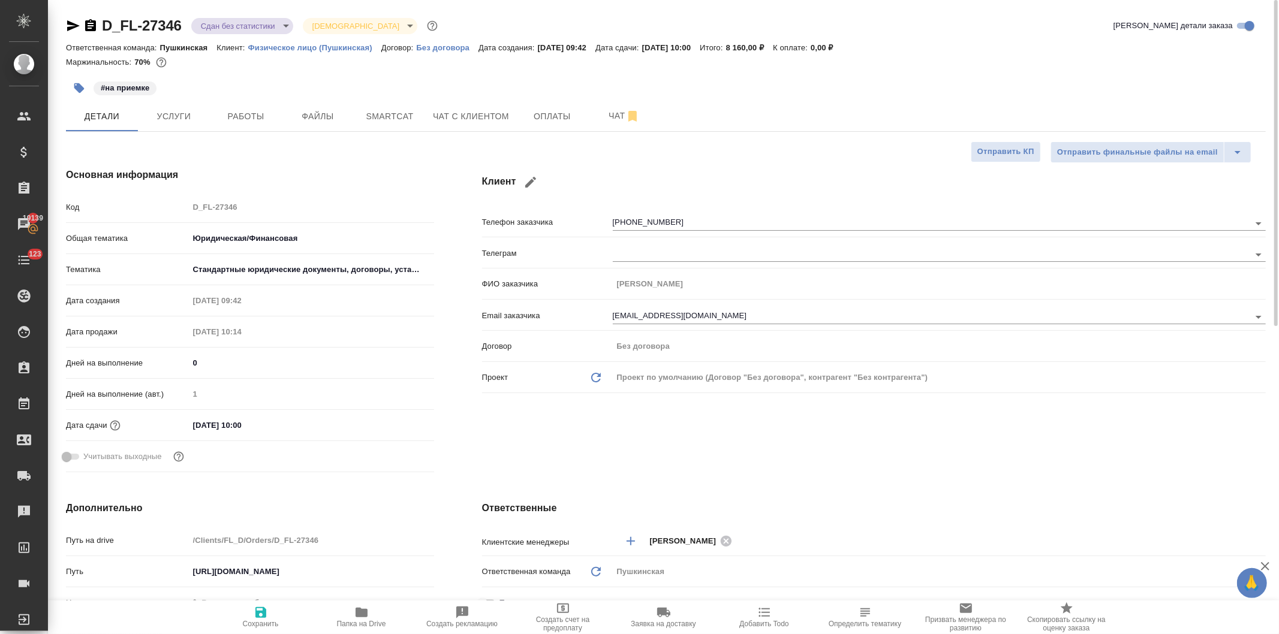
drag, startPoint x: 68, startPoint y: 22, endPoint x: 56, endPoint y: 35, distance: 17.0
click at [68, 22] on icon "button" at bounding box center [73, 25] width 13 height 11
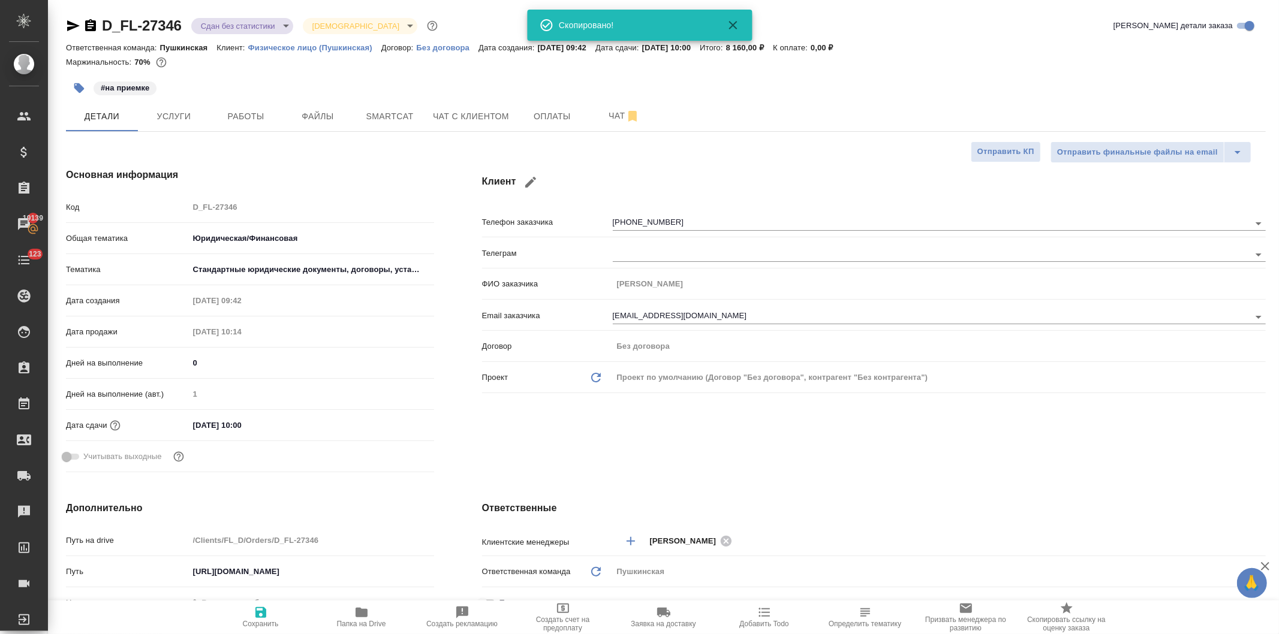
type textarea "x"
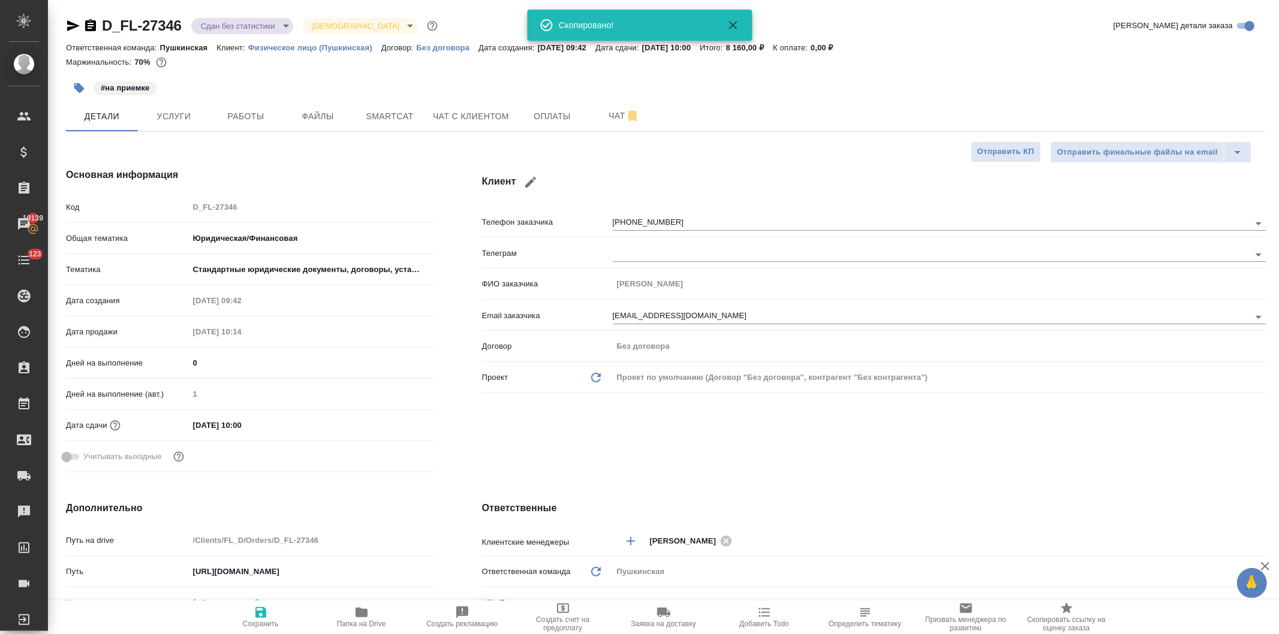
type textarea "x"
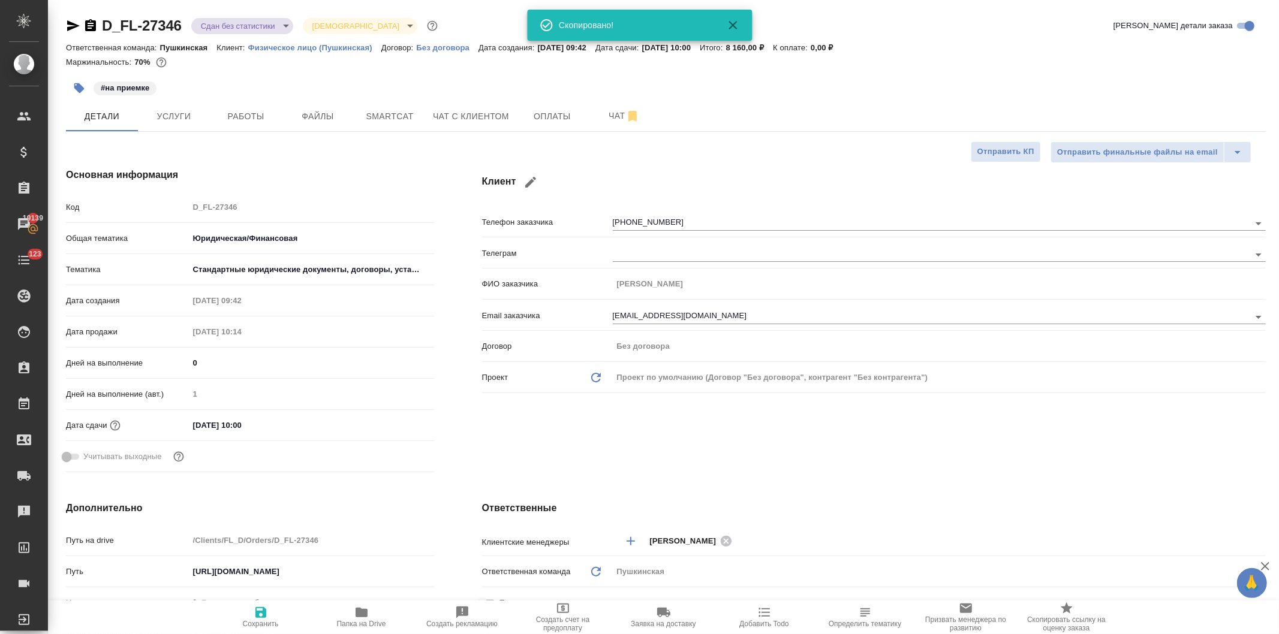
type textarea "x"
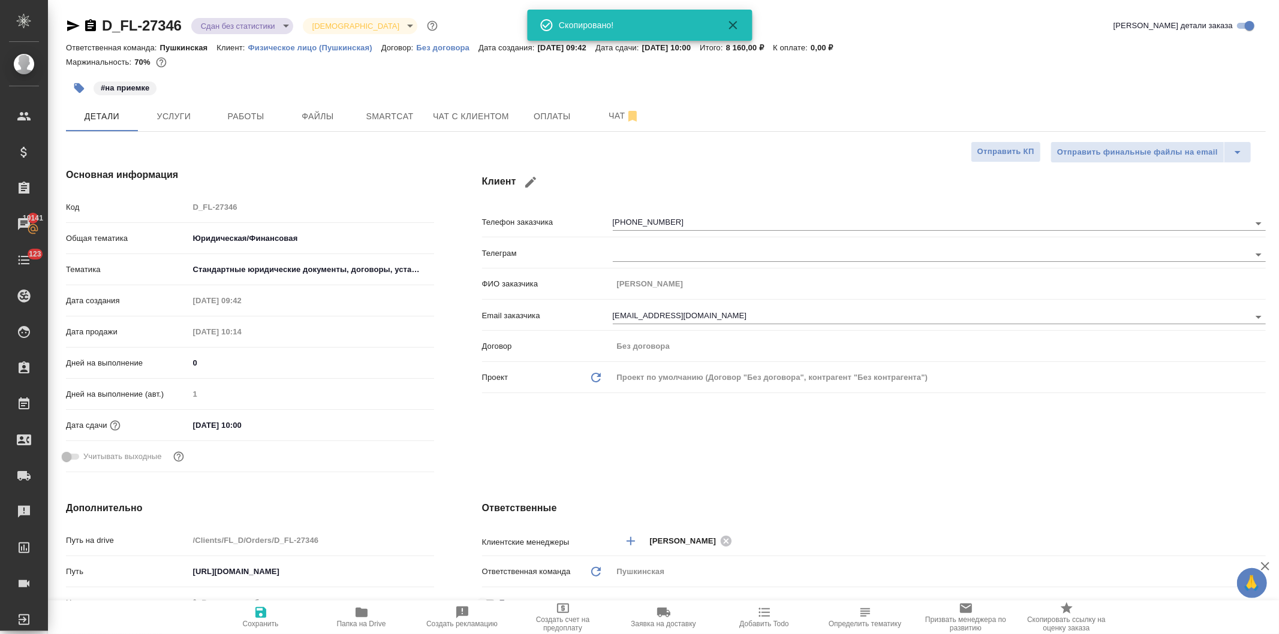
type textarea "x"
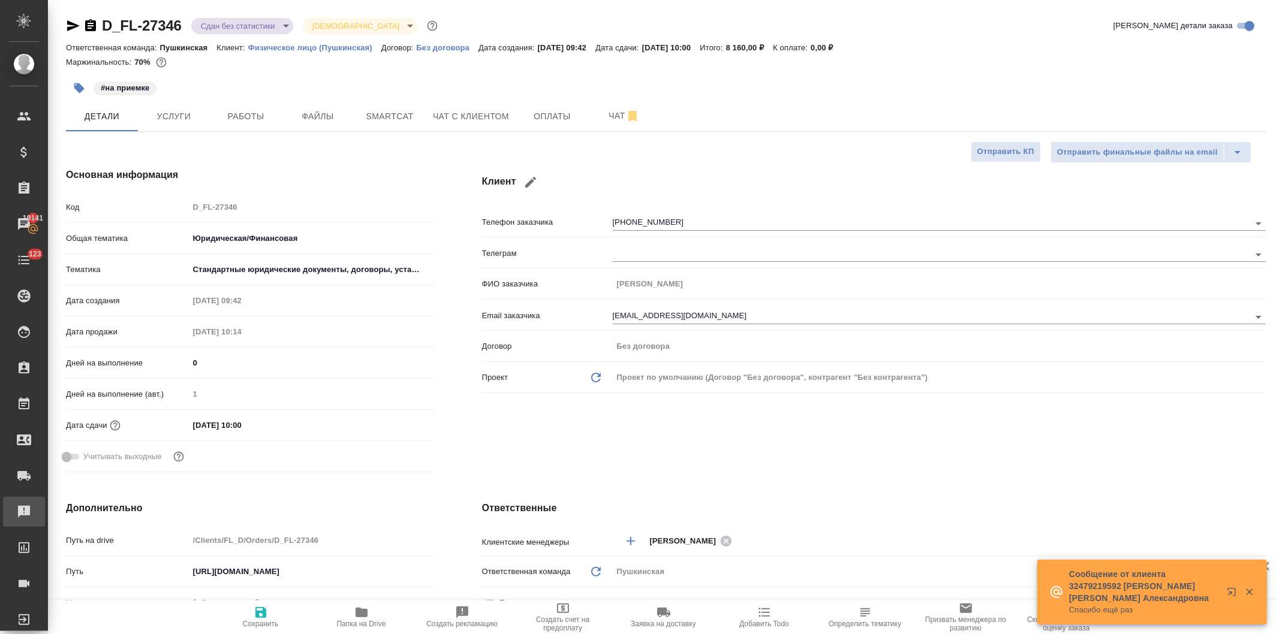
type textarea "x"
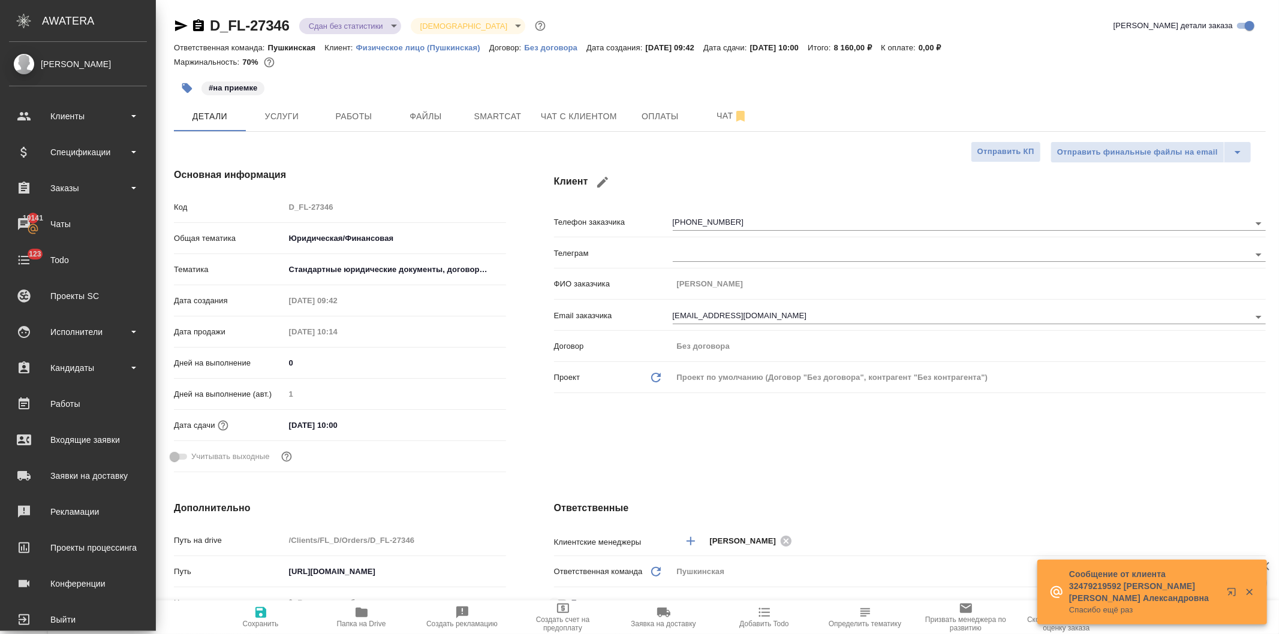
type textarea "x"
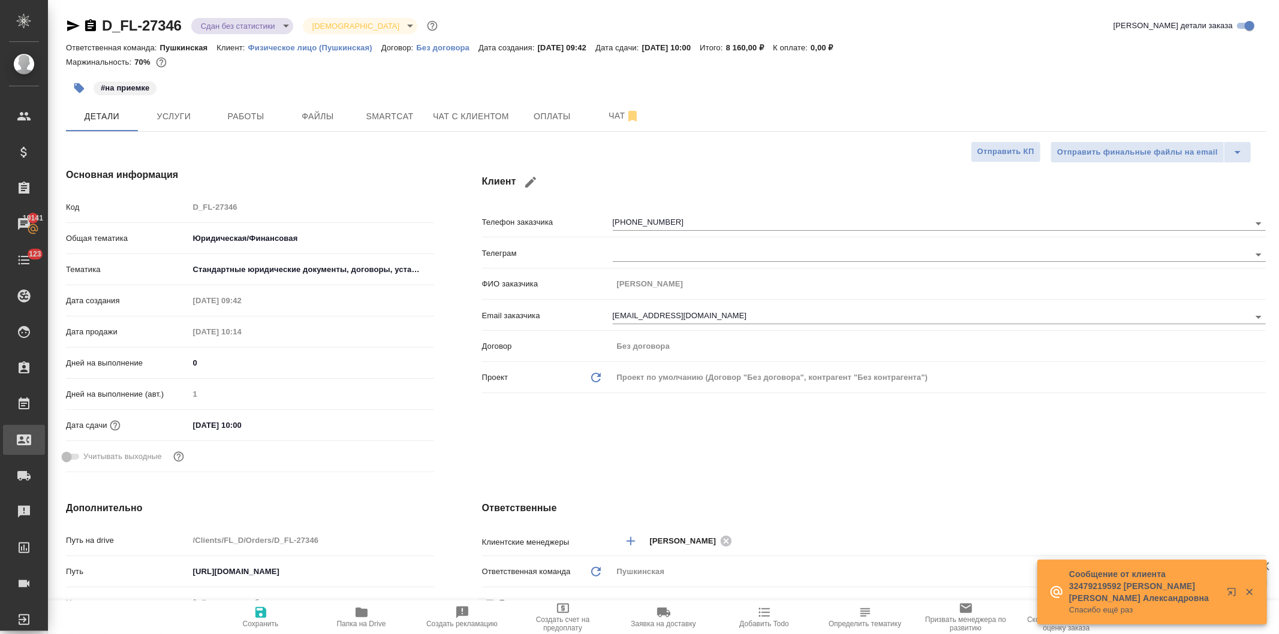
type textarea "x"
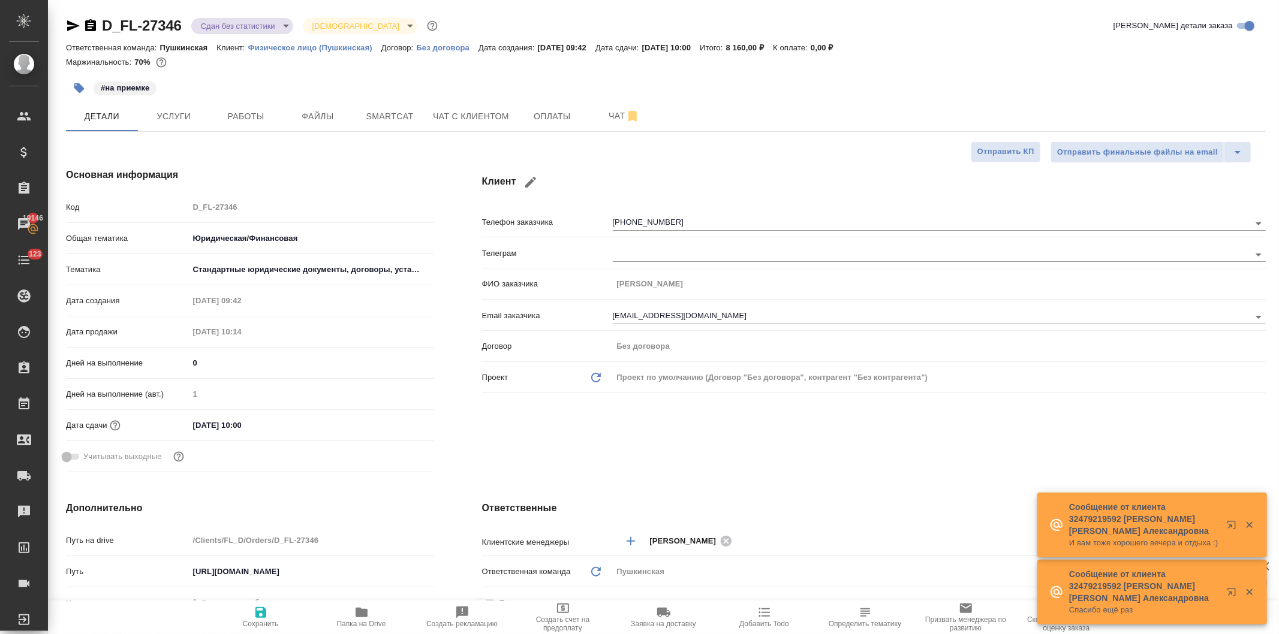
type textarea "x"
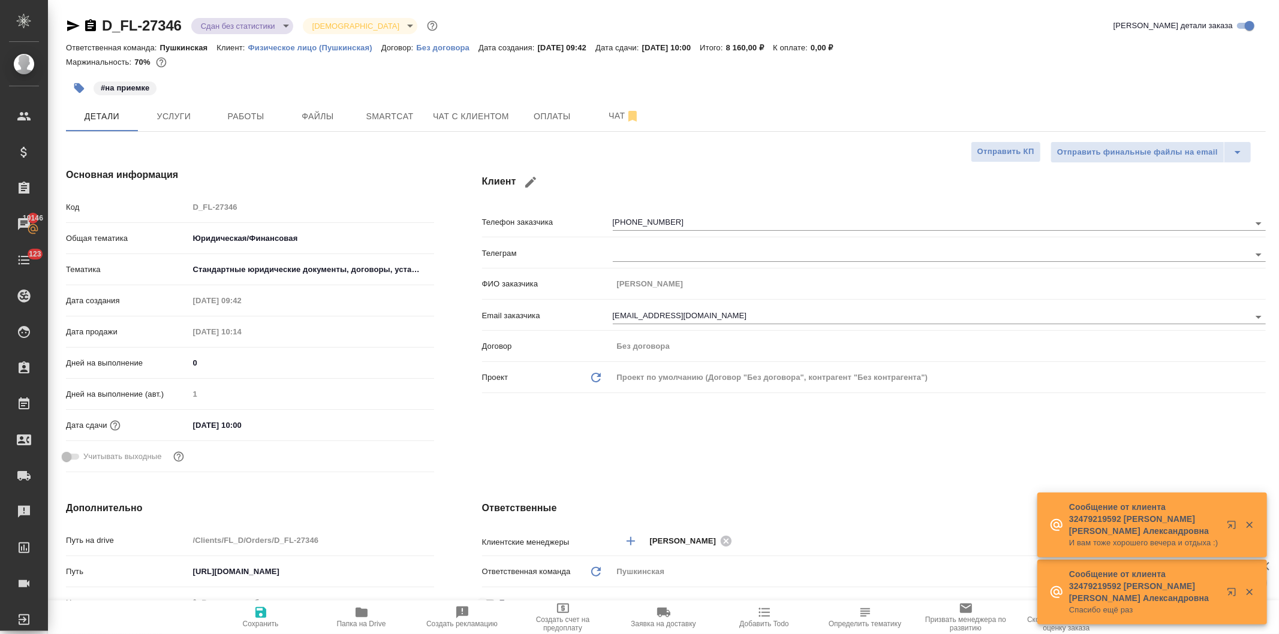
type textarea "x"
click at [360, 616] on icon "button" at bounding box center [362, 613] width 12 height 10
type textarea "x"
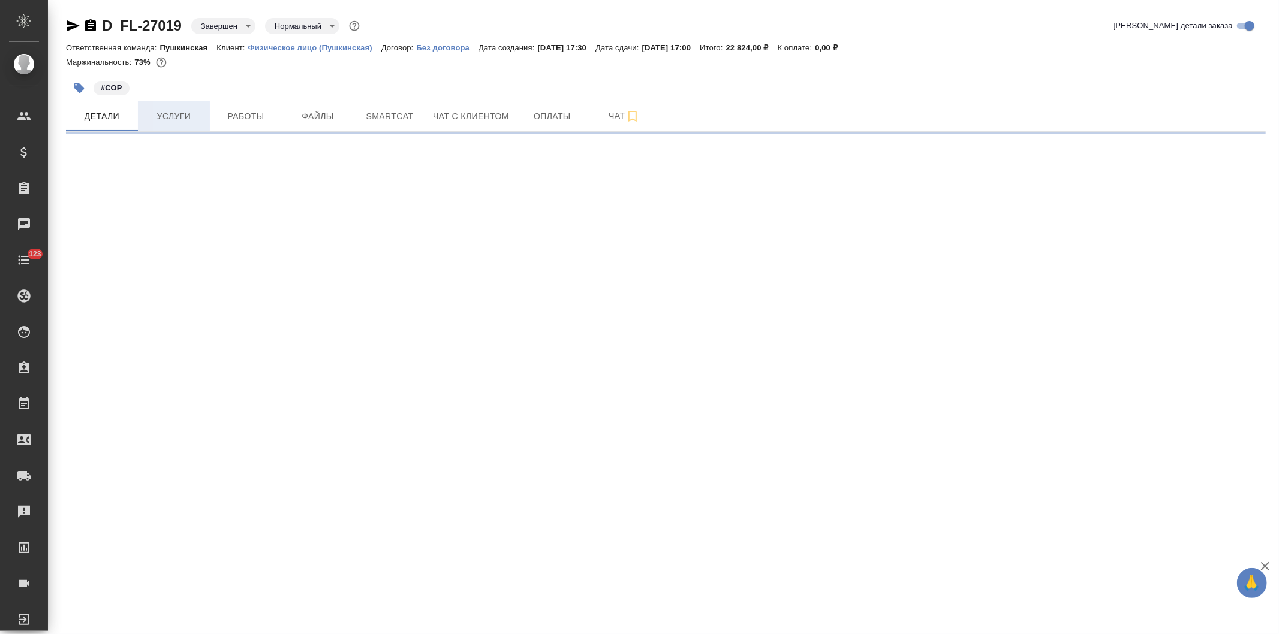
click at [177, 120] on span "Услуги" at bounding box center [174, 116] width 58 height 15
click at [176, 115] on span "Услуги" at bounding box center [174, 116] width 58 height 15
click at [171, 119] on span "Услуги" at bounding box center [174, 116] width 58 height 15
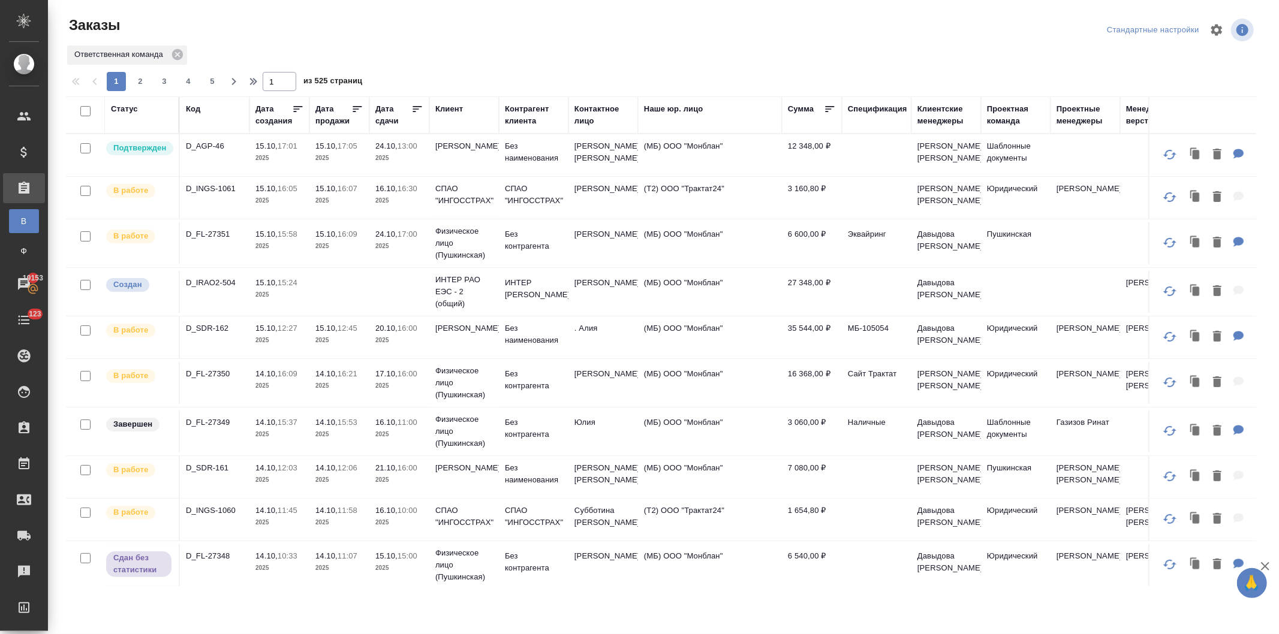
click at [436, 106] on div "Клиент" at bounding box center [449, 109] width 28 height 12
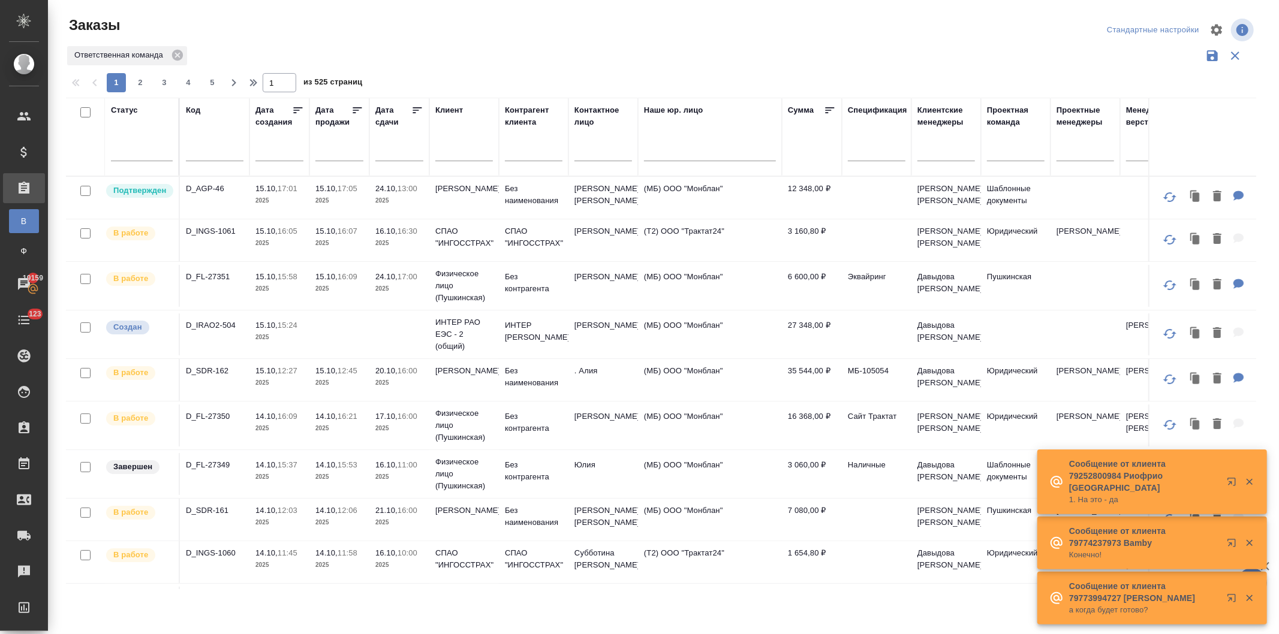
click at [442, 153] on input "text" at bounding box center [464, 153] width 58 height 15
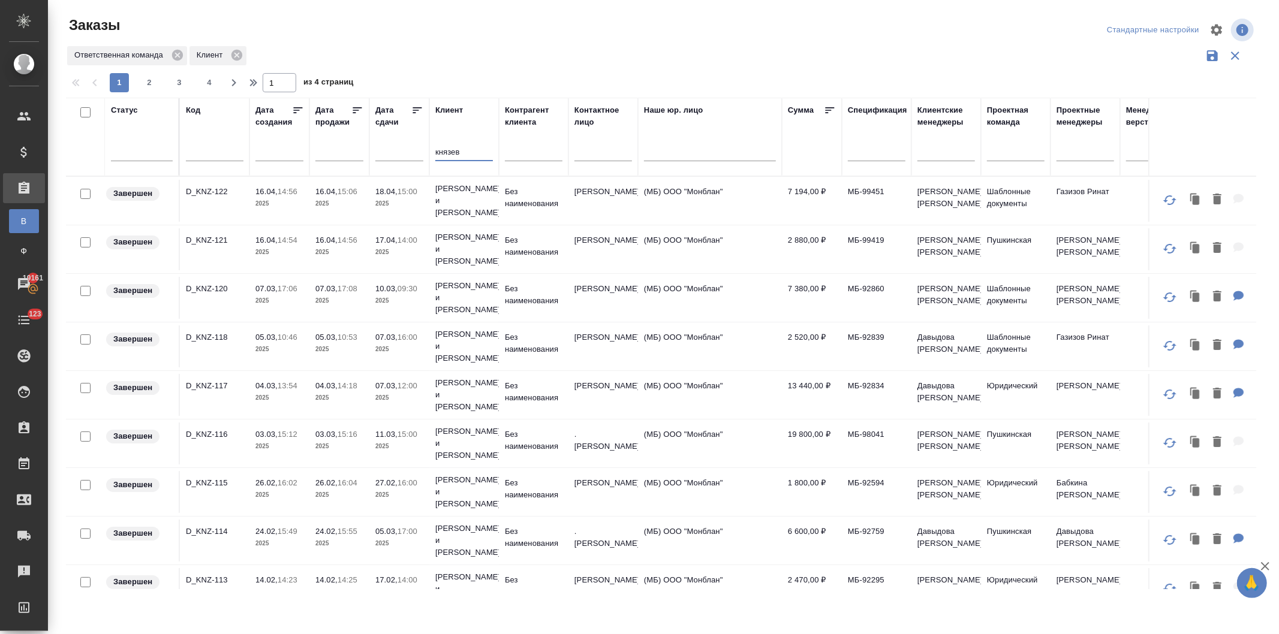
type input "князев"
click at [428, 198] on td "18.04, 15:00 2025" at bounding box center [399, 201] width 60 height 42
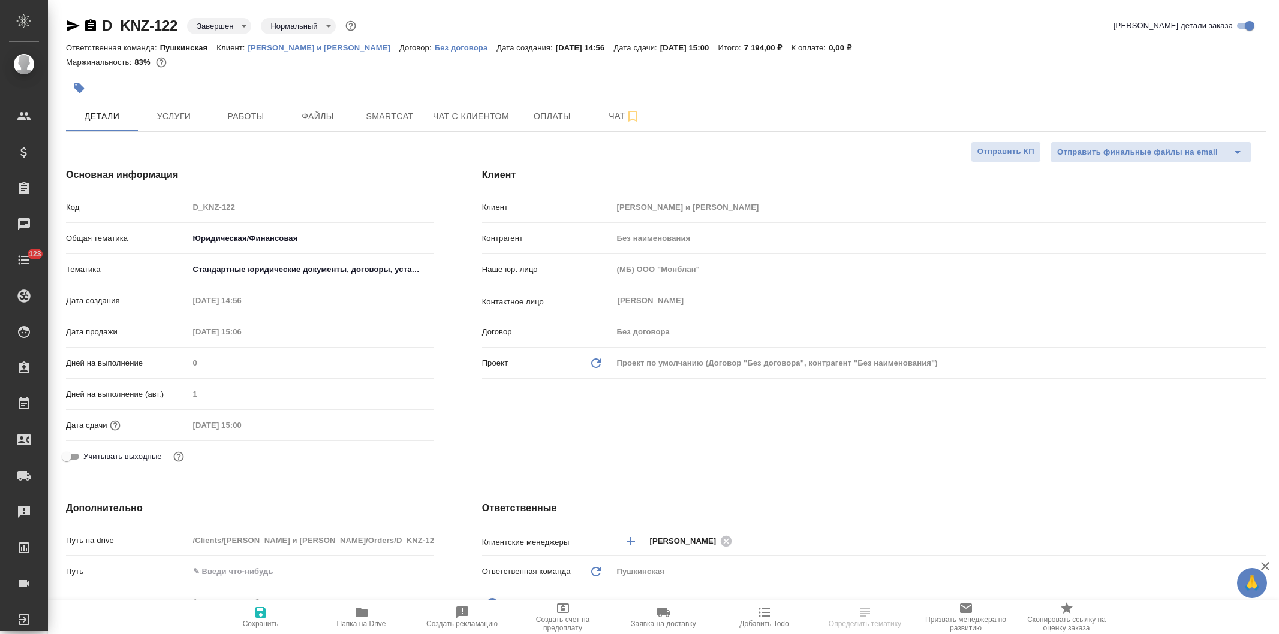
select select "RU"
click at [396, 118] on span "Smartcat" at bounding box center [390, 116] width 58 height 15
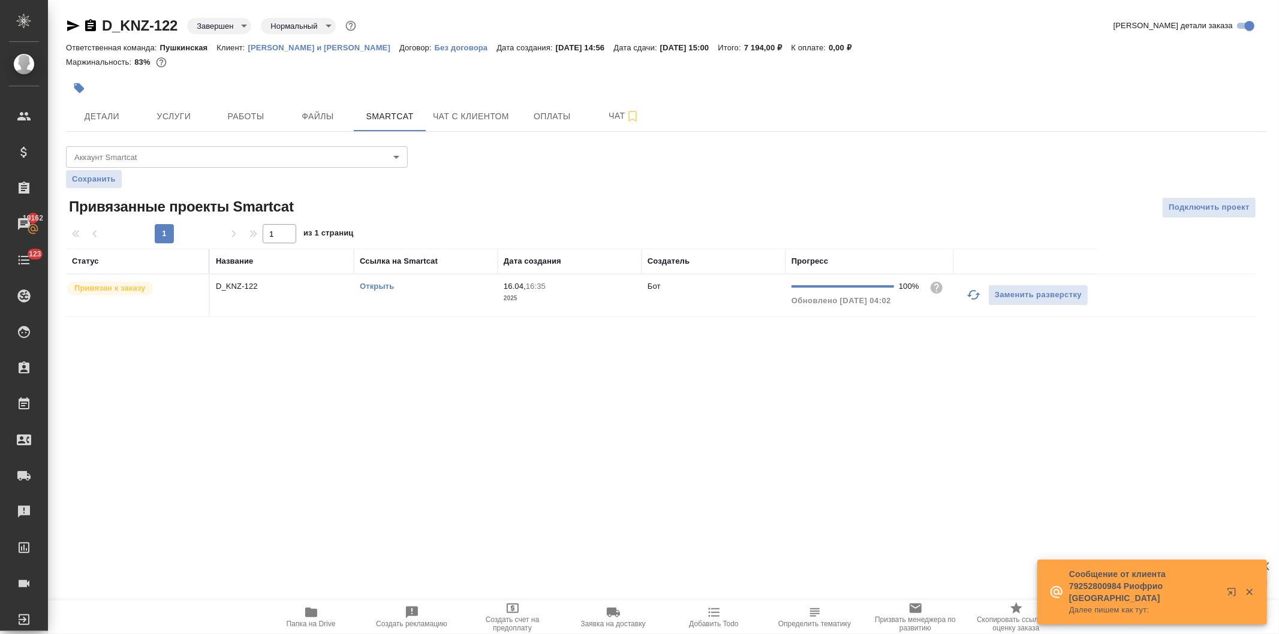
click at [297, 46] on p "[PERSON_NAME] и [PERSON_NAME]" at bounding box center [323, 47] width 151 height 9
click at [171, 116] on span "Услуги" at bounding box center [174, 116] width 58 height 15
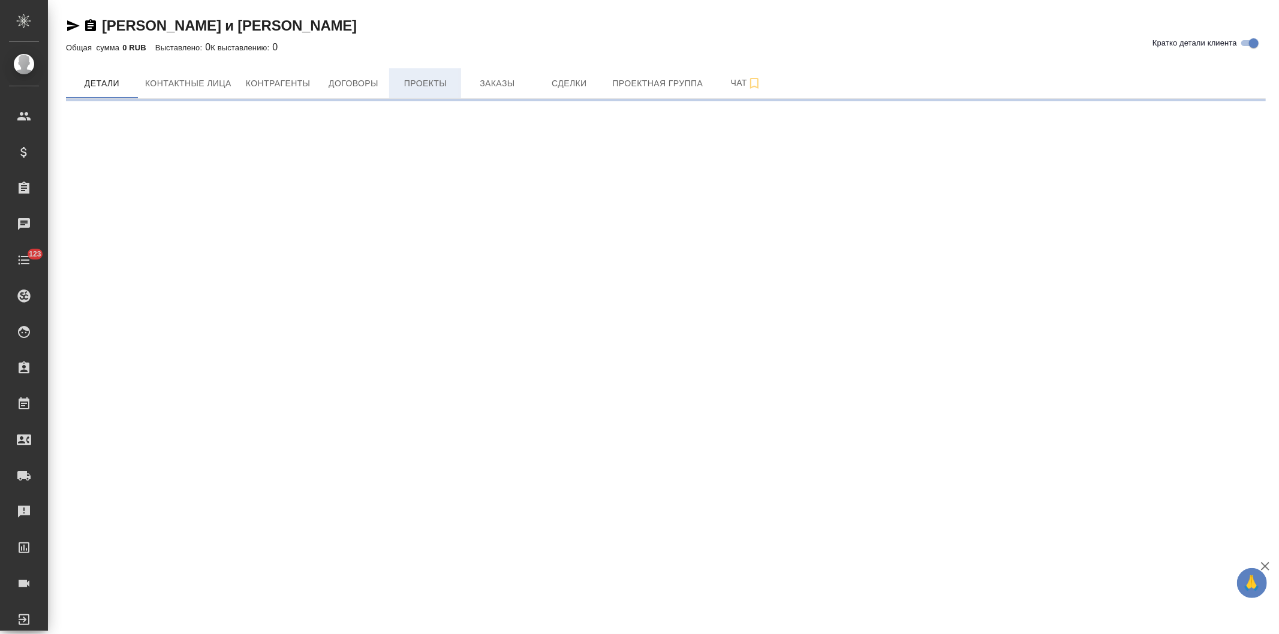
click at [420, 82] on span "Проекты" at bounding box center [425, 83] width 58 height 15
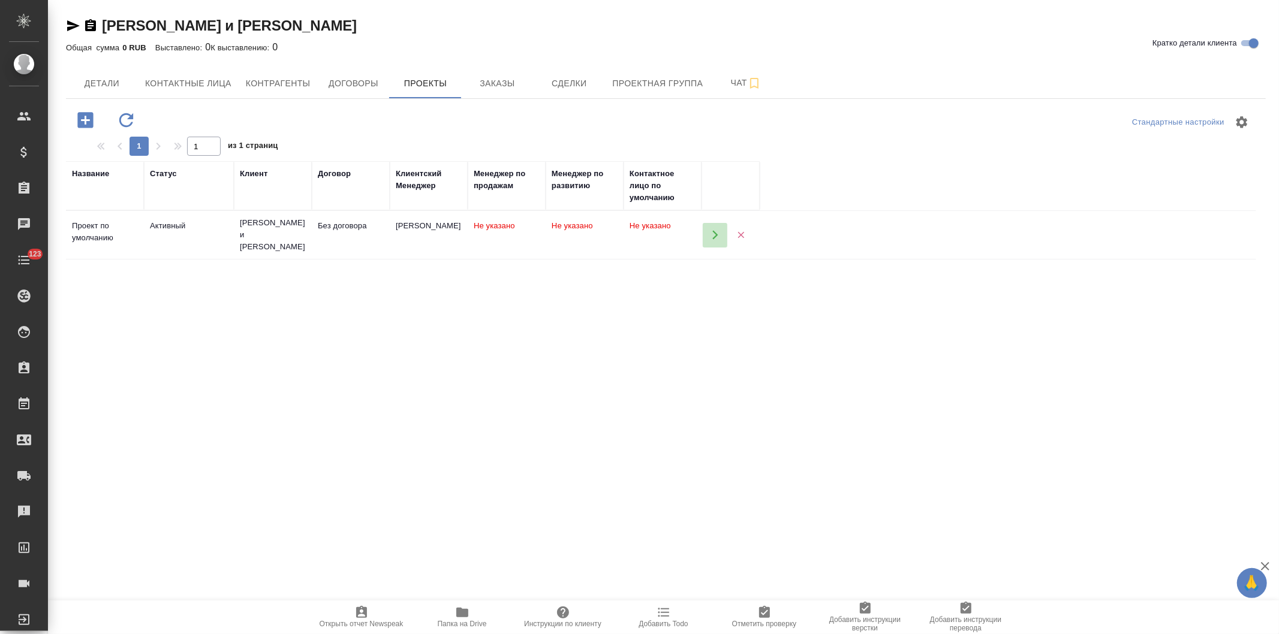
click at [710, 234] on icon "button" at bounding box center [715, 235] width 11 height 11
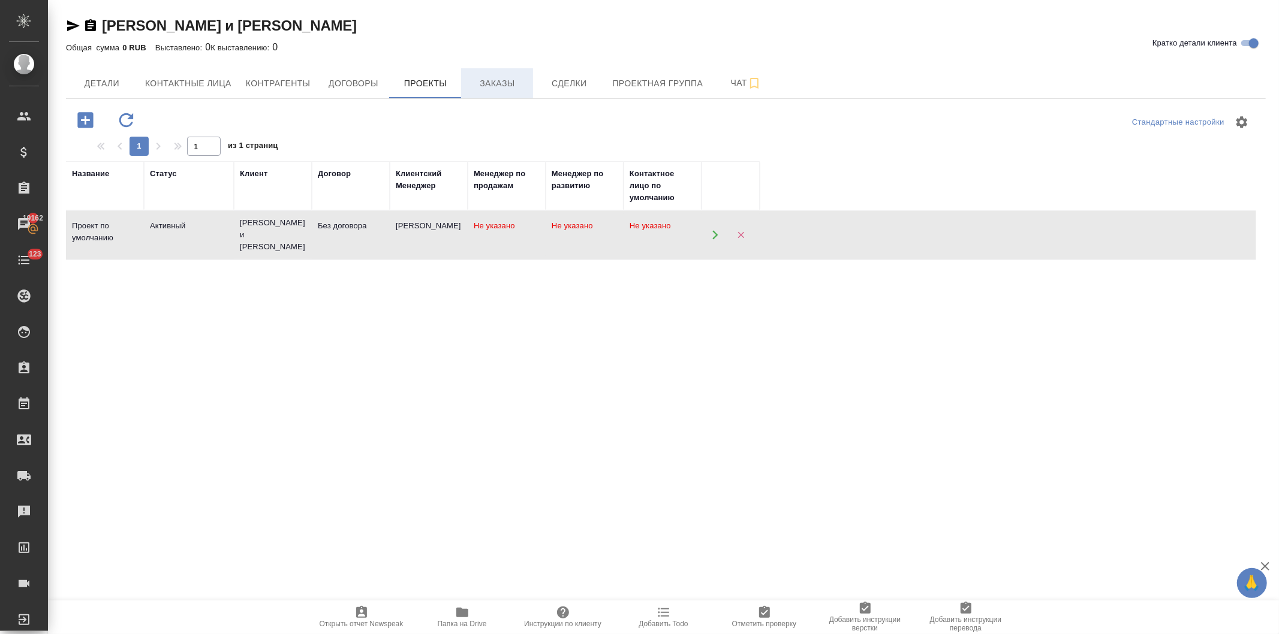
click at [492, 79] on span "Заказы" at bounding box center [497, 83] width 58 height 15
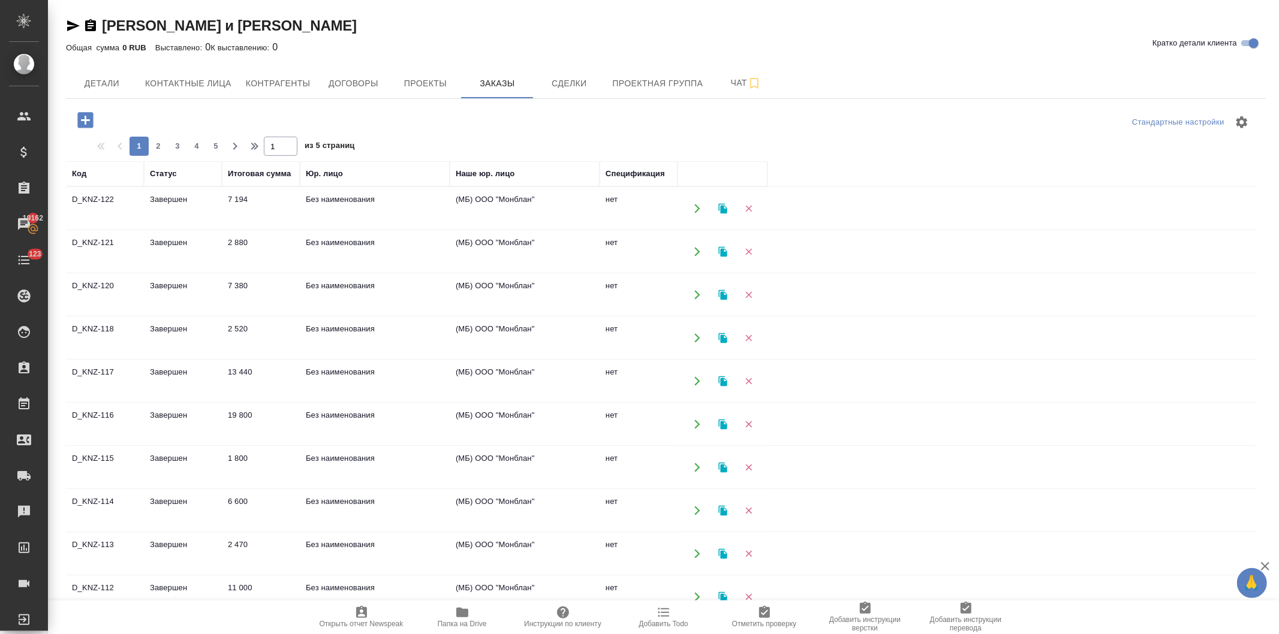
click at [82, 120] on icon "button" at bounding box center [85, 120] width 21 height 21
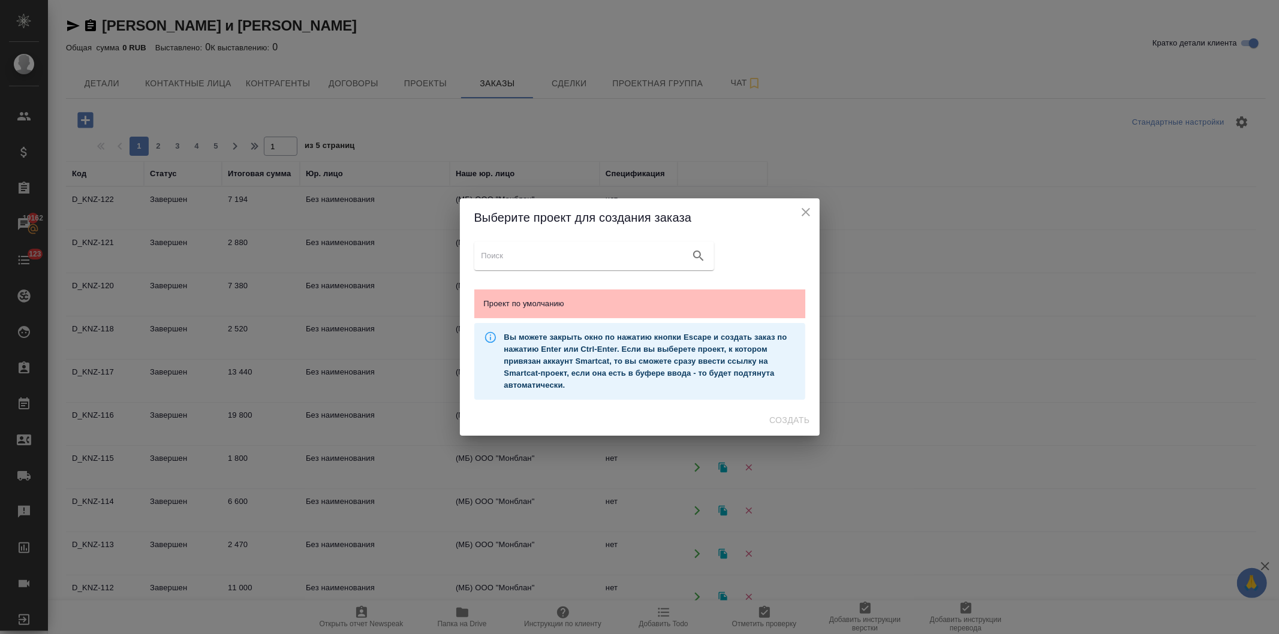
click at [538, 301] on span "Проект по умолчанию" at bounding box center [640, 304] width 312 height 12
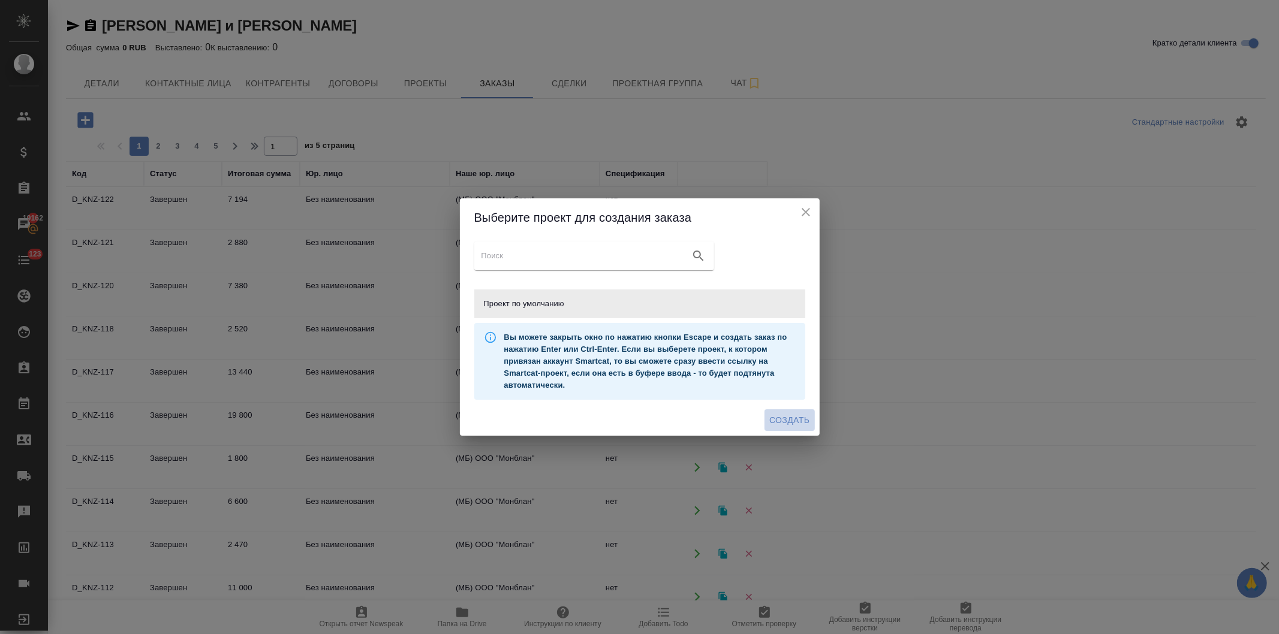
click at [784, 418] on span "Создать" at bounding box center [789, 420] width 40 height 15
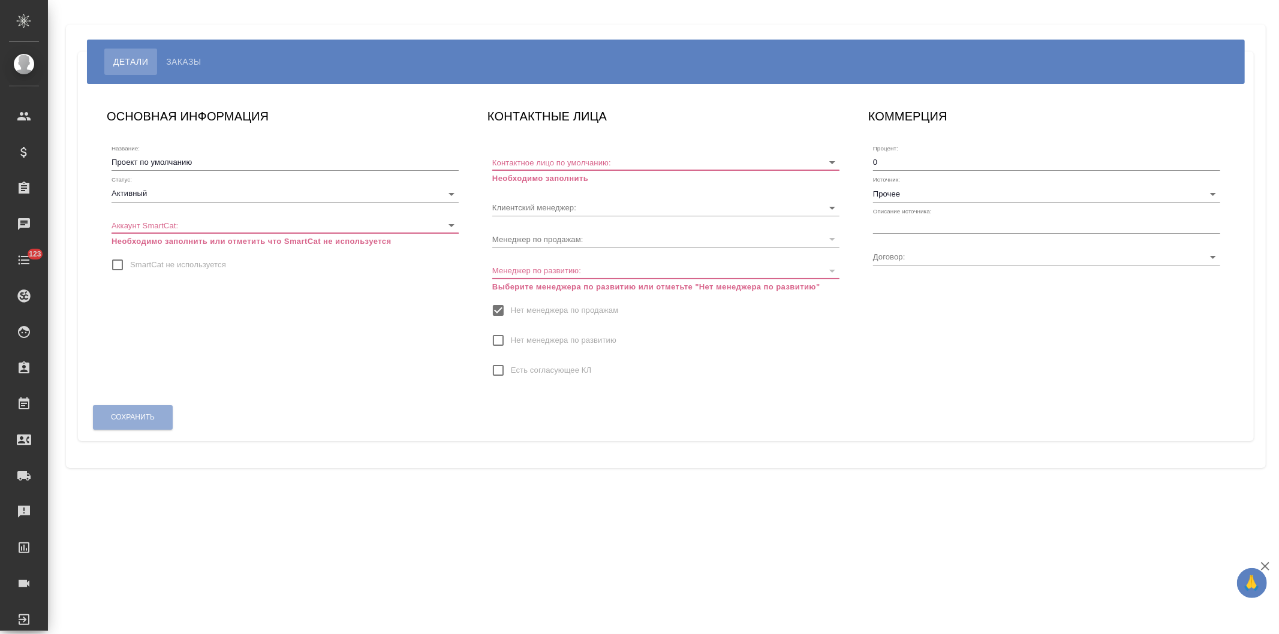
type input "[PERSON_NAME]"
type input "Без договора"
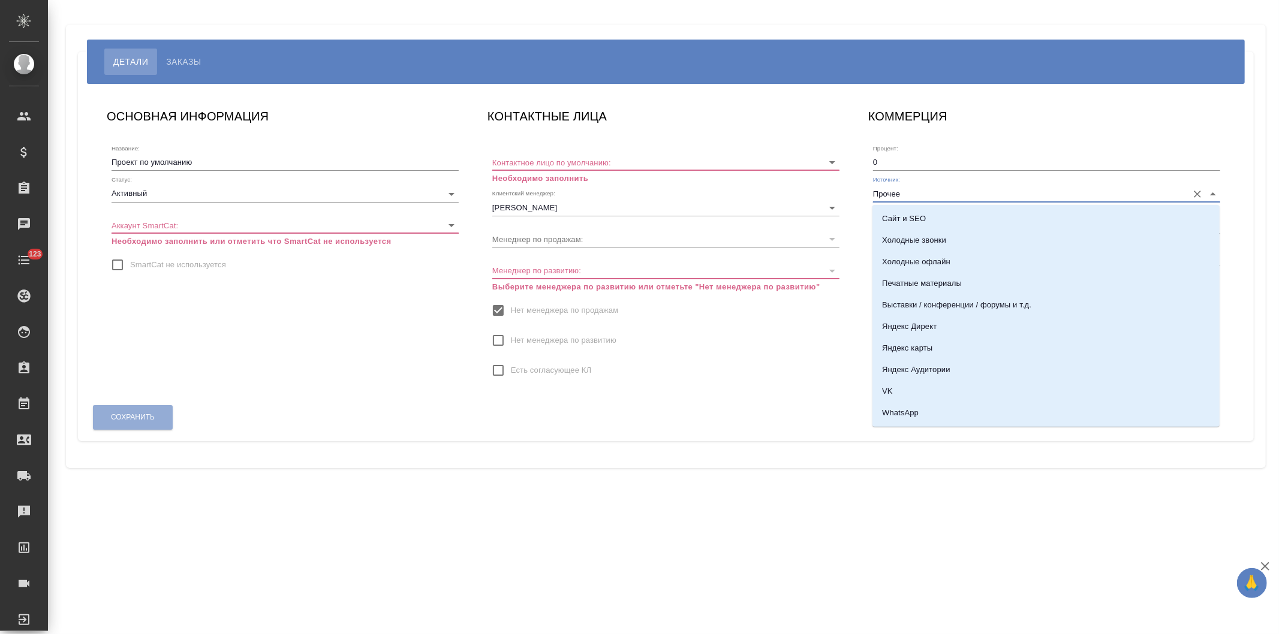
click at [892, 192] on input "Прочее" at bounding box center [1027, 193] width 309 height 16
click at [901, 390] on p "Email" at bounding box center [892, 388] width 20 height 12
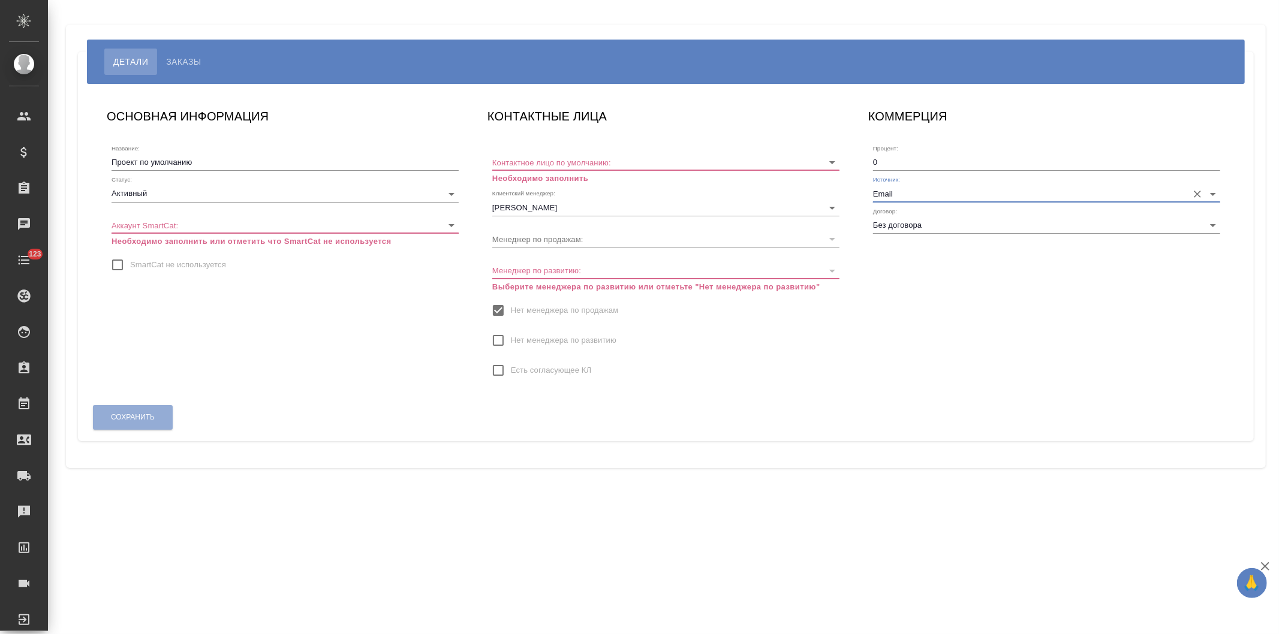
type input "Email"
click at [164, 222] on body "🙏 .cls-1 fill:#fff; AWATERA Давыдова Елена Клиенты Спецификации Заказы 19162 Ча…" at bounding box center [639, 317] width 1279 height 634
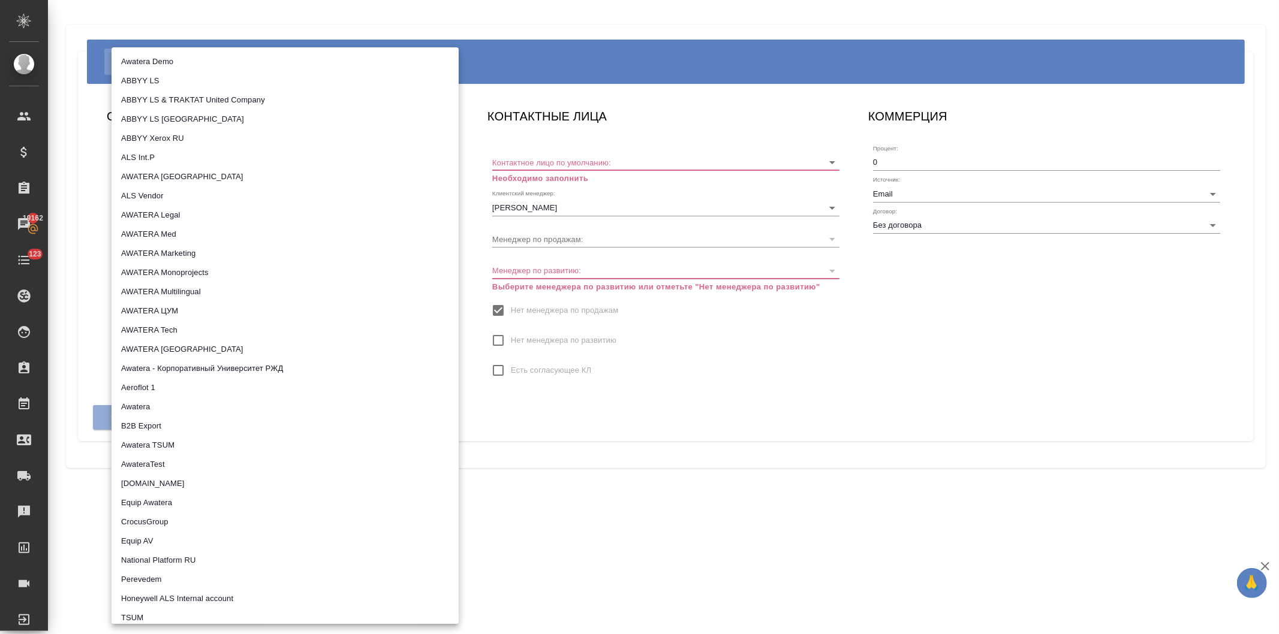
scroll to position [588, 0]
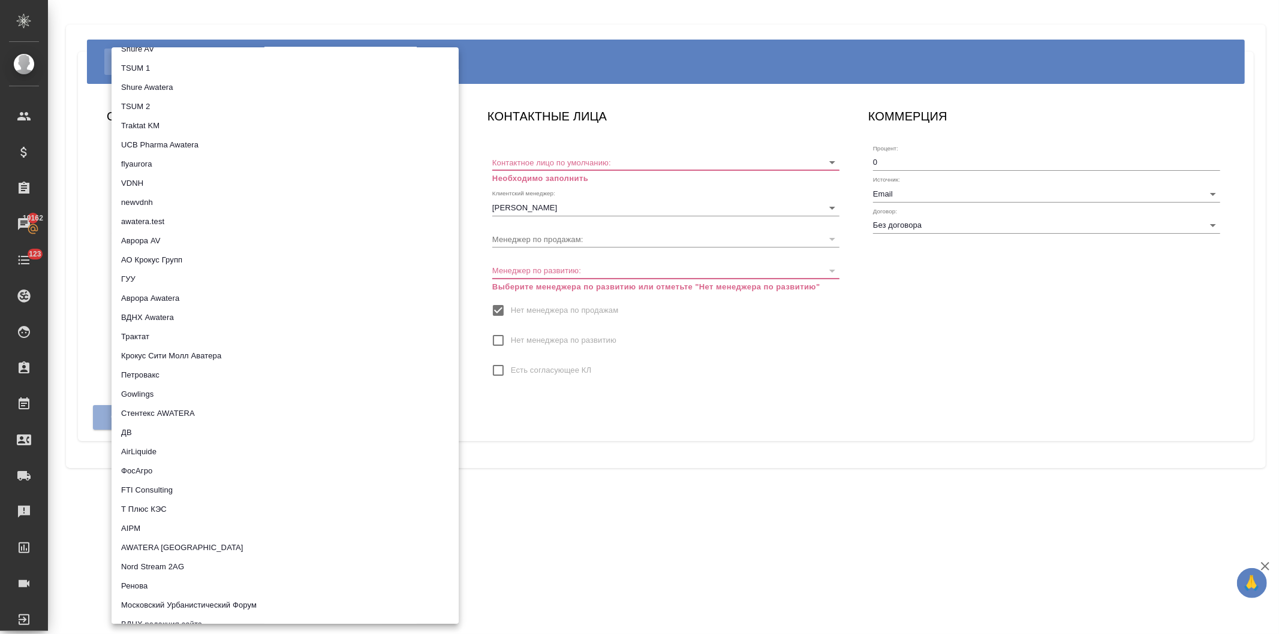
click at [155, 333] on li "Трактат" at bounding box center [285, 336] width 347 height 19
type input "5ee7379ee86966421fbf459a"
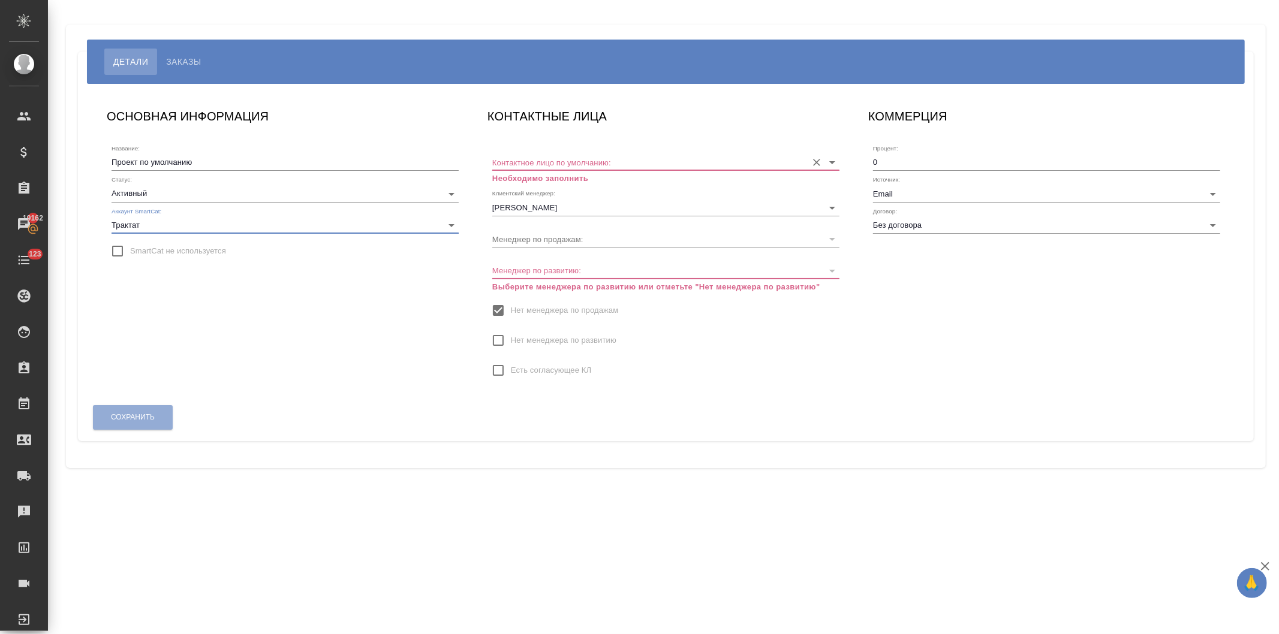
click at [549, 159] on input "Контактное лицо по умолчанию:" at bounding box center [646, 162] width 309 height 16
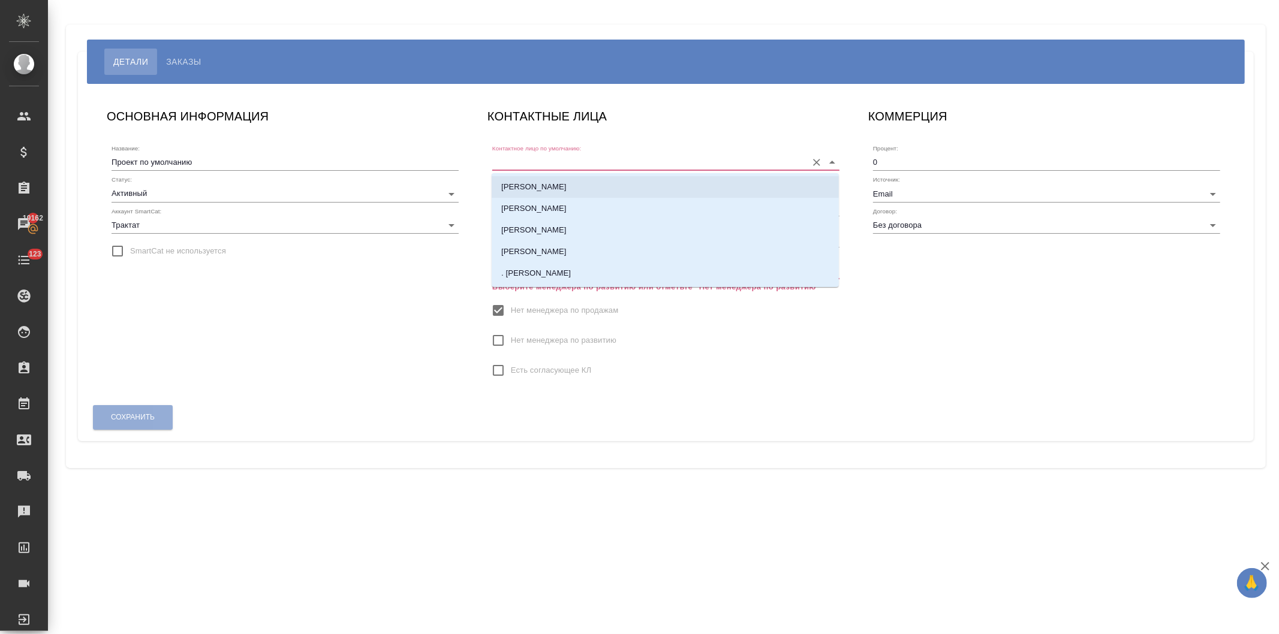
click at [540, 186] on p "[PERSON_NAME]" at bounding box center [533, 187] width 65 height 12
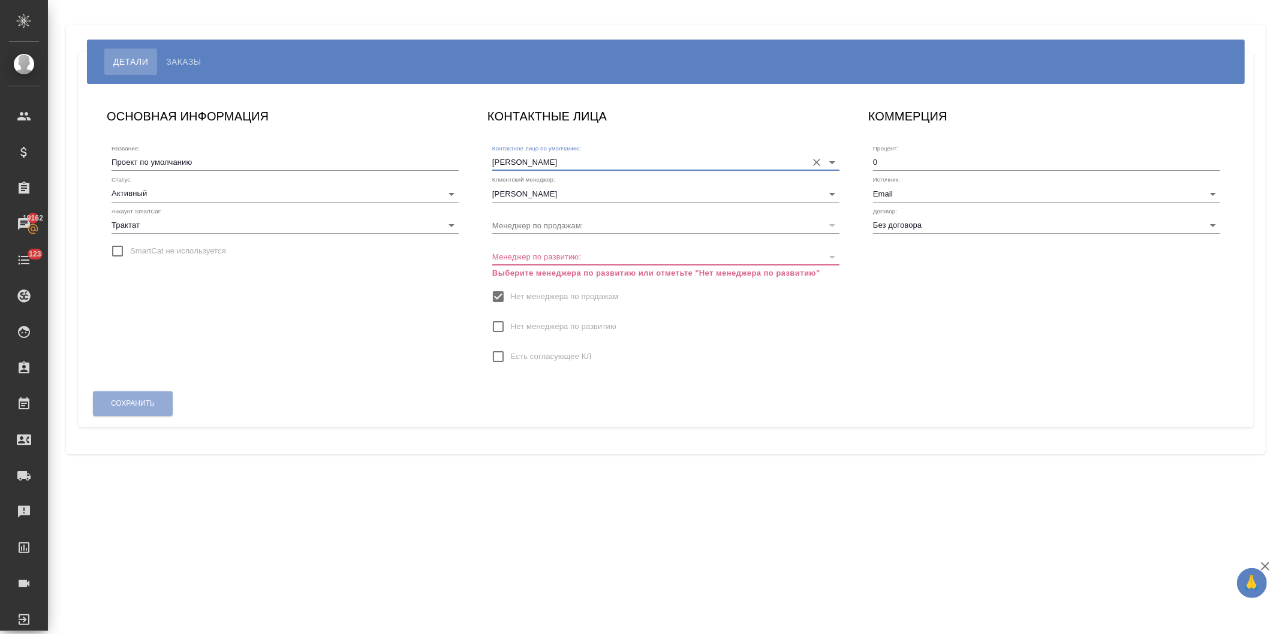
type input "[PERSON_NAME]"
click at [494, 321] on input "Нет менеджера по развитию" at bounding box center [498, 326] width 25 height 25
click at [142, 388] on span "Сохранить" at bounding box center [133, 390] width 44 height 10
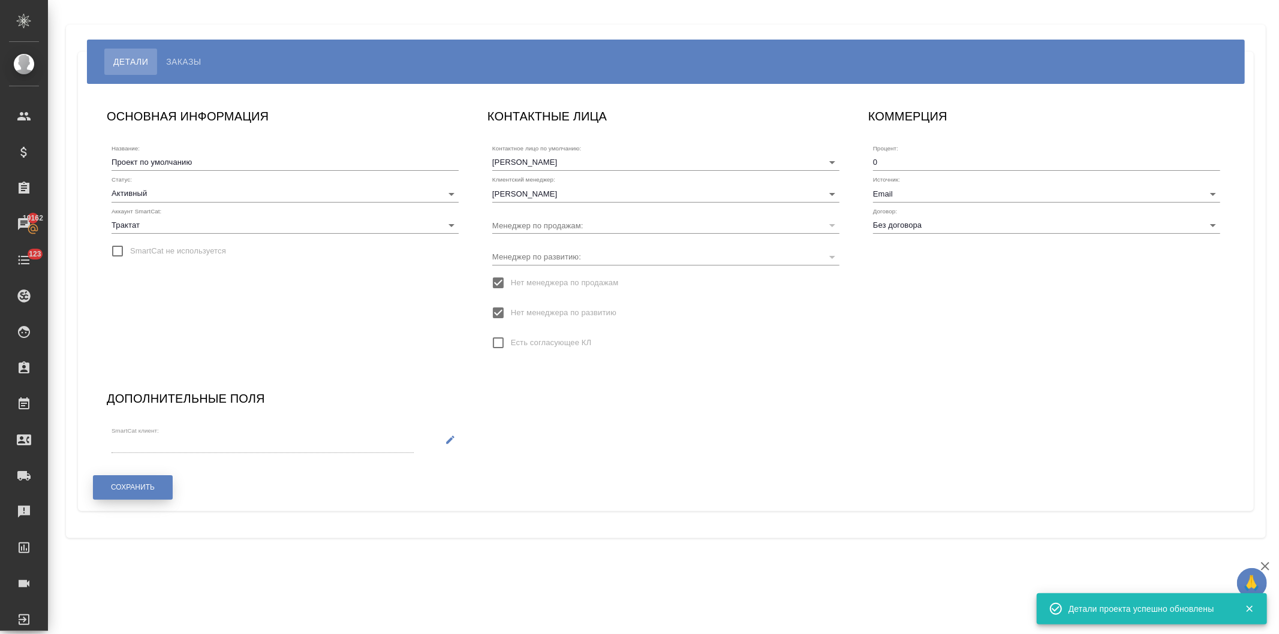
click at [130, 488] on span "Сохранить" at bounding box center [133, 488] width 44 height 10
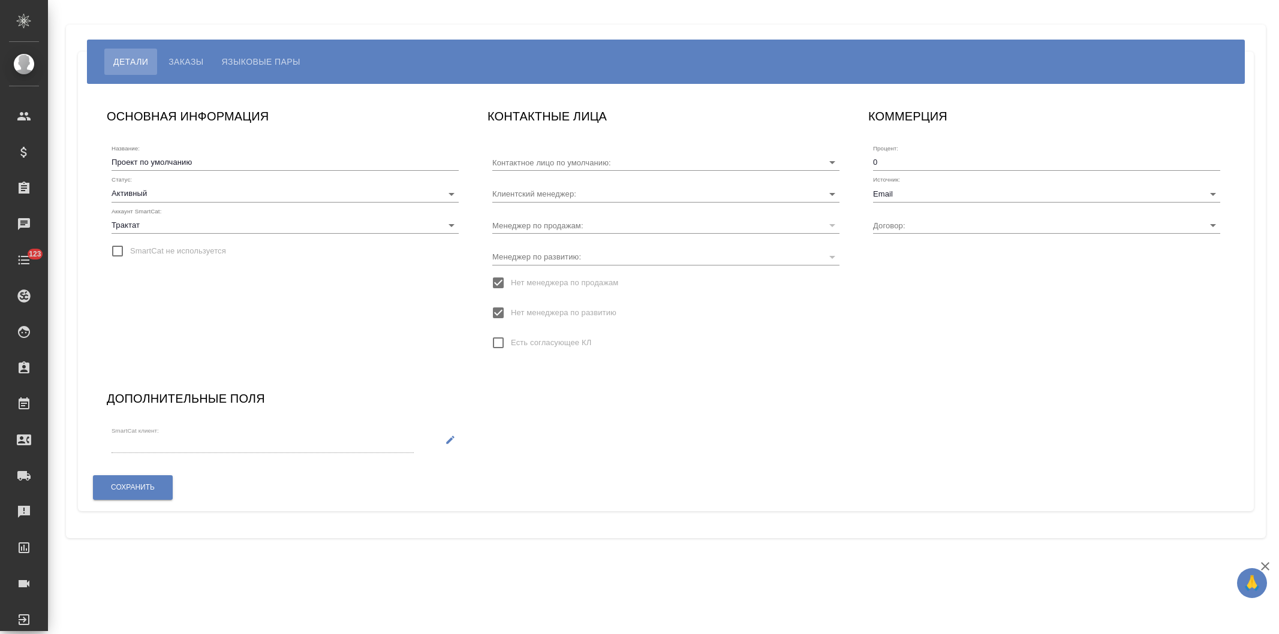
type input "[PERSON_NAME]"
type input "Без договора"
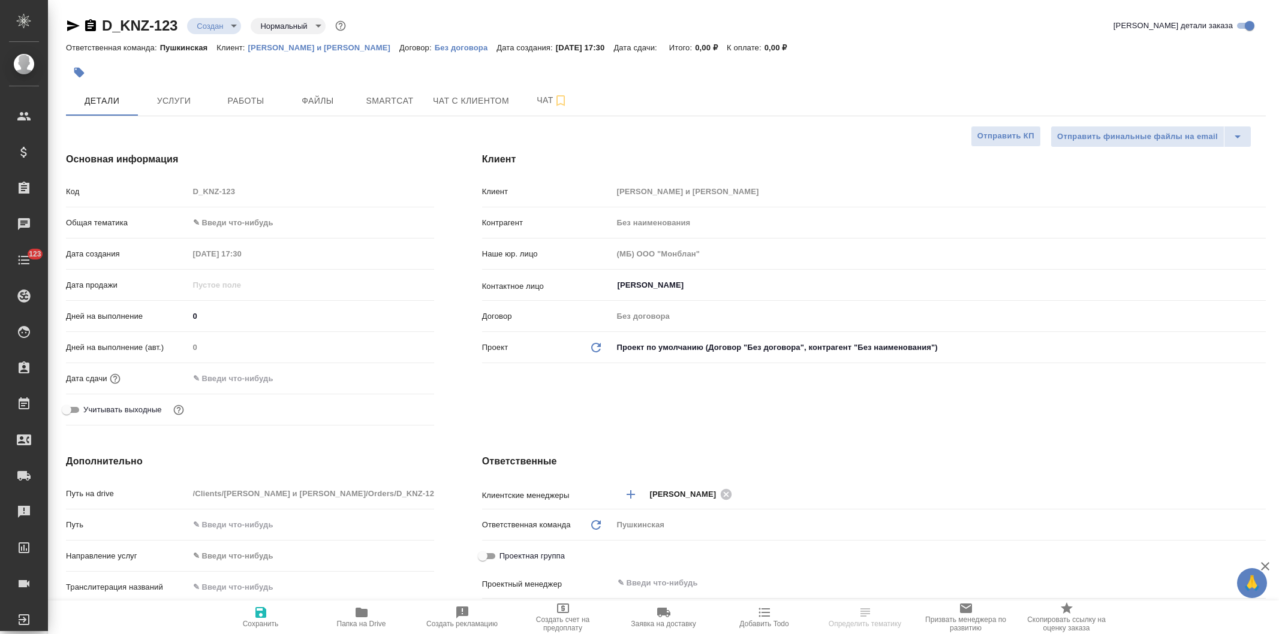
select select "RU"
click at [363, 618] on icon "button" at bounding box center [362, 613] width 12 height 10
select select "RU"
type textarea "x"
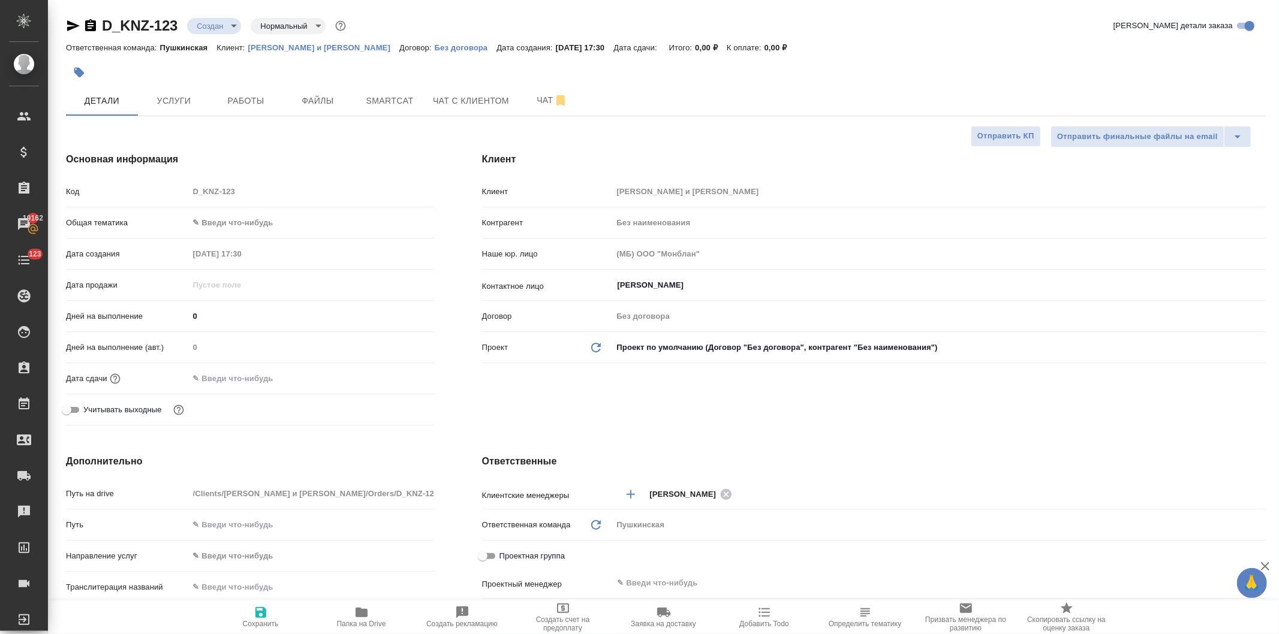
type textarea "x"
click at [234, 528] on input "text" at bounding box center [311, 524] width 244 height 17
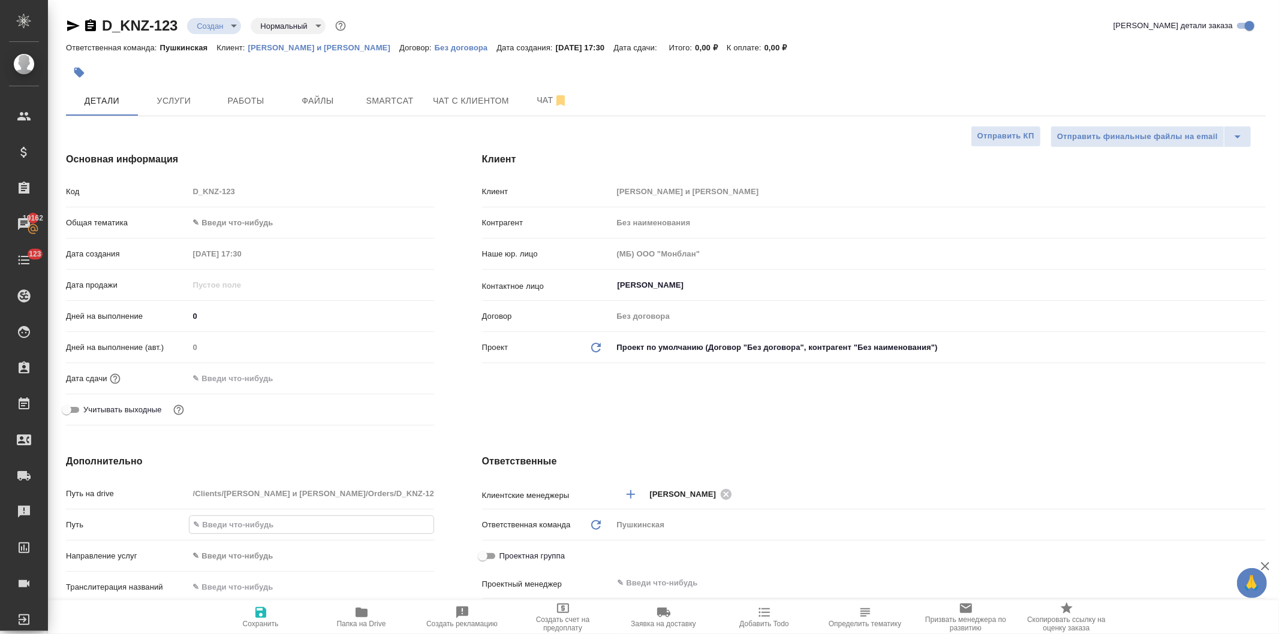
paste input "https://drive.awatera.com/s/SMBrKkBwHqzqY8o"
type input "https://drive.awatera.com/s/SMBrKkBwHqzqY8o"
type textarea "x"
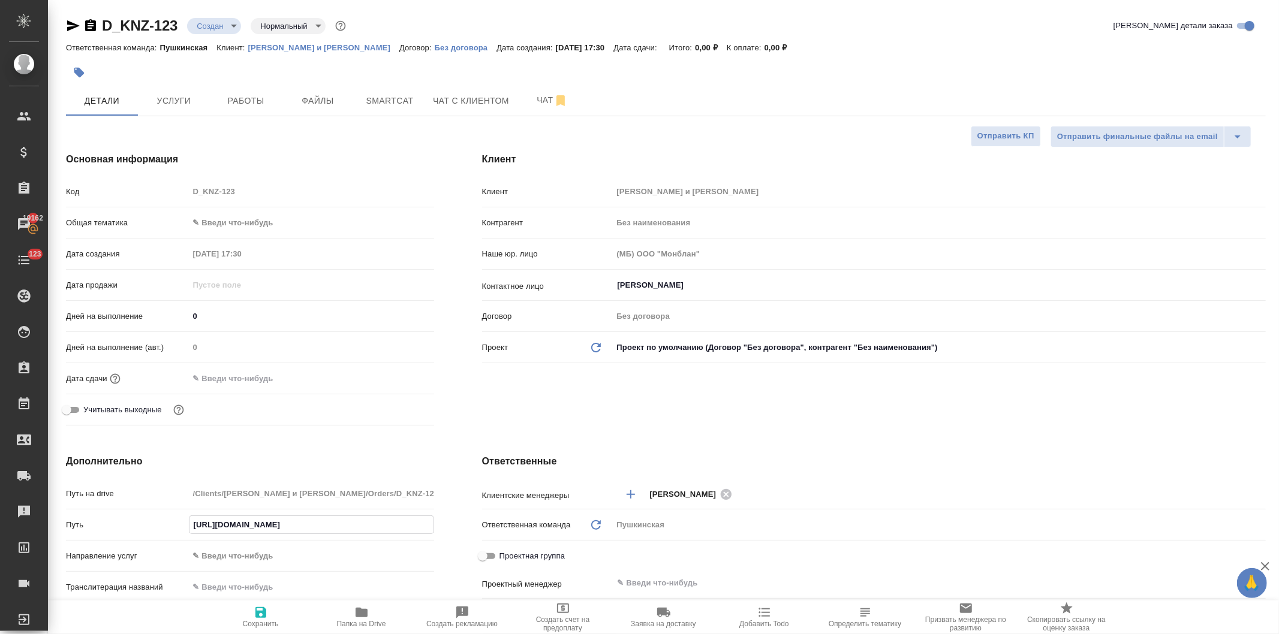
type input "https://drive.awatera.com/s/SMBrKkBwHqzqY8o"
click at [489, 390] on div "Клиент Клиент Князев и Партнеры Контрагент Без наименования Наше юр. лицо (МБ) …" at bounding box center [874, 291] width 832 height 326
click at [261, 618] on icon "button" at bounding box center [260, 612] width 11 height 11
type textarea "x"
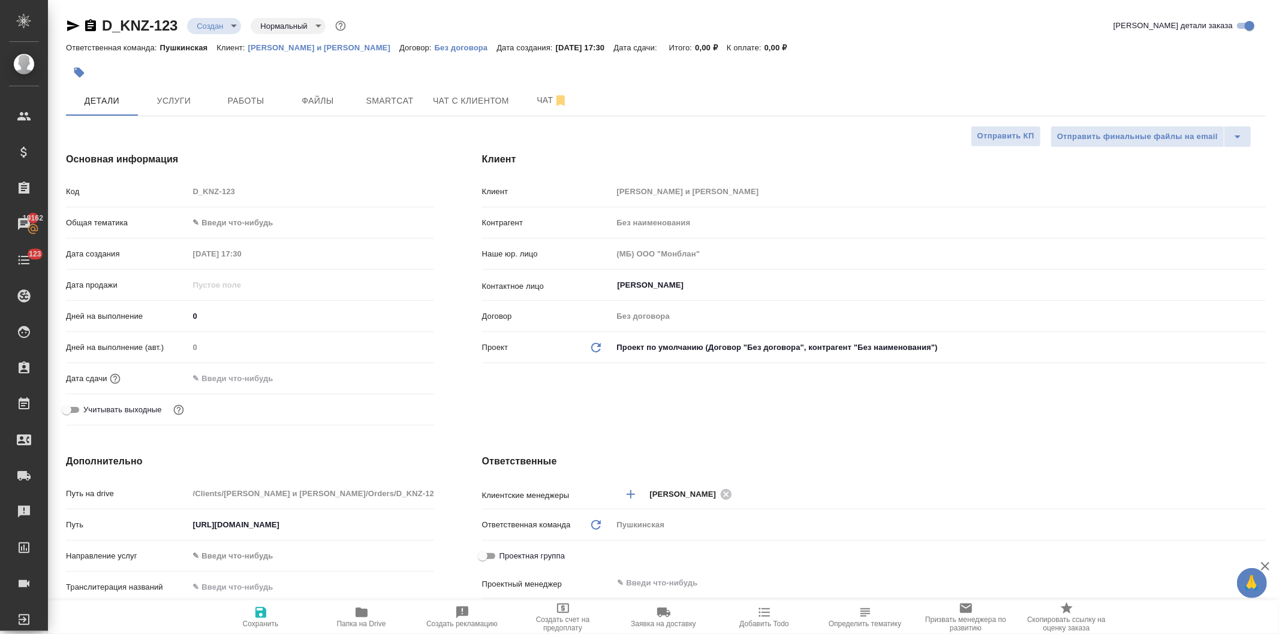
type textarea "x"
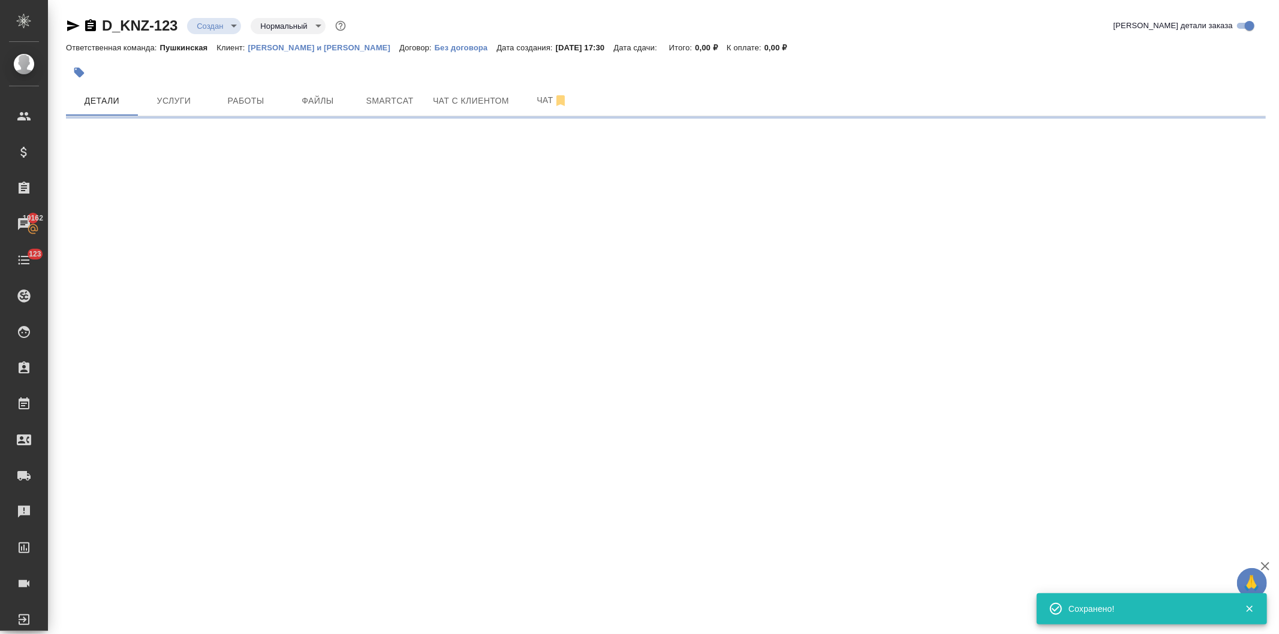
select select "RU"
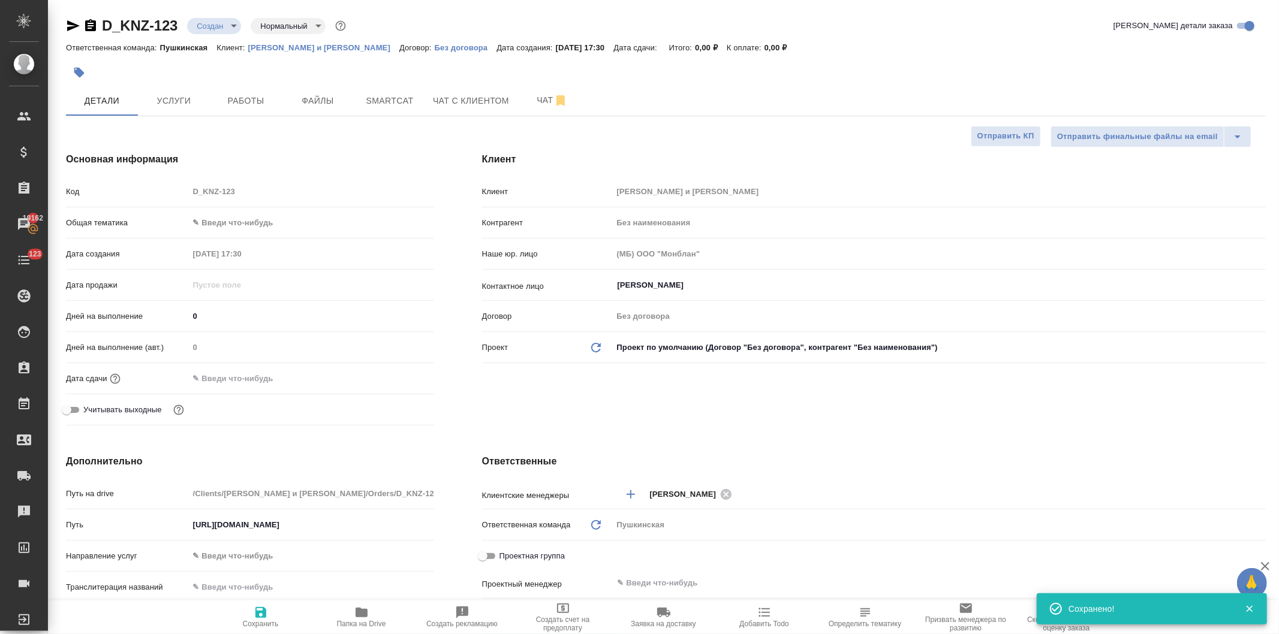
type textarea "x"
click at [247, 218] on body "🙏 .cls-1 fill:#fff; AWATERA Давыдова Елена Клиенты Спецификации Заказы 19162 Ча…" at bounding box center [639, 317] width 1279 height 634
click at [253, 333] on li "Юридическая/Финансовая" at bounding box center [311, 338] width 245 height 19
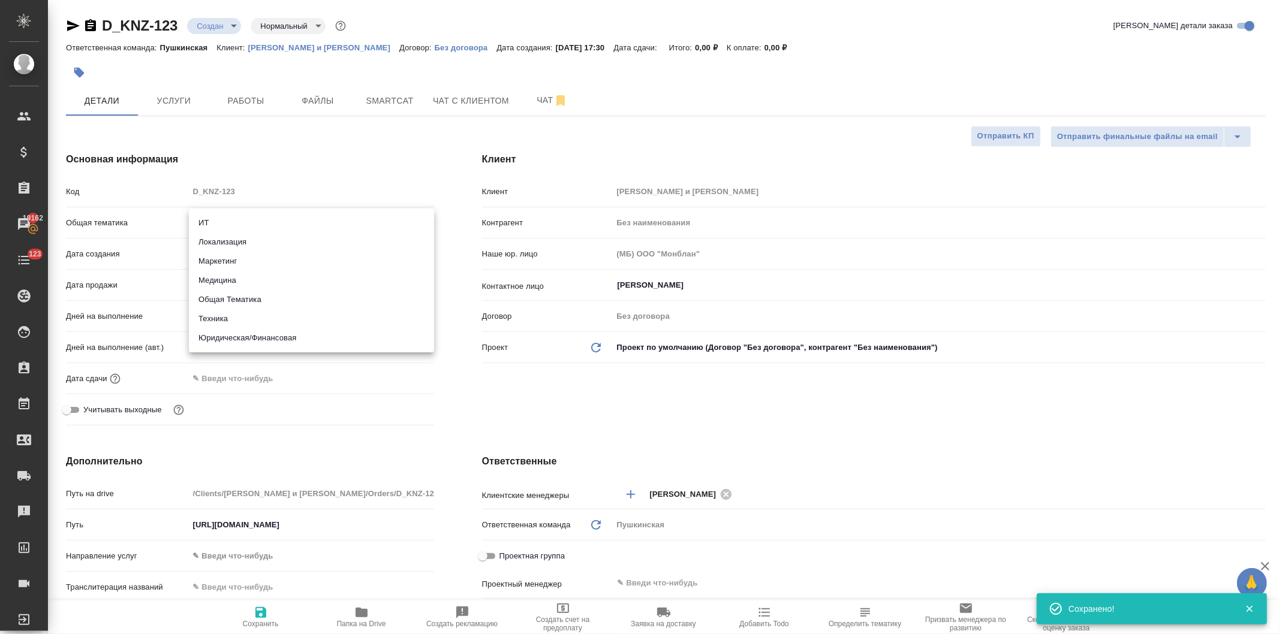
type input "yr-fn"
type textarea "x"
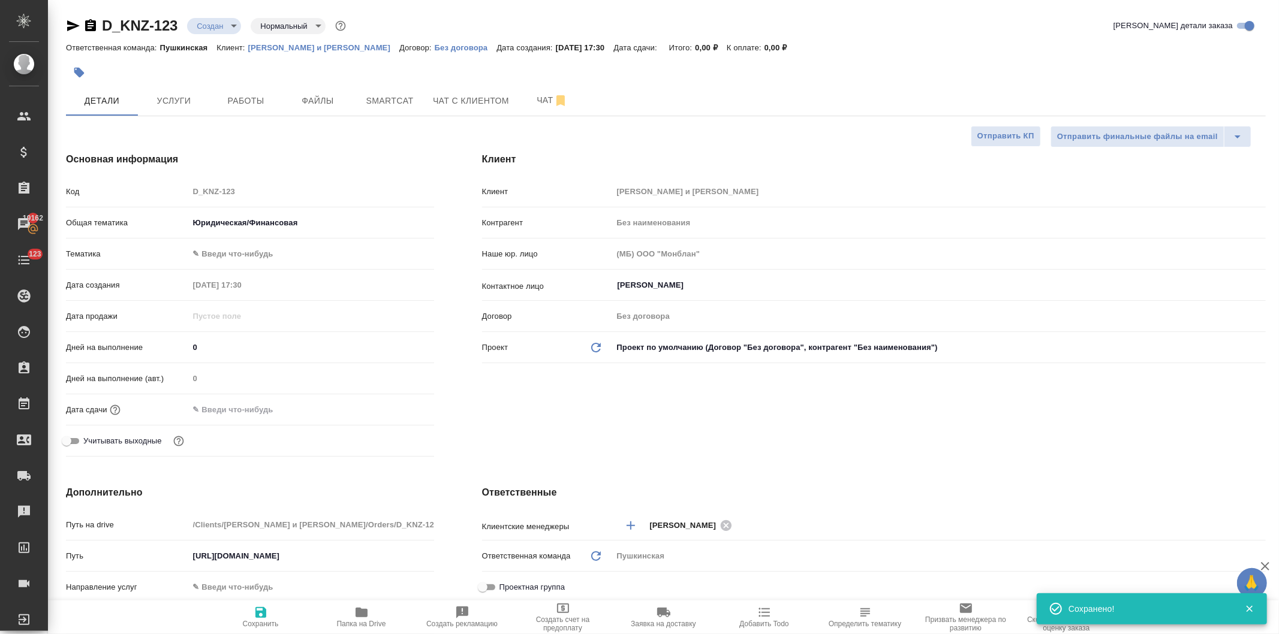
click at [243, 247] on body "🙏 .cls-1 fill:#fff; AWATERA Давыдова Елена Клиенты Спецификации Заказы 19162 Ча…" at bounding box center [639, 317] width 1279 height 634
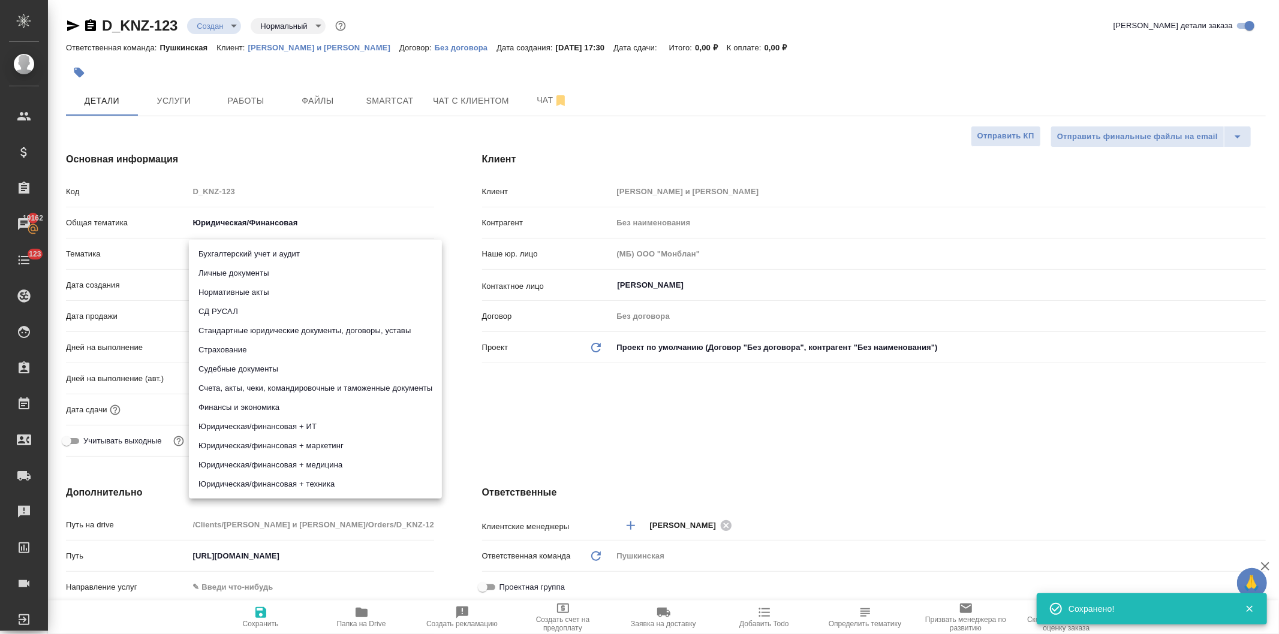
click at [240, 273] on li "Личные документы" at bounding box center [315, 273] width 253 height 19
type textarea "x"
type input "5a8b8b956a9677013d343cfe"
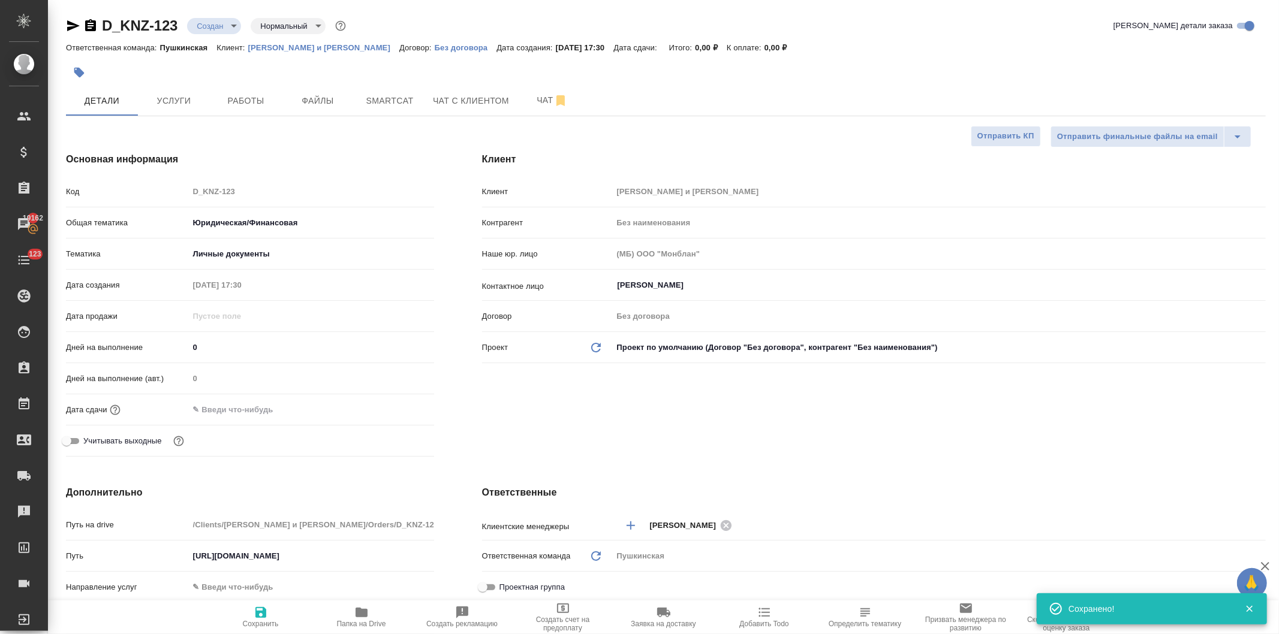
click at [568, 400] on div "Клиент Клиент Князев и Партнеры Контрагент Без наименования Наше юр. лицо (МБ) …" at bounding box center [874, 306] width 832 height 357
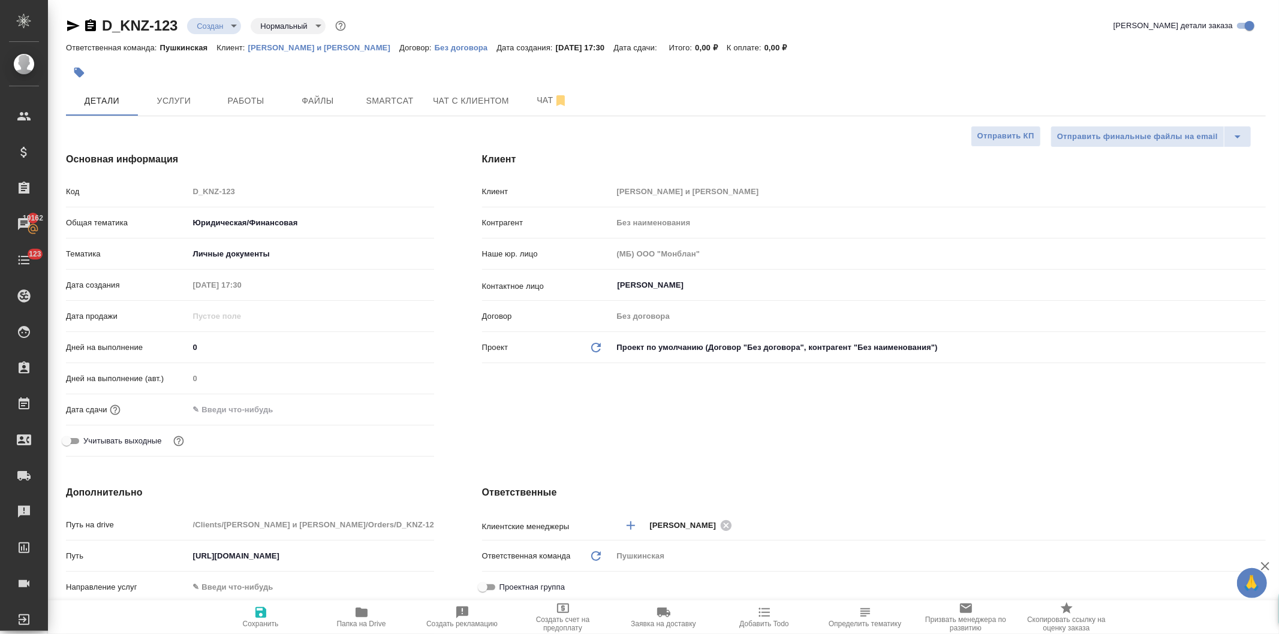
scroll to position [266, 0]
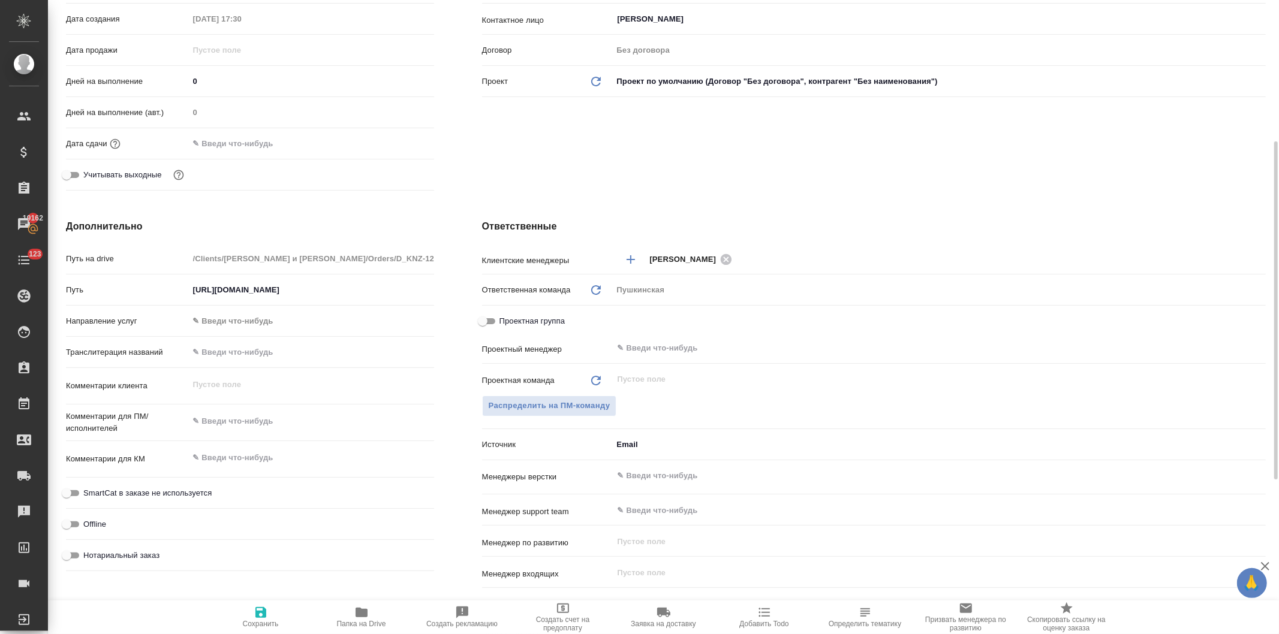
type textarea "x"
drag, startPoint x: 254, startPoint y: 421, endPoint x: 270, endPoint y: 414, distance: 17.2
click at [255, 420] on textarea at bounding box center [311, 421] width 245 height 20
type textarea "н"
type textarea "x"
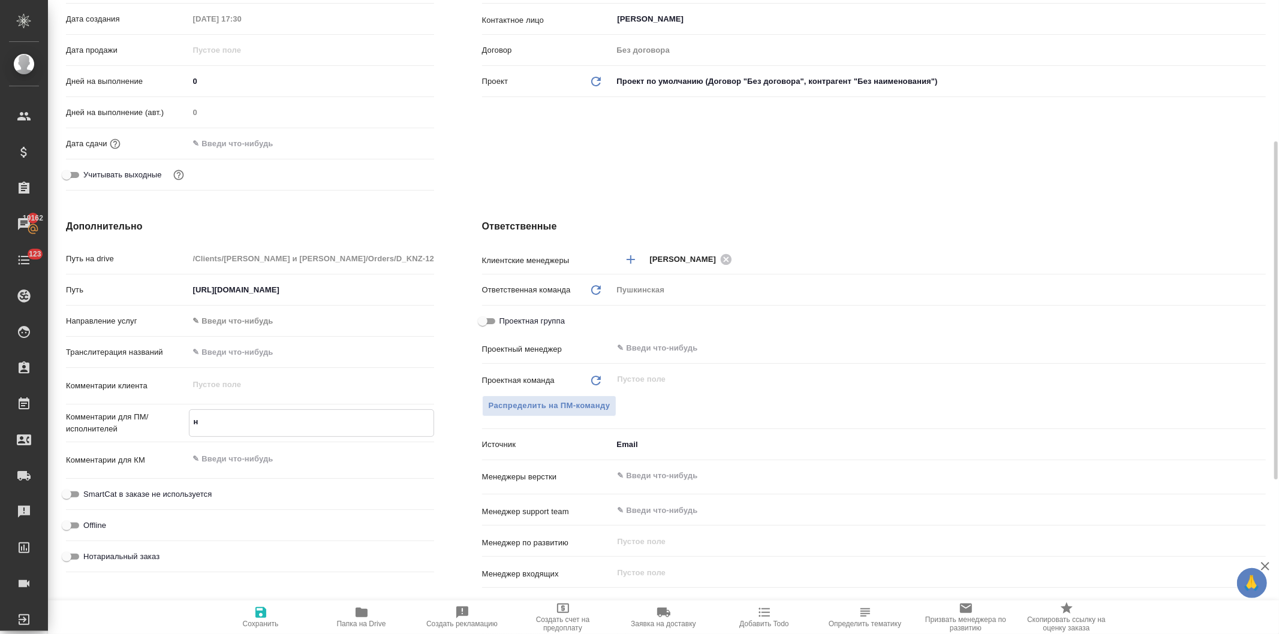
type textarea "x"
type textarea "на"
type textarea "x"
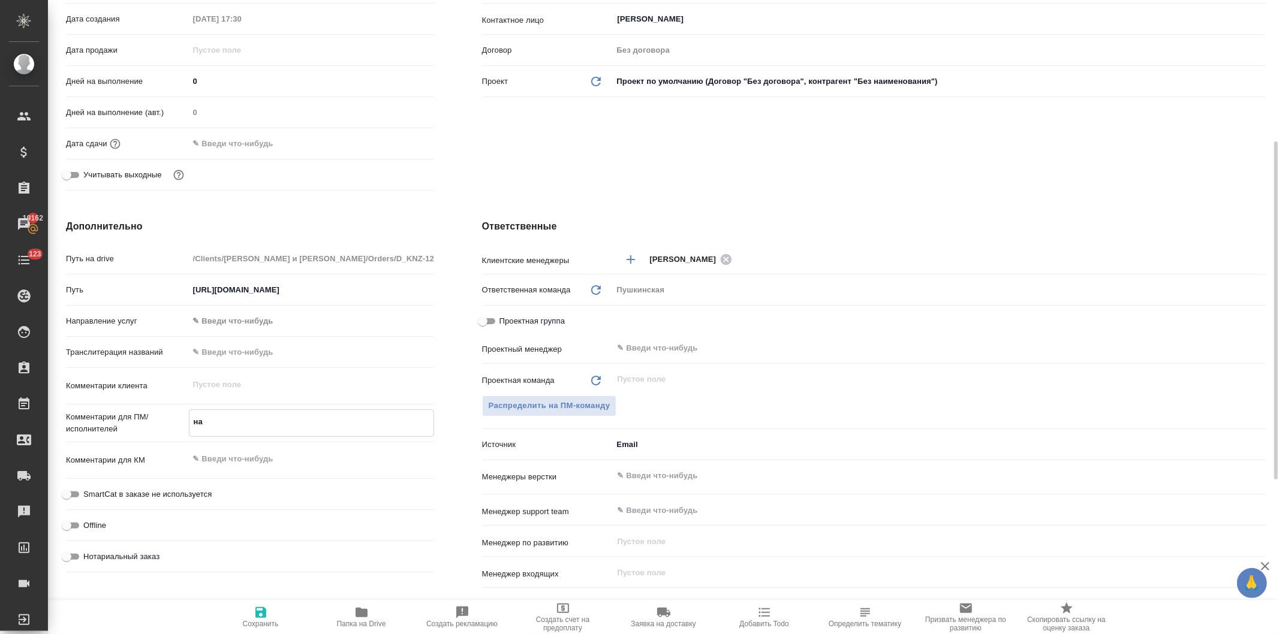
type textarea "x"
type textarea "на"
type textarea "x"
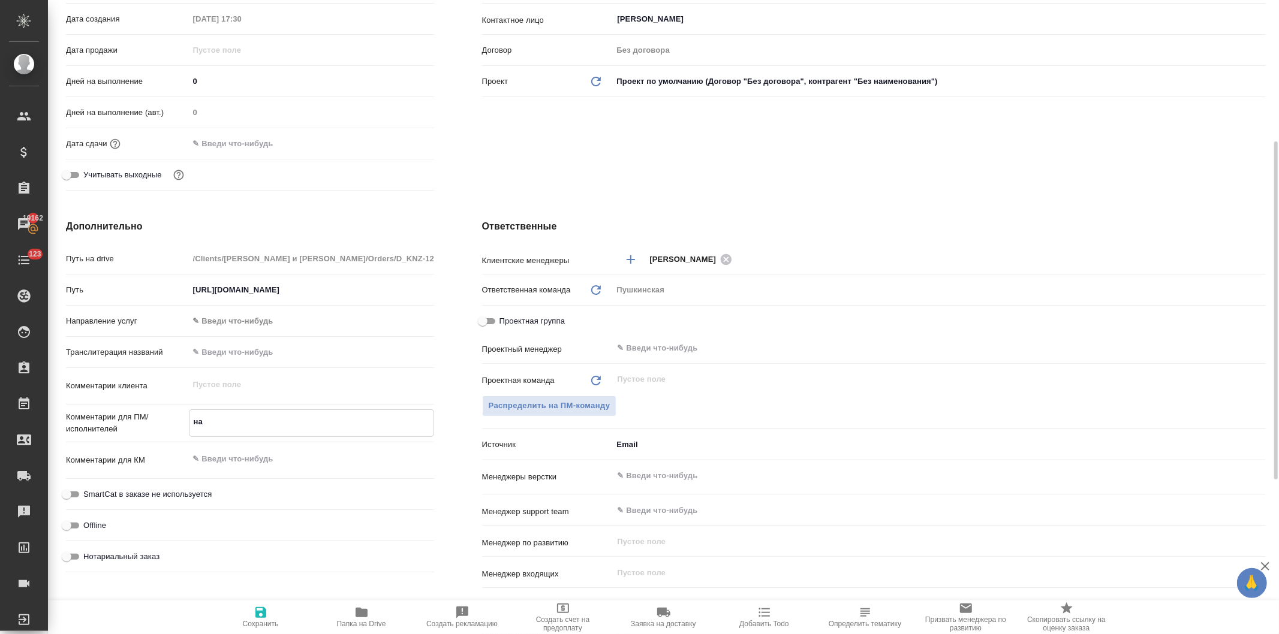
type textarea "на в"
type textarea "x"
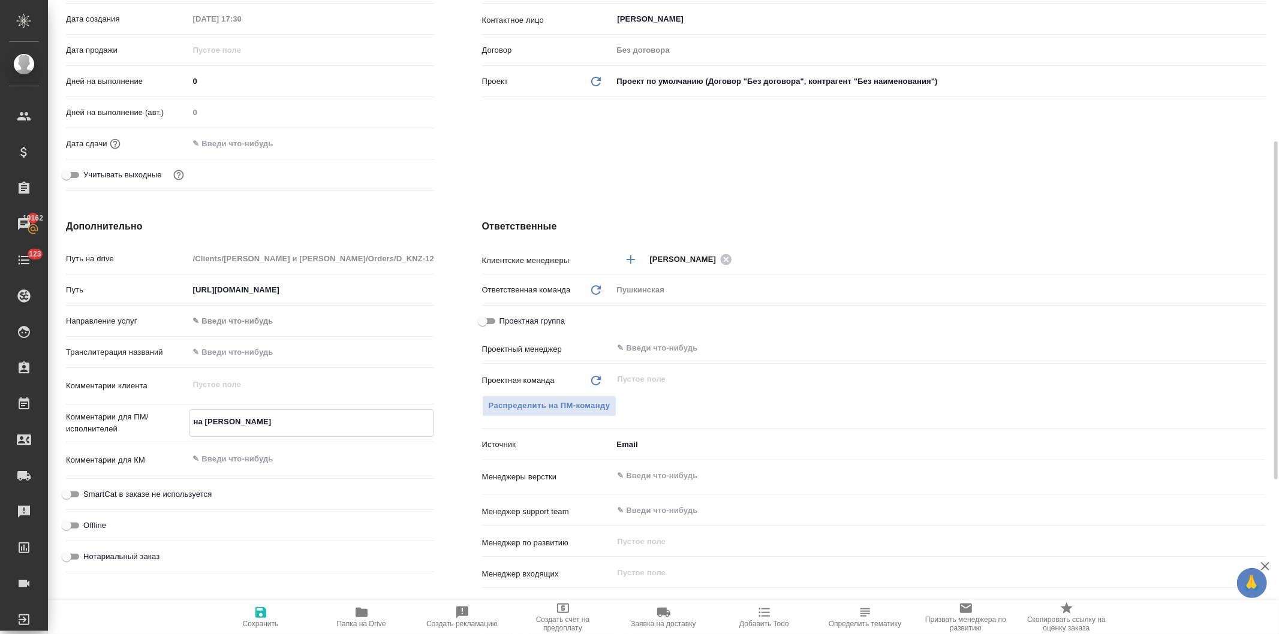
type textarea "на вы"
type textarea "x"
type textarea "на вых"
type textarea "x"
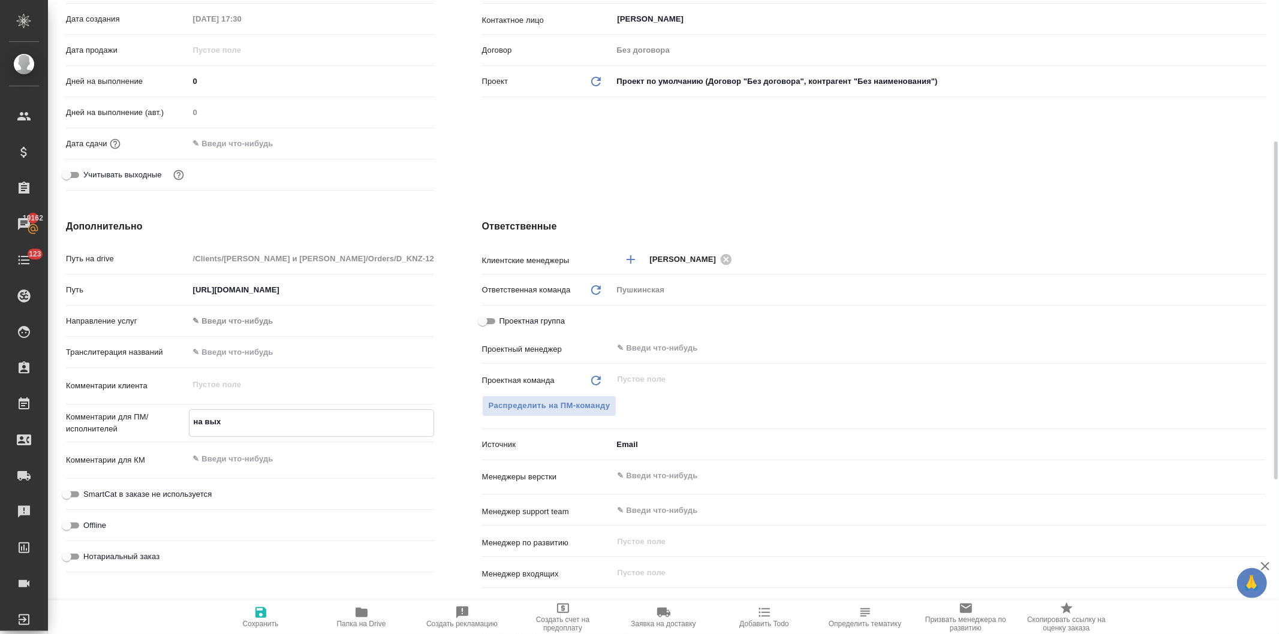
type textarea "x"
type textarea "на выхо"
type textarea "x"
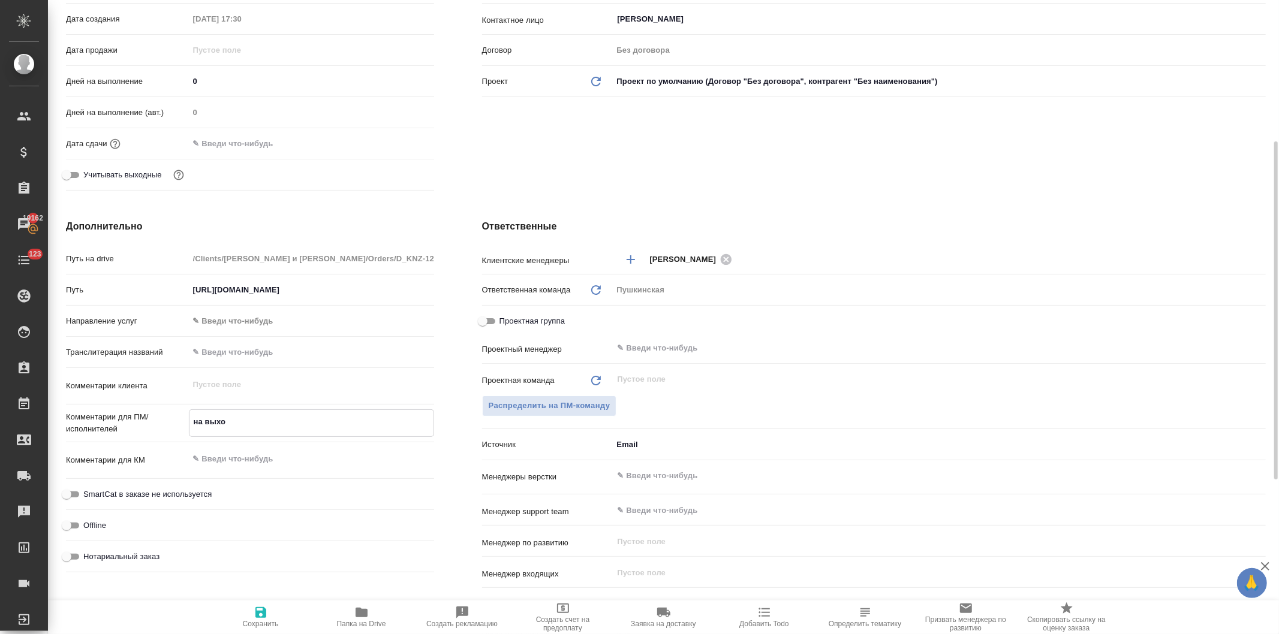
type textarea "x"
type textarea "на выход"
type textarea "x"
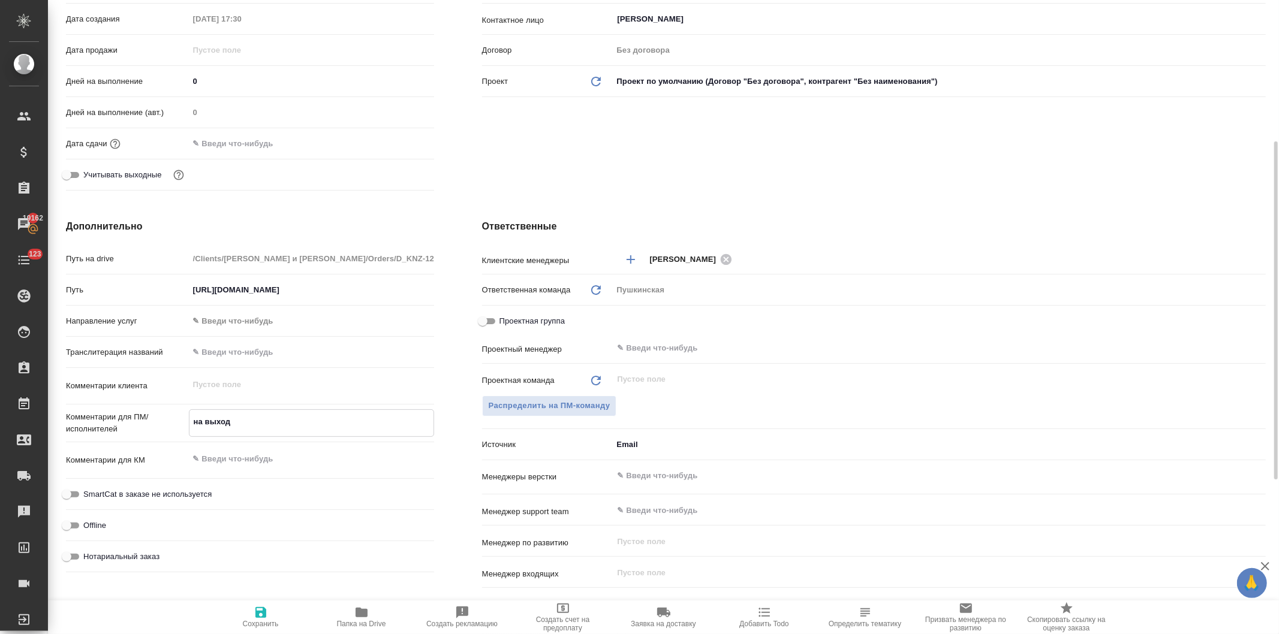
type textarea "на выходе"
type textarea "x"
type textarea "на выходе"
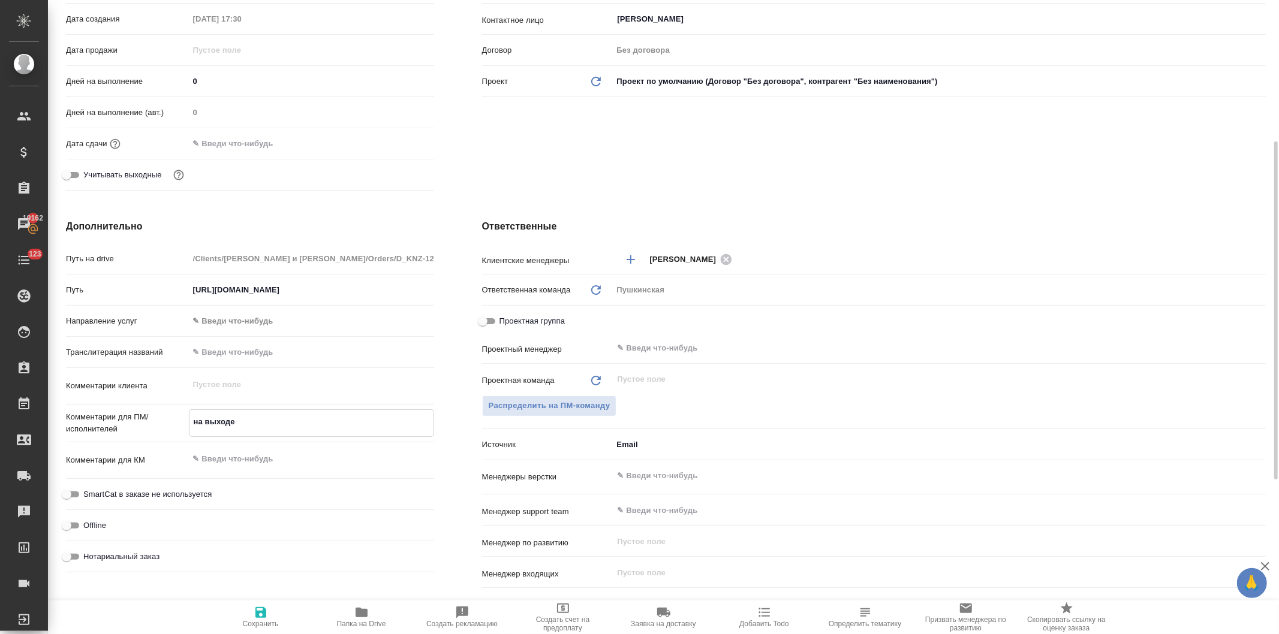
type textarea "x"
type textarea "на выходе н"
type textarea "x"
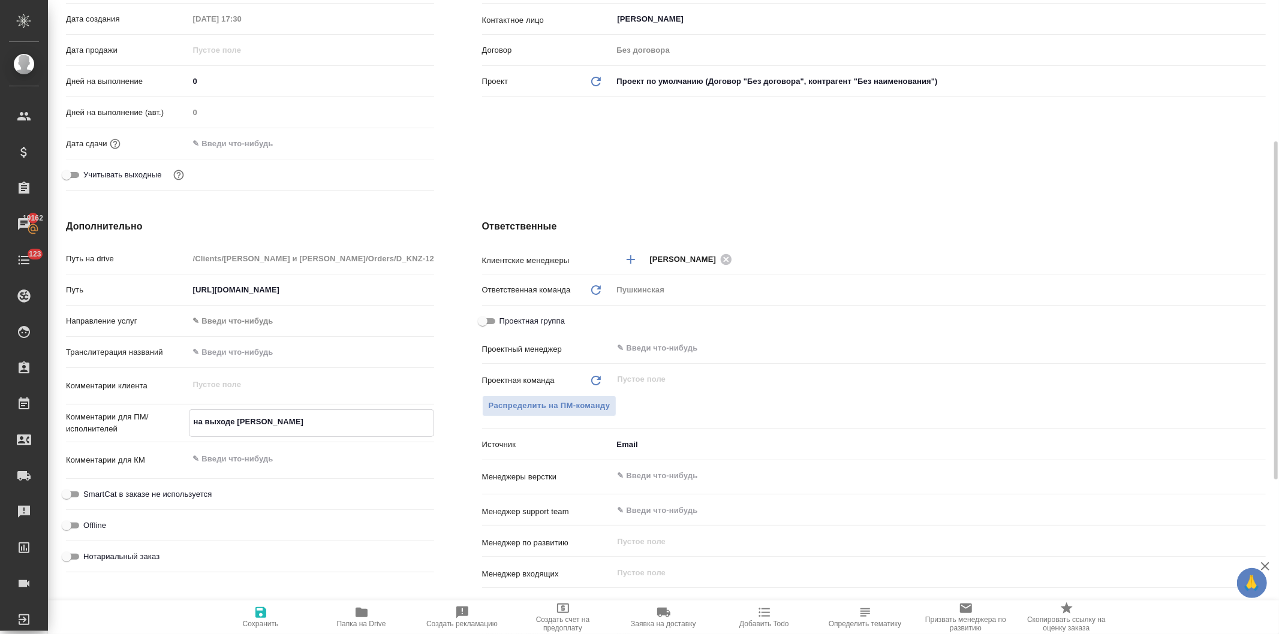
type textarea "x"
type textarea "на выходе не"
type textarea "x"
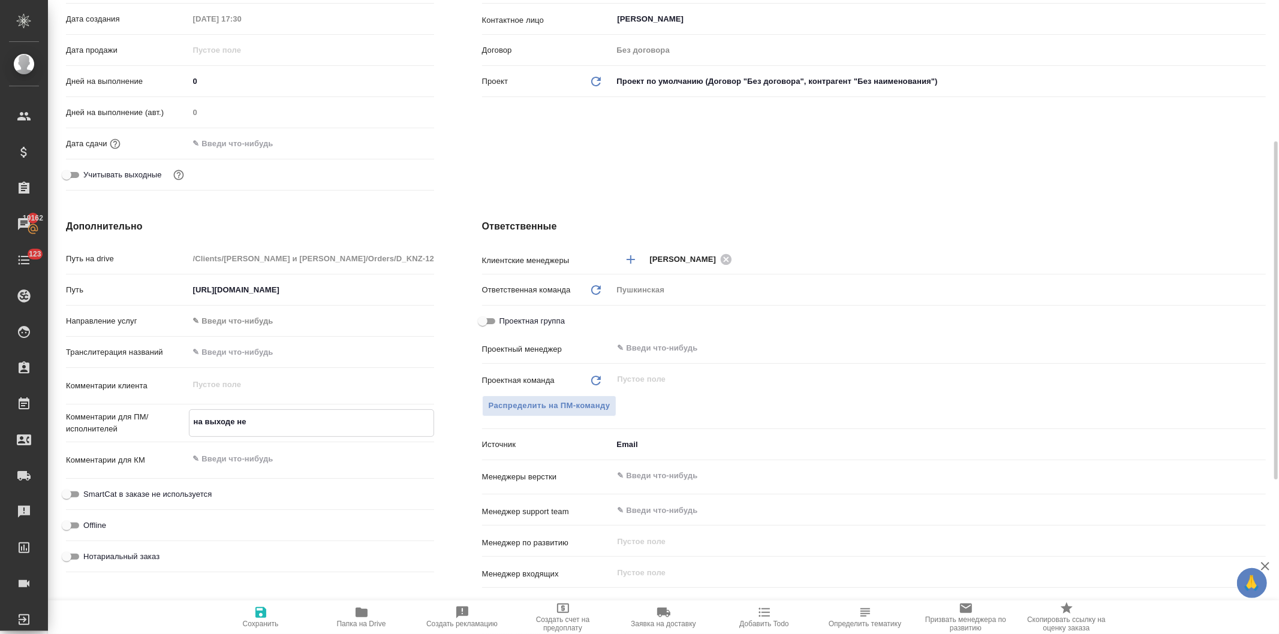
type textarea "x"
type textarea "на выходе нео"
type textarea "x"
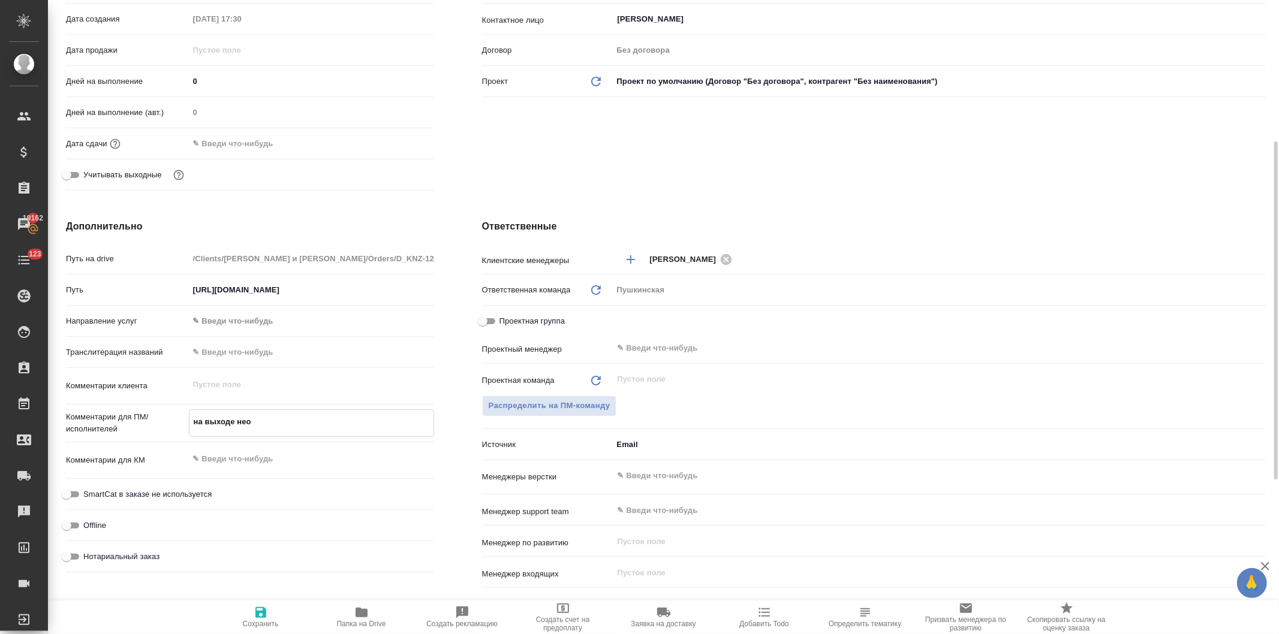
type textarea "на выходе необ"
type textarea "x"
type textarea "на выходе необх"
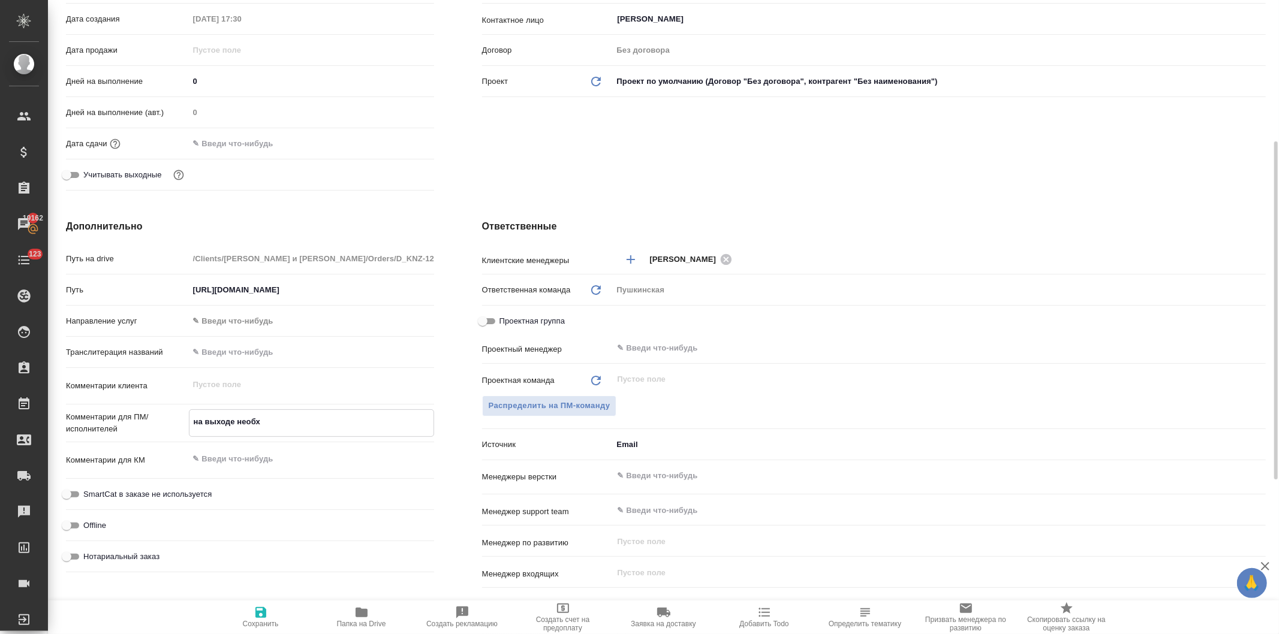
type textarea "x"
type textarea "на выходе необхо"
type textarea "x"
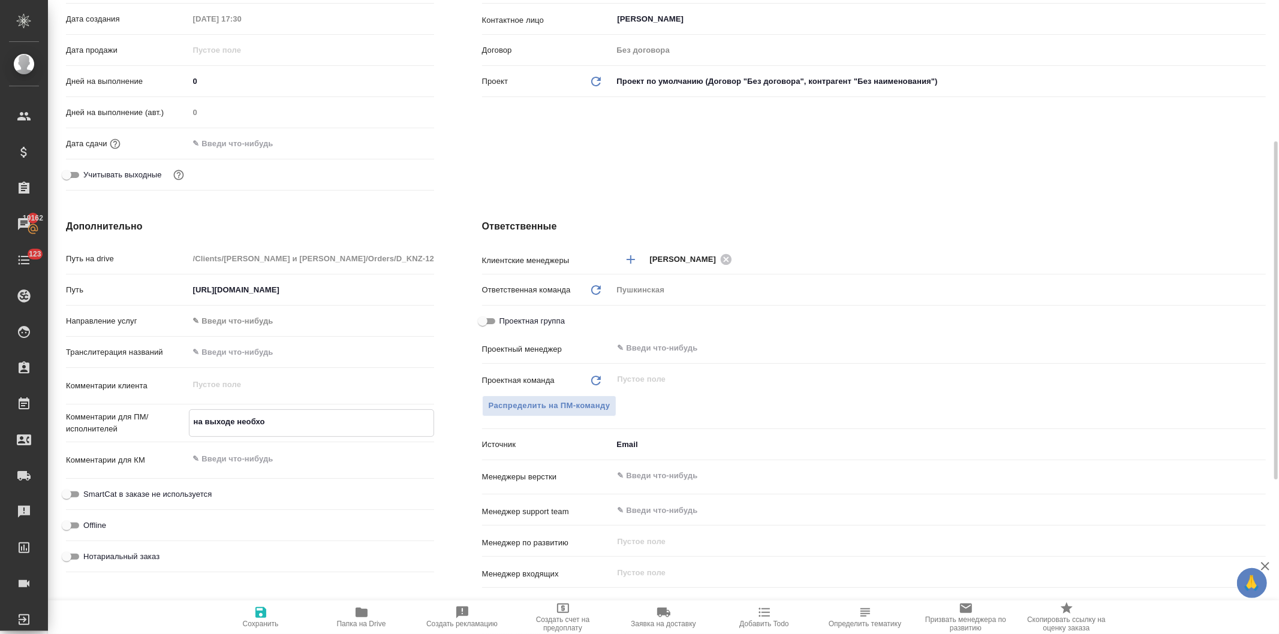
type textarea "x"
type textarea "на выходе необход"
type textarea "x"
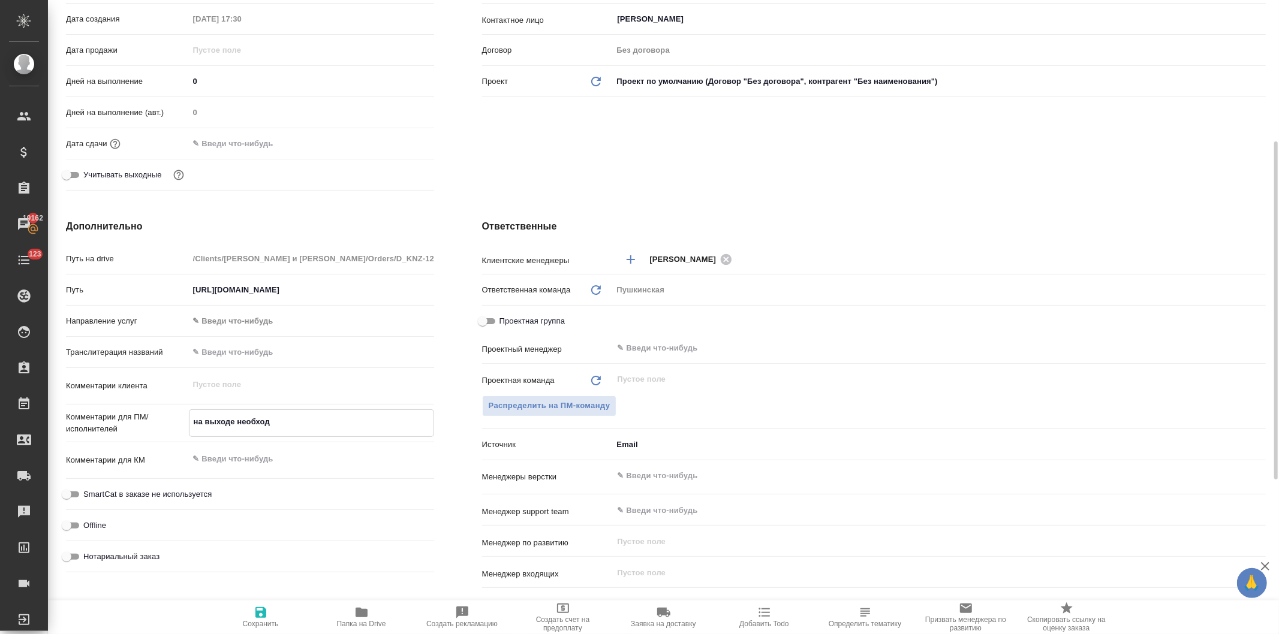
type textarea "x"
type textarea "на выходе необходи"
type textarea "x"
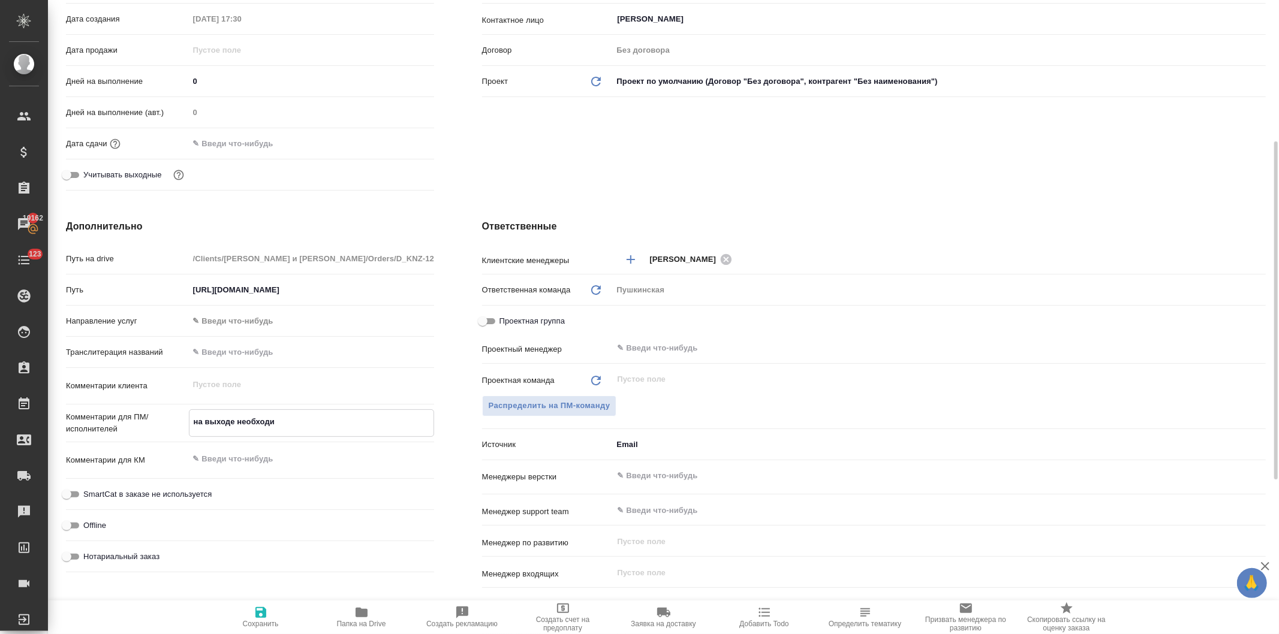
type textarea "на выходе необходим"
type textarea "x"
type textarea "на выходе необходим"
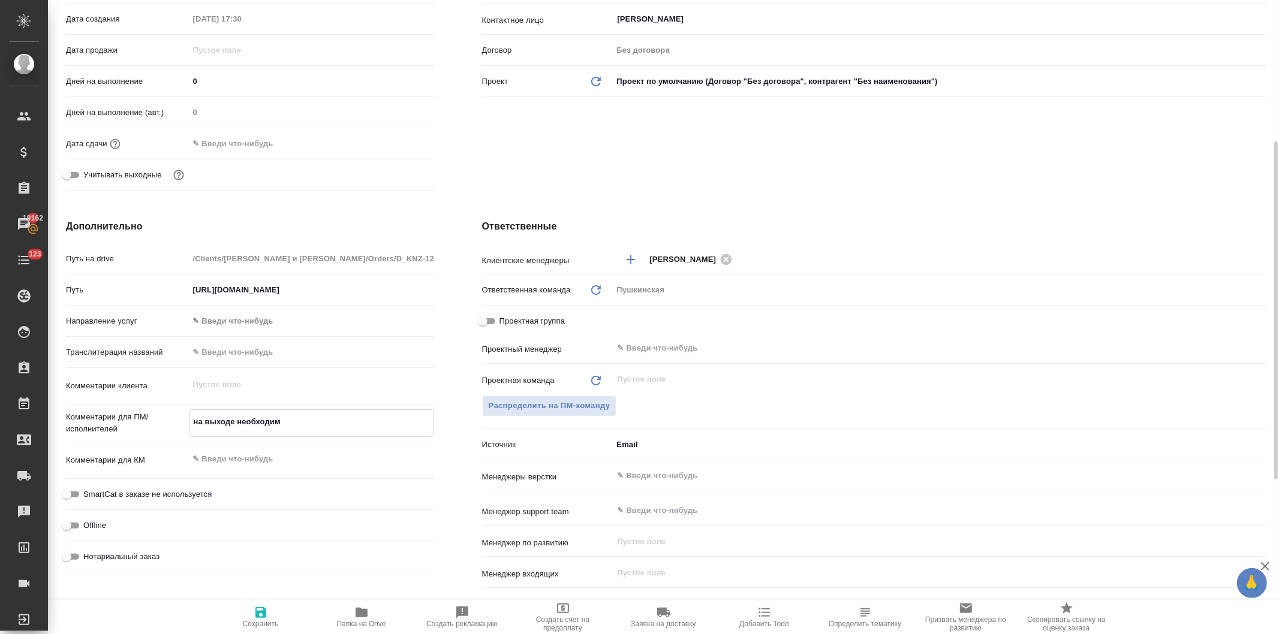
type textarea "x"
type textarea "на выходе необходим д"
type textarea "x"
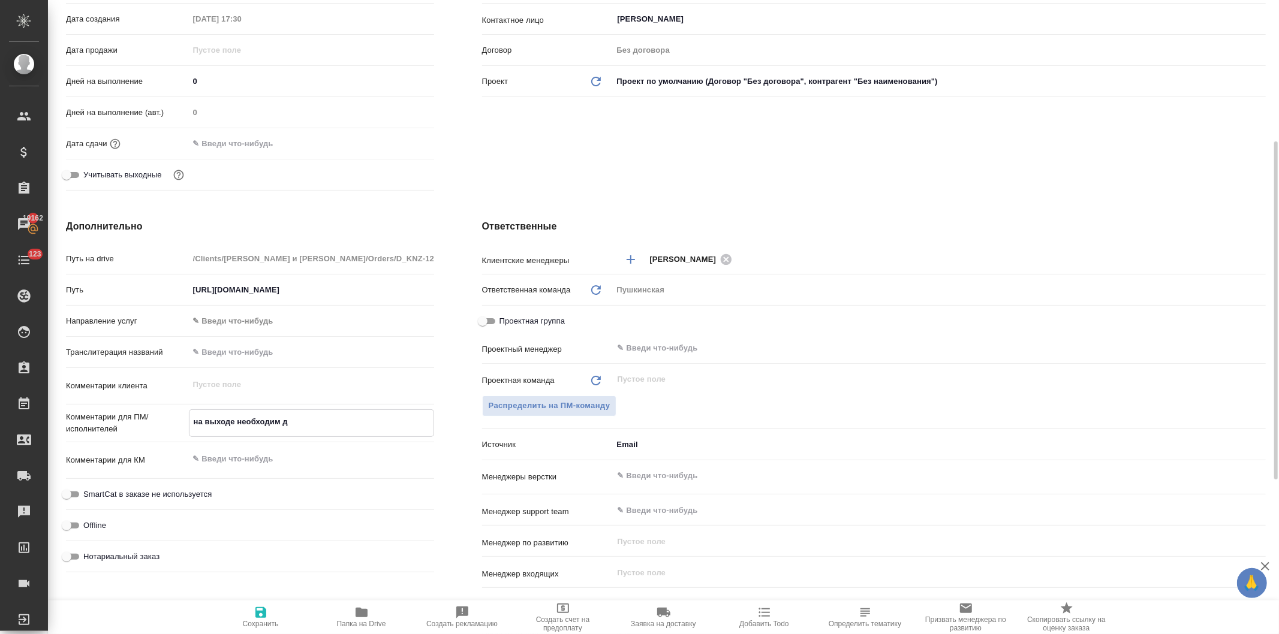
type textarea "x"
type textarea "на выходе необходим дв"
type textarea "x"
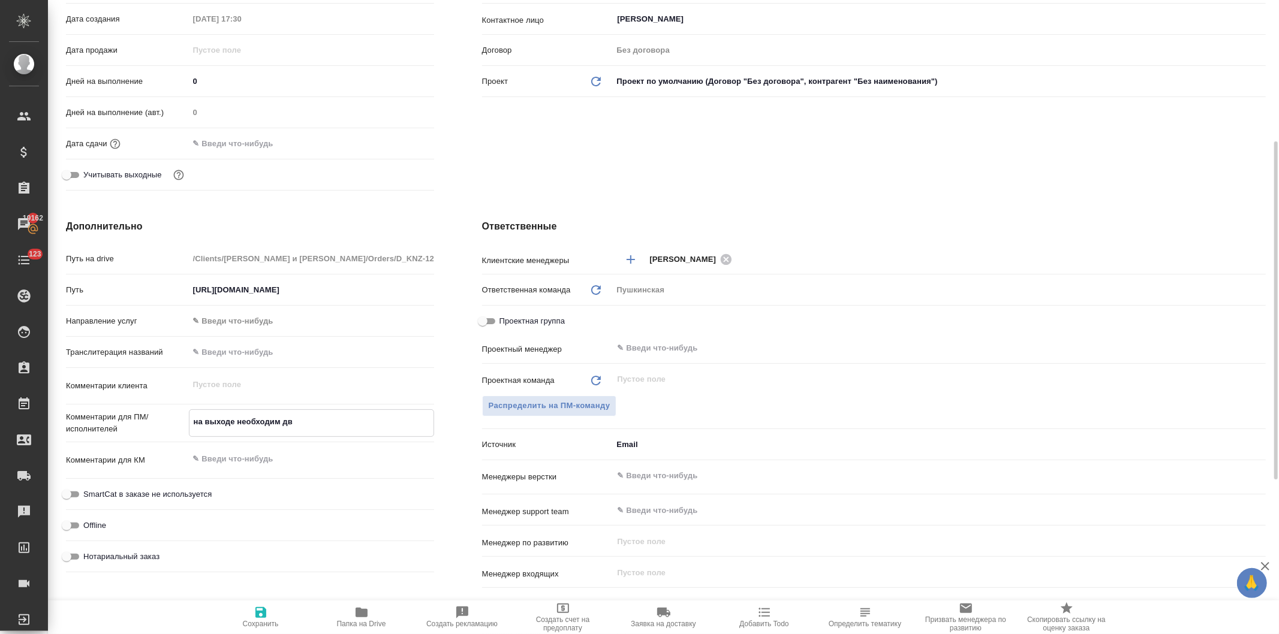
type textarea "x"
type textarea "на выходе необходим дву"
type textarea "x"
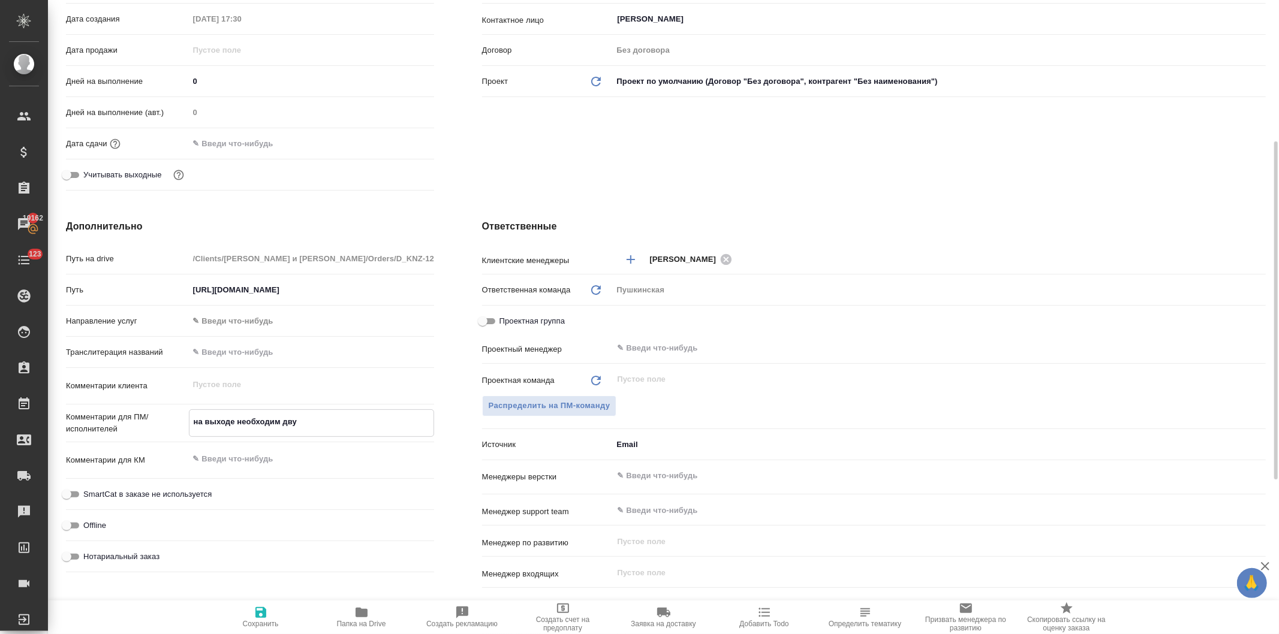
type textarea "x"
type textarea "на выходе необходим двуя"
type textarea "x"
type textarea "на выходе необходим двуяз"
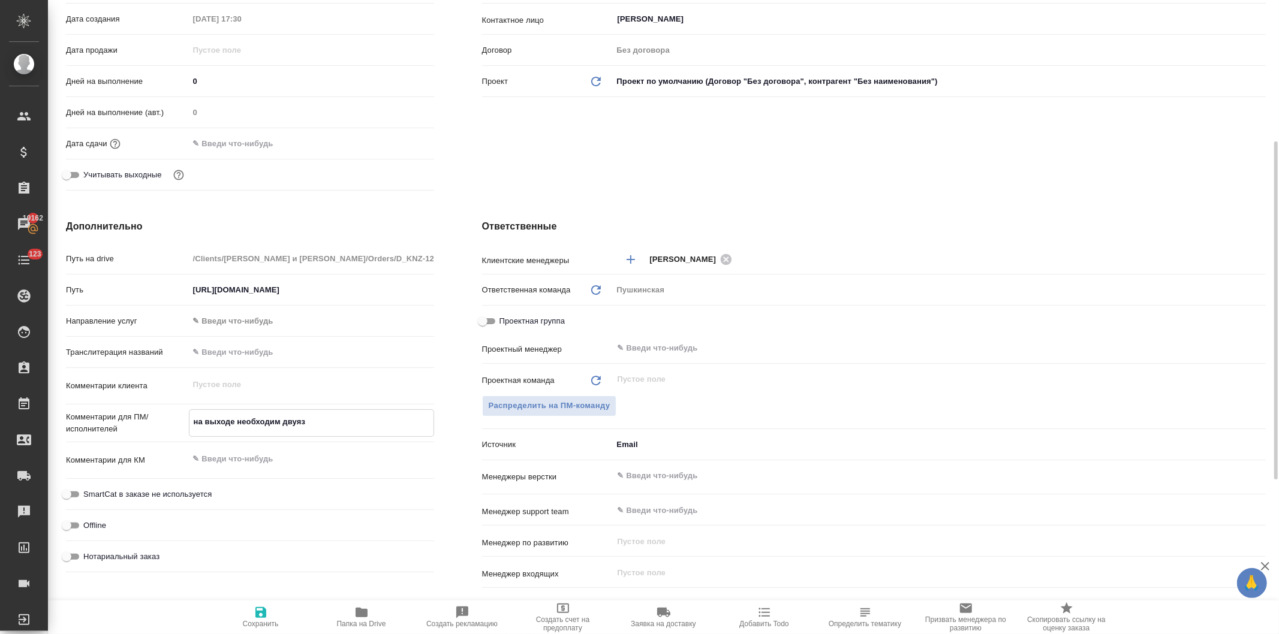
type textarea "x"
click at [276, 419] on textarea "на выходе необходим двуяз" at bounding box center [311, 422] width 244 height 20
type textarea "на выходе необходима двуяз"
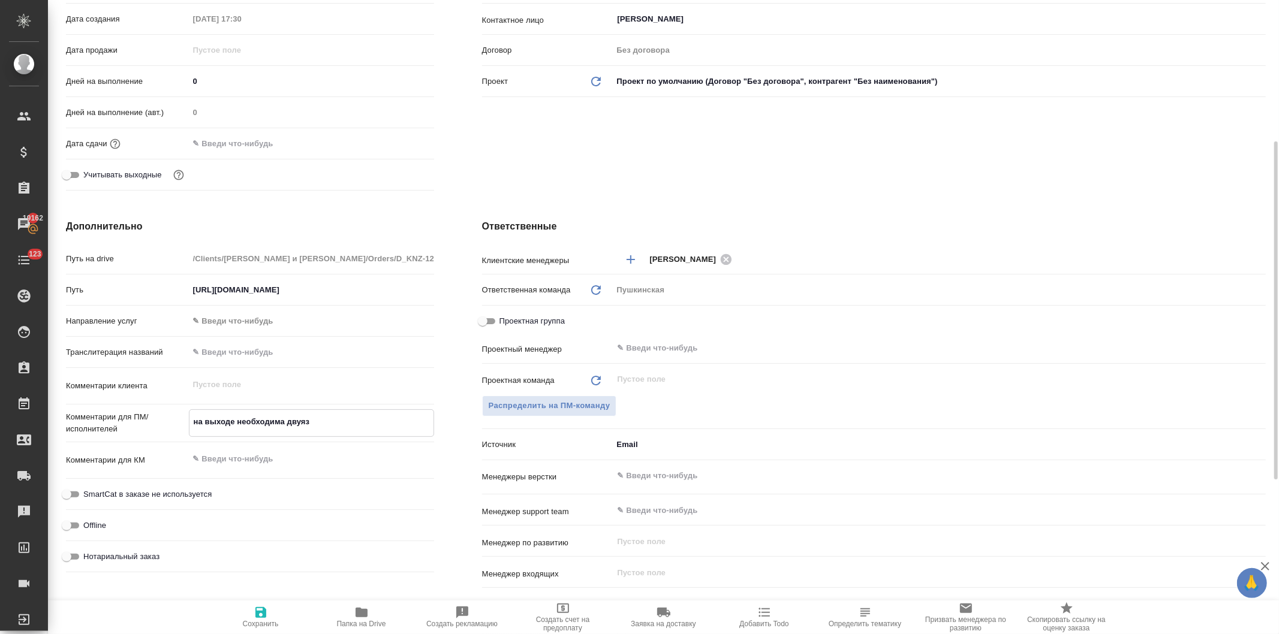
type textarea "x"
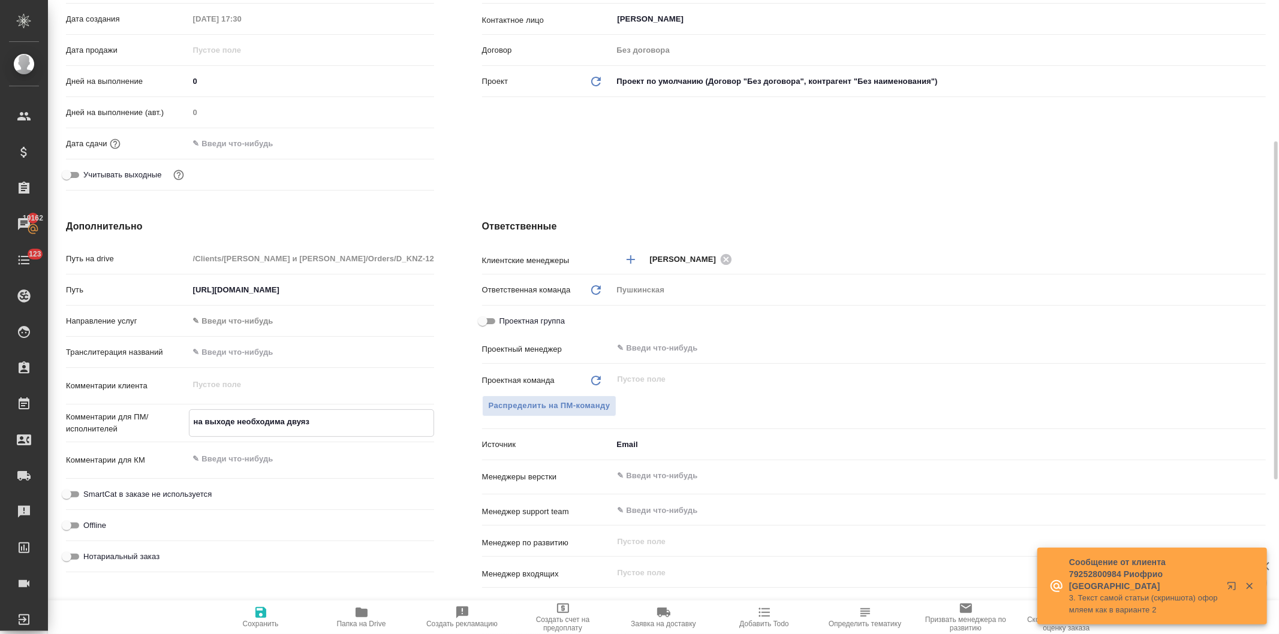
click at [336, 417] on textarea "на выходе необходима двуяз" at bounding box center [311, 422] width 244 height 20
type textarea "на выходе необходима двуяз"
type textarea "x"
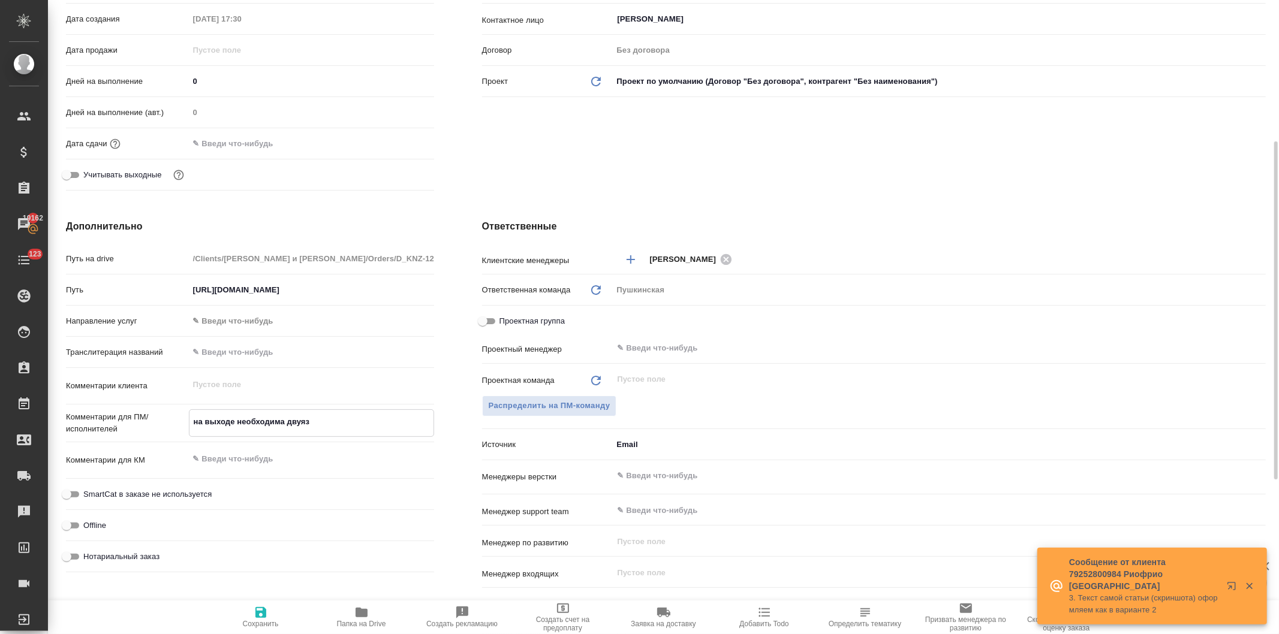
type textarea "на выходе необходима двуяз т"
type textarea "x"
type textarea "на выходе необходима двуяз та"
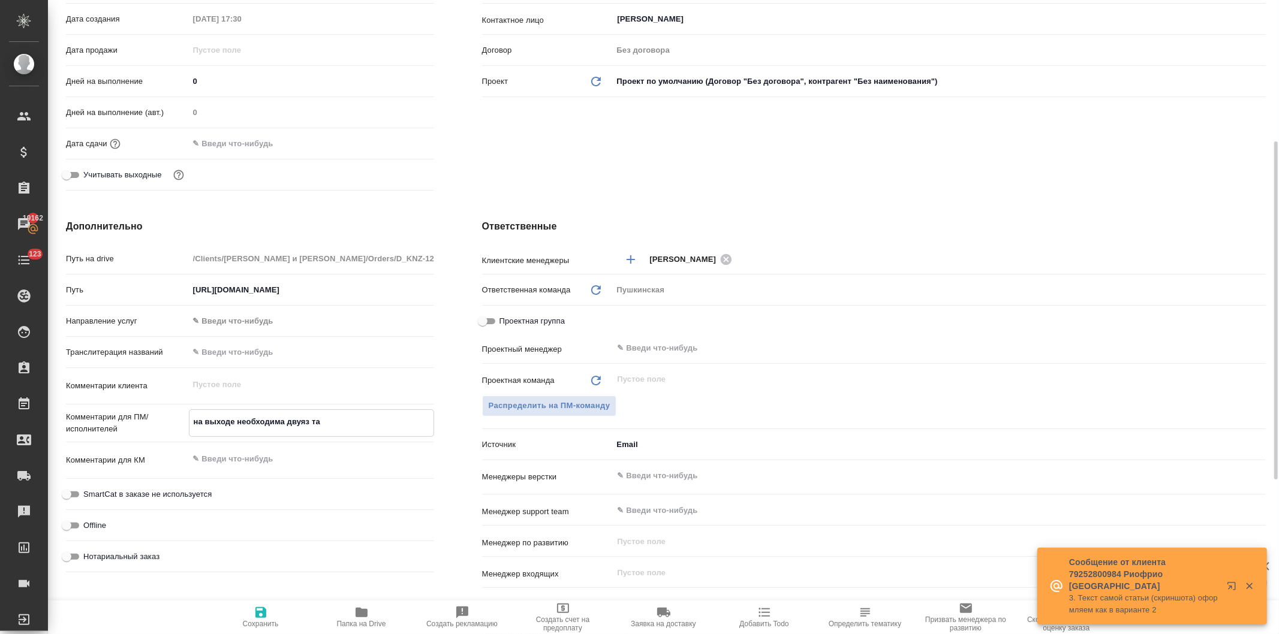
type textarea "x"
type textarea "на выходе необходима двуяз таб"
type textarea "x"
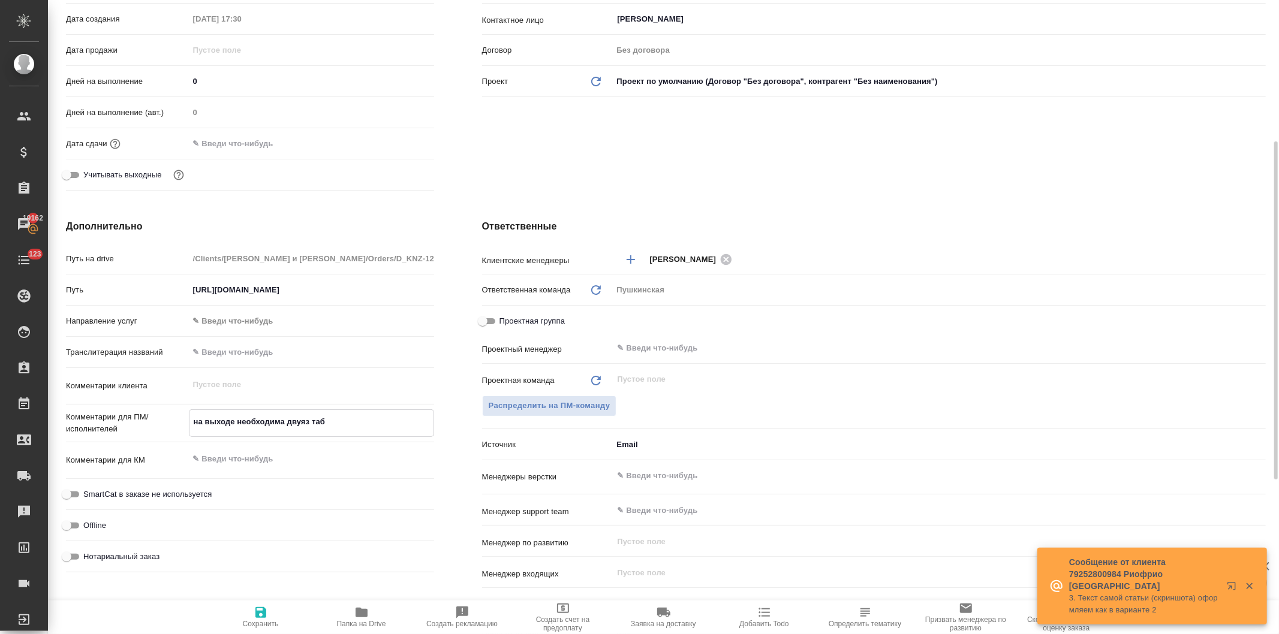
type textarea "x"
type textarea "на выходе необходима двуяз табо"
type textarea "x"
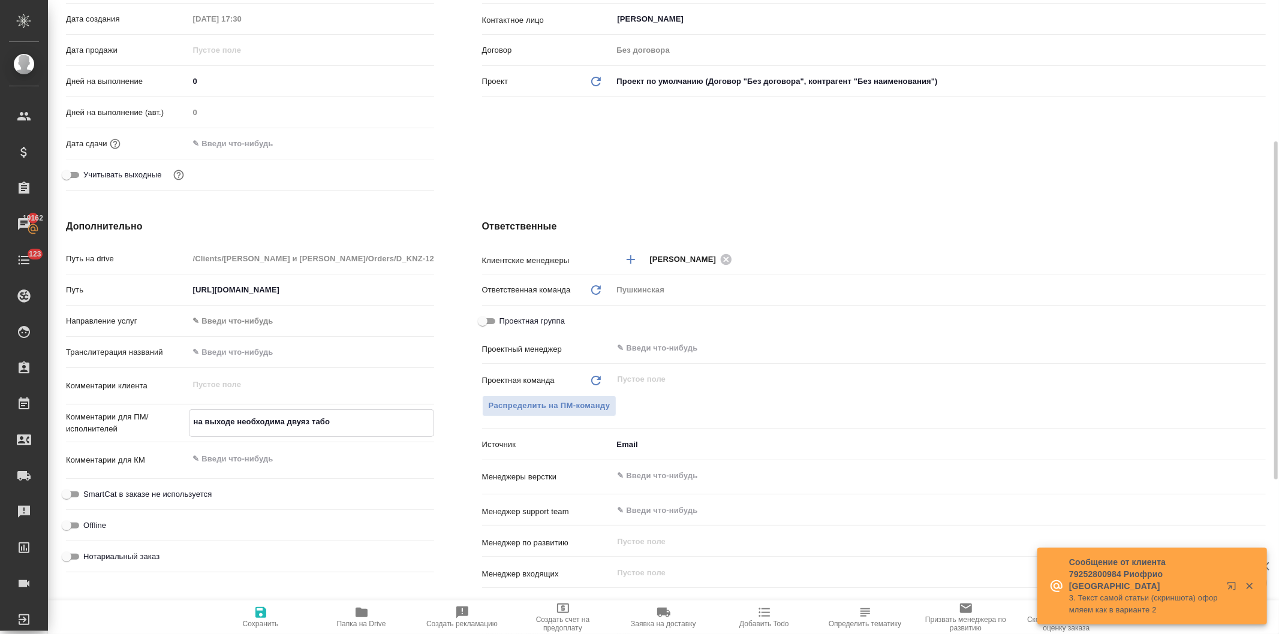
type textarea "x"
type textarea "на выходе необходима двуяз таб"
type textarea "x"
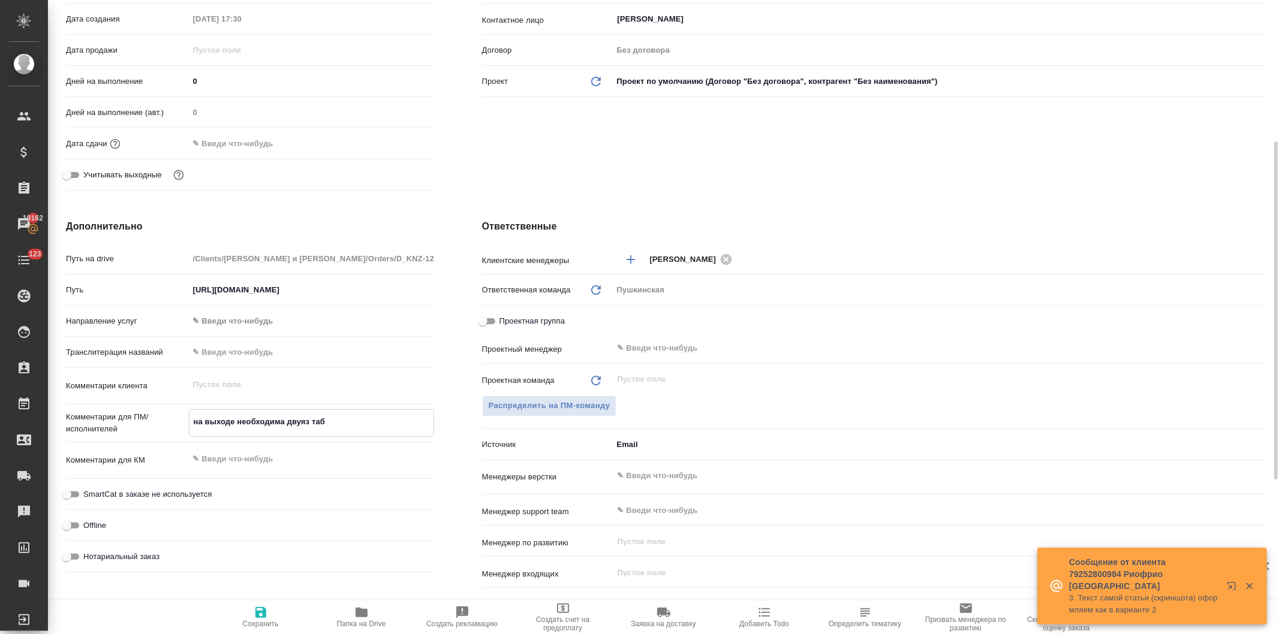
type textarea "на выходе необходима двуяз табл"
type textarea "x"
type textarea "на выходе необходима двуяз табли"
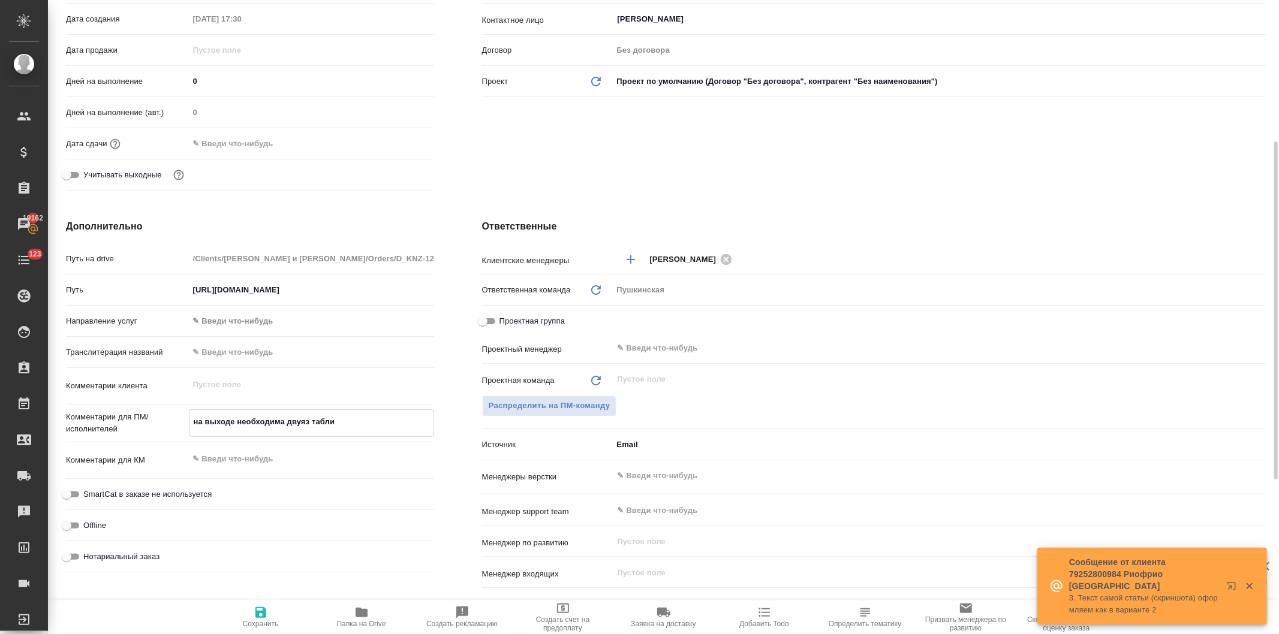
type textarea "x"
type textarea "на выходе необходима двуяз таблиц"
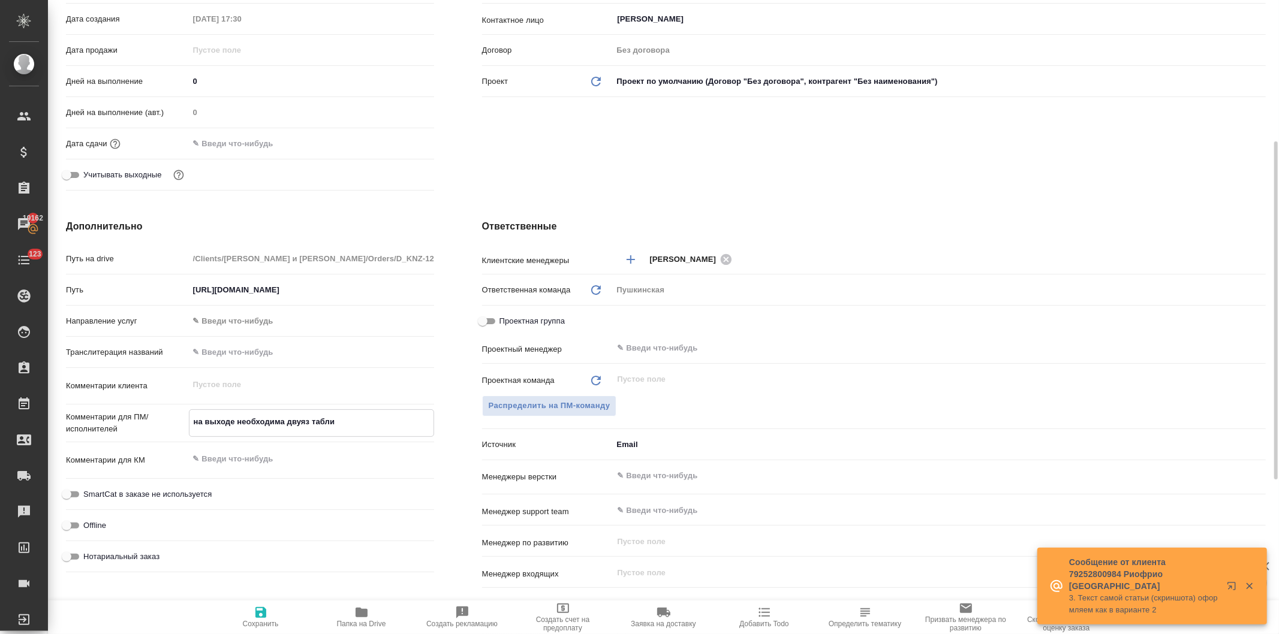
type textarea "x"
type textarea "на выходе необходима двуяз таблица"
type textarea "x"
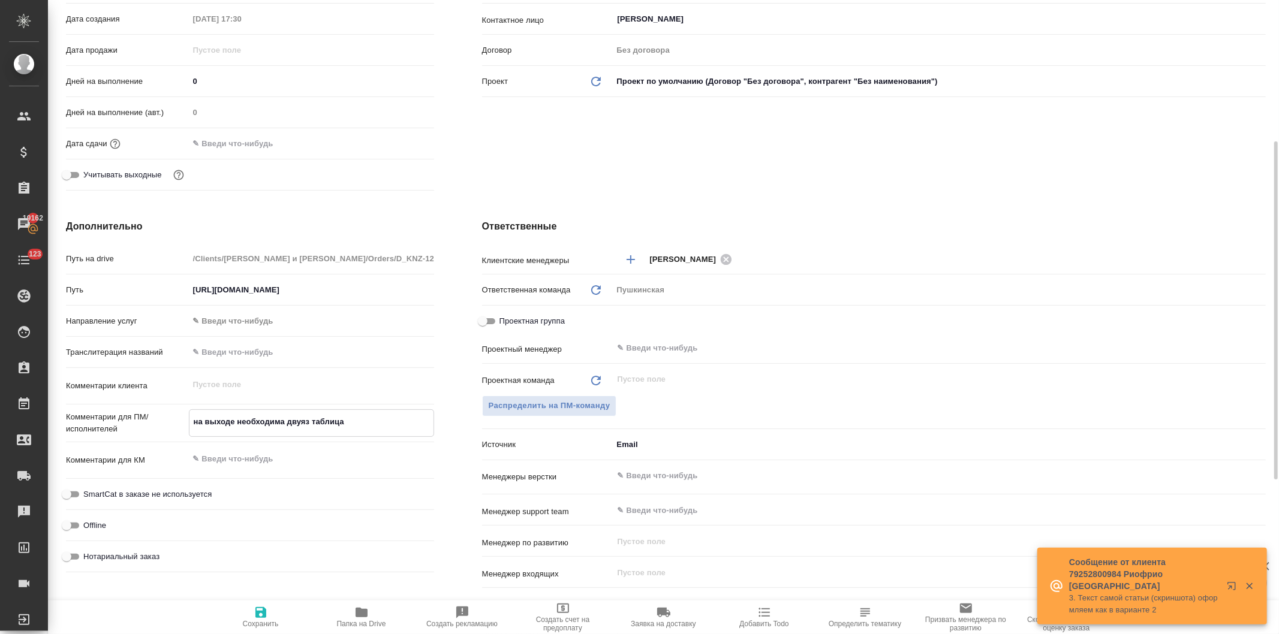
type textarea "x"
type textarea "на выходе необходима двуяз таблица"
type textarea "x"
click at [537, 165] on div "Клиент Клиент Князев и Партнеры Контрагент Без наименования Наше юр. лицо (МБ) …" at bounding box center [874, 40] width 832 height 357
click at [263, 612] on icon "button" at bounding box center [260, 612] width 11 height 11
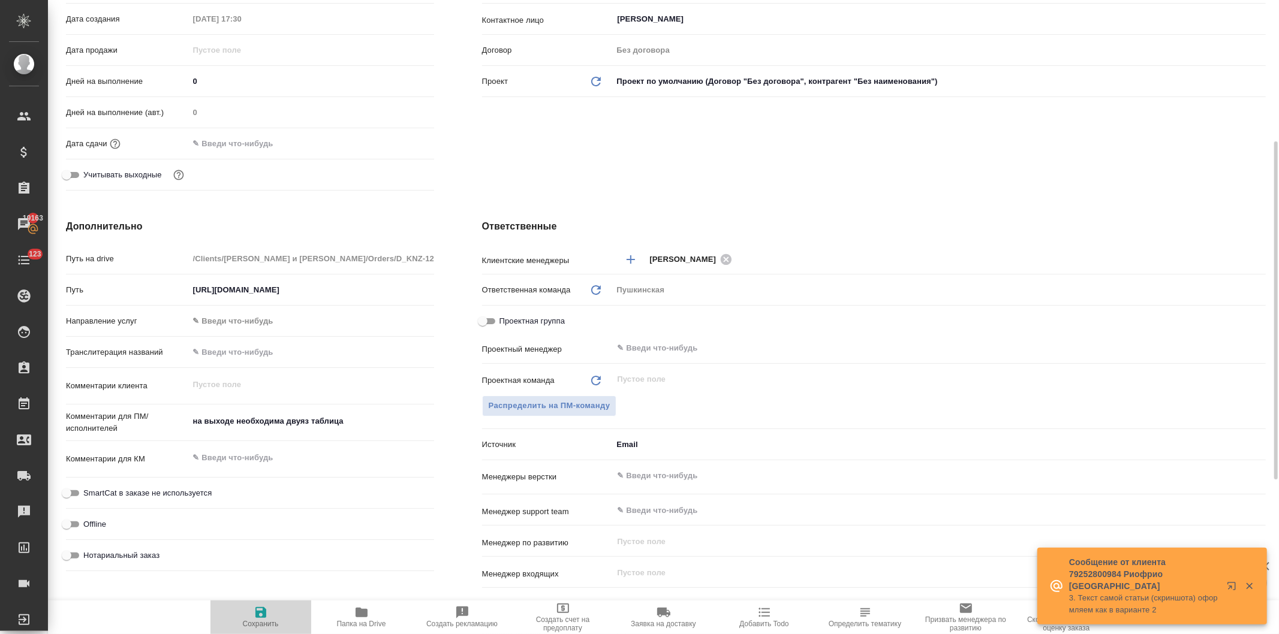
type textarea "x"
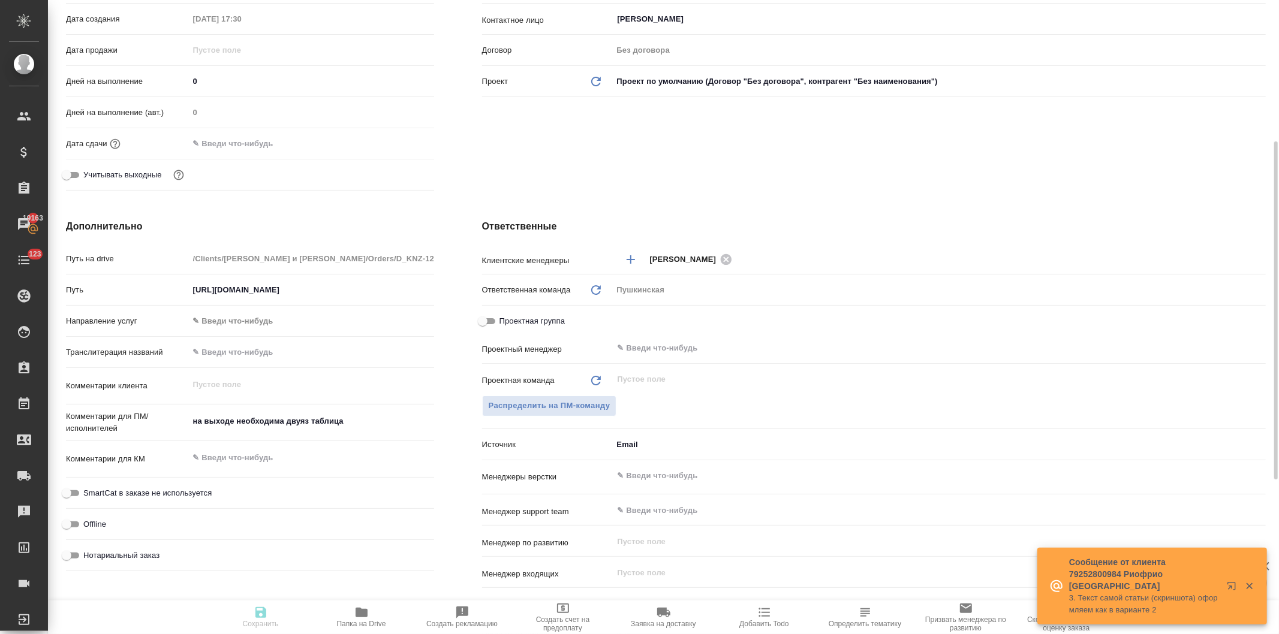
type textarea "x"
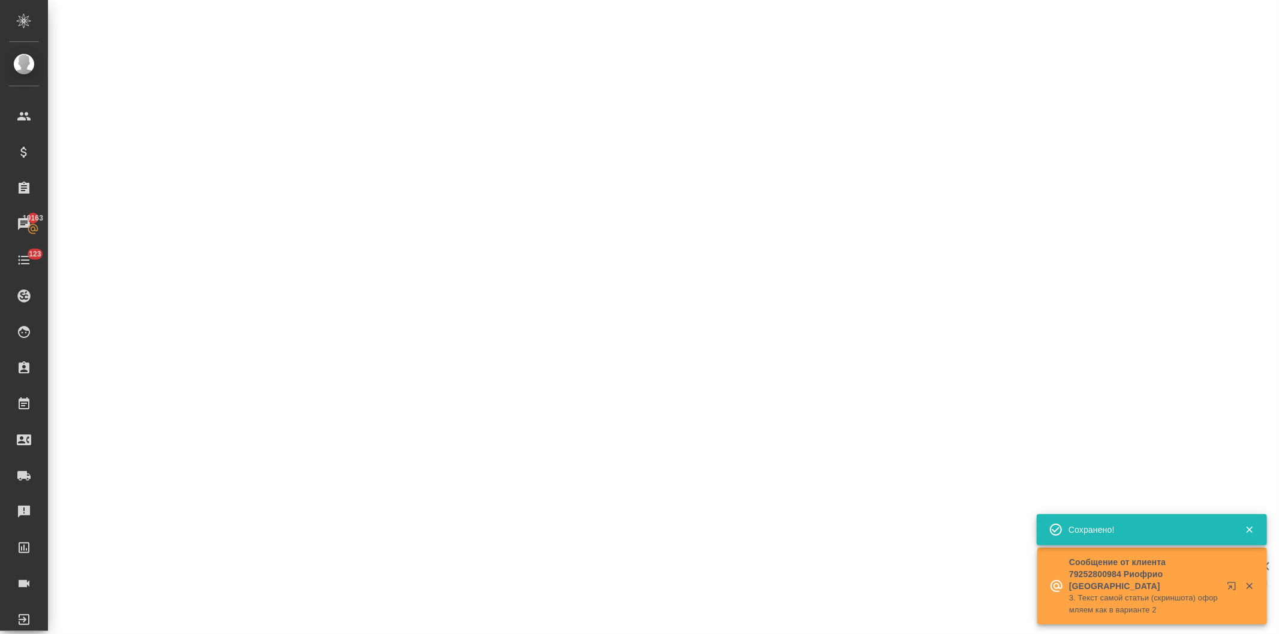
select select "RU"
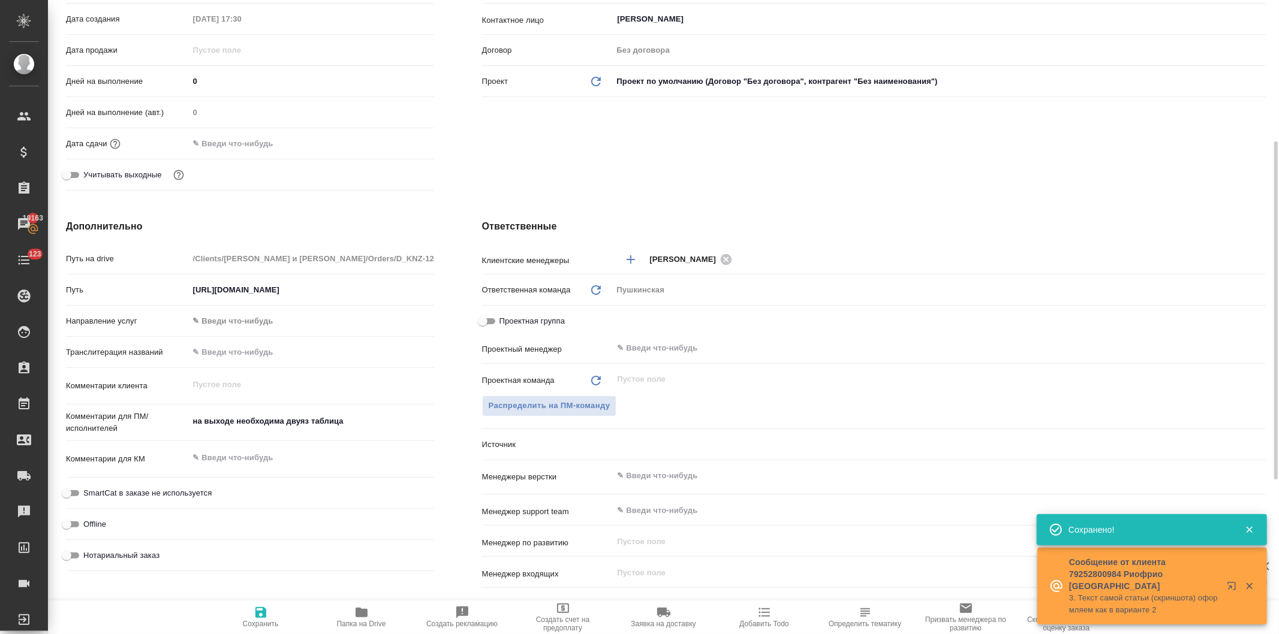
type textarea "x"
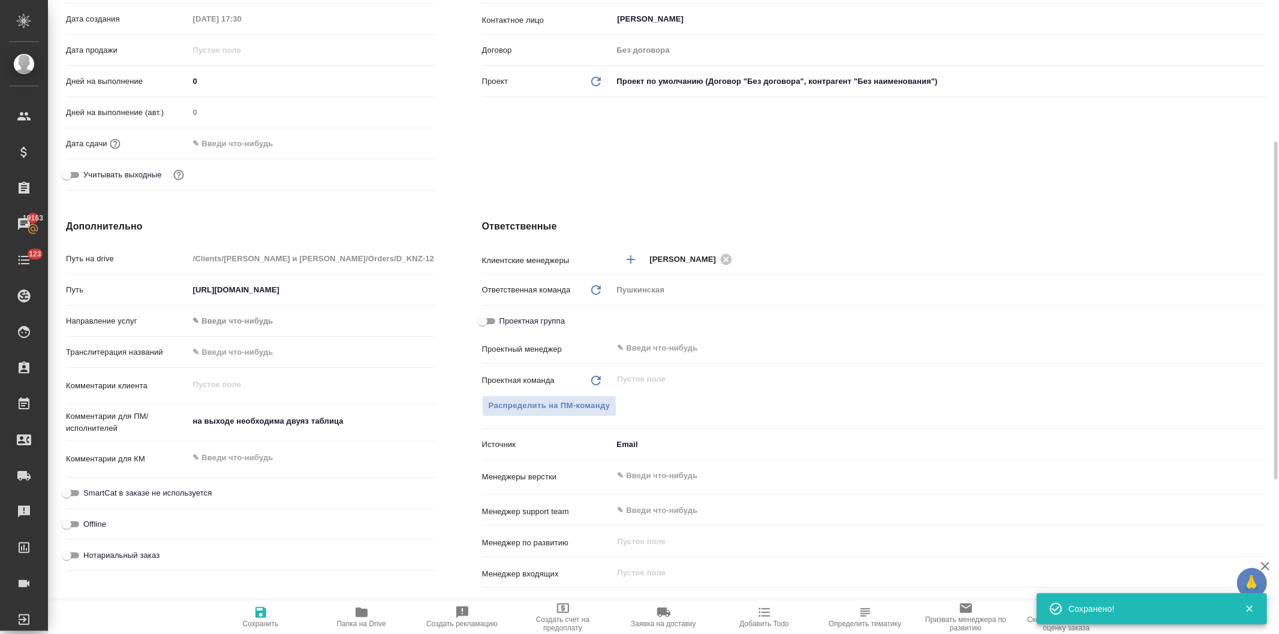
type textarea "x"
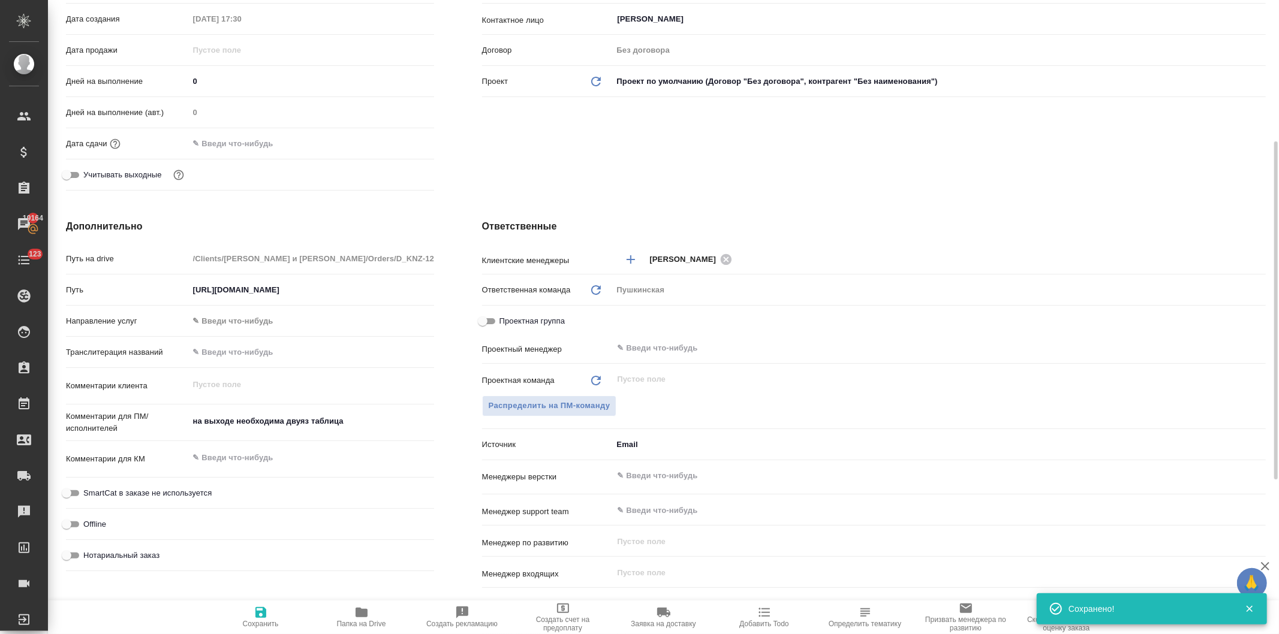
type textarea "x"
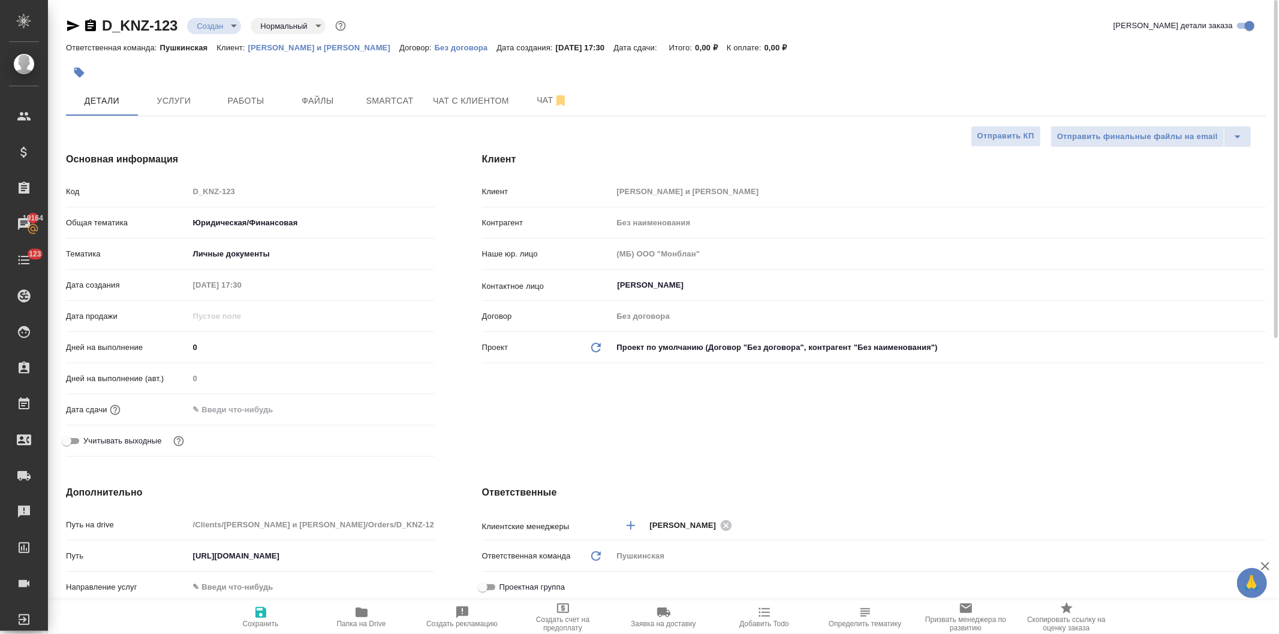
click at [198, 20] on body "🙏 .cls-1 fill:#fff; AWATERA Давыдова Елена Клиенты Спецификации Заказы 19164 Ча…" at bounding box center [639, 317] width 1279 height 634
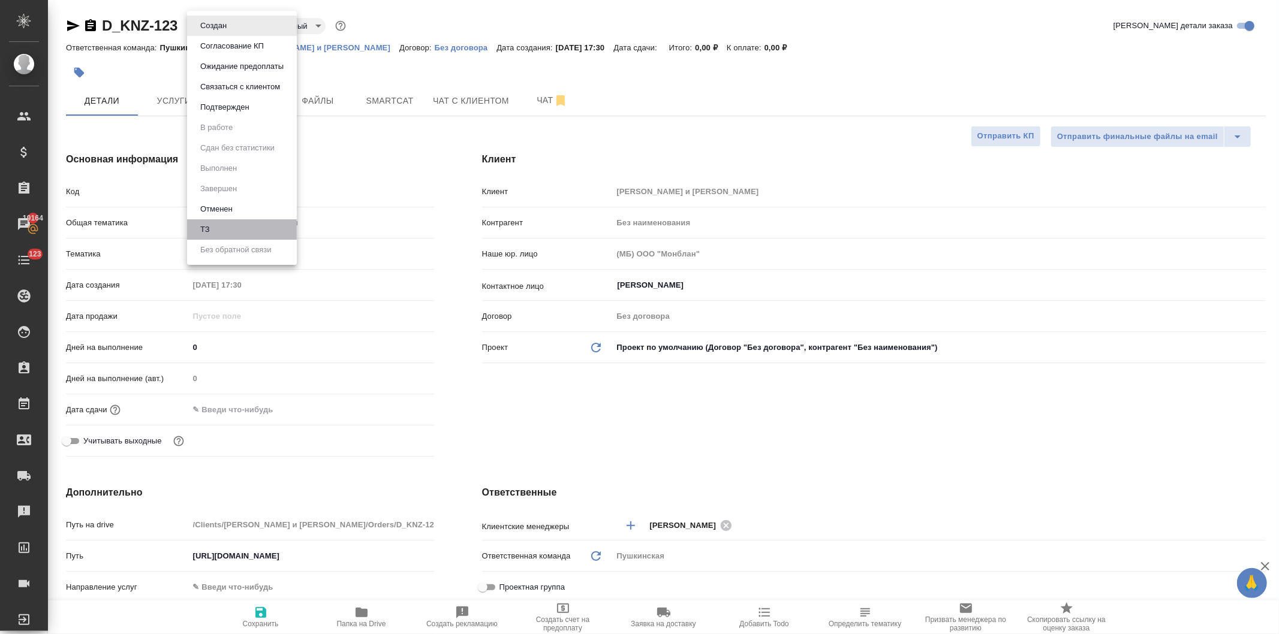
click at [213, 223] on li "ТЗ" at bounding box center [242, 229] width 110 height 20
type textarea "x"
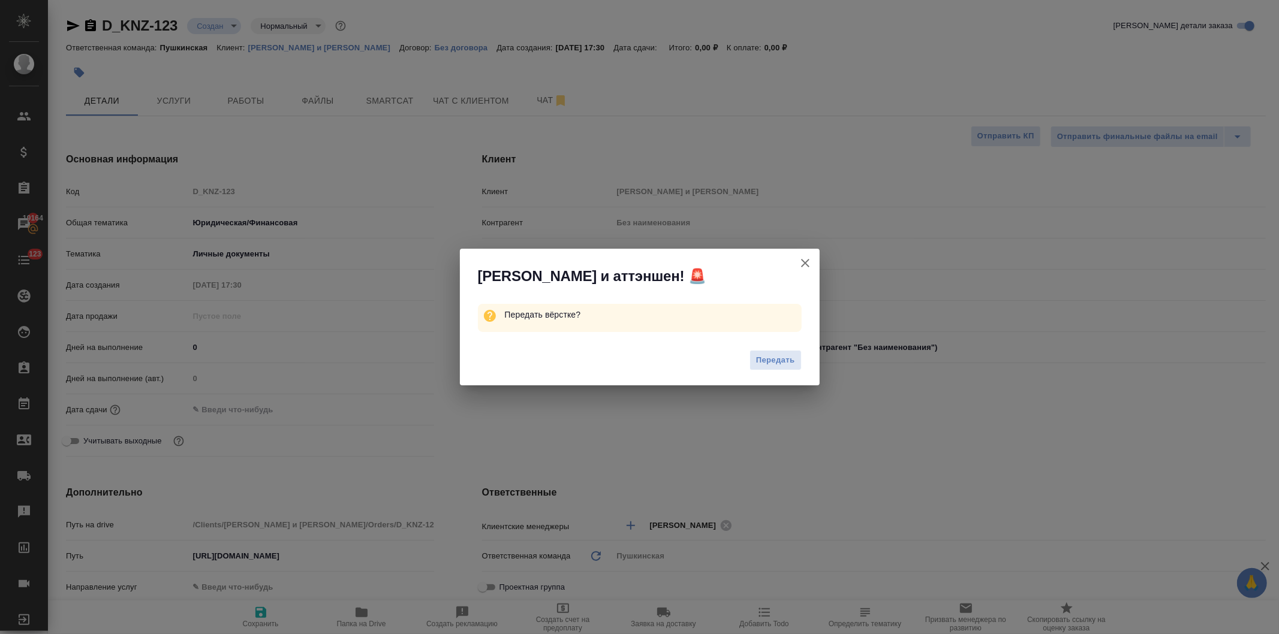
click at [768, 355] on span "Передать" at bounding box center [775, 361] width 39 height 14
type textarea "x"
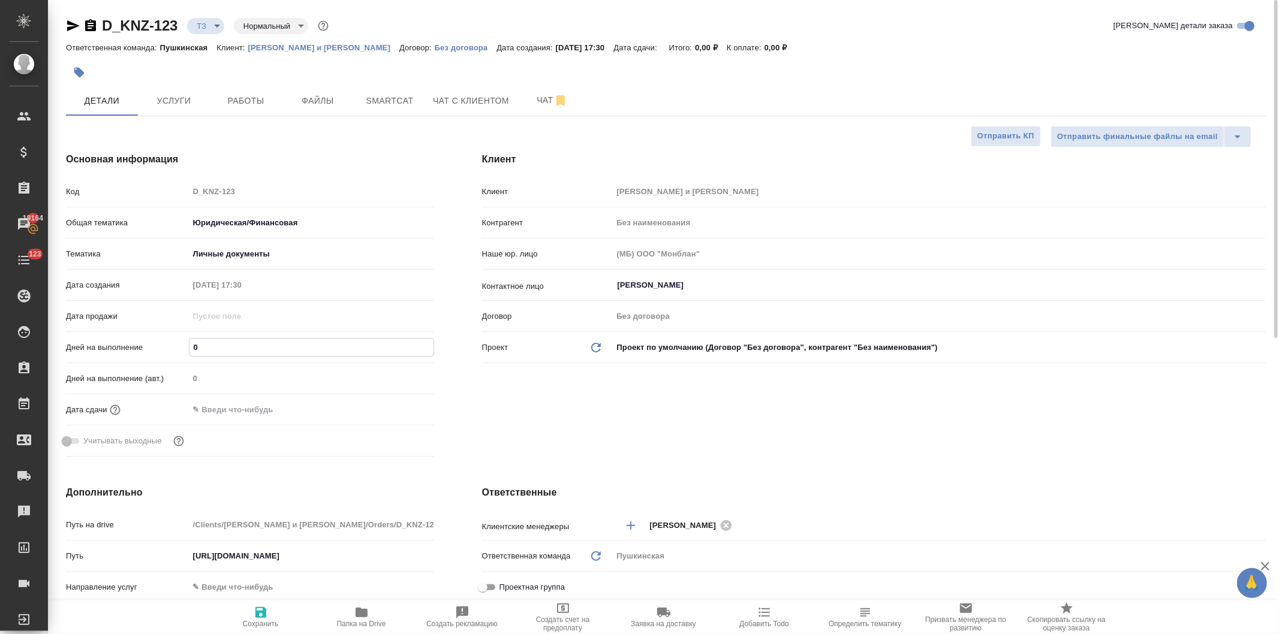
drag, startPoint x: 219, startPoint y: 348, endPoint x: 155, endPoint y: 347, distance: 64.8
click at [155, 347] on div "Дней на выполнение 0" at bounding box center [250, 347] width 368 height 21
click at [602, 438] on div "Клиент Клиент Князев и Партнеры Контрагент Без наименования Наше юр. лицо (МБ) …" at bounding box center [874, 306] width 832 height 357
click at [264, 612] on icon "button" at bounding box center [260, 612] width 11 height 11
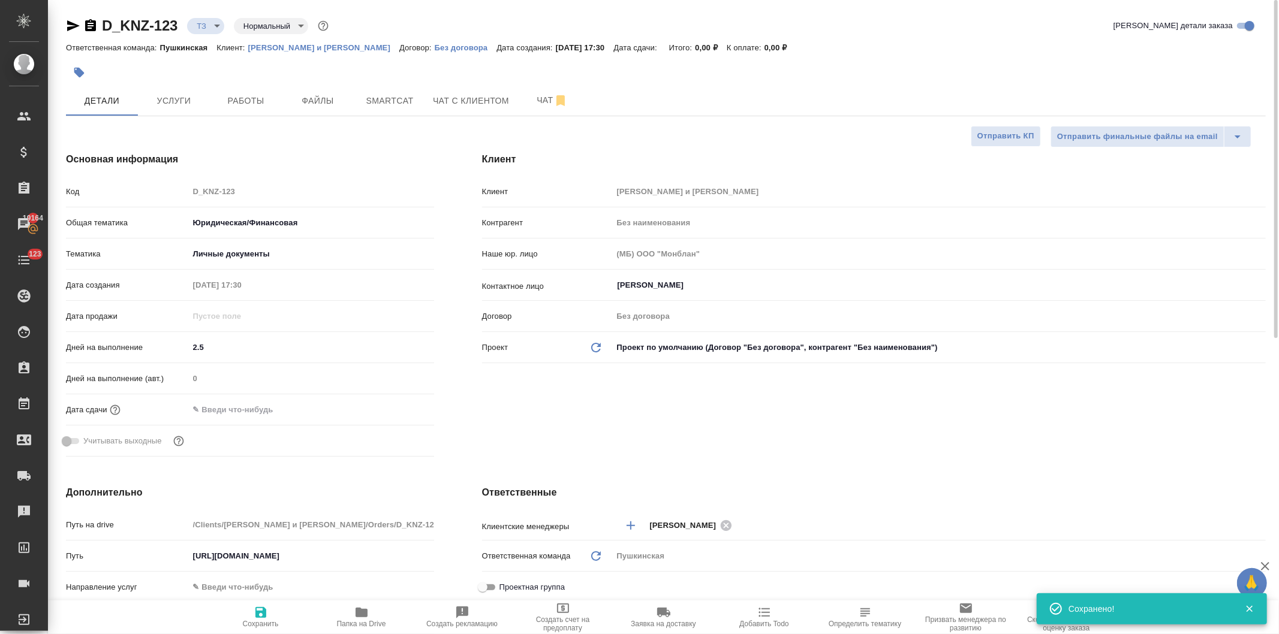
click at [163, 205] on div "Код D_KNZ-123" at bounding box center [250, 196] width 368 height 31
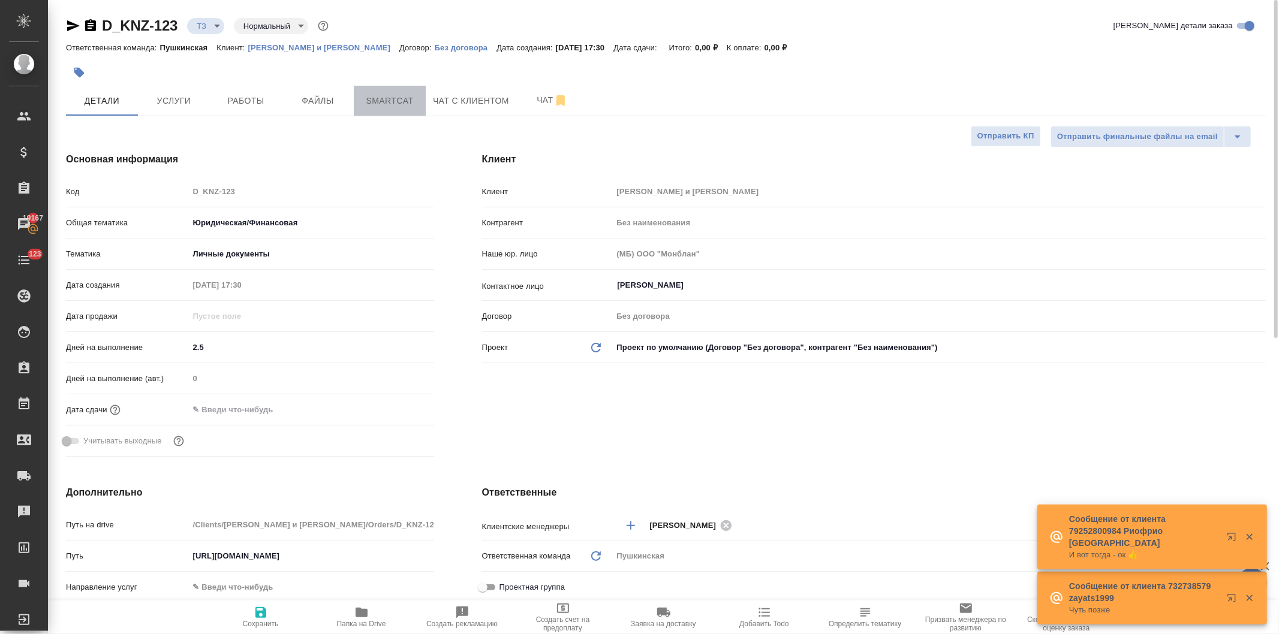
click at [392, 92] on button "Smartcat" at bounding box center [390, 101] width 72 height 30
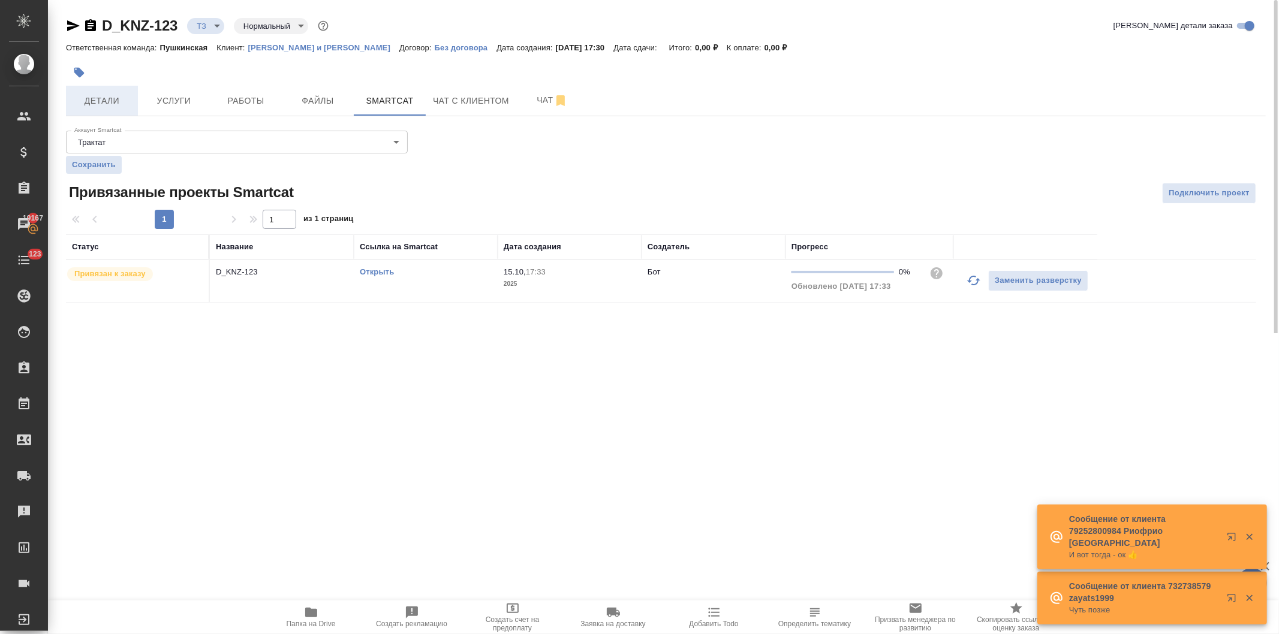
click at [96, 101] on span "Детали" at bounding box center [102, 101] width 58 height 15
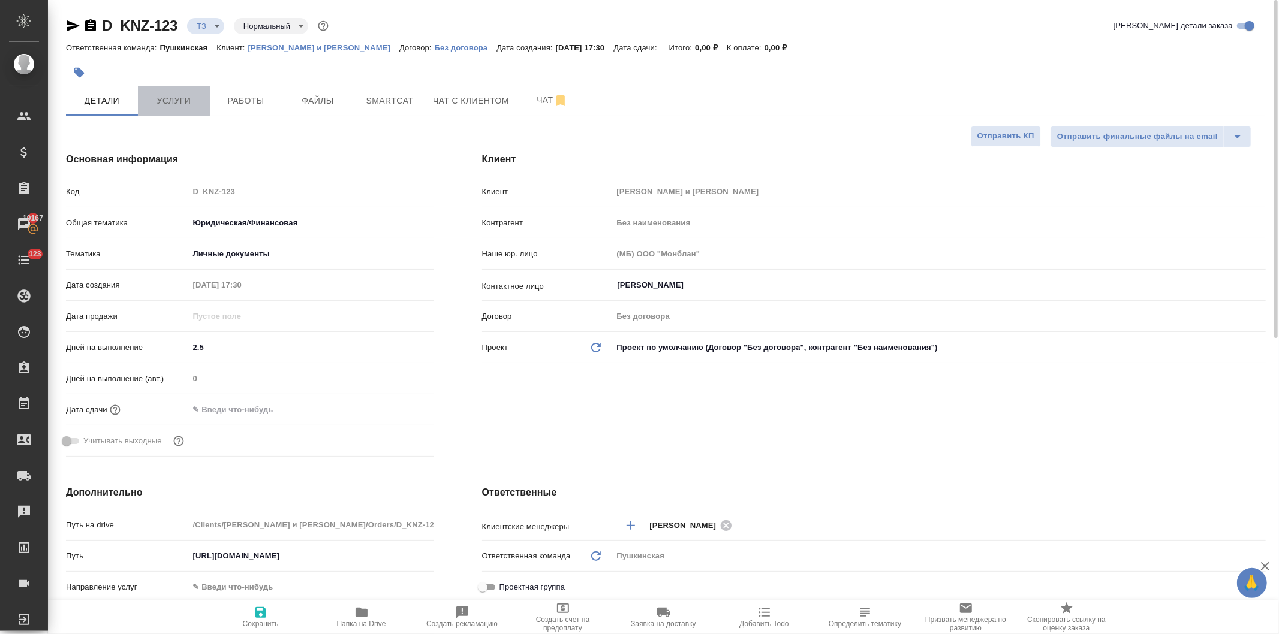
click at [162, 94] on span "Услуги" at bounding box center [174, 101] width 58 height 15
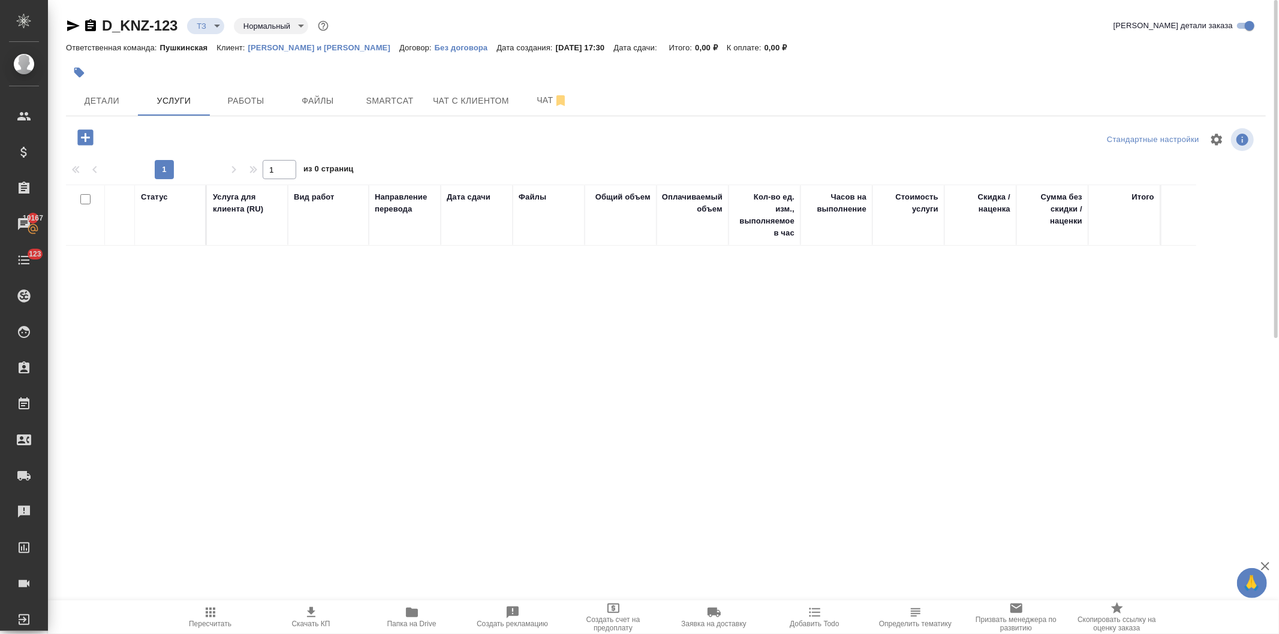
click at [79, 139] on icon "button" at bounding box center [85, 138] width 16 height 16
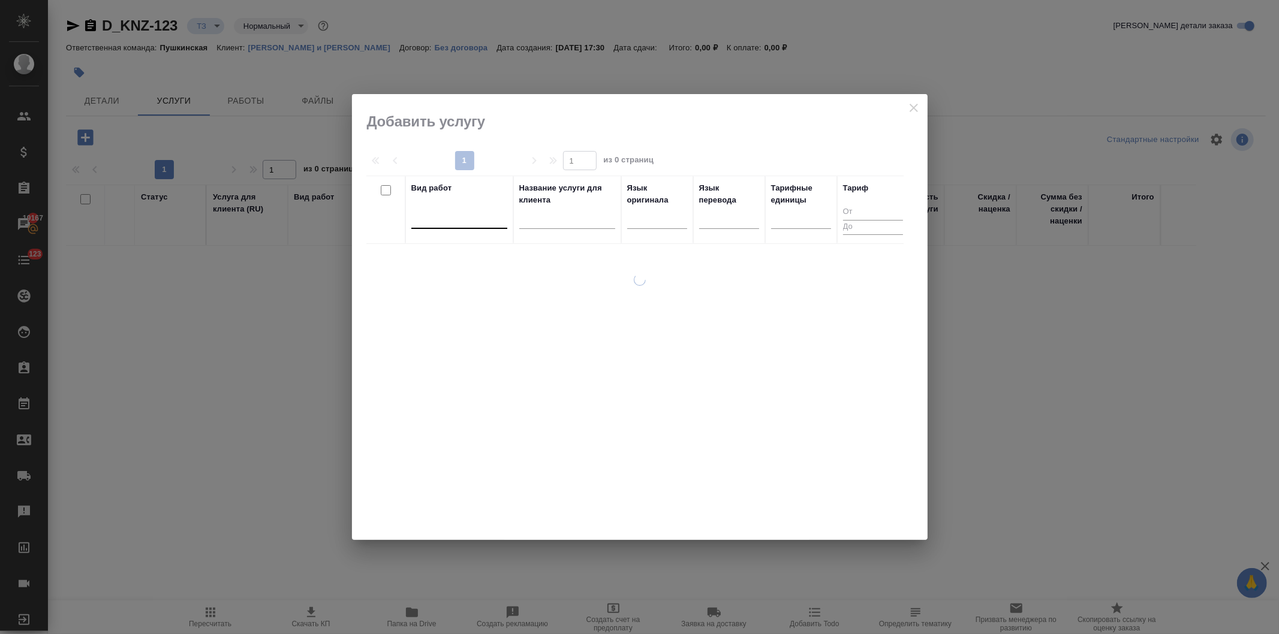
click at [427, 216] on div at bounding box center [459, 216] width 96 height 17
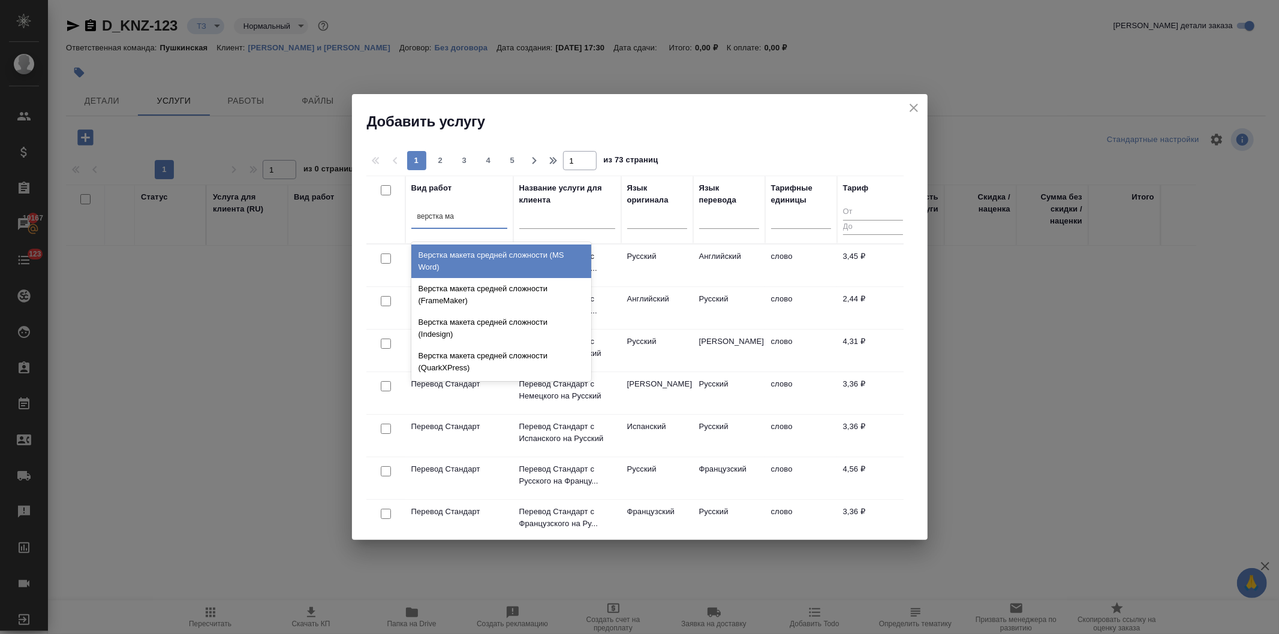
click at [426, 260] on div "Верстка макета средней сложности (MS Word)" at bounding box center [501, 262] width 180 height 34
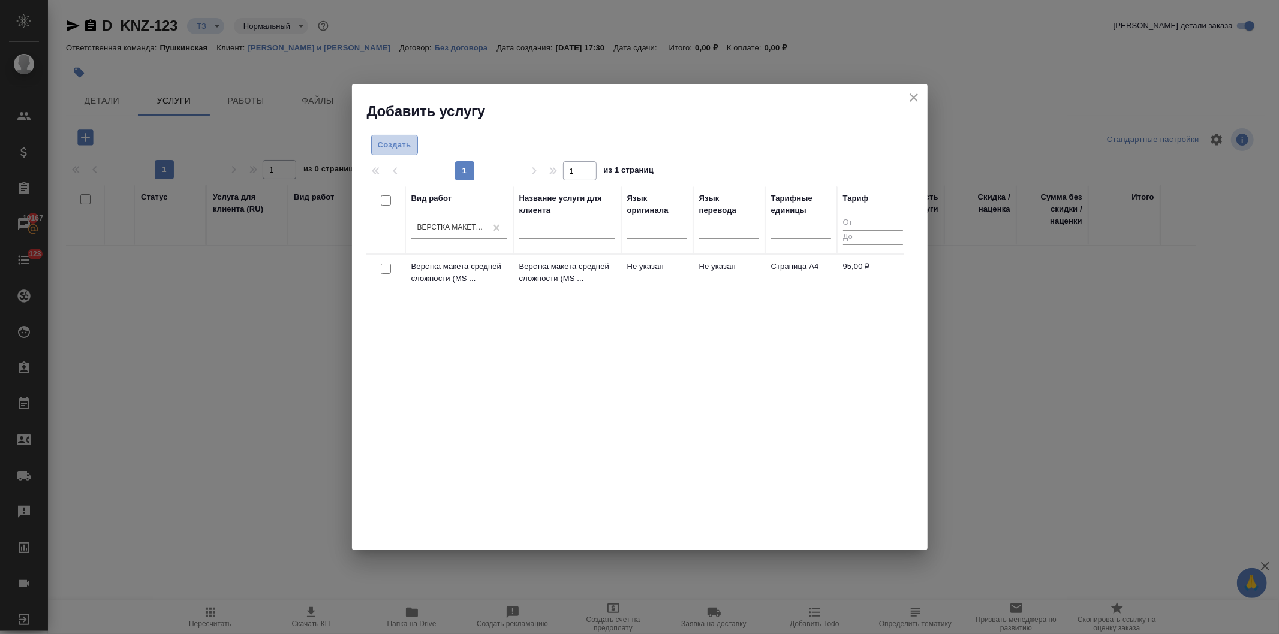
click at [393, 143] on span "Создать" at bounding box center [395, 146] width 34 height 14
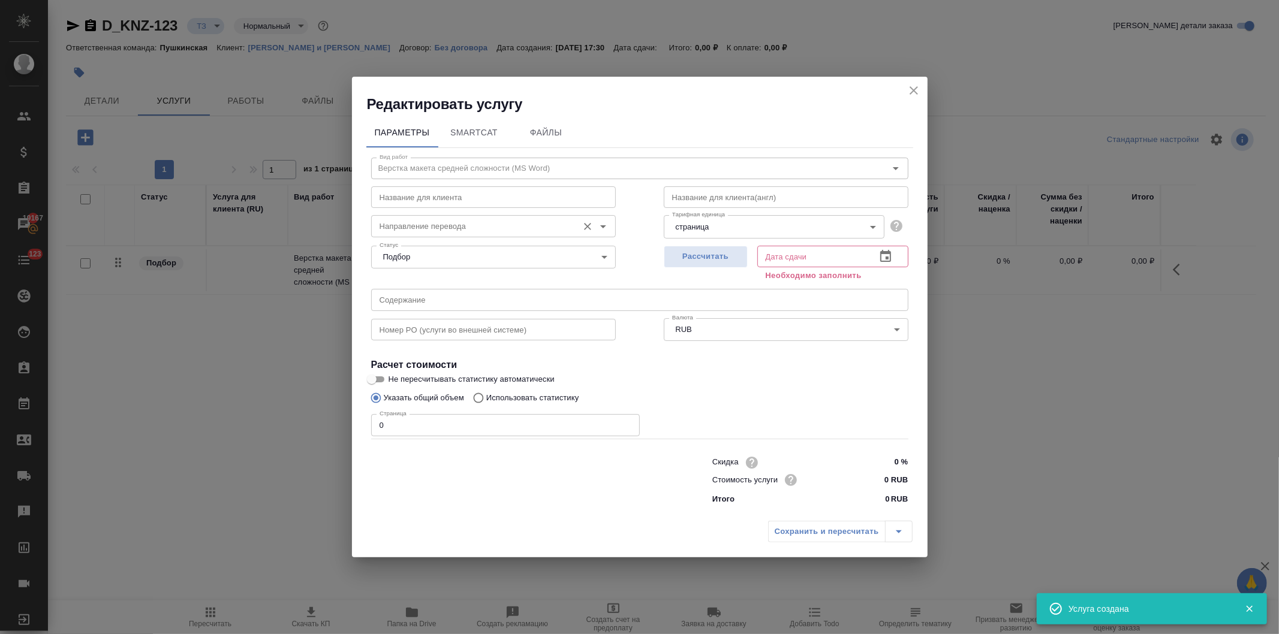
click at [459, 229] on input "Направление перевода" at bounding box center [473, 226] width 197 height 14
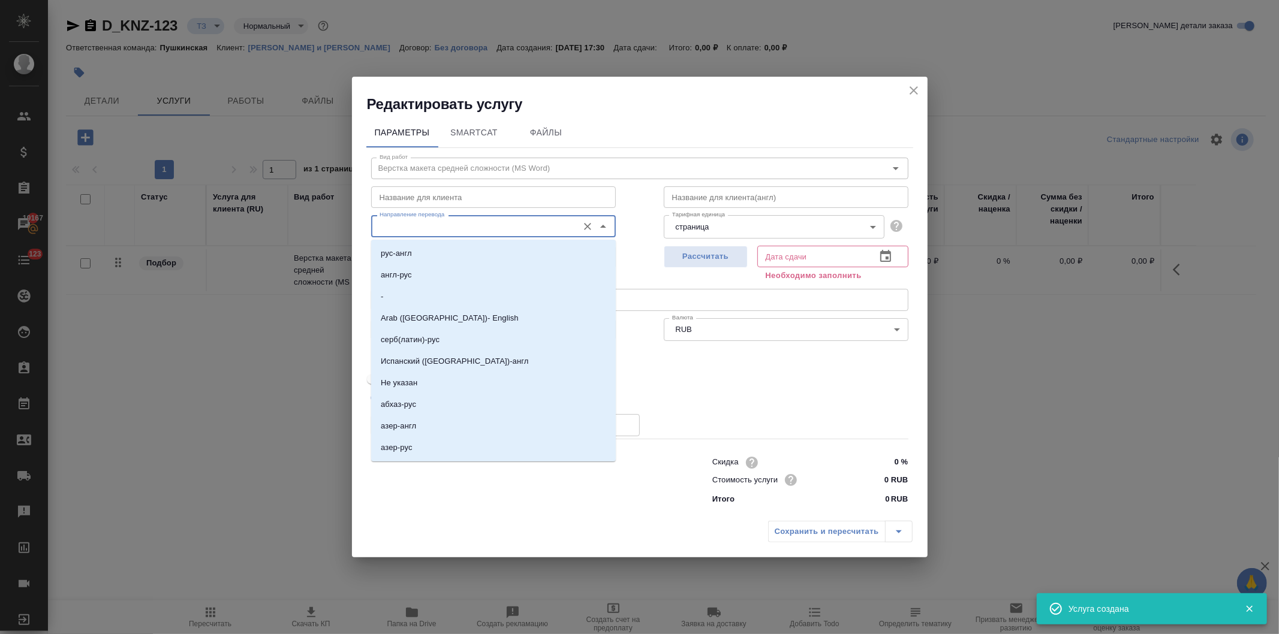
click at [422, 221] on input "Направление перевода" at bounding box center [473, 226] width 197 height 14
click at [402, 251] on p "рус-англ" at bounding box center [396, 254] width 31 height 12
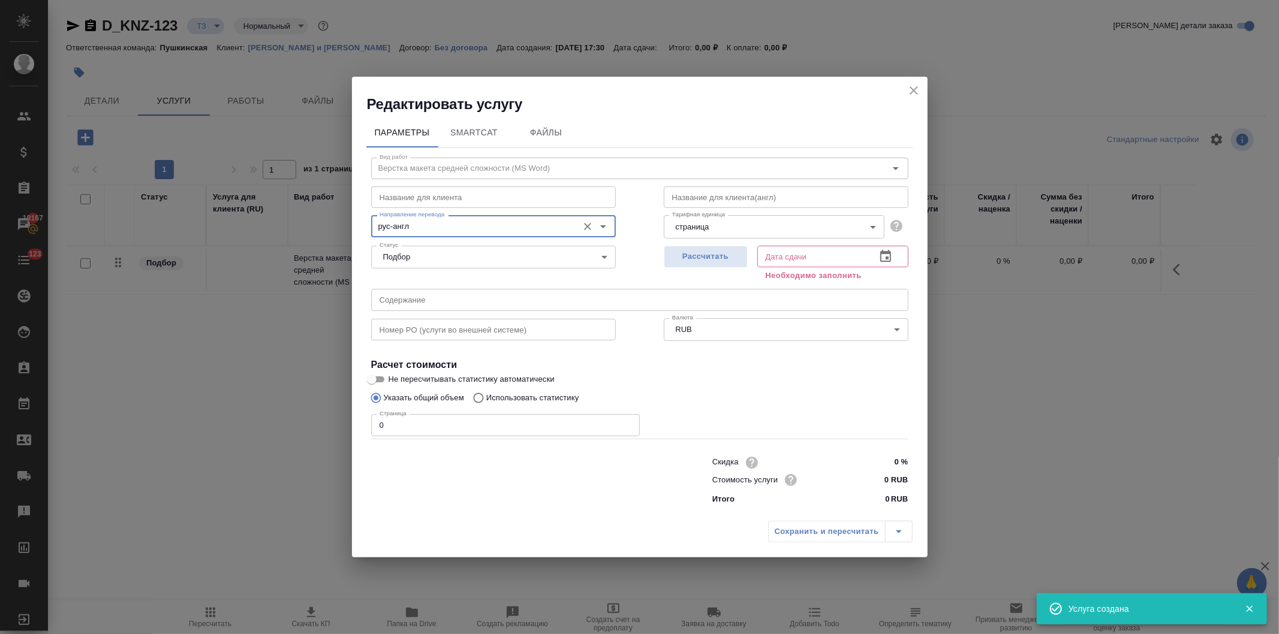
click at [714, 225] on body "🙏 .cls-1 fill:#fff; AWATERA Давыдова Елена Клиенты Спецификации Заказы 19167 Ча…" at bounding box center [639, 317] width 1279 height 634
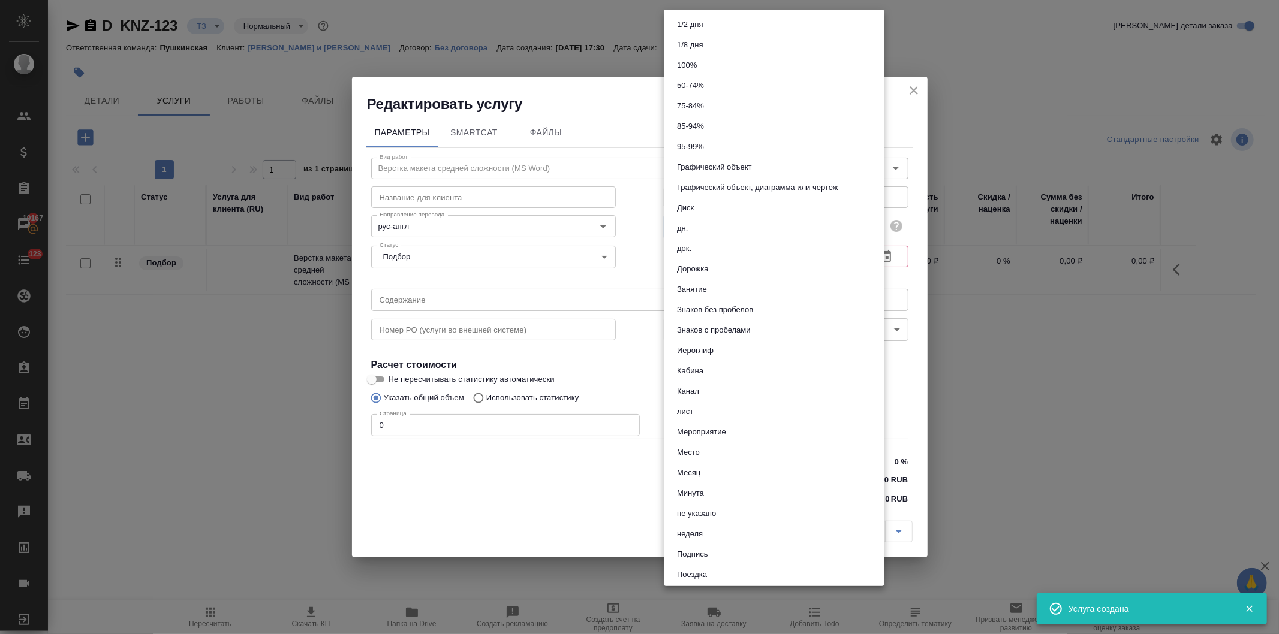
scroll to position [450, 0]
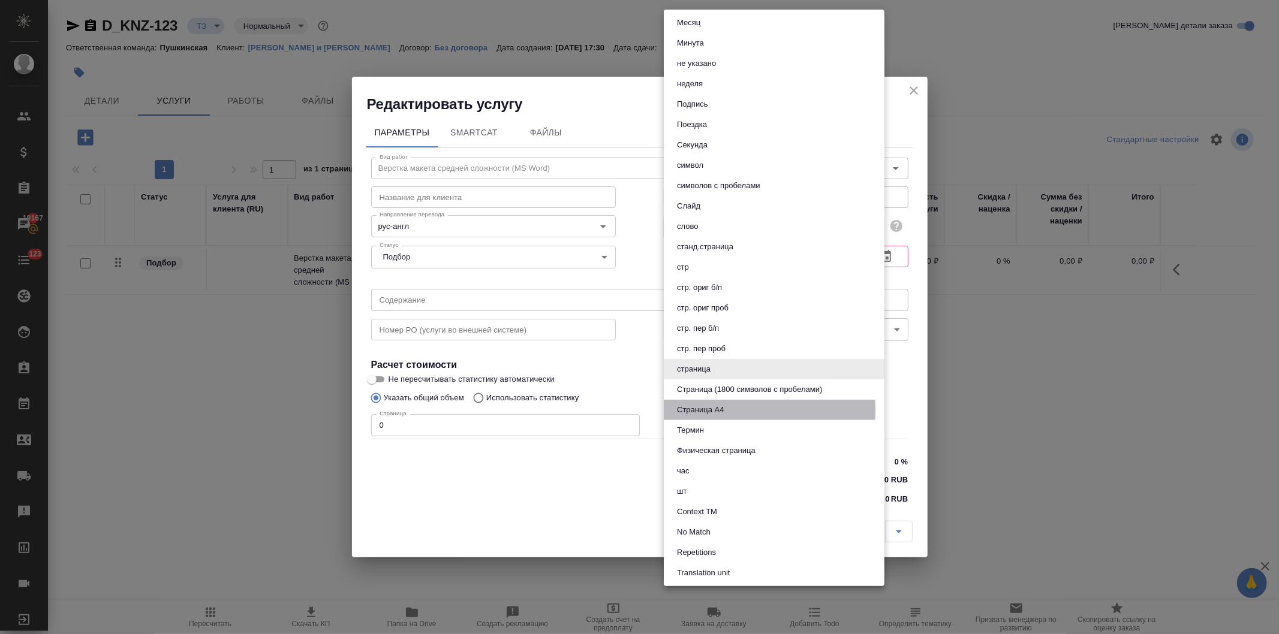
click at [712, 408] on button "Страница А4" at bounding box center [700, 410] width 54 height 13
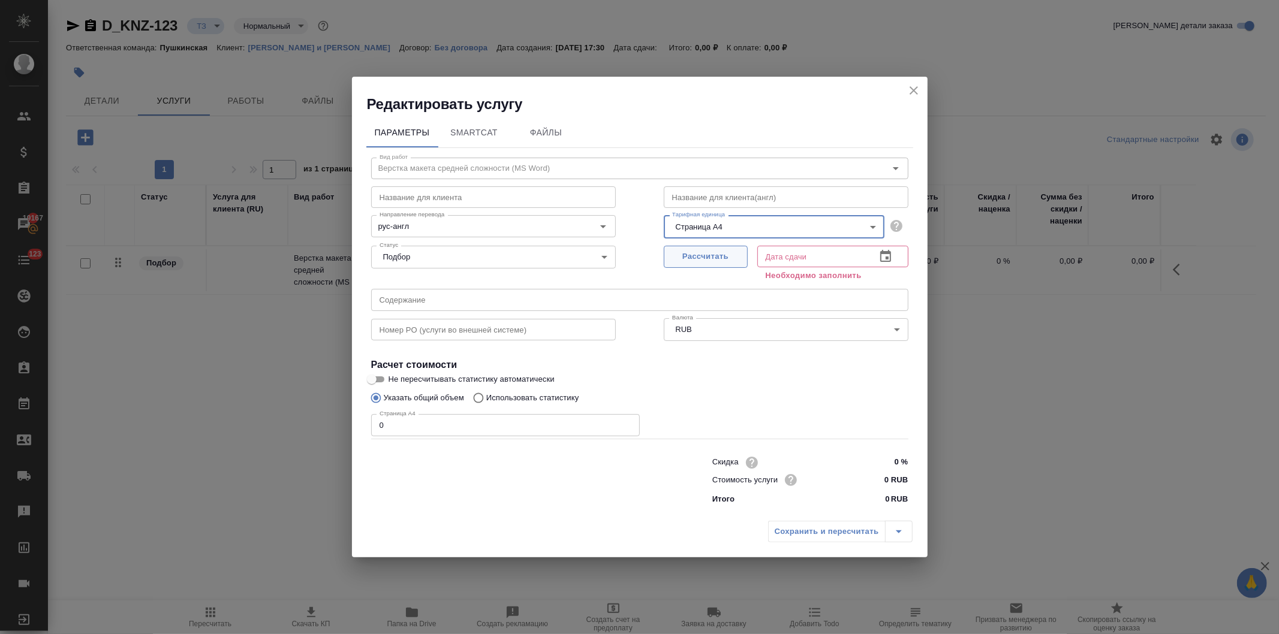
click at [697, 258] on span "Рассчитать" at bounding box center [705, 257] width 71 height 14
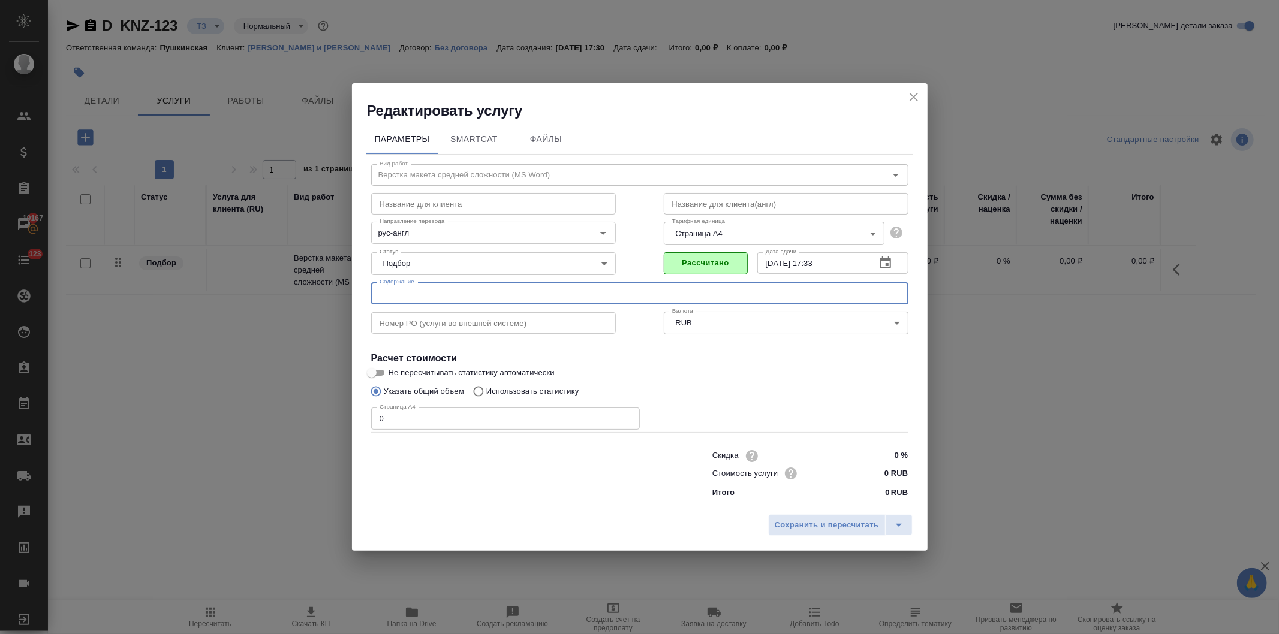
click at [452, 304] on input "text" at bounding box center [639, 293] width 537 height 22
paste input "ДКП Богородское нотариат 15.10.2025"
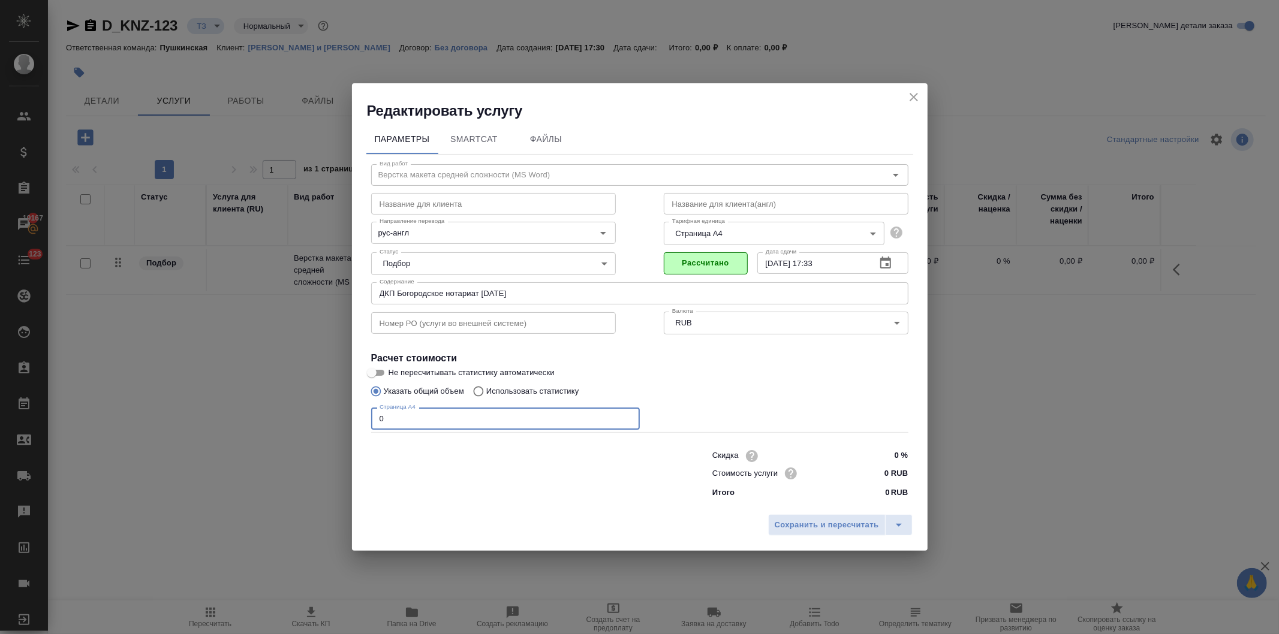
drag, startPoint x: 381, startPoint y: 420, endPoint x: 360, endPoint y: 420, distance: 21.0
click at [360, 420] on div "Параметры SmartCat Файлы Вид работ Верстка макета средней сложности (MS Word) В…" at bounding box center [640, 315] width 576 height 389
drag, startPoint x: 873, startPoint y: 476, endPoint x: 818, endPoint y: 502, distance: 61.1
click at [874, 476] on input "0 RUB" at bounding box center [885, 473] width 45 height 17
click at [820, 520] on span "Сохранить и пересчитать" at bounding box center [827, 526] width 104 height 14
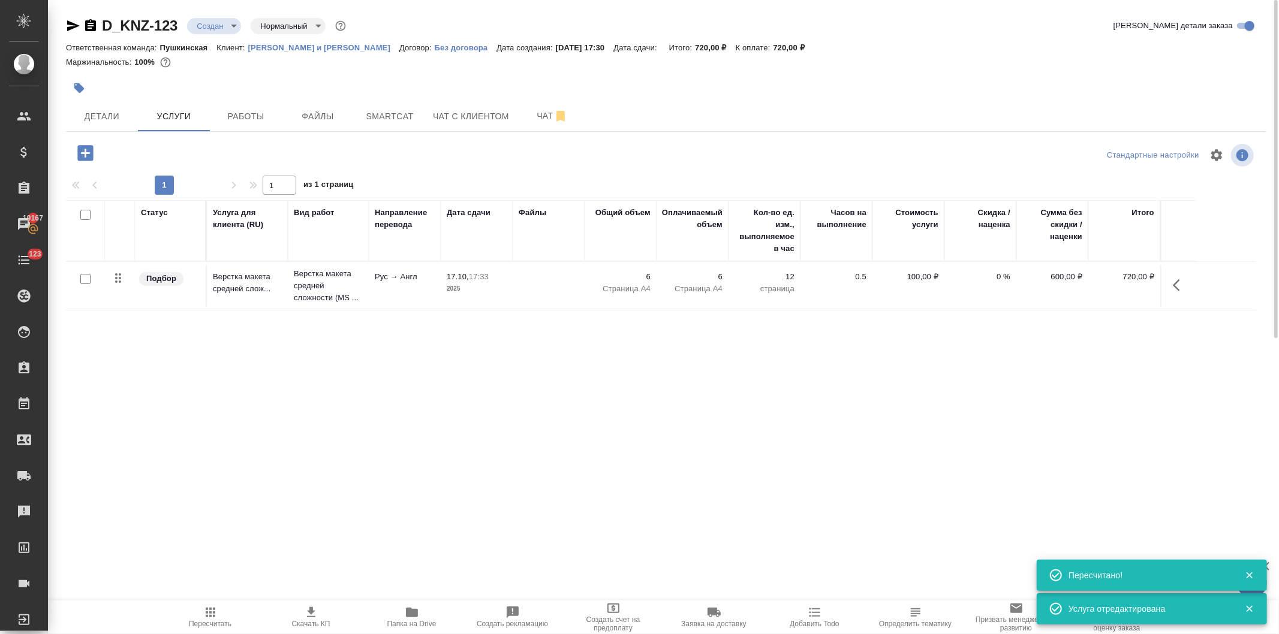
click at [81, 153] on icon "button" at bounding box center [85, 153] width 21 height 21
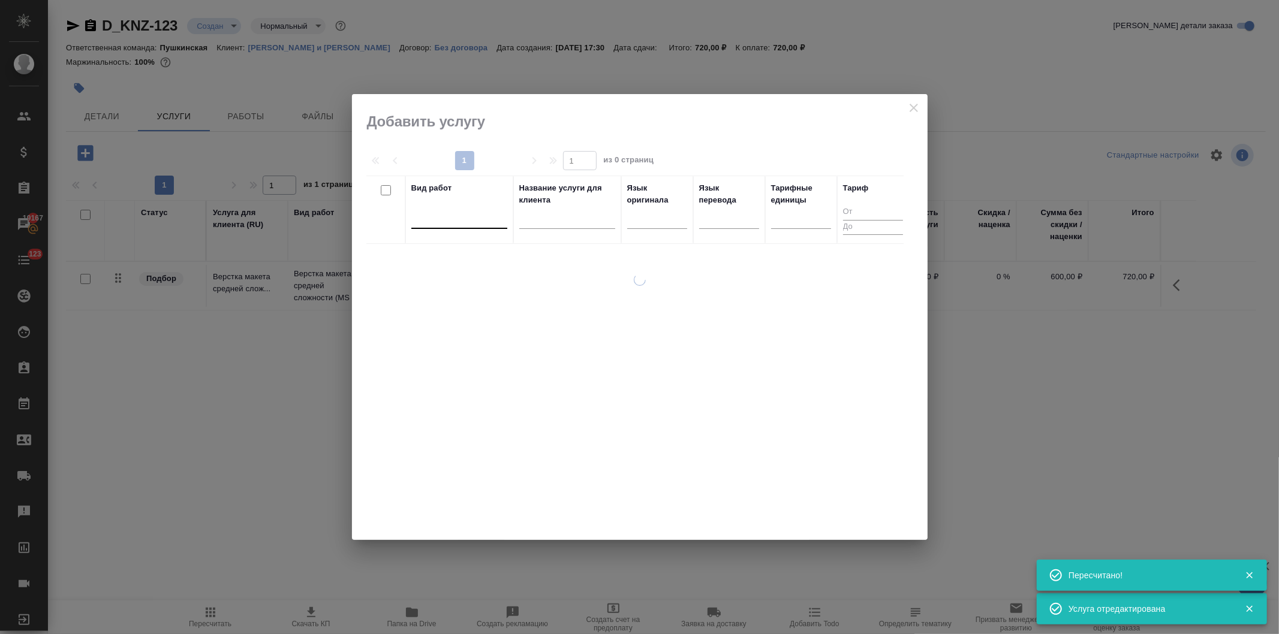
click at [462, 219] on div at bounding box center [459, 216] width 96 height 17
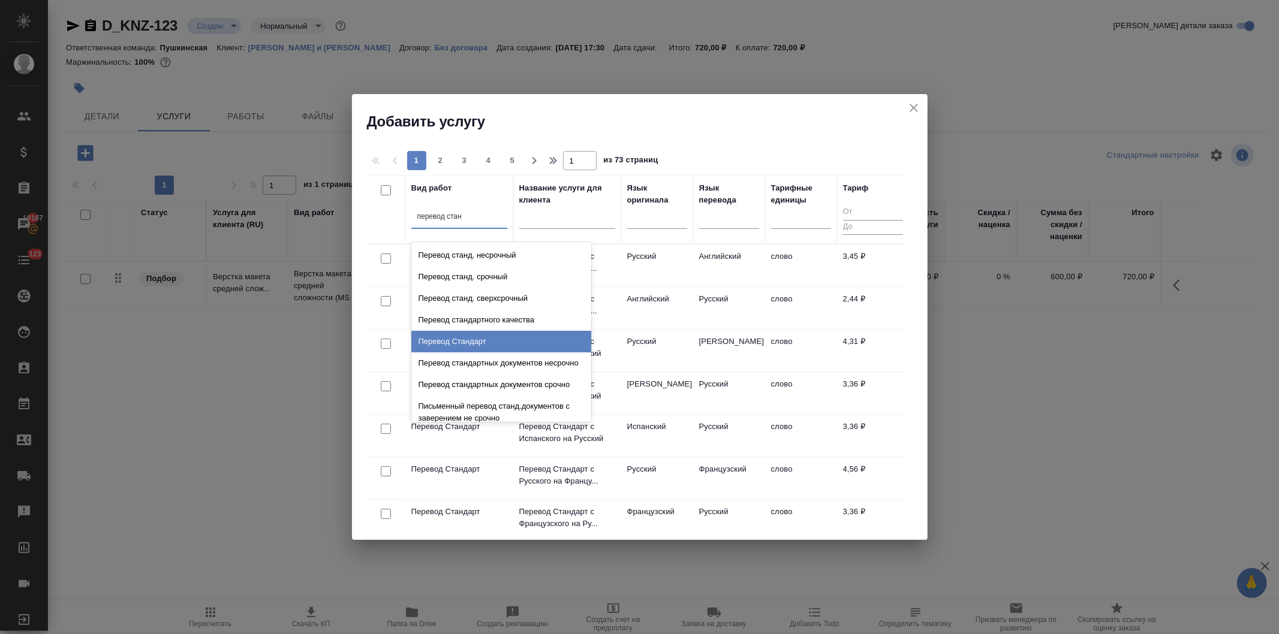
click at [463, 337] on div "Перевод Стандарт" at bounding box center [501, 342] width 180 height 22
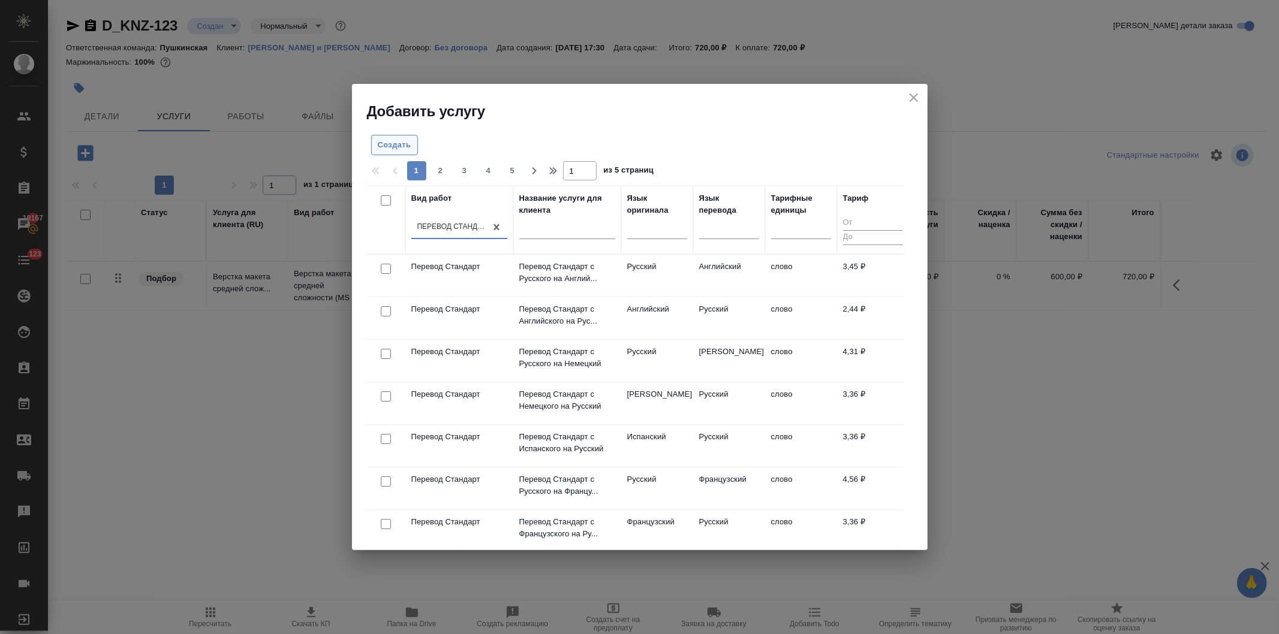
click at [378, 146] on span "Создать" at bounding box center [395, 146] width 34 height 14
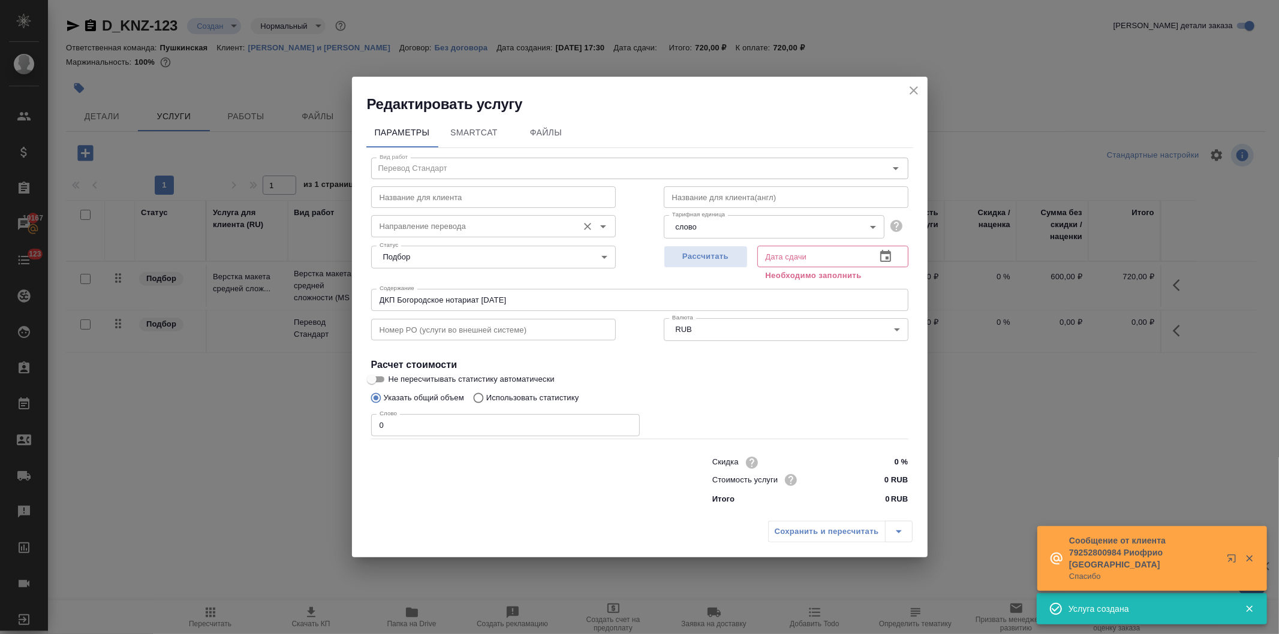
click at [405, 223] on input "Направление перевода" at bounding box center [473, 226] width 197 height 14
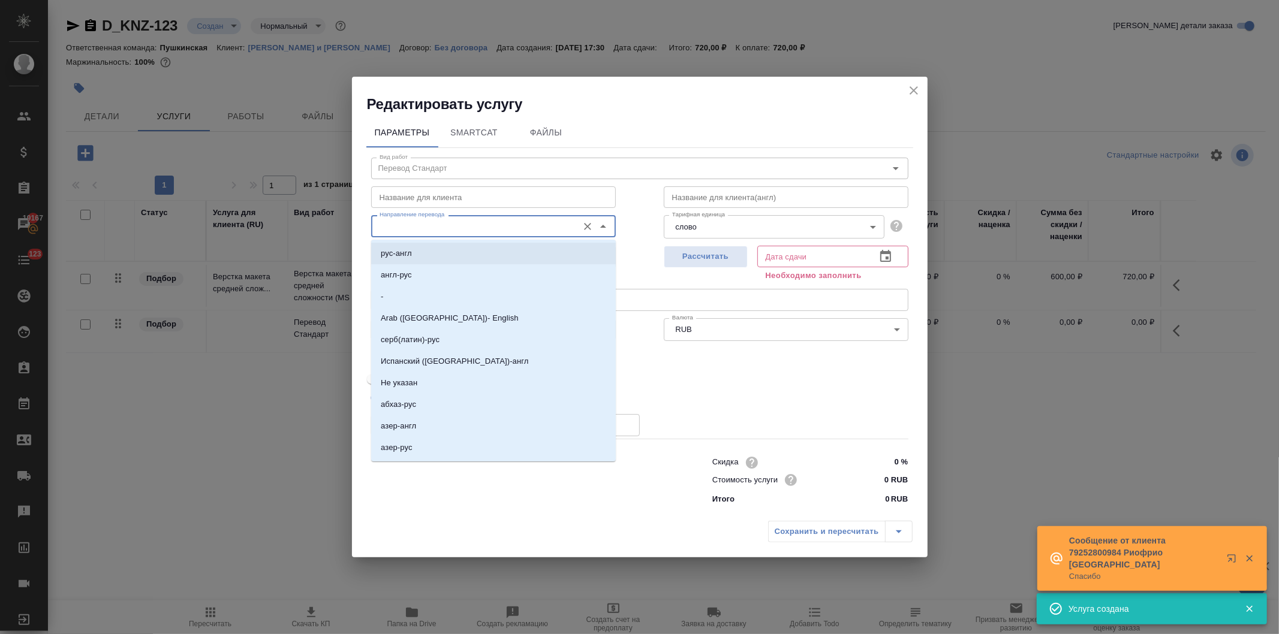
click at [403, 249] on p "рус-англ" at bounding box center [396, 254] width 31 height 12
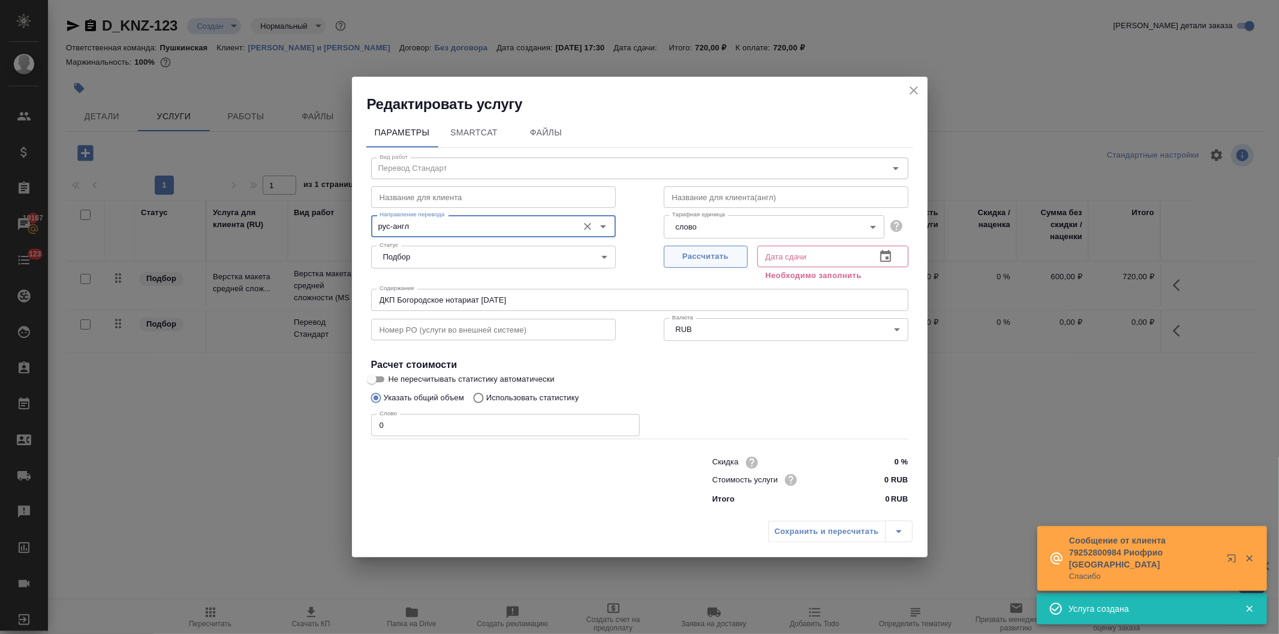
click at [715, 254] on span "Рассчитать" at bounding box center [705, 257] width 71 height 14
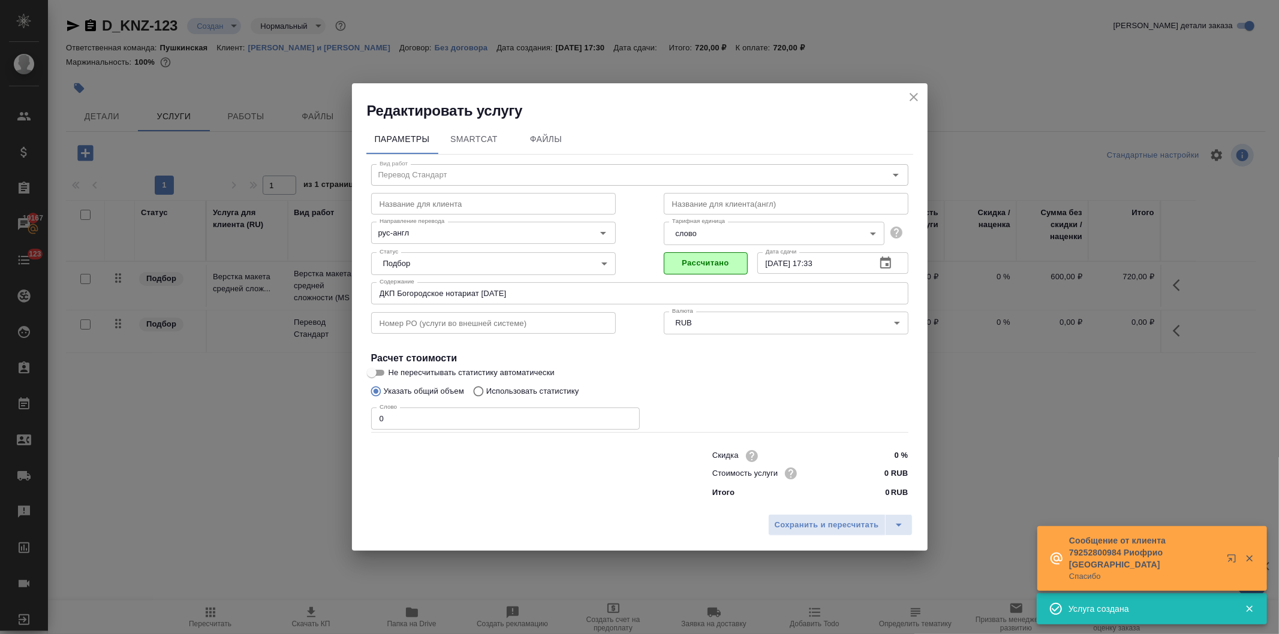
click at [327, 422] on div "Редактировать услугу Параметры SmartCat Файлы Вид работ Перевод Стандарт Вид ра…" at bounding box center [639, 317] width 1279 height 634
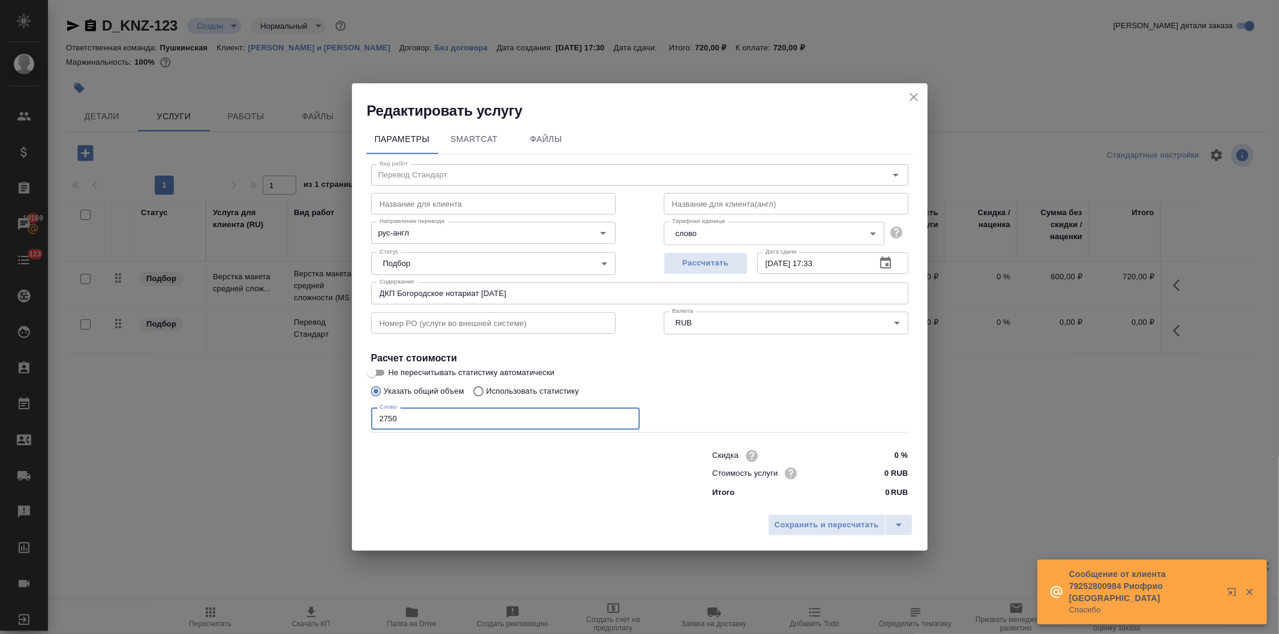
click at [879, 471] on input "0 RUB" at bounding box center [885, 473] width 45 height 17
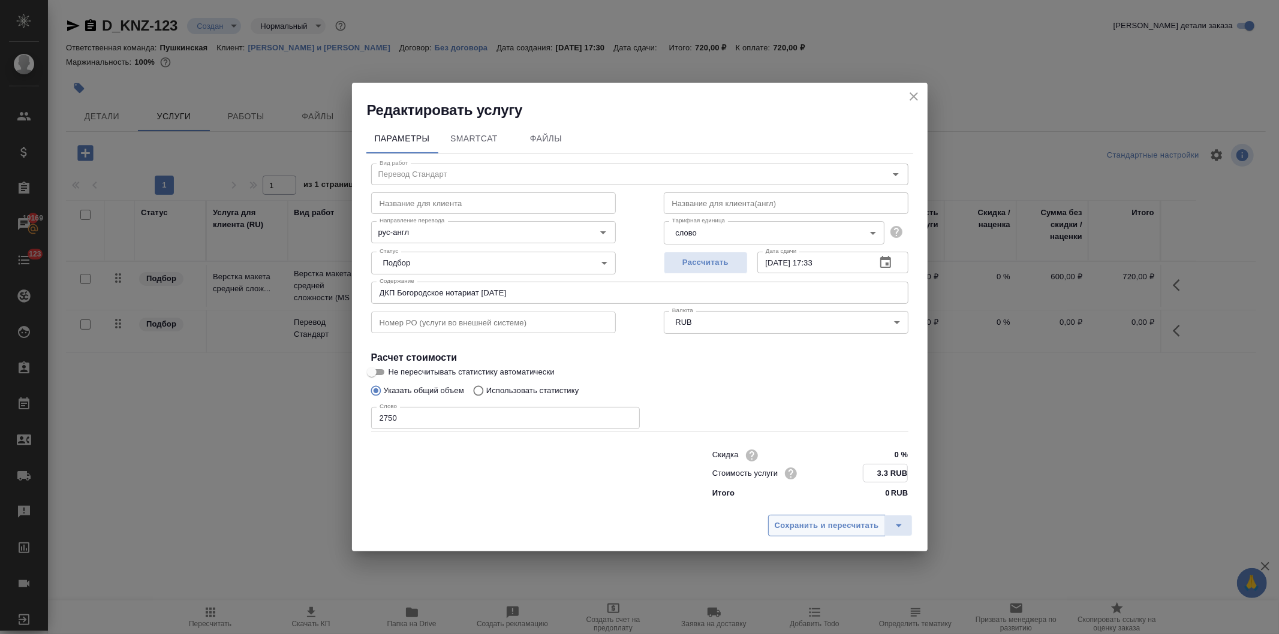
click at [838, 524] on span "Сохранить и пересчитать" at bounding box center [827, 526] width 104 height 14
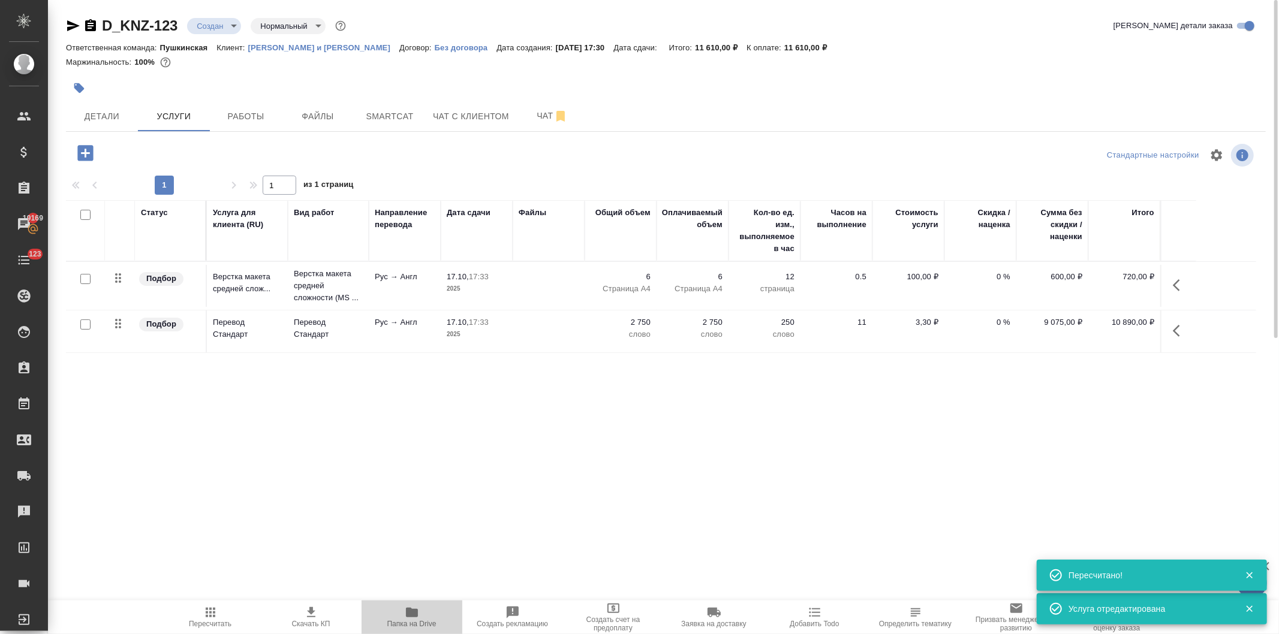
click at [412, 614] on icon "button" at bounding box center [412, 613] width 12 height 10
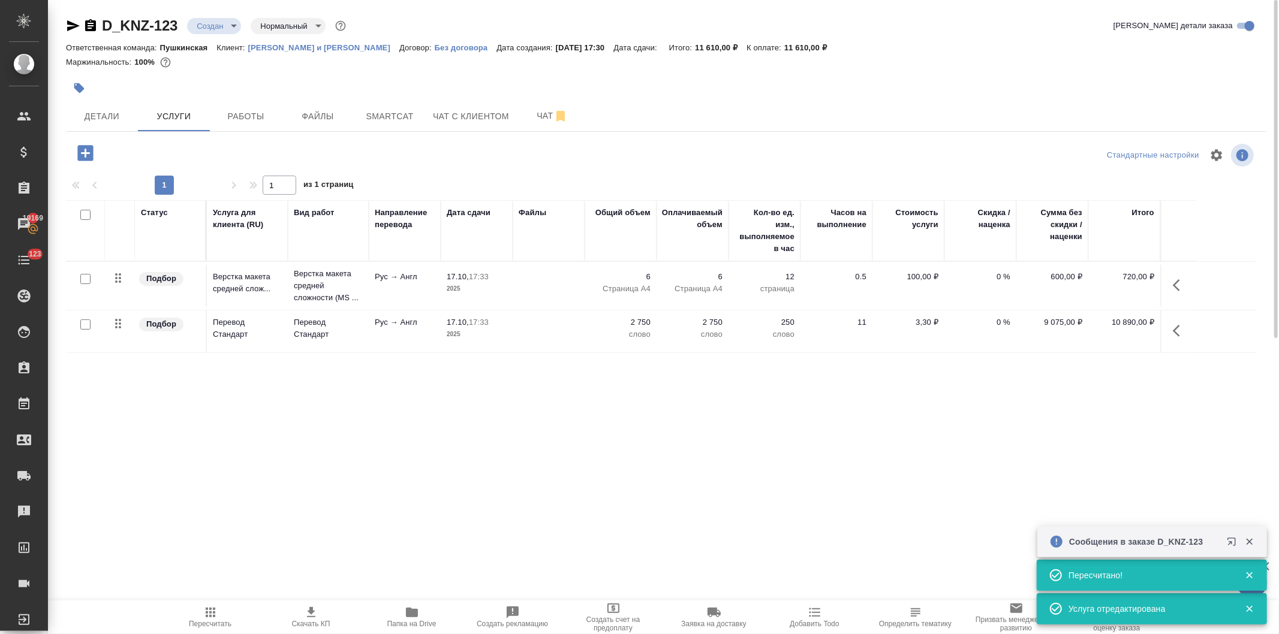
click at [363, 288] on td "Верстка макета средней сложности (MS ..." at bounding box center [328, 286] width 81 height 48
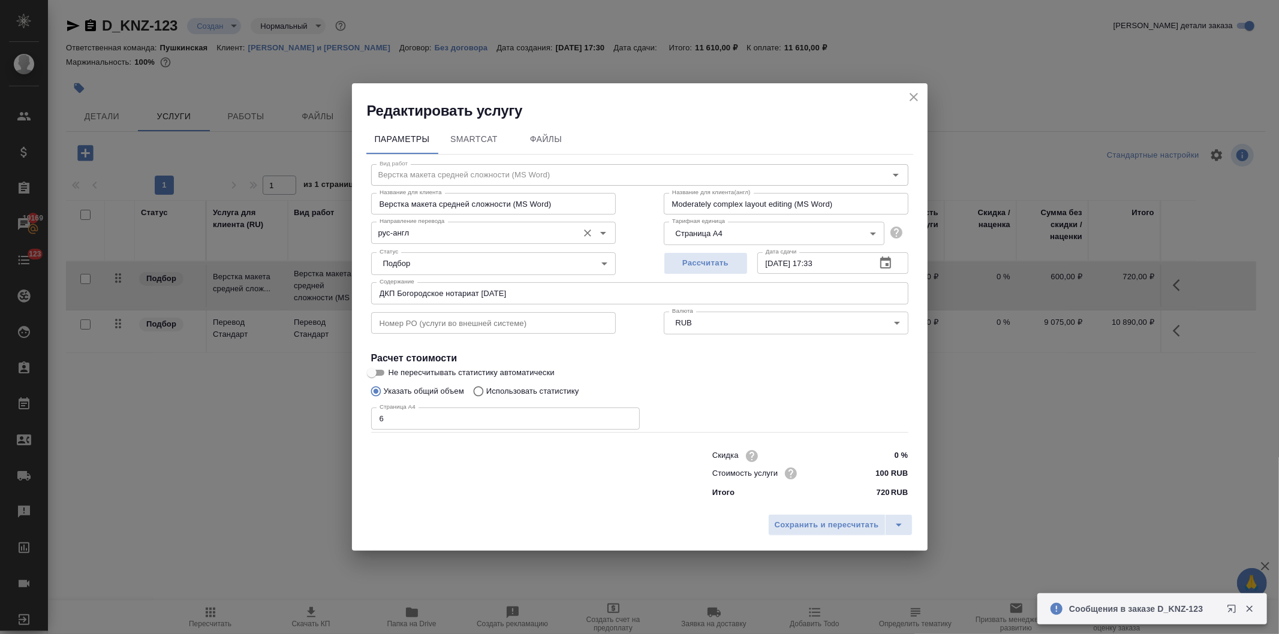
click at [414, 233] on input "рус-англ" at bounding box center [473, 232] width 197 height 14
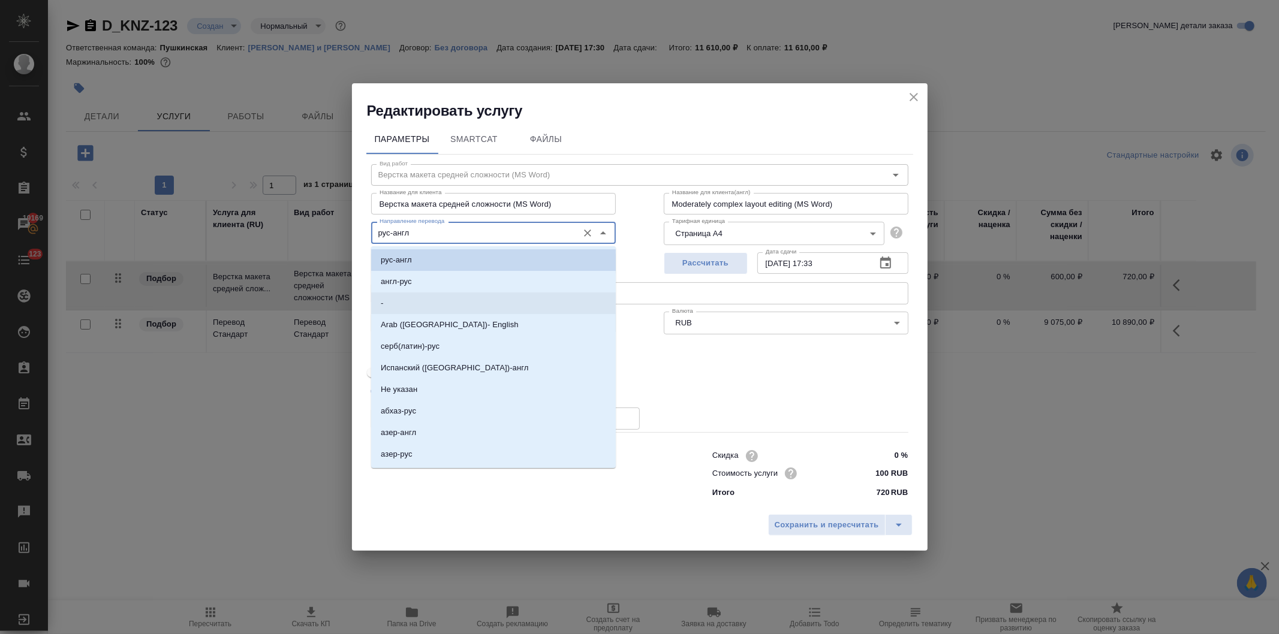
click at [404, 300] on li "-" at bounding box center [493, 304] width 245 height 22
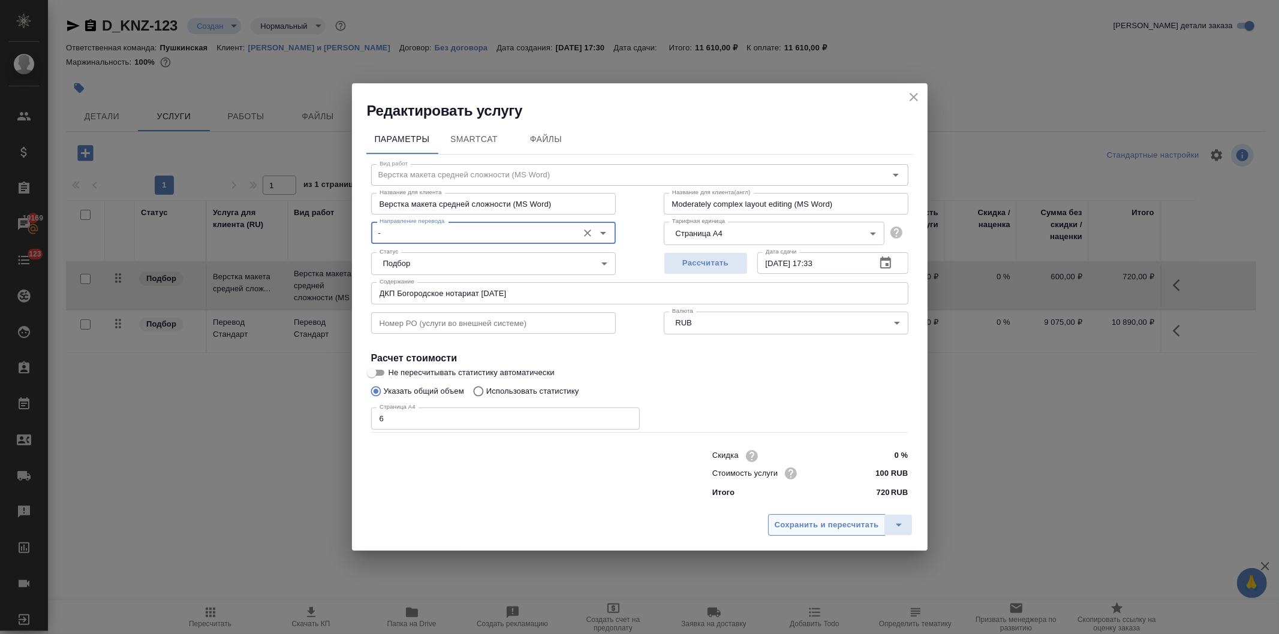
click at [817, 525] on span "Сохранить и пересчитать" at bounding box center [827, 526] width 104 height 14
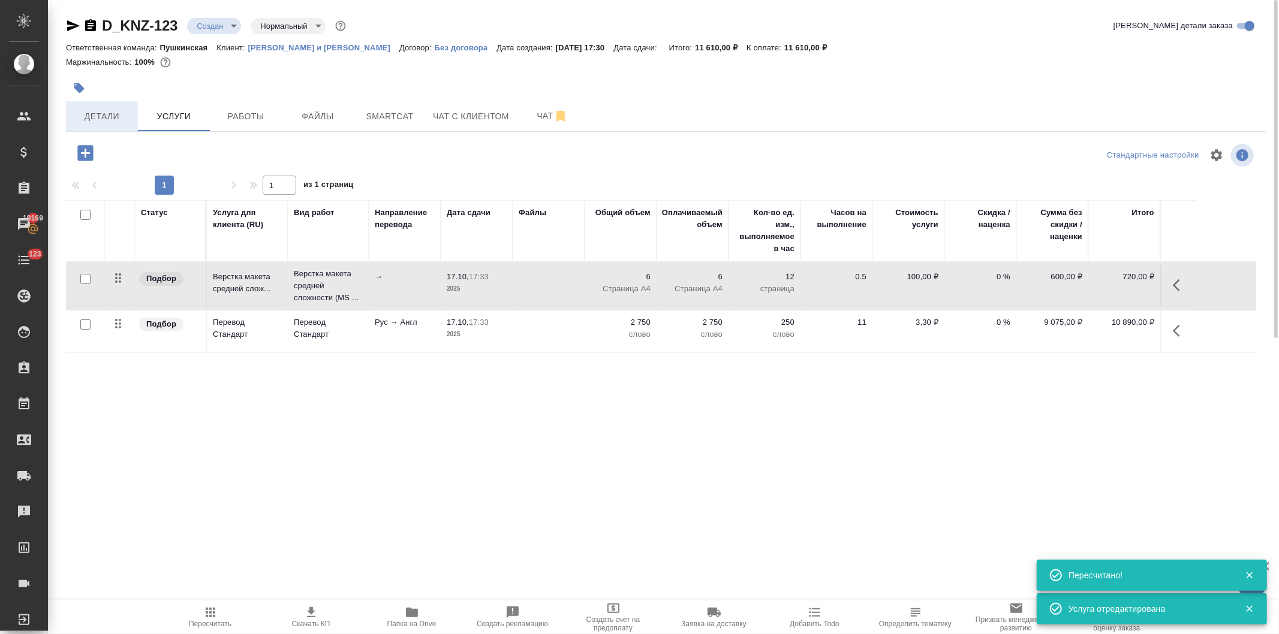
click at [91, 114] on span "Детали" at bounding box center [102, 116] width 58 height 15
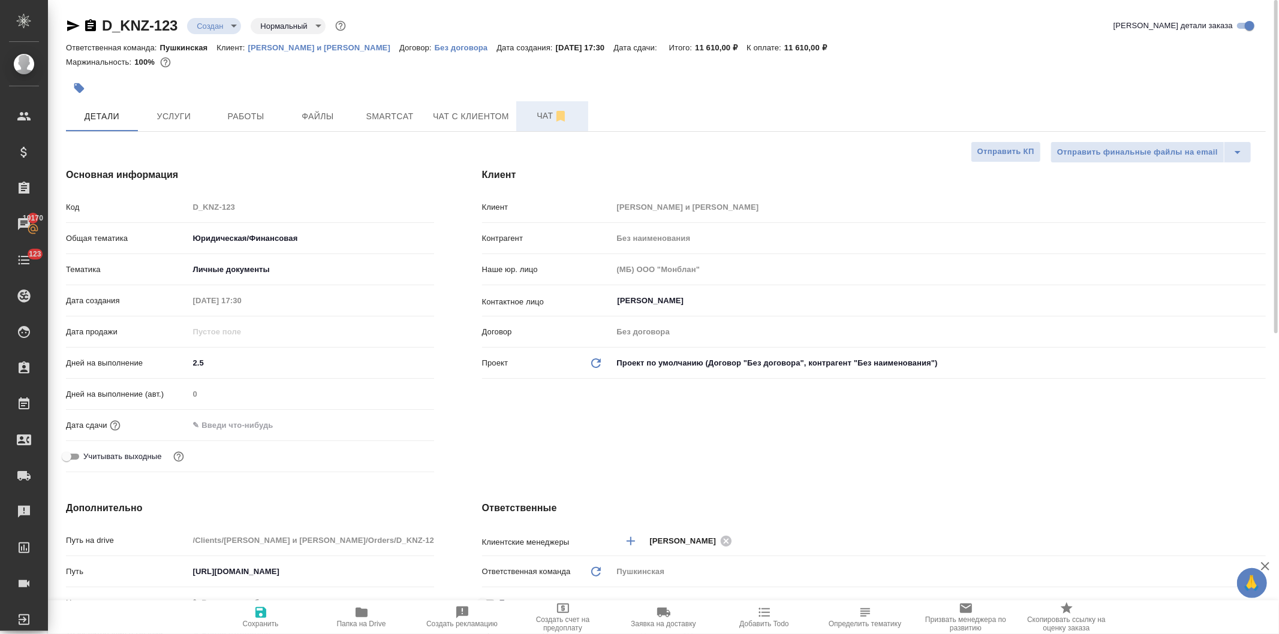
click at [540, 115] on span "Чат" at bounding box center [552, 116] width 58 height 15
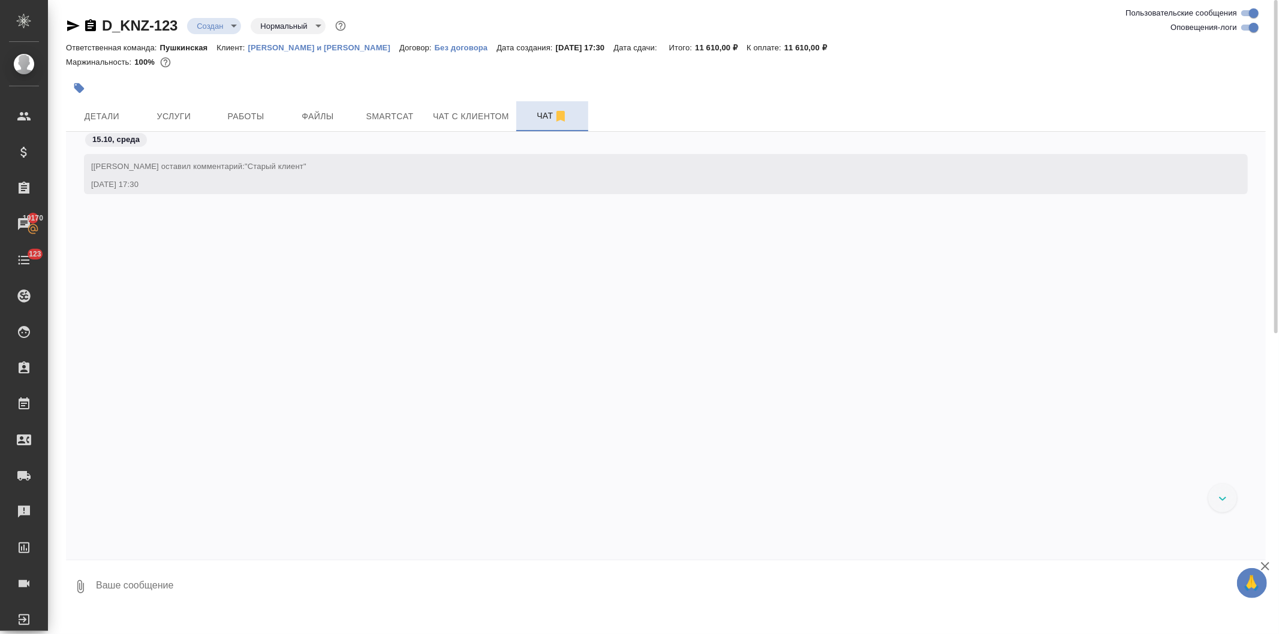
scroll to position [116, 0]
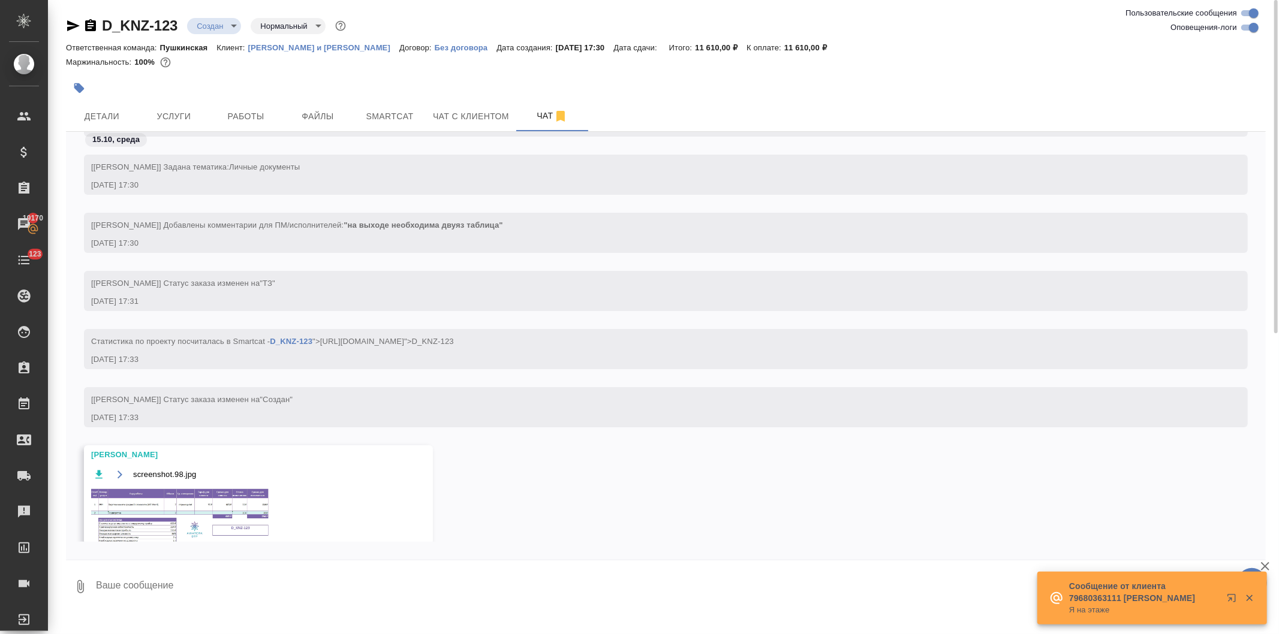
click at [208, 513] on img at bounding box center [181, 519] width 180 height 62
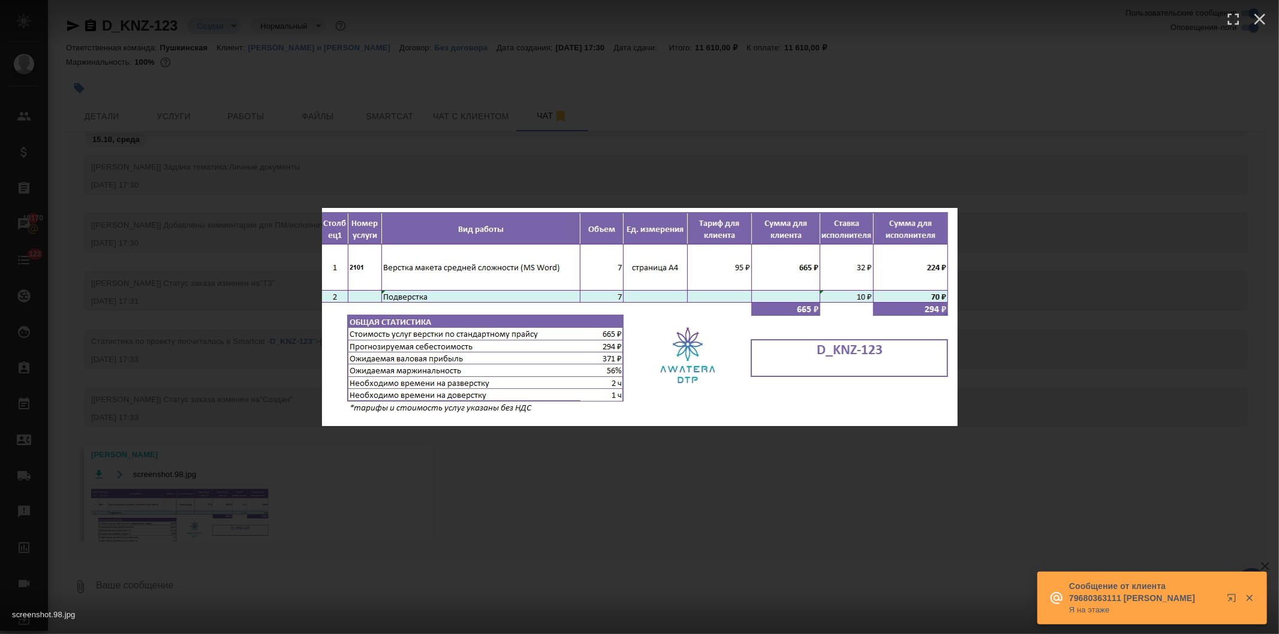
click at [664, 522] on div "screenshot.98.jpg 1 of 1" at bounding box center [639, 317] width 1279 height 634
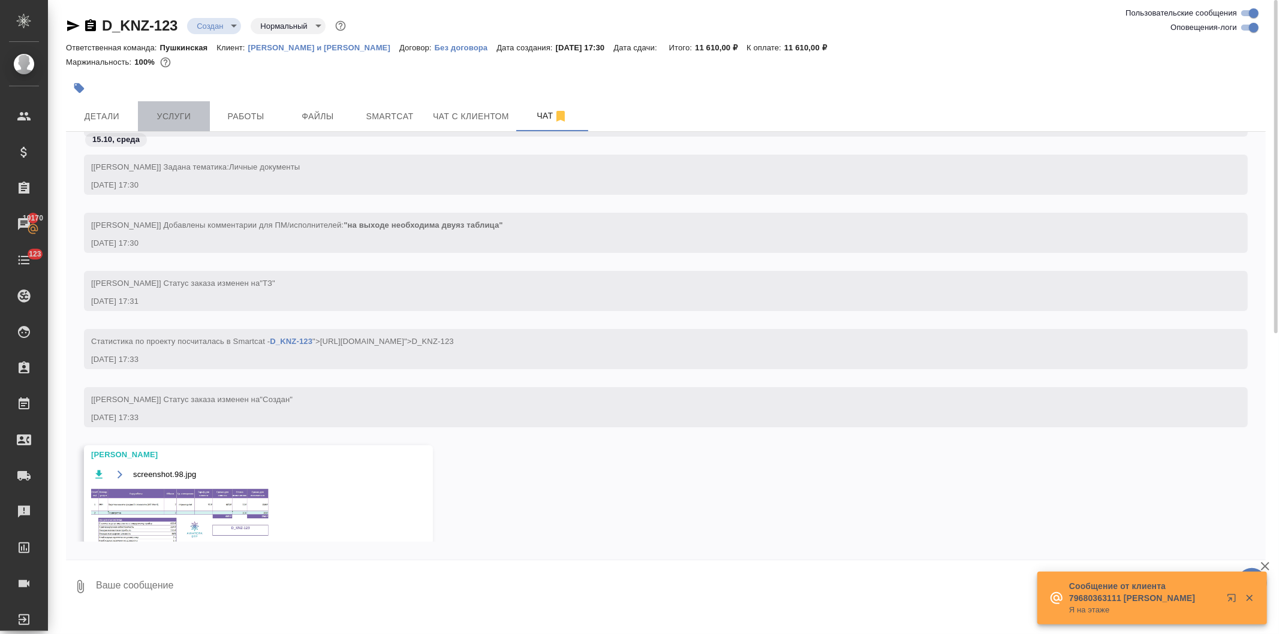
click at [172, 117] on span "Услуги" at bounding box center [174, 116] width 58 height 15
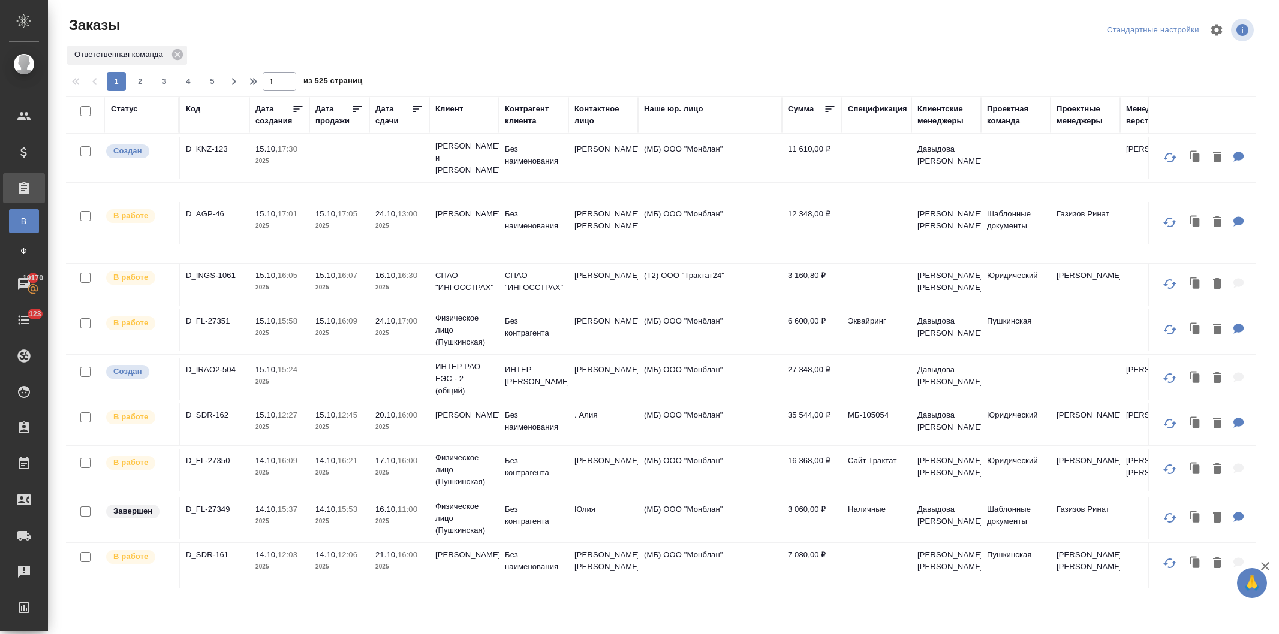
click at [460, 146] on p "[PERSON_NAME] и [PERSON_NAME]" at bounding box center [464, 158] width 58 height 36
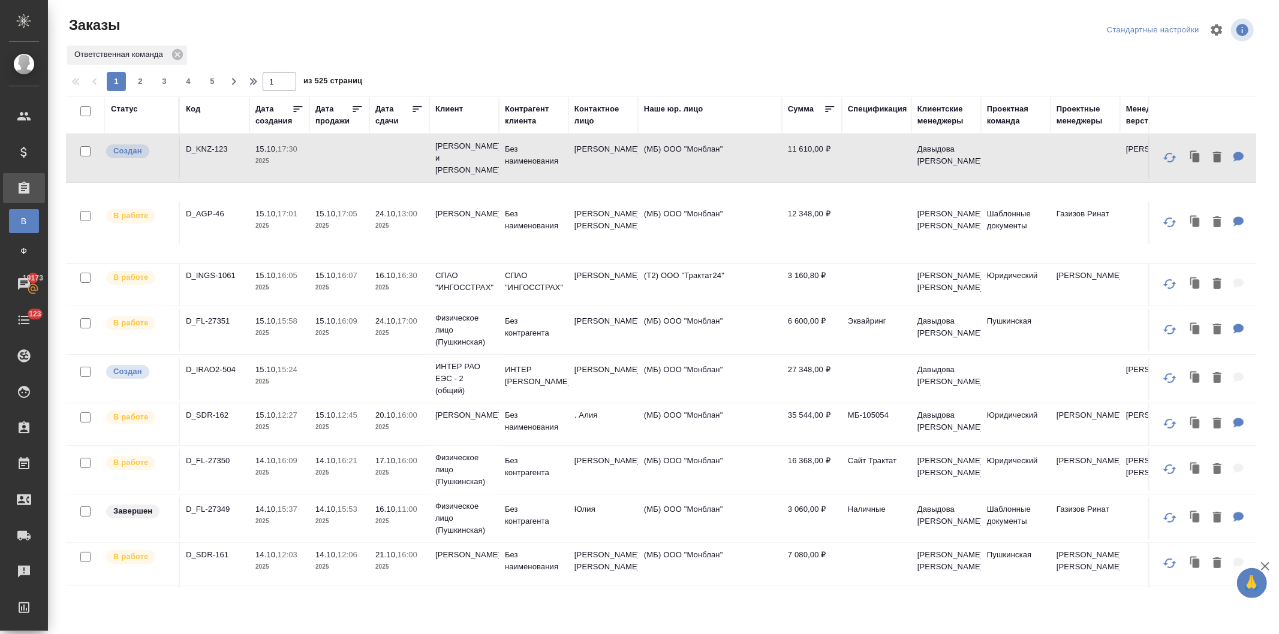
click at [336, 152] on td at bounding box center [339, 158] width 60 height 42
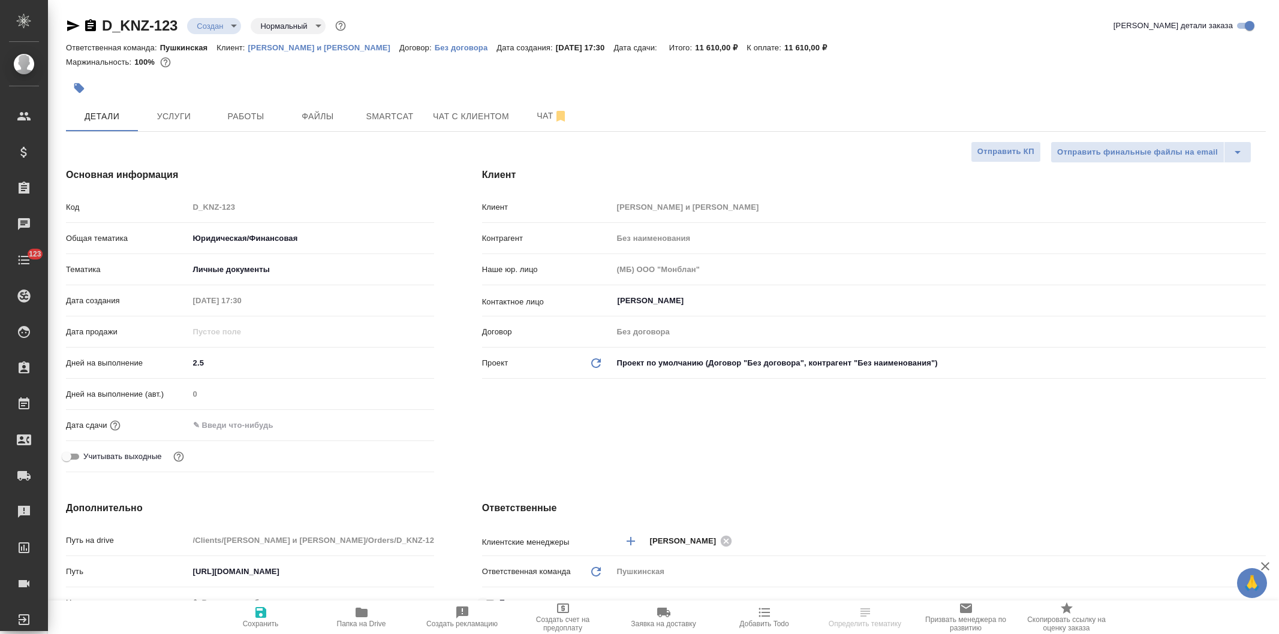
select select "RU"
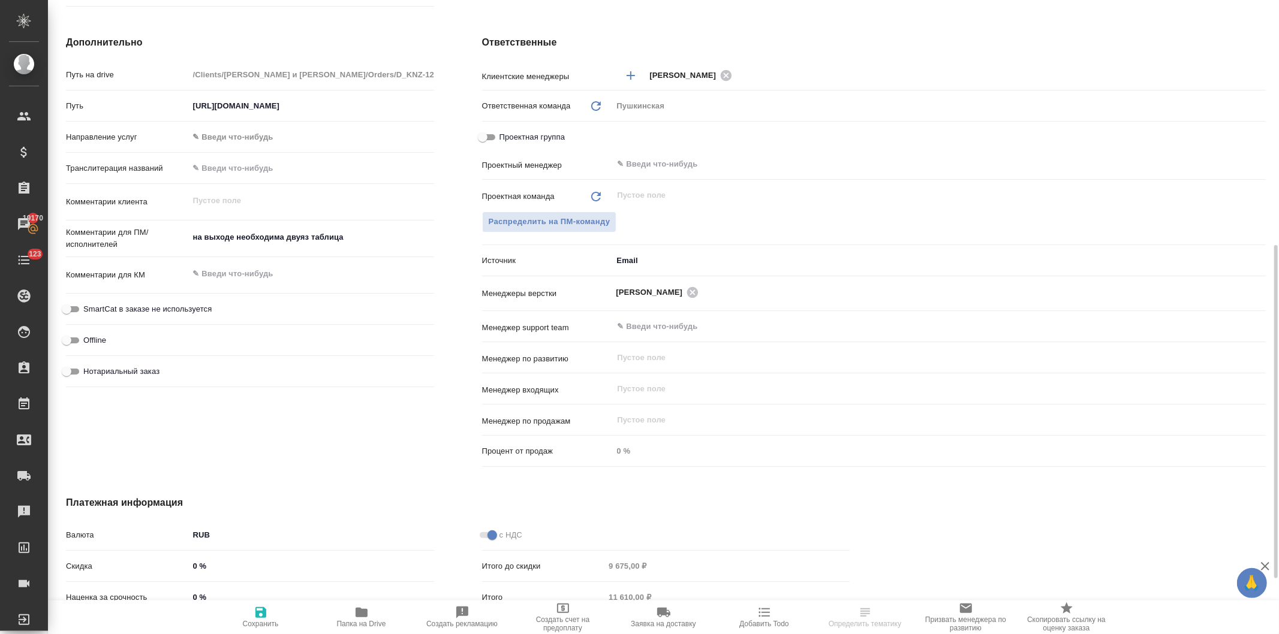
scroll to position [573, 0]
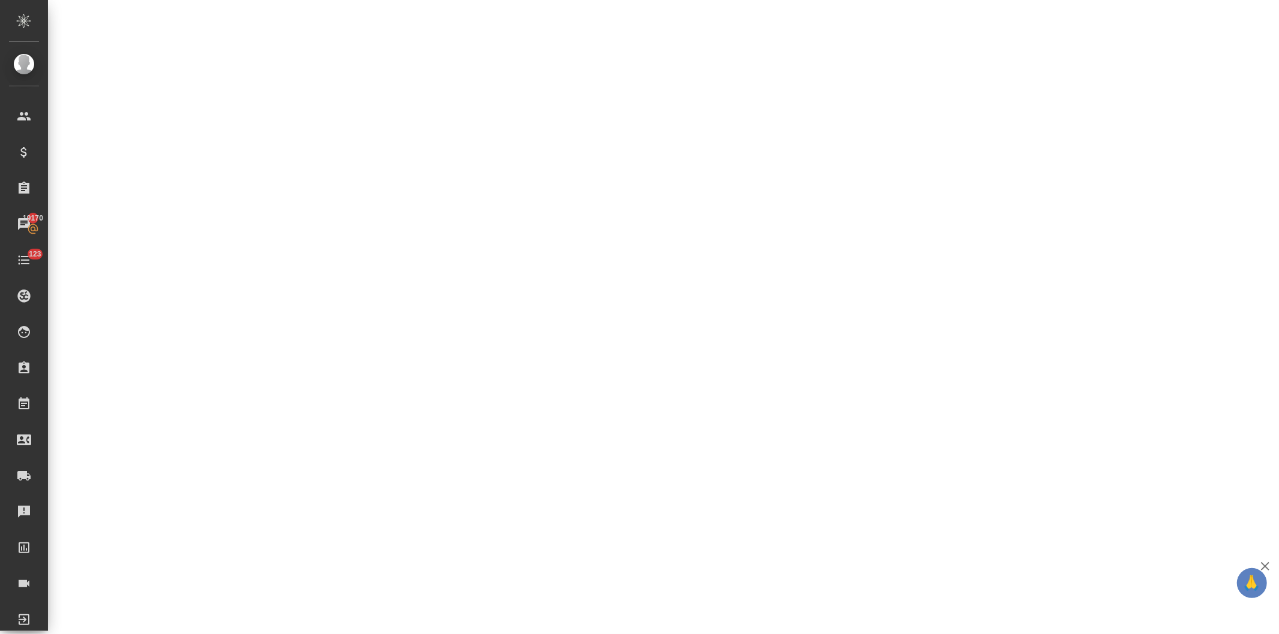
click at [487, 577] on div ".cls-1 fill:#fff; AWATERA [PERSON_NAME] Спецификации Заказы 19170 Чаты 123 Todo…" at bounding box center [639, 317] width 1279 height 634
select select "RU"
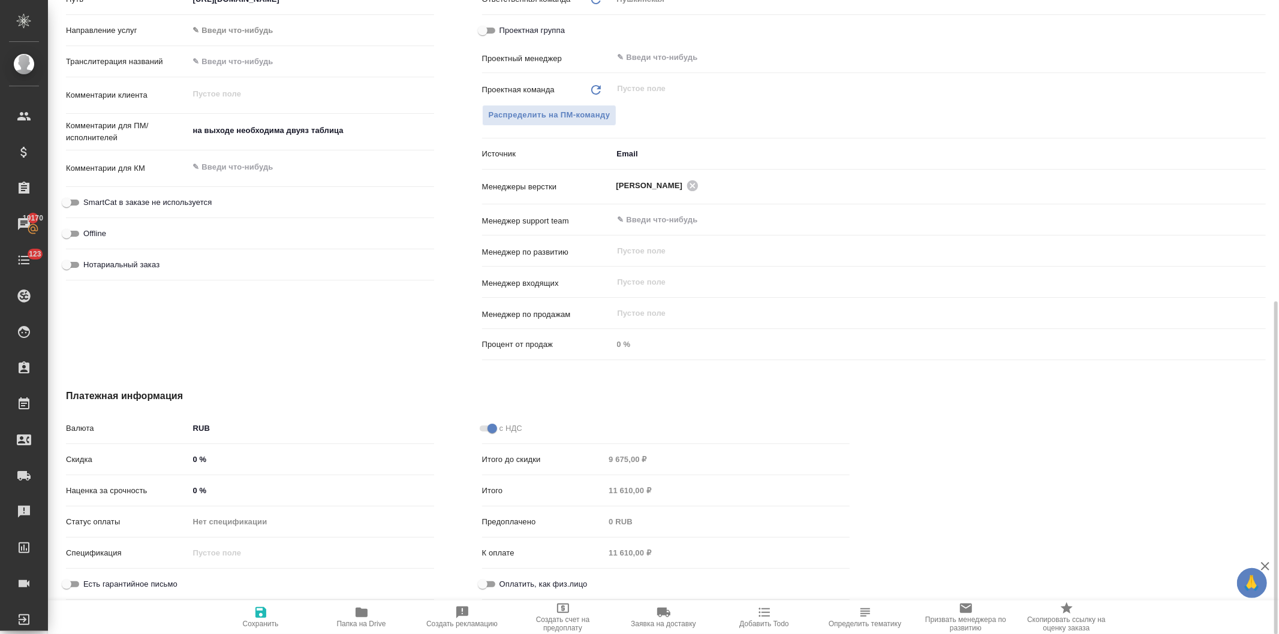
type textarea "x"
click at [487, 580] on input "Оплатить, как физ.лицо" at bounding box center [482, 584] width 43 height 14
checkbox input "true"
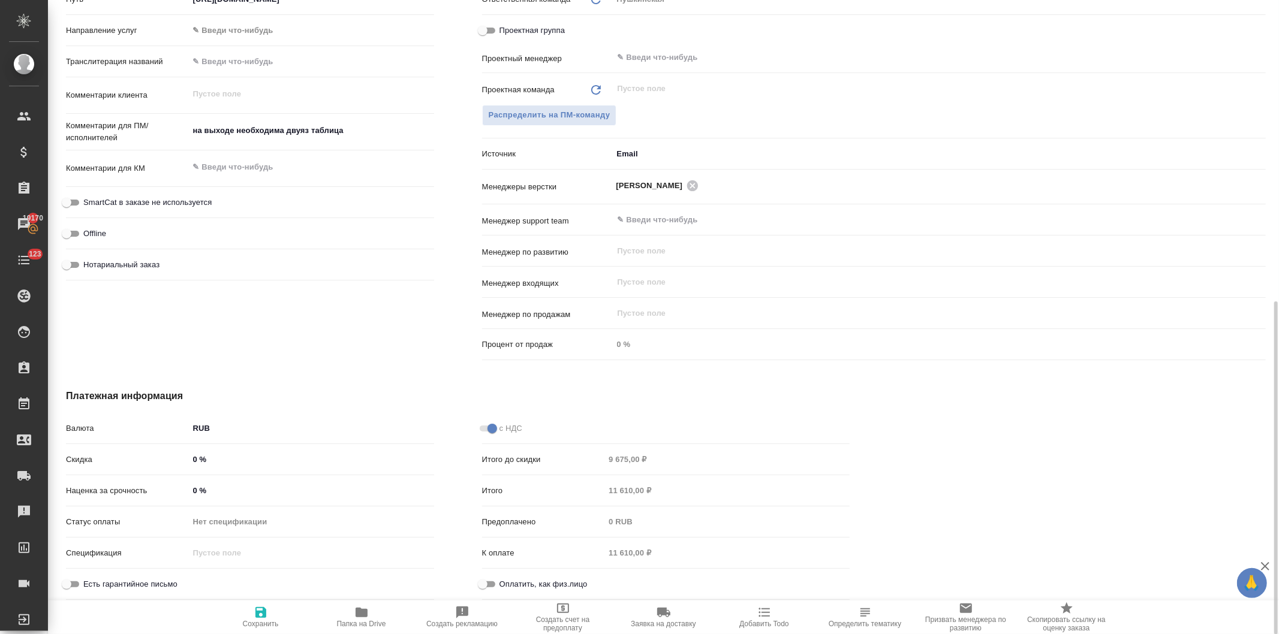
type textarea "x"
click at [258, 616] on icon "button" at bounding box center [260, 612] width 11 height 11
type textarea "x"
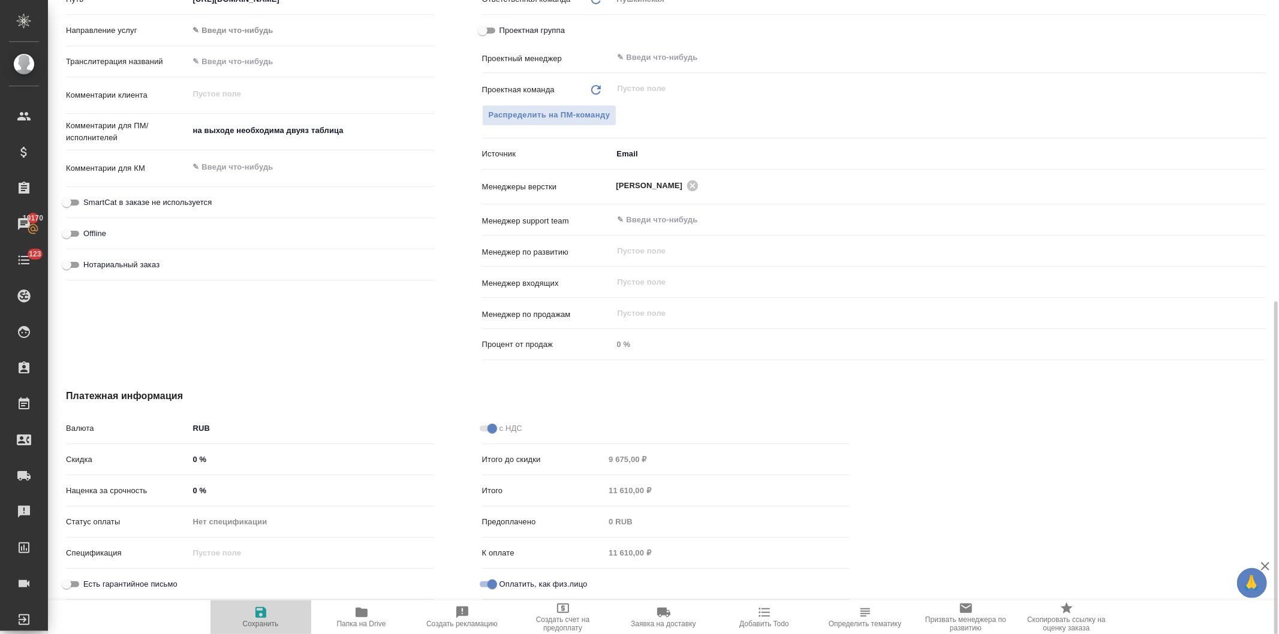
type textarea "x"
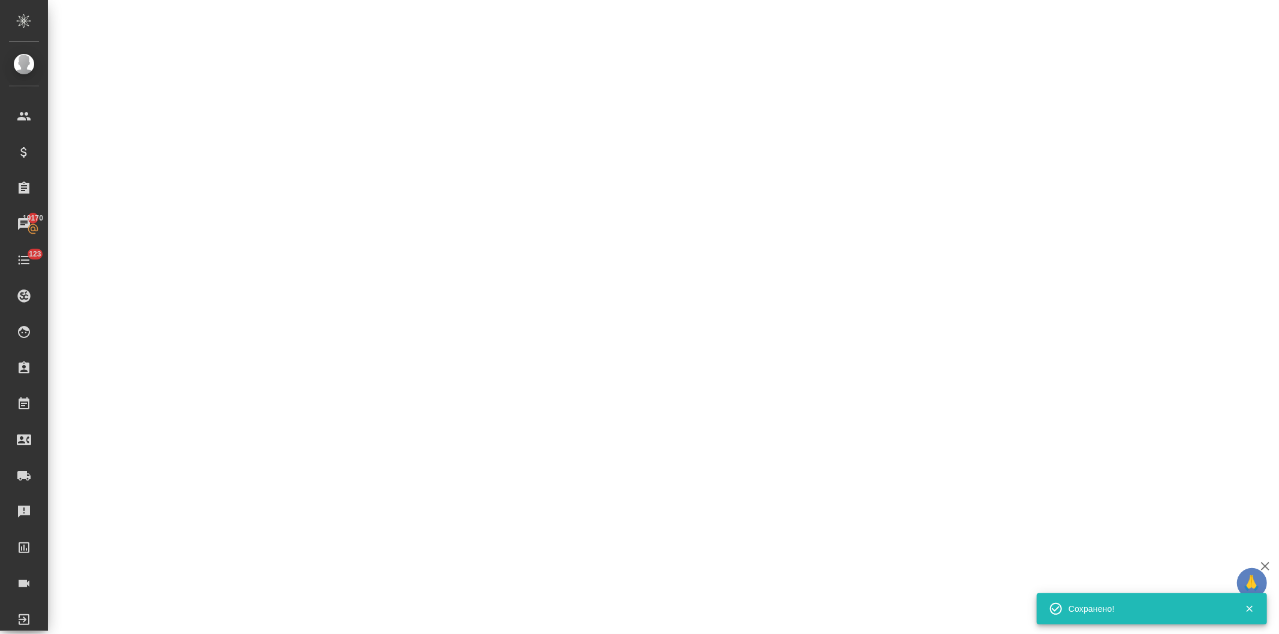
select select "RU"
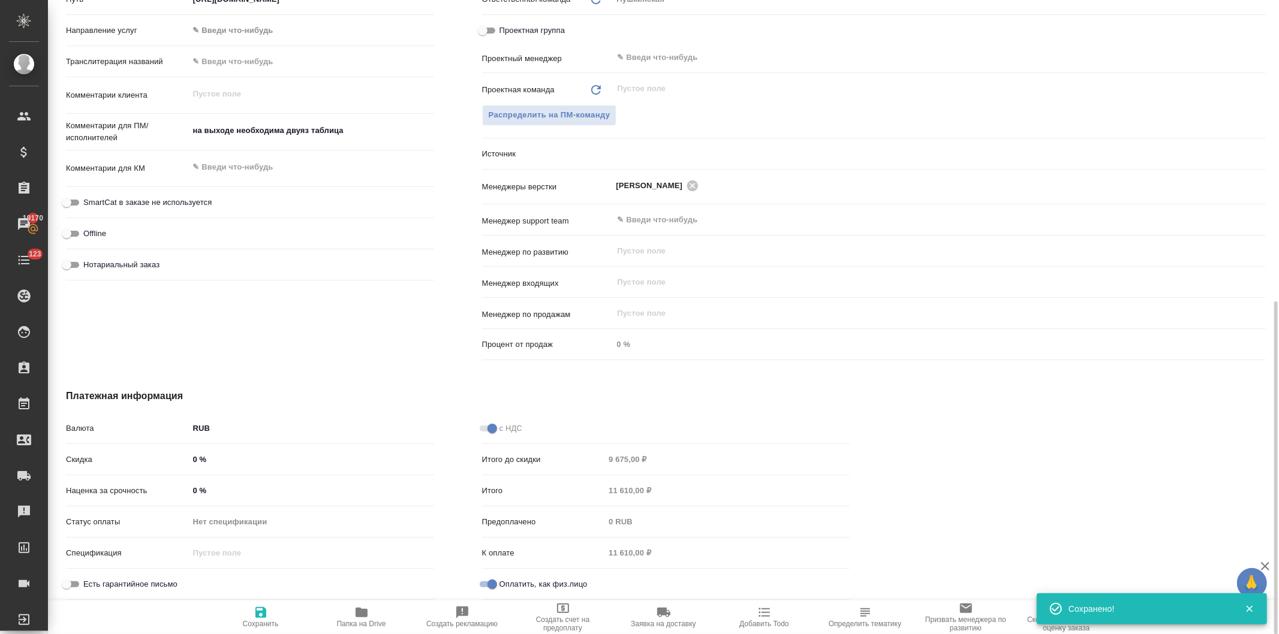
type textarea "x"
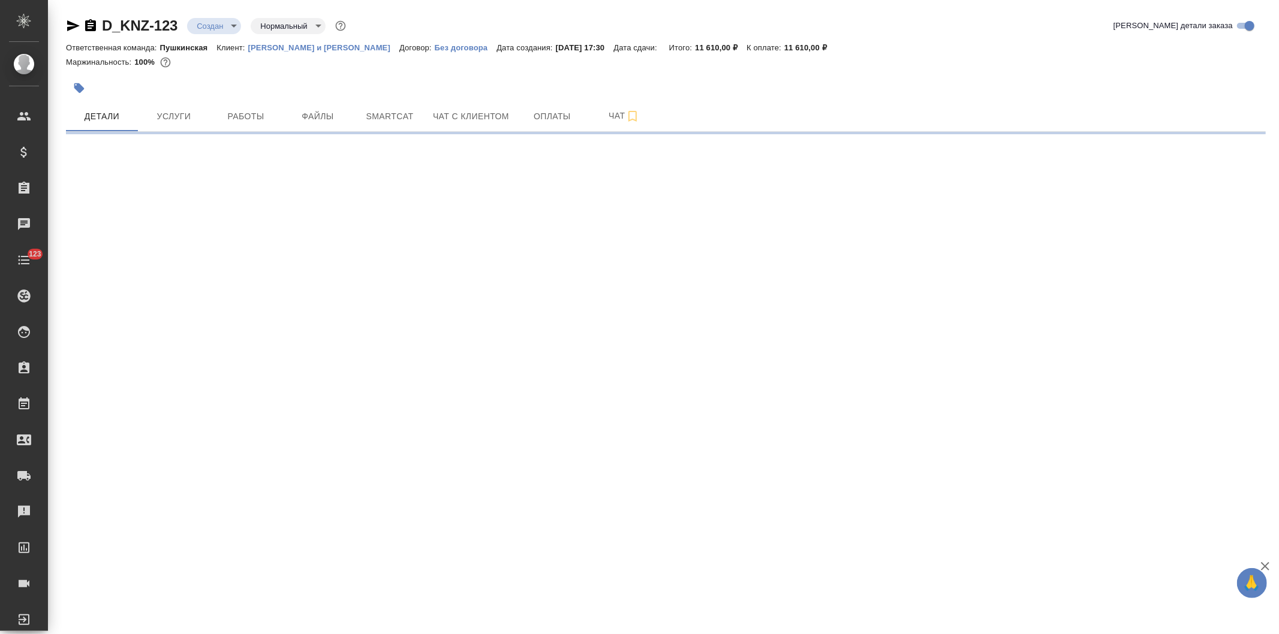
select select "RU"
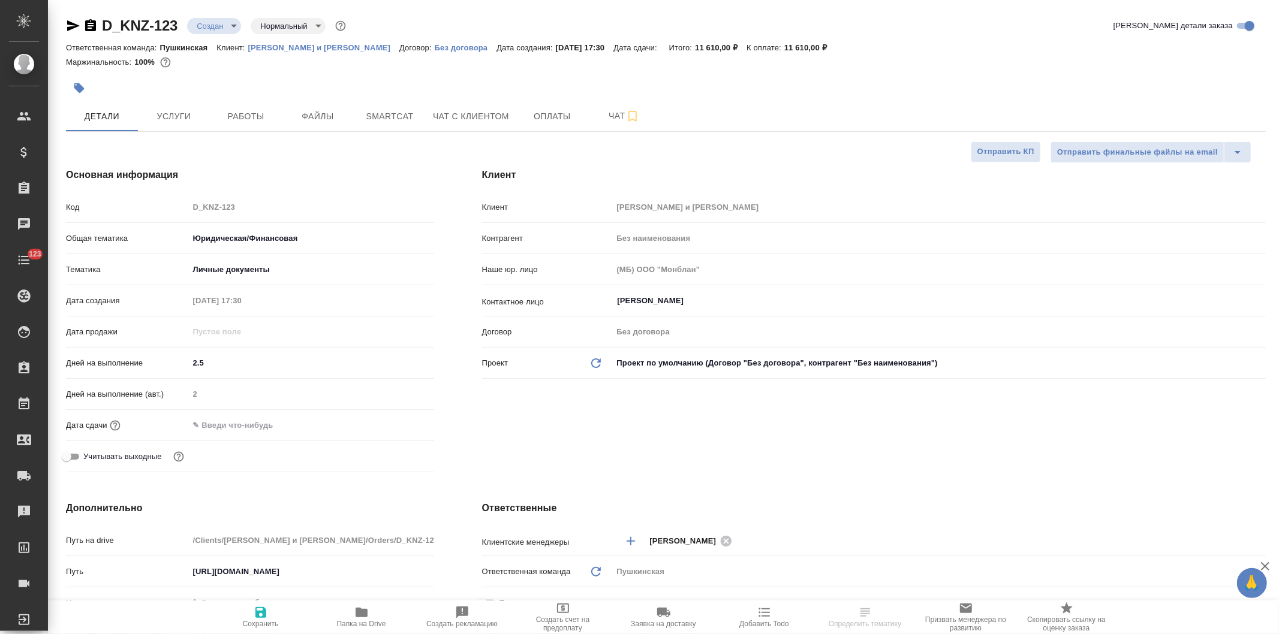
type textarea "x"
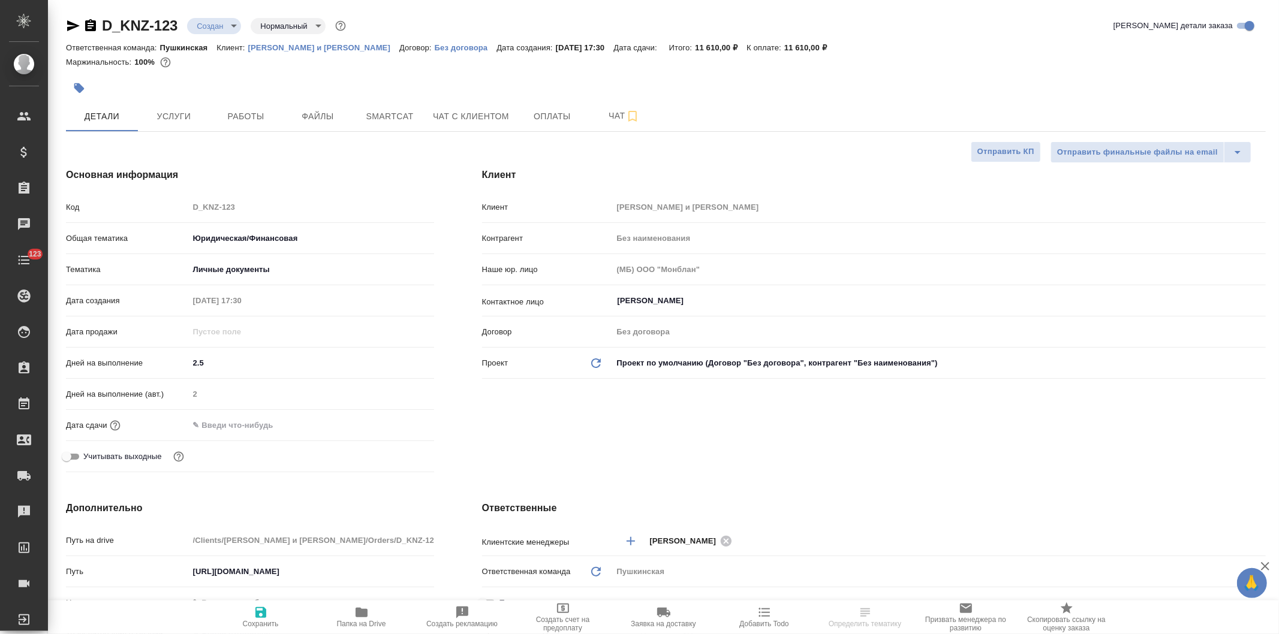
type textarea "x"
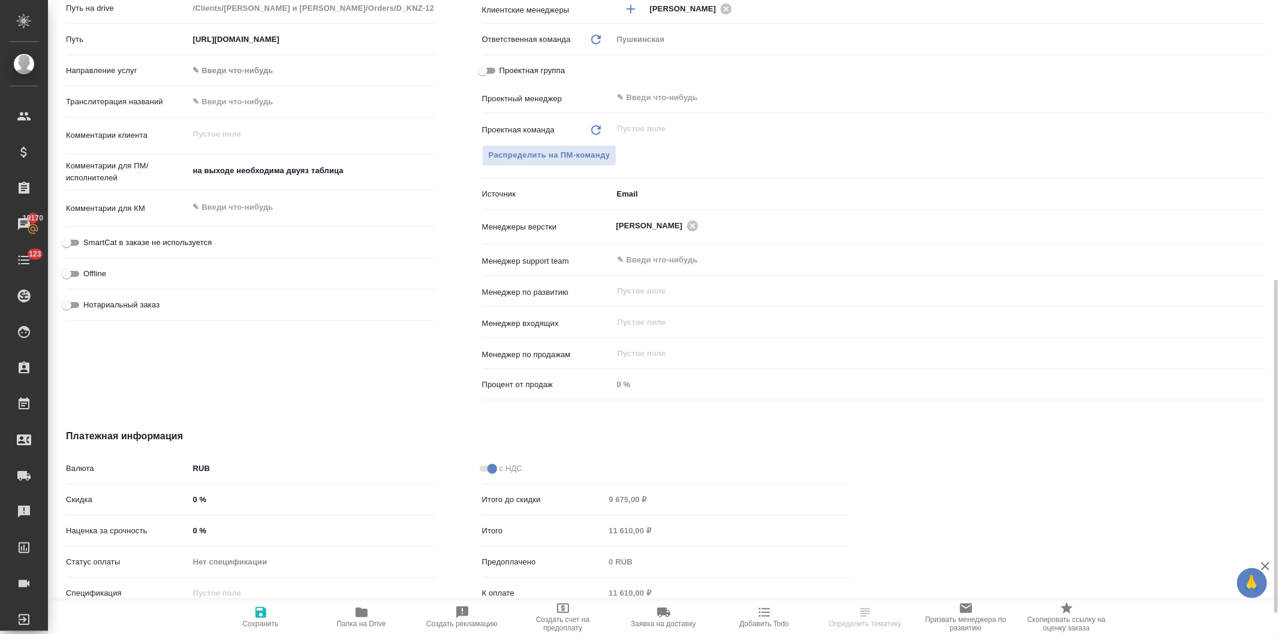
scroll to position [573, 0]
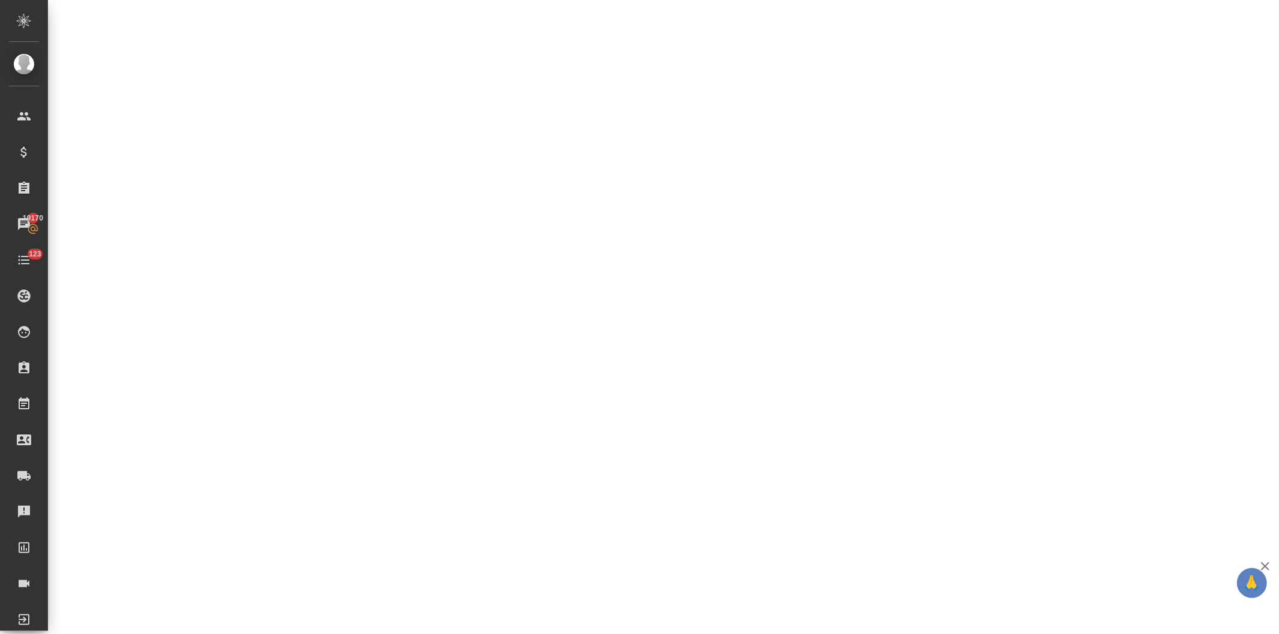
select select "RU"
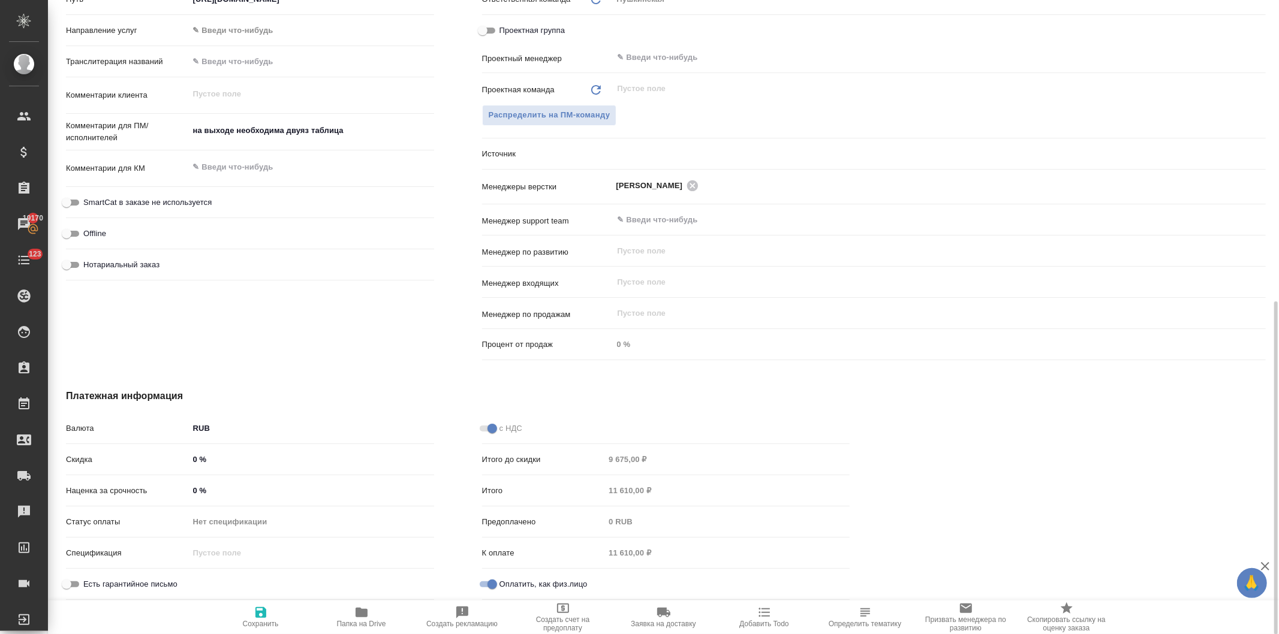
type textarea "x"
click at [359, 613] on icon "button" at bounding box center [362, 613] width 12 height 10
type textarea "x"
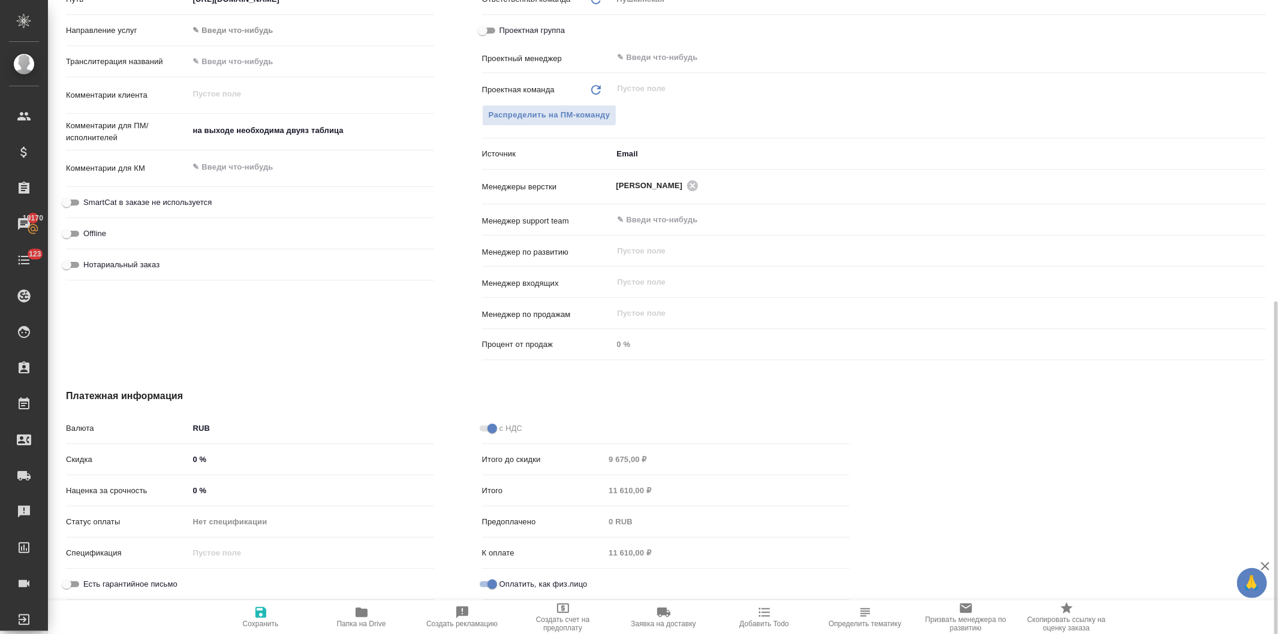
type textarea "x"
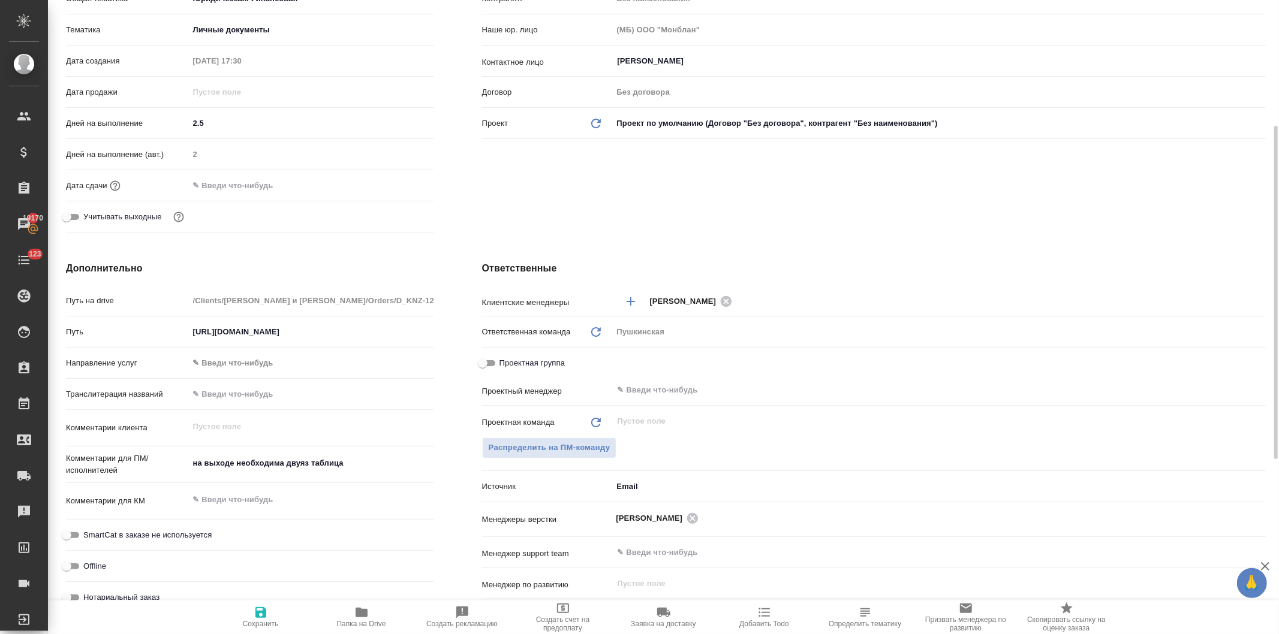
scroll to position [0, 0]
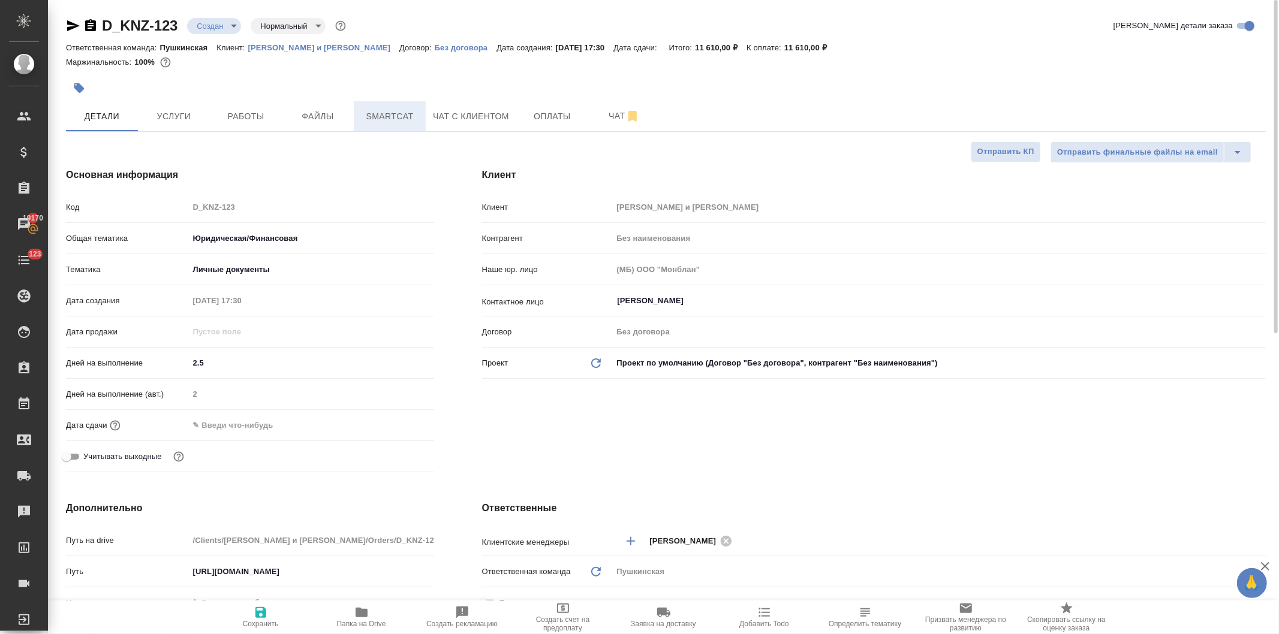
click at [386, 110] on span "Smartcat" at bounding box center [390, 116] width 58 height 15
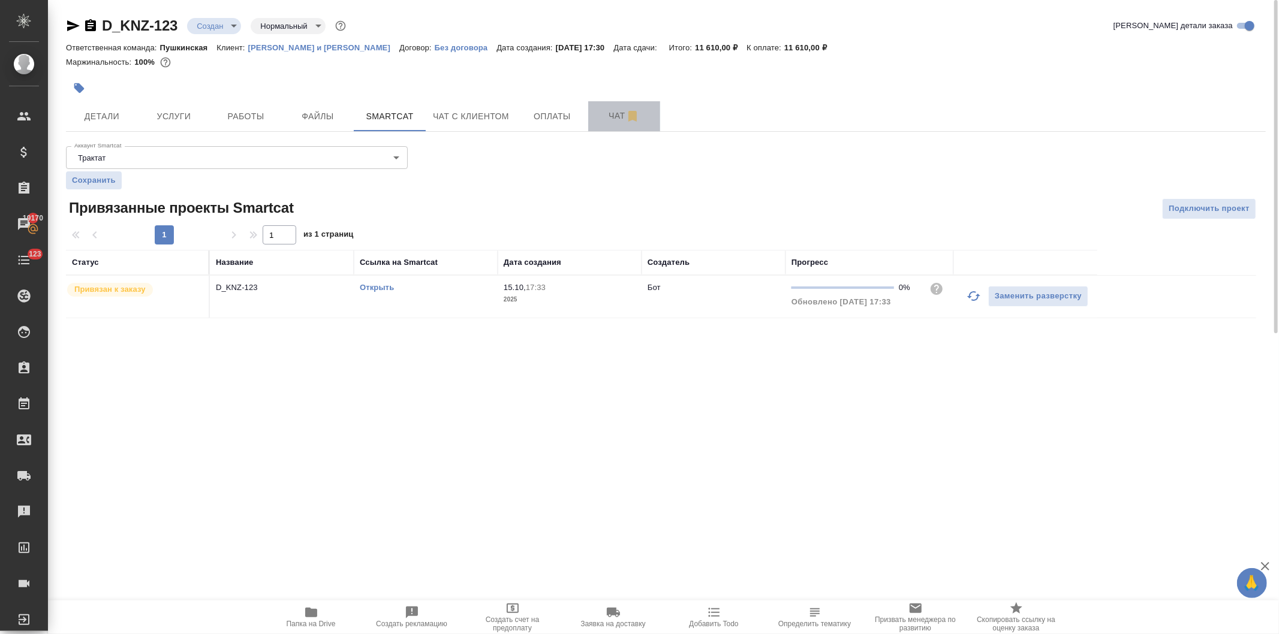
click at [613, 114] on span "Чат" at bounding box center [624, 116] width 58 height 15
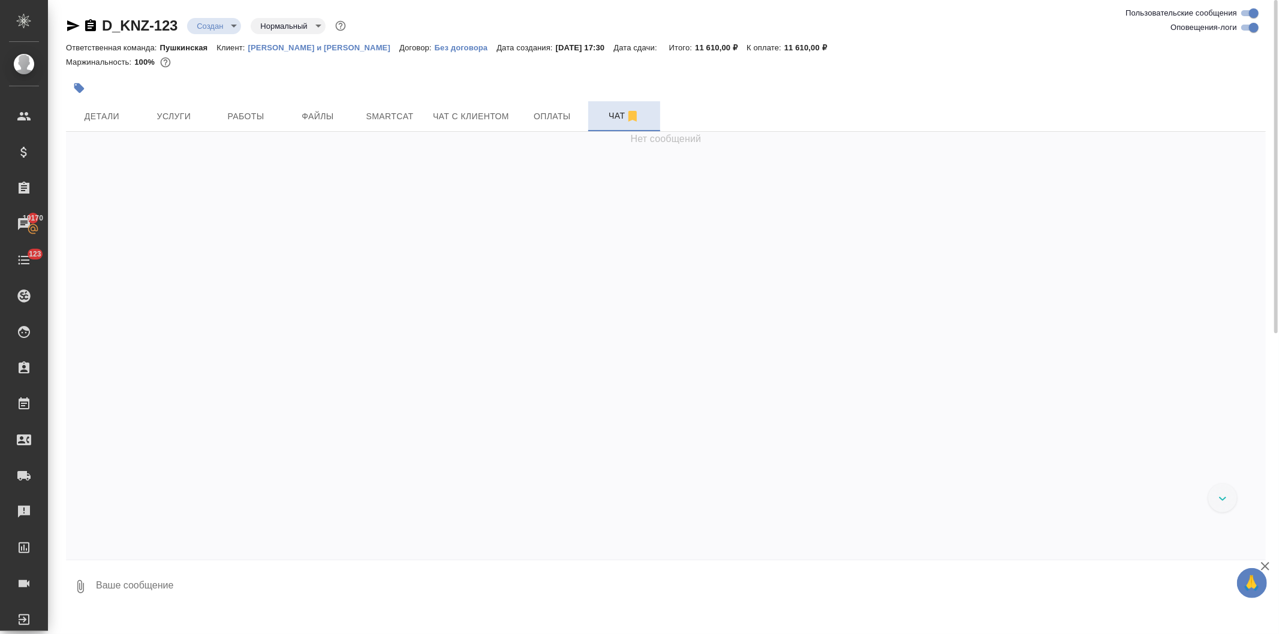
scroll to position [116, 0]
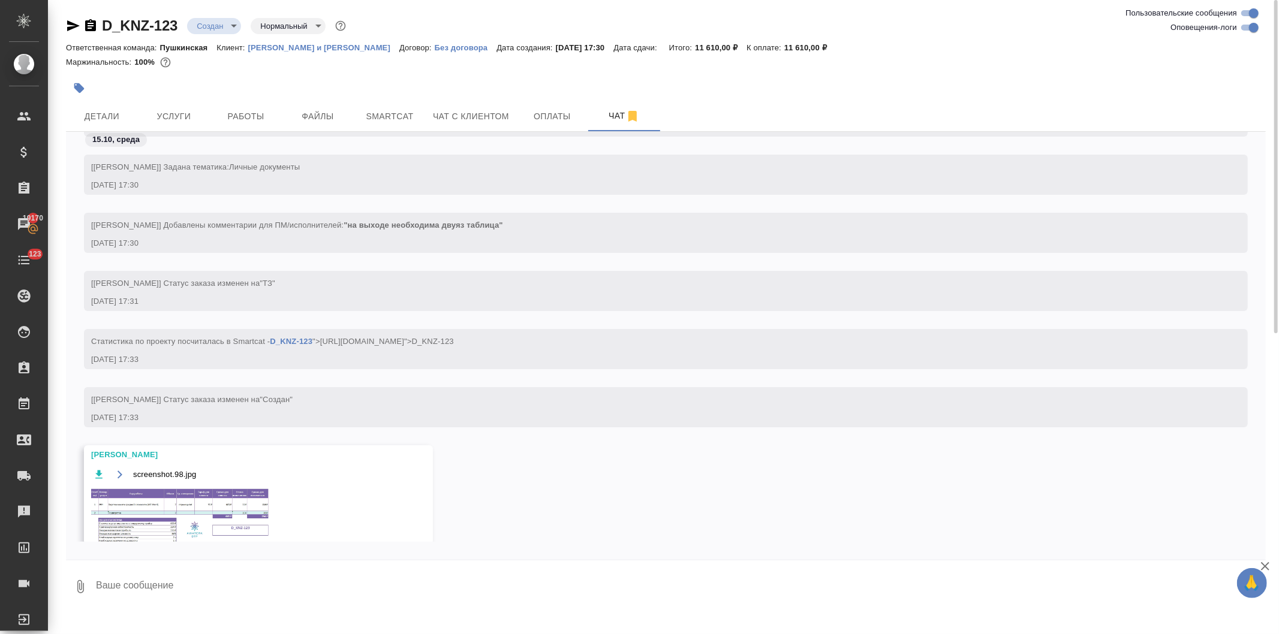
click at [212, 586] on textarea at bounding box center [680, 587] width 1171 height 41
type textarea "спасибо!"
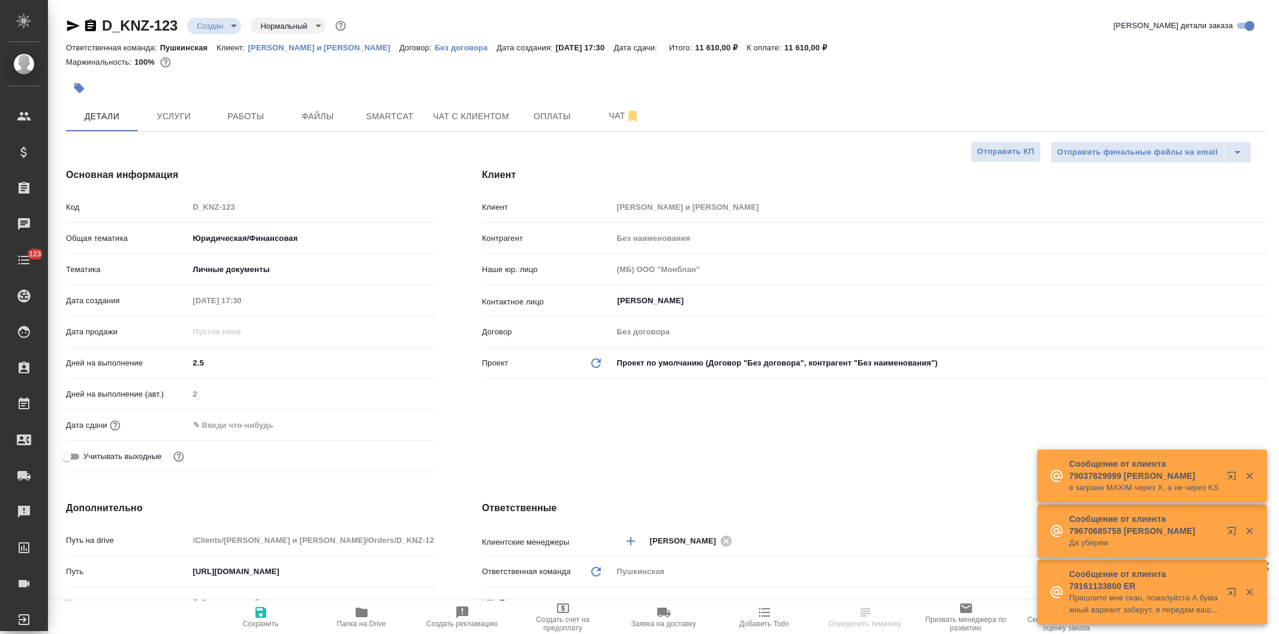
select select "RU"
click at [609, 114] on span "Чат" at bounding box center [624, 116] width 58 height 15
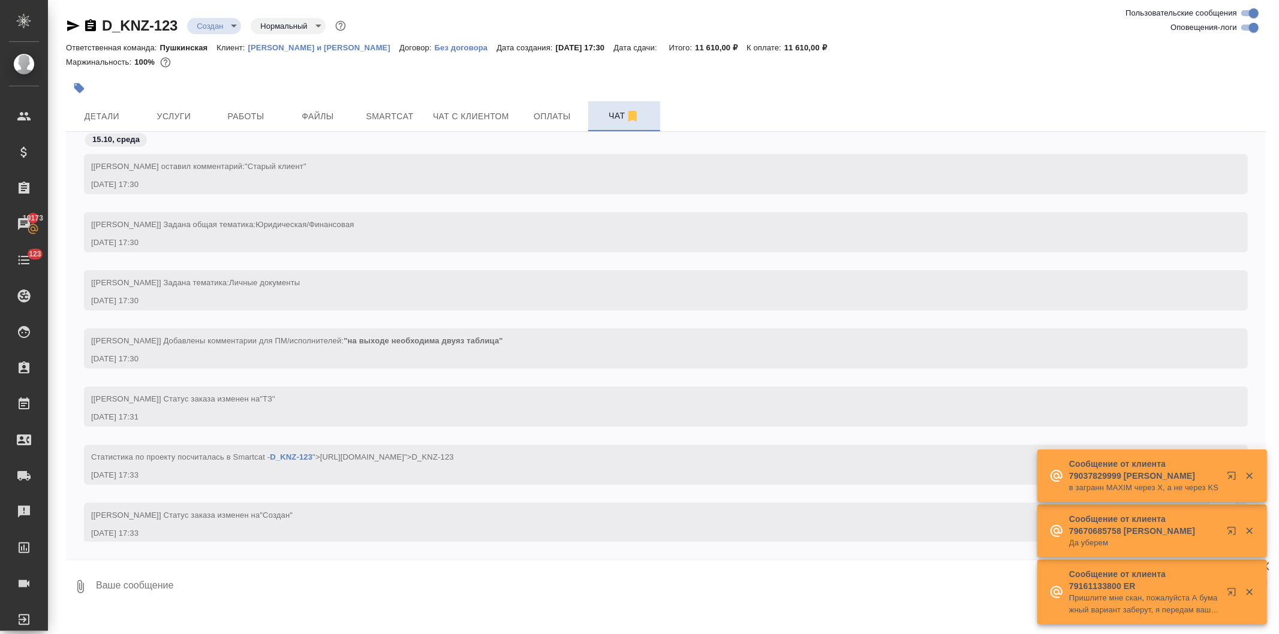
scroll to position [174, 0]
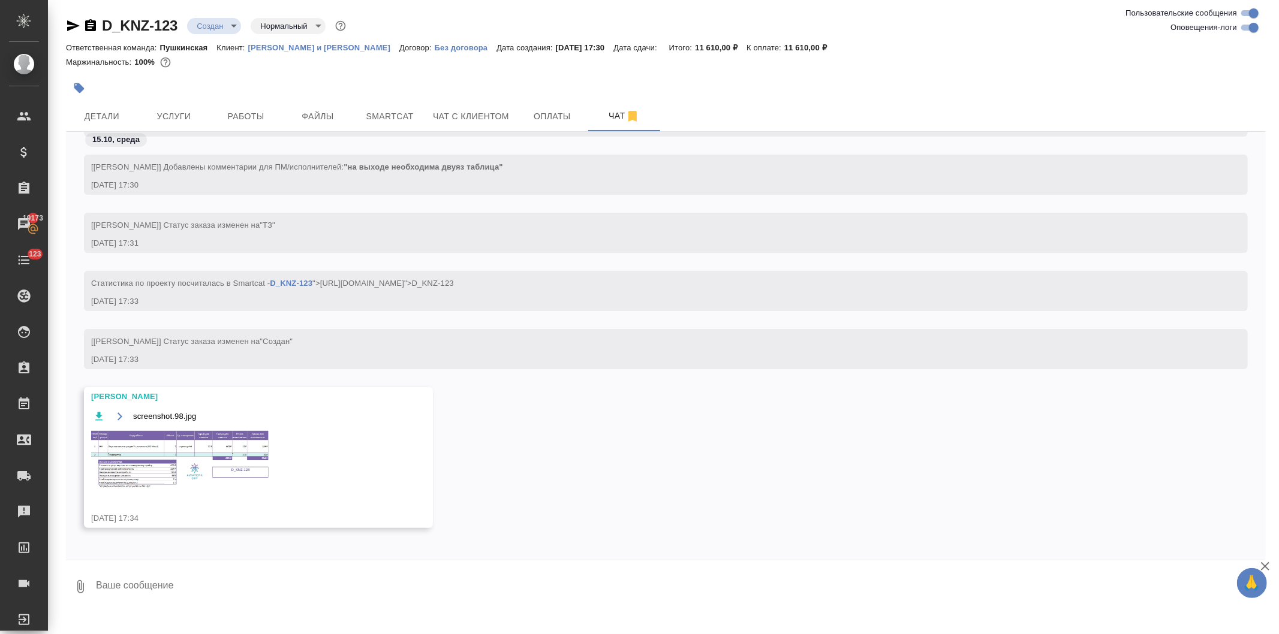
click at [210, 460] on img at bounding box center [181, 461] width 180 height 62
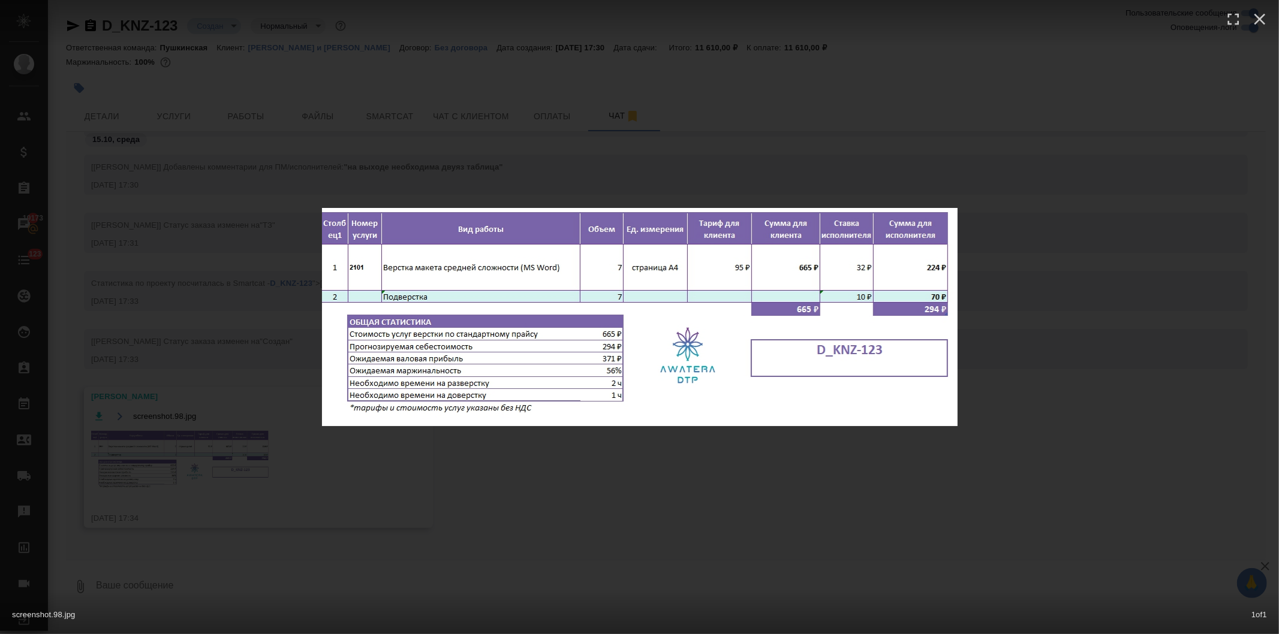
click at [573, 504] on div "screenshot.98.jpg 1 of 1" at bounding box center [639, 317] width 1279 height 634
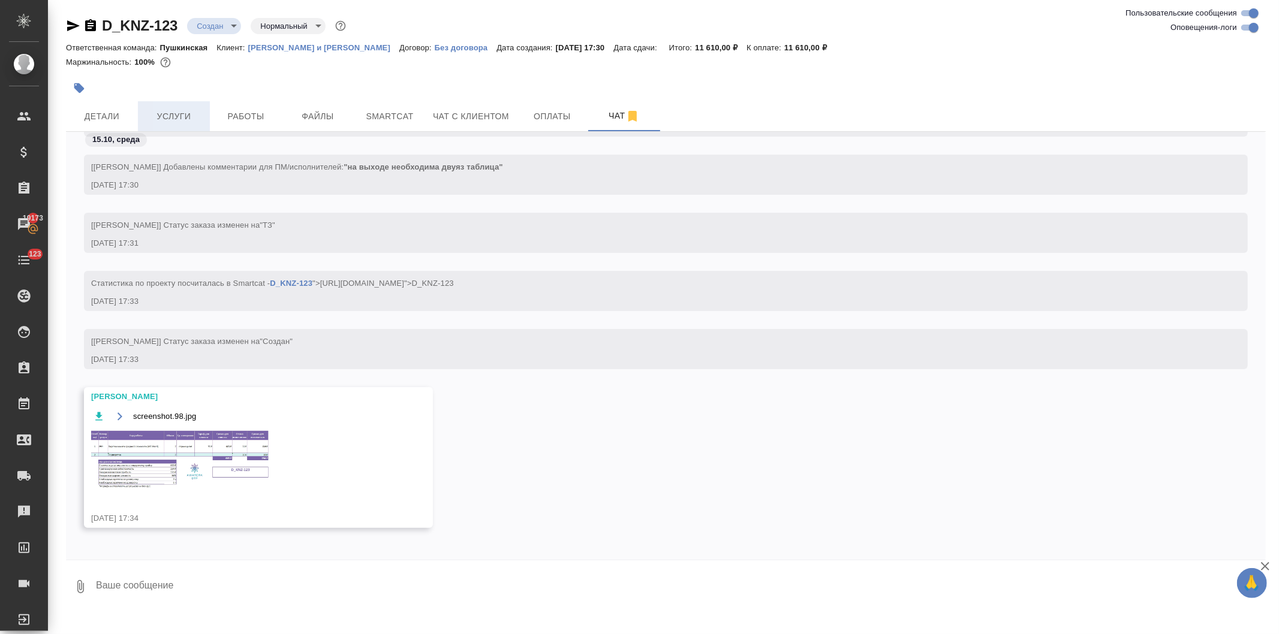
click at [179, 121] on span "Услуги" at bounding box center [174, 116] width 58 height 15
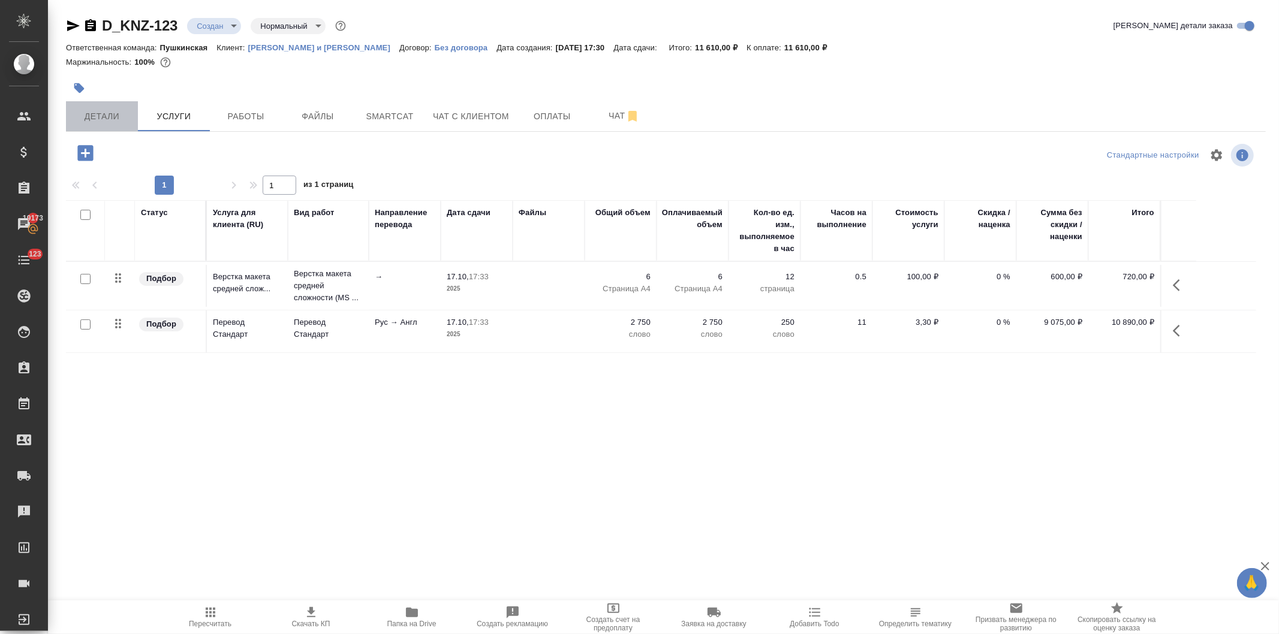
click at [100, 115] on span "Детали" at bounding box center [102, 116] width 58 height 15
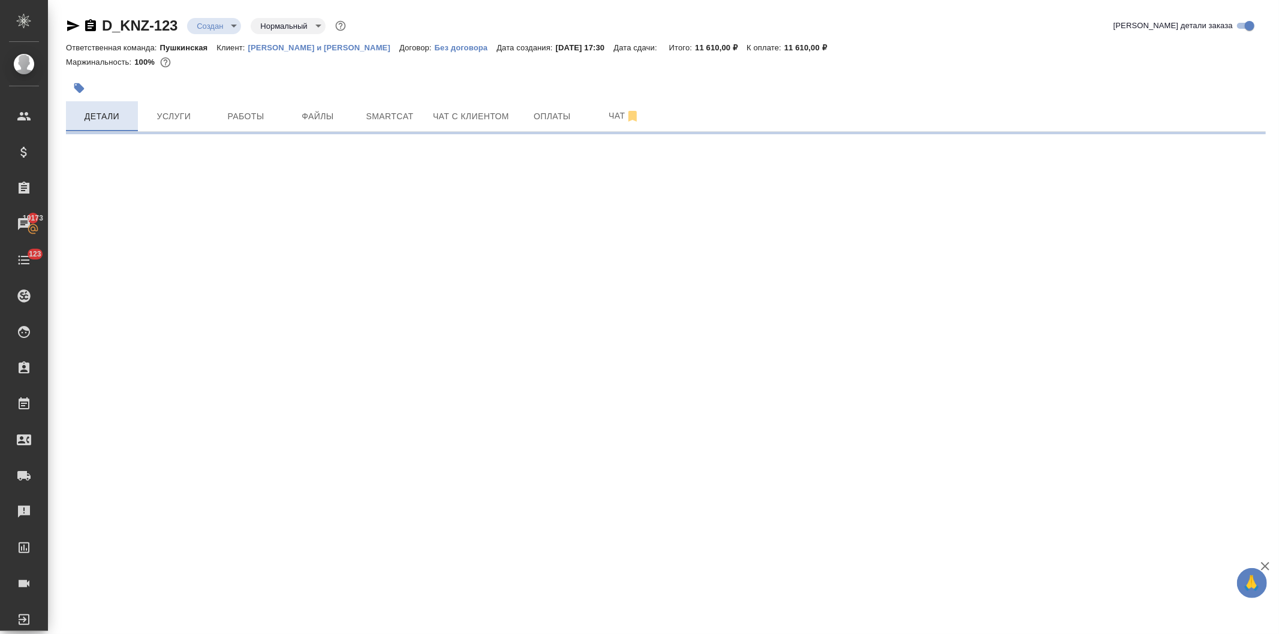
select select "RU"
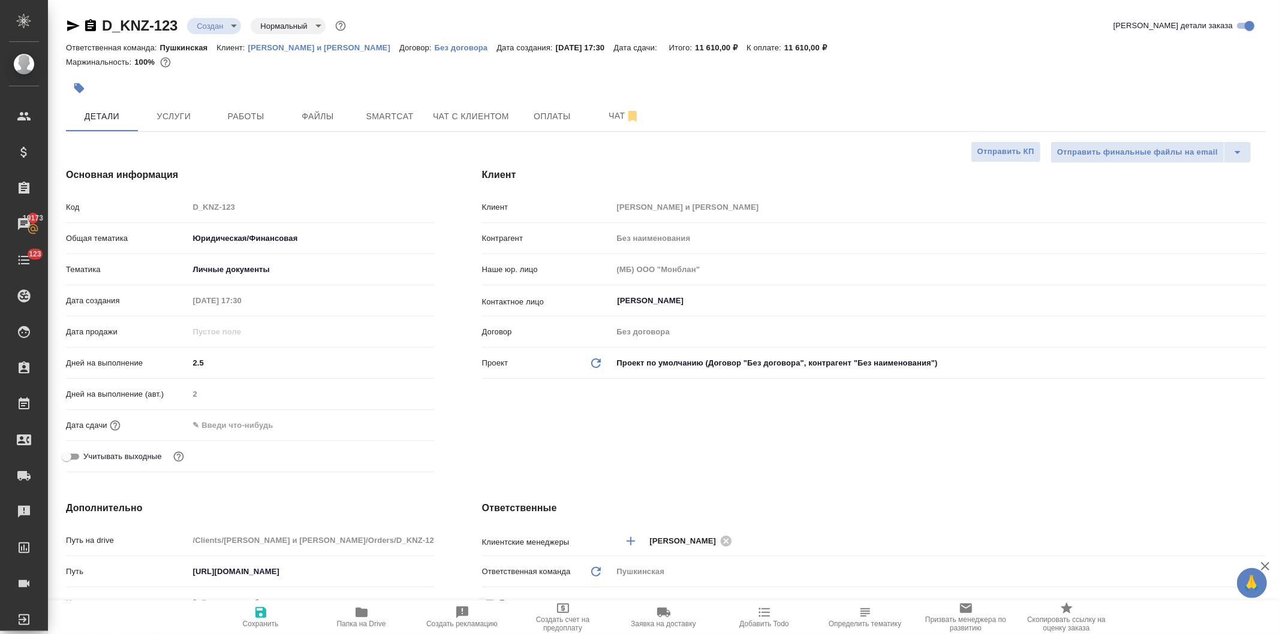
type textarea "x"
click at [291, 427] on input "text" at bounding box center [241, 425] width 105 height 17
click at [393, 423] on icon "button" at bounding box center [399, 424] width 14 height 14
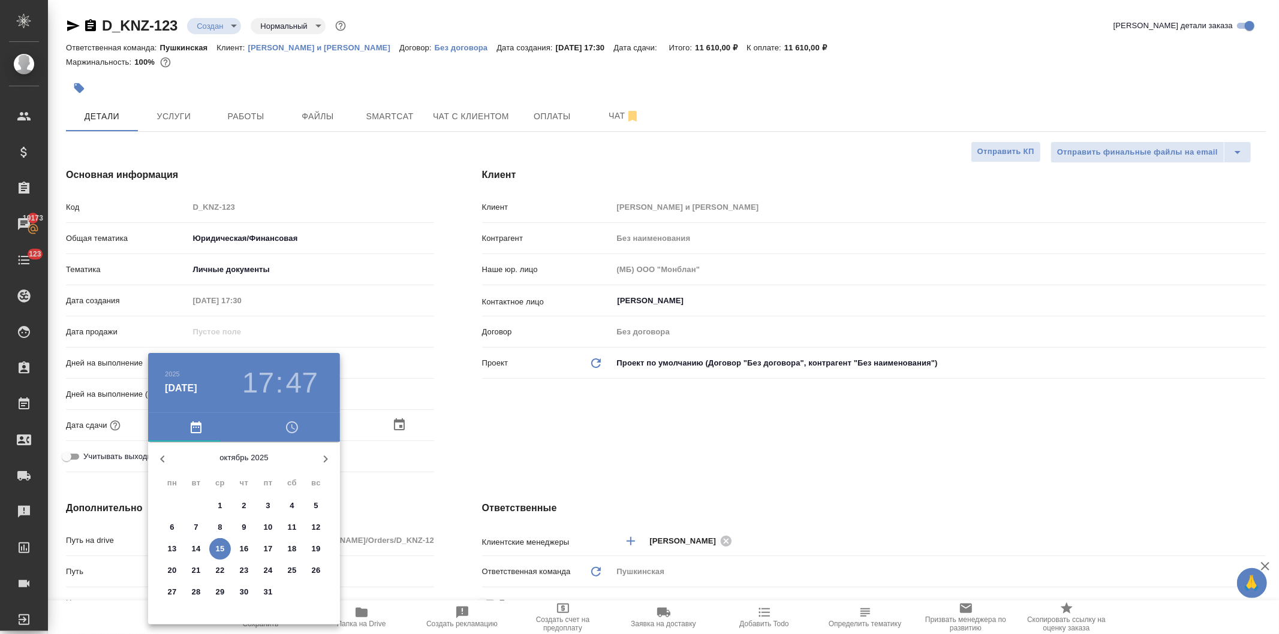
click at [266, 549] on p "17" at bounding box center [268, 549] width 9 height 12
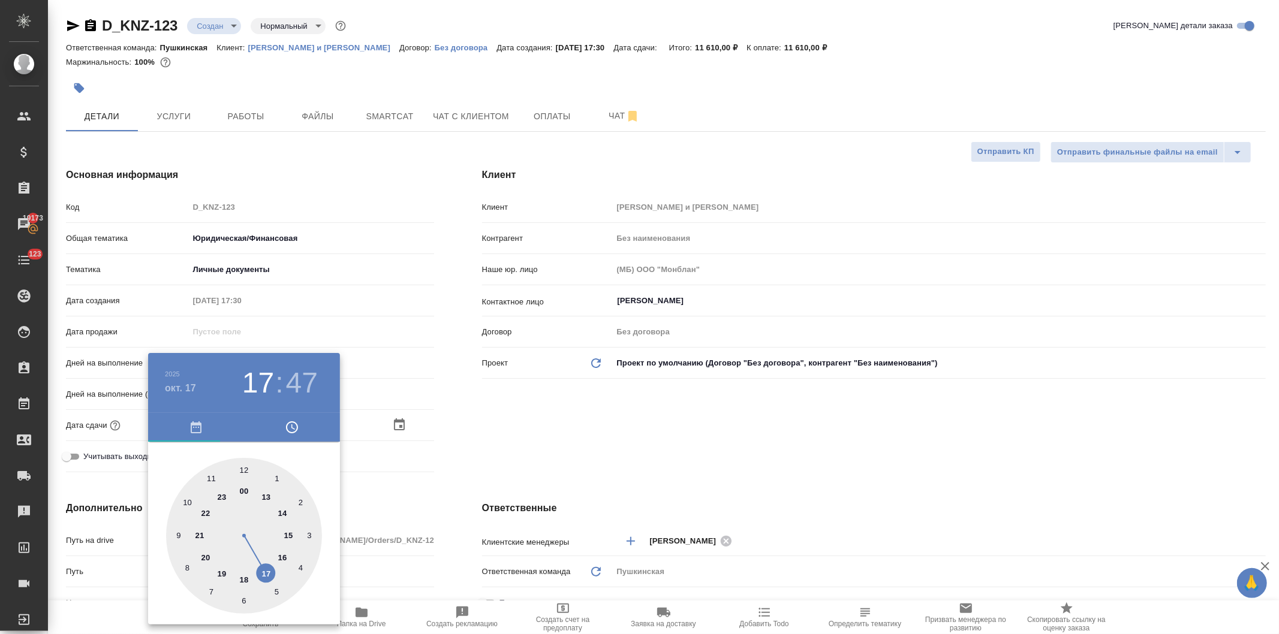
type input "17.10.2025 17:47"
type textarea "x"
click at [303, 382] on h3 "47" at bounding box center [302, 383] width 32 height 34
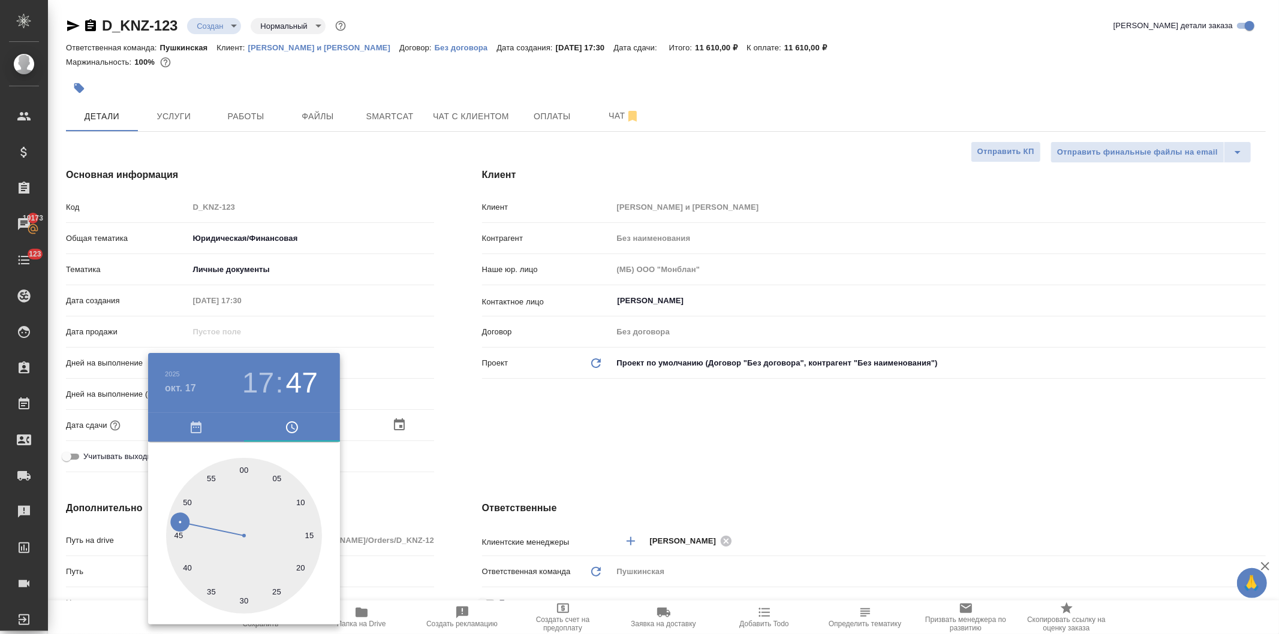
click at [245, 469] on div at bounding box center [244, 536] width 156 height 156
type input "17.10.2025 17:00"
type textarea "x"
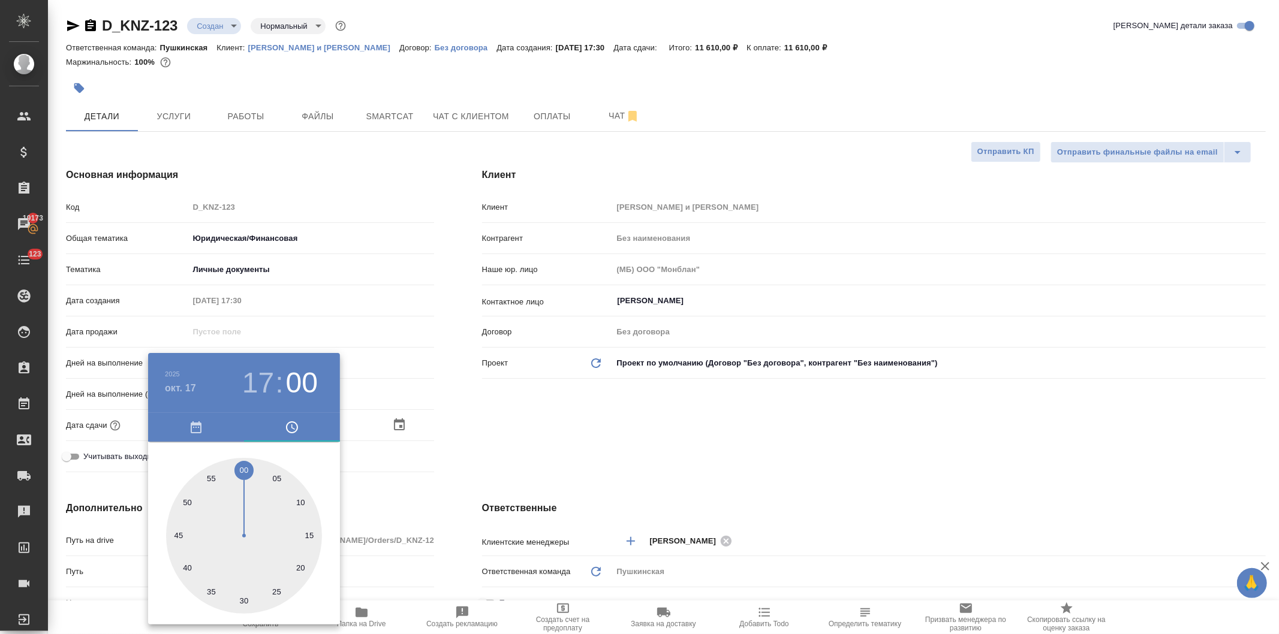
click at [504, 441] on div at bounding box center [639, 317] width 1279 height 634
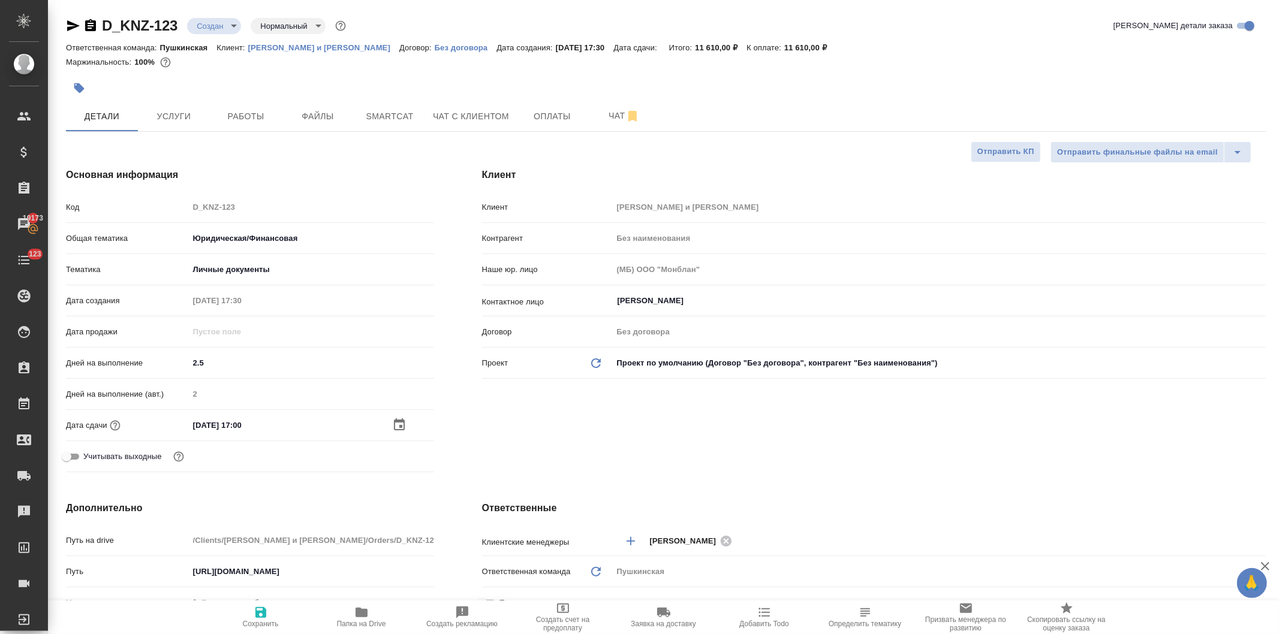
click at [262, 615] on icon "button" at bounding box center [260, 612] width 11 height 11
type textarea "x"
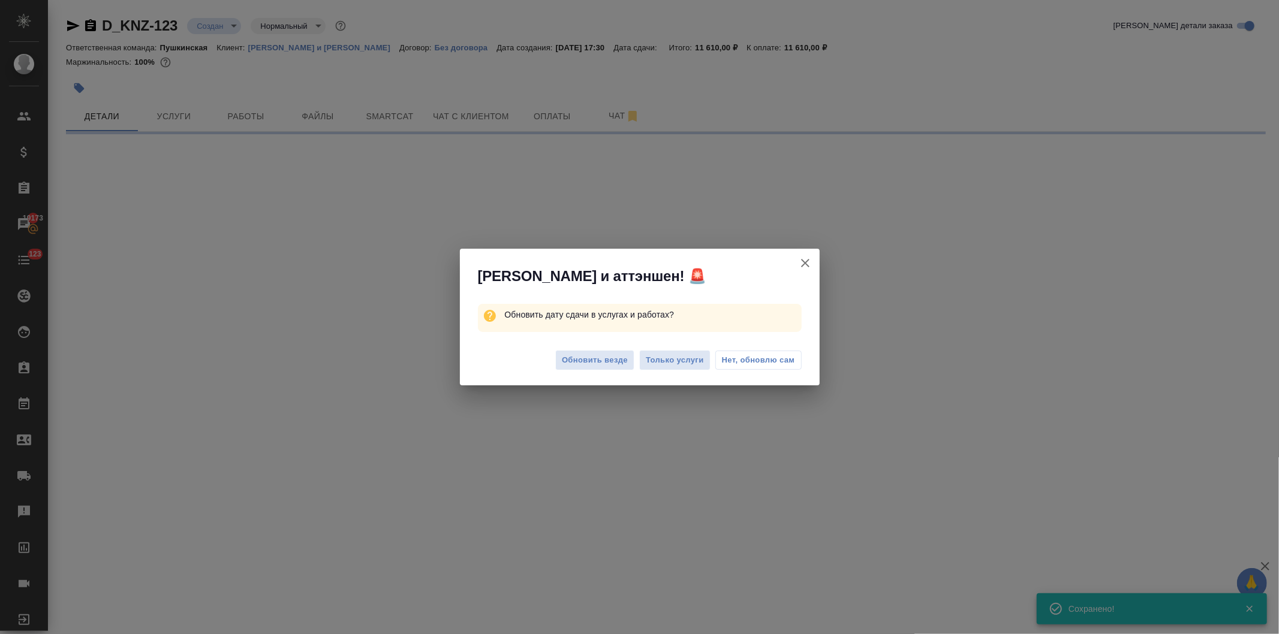
select select "RU"
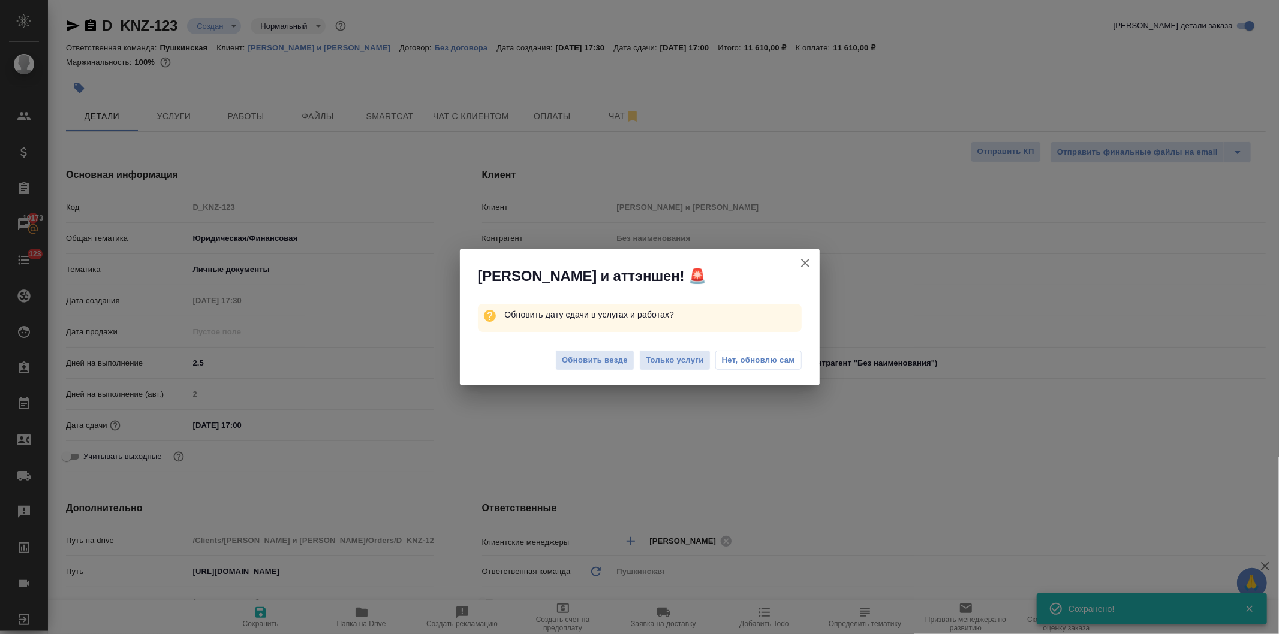
type textarea "x"
click at [600, 363] on span "Обновить везде" at bounding box center [595, 361] width 66 height 14
type textarea "x"
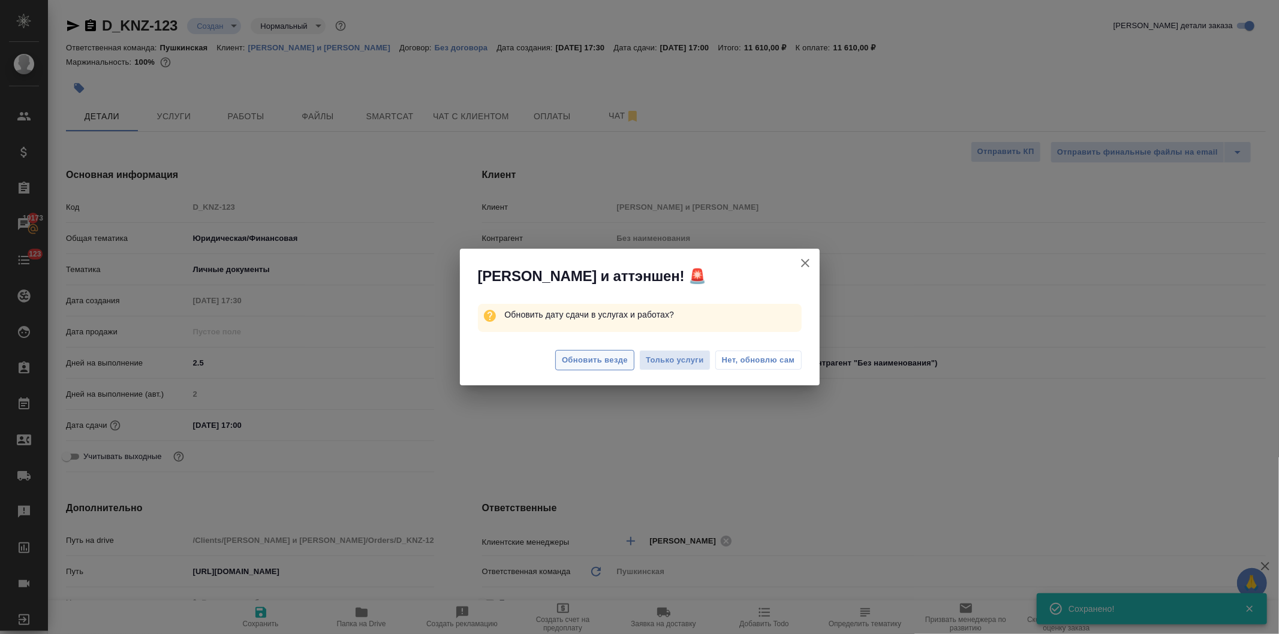
type textarea "x"
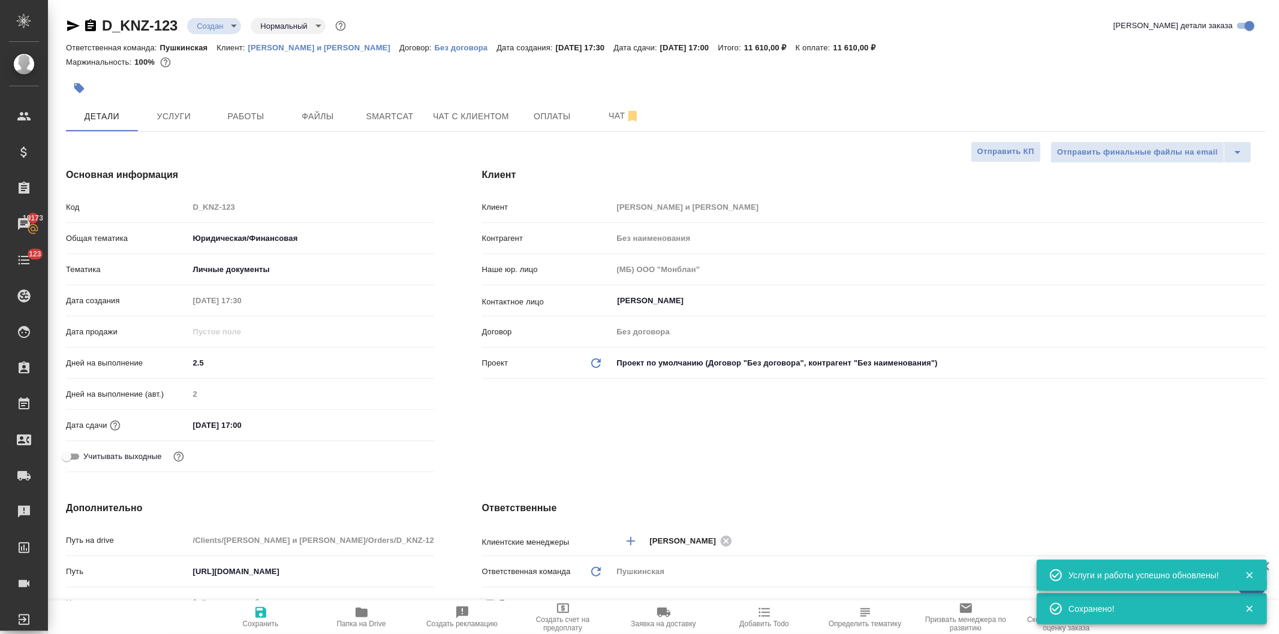
scroll to position [266, 0]
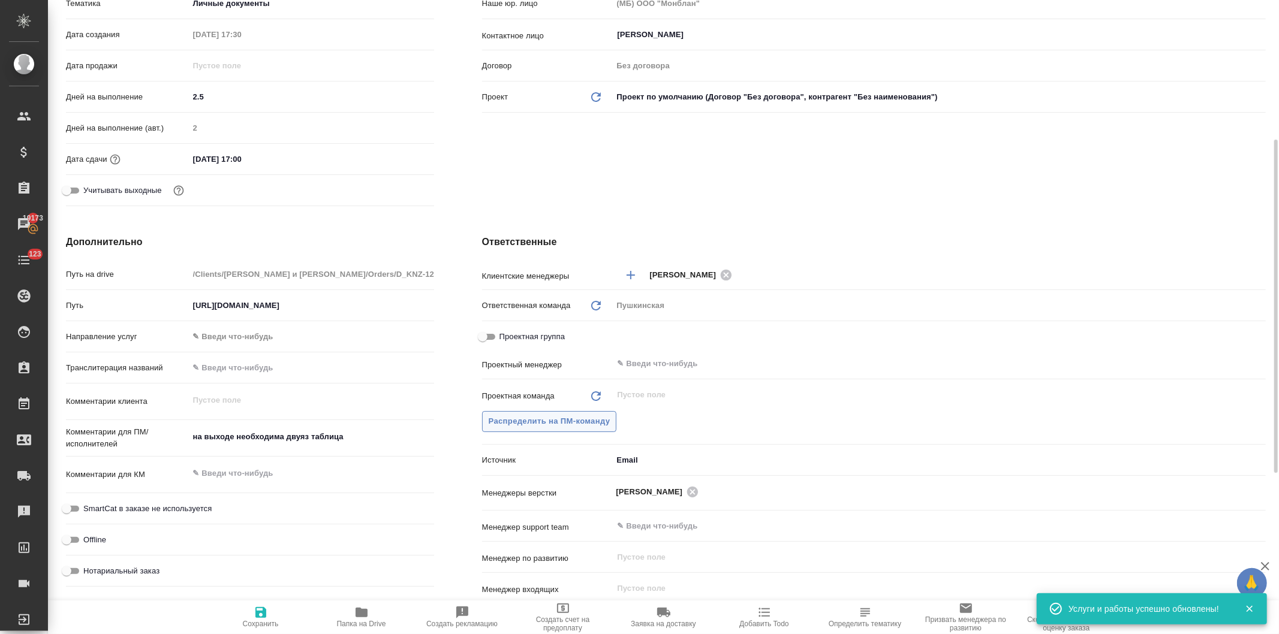
click at [583, 421] on span "Распределить на ПМ-команду" at bounding box center [550, 422] width 122 height 14
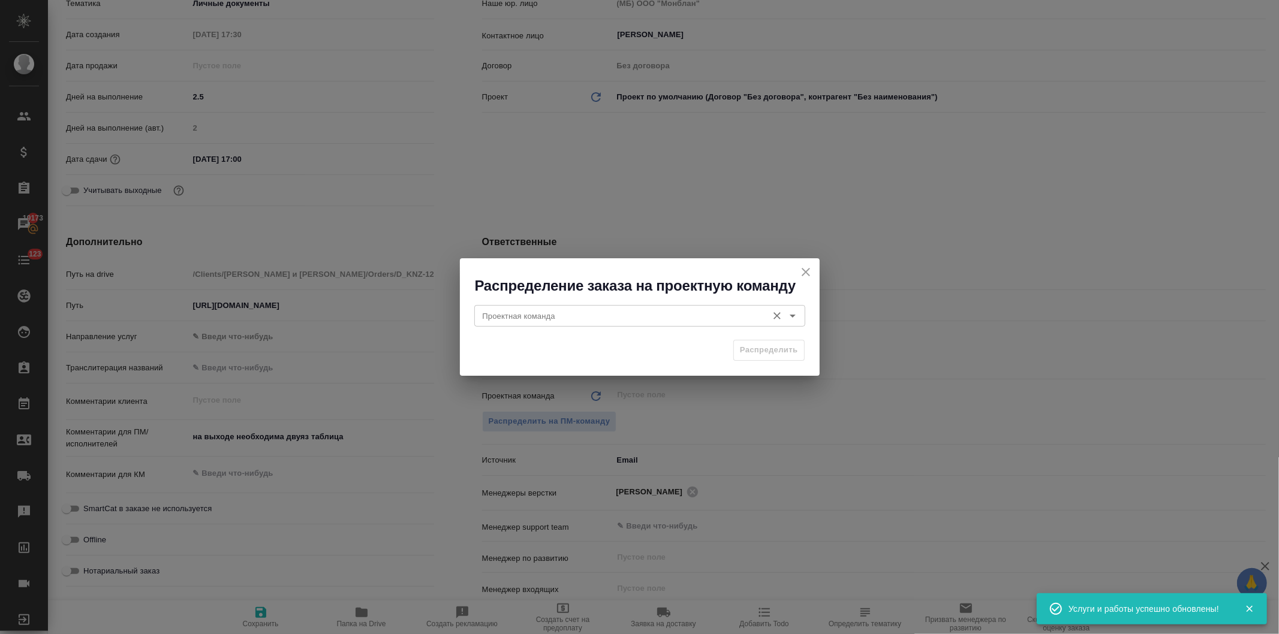
click at [578, 308] on div "Проектная команда" at bounding box center [639, 316] width 331 height 22
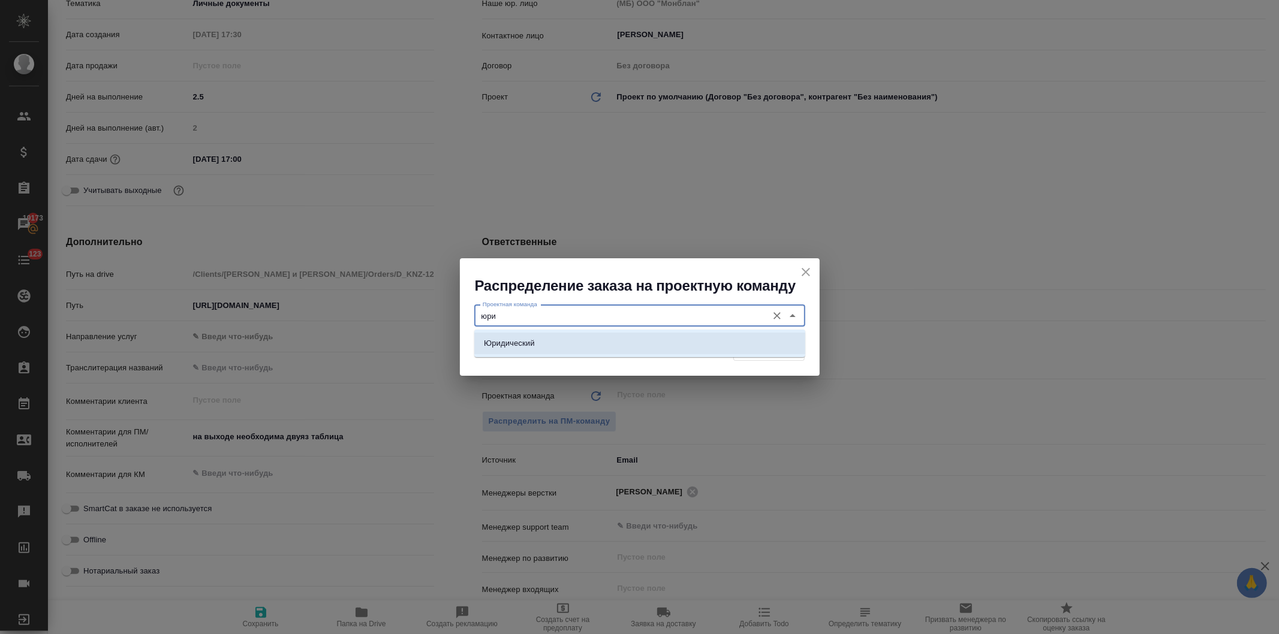
click at [578, 341] on li "Юридический" at bounding box center [639, 344] width 331 height 22
type input "Юридический"
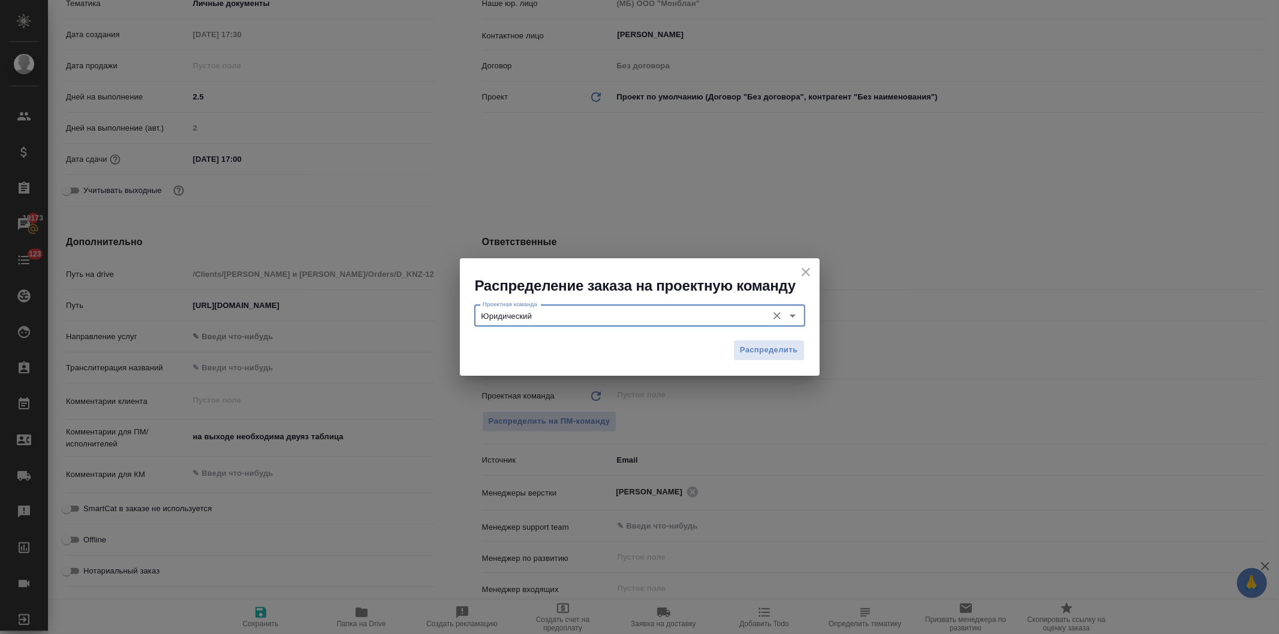
click at [752, 349] on span "Распределить" at bounding box center [769, 351] width 58 height 14
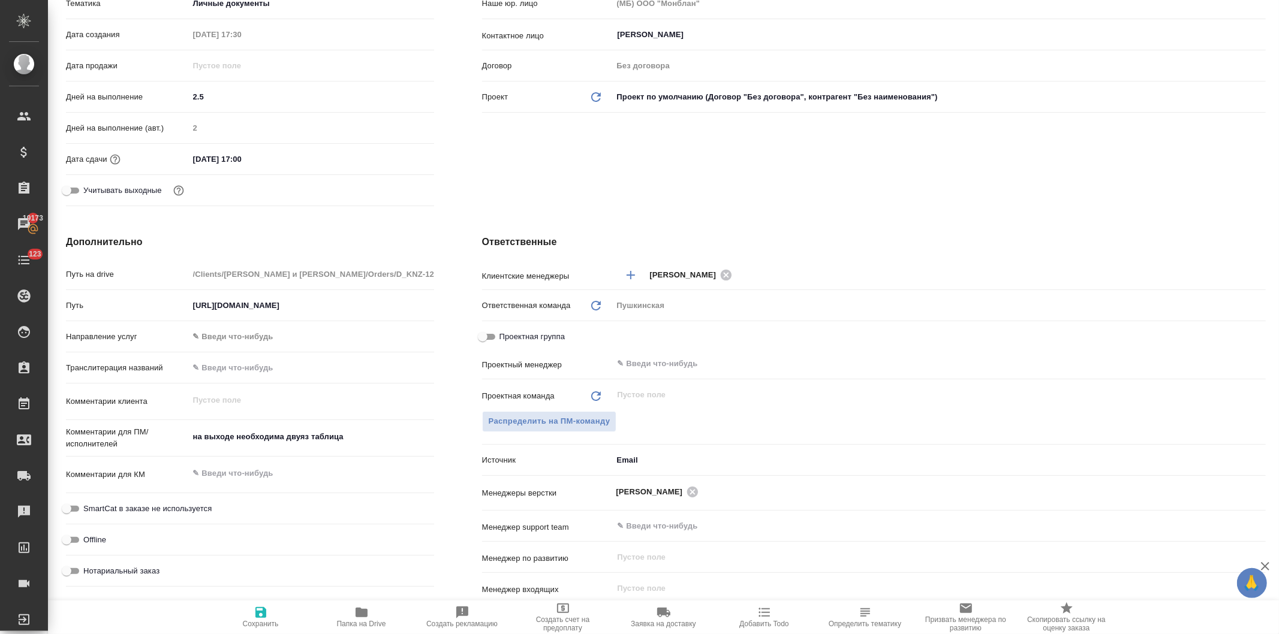
type textarea "x"
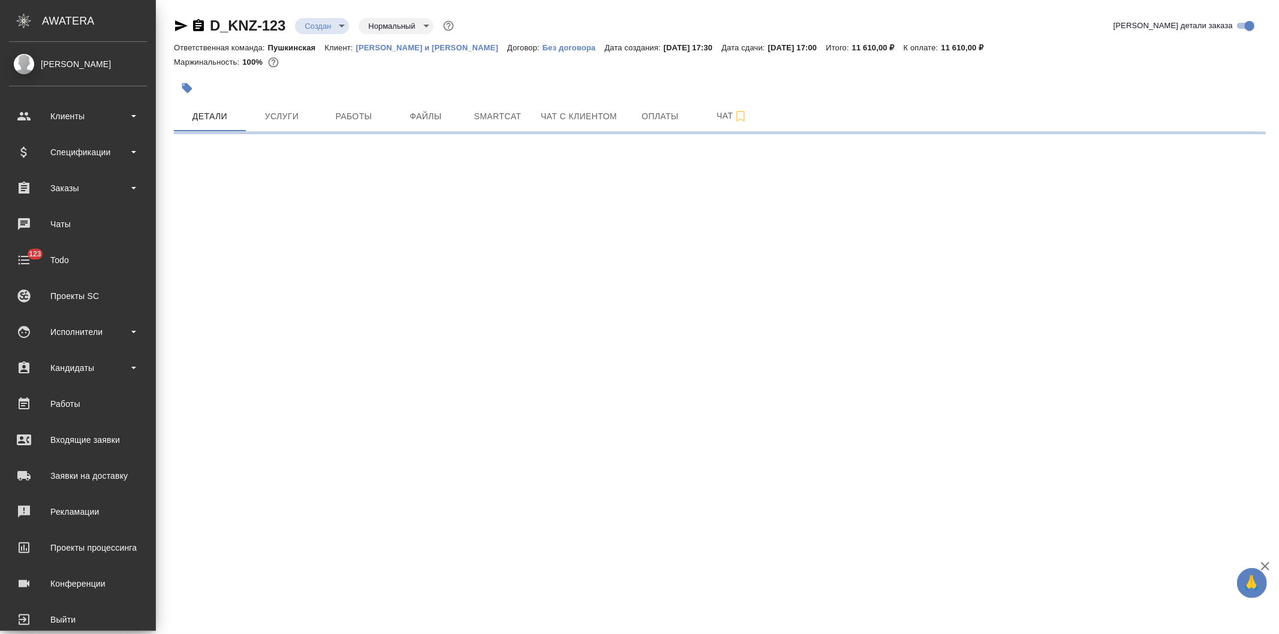
select select "RU"
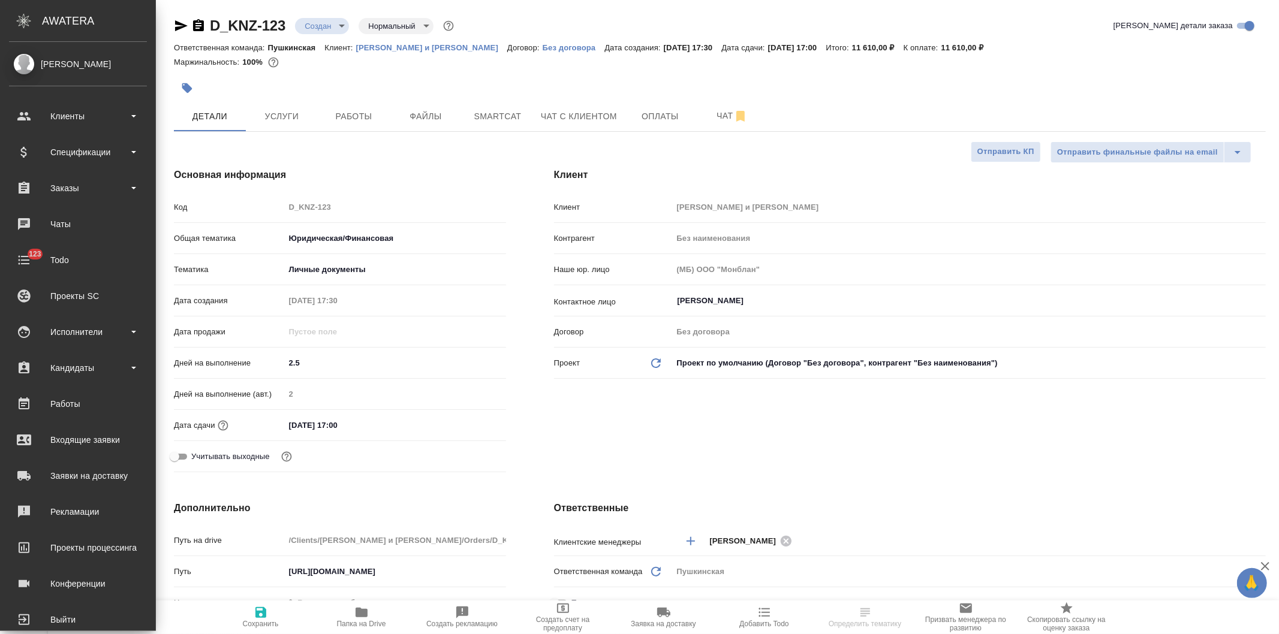
type textarea "x"
click at [309, 25] on body "🙏 .cls-1 fill:#fff; AWATERA [PERSON_NAME] Спецификации Заказы Чаты 123 Todo Про…" at bounding box center [639, 317] width 1279 height 634
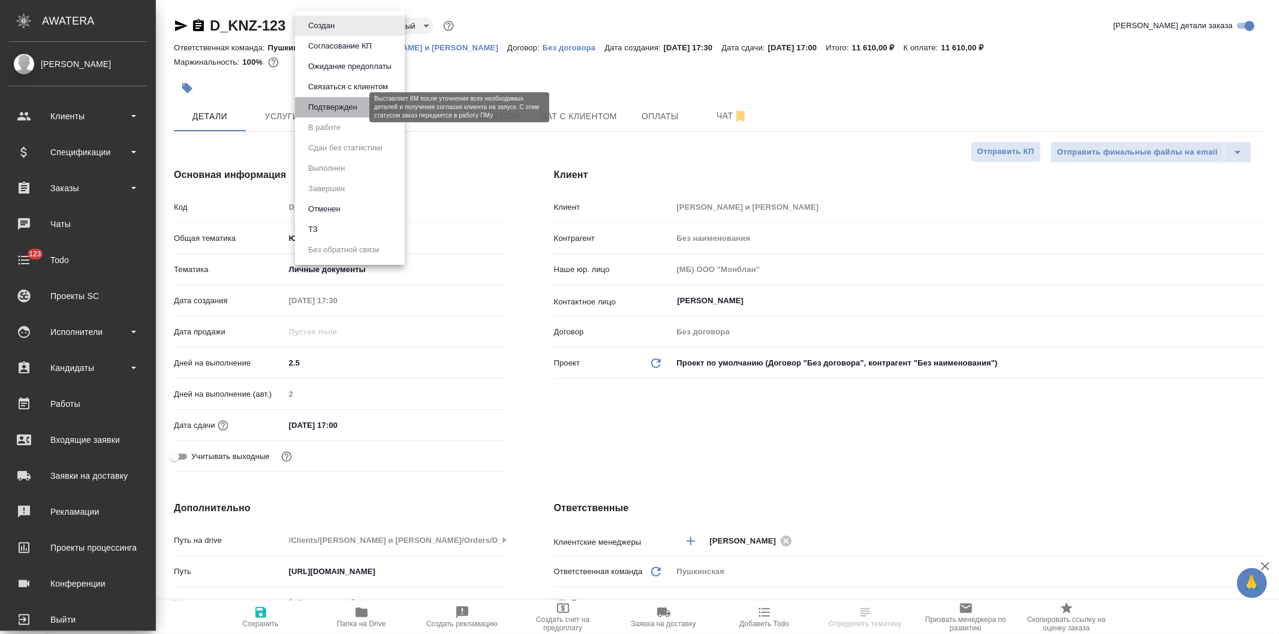
click at [322, 104] on button "Подтвержден" at bounding box center [333, 107] width 56 height 13
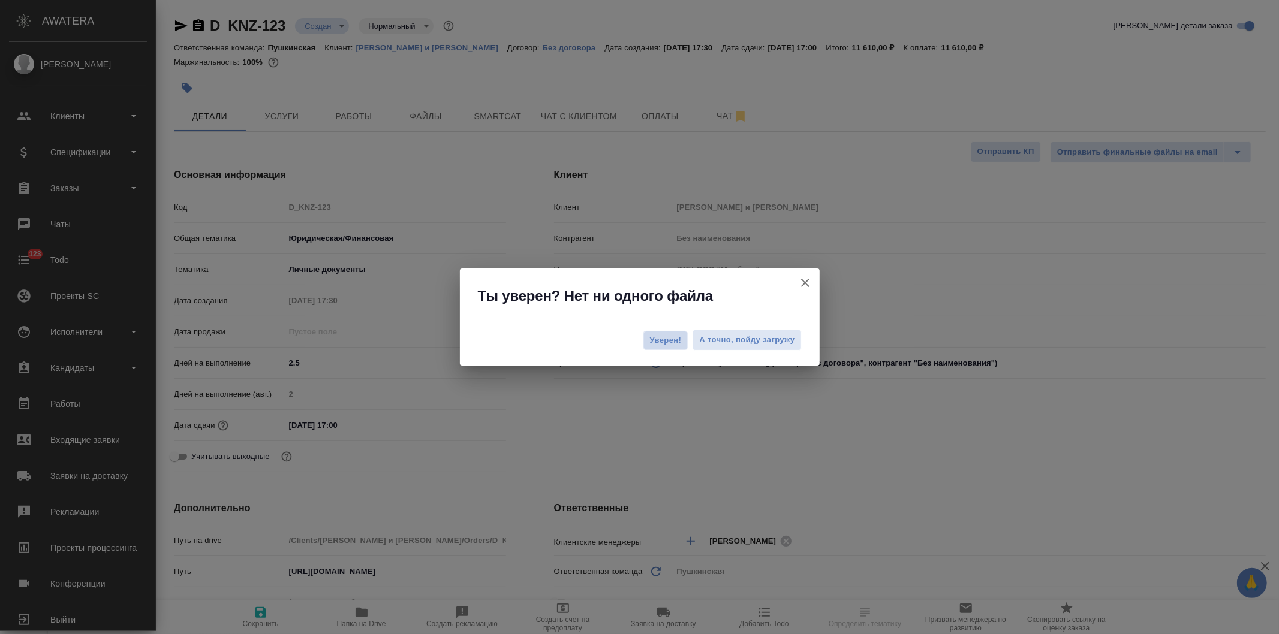
click at [650, 338] on span "Уверен!" at bounding box center [666, 341] width 32 height 12
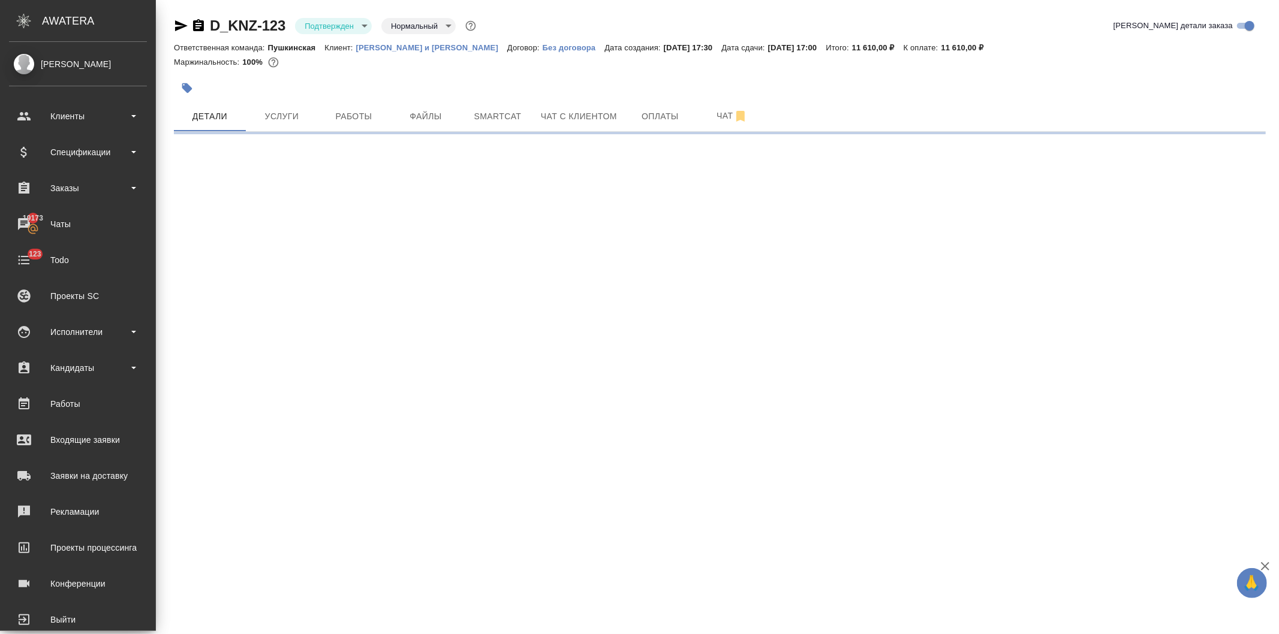
select select "RU"
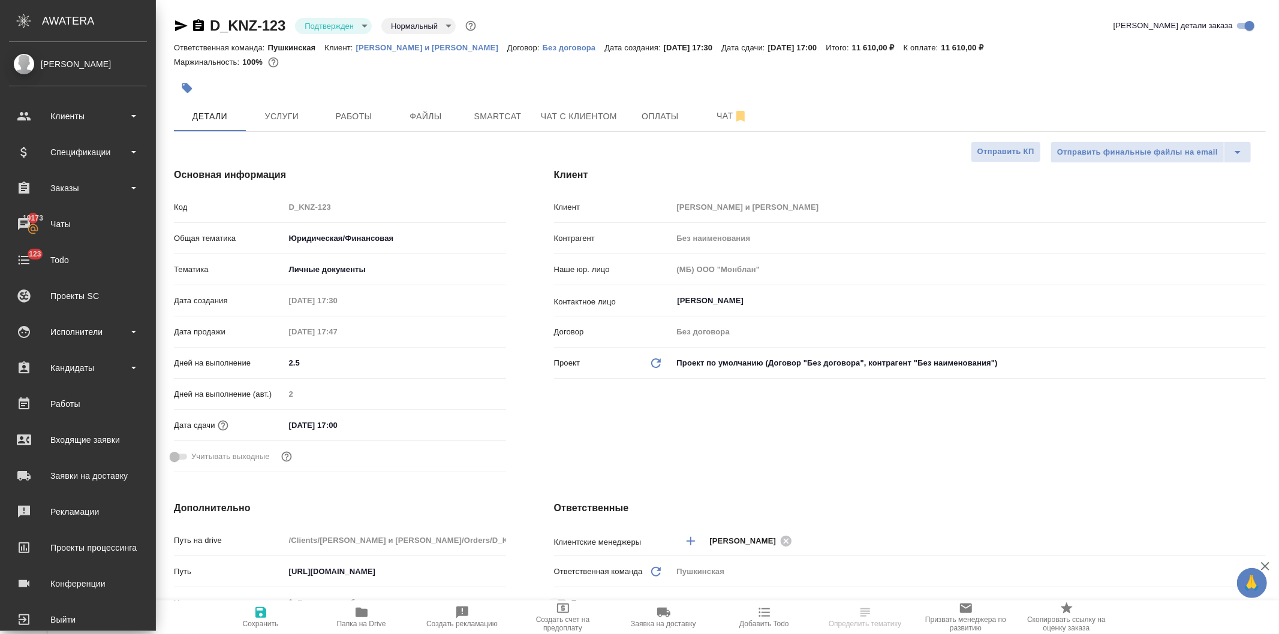
type textarea "x"
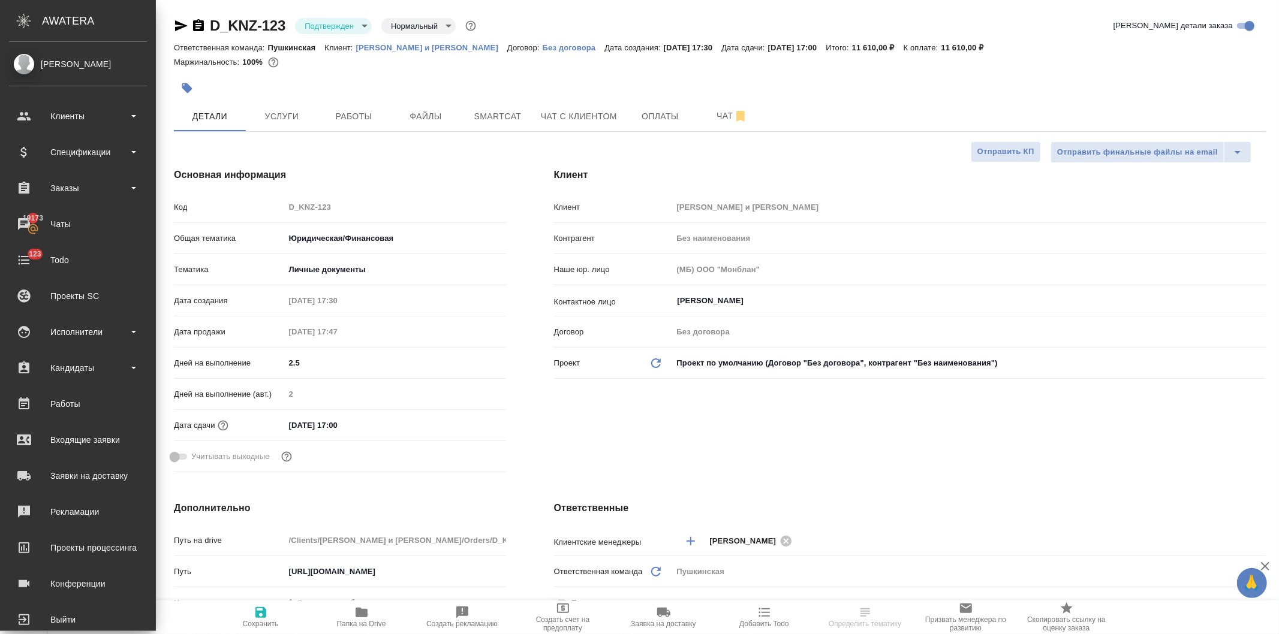
type textarea "x"
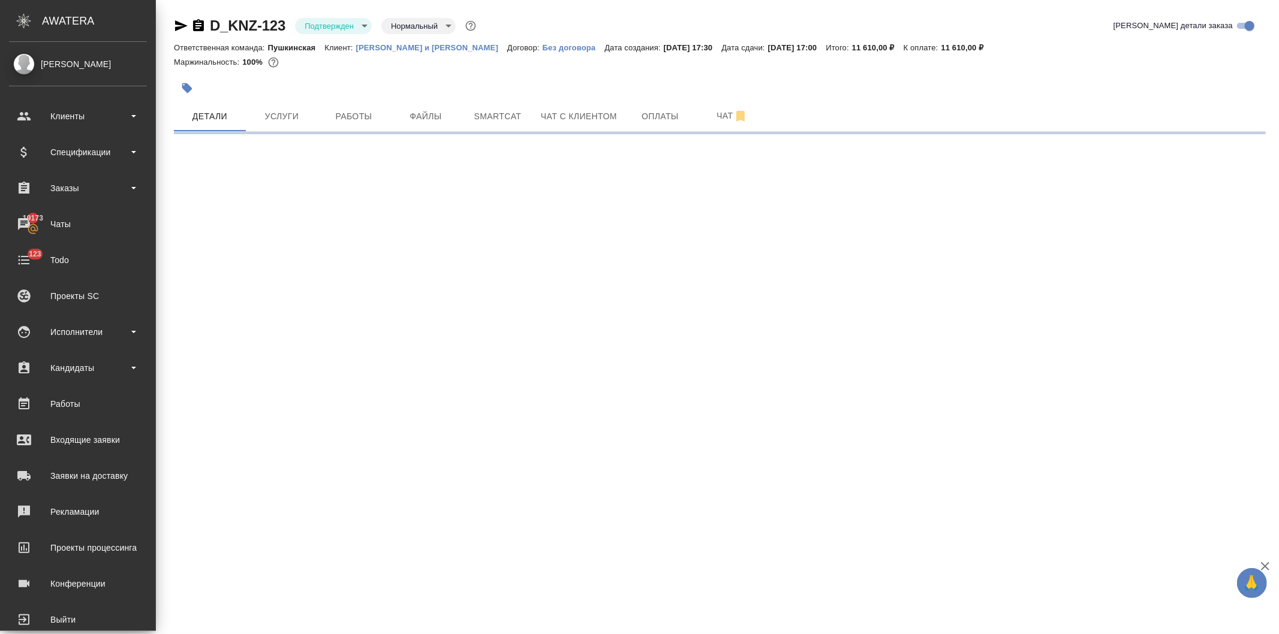
select select "RU"
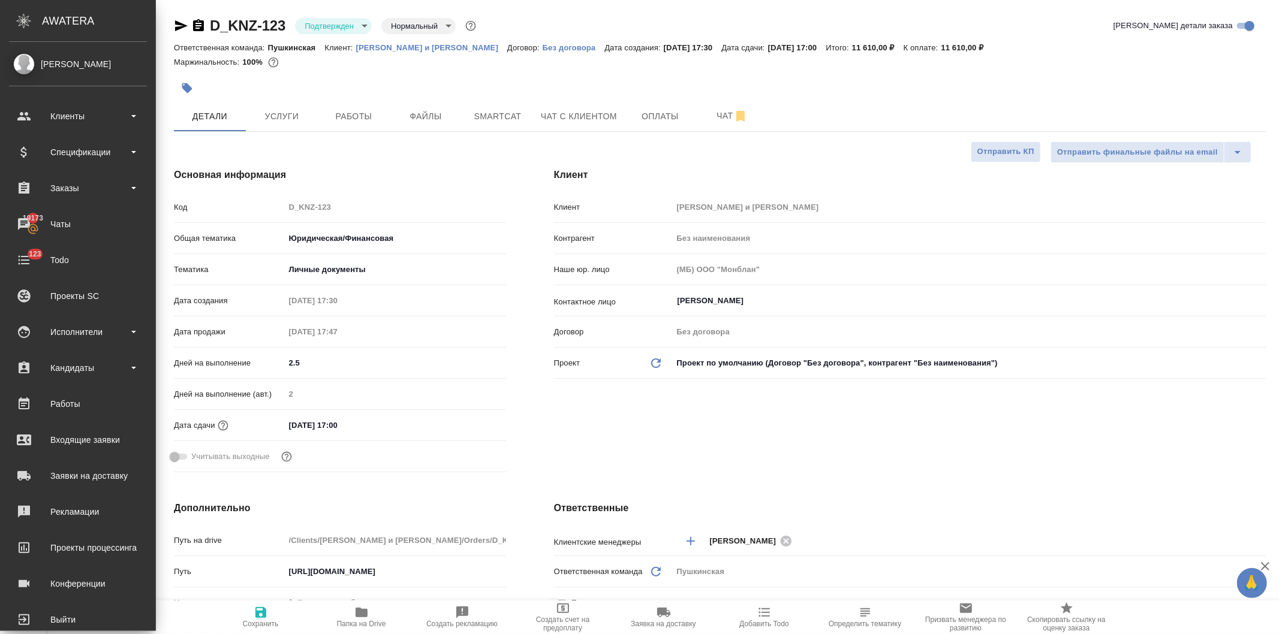
type textarea "x"
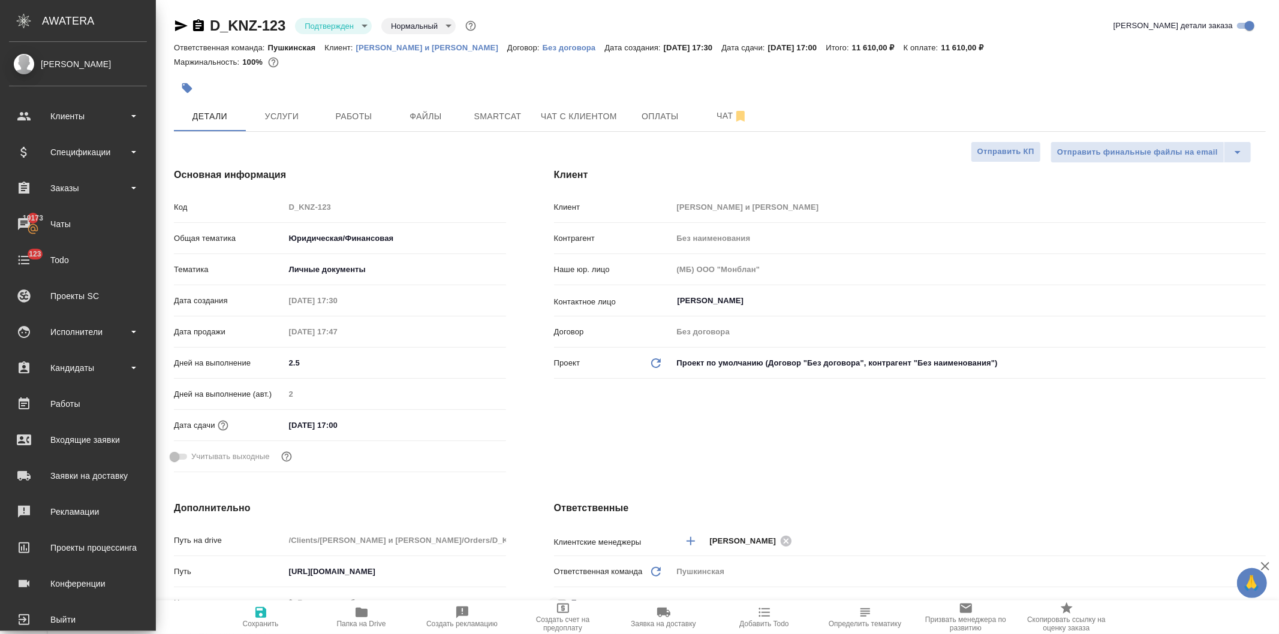
type textarea "x"
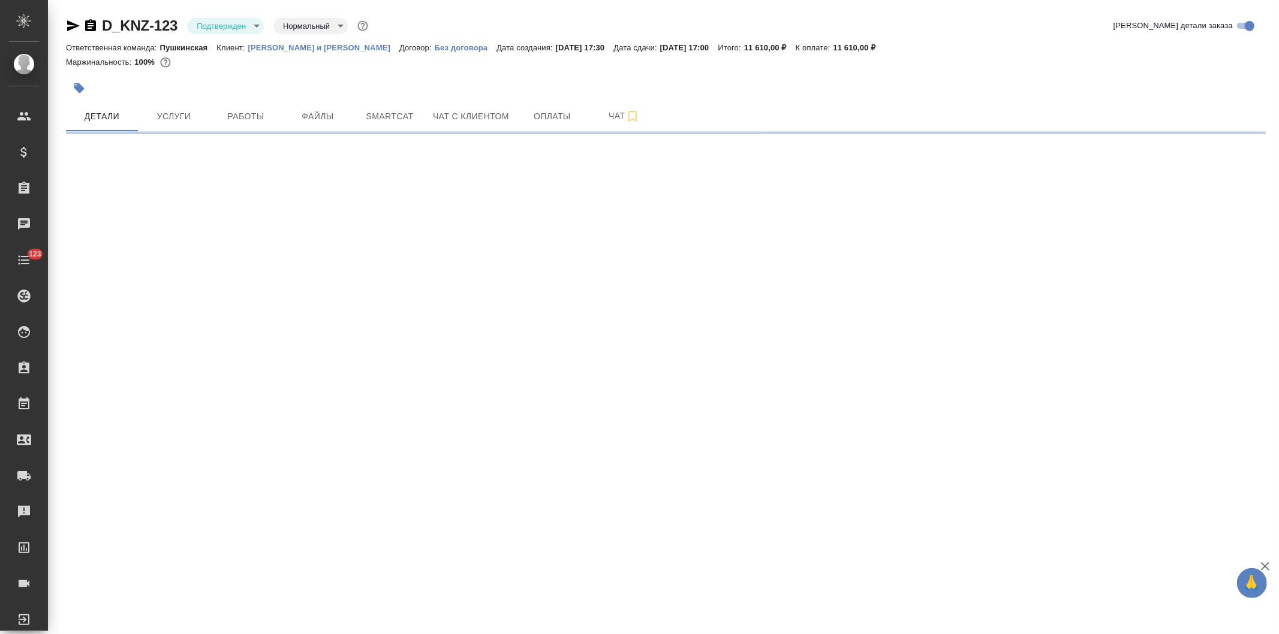
select select "RU"
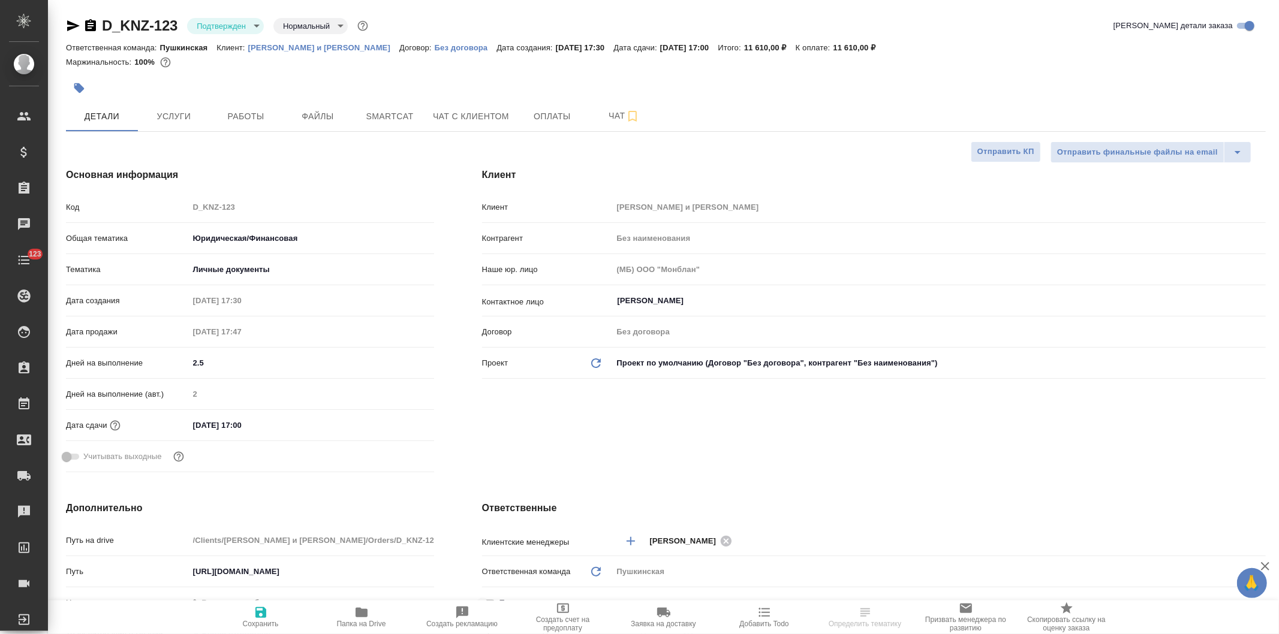
type textarea "x"
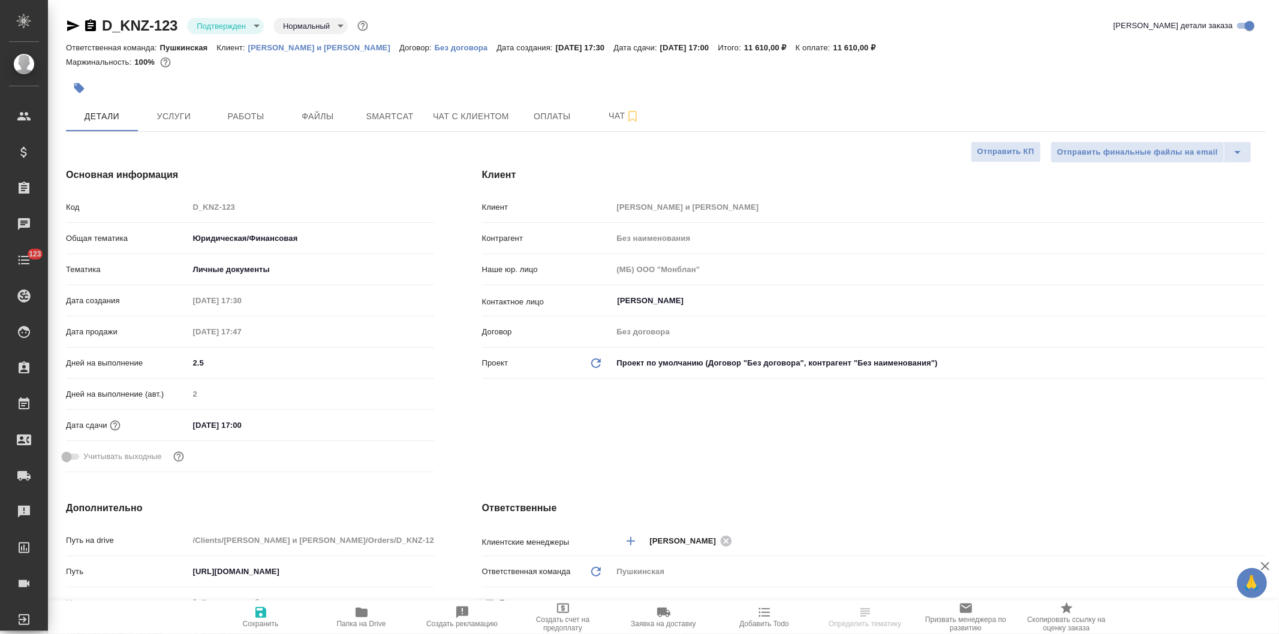
type textarea "x"
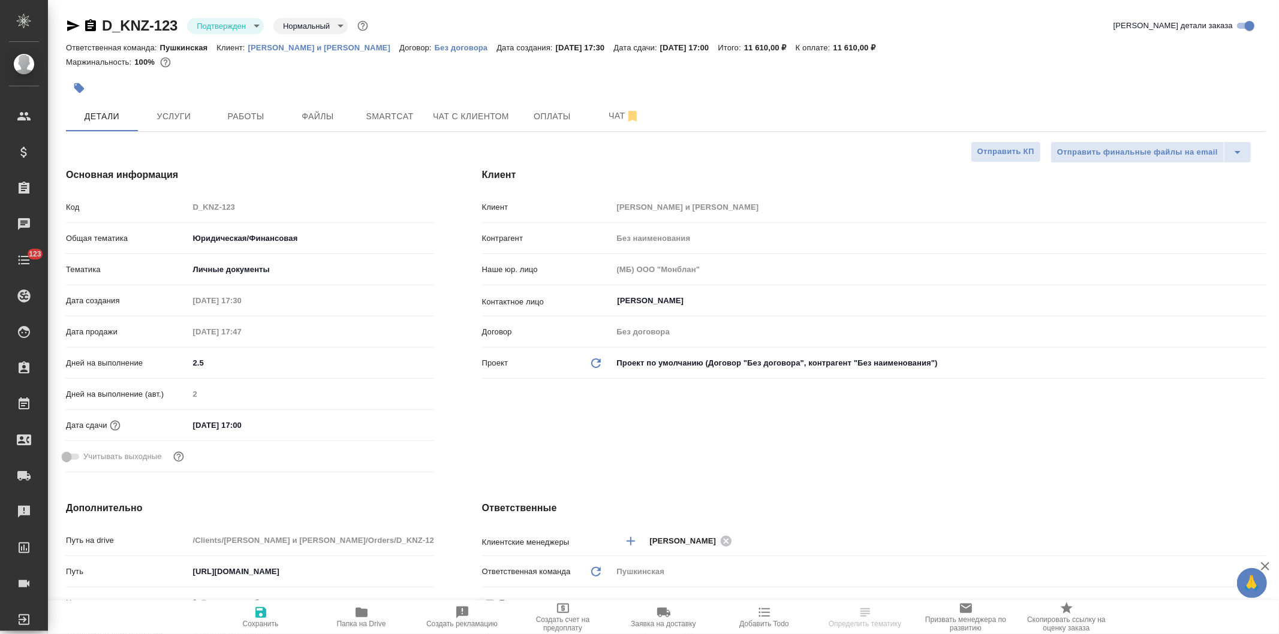
type textarea "x"
click at [173, 111] on span "Услуги" at bounding box center [174, 116] width 58 height 15
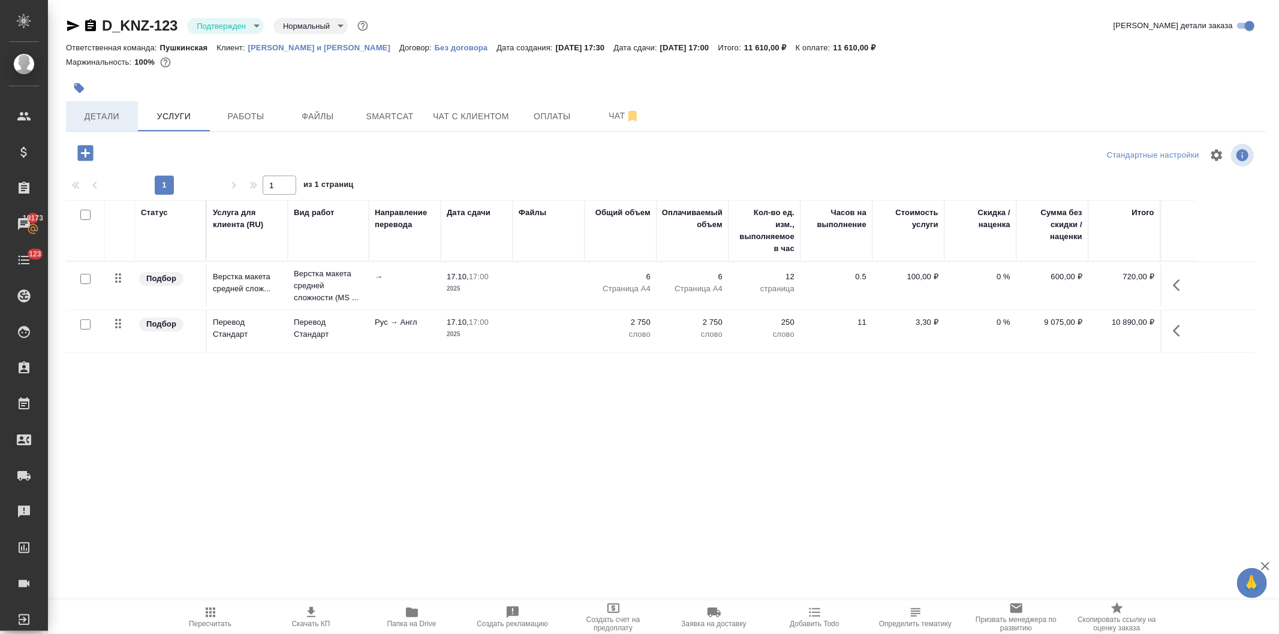
click at [106, 115] on span "Детали" at bounding box center [102, 116] width 58 height 15
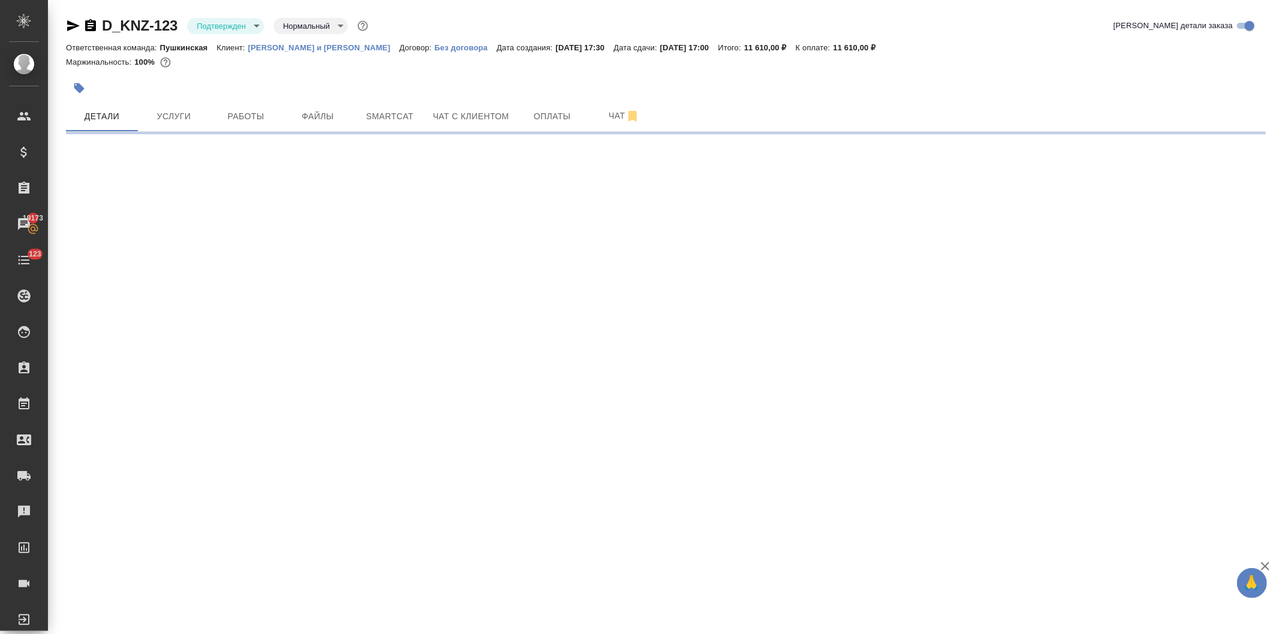
select select "RU"
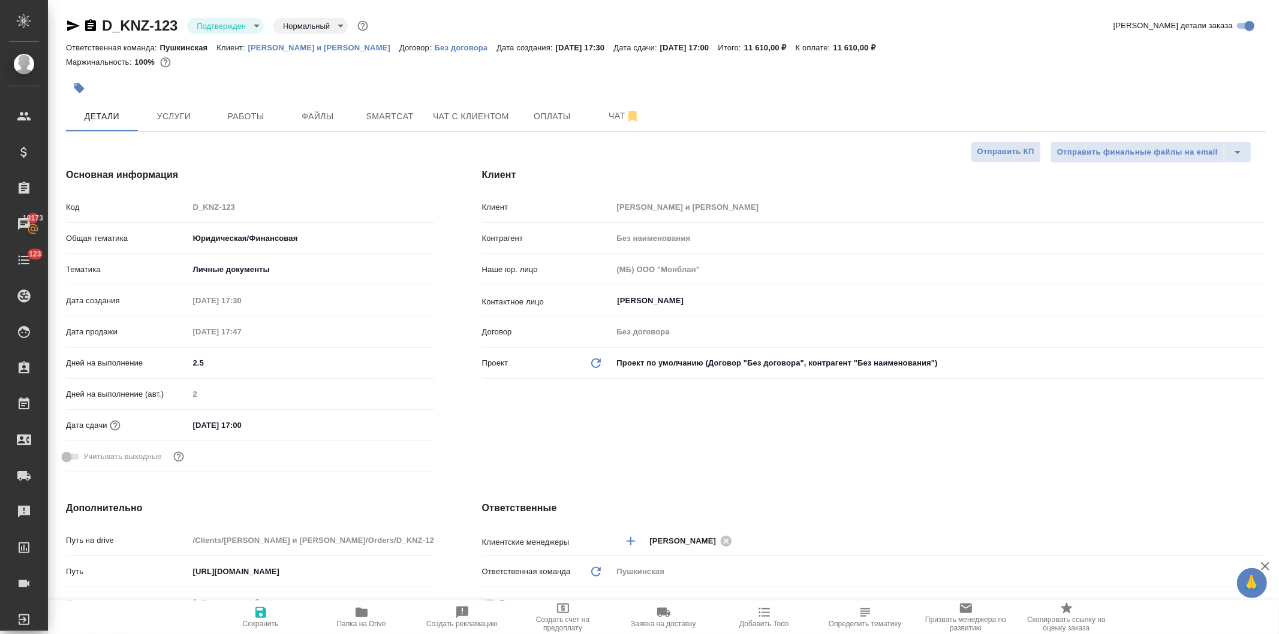
type textarea "x"
click at [146, 200] on div "Код D_KNZ-123" at bounding box center [250, 207] width 368 height 21
type textarea "x"
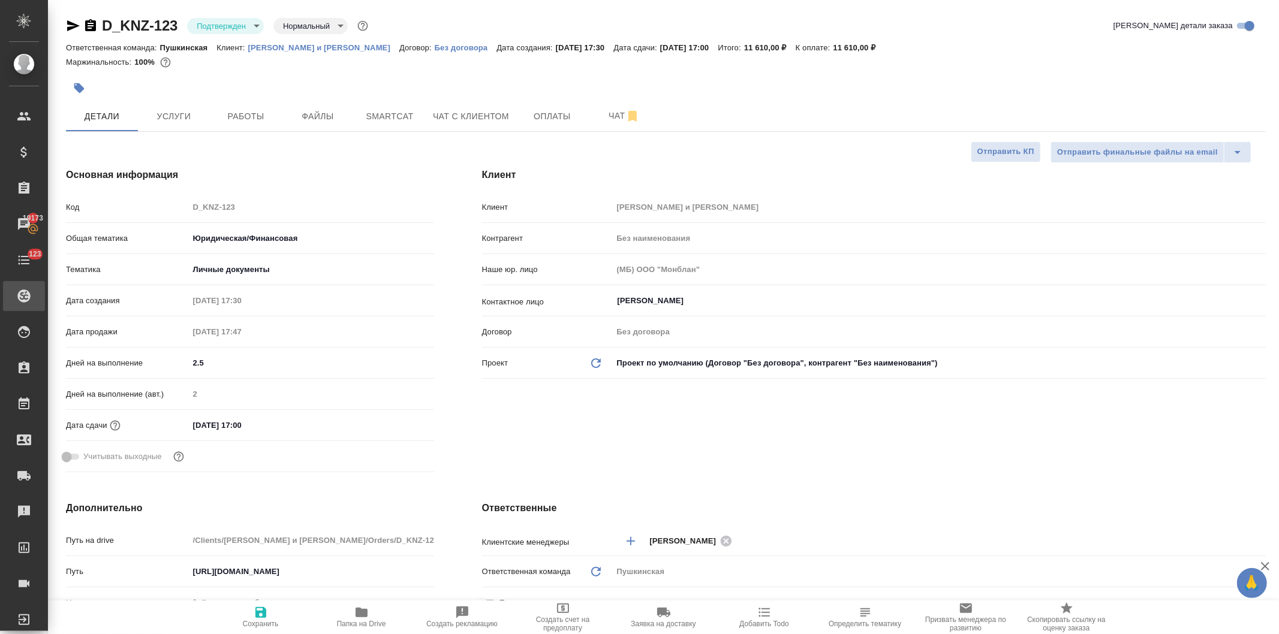
type textarea "x"
click at [183, 116] on span "Услуги" at bounding box center [174, 116] width 58 height 15
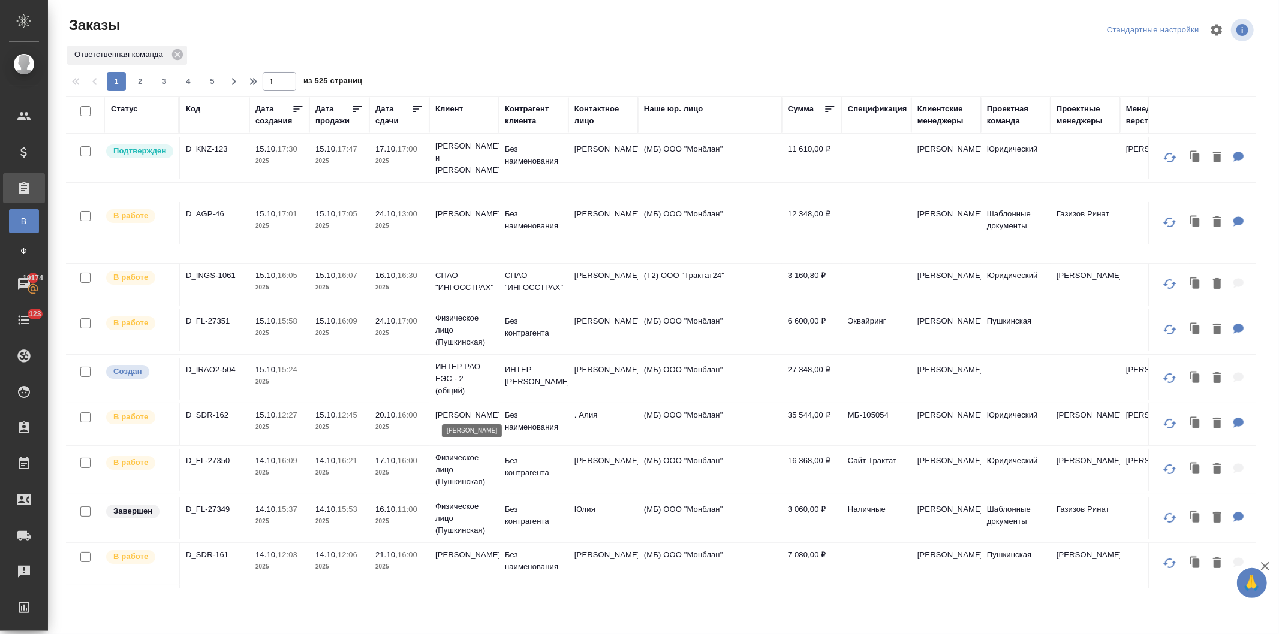
click at [331, 118] on div "Дата продажи" at bounding box center [333, 115] width 36 height 24
select select "9"
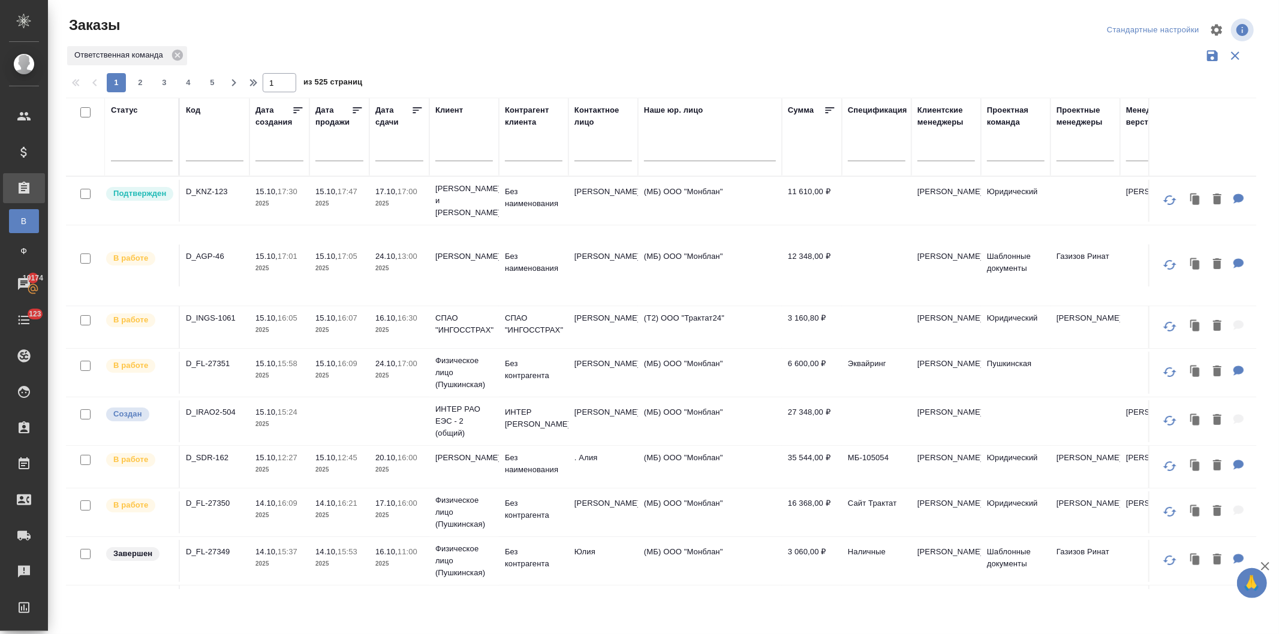
click at [333, 152] on input "text" at bounding box center [343, 151] width 41 height 17
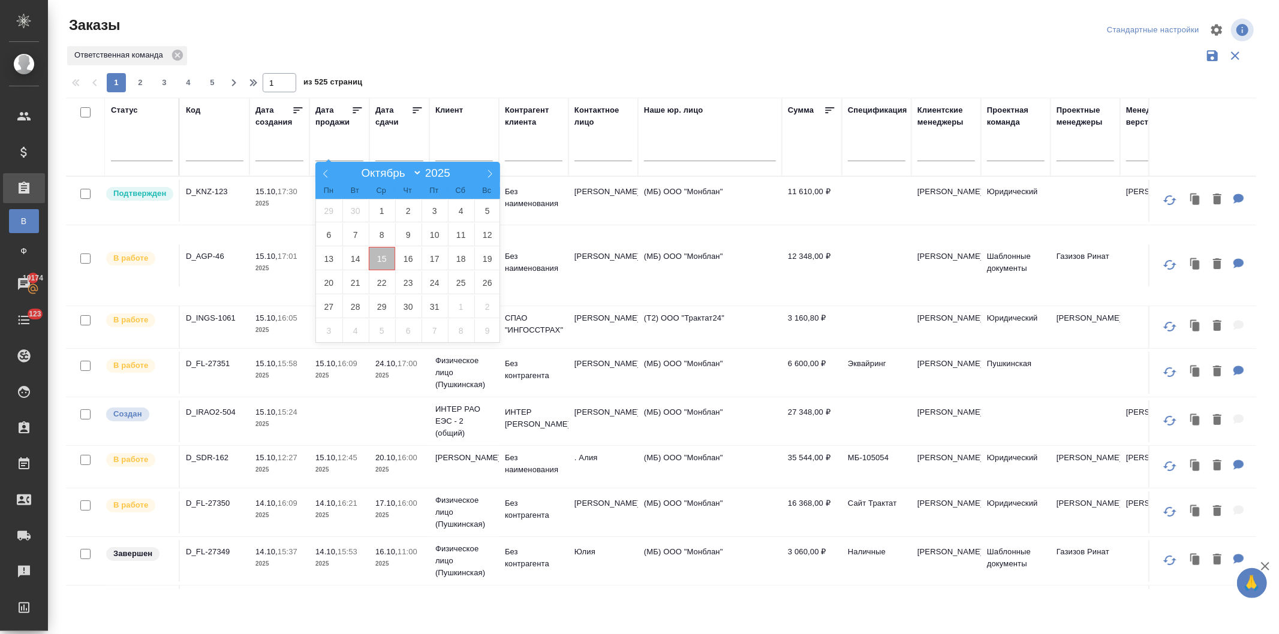
click at [375, 259] on span "15" at bounding box center [382, 258] width 26 height 23
type div "2025-10-14T21:00:00.000Z"
click at [403, 256] on span "16" at bounding box center [408, 258] width 26 height 23
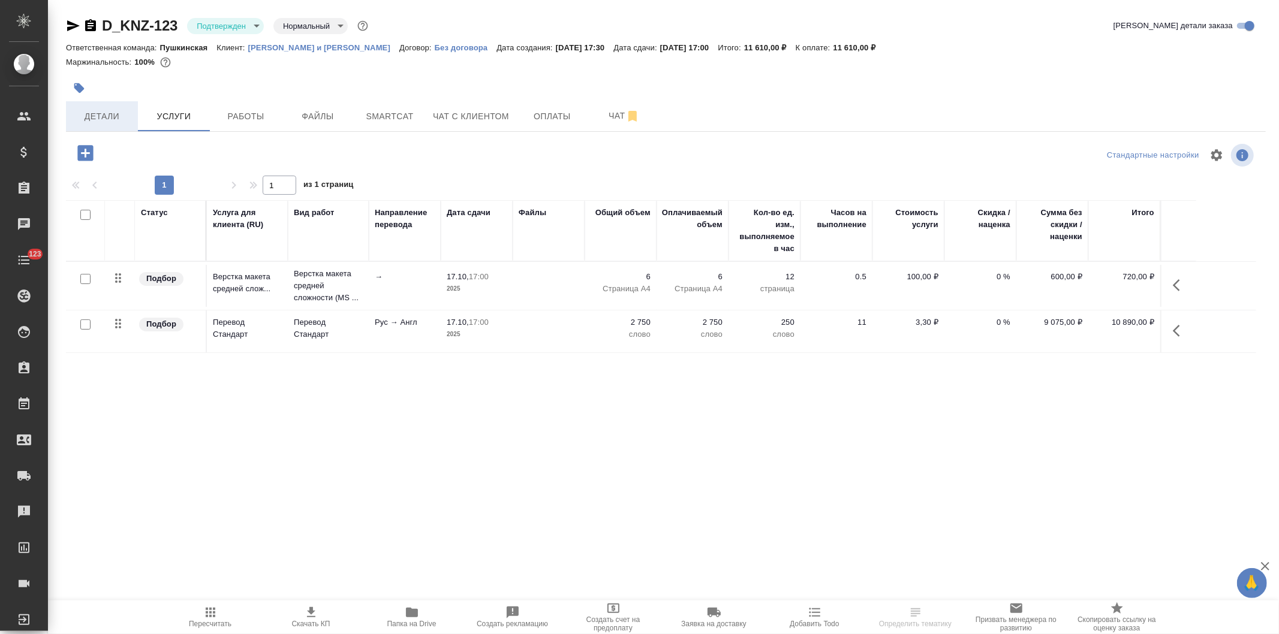
click at [96, 115] on span "Детали" at bounding box center [102, 116] width 58 height 15
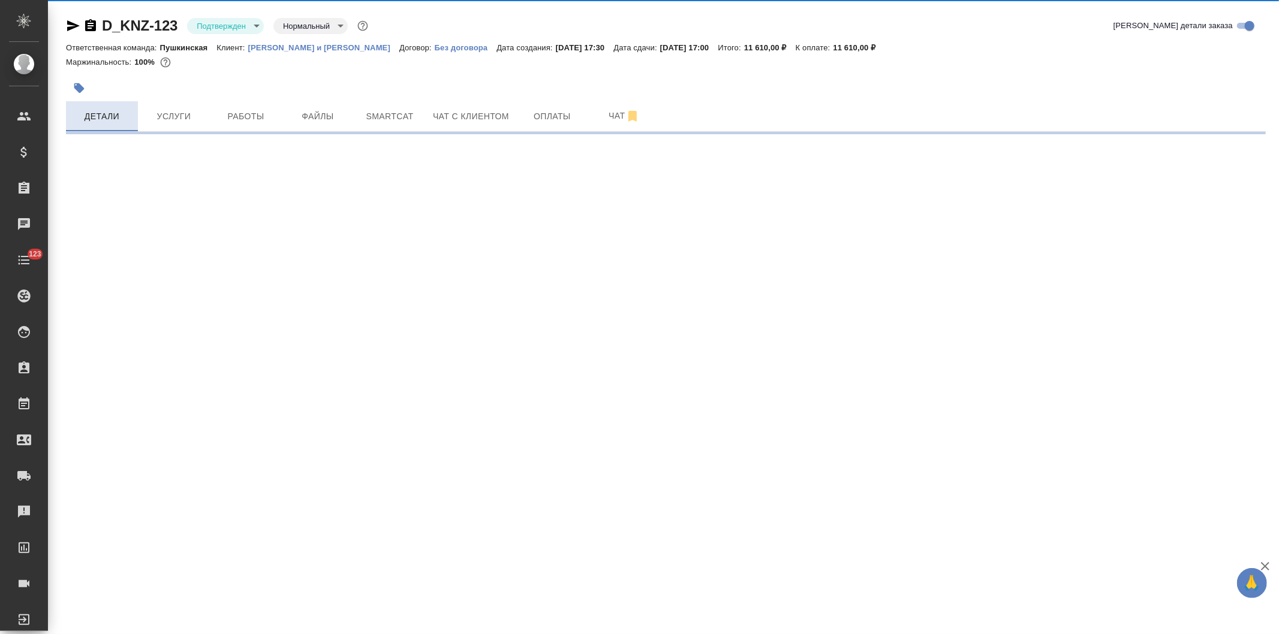
select select "RU"
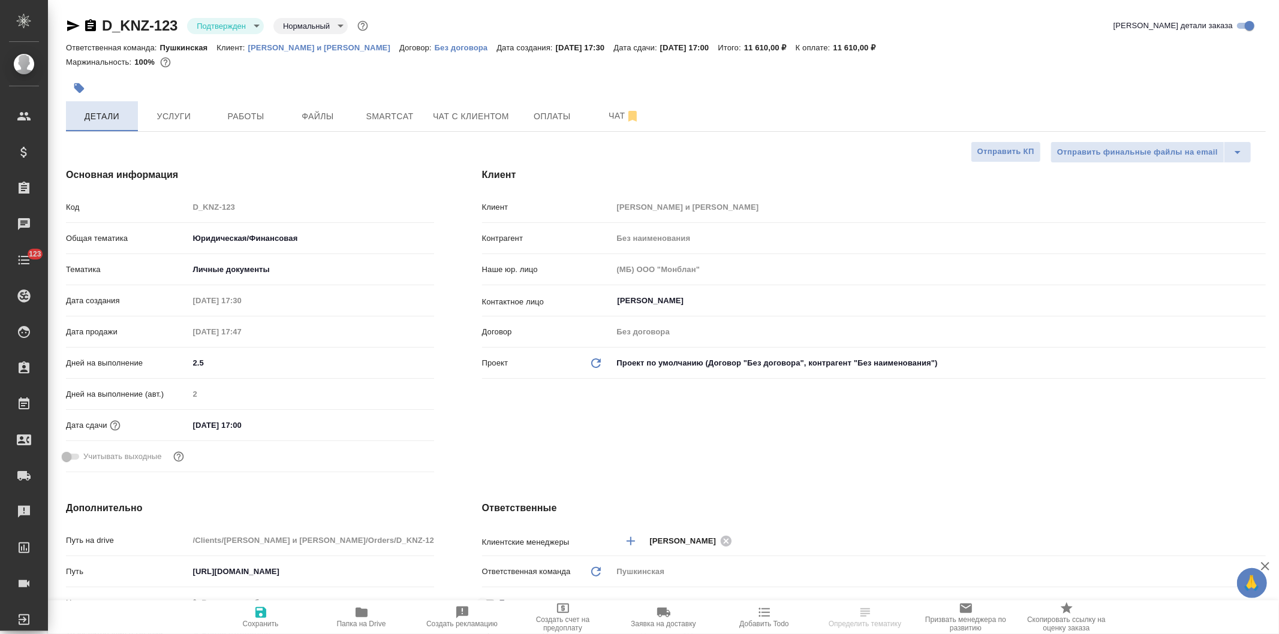
type textarea "x"
click at [70, 22] on icon "button" at bounding box center [73, 25] width 13 height 11
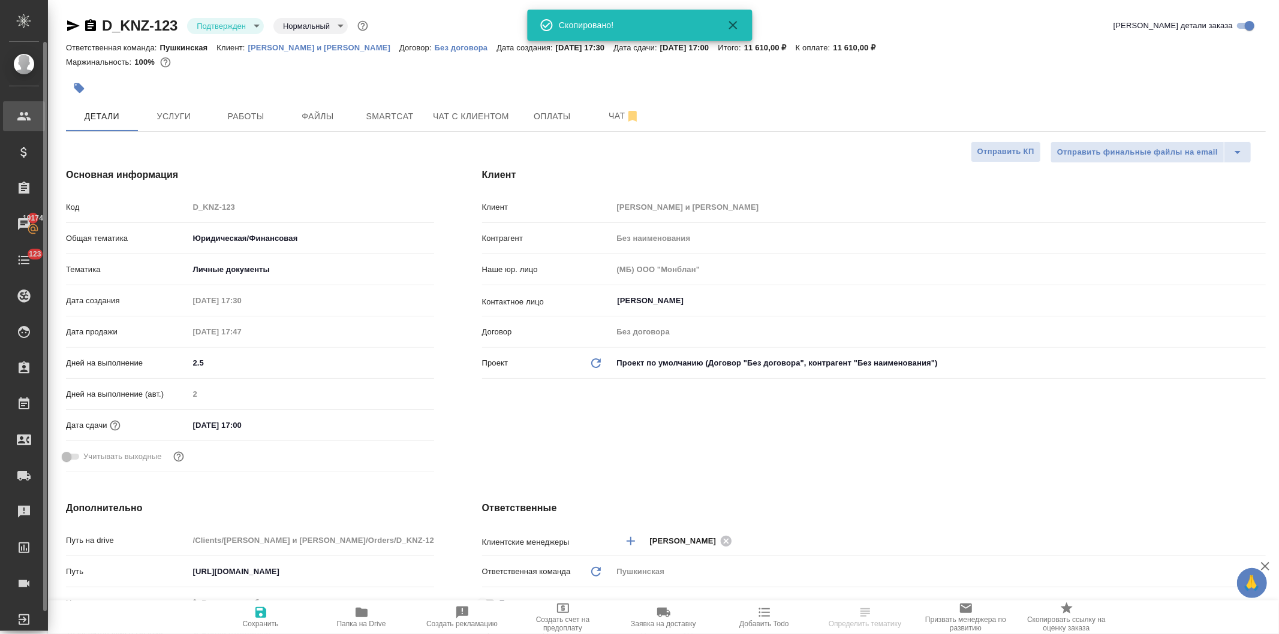
type textarea "x"
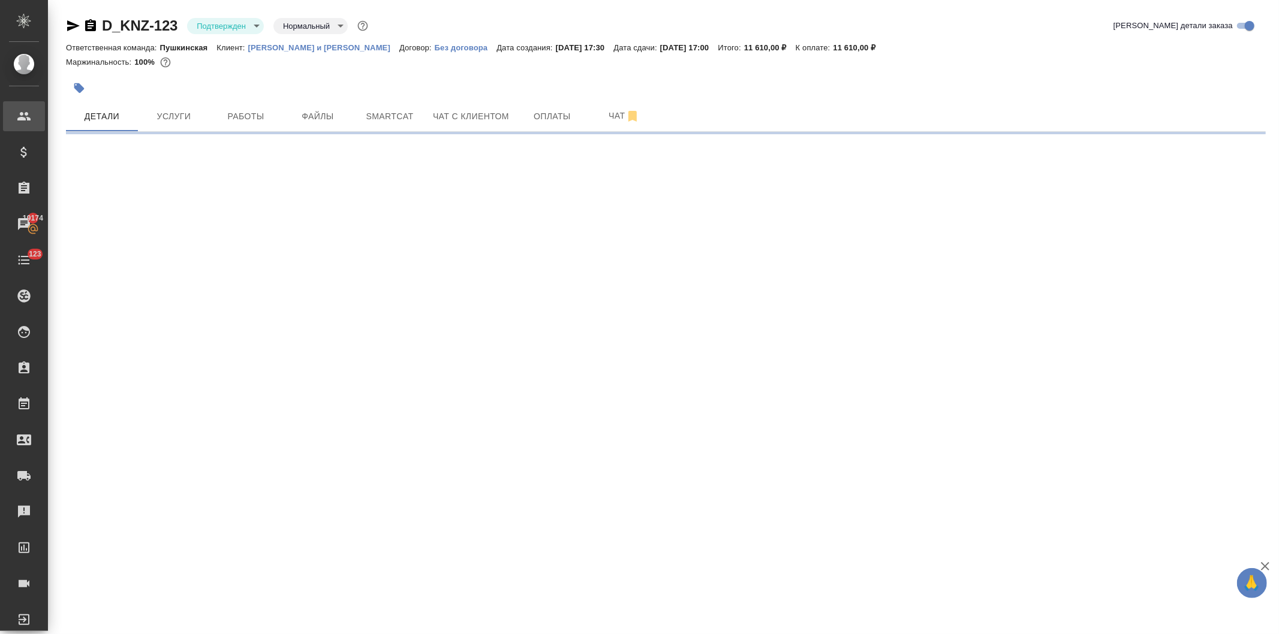
select select "RU"
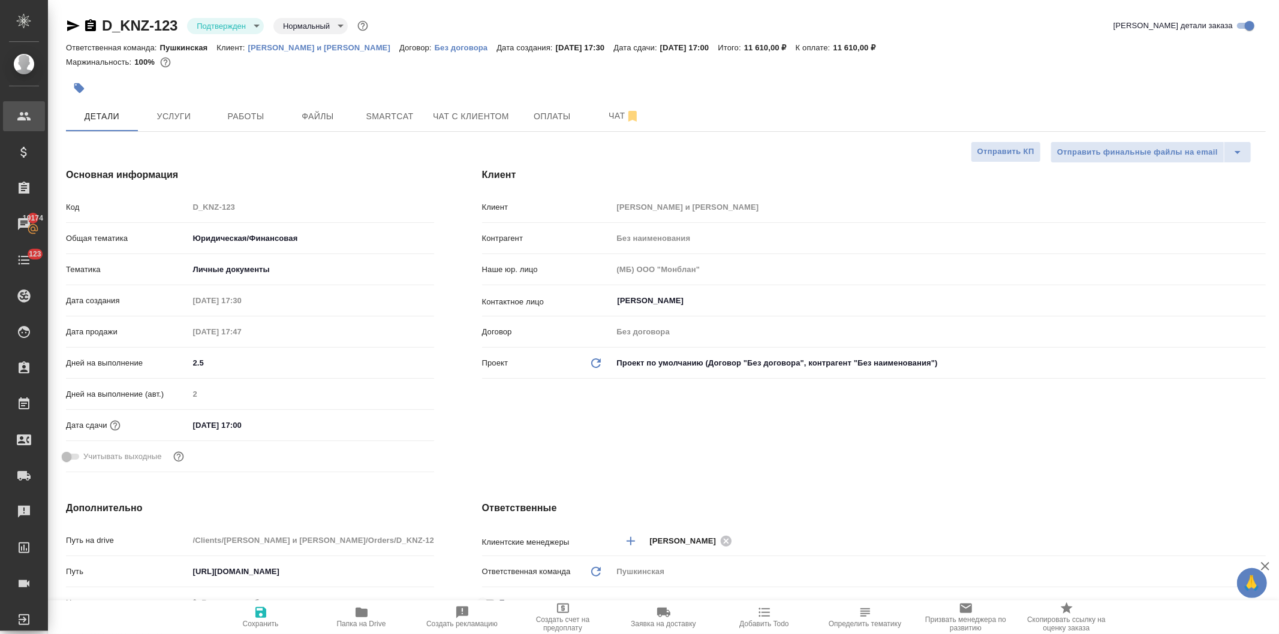
type textarea "x"
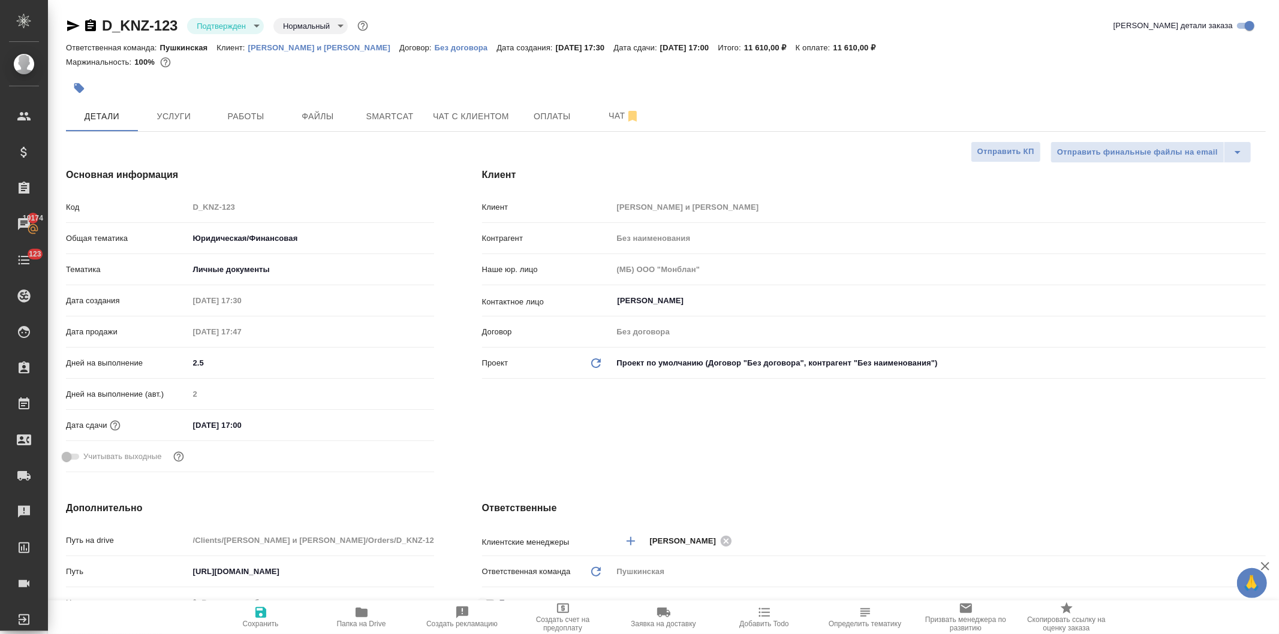
type textarea "x"
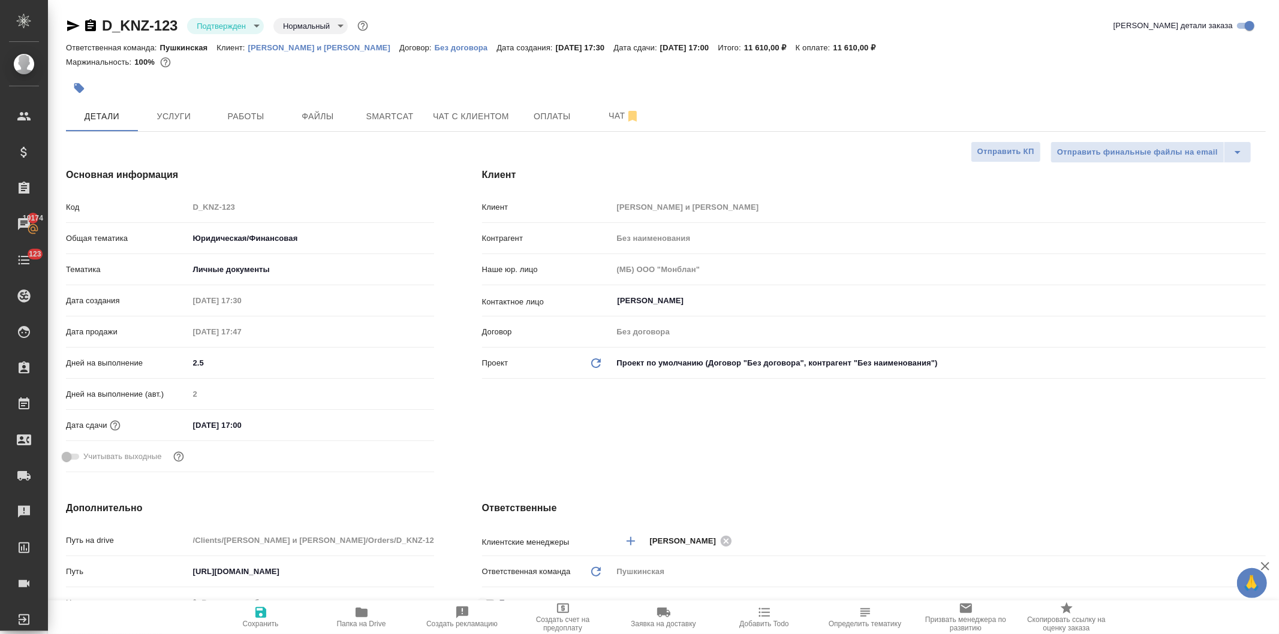
type textarea "x"
